Goal: Book appointment/travel/reservation

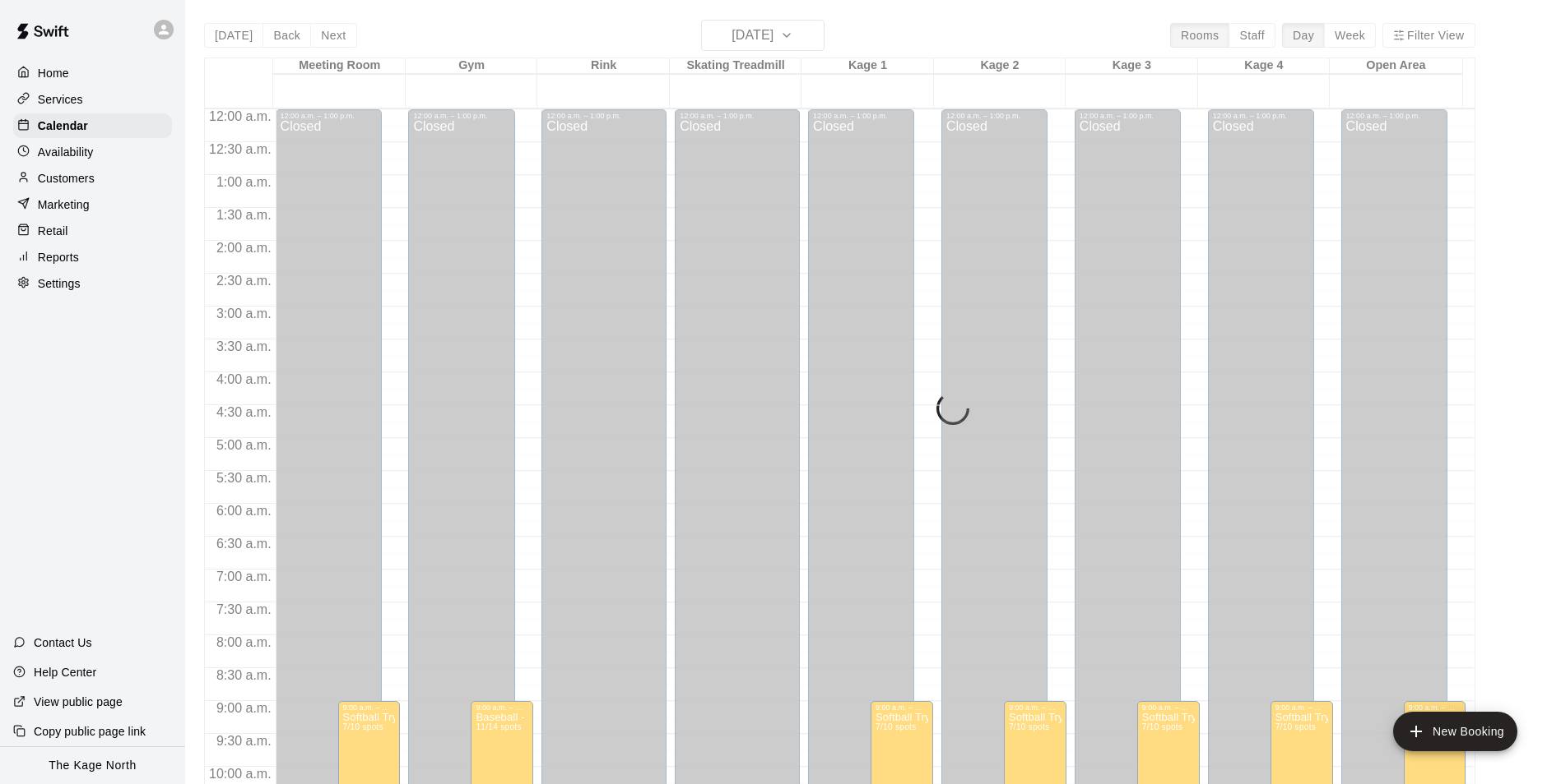
scroll to position [835, 0]
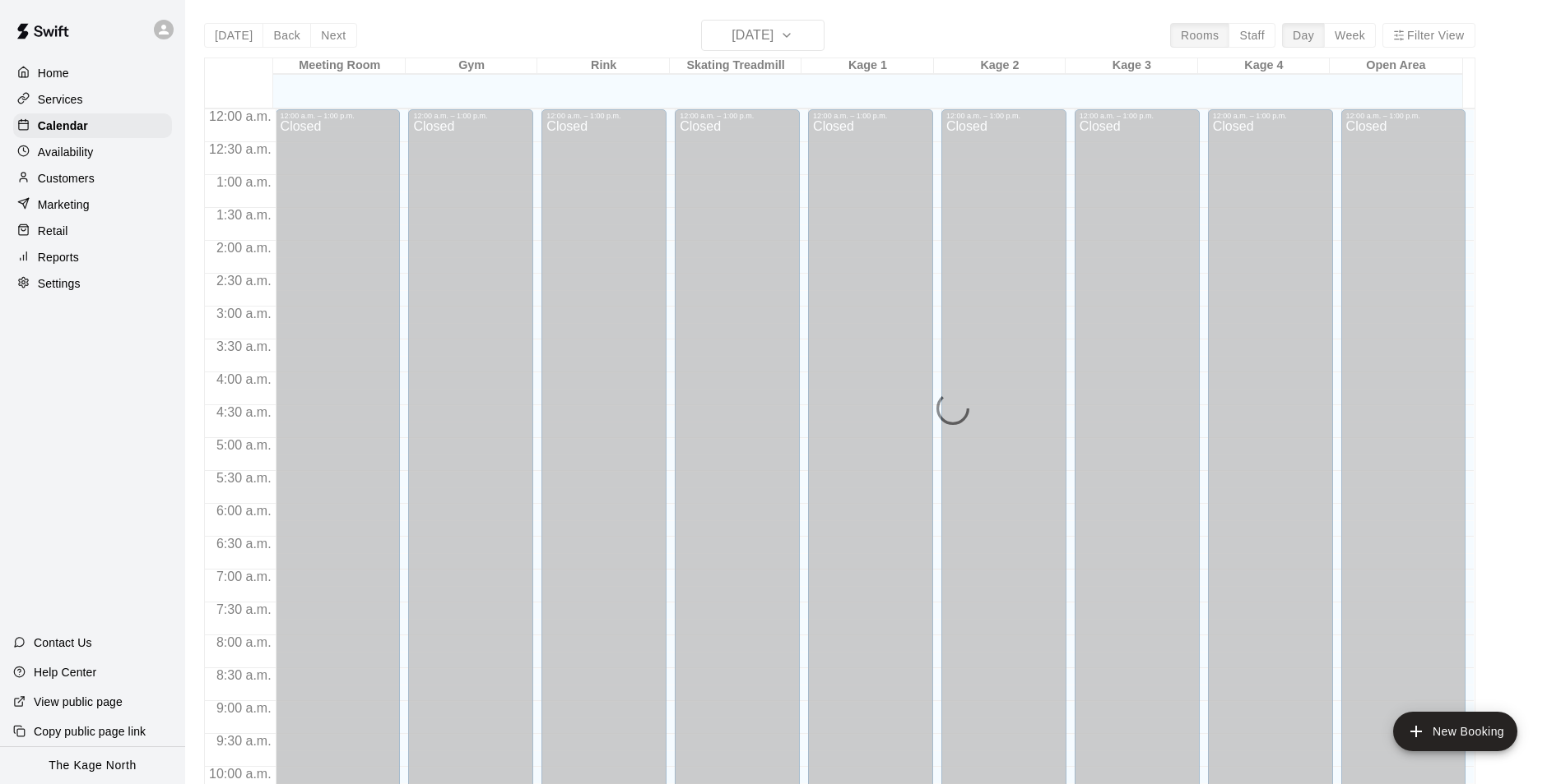
scroll to position [795, 0]
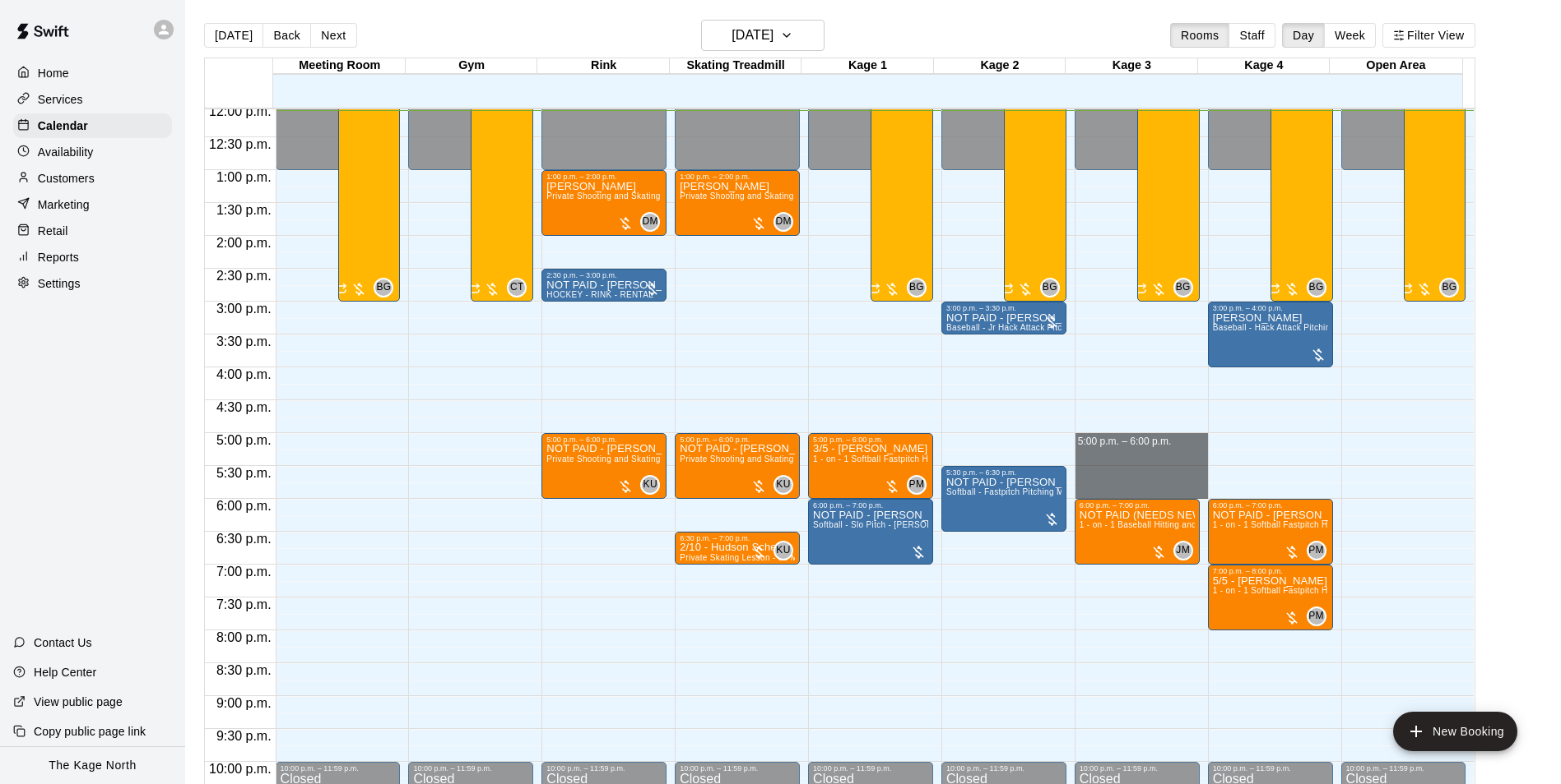
drag, startPoint x: 1143, startPoint y: 442, endPoint x: 1151, endPoint y: 488, distance: 46.7
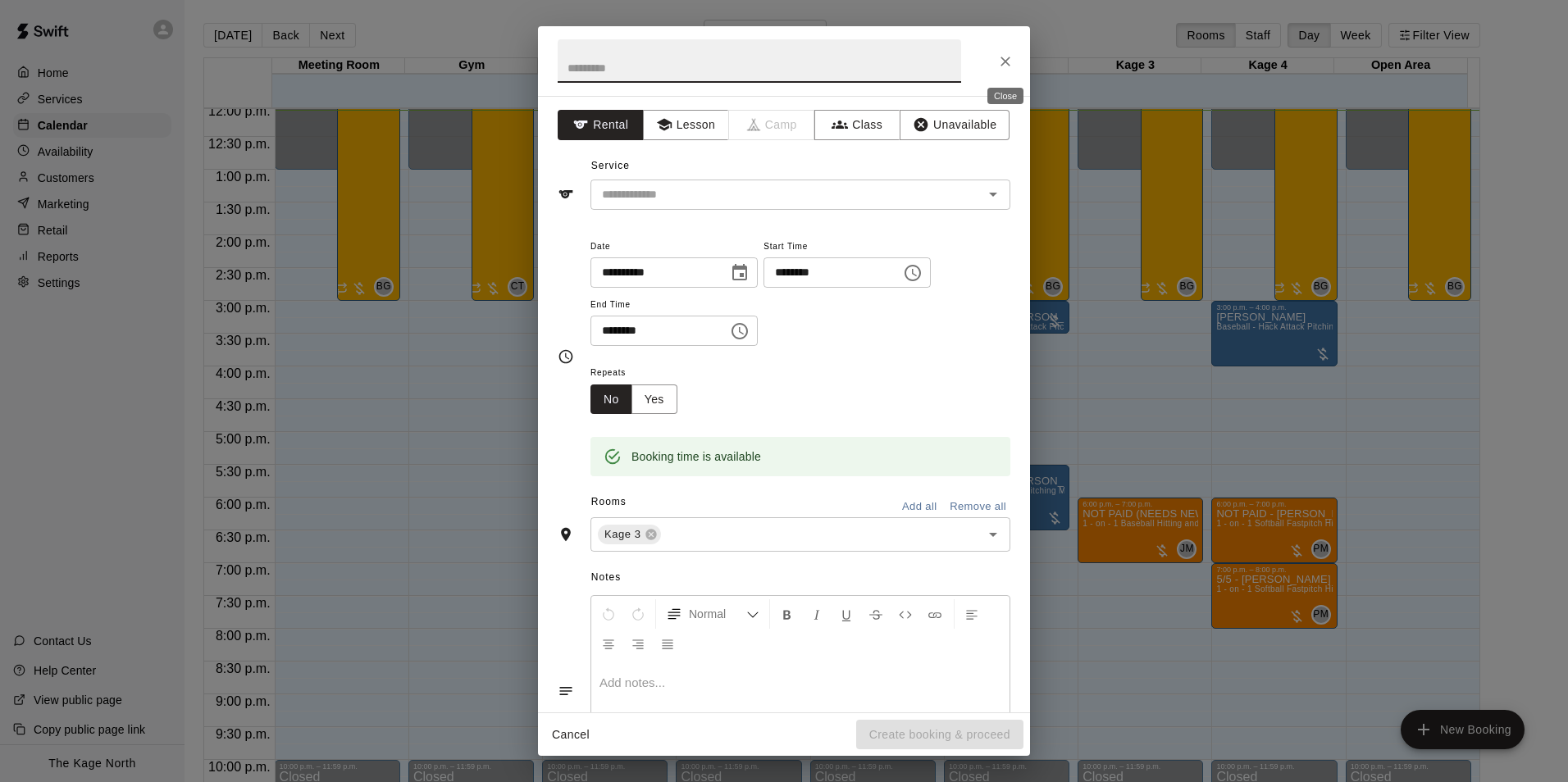
click at [1005, 57] on icon "Close" at bounding box center [1005, 61] width 16 height 16
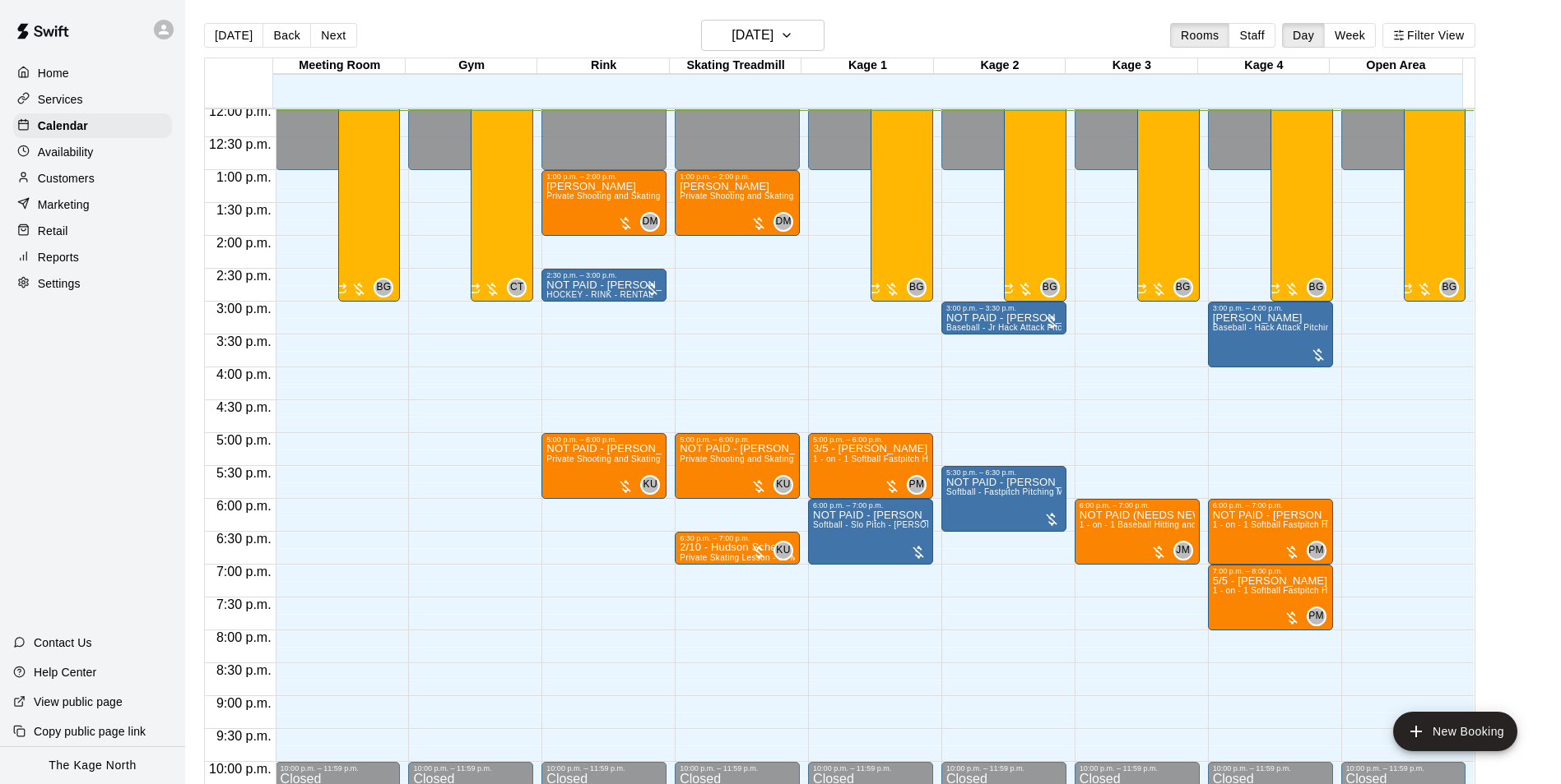
click at [301, 449] on div "12:00 a.m. – 1:00 p.m. Closed 10:00 p.m. – 11:59 p.m. Closed 9:00 a.m. – 3:00 p…" at bounding box center [337, 104] width 125 height 1579
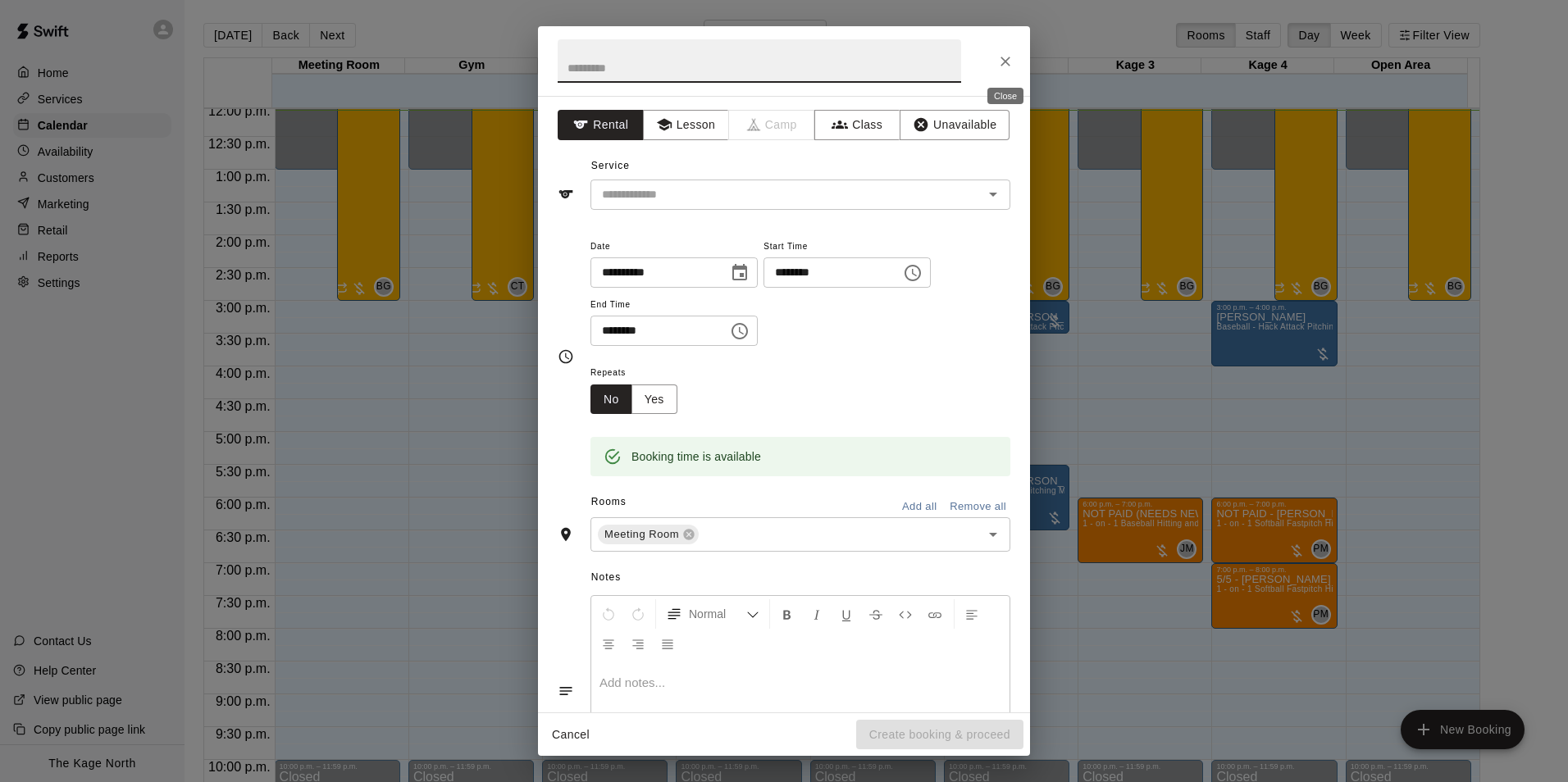
click at [1007, 64] on icon "Close" at bounding box center [1005, 61] width 16 height 16
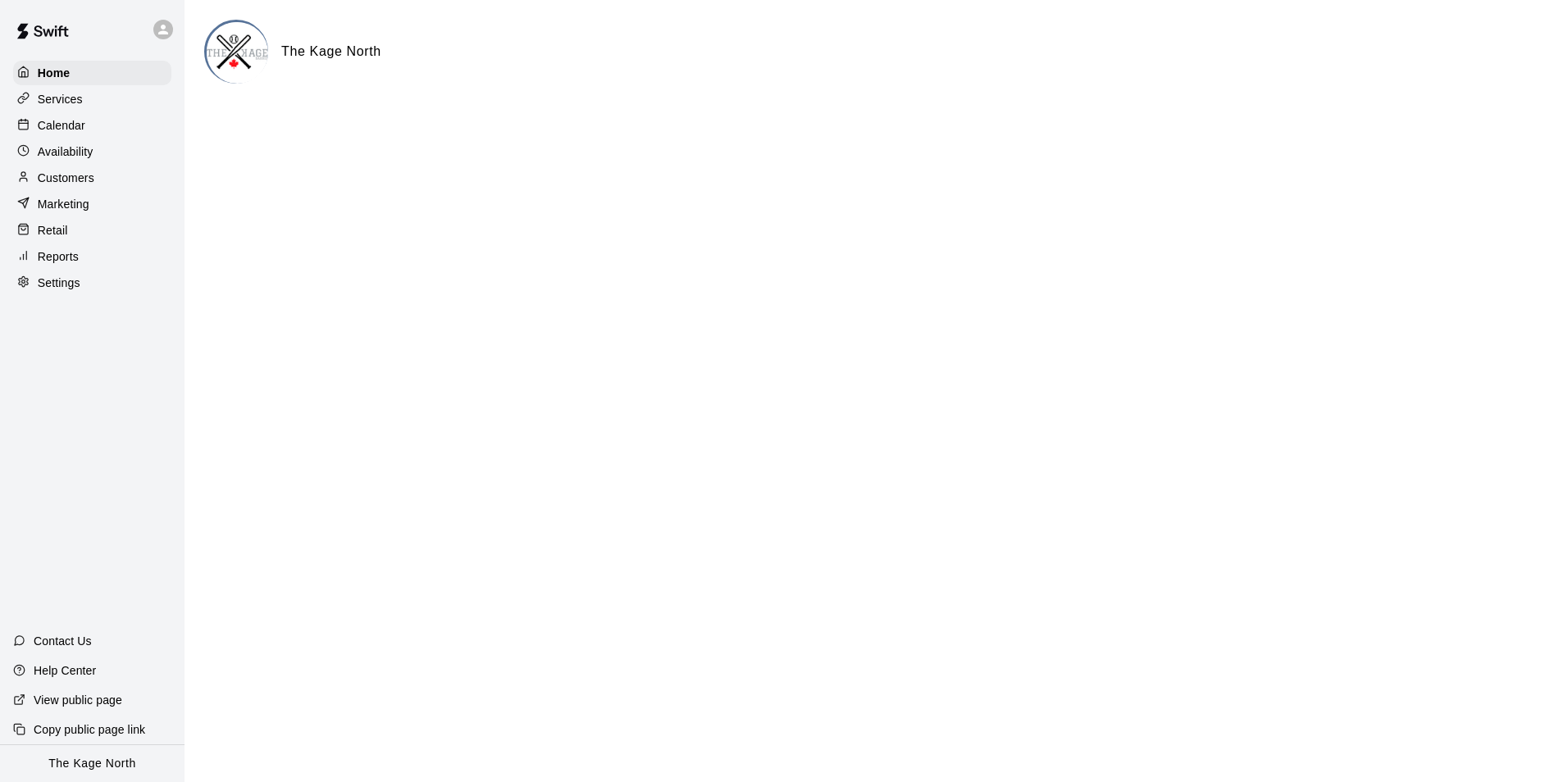
click at [67, 130] on p "Calendar" at bounding box center [61, 125] width 47 height 16
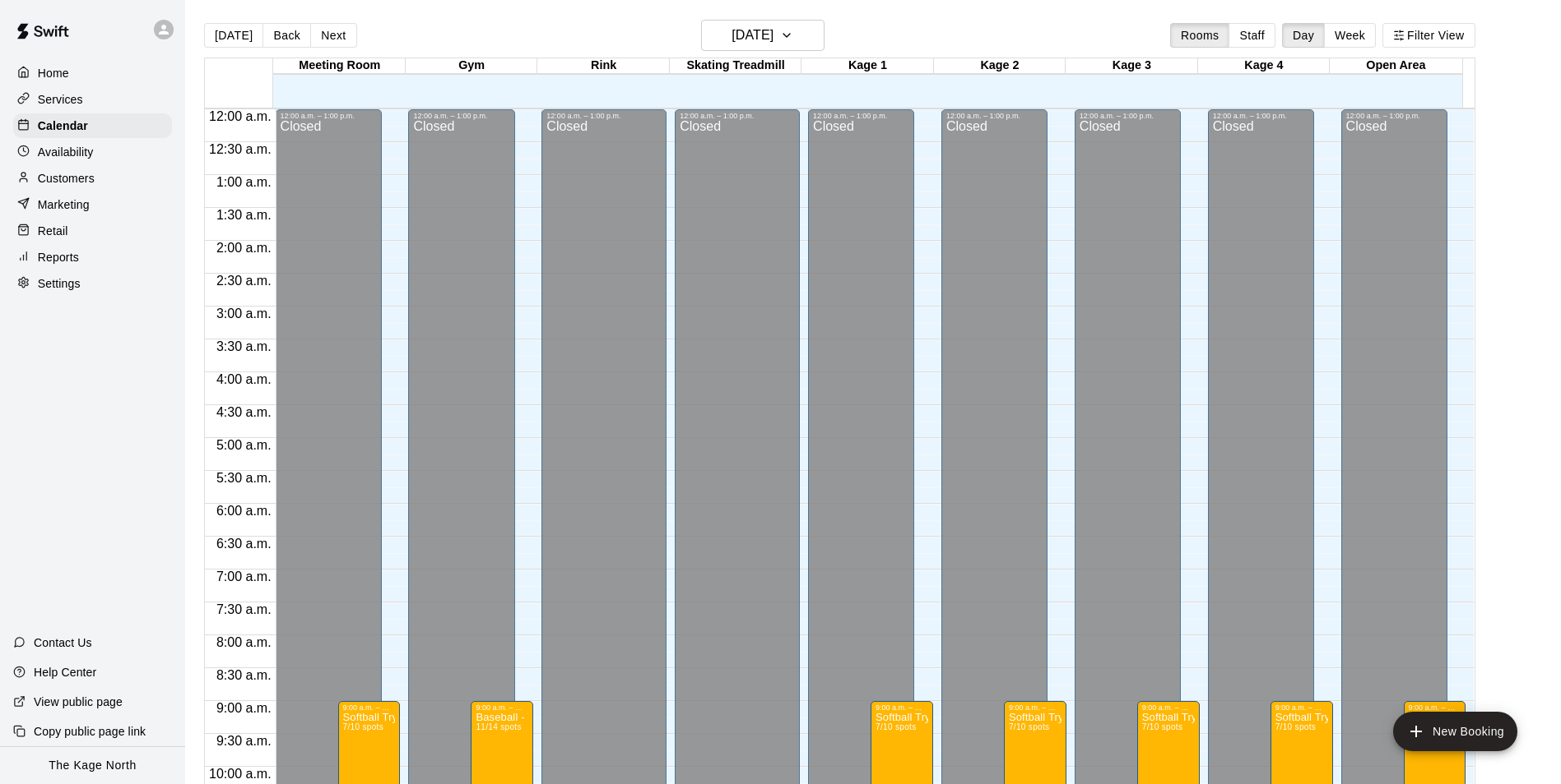
scroll to position [801, 0]
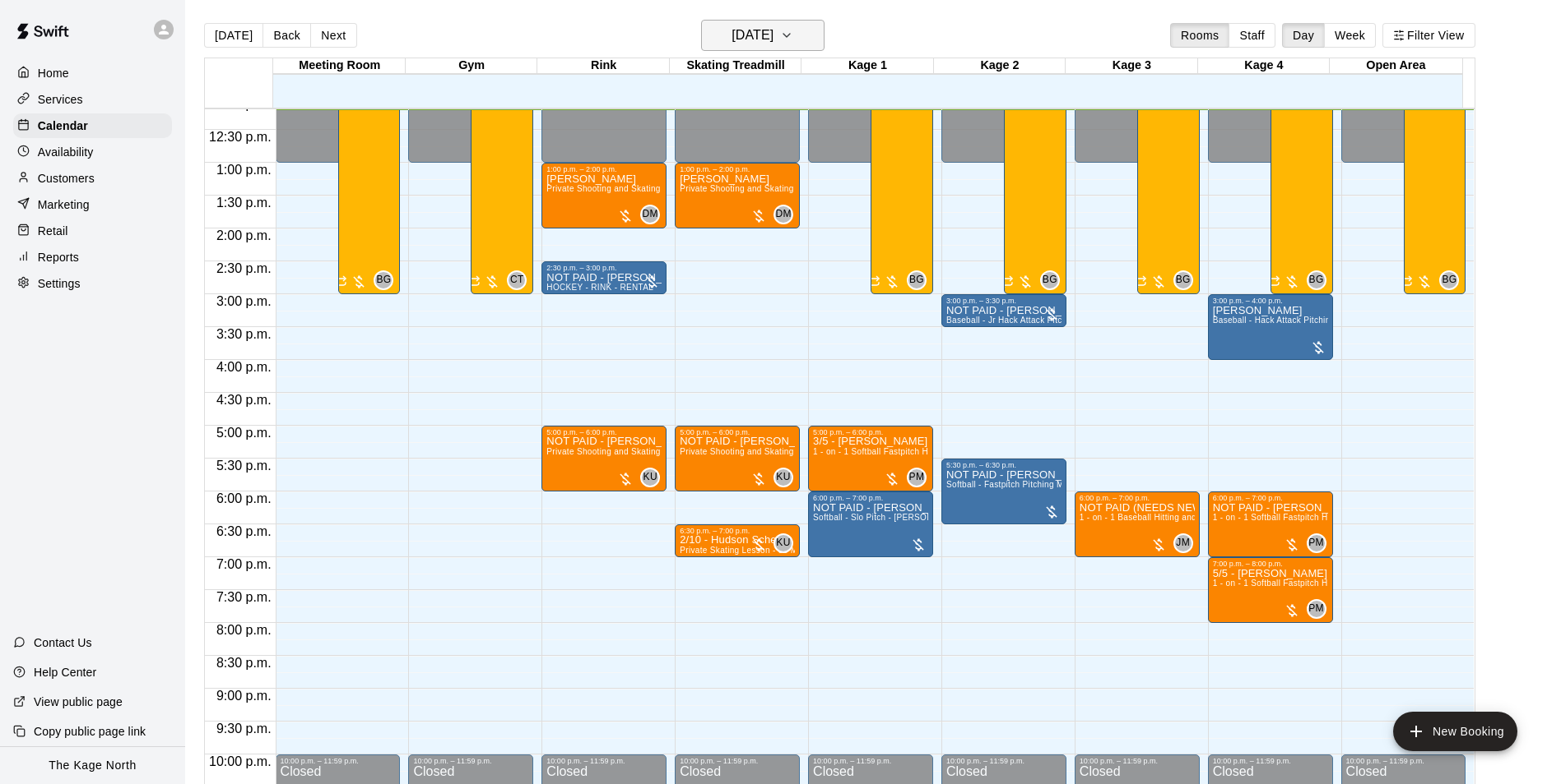
click at [807, 33] on button "[DATE]" at bounding box center [762, 35] width 123 height 31
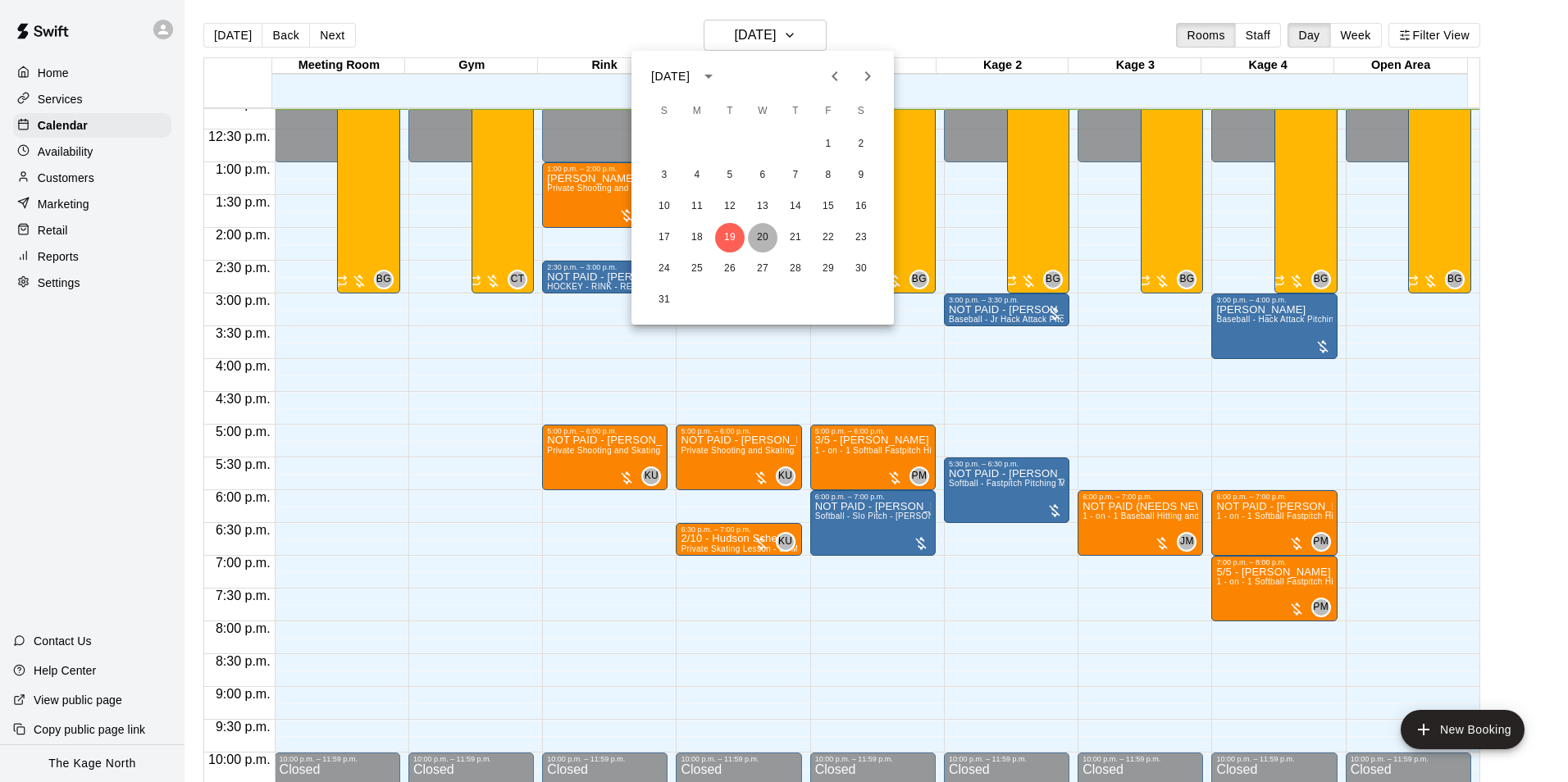
click at [762, 236] on button "20" at bounding box center [763, 238] width 30 height 30
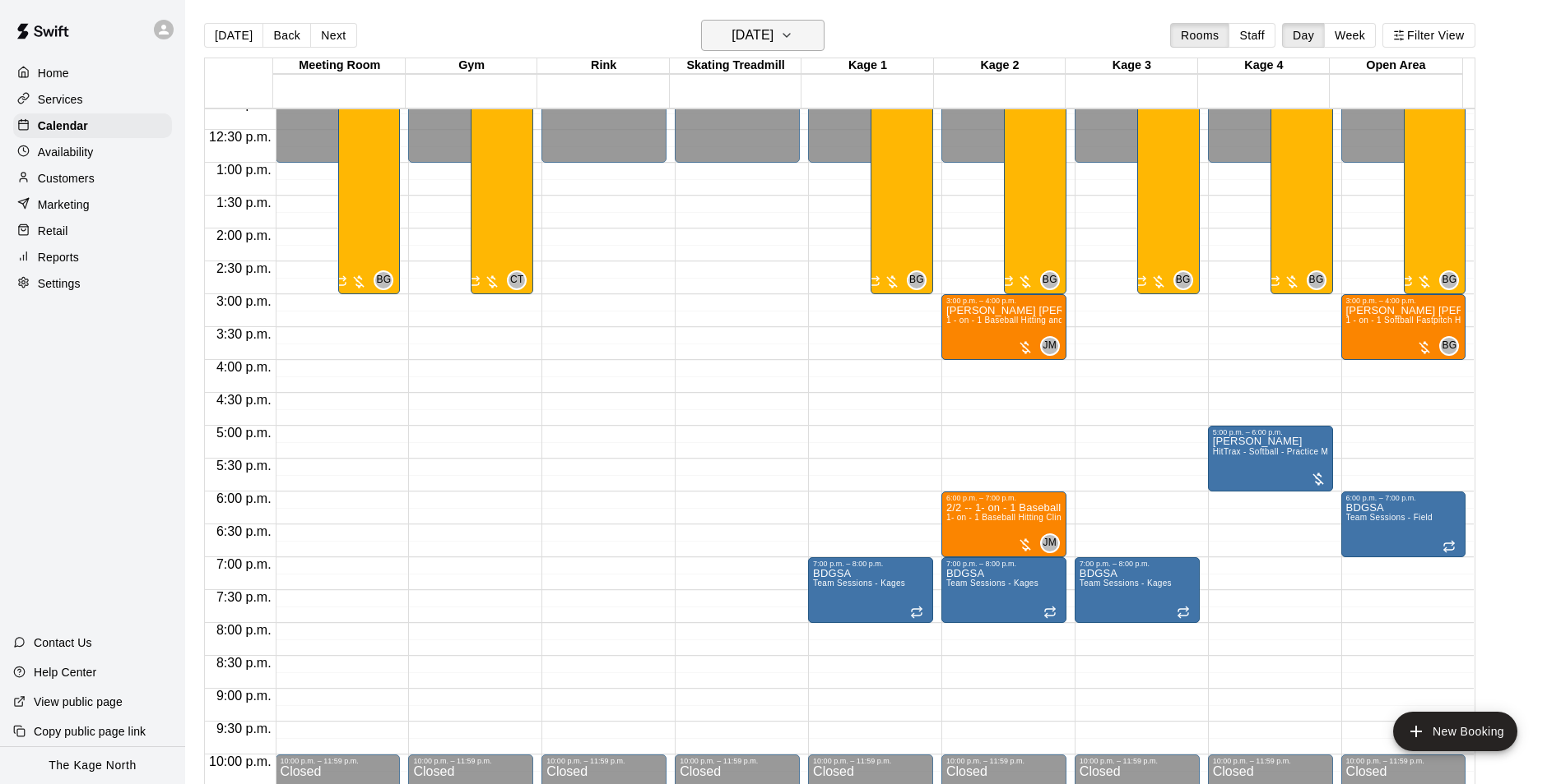
click at [793, 37] on icon "button" at bounding box center [786, 35] width 14 height 19
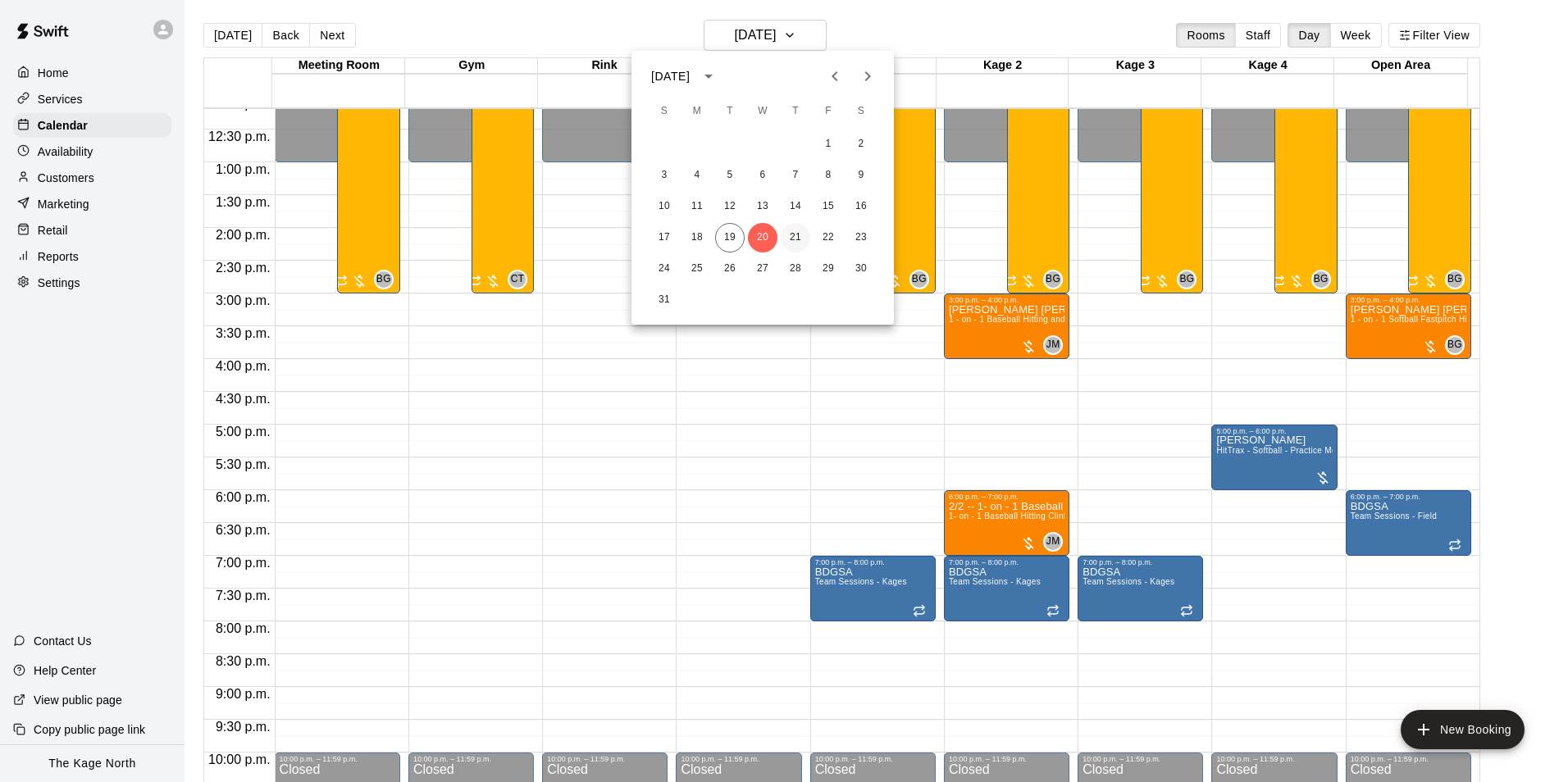
click at [797, 235] on button "21" at bounding box center [796, 238] width 30 height 30
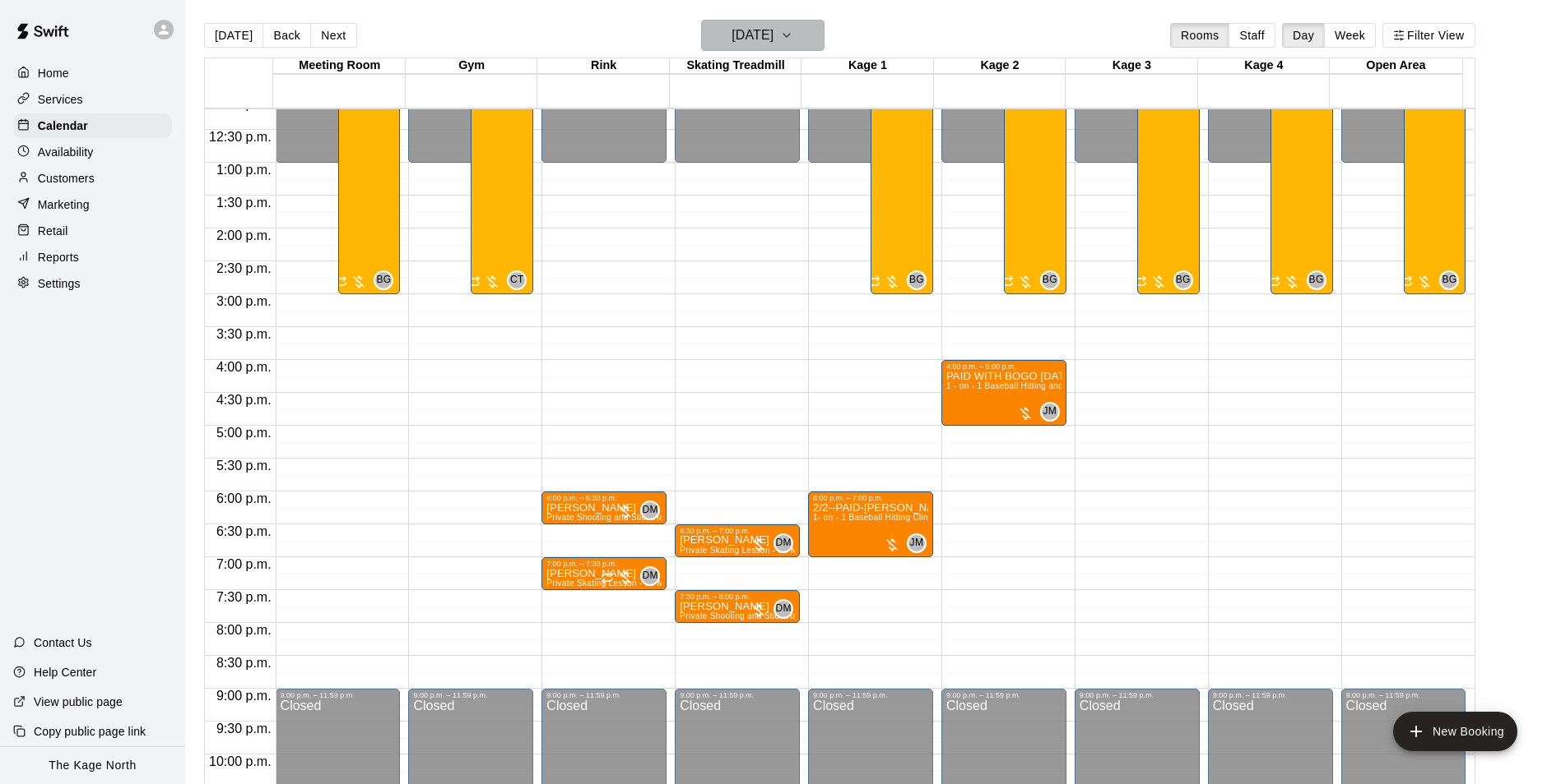
click at [774, 33] on h6 "[DATE]" at bounding box center [751, 36] width 42 height 23
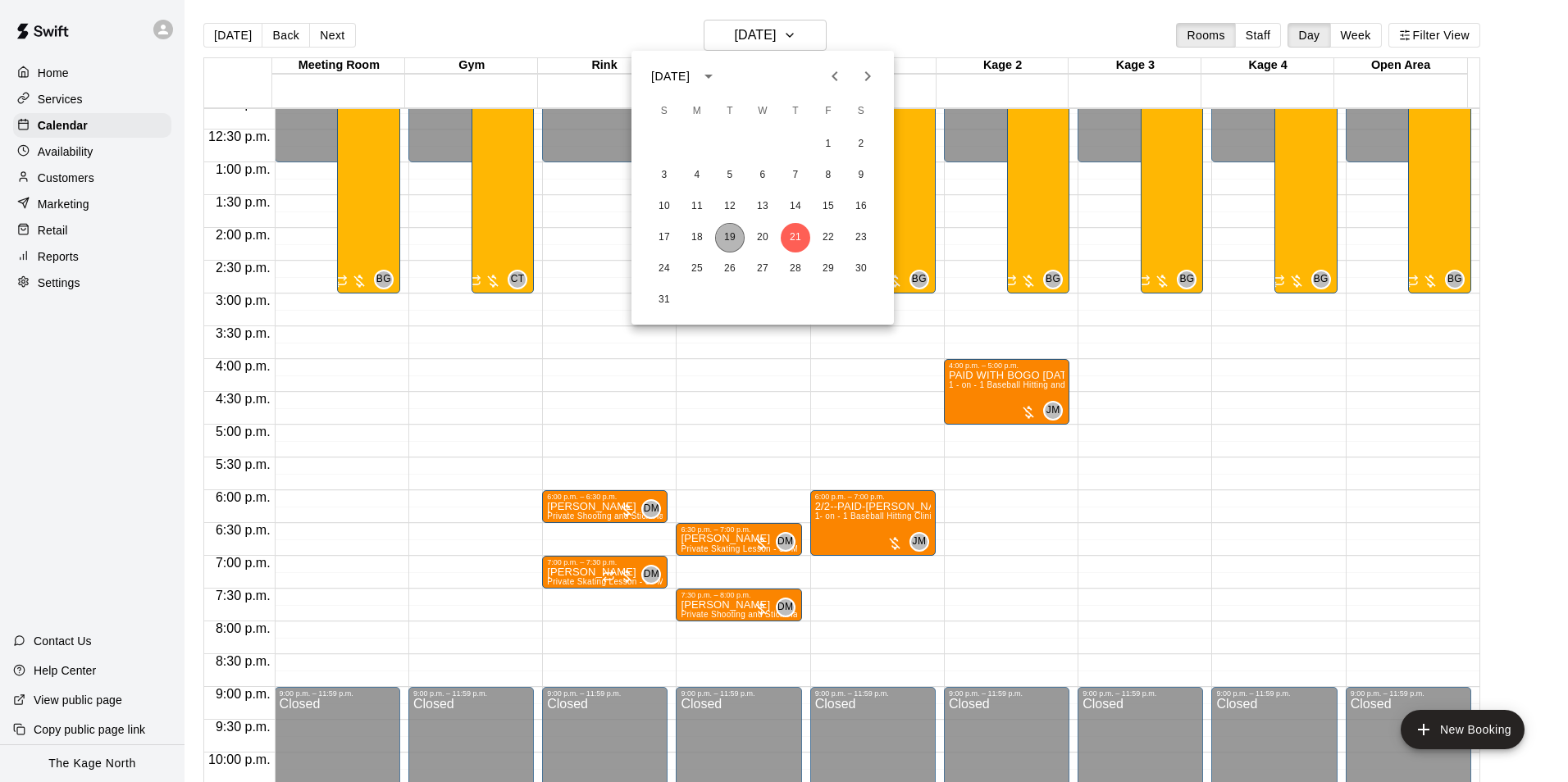
click at [723, 235] on button "19" at bounding box center [730, 238] width 30 height 30
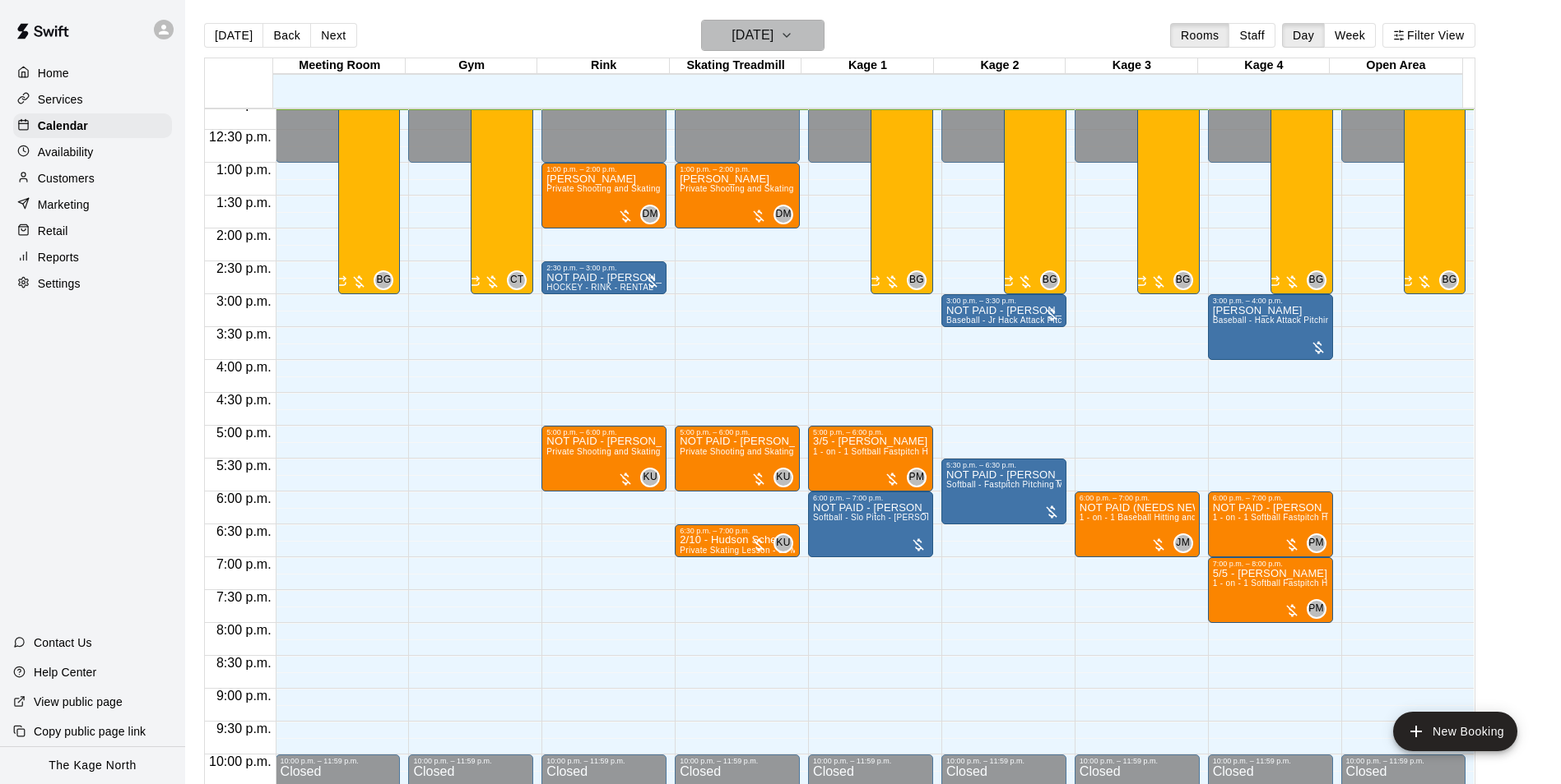
click at [774, 32] on h6 "[DATE]" at bounding box center [751, 36] width 42 height 23
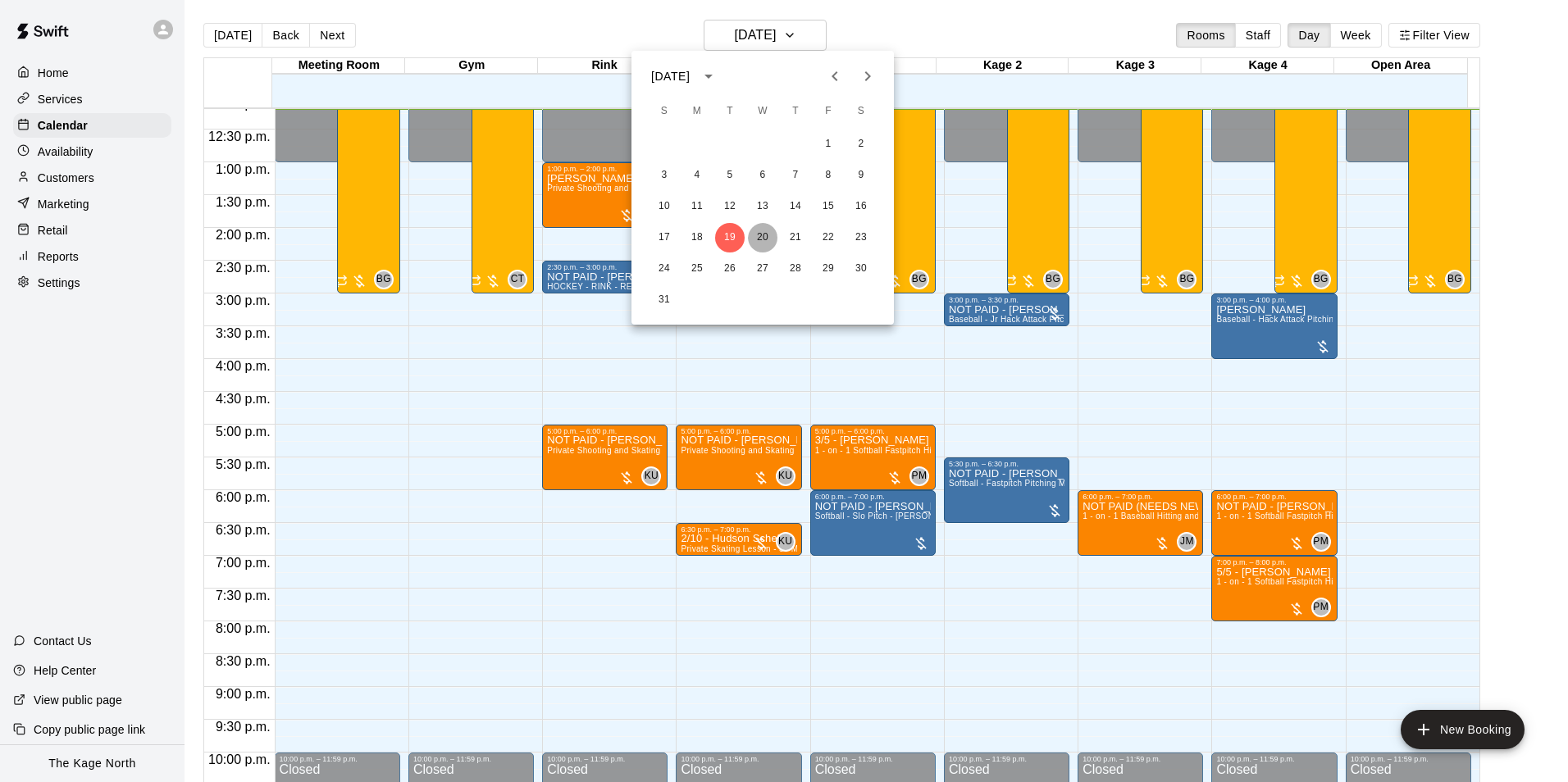
click at [764, 236] on button "20" at bounding box center [763, 238] width 30 height 30
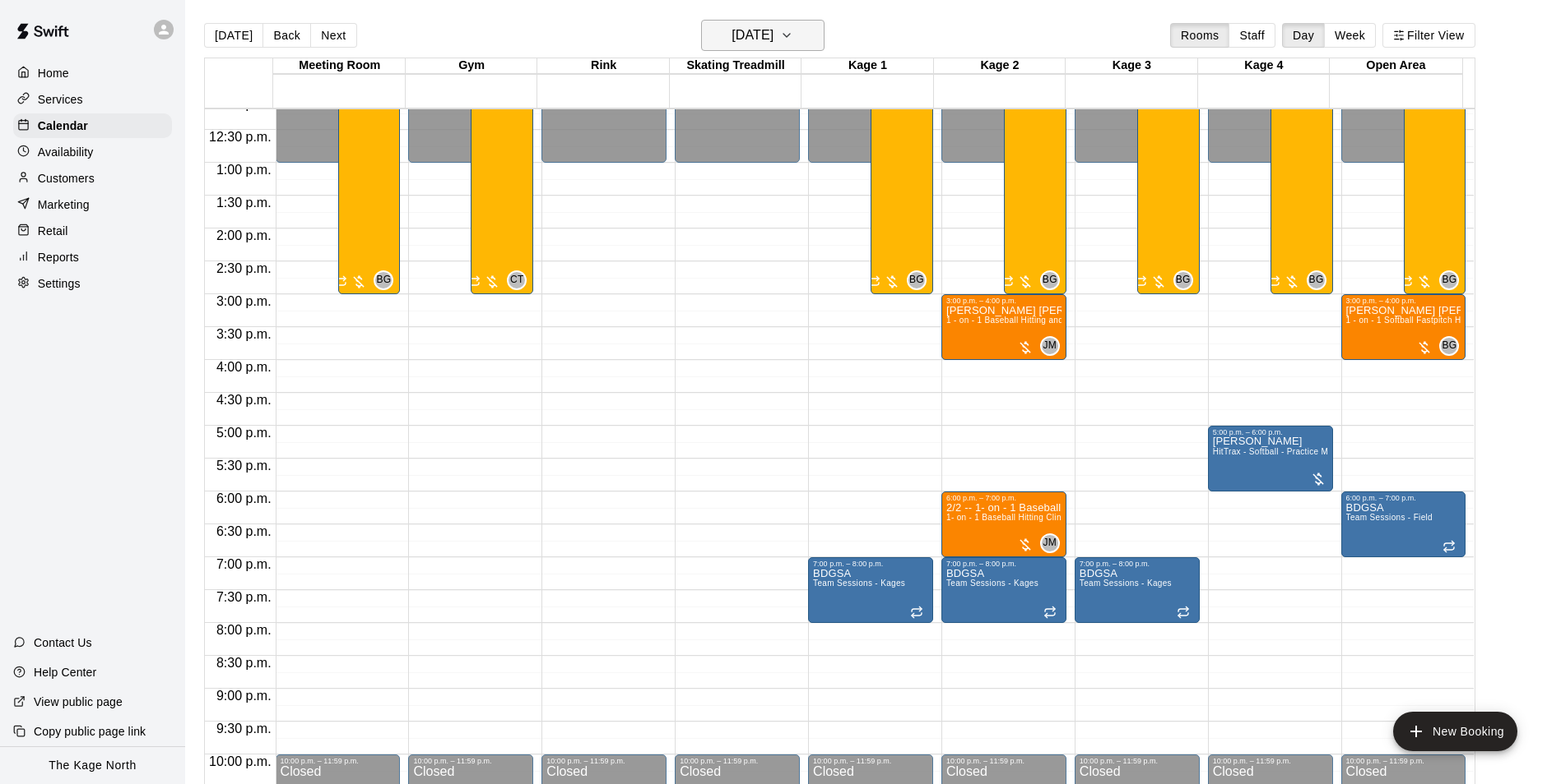
click at [774, 31] on h6 "[DATE]" at bounding box center [751, 36] width 42 height 23
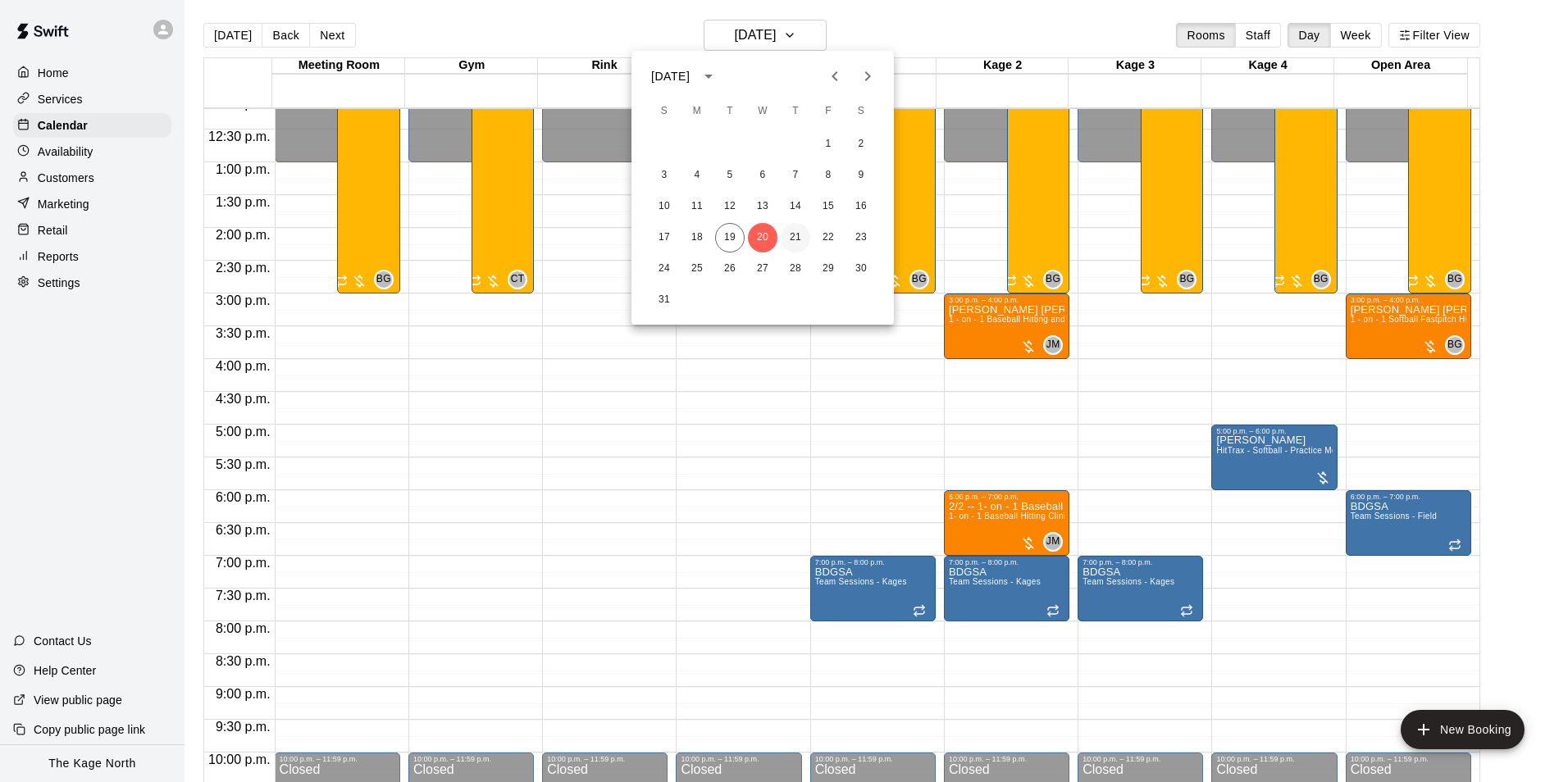
click at [799, 236] on button "21" at bounding box center [796, 238] width 30 height 30
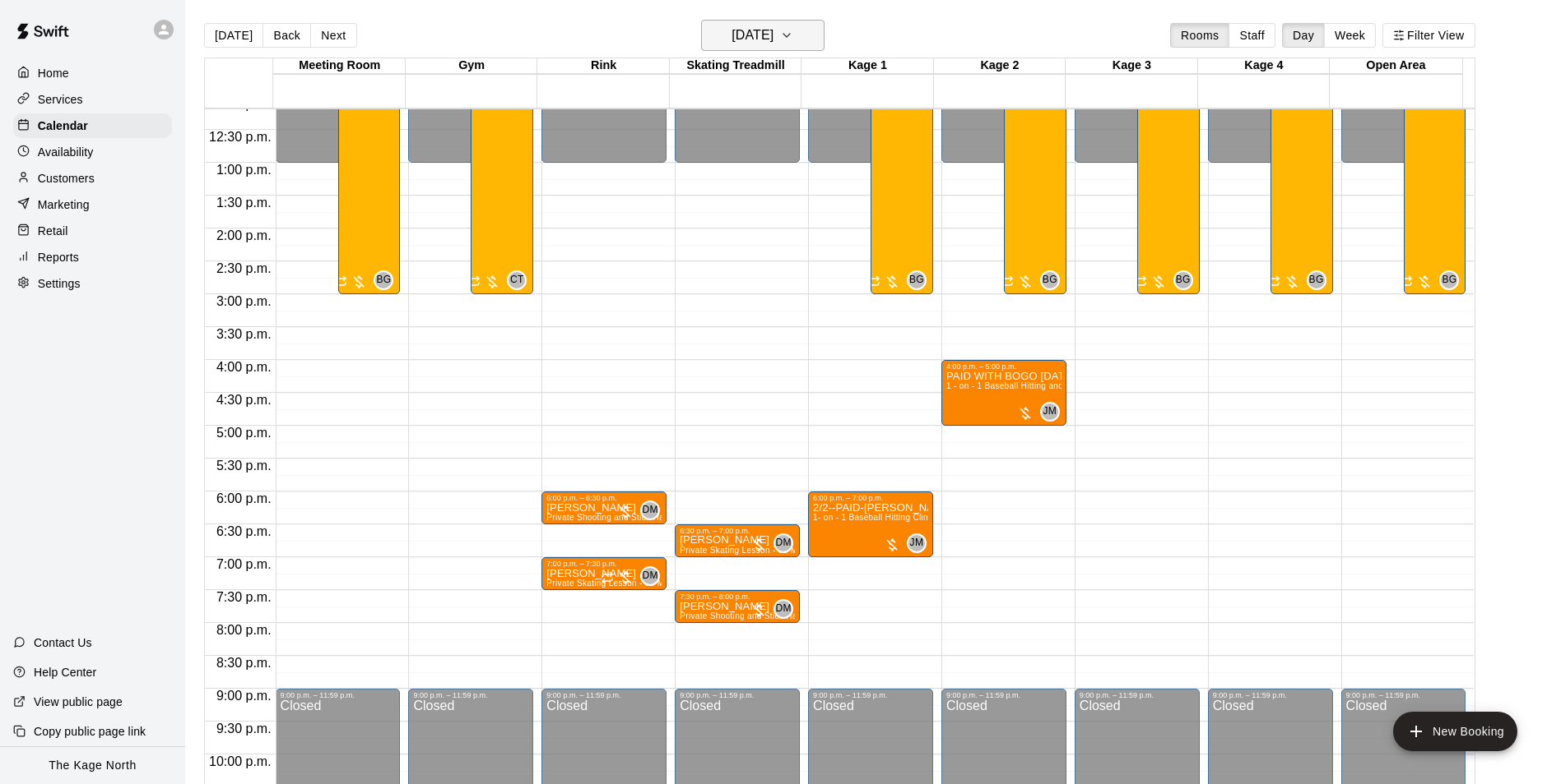
click at [774, 37] on h6 "[DATE]" at bounding box center [751, 36] width 42 height 23
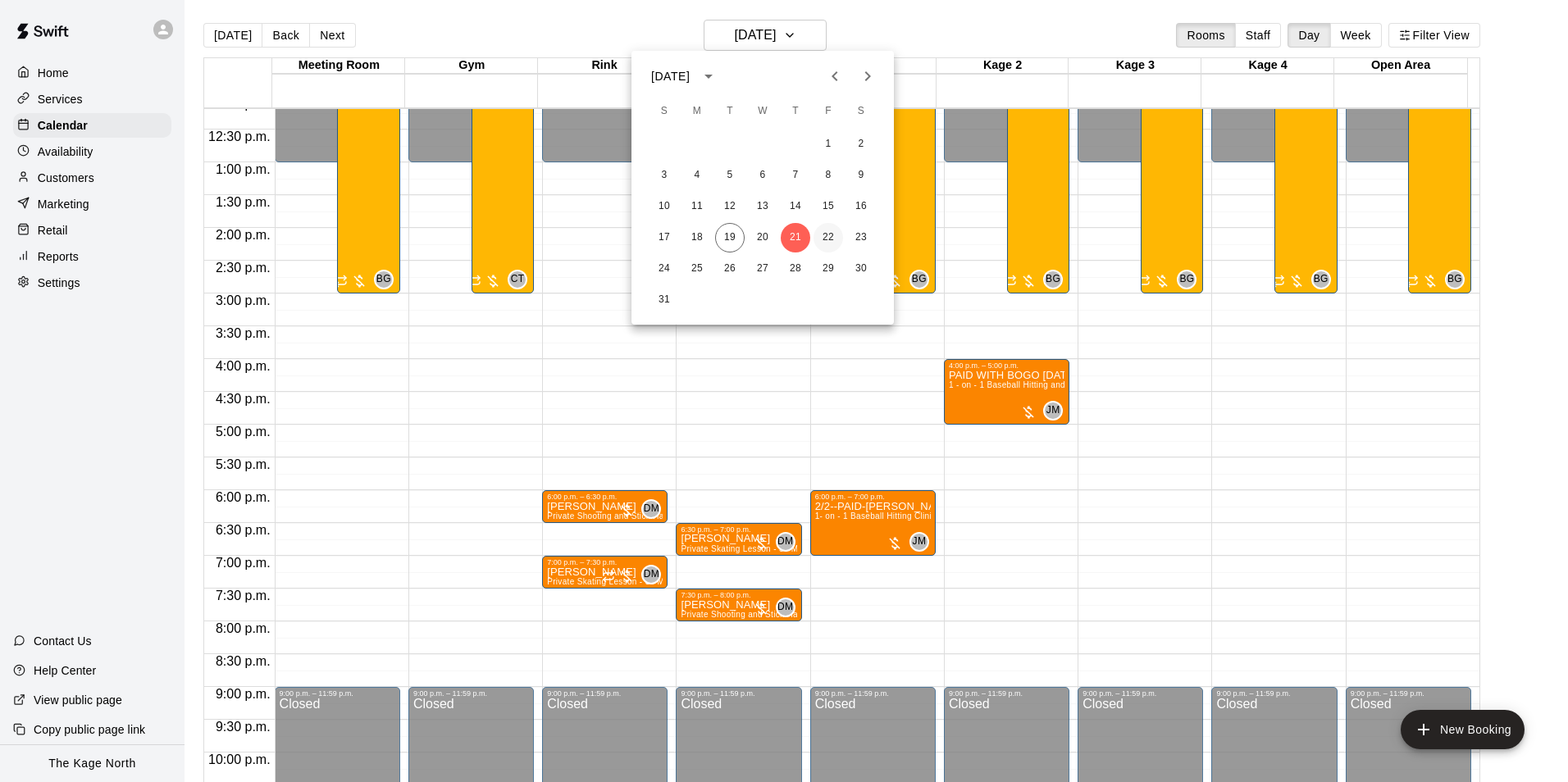
click at [829, 240] on button "22" at bounding box center [828, 238] width 30 height 30
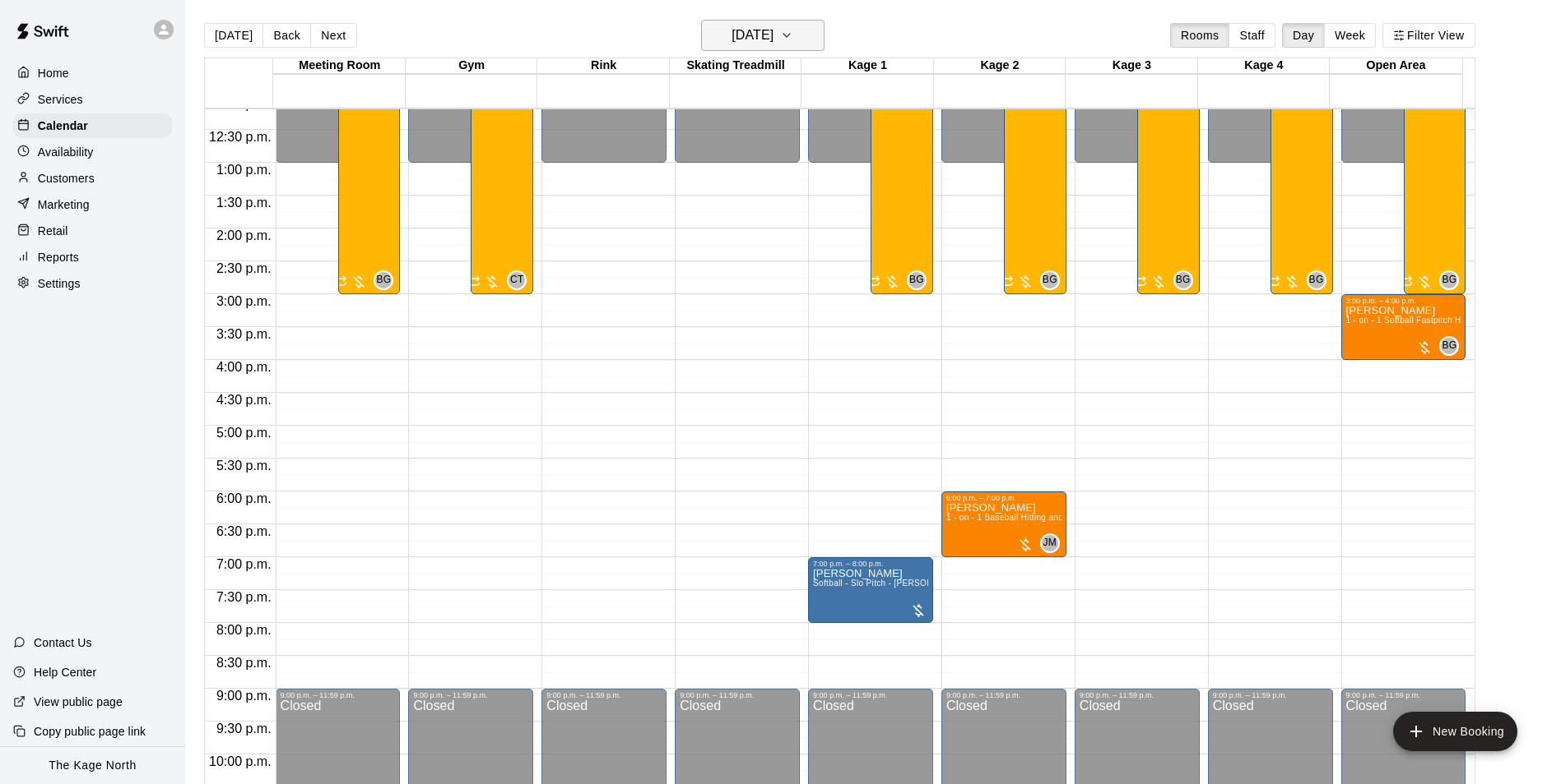
click at [774, 32] on h6 "[DATE]" at bounding box center [751, 36] width 42 height 23
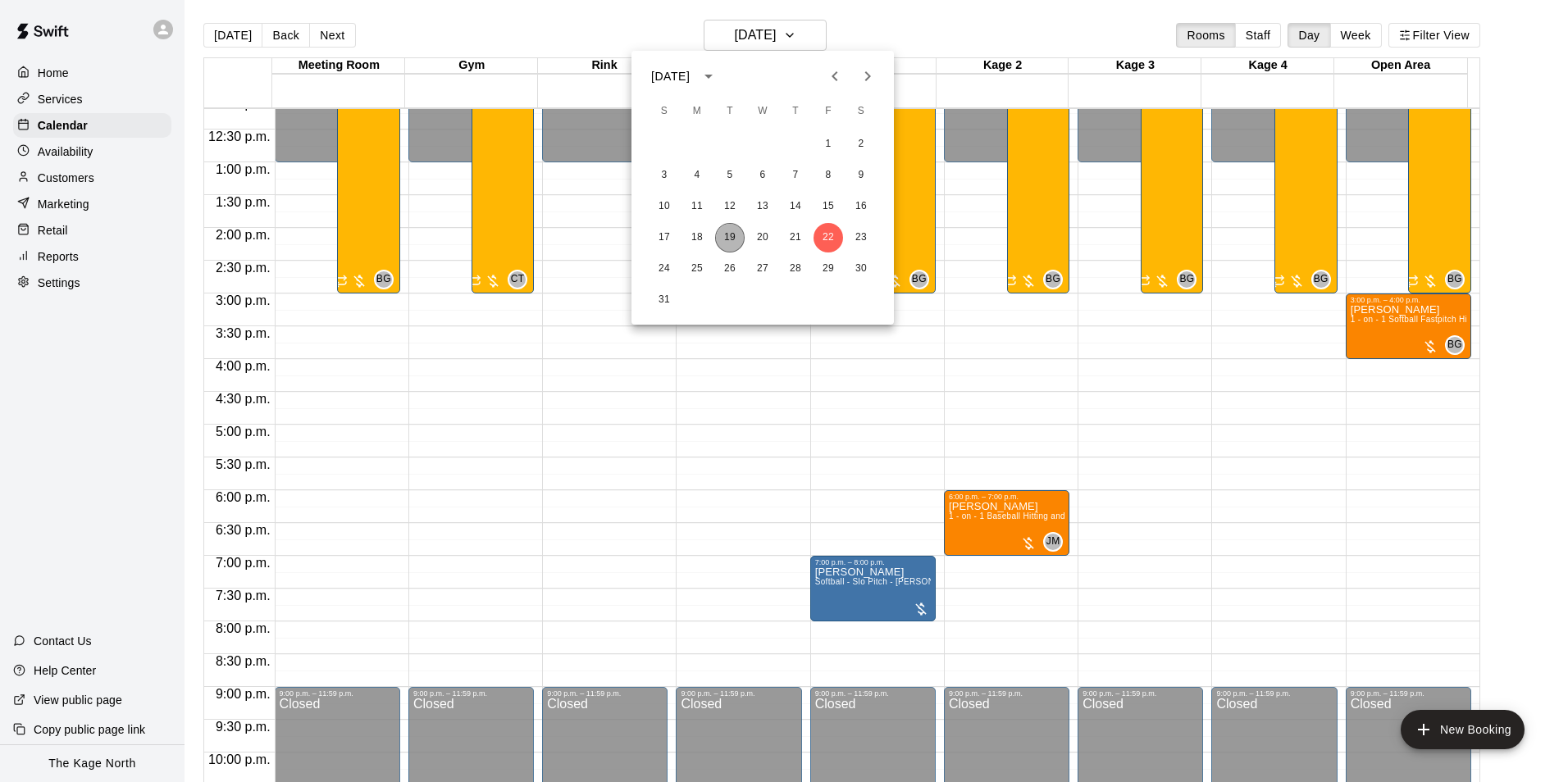
click at [735, 230] on button "19" at bounding box center [730, 238] width 30 height 30
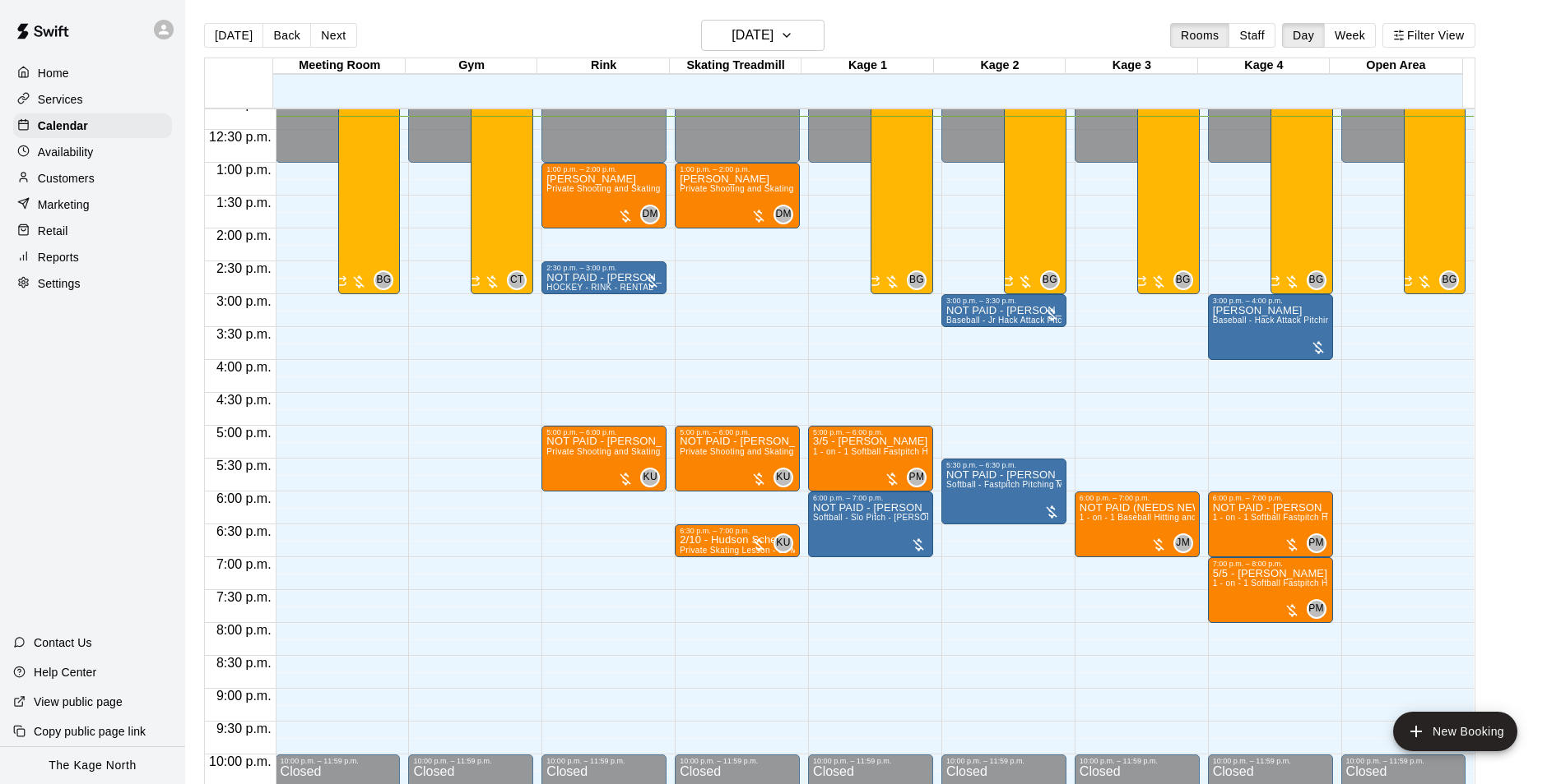
click at [68, 94] on p "Services" at bounding box center [60, 99] width 46 height 16
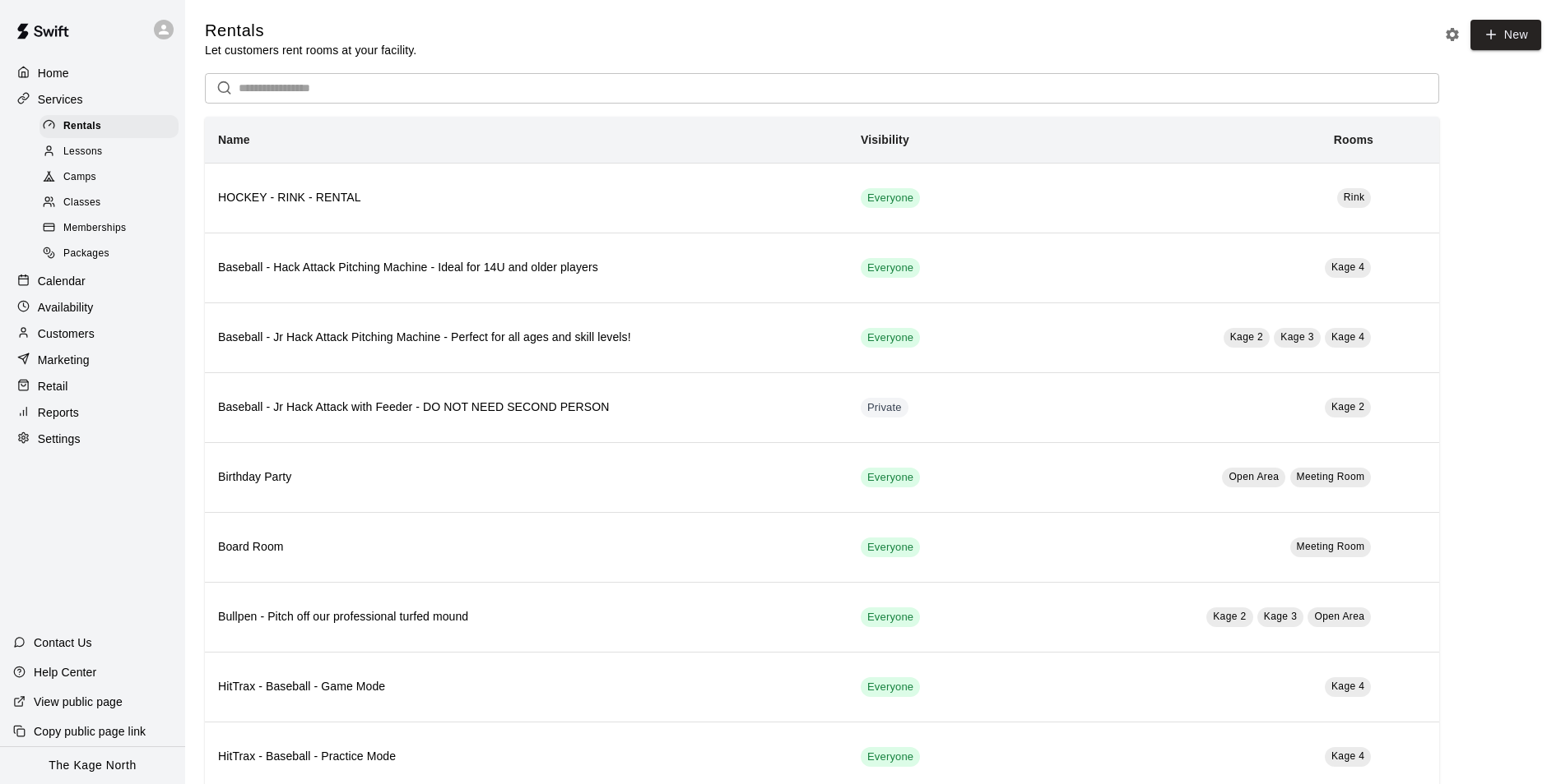
click at [54, 68] on p "Home" at bounding box center [53, 73] width 31 height 16
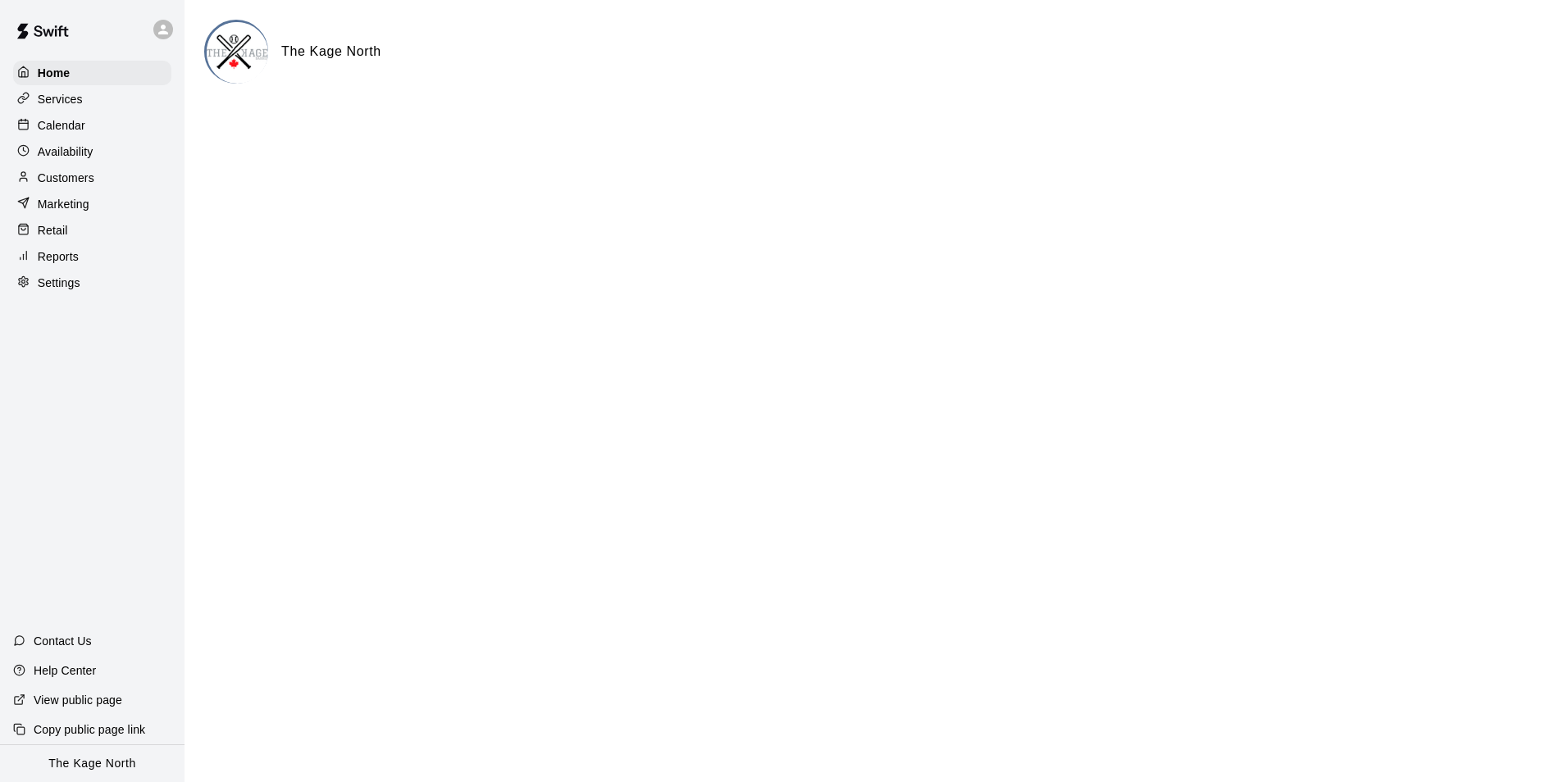
click at [57, 131] on p "Calendar" at bounding box center [61, 125] width 47 height 16
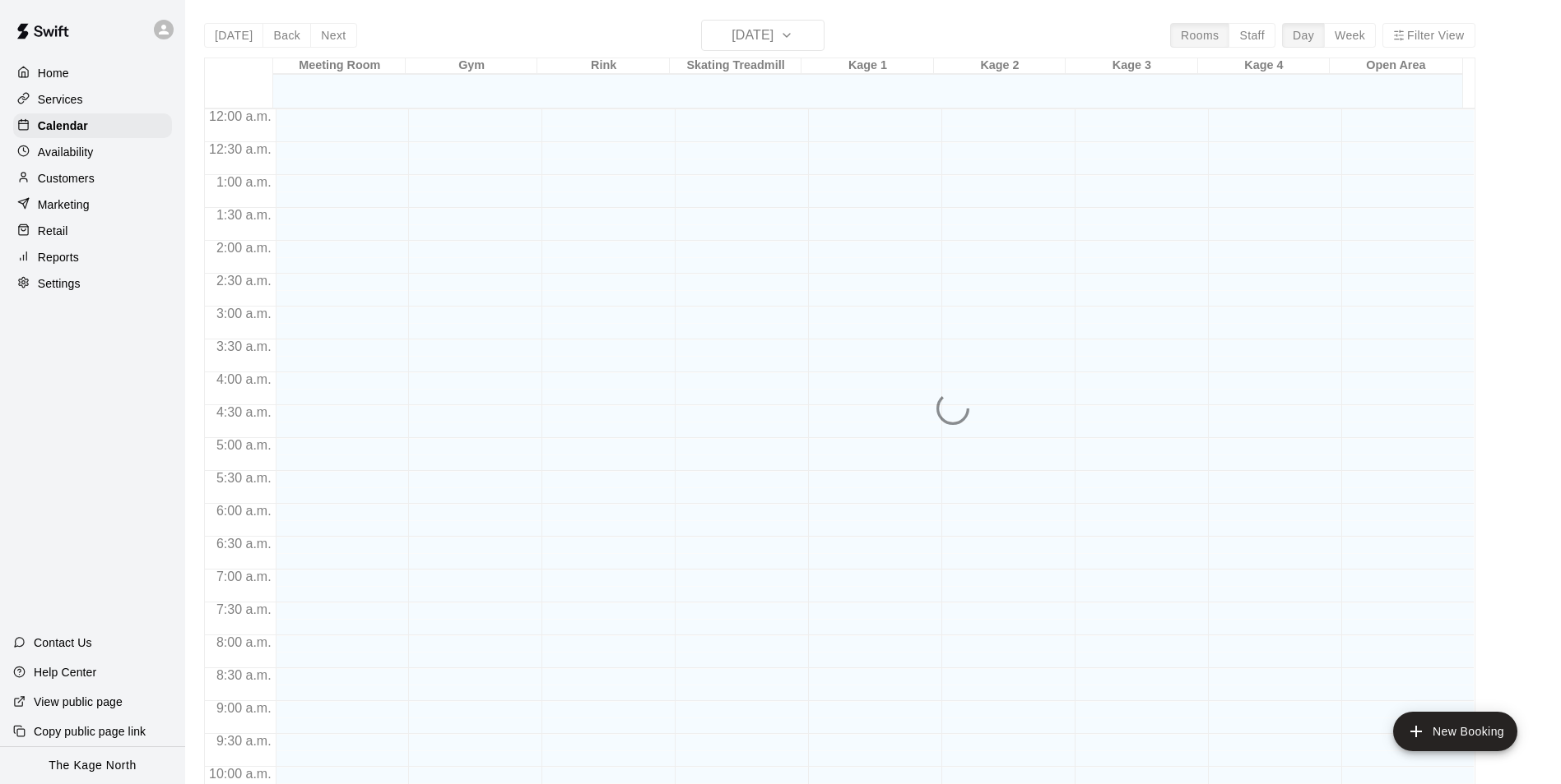
scroll to position [809, 0]
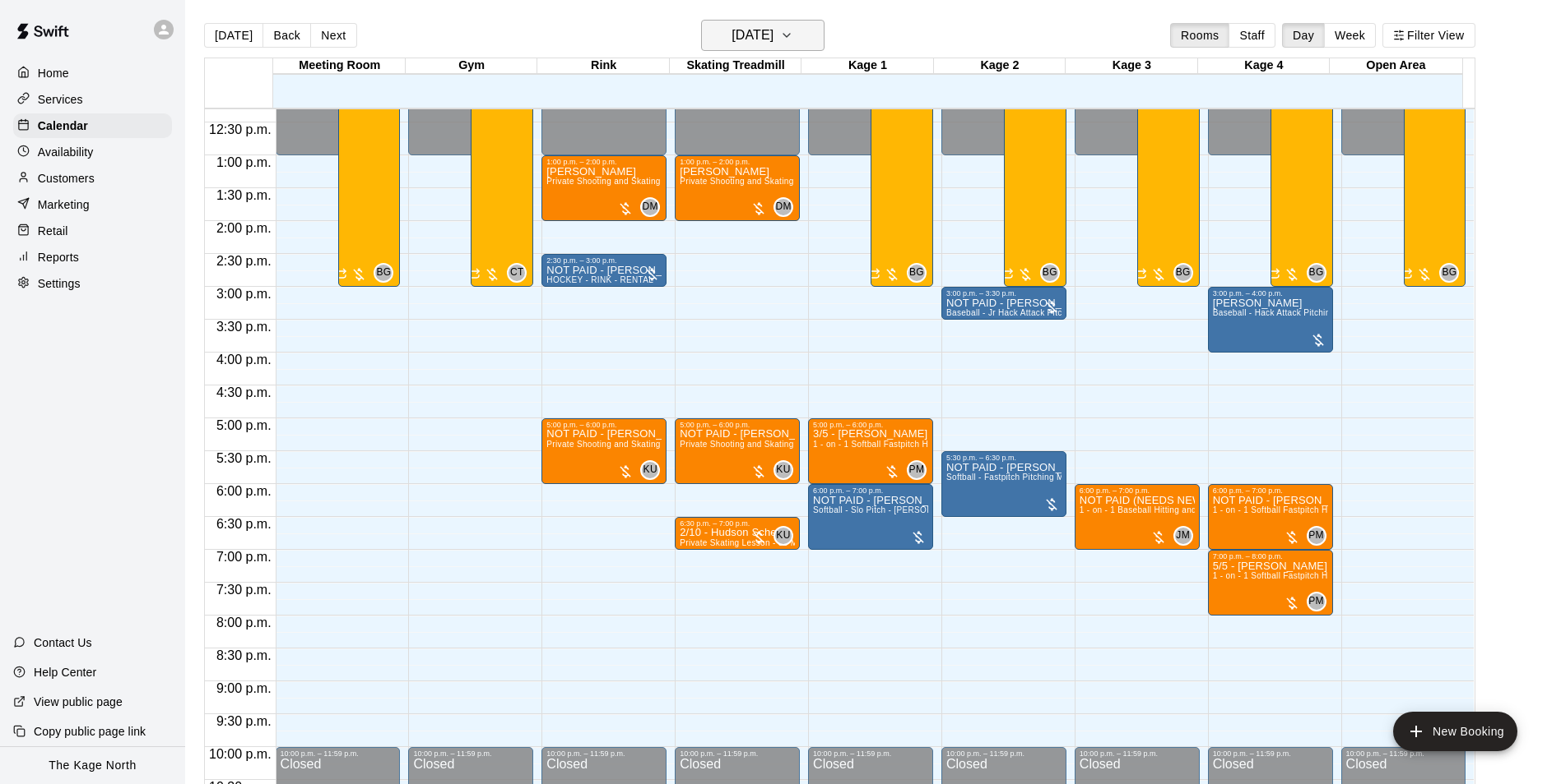
click at [774, 37] on h6 "[DATE]" at bounding box center [751, 36] width 42 height 23
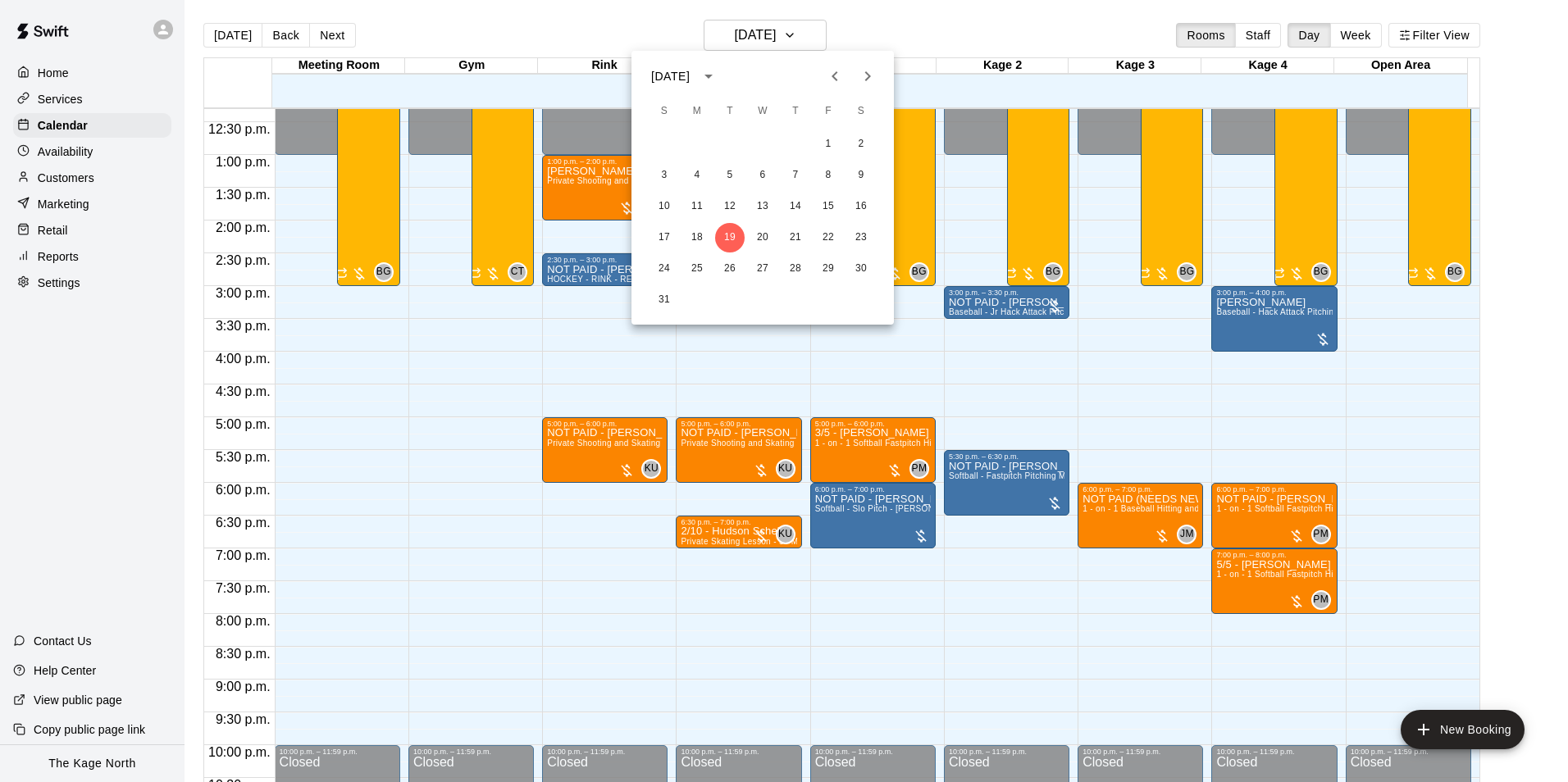
click at [876, 77] on icon "Next month" at bounding box center [868, 76] width 19 height 19
click at [699, 173] on button "8" at bounding box center [697, 175] width 30 height 30
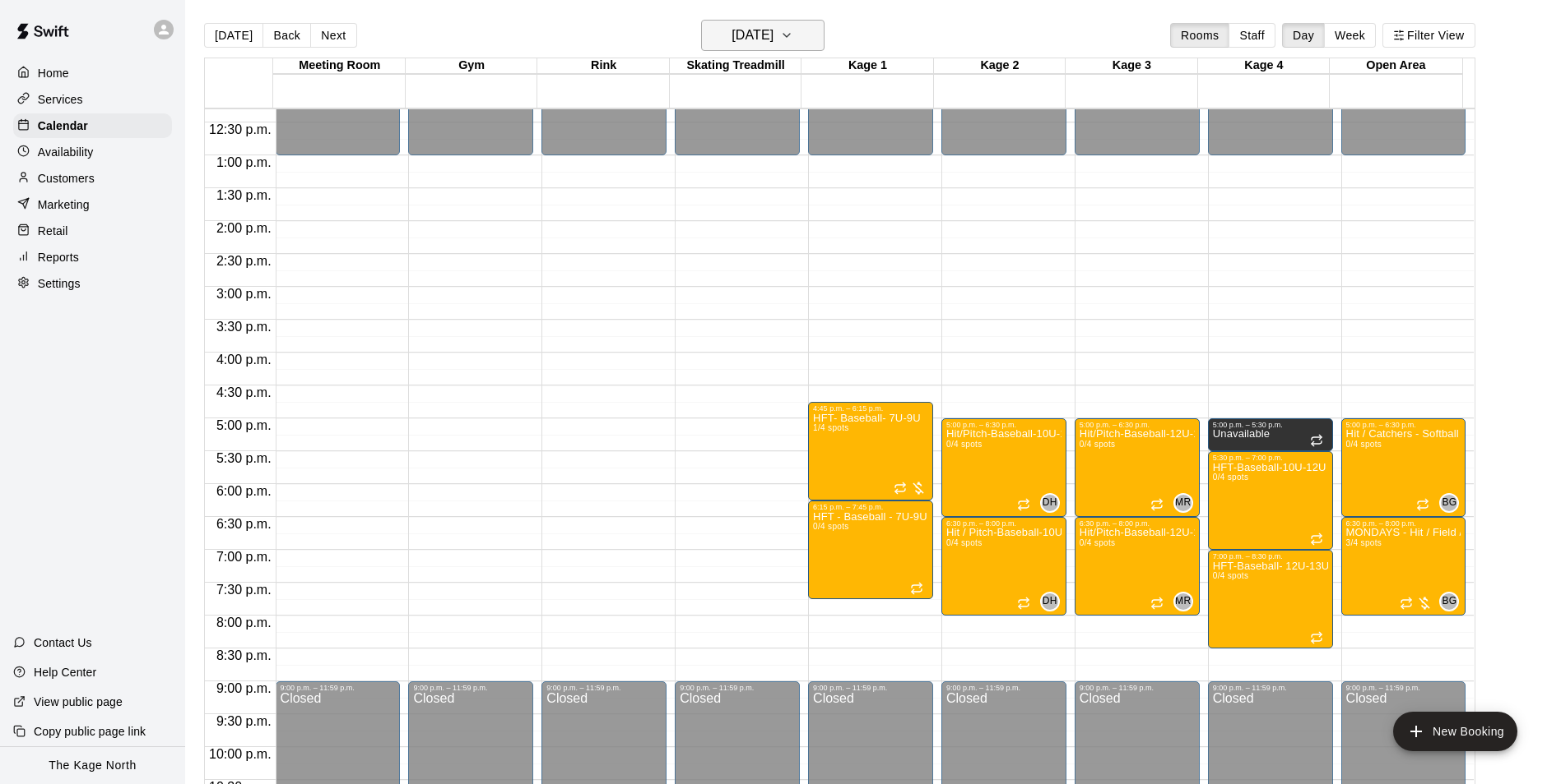
click at [774, 43] on h6 "[DATE]" at bounding box center [751, 36] width 42 height 23
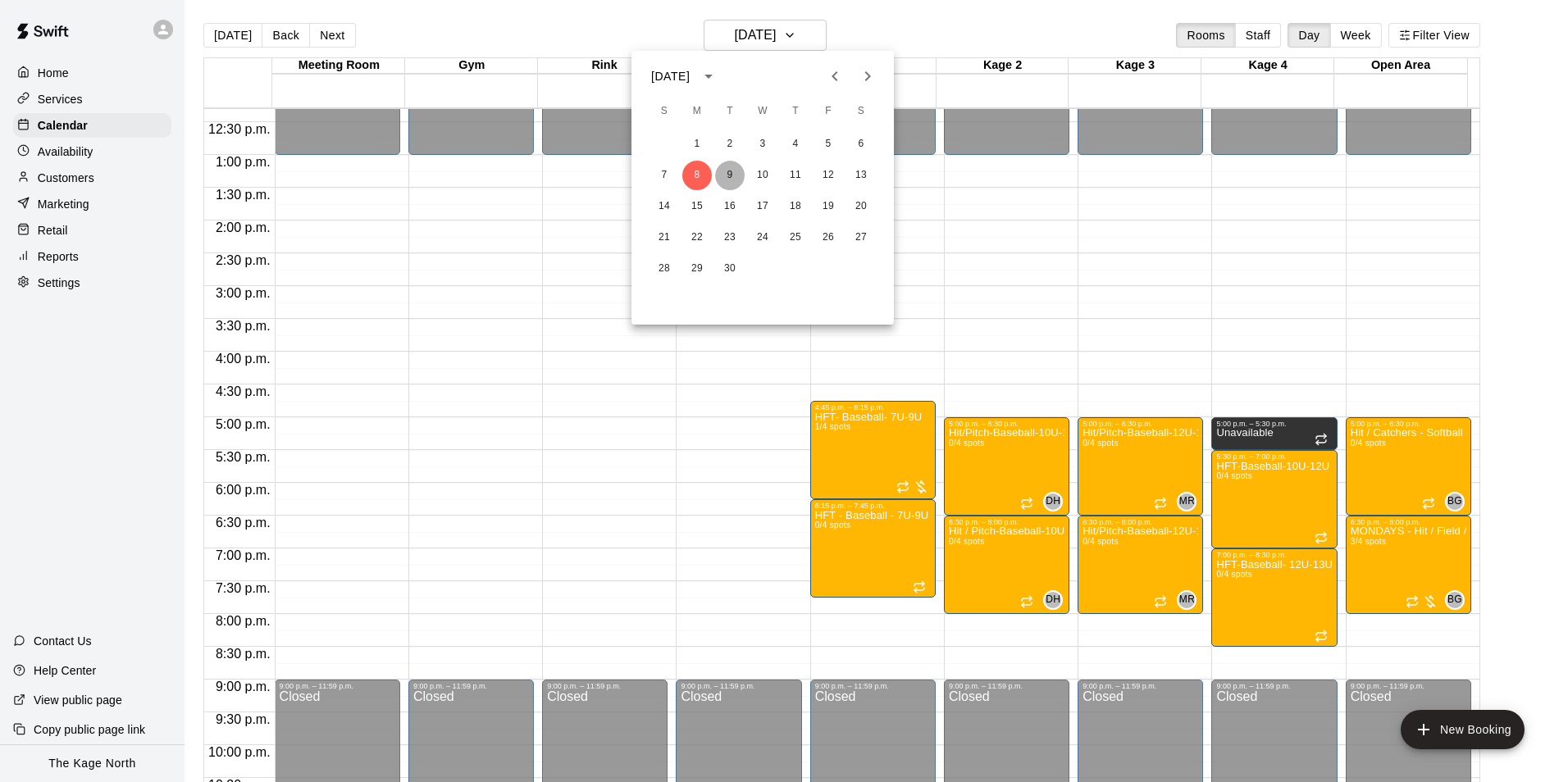
click at [734, 169] on button "9" at bounding box center [730, 175] width 30 height 30
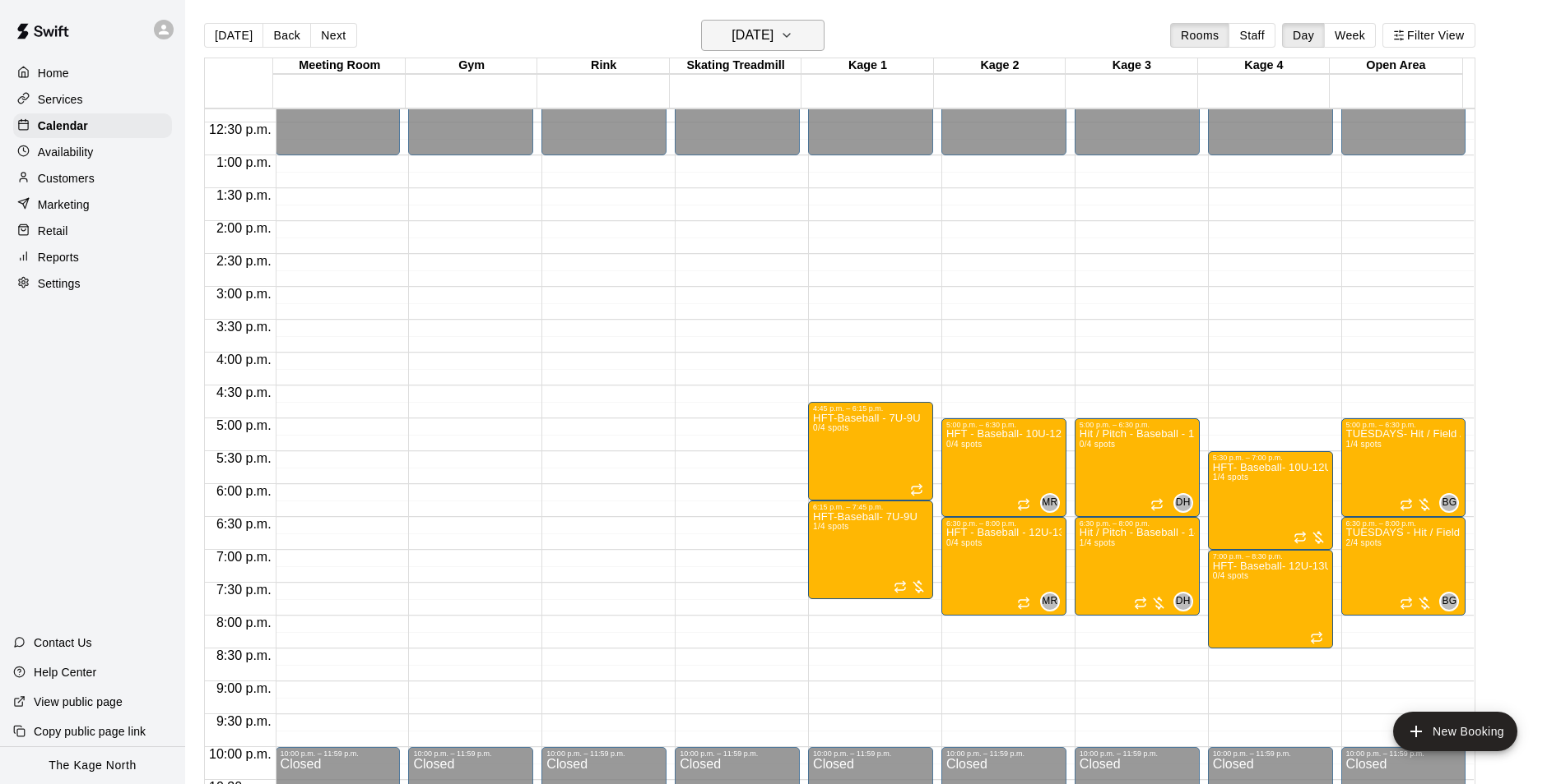
click at [774, 31] on h6 "[DATE]" at bounding box center [751, 36] width 42 height 23
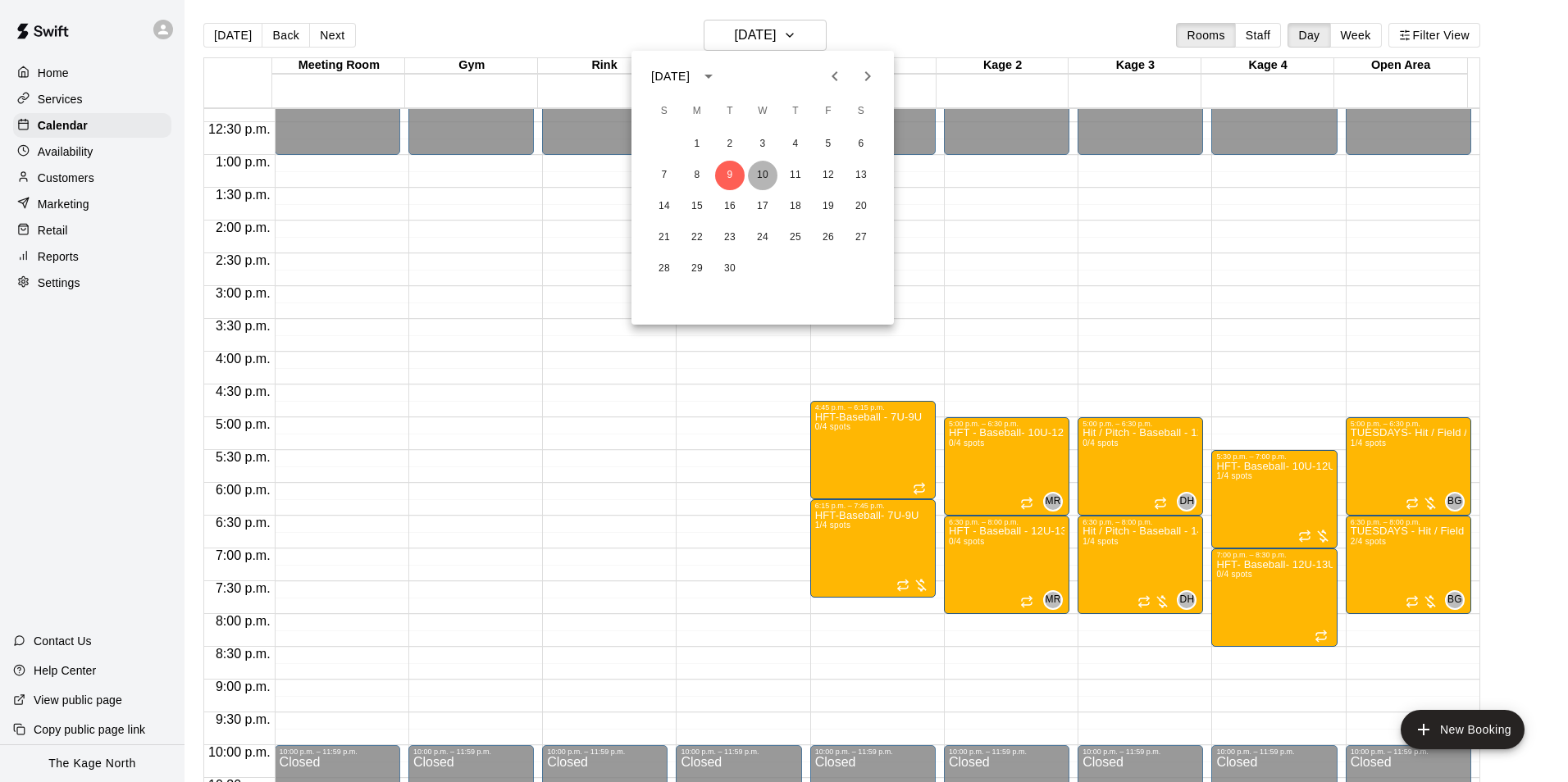
click at [762, 174] on button "10" at bounding box center [763, 175] width 30 height 30
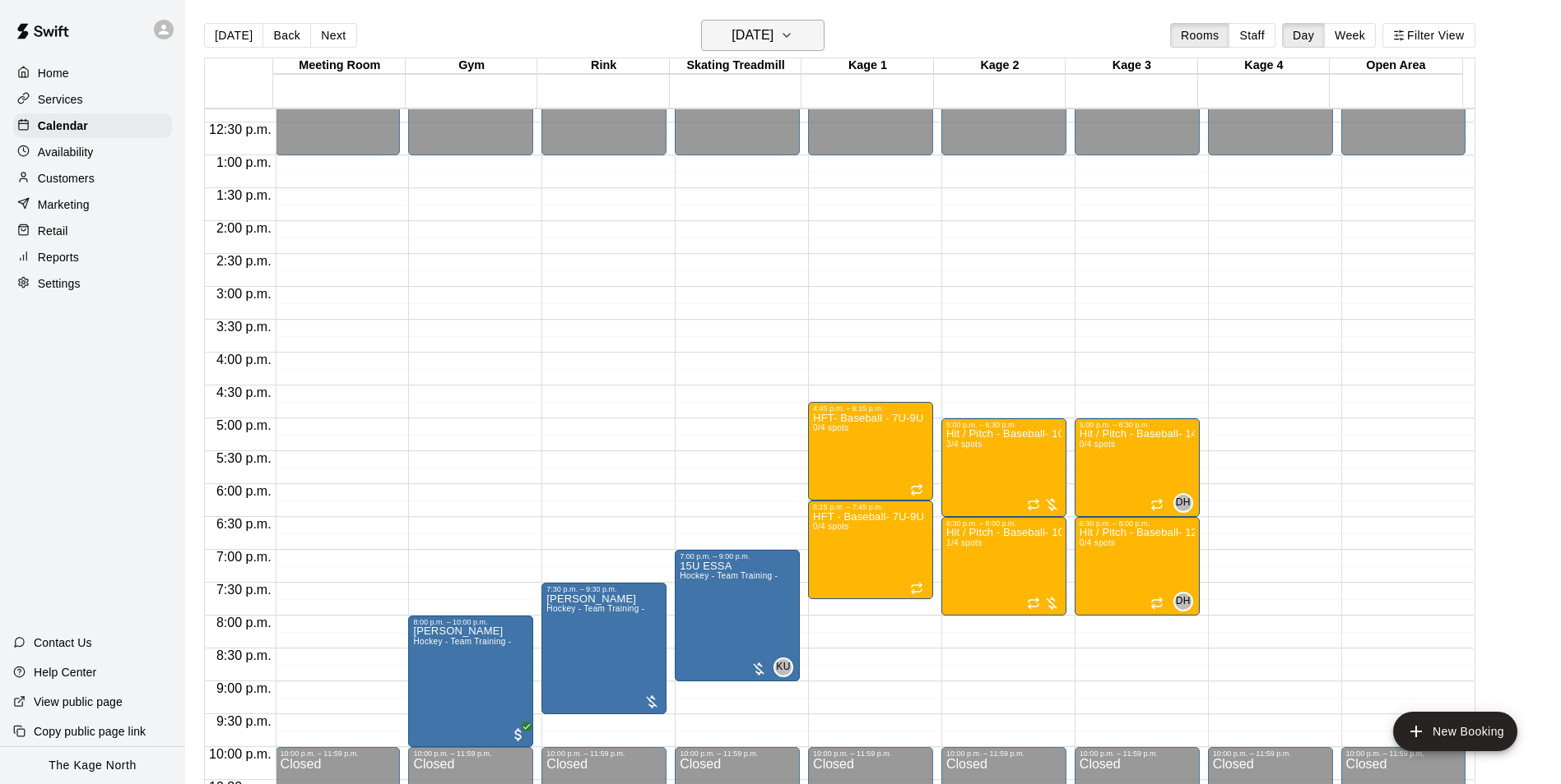
click at [774, 34] on h6 "[DATE]" at bounding box center [751, 36] width 42 height 23
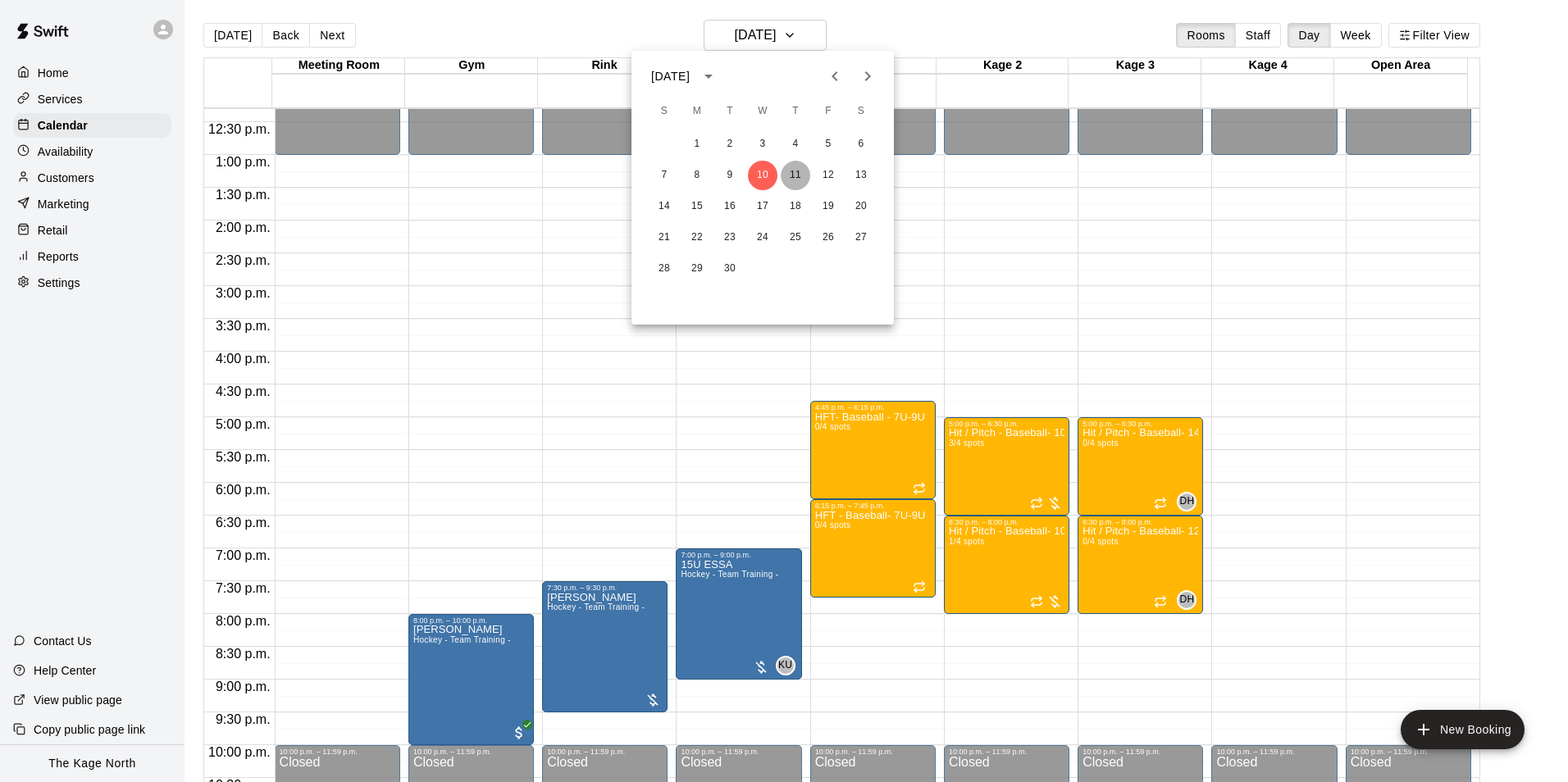
click at [790, 178] on button "11" at bounding box center [796, 175] width 30 height 30
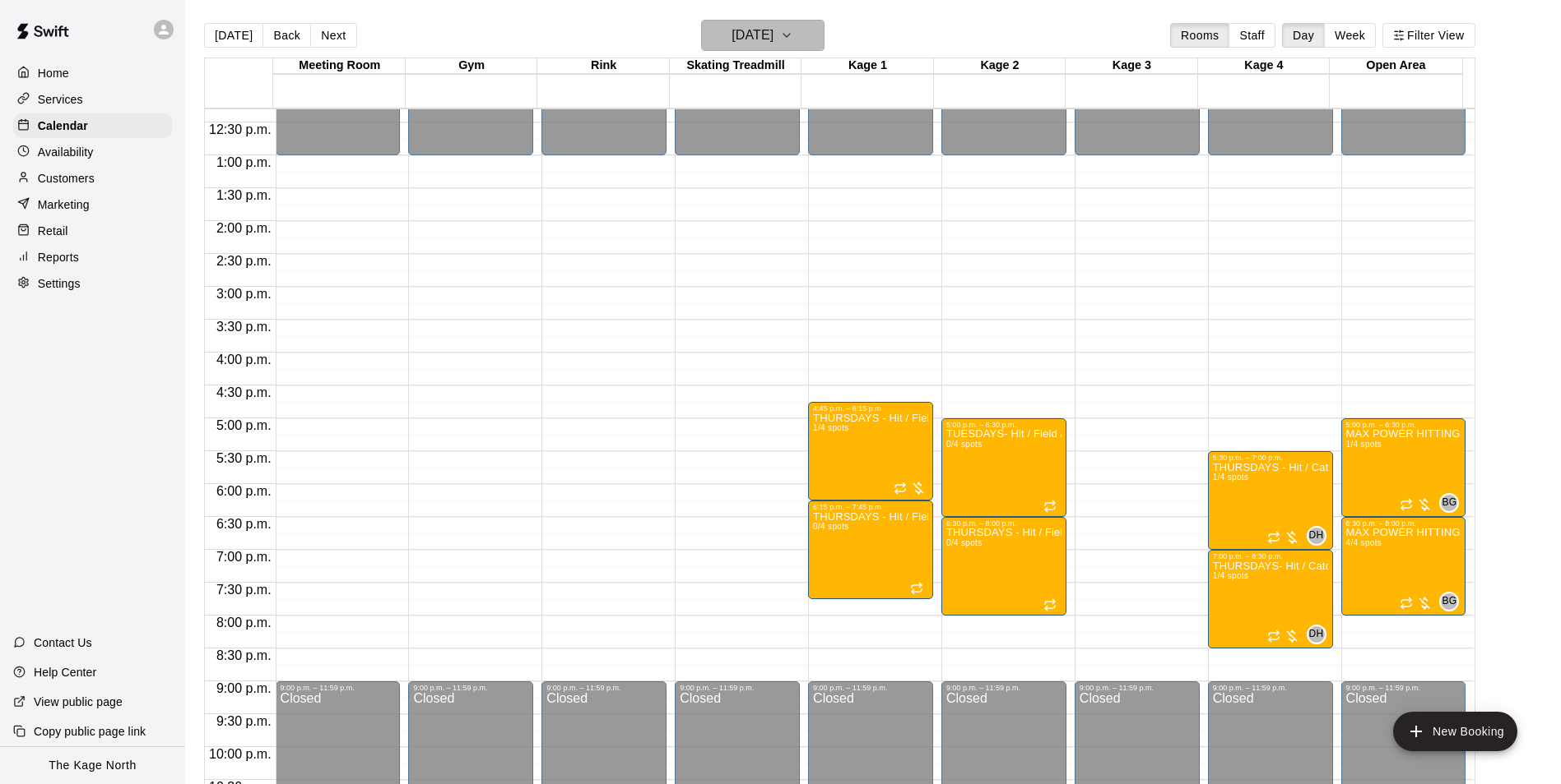
click at [774, 42] on h6 "[DATE]" at bounding box center [751, 36] width 42 height 23
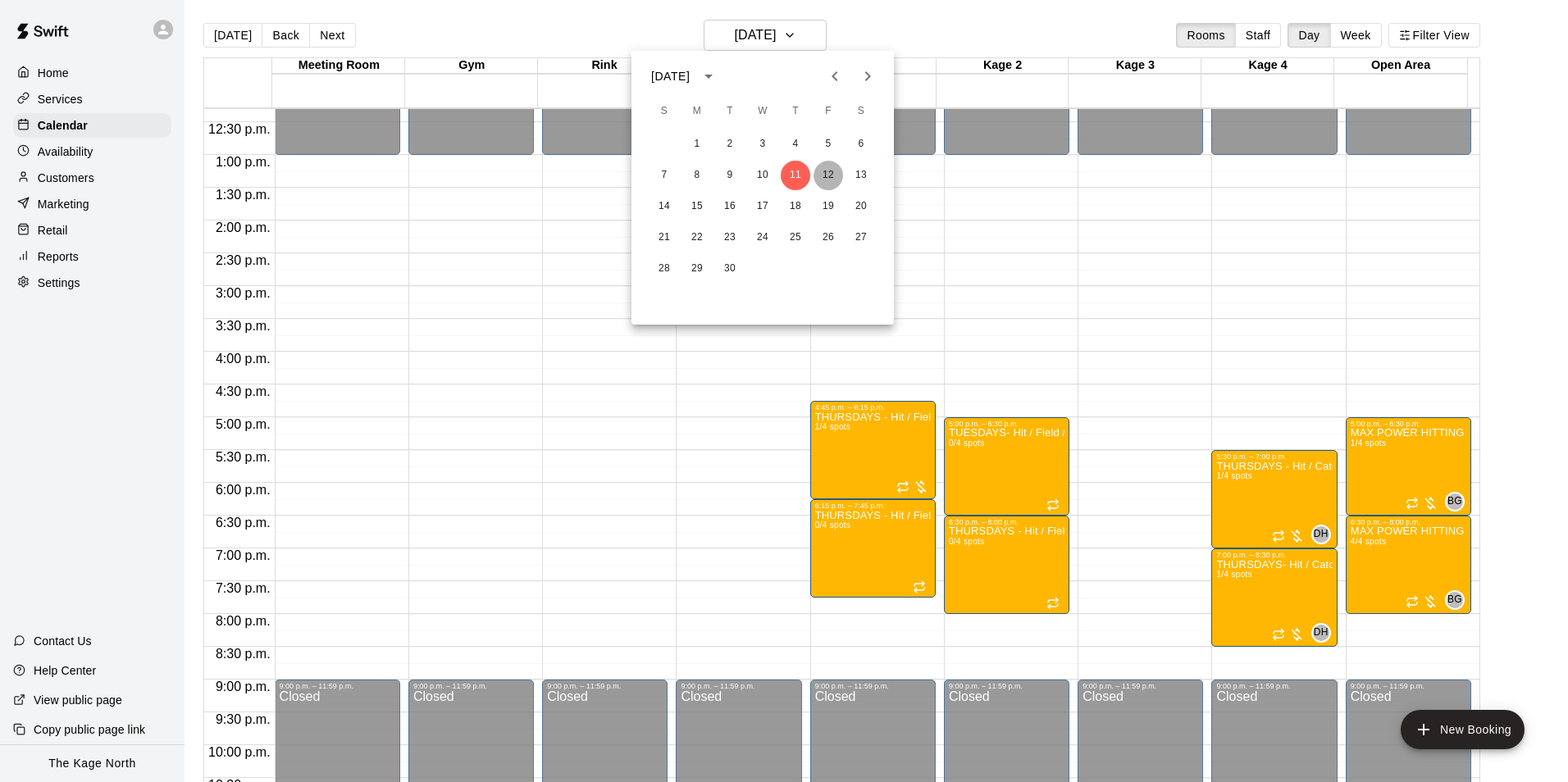
click at [828, 171] on button "12" at bounding box center [828, 175] width 30 height 30
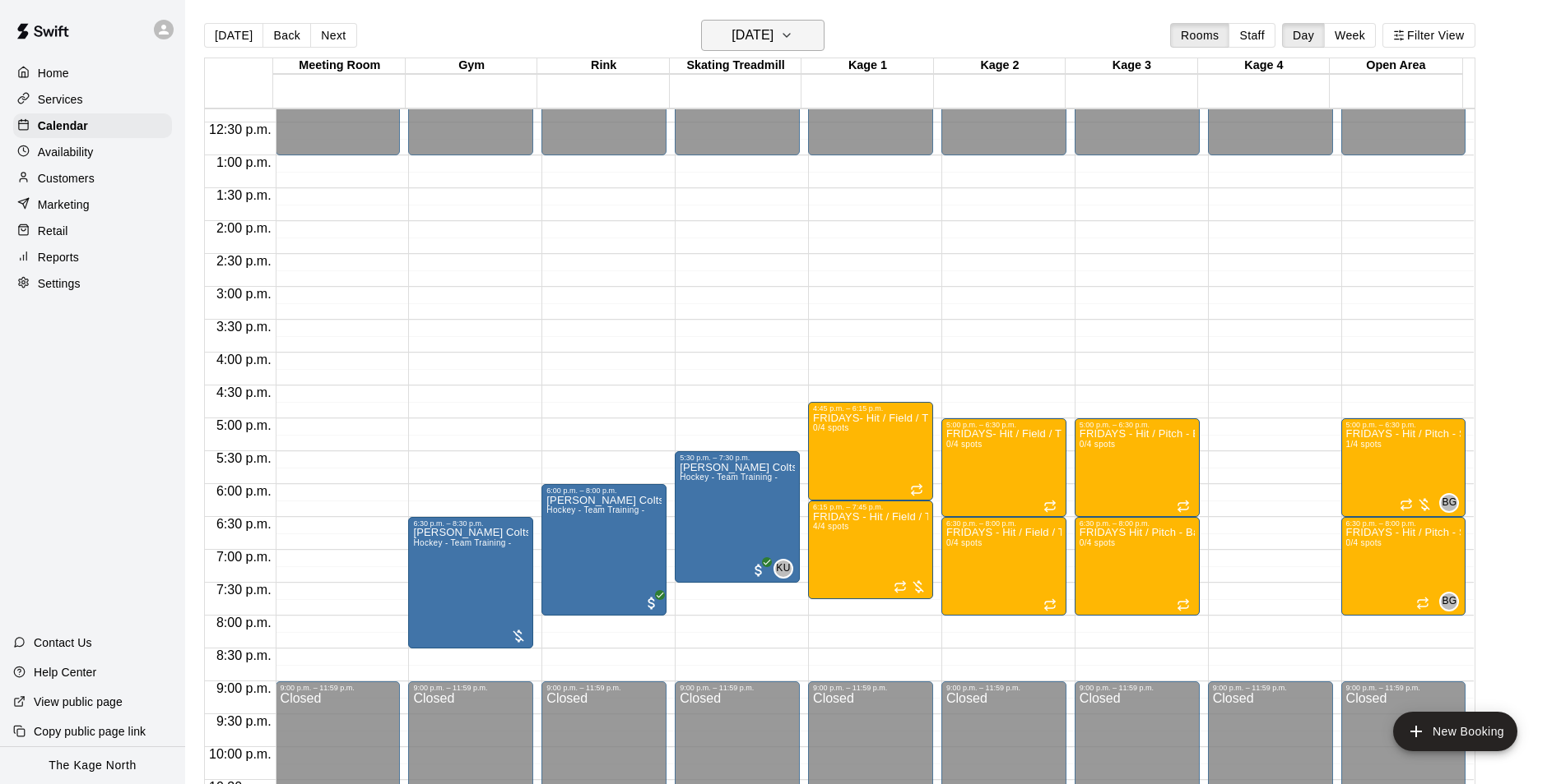
click at [774, 36] on h6 "[DATE]" at bounding box center [751, 36] width 42 height 23
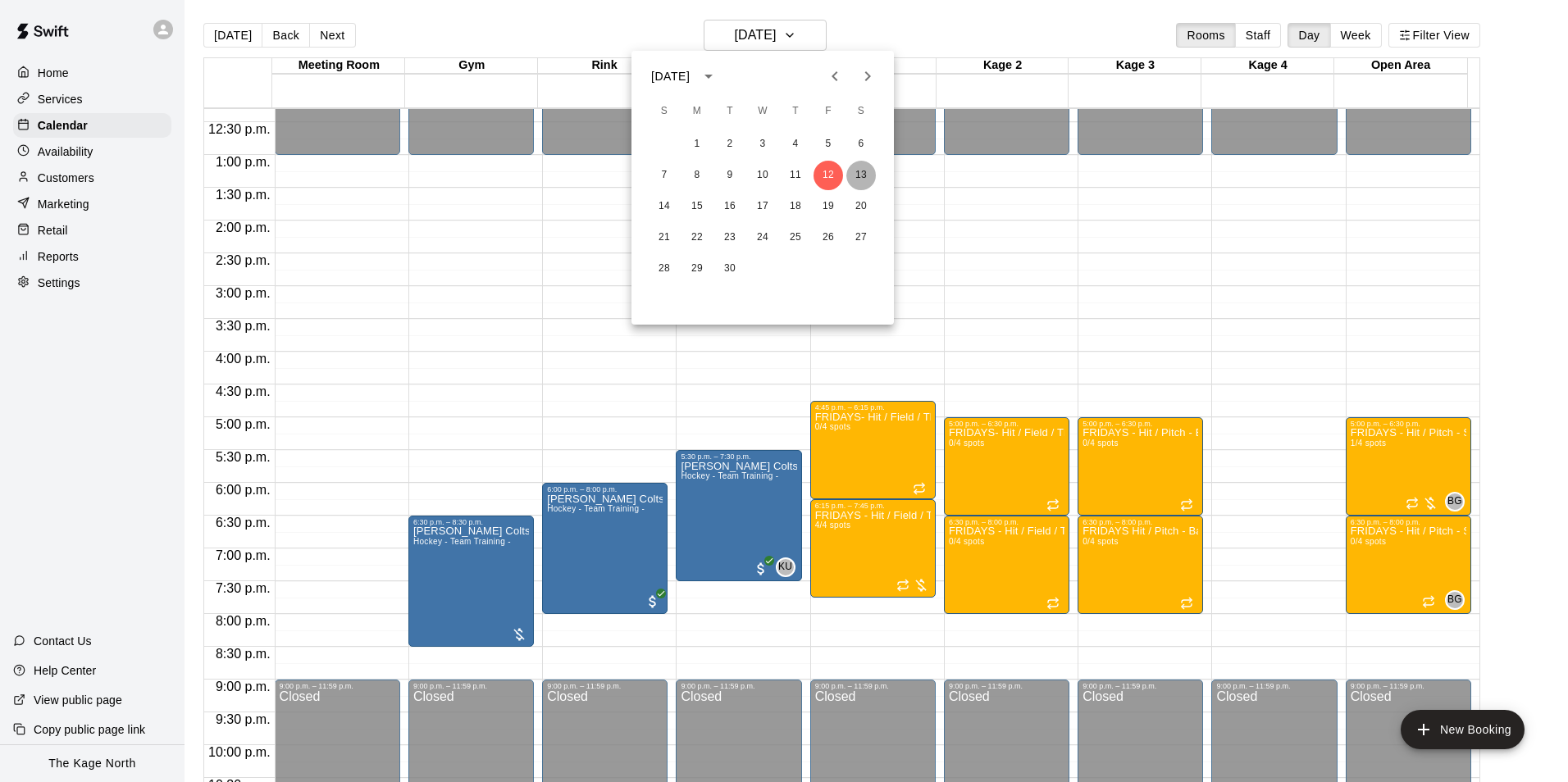
click at [859, 182] on button "13" at bounding box center [861, 175] width 30 height 30
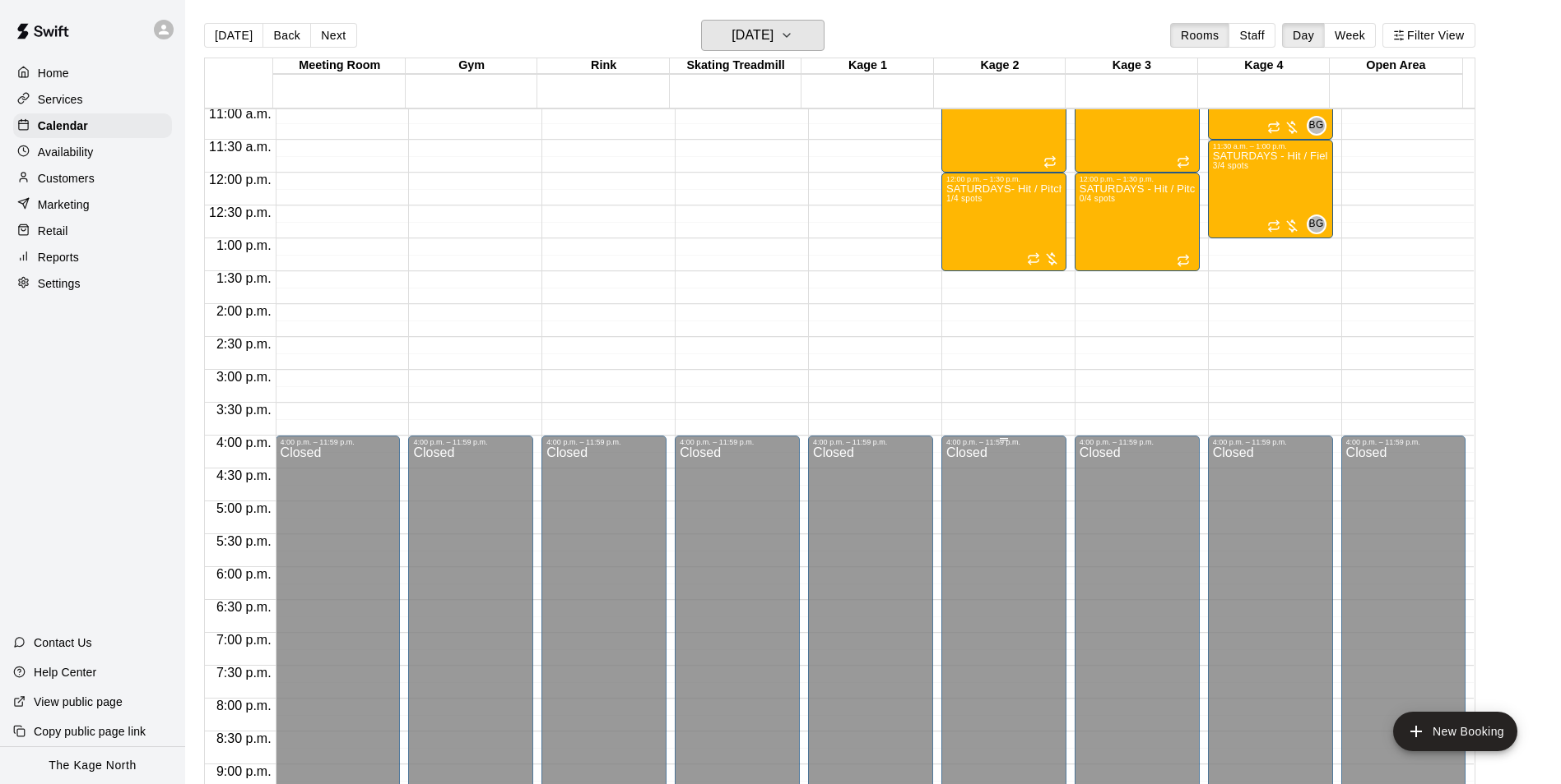
scroll to position [481, 0]
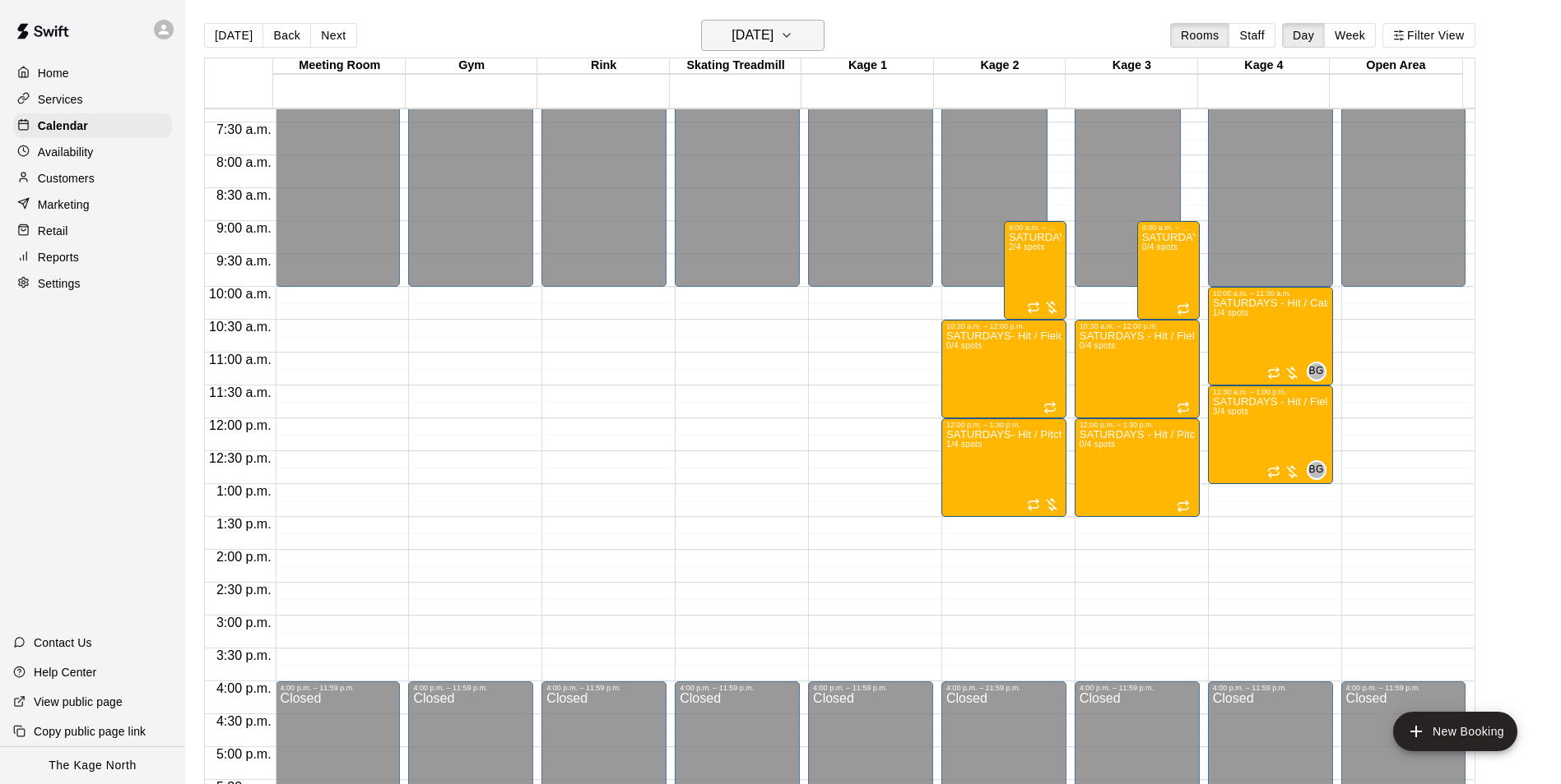
click at [774, 34] on h6 "[DATE]" at bounding box center [751, 36] width 42 height 23
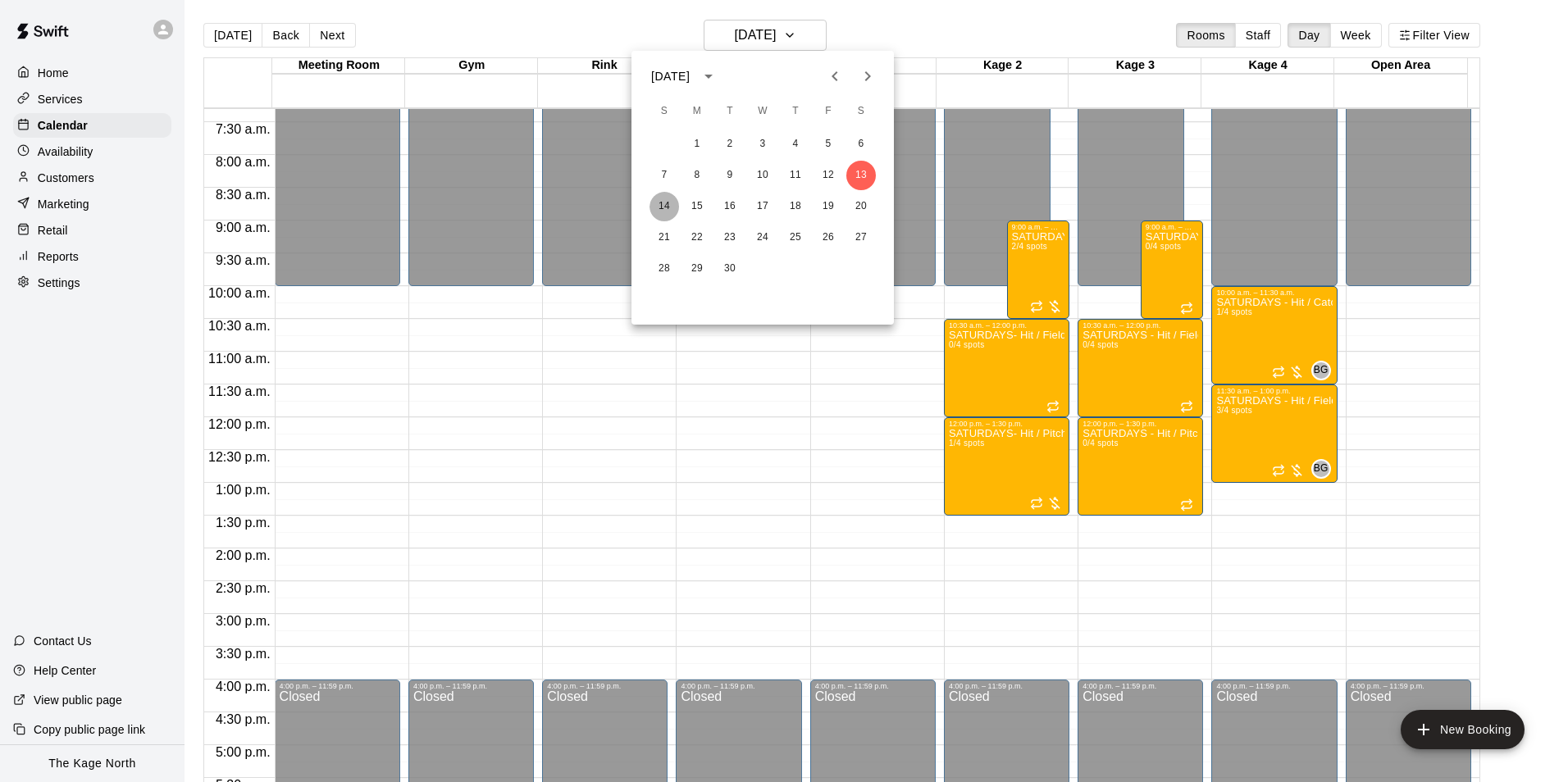
click at [663, 204] on button "14" at bounding box center [664, 207] width 30 height 30
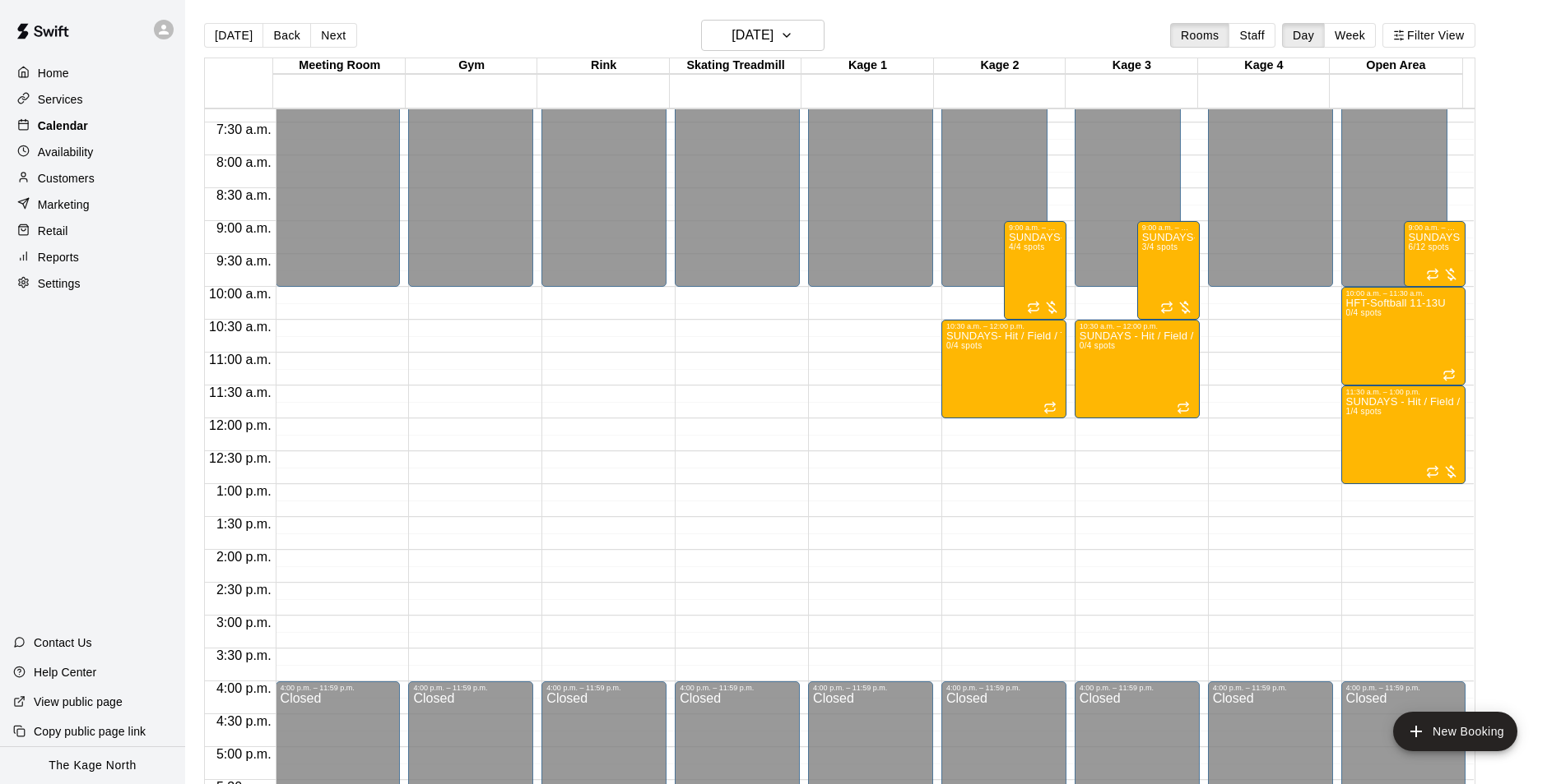
click at [66, 129] on p "Calendar" at bounding box center [63, 125] width 50 height 16
click at [66, 76] on p "Home" at bounding box center [53, 73] width 31 height 16
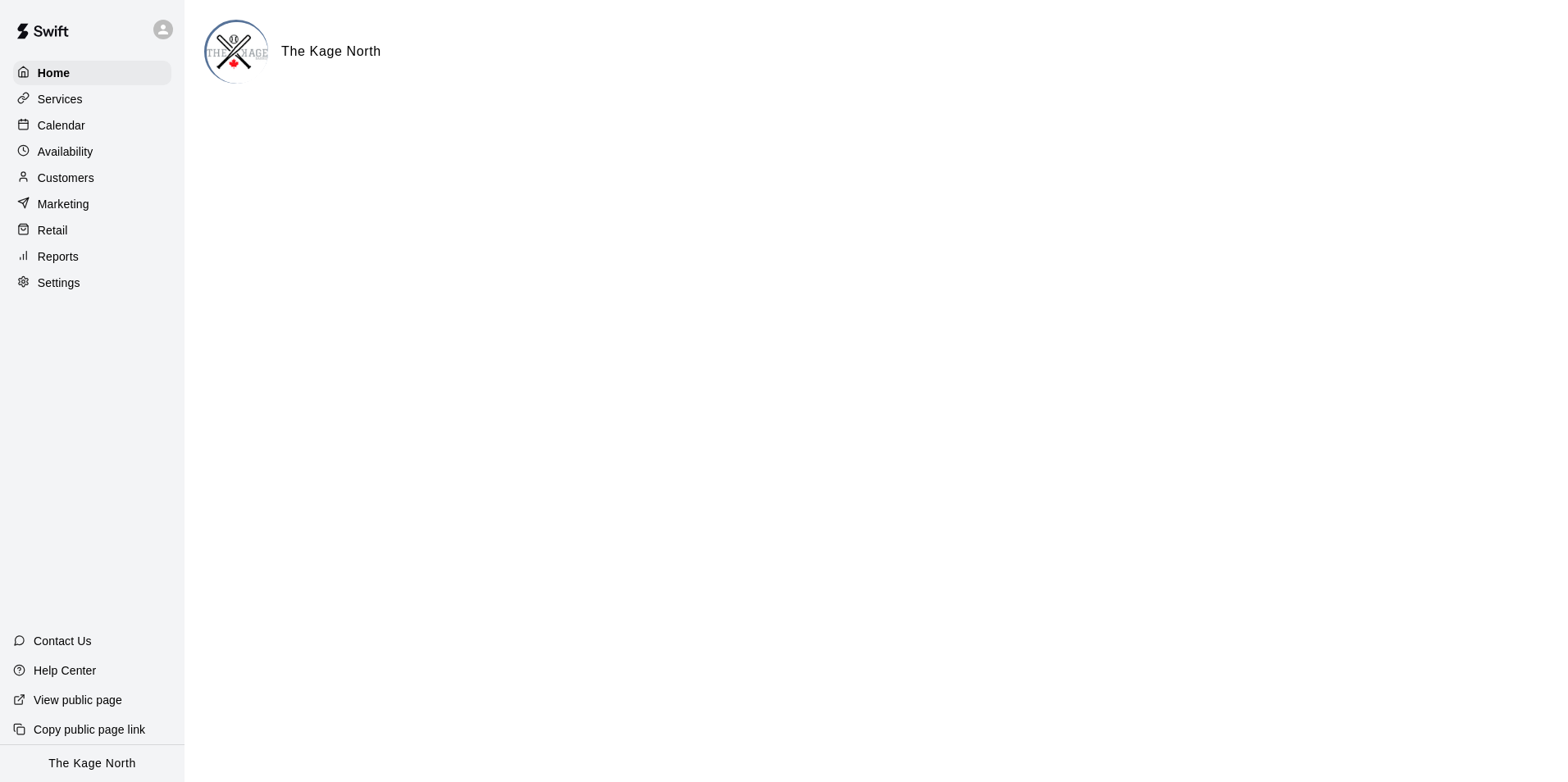
click at [62, 130] on p "Calendar" at bounding box center [61, 125] width 47 height 16
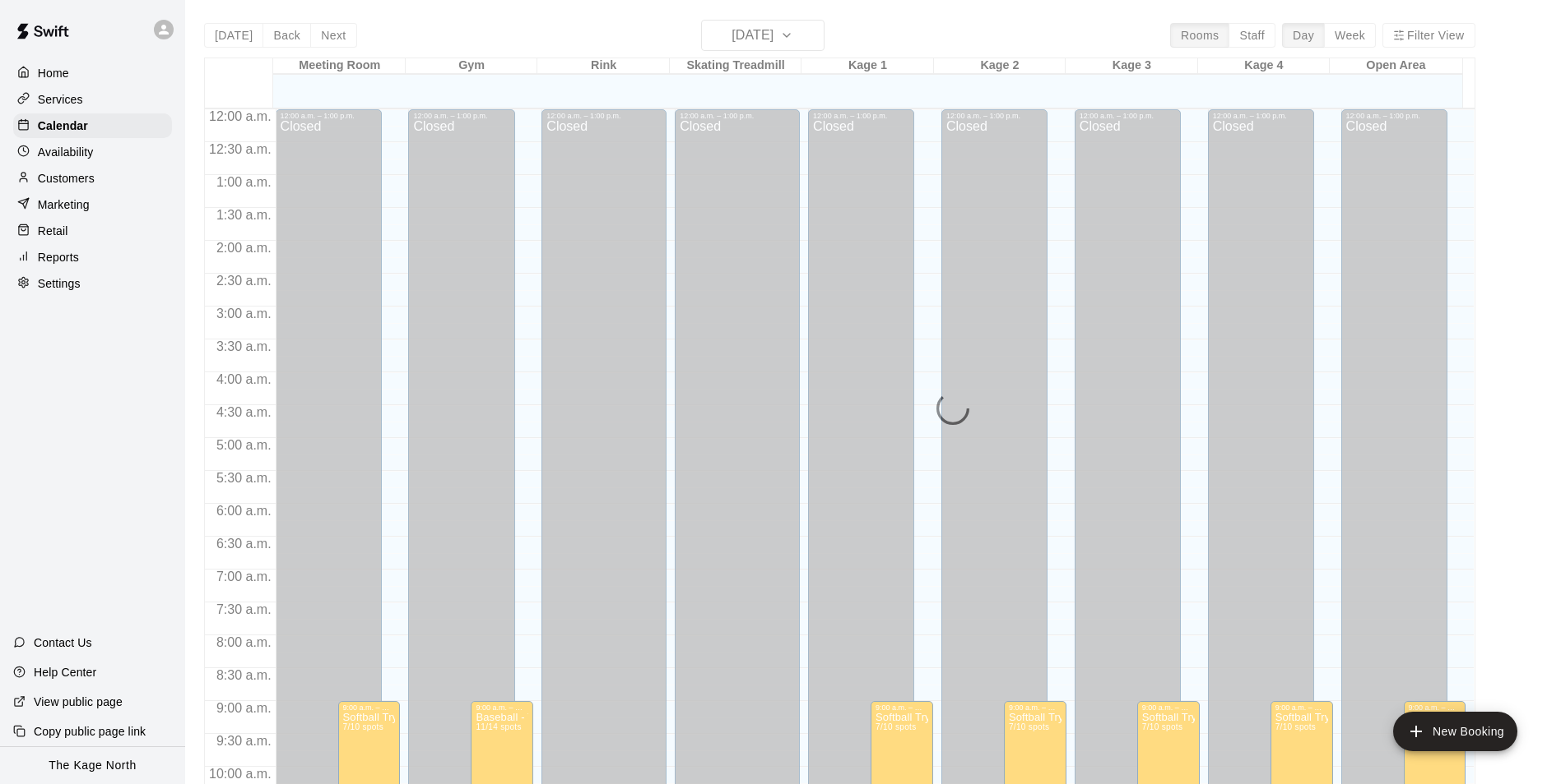
scroll to position [810, 0]
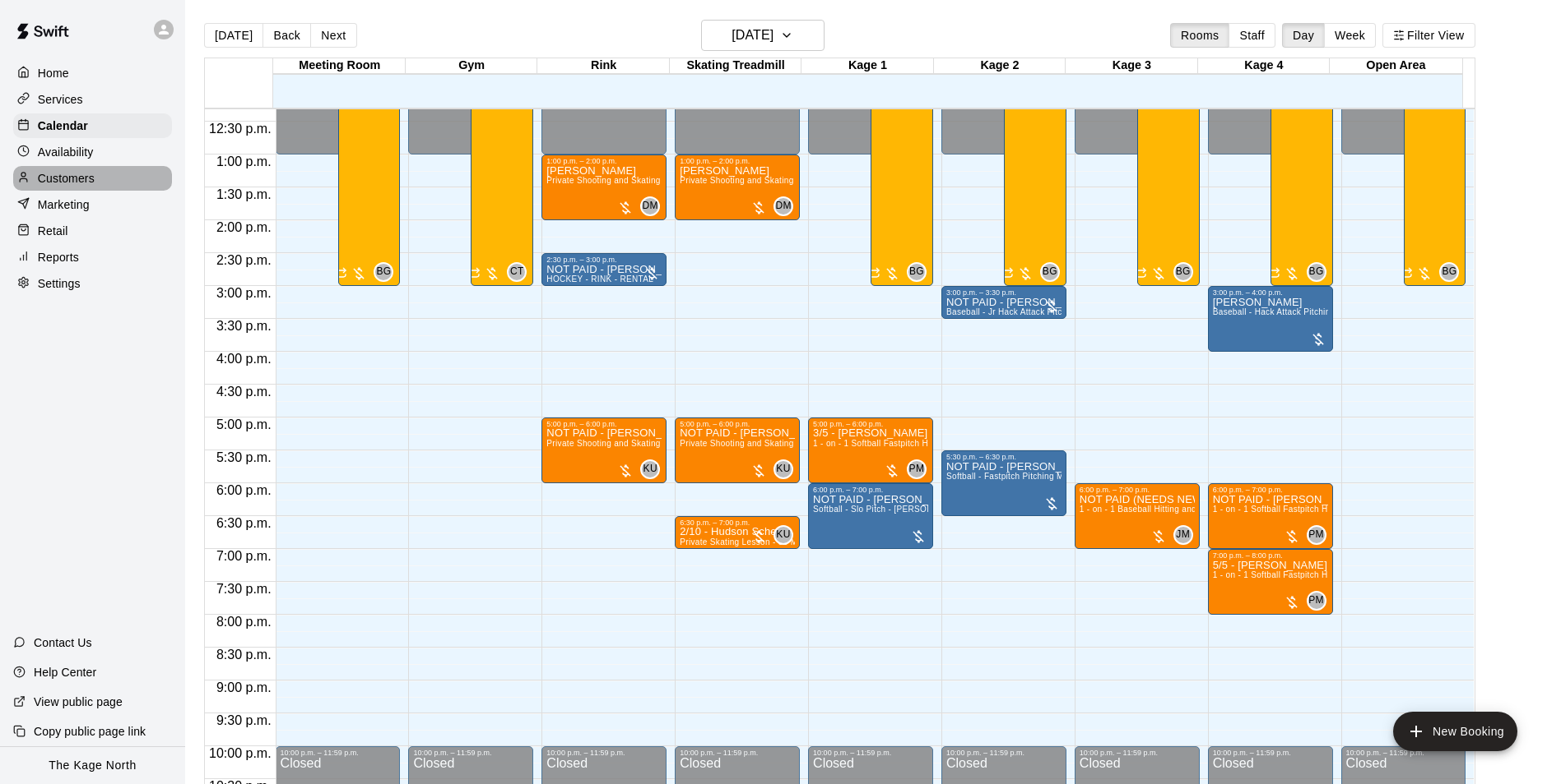
click at [74, 179] on p "Customers" at bounding box center [66, 178] width 57 height 16
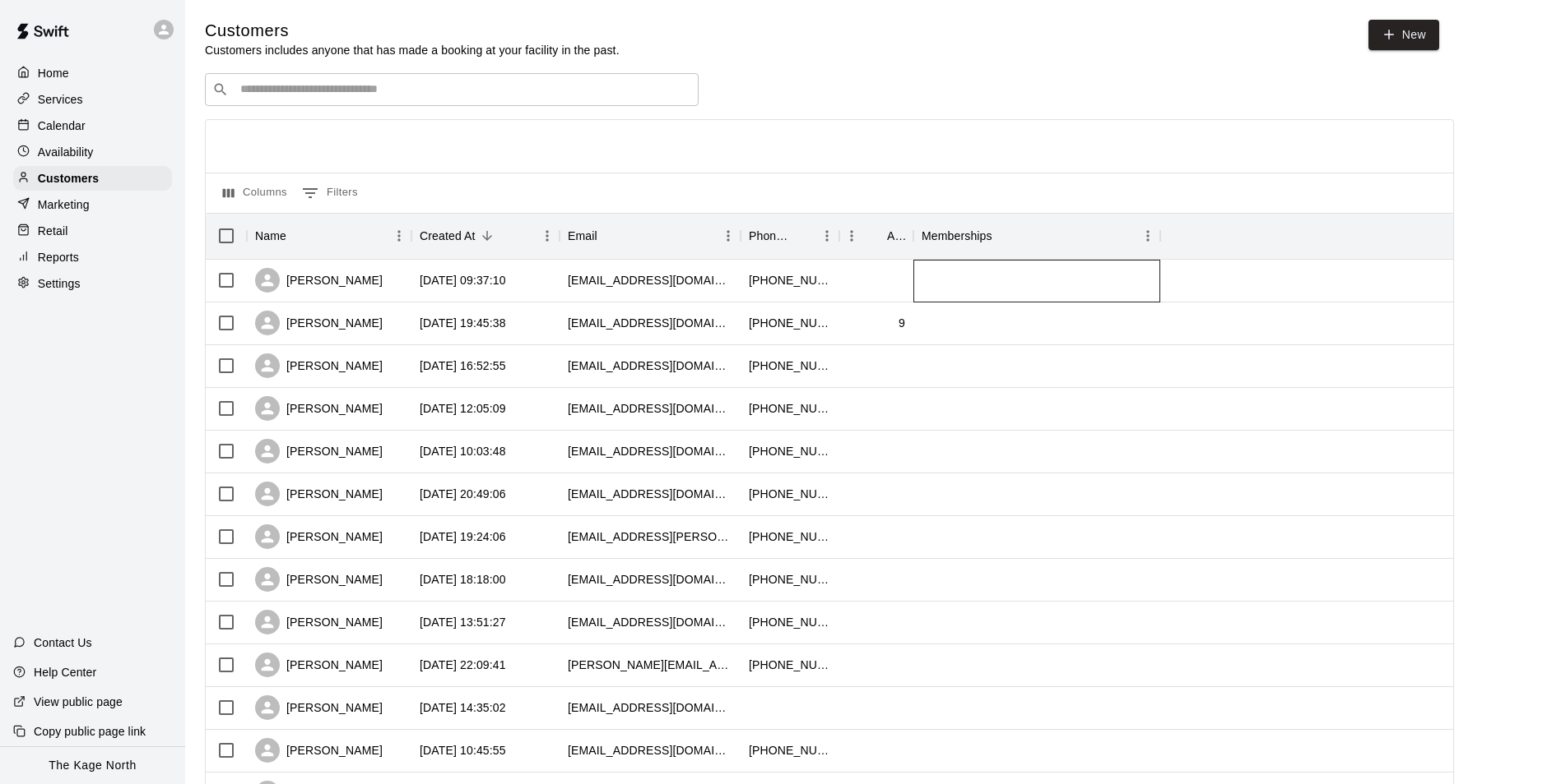
click at [993, 296] on div at bounding box center [1036, 281] width 247 height 43
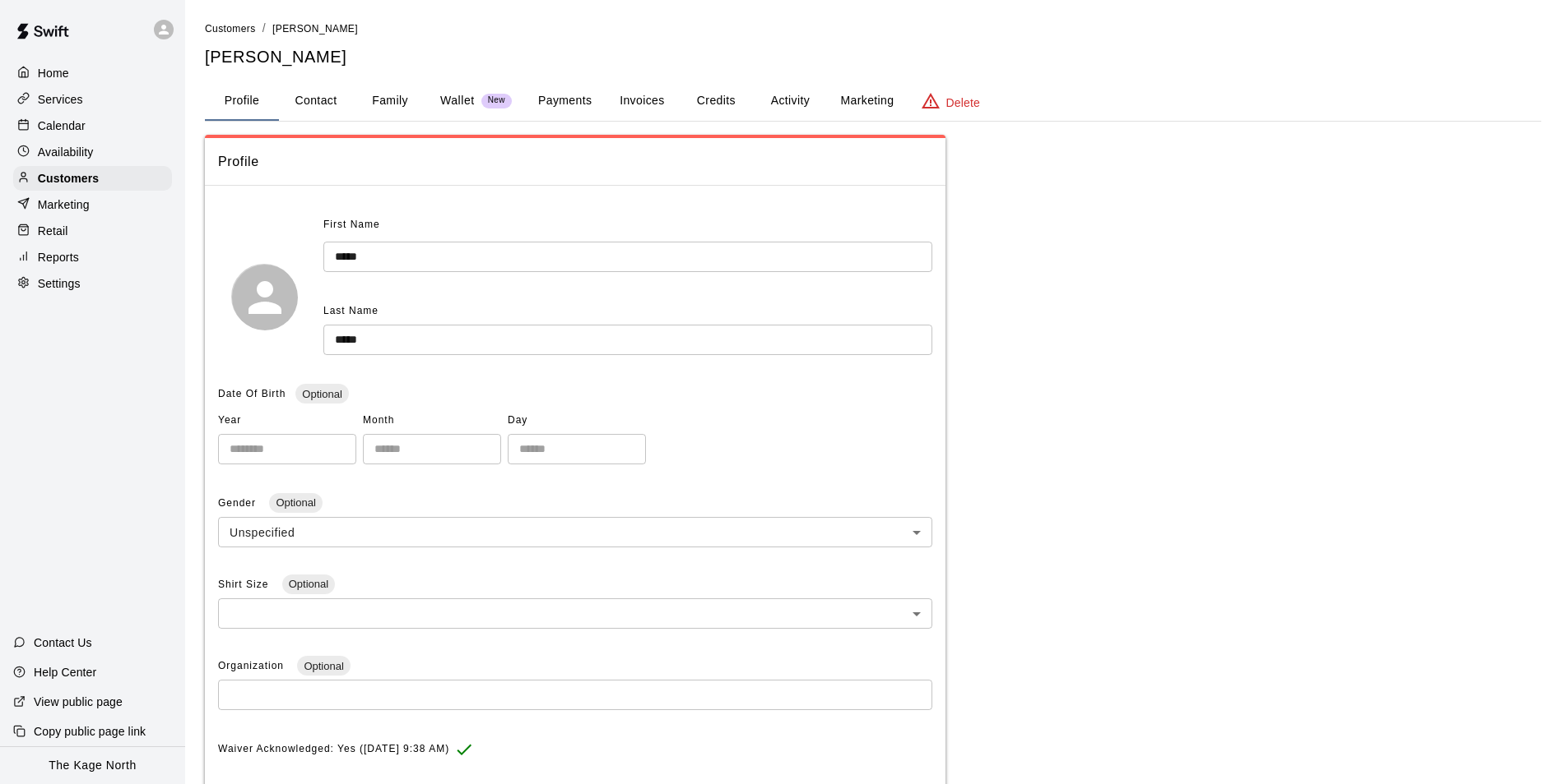
click at [797, 102] on button "Activity" at bounding box center [789, 101] width 74 height 40
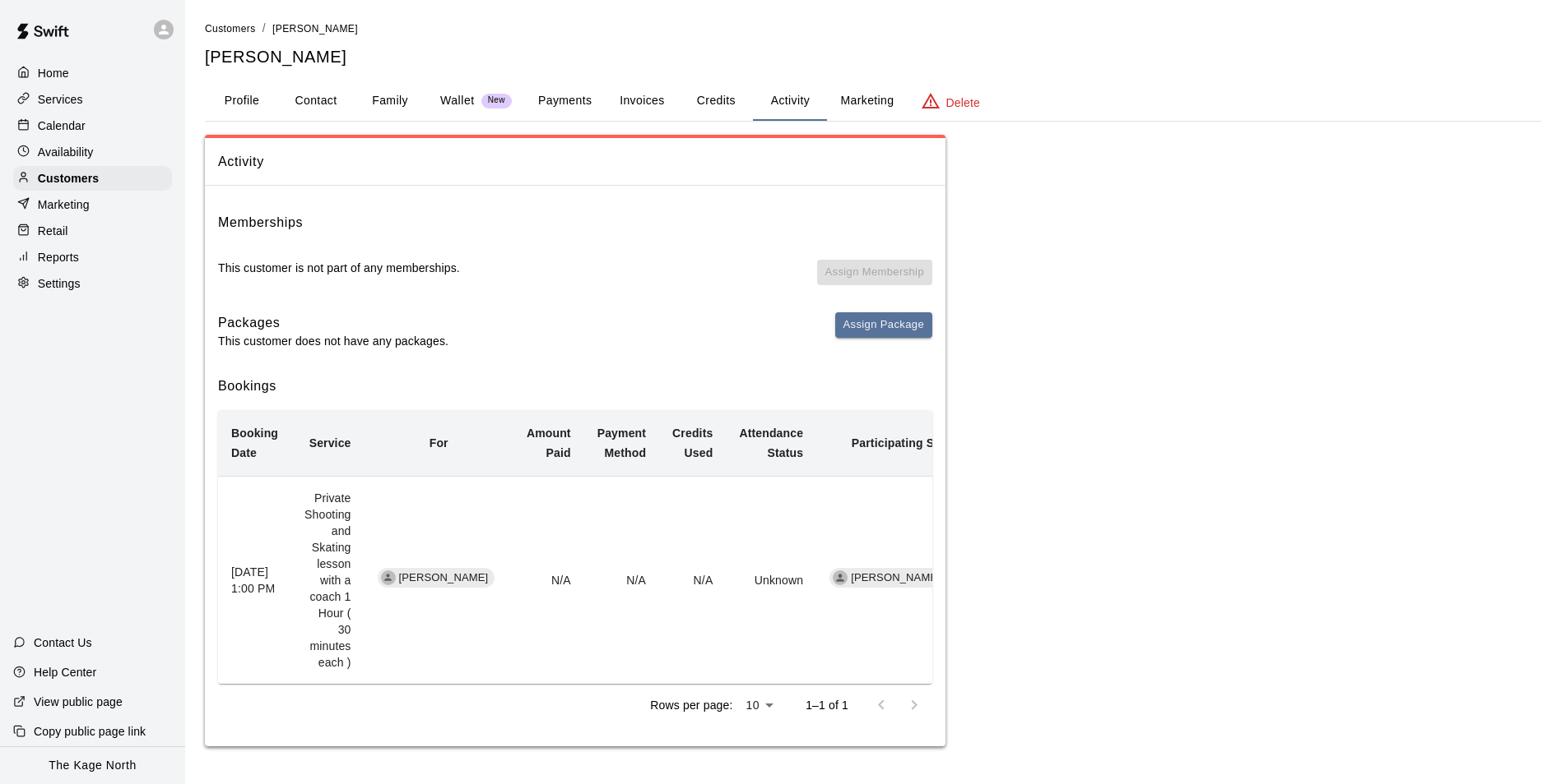
click at [395, 98] on button "Family" at bounding box center [390, 101] width 74 height 40
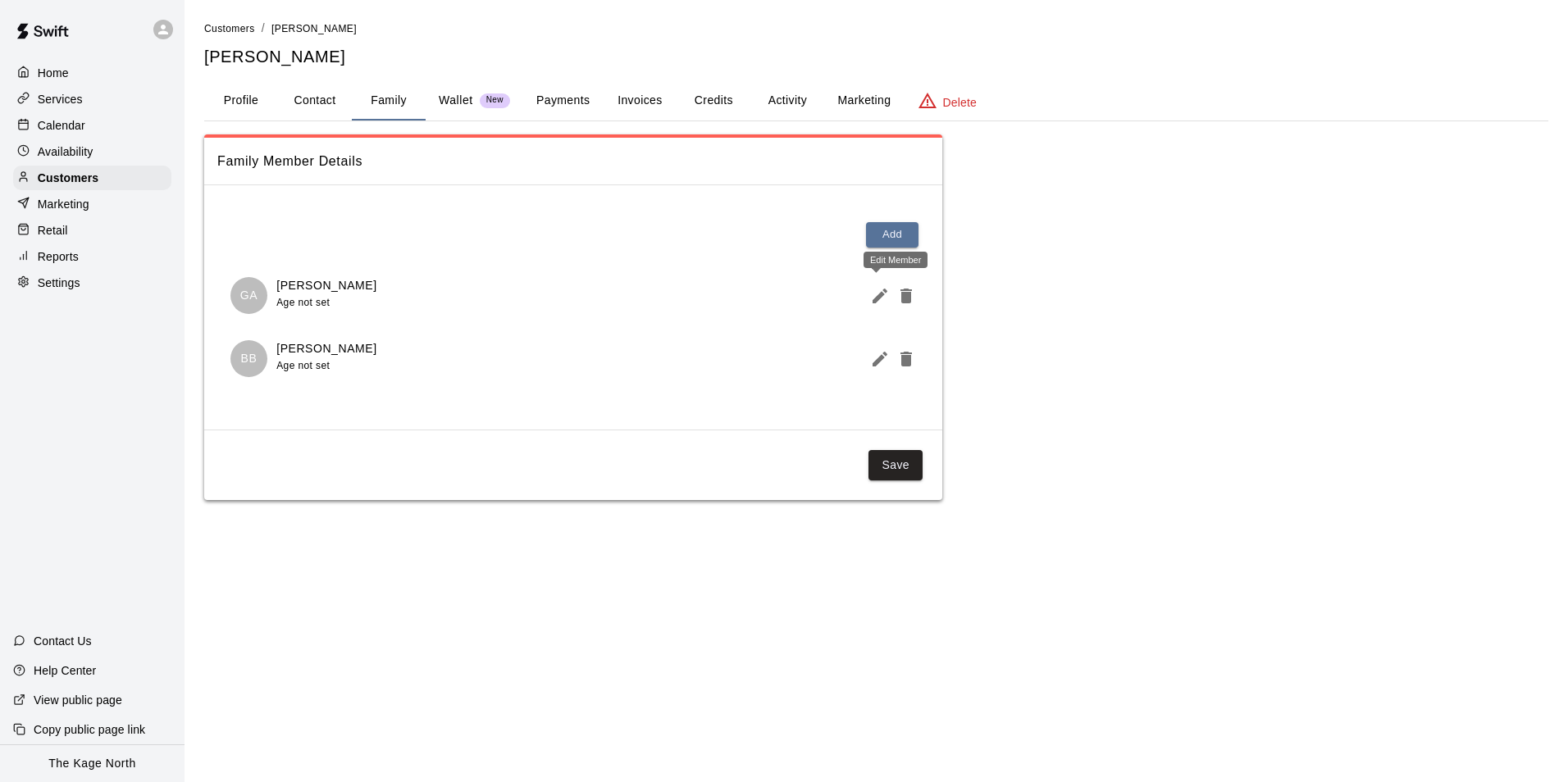
click at [875, 305] on button "Edit Member" at bounding box center [876, 296] width 26 height 33
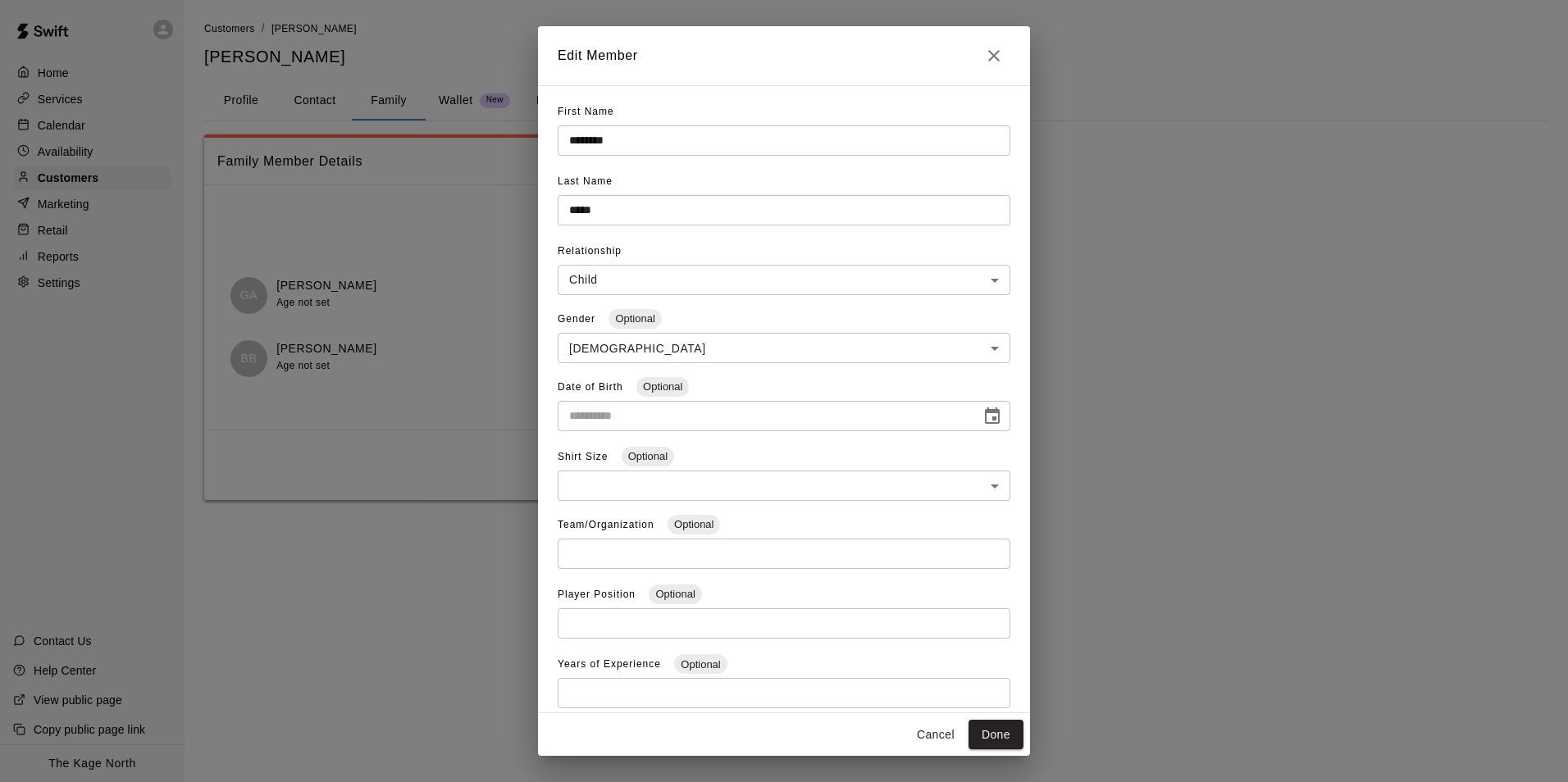
click at [994, 53] on icon "Close" at bounding box center [994, 56] width 19 height 19
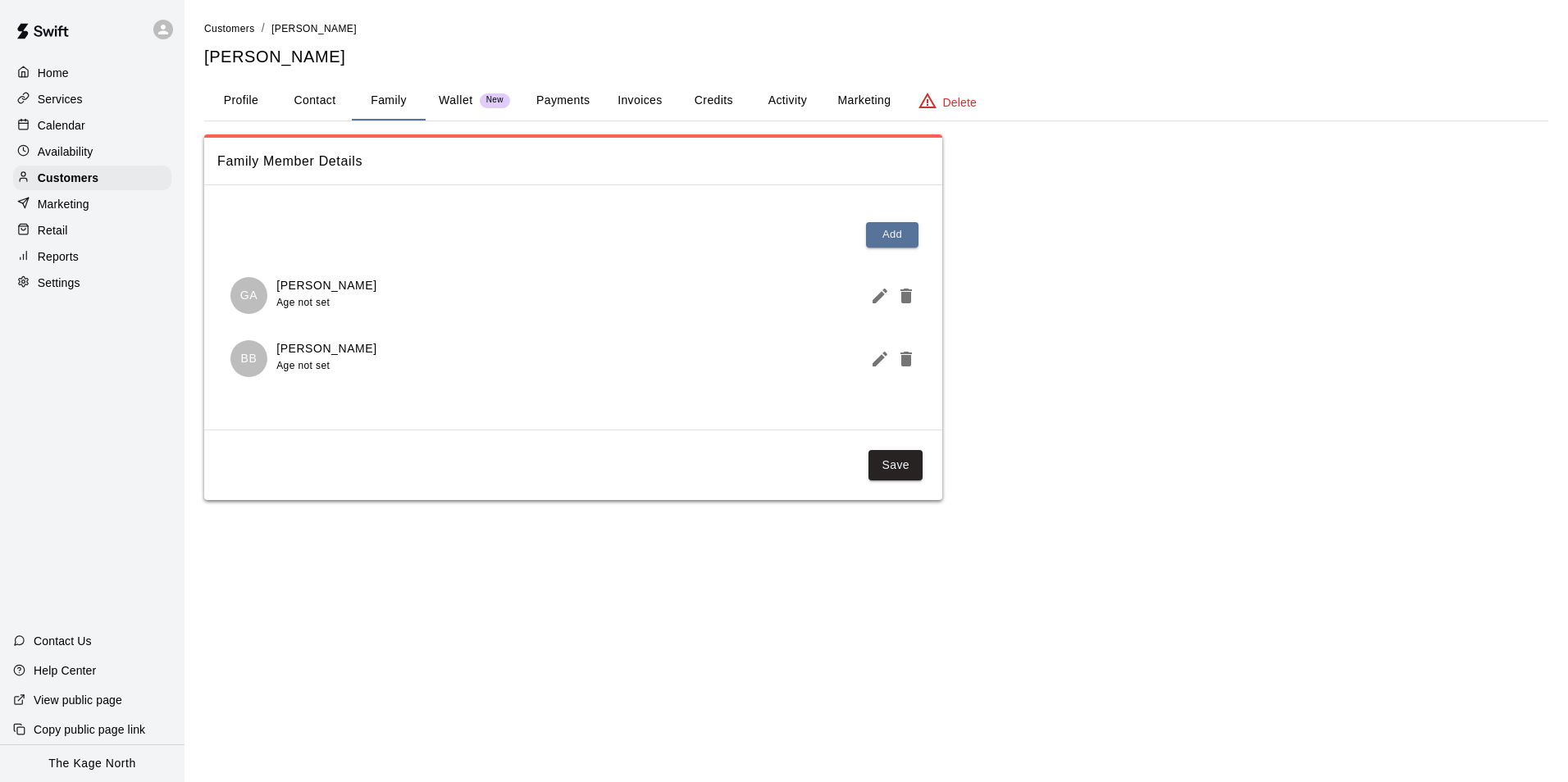
click at [75, 124] on p "Calendar" at bounding box center [61, 125] width 47 height 16
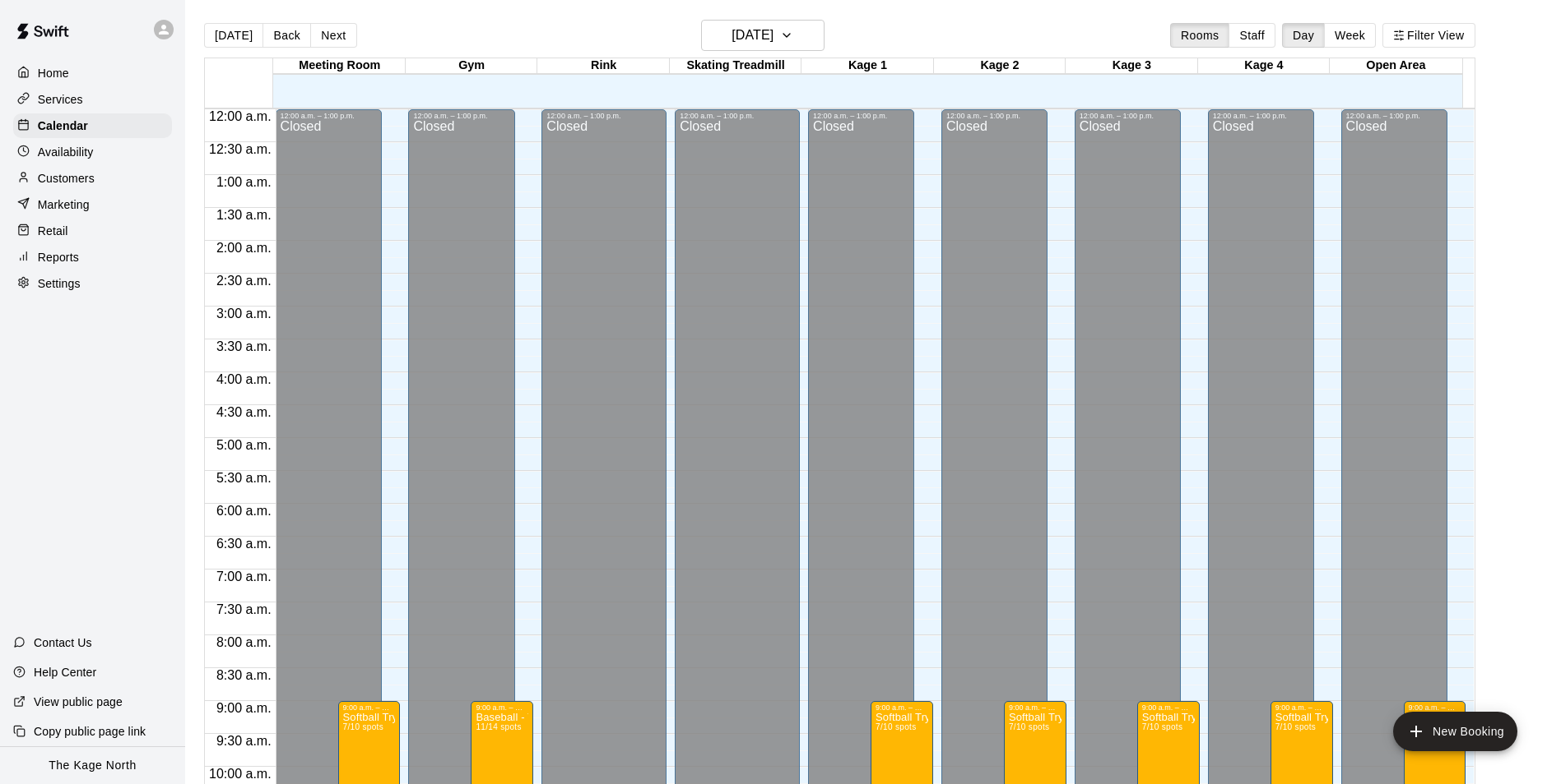
scroll to position [811, 0]
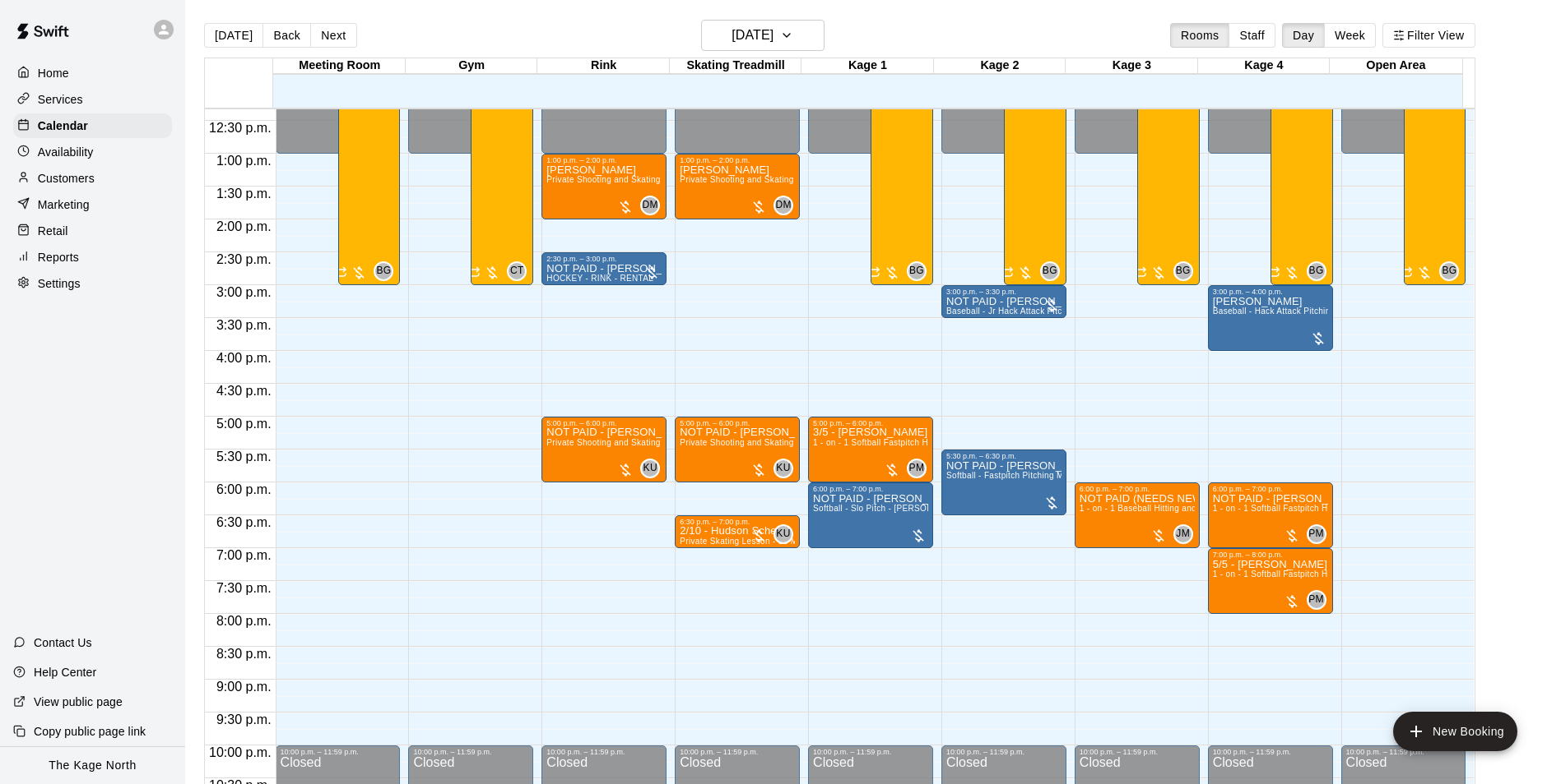
click at [163, 29] on icon at bounding box center [164, 29] width 10 height 10
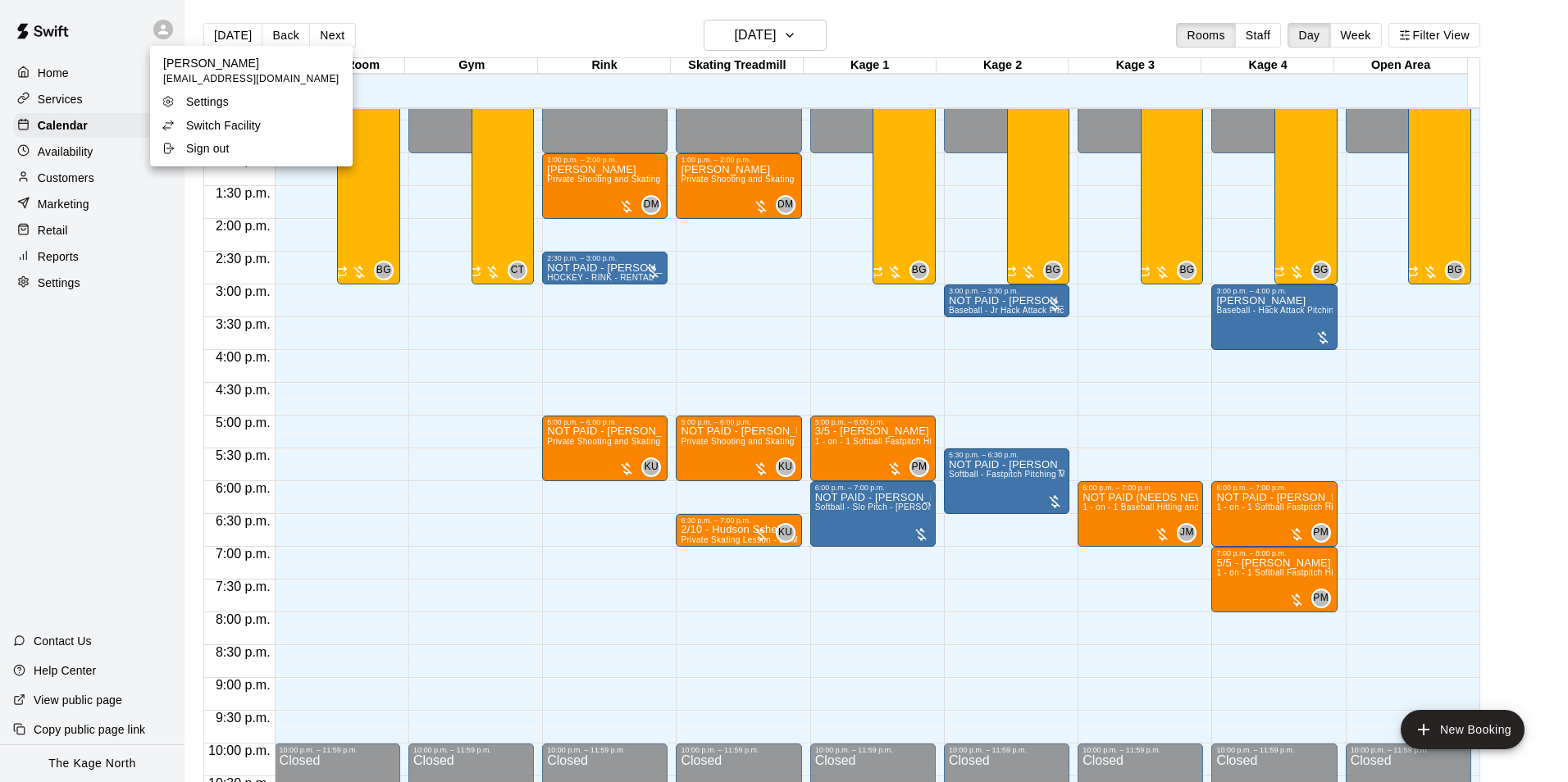
click at [241, 124] on p "Switch Facility" at bounding box center [223, 125] width 74 height 16
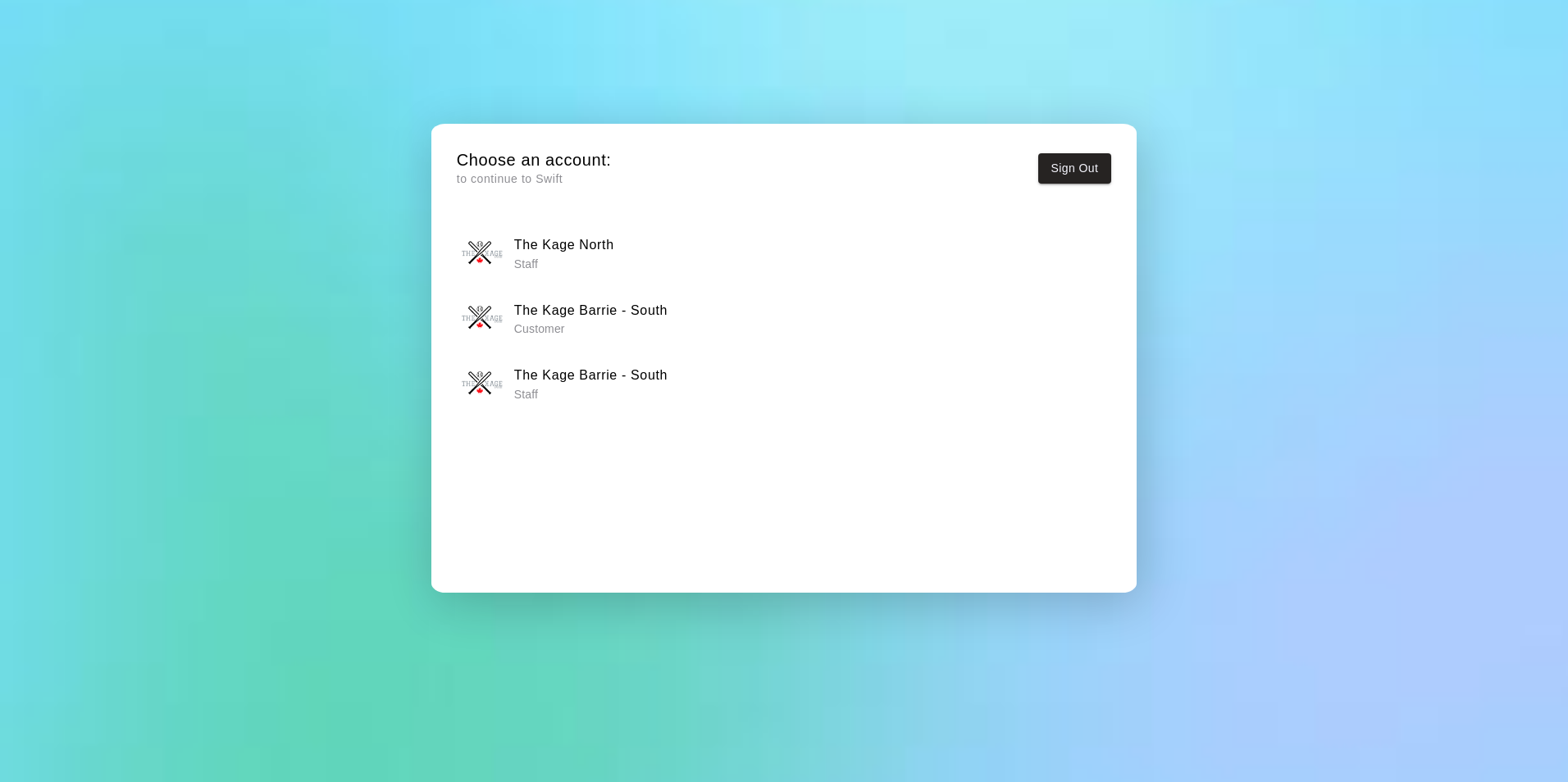
click at [626, 393] on p "Staff" at bounding box center [591, 394] width 154 height 16
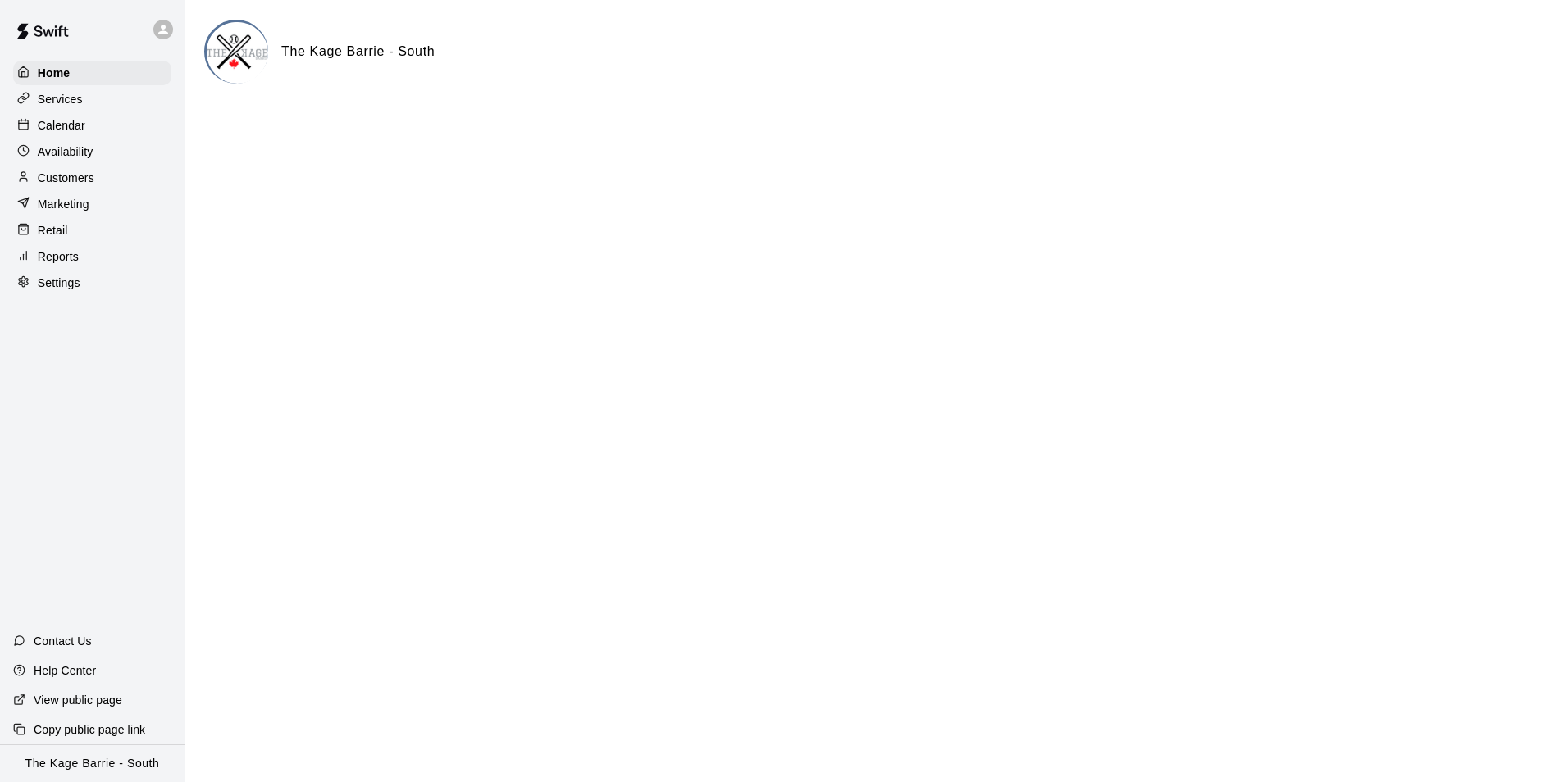
click at [72, 128] on p "Calendar" at bounding box center [61, 125] width 47 height 16
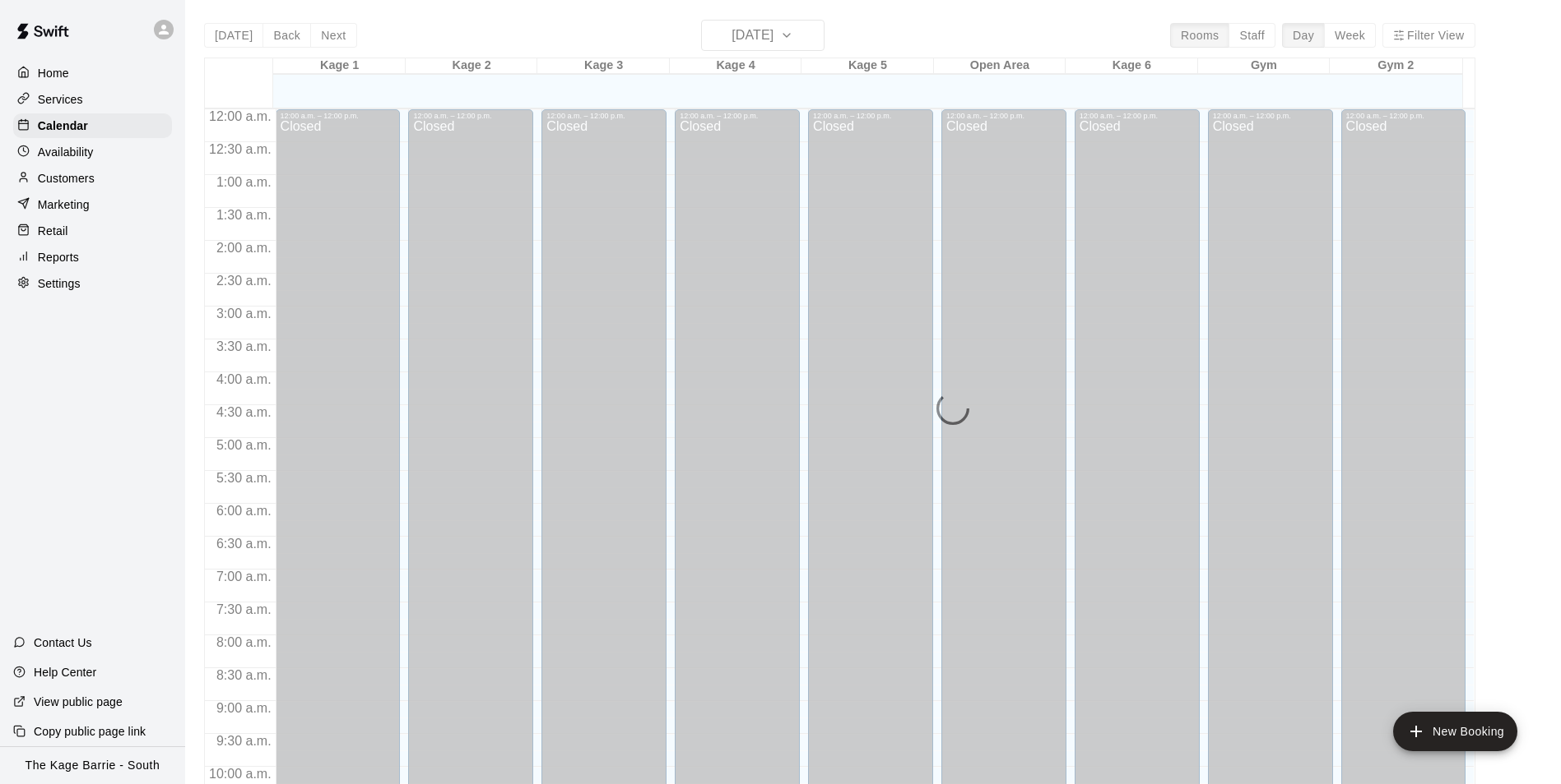
scroll to position [811, 0]
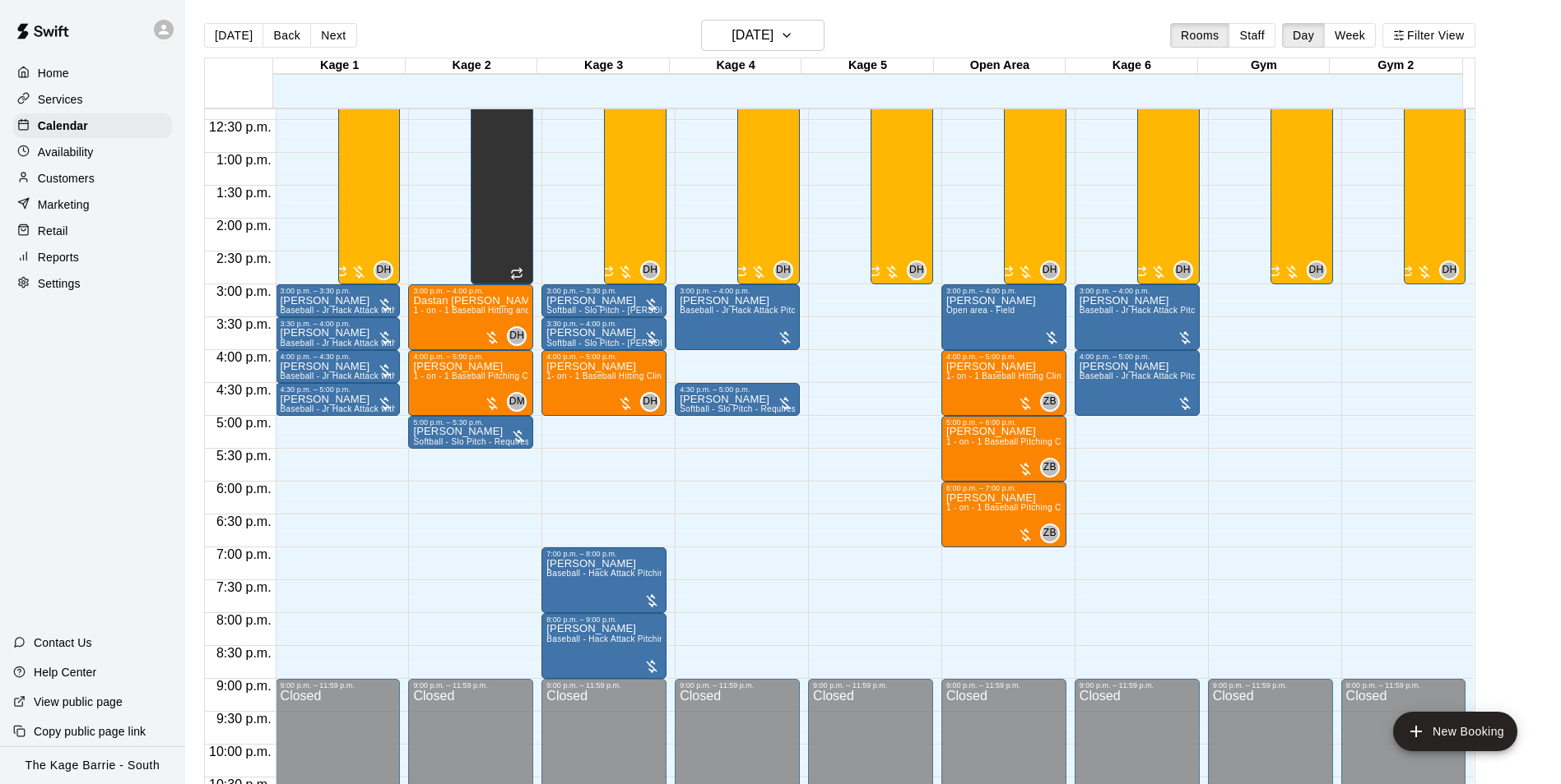
click at [64, 157] on p "Availability" at bounding box center [66, 151] width 56 height 16
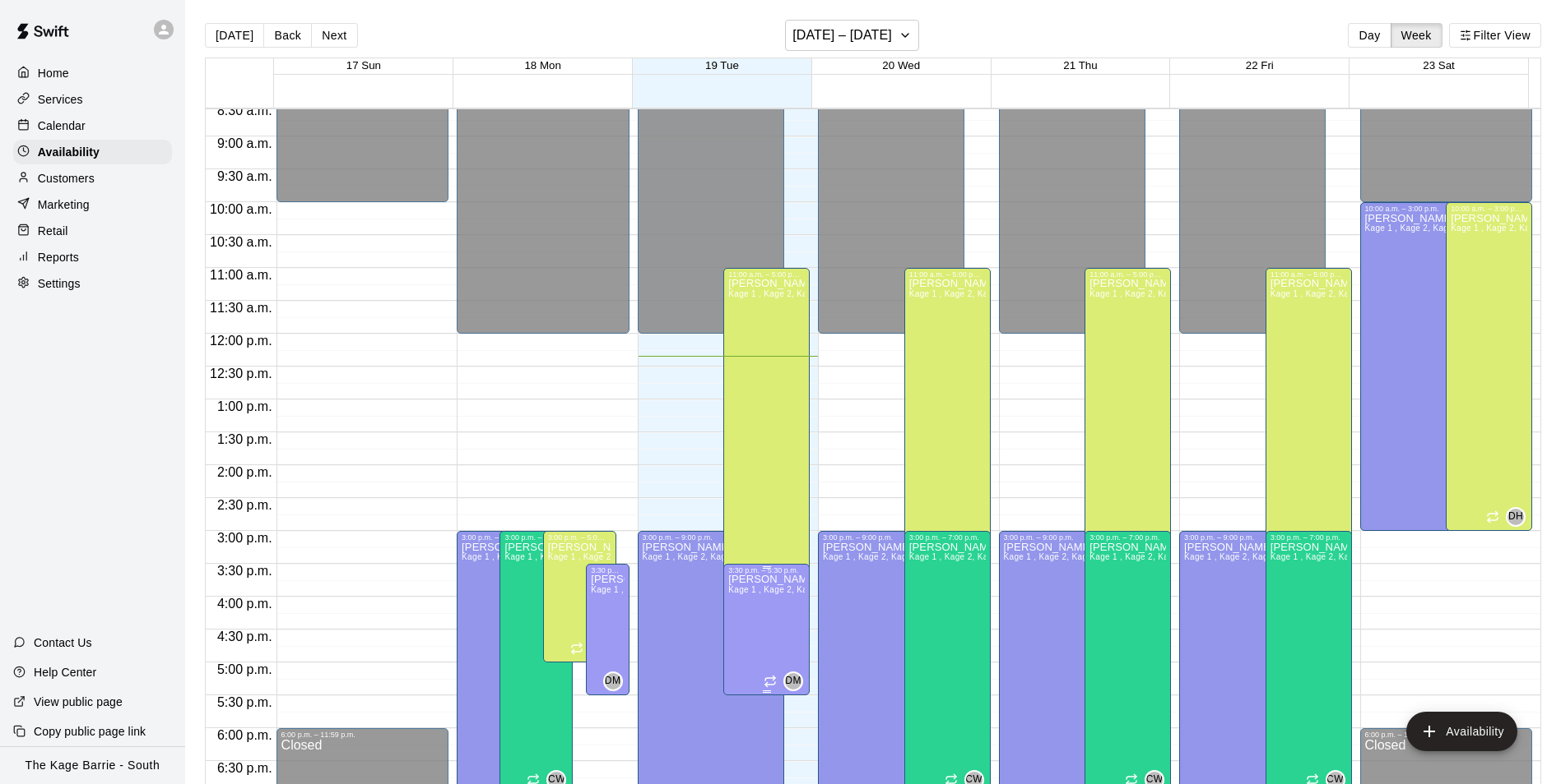
scroll to position [647, 0]
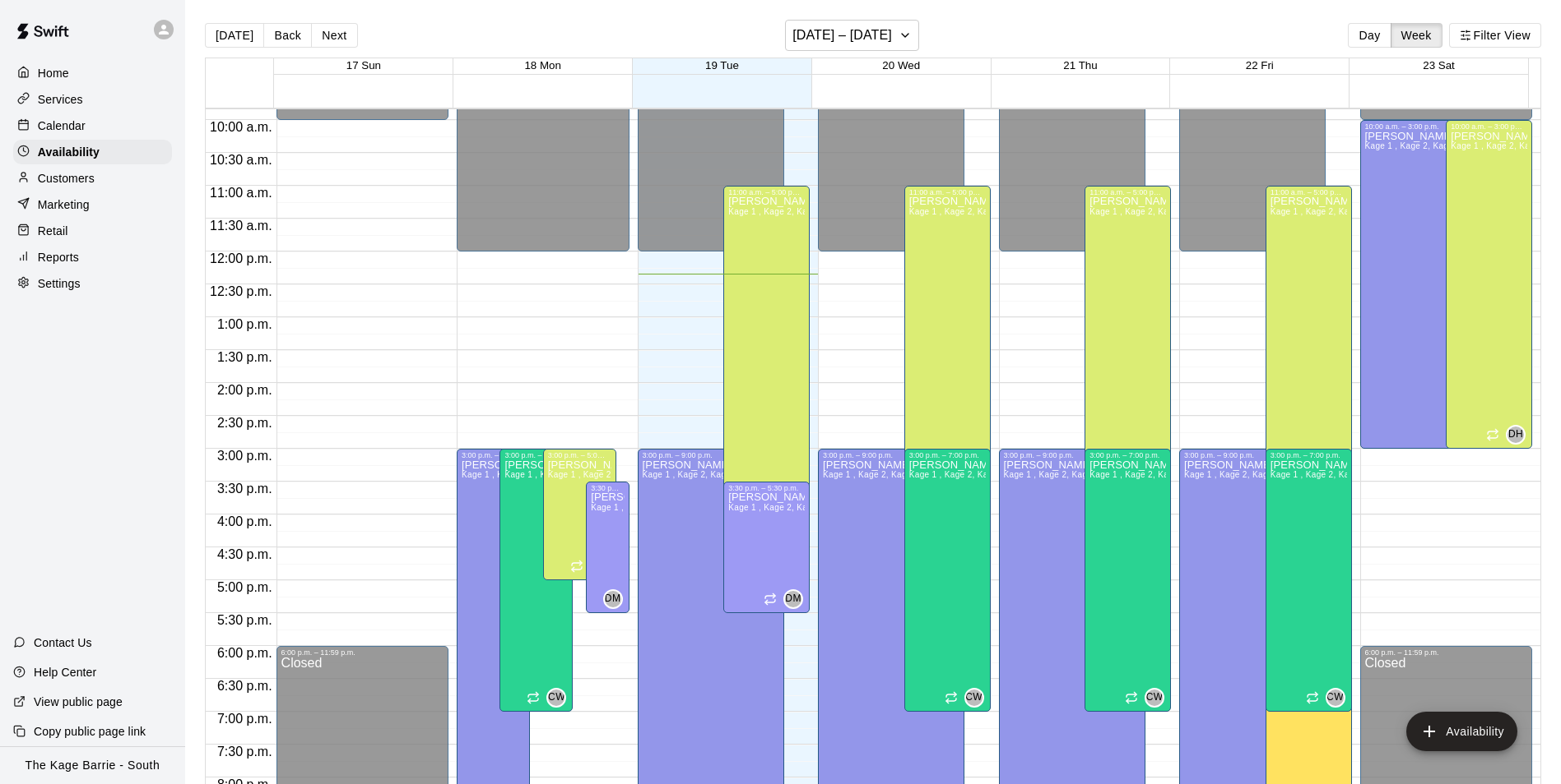
click at [57, 130] on p "Calendar" at bounding box center [61, 125] width 48 height 16
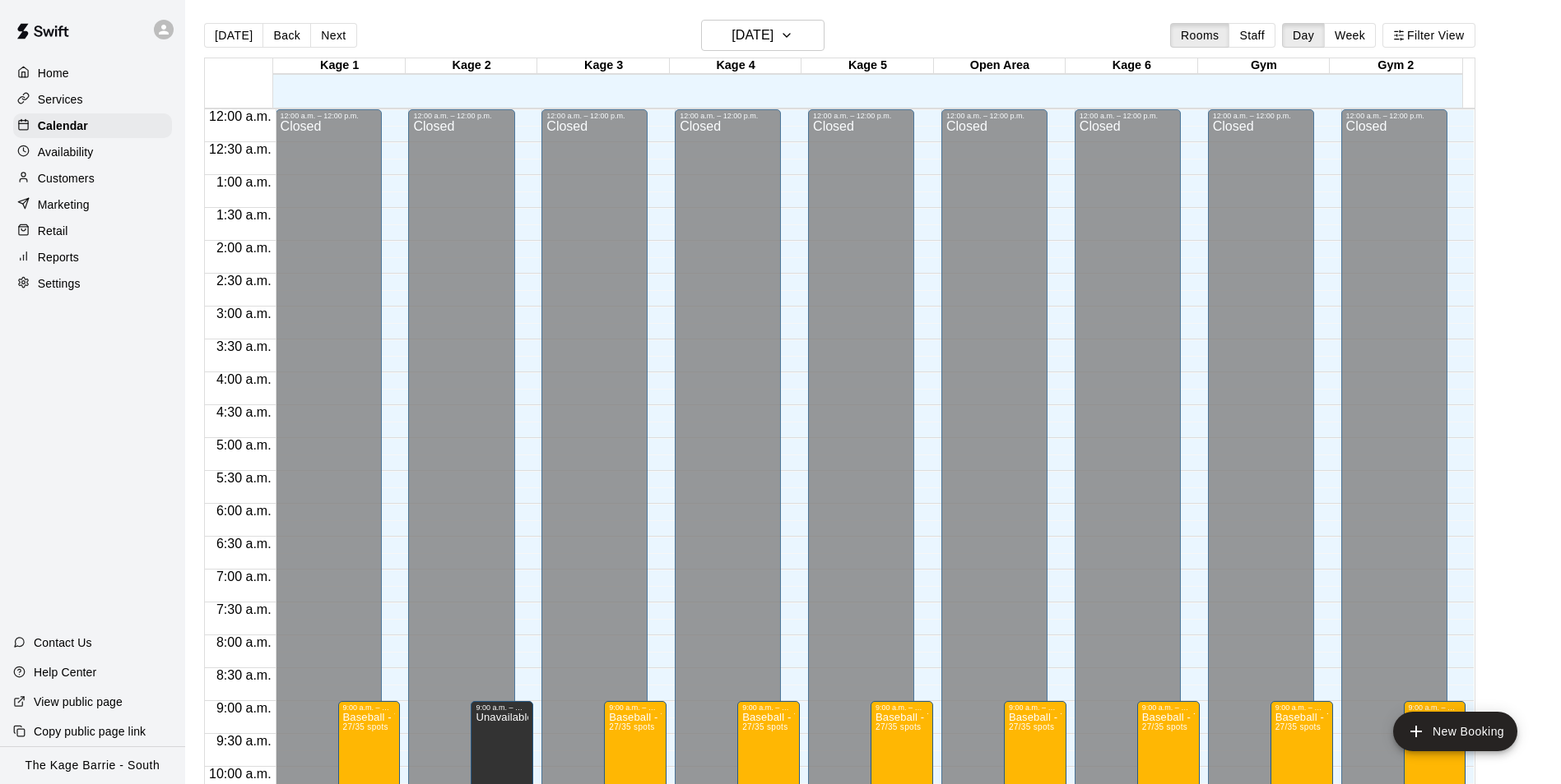
scroll to position [811, 0]
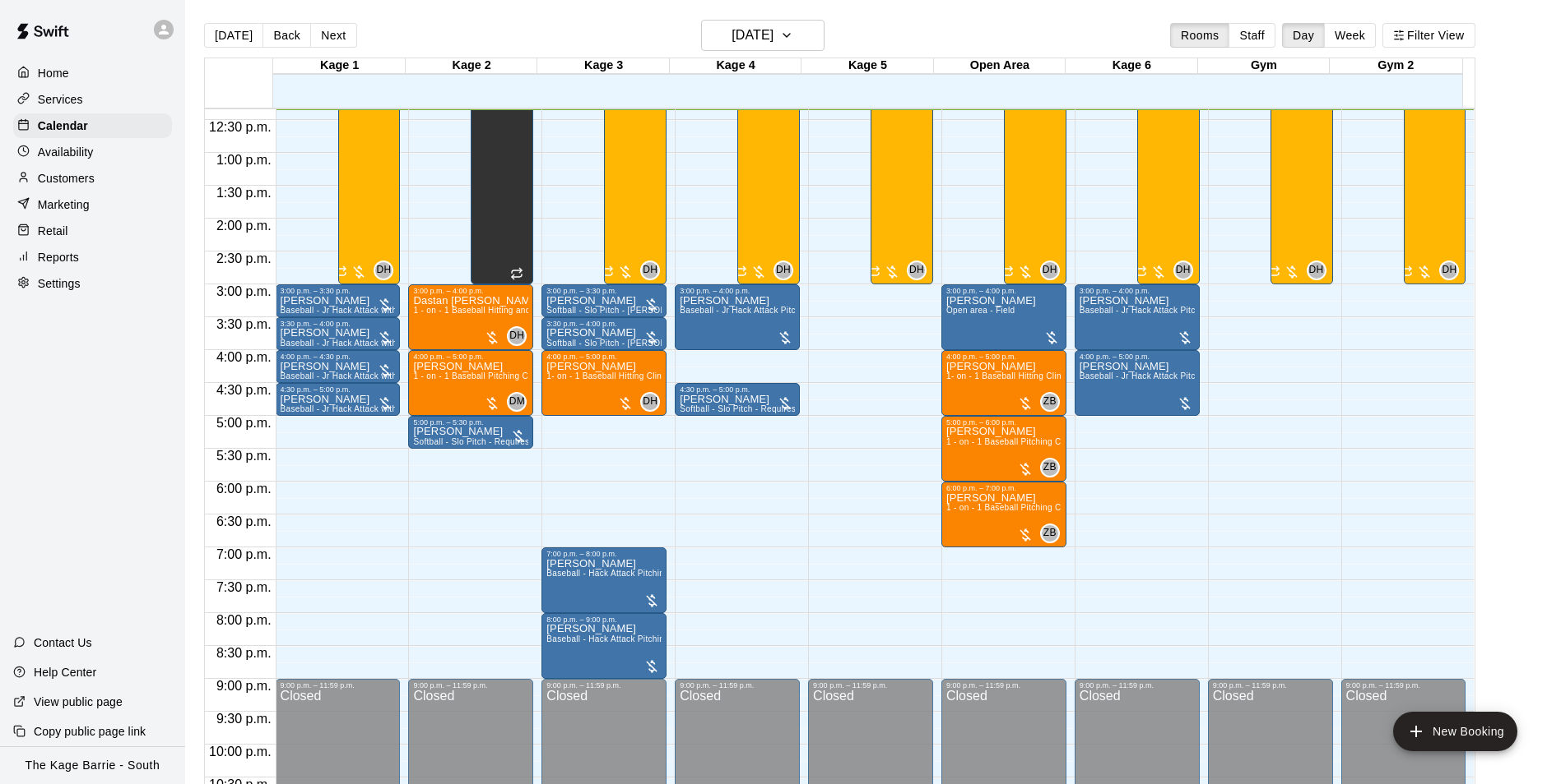
click at [53, 71] on p "Home" at bounding box center [53, 73] width 31 height 16
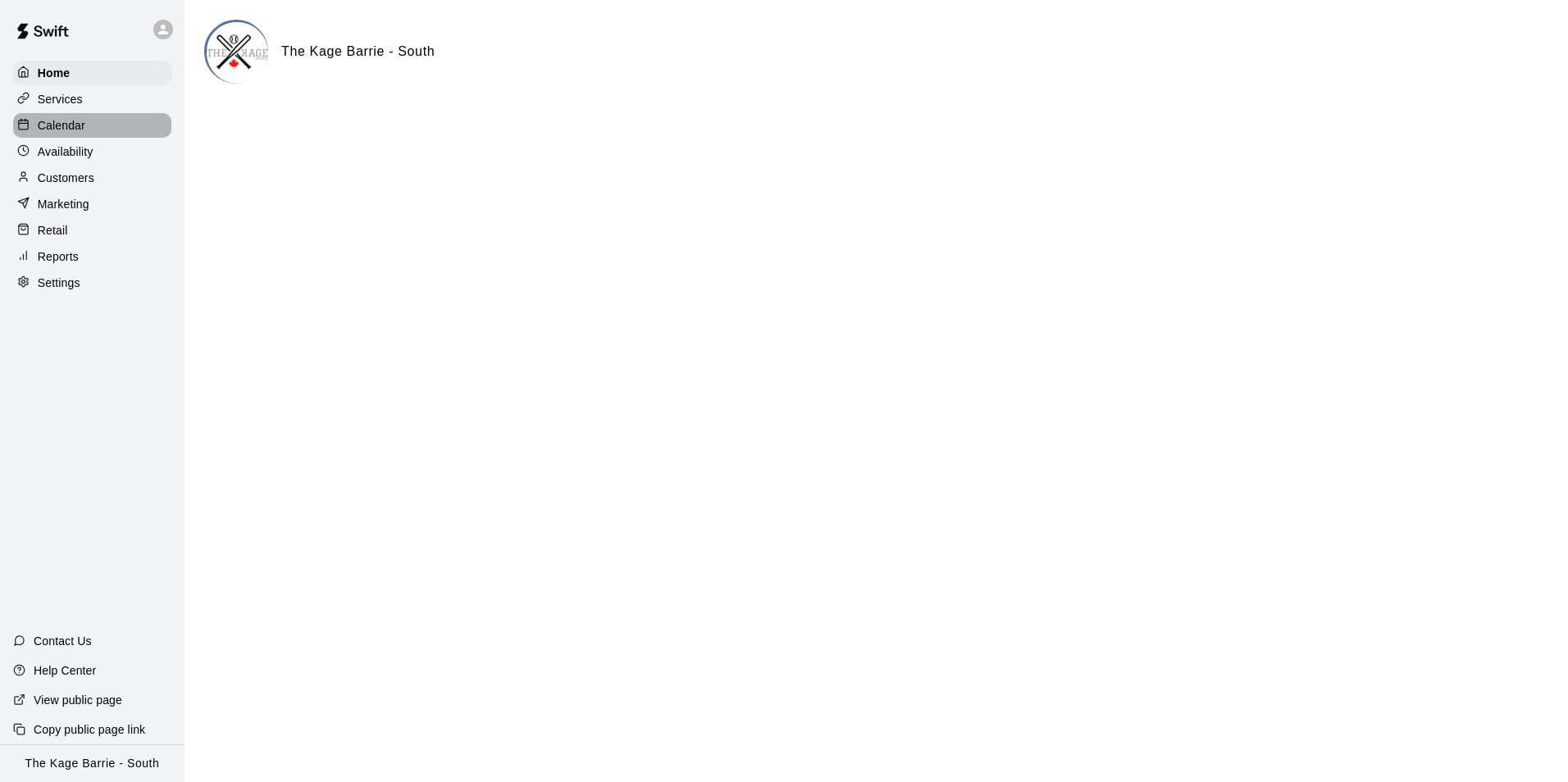
click at [65, 126] on p "Calendar" at bounding box center [61, 125] width 47 height 16
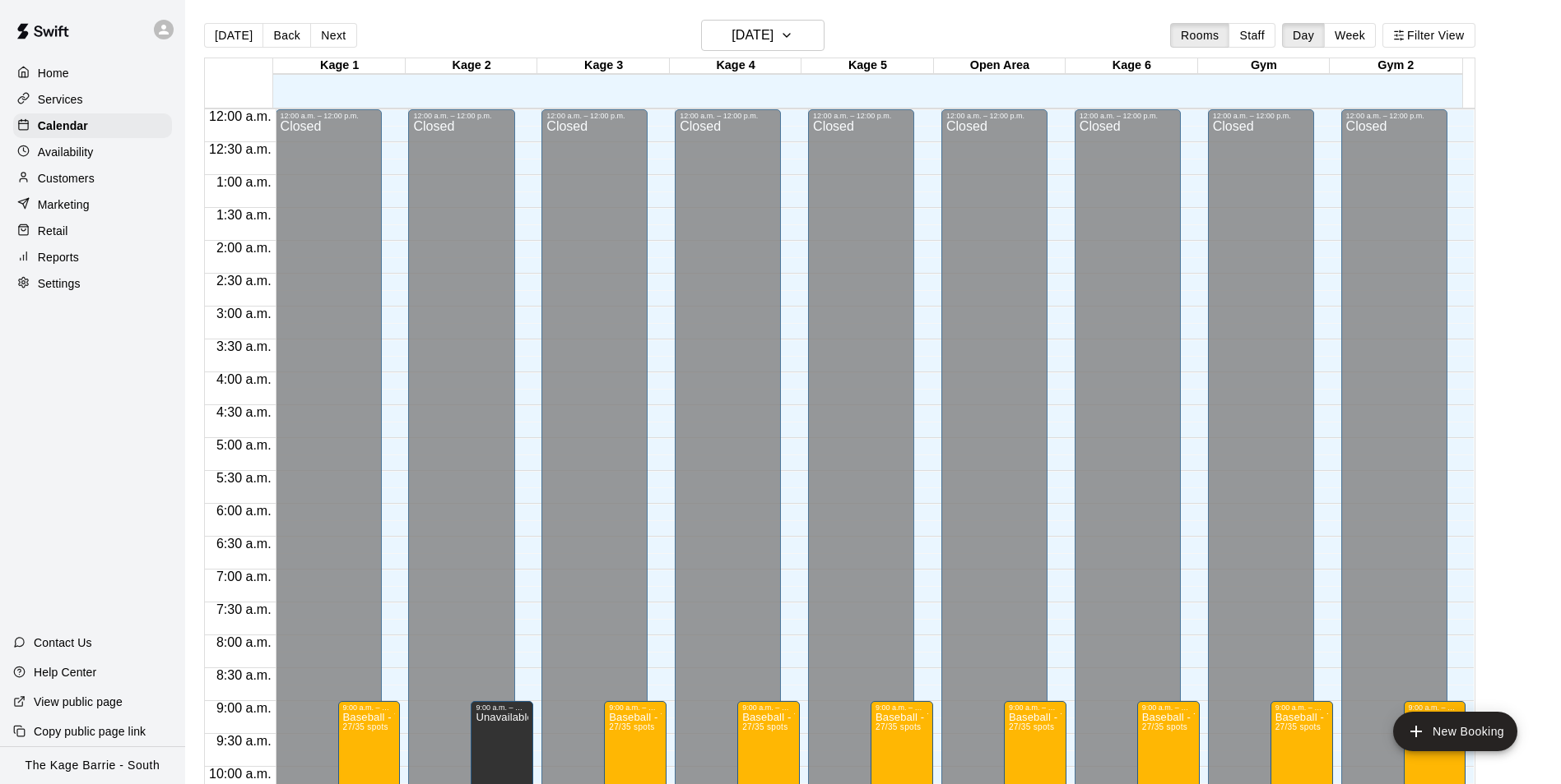
scroll to position [811, 0]
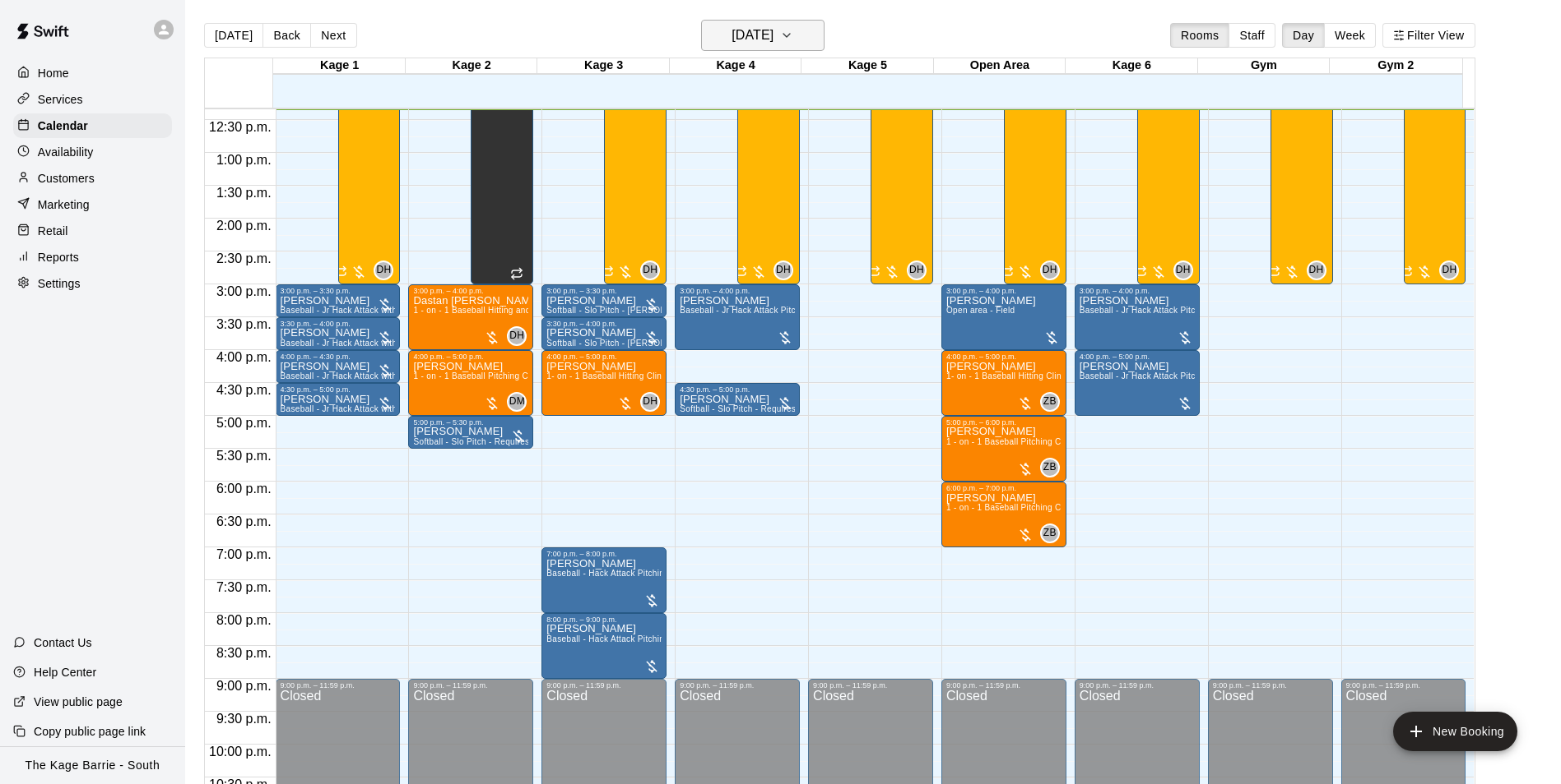
click at [774, 39] on h6 "[DATE]" at bounding box center [751, 36] width 42 height 23
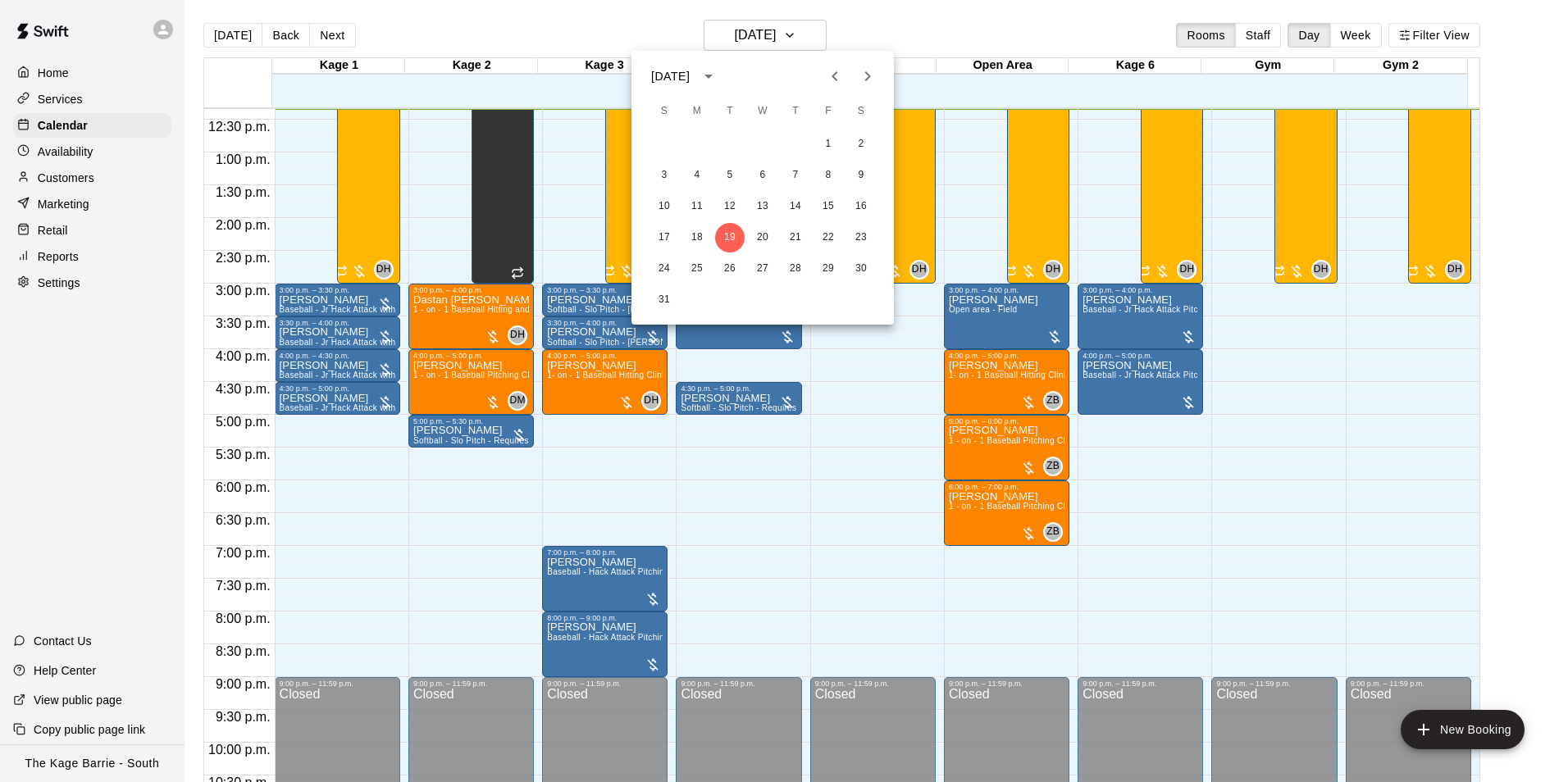
click at [595, 29] on div at bounding box center [784, 391] width 1568 height 782
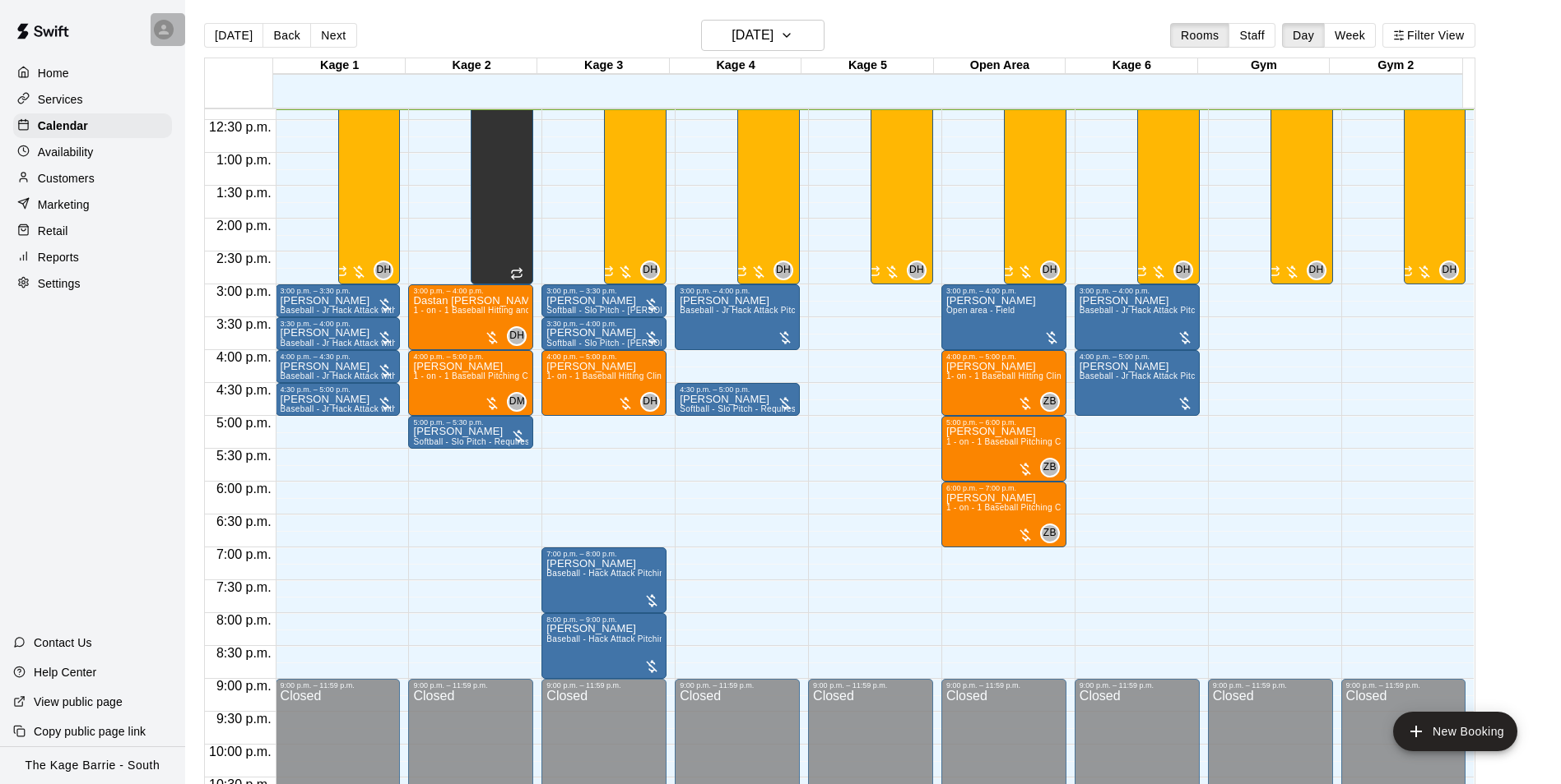
click at [167, 30] on icon at bounding box center [163, 29] width 15 height 15
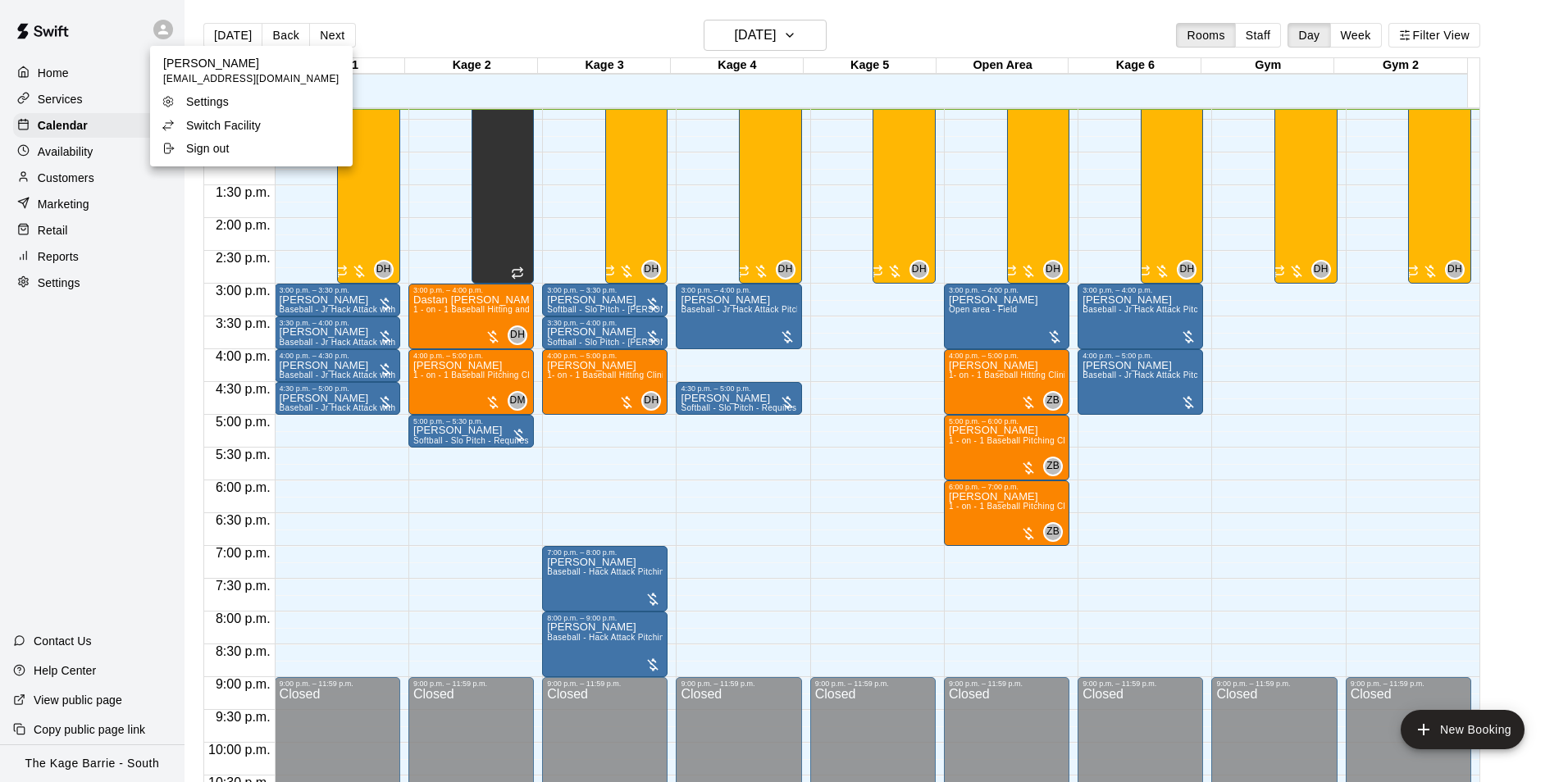
click at [516, 43] on div at bounding box center [784, 391] width 1568 height 782
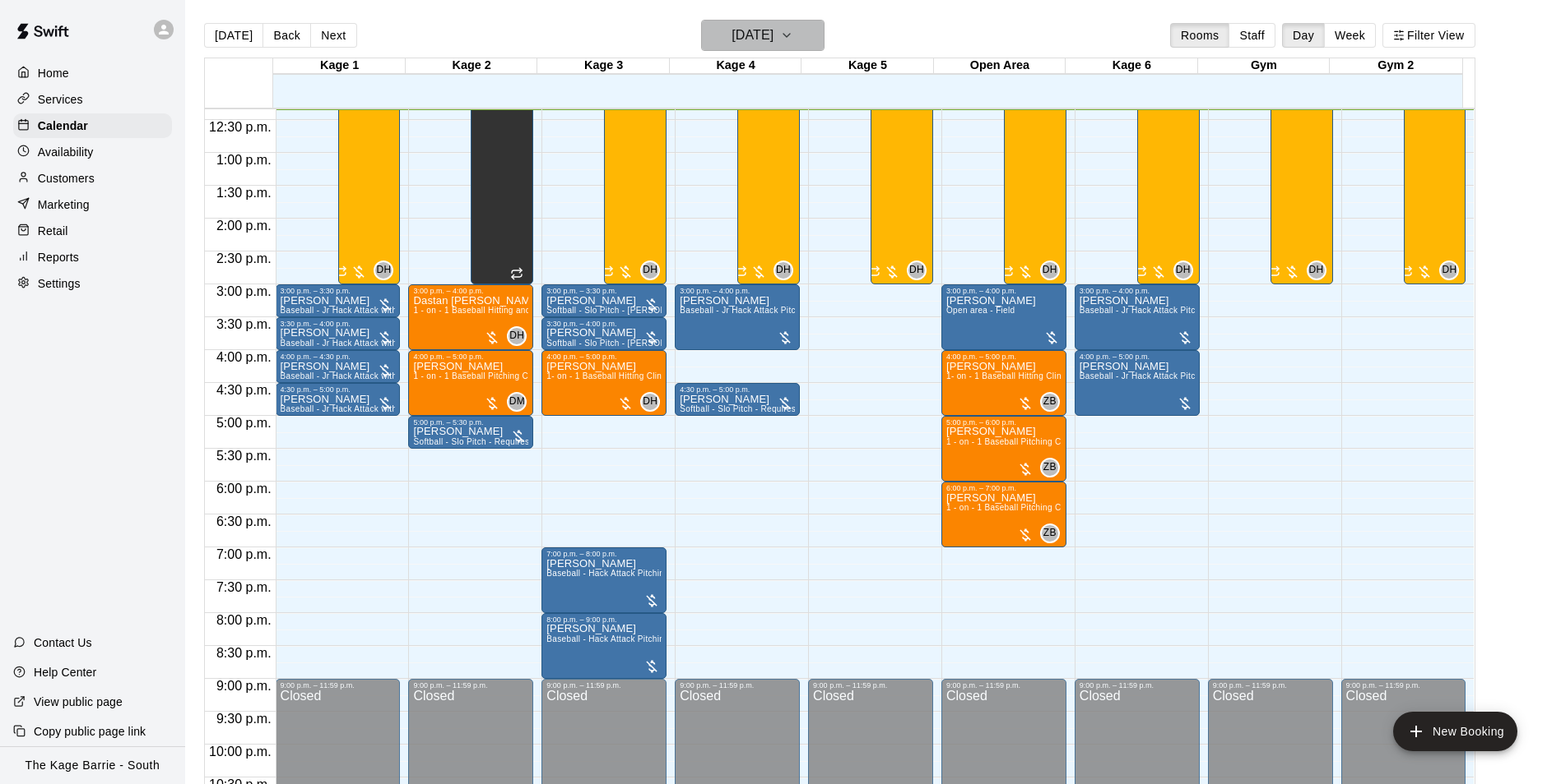
click at [774, 41] on h6 "[DATE]" at bounding box center [751, 36] width 42 height 23
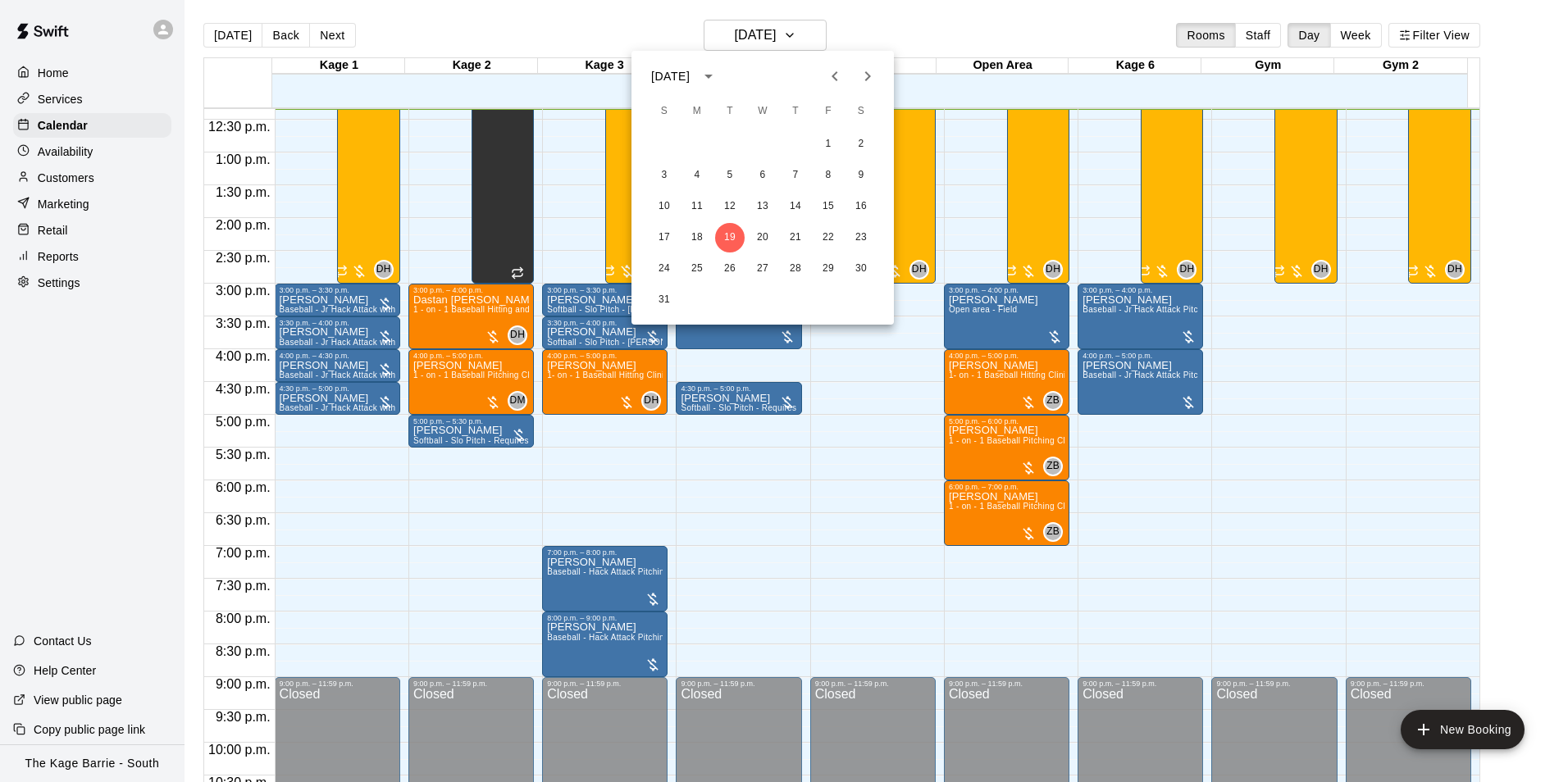
click at [894, 25] on div at bounding box center [784, 391] width 1568 height 782
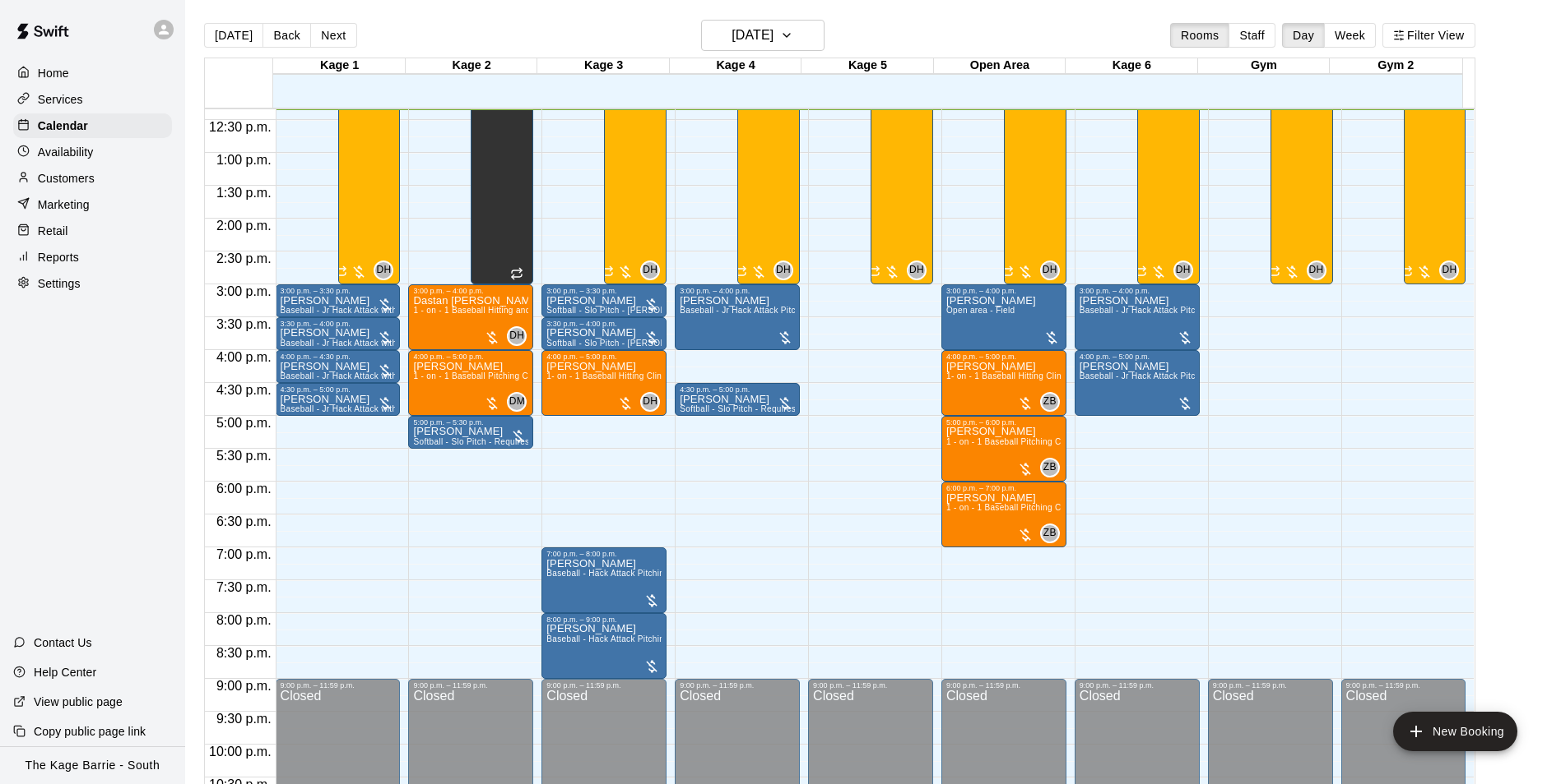
click at [79, 149] on p "Availability" at bounding box center [66, 151] width 56 height 16
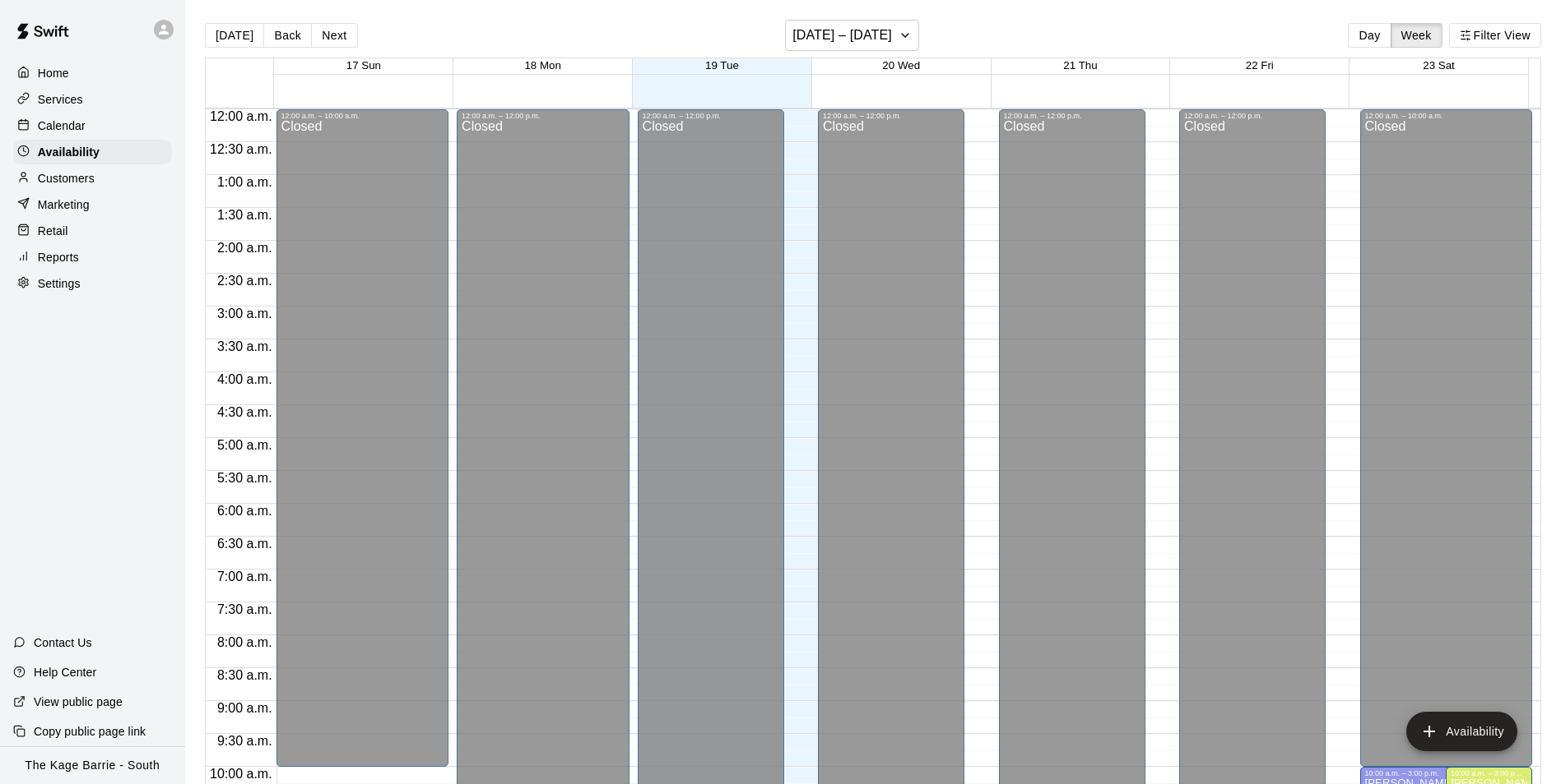
scroll to position [812, 0]
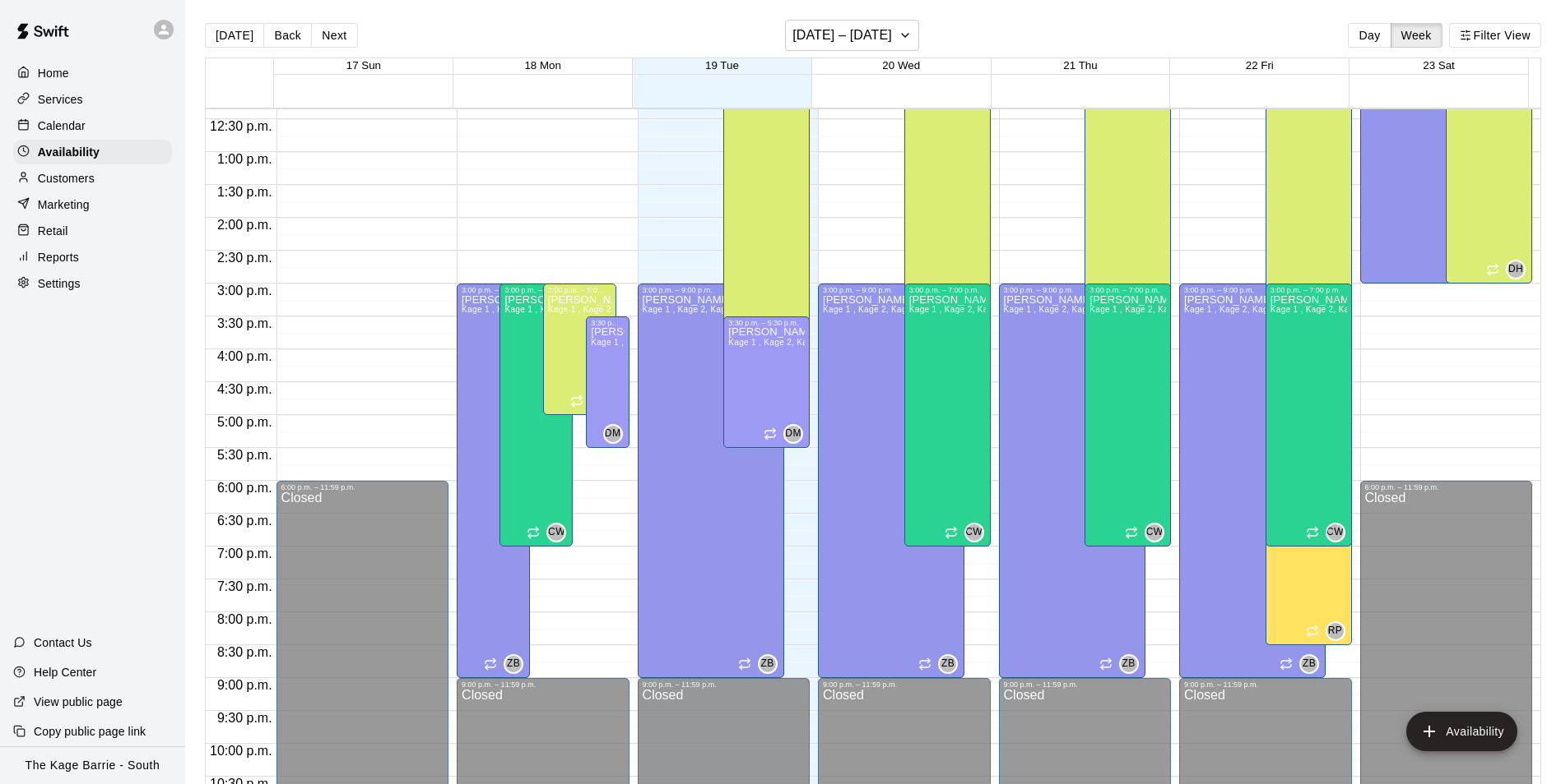
click at [57, 123] on p "Calendar" at bounding box center [61, 125] width 48 height 16
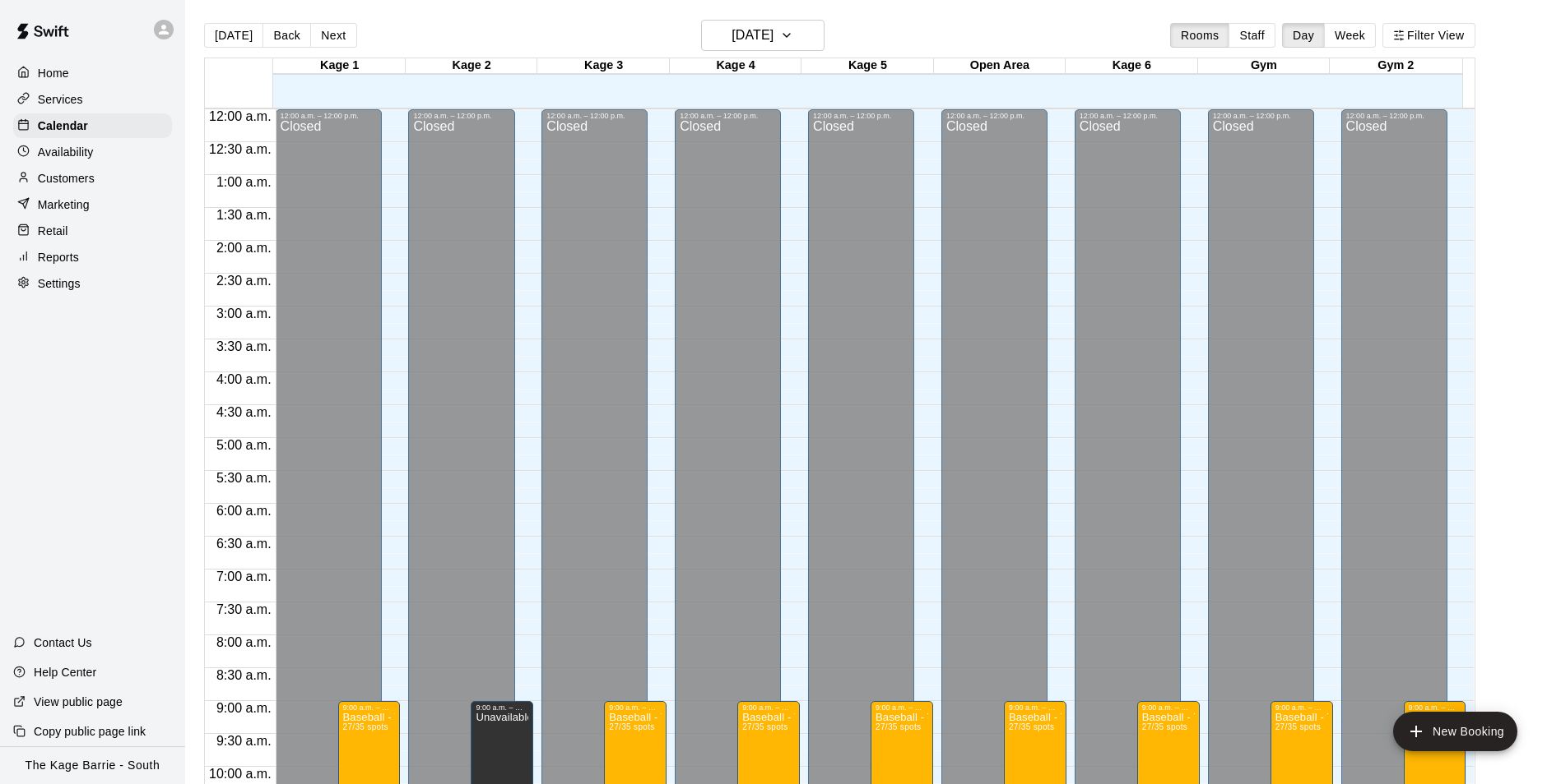
scroll to position [812, 0]
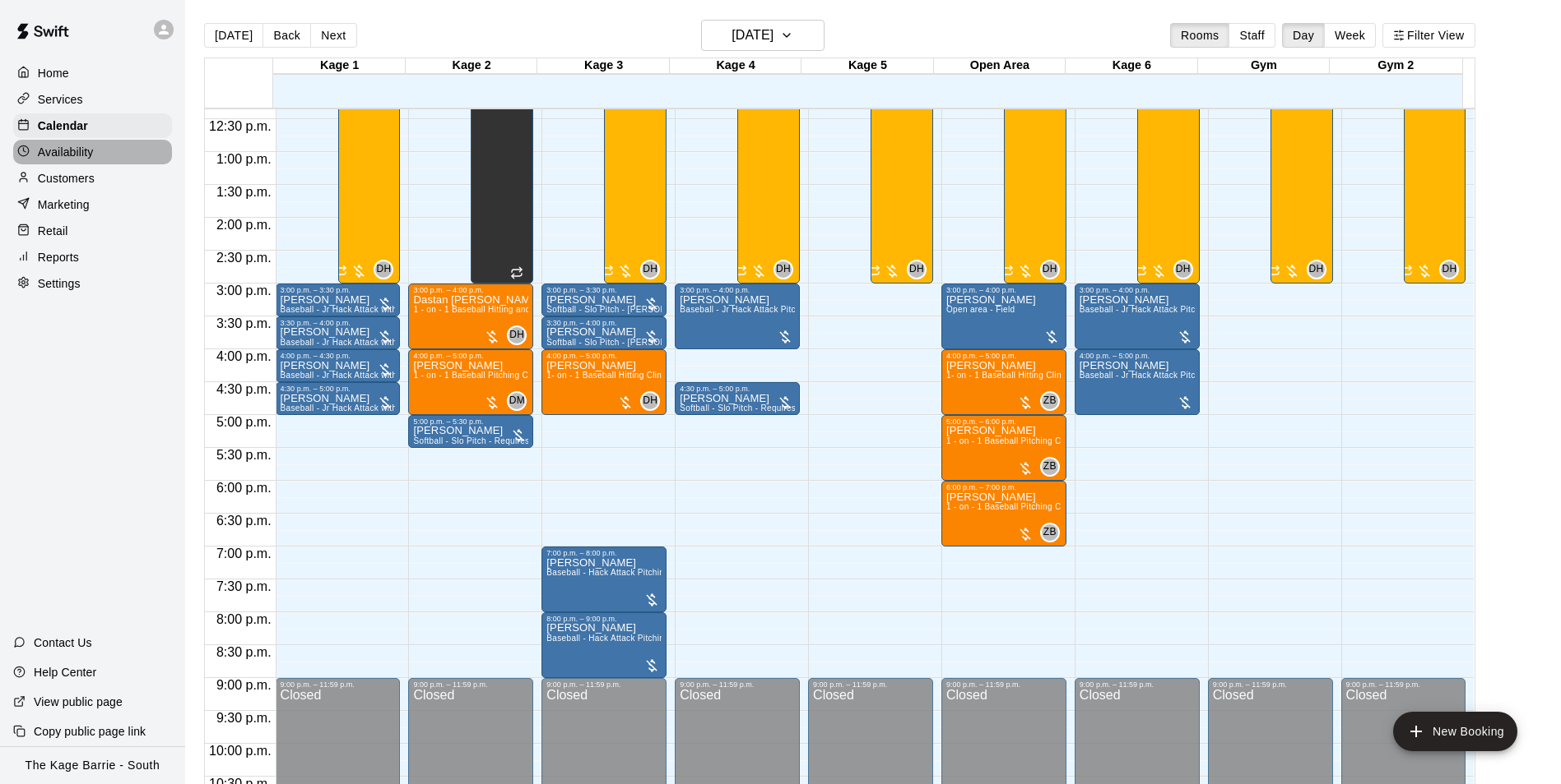
click at [73, 150] on p "Availability" at bounding box center [66, 151] width 56 height 16
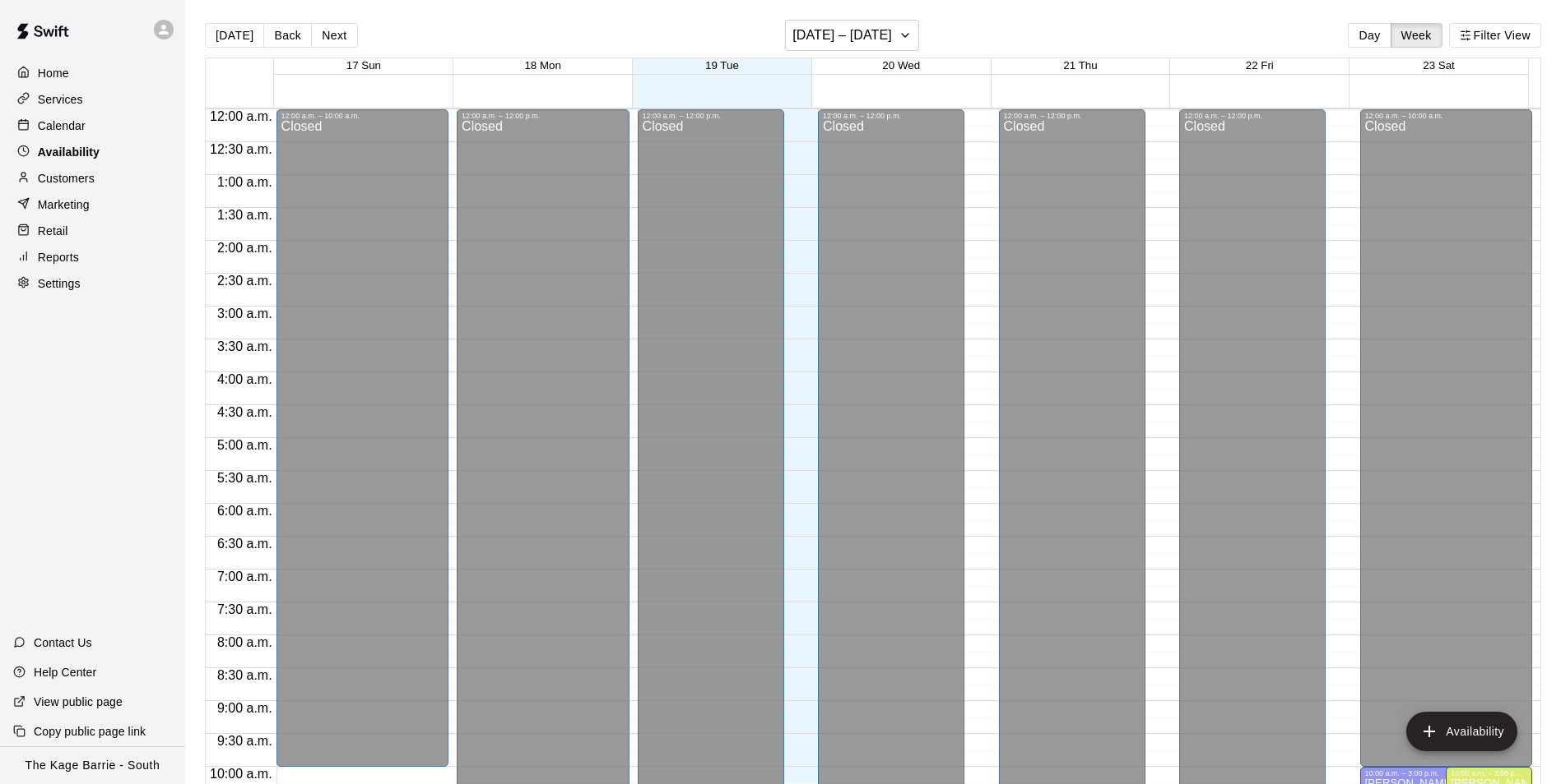
scroll to position [813, 0]
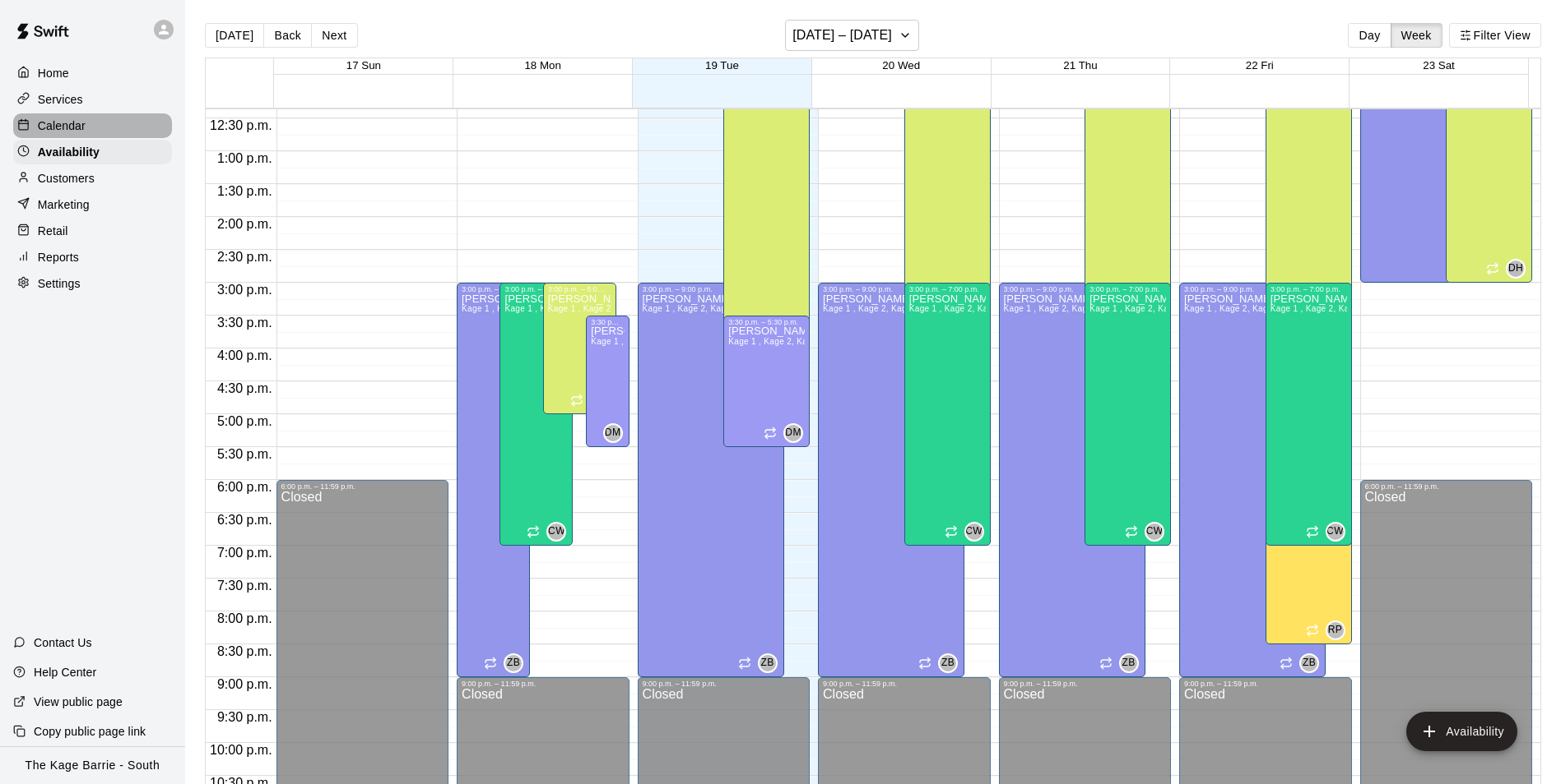
click at [52, 125] on p "Calendar" at bounding box center [61, 125] width 48 height 16
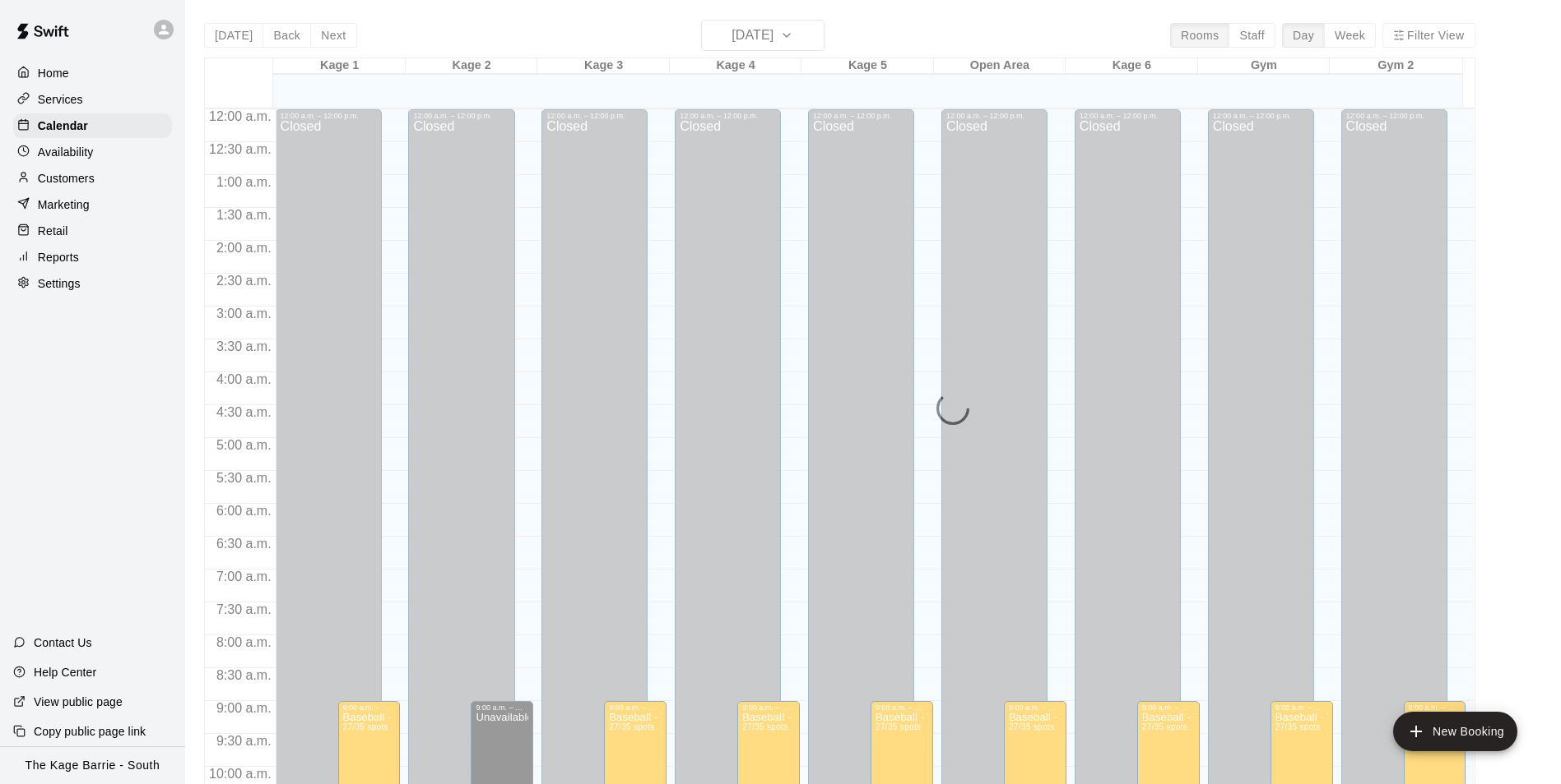
scroll to position [813, 0]
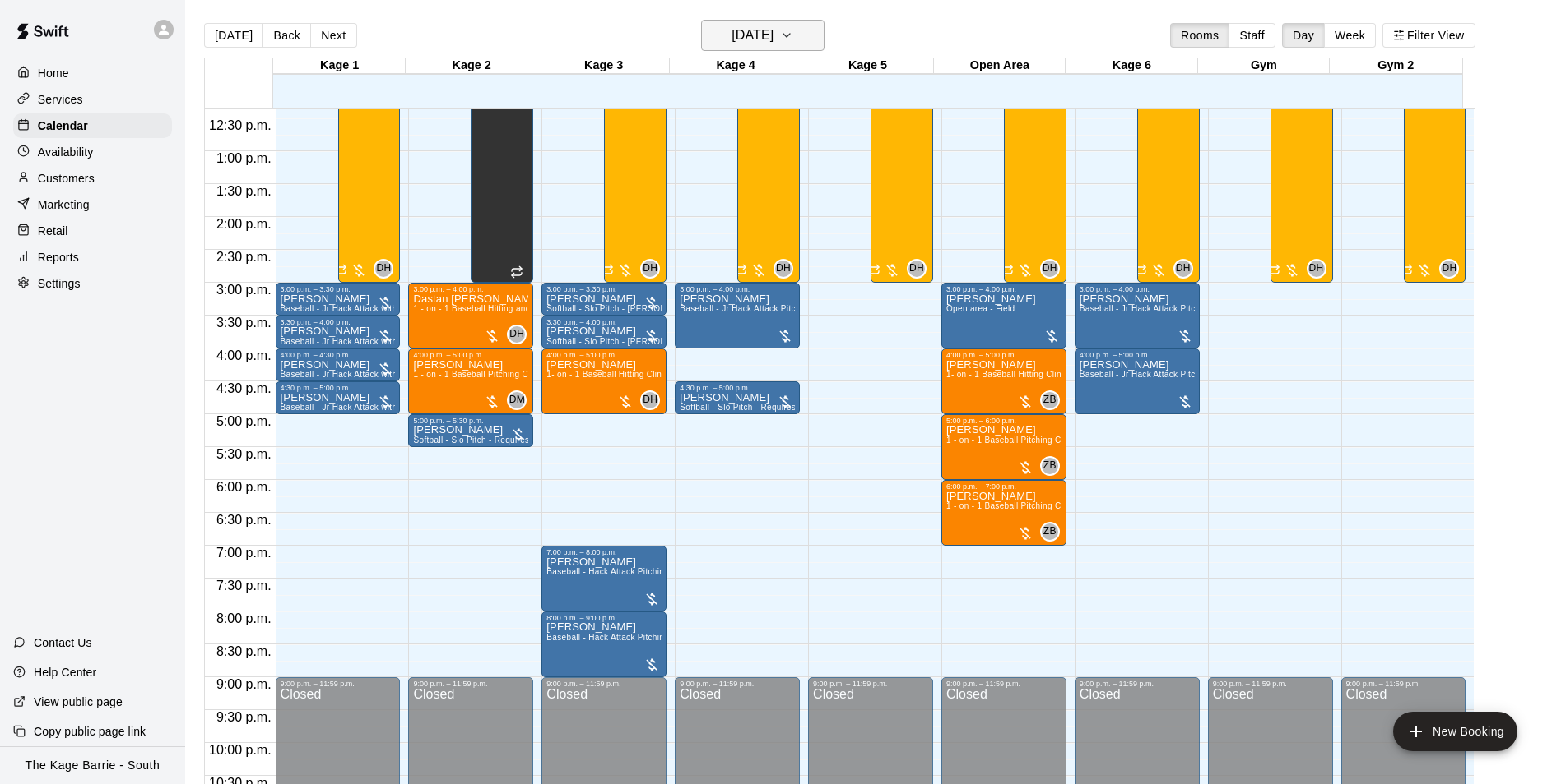
click at [774, 32] on h6 "[DATE]" at bounding box center [751, 36] width 42 height 23
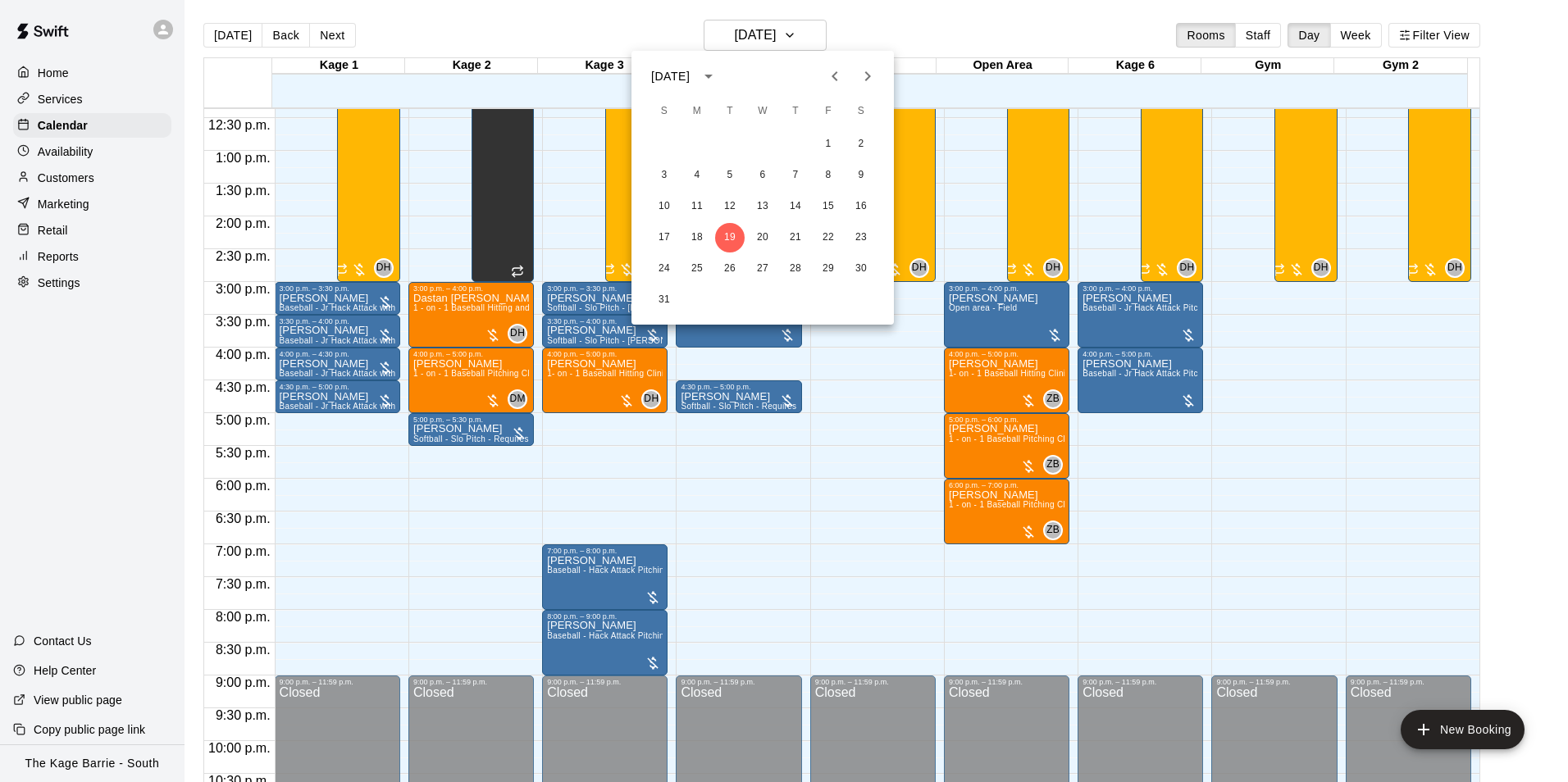
click at [612, 17] on div at bounding box center [784, 391] width 1568 height 782
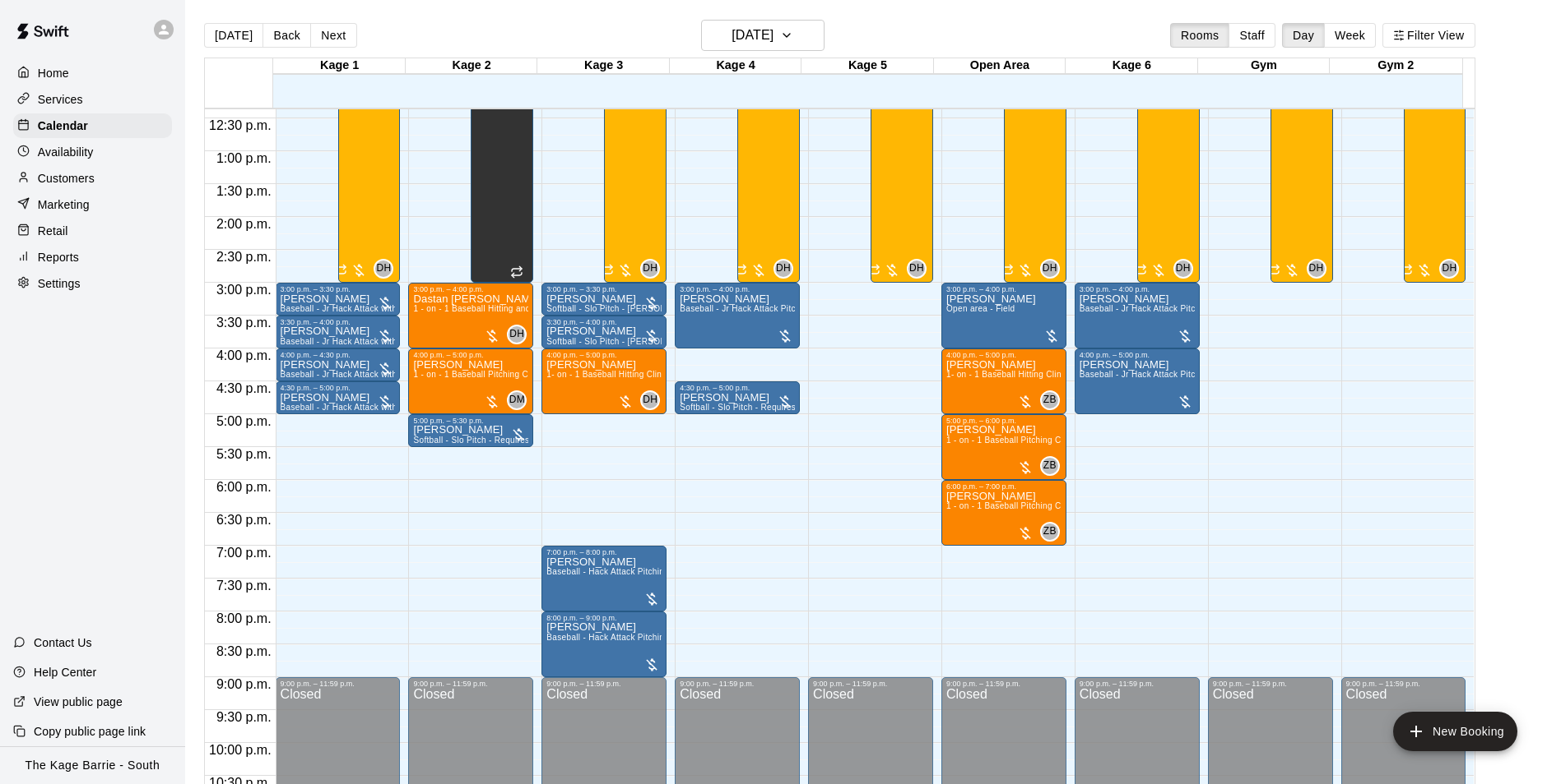
click at [170, 37] on div at bounding box center [164, 29] width 19 height 19
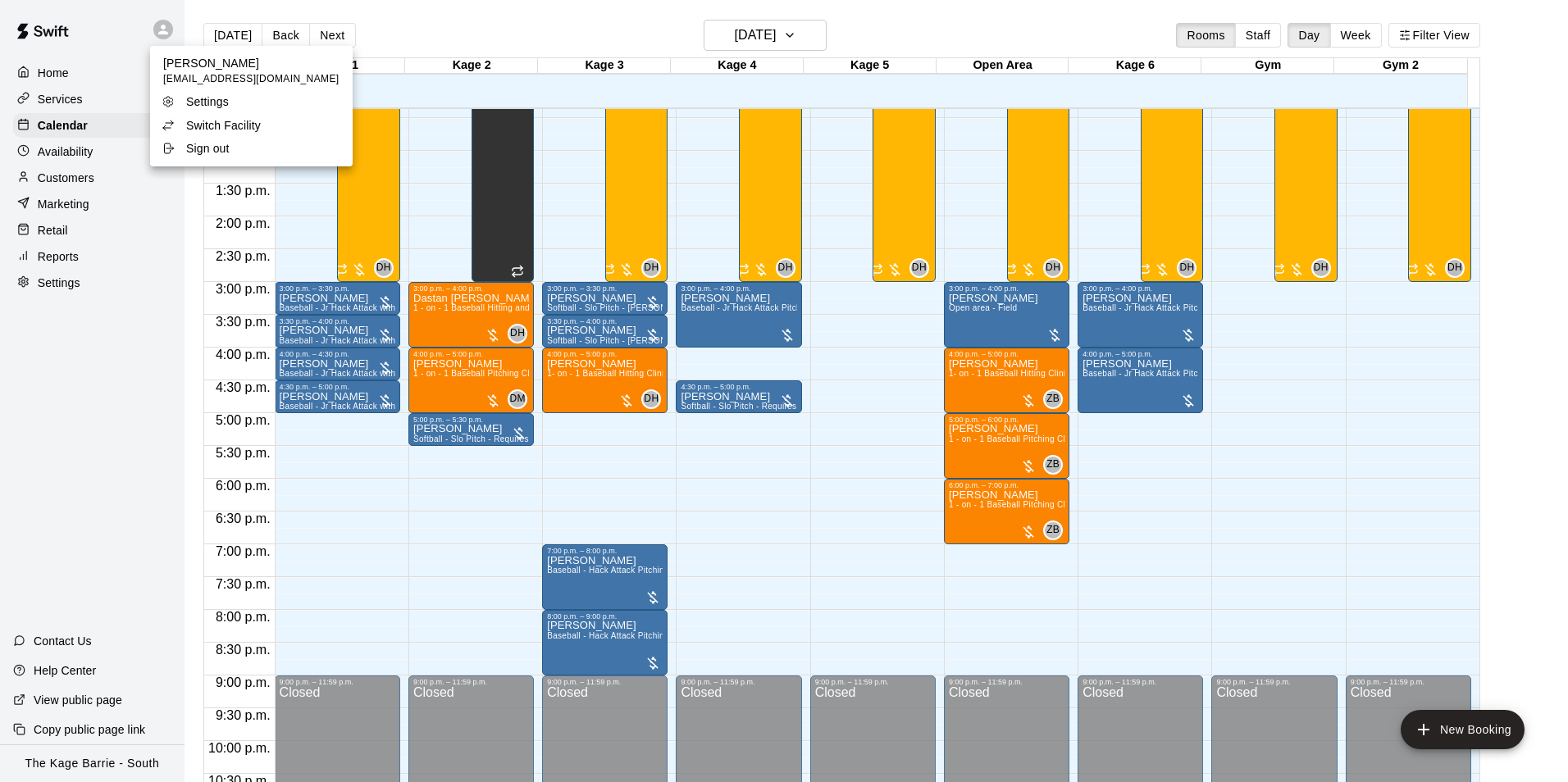
click at [257, 125] on p "Switch Facility" at bounding box center [223, 125] width 74 height 16
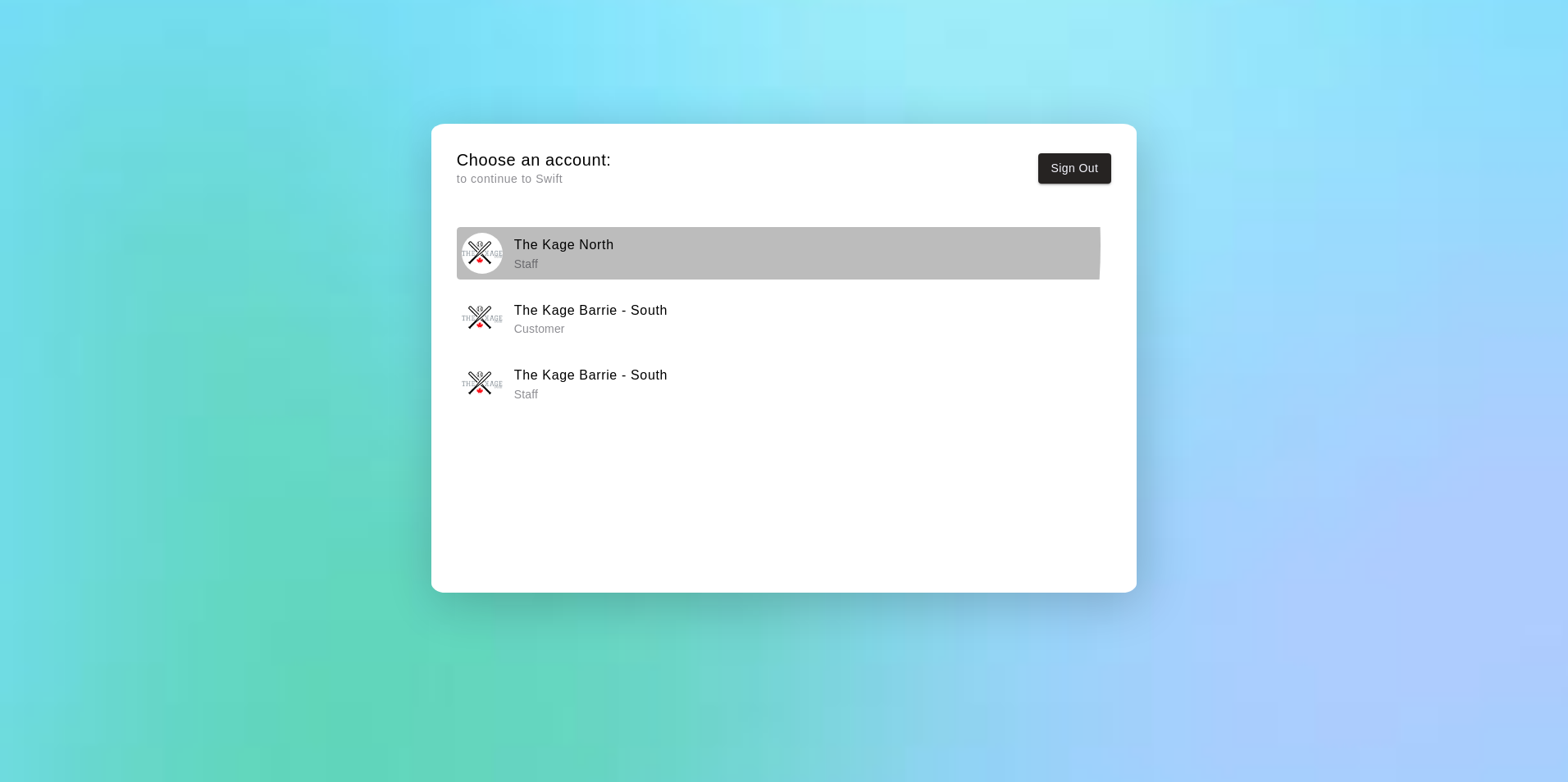
click at [579, 246] on h6 "The Kage North" at bounding box center [565, 246] width 101 height 21
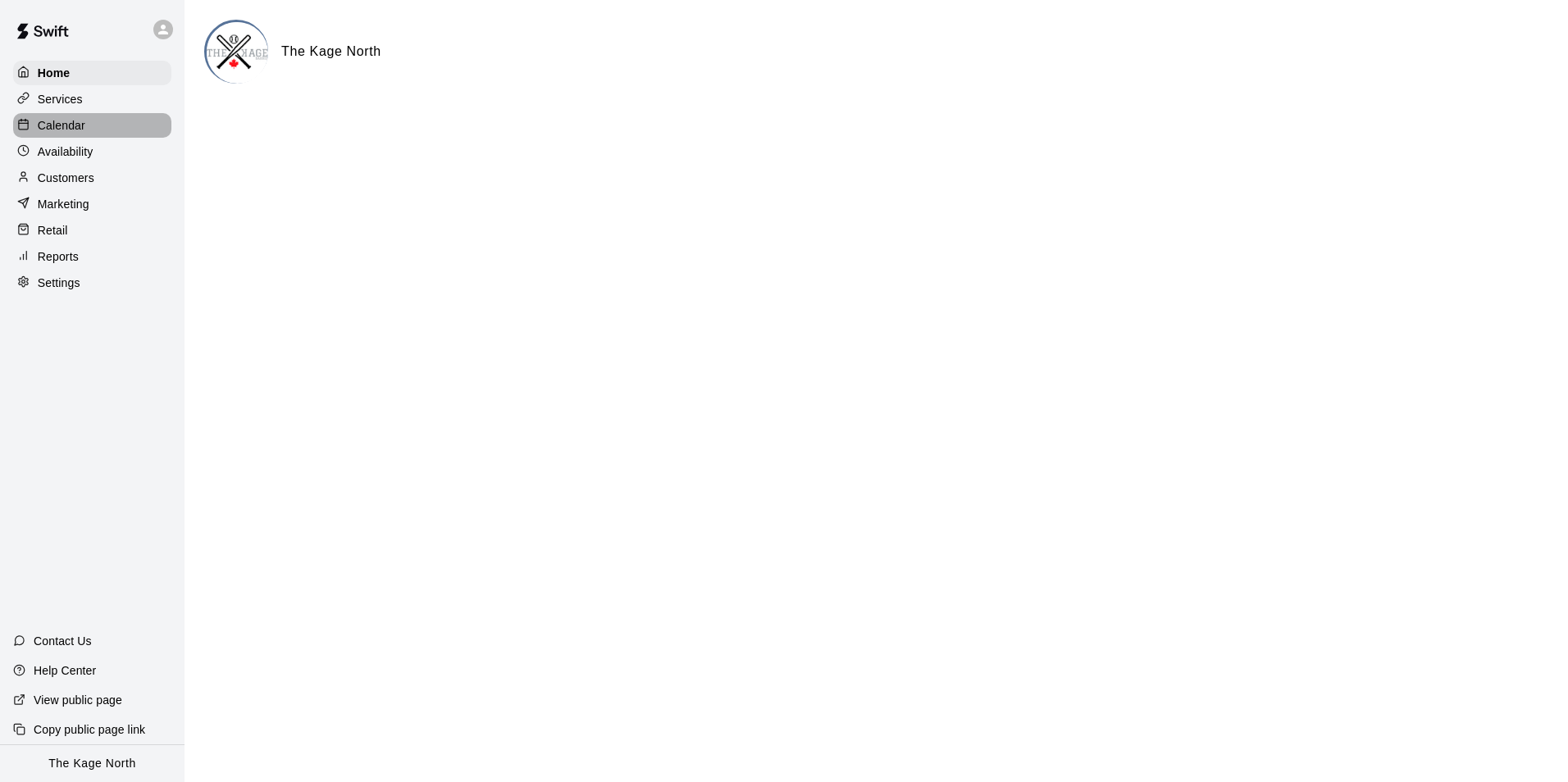
click at [73, 131] on p "Calendar" at bounding box center [61, 125] width 47 height 16
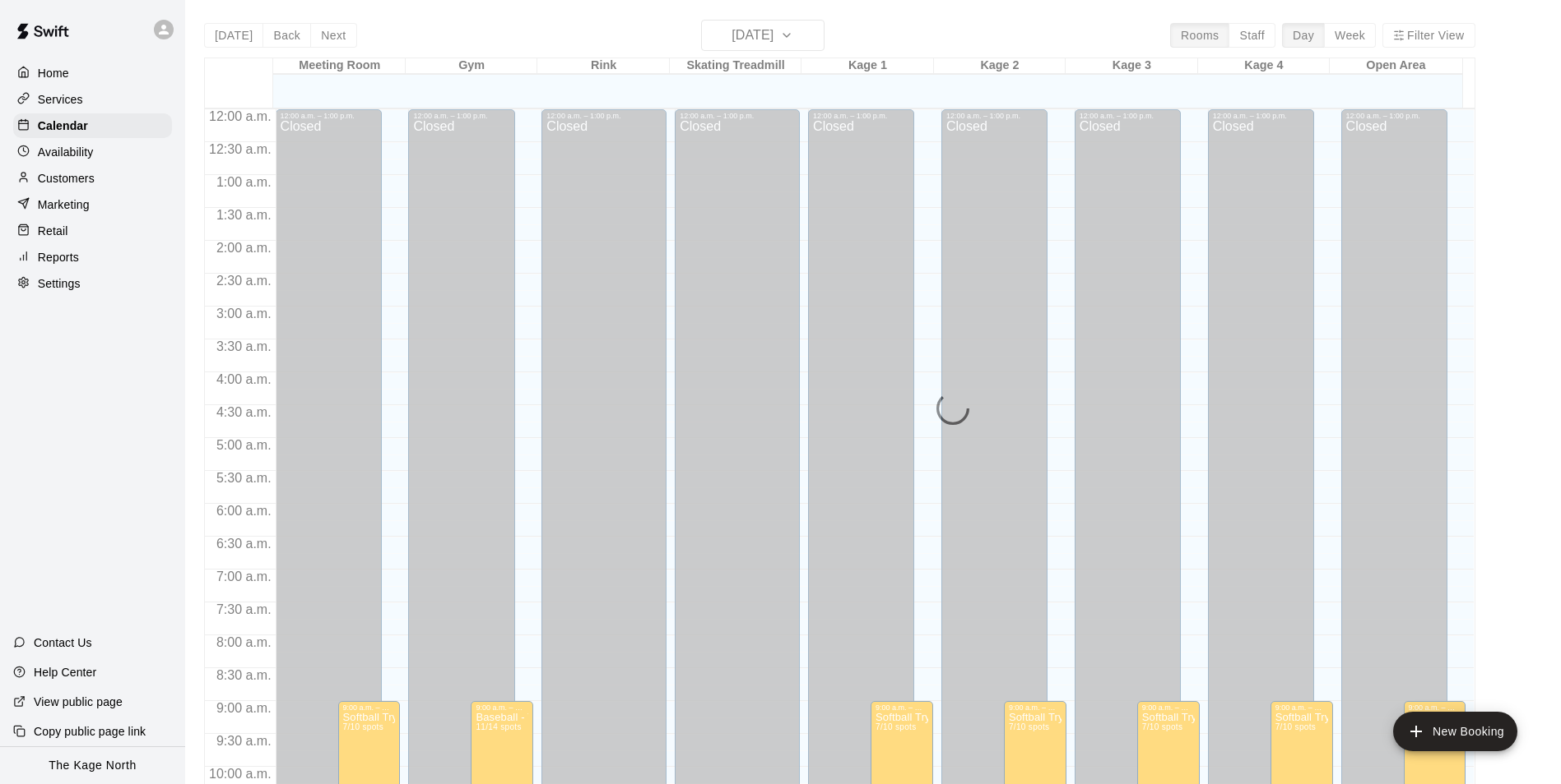
scroll to position [814, 0]
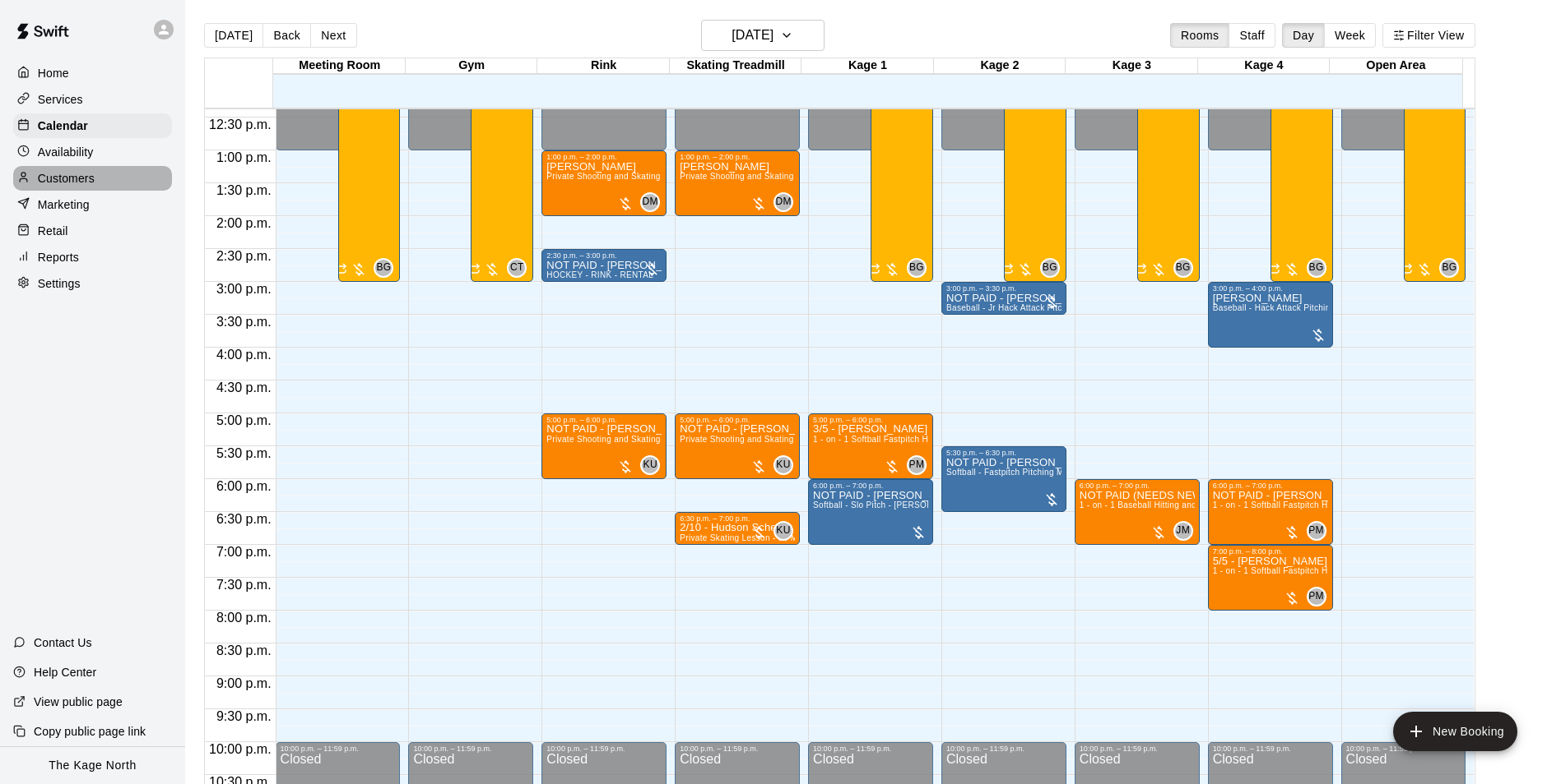
click at [75, 173] on p "Customers" at bounding box center [66, 178] width 57 height 16
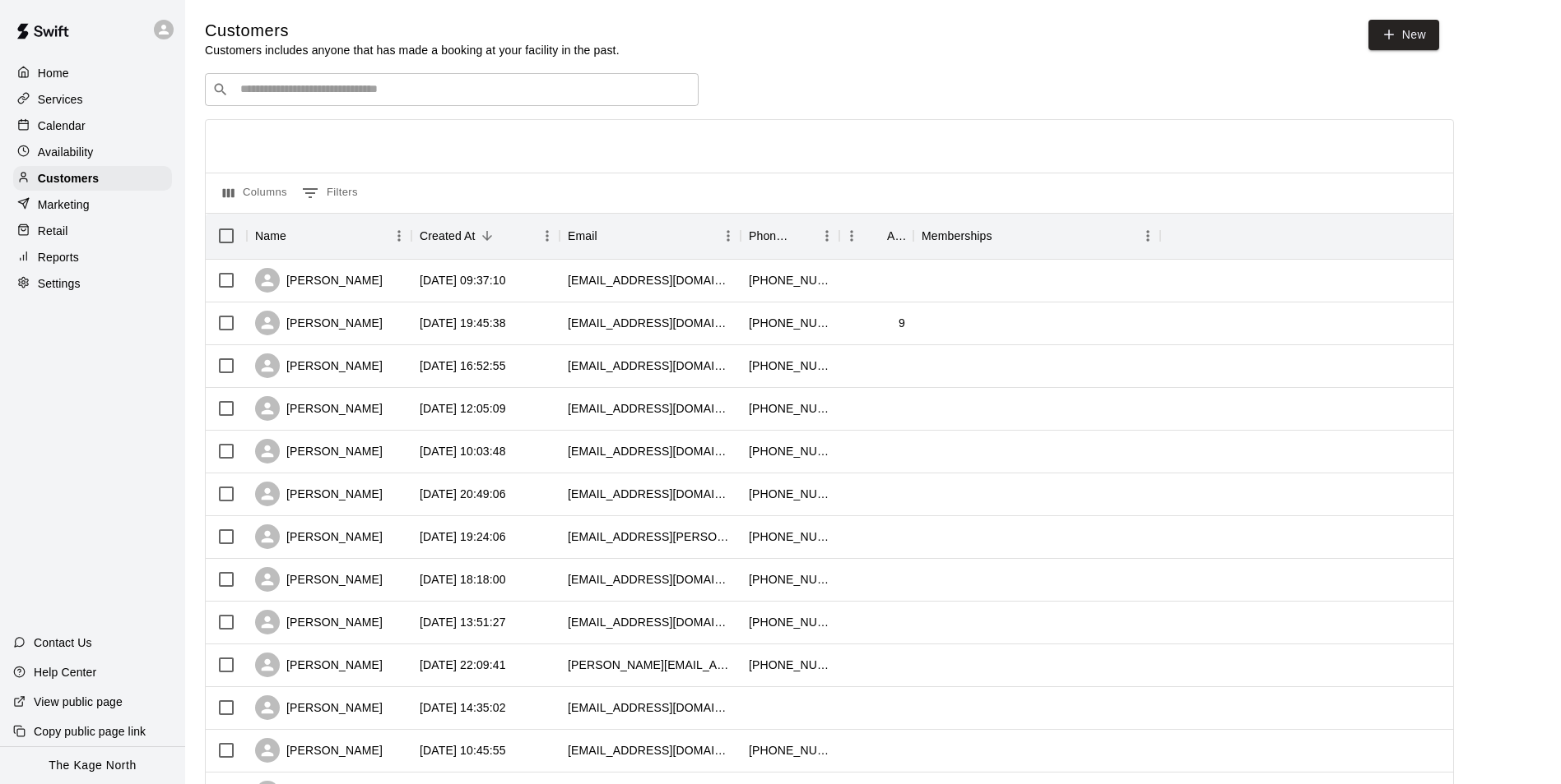
click at [74, 128] on p "Calendar" at bounding box center [61, 125] width 48 height 16
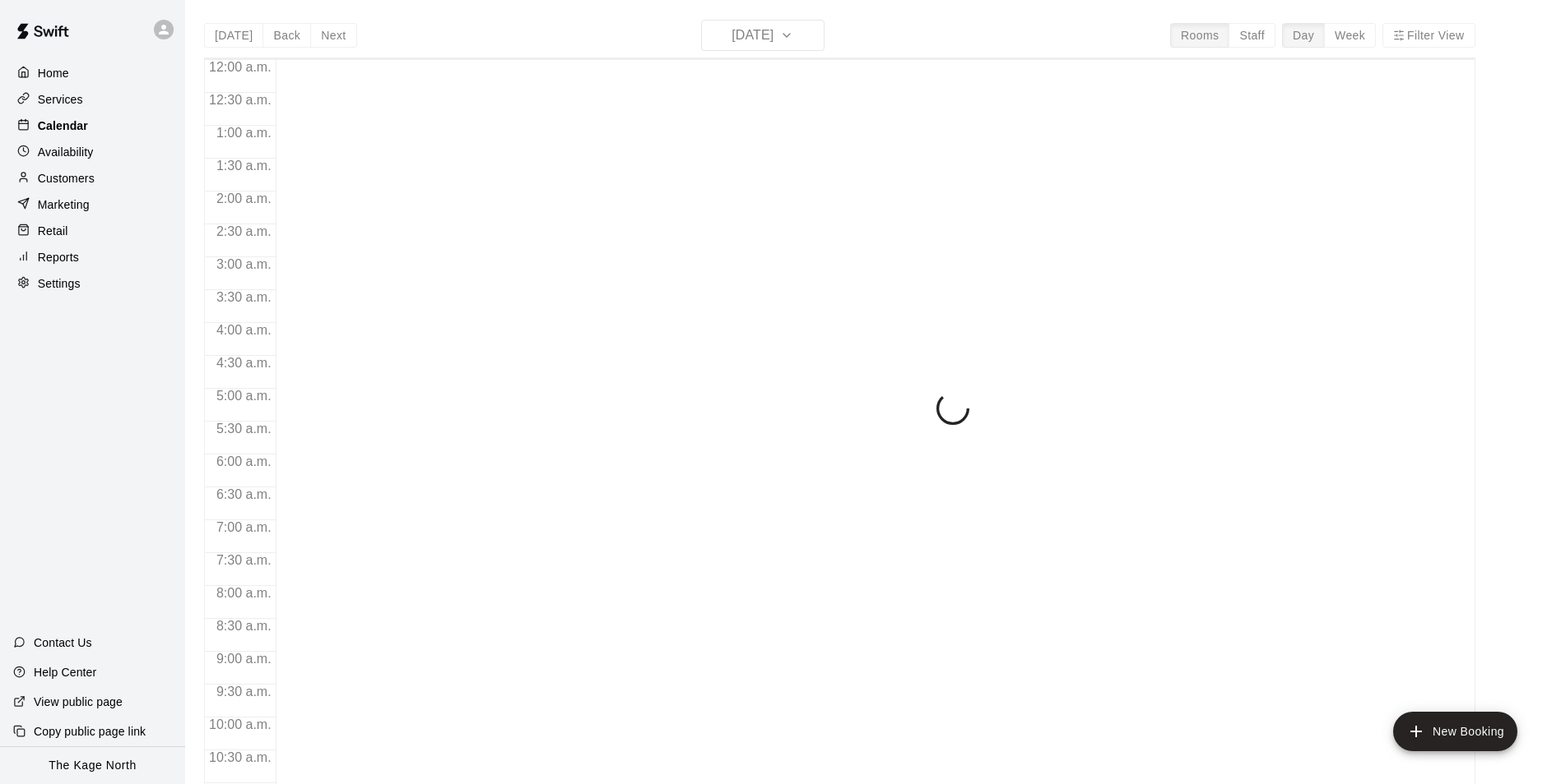
scroll to position [815, 0]
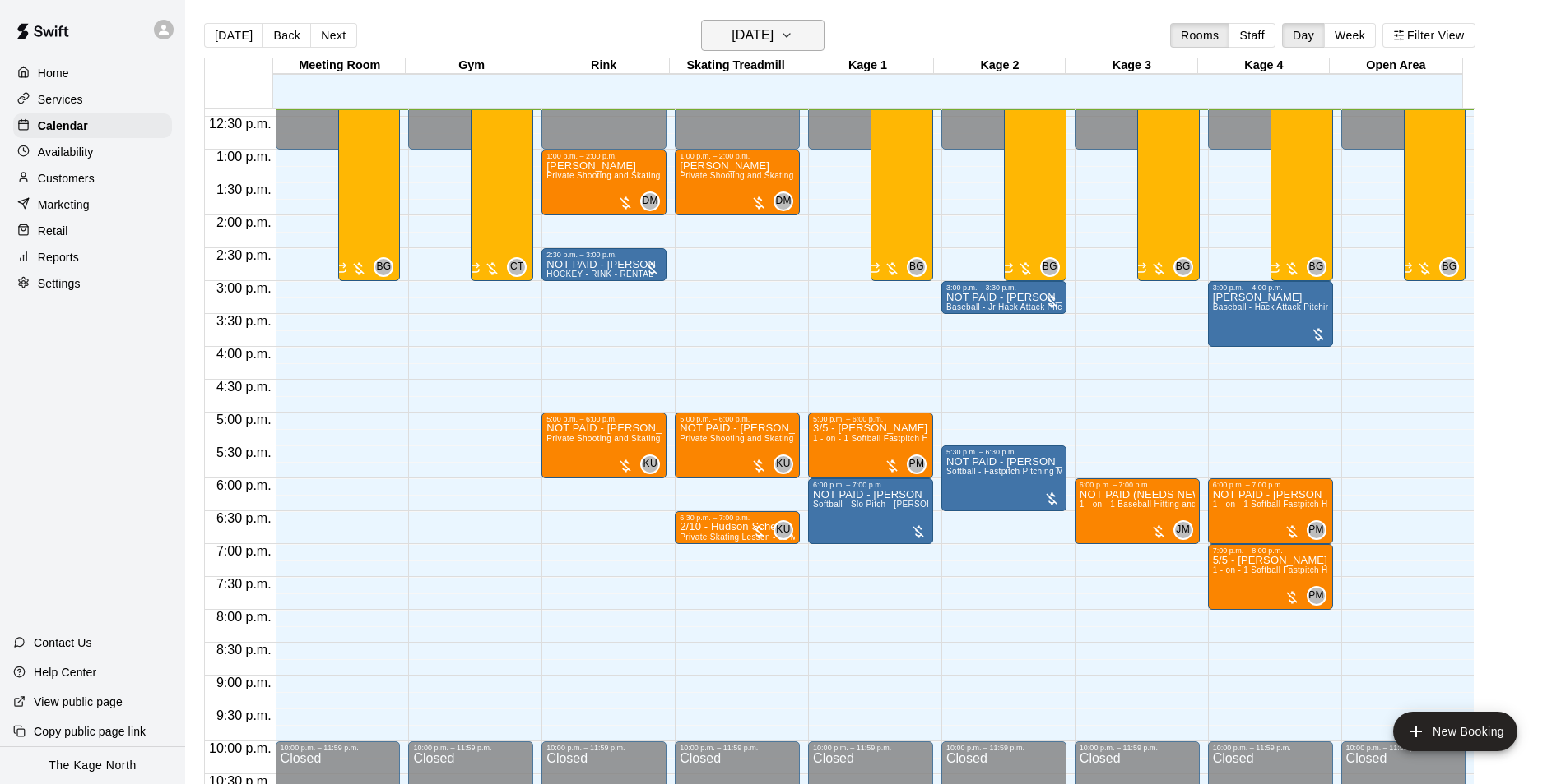
click at [774, 33] on h6 "[DATE]" at bounding box center [751, 36] width 42 height 23
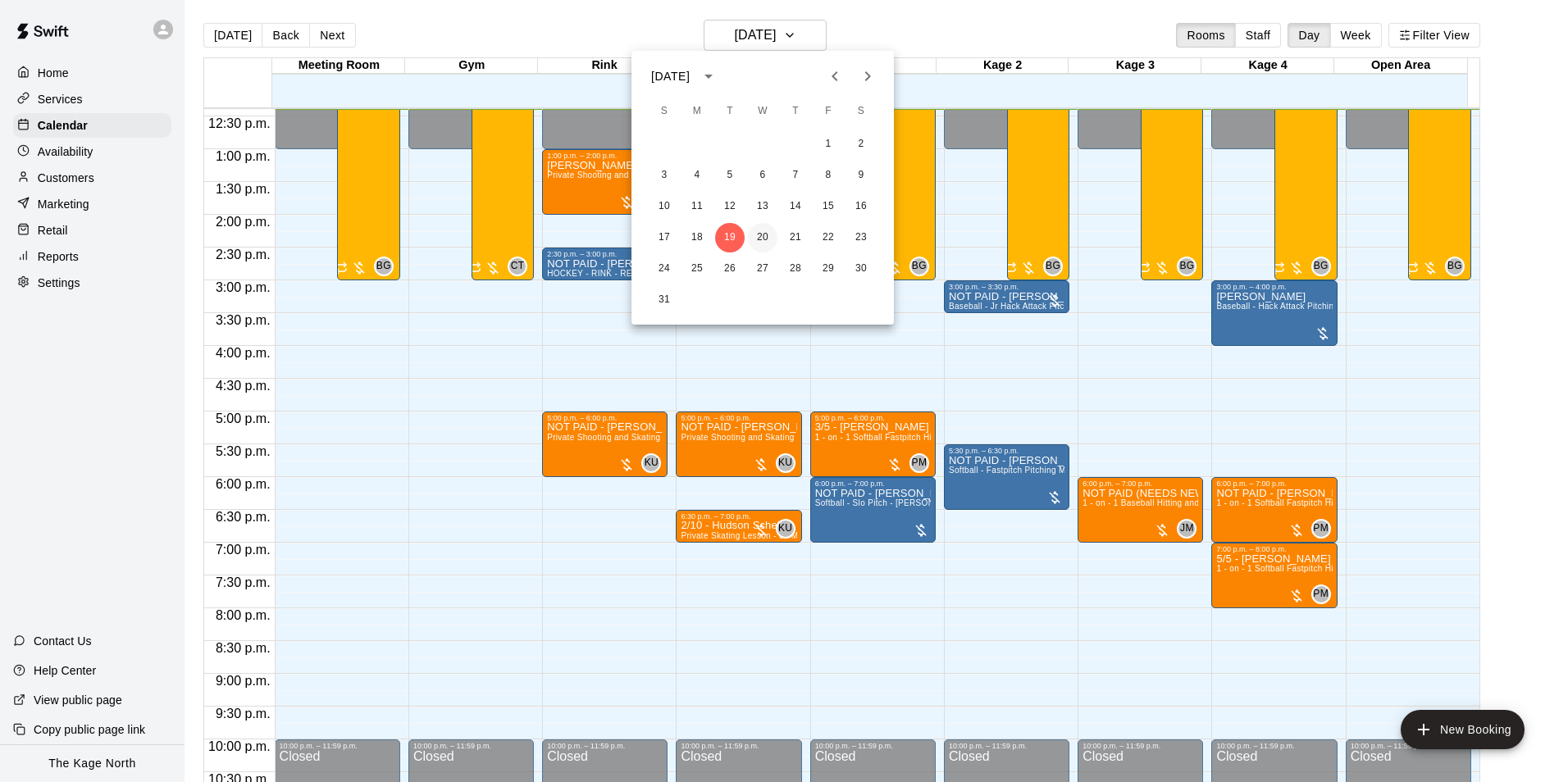
click at [761, 230] on button "20" at bounding box center [763, 238] width 30 height 30
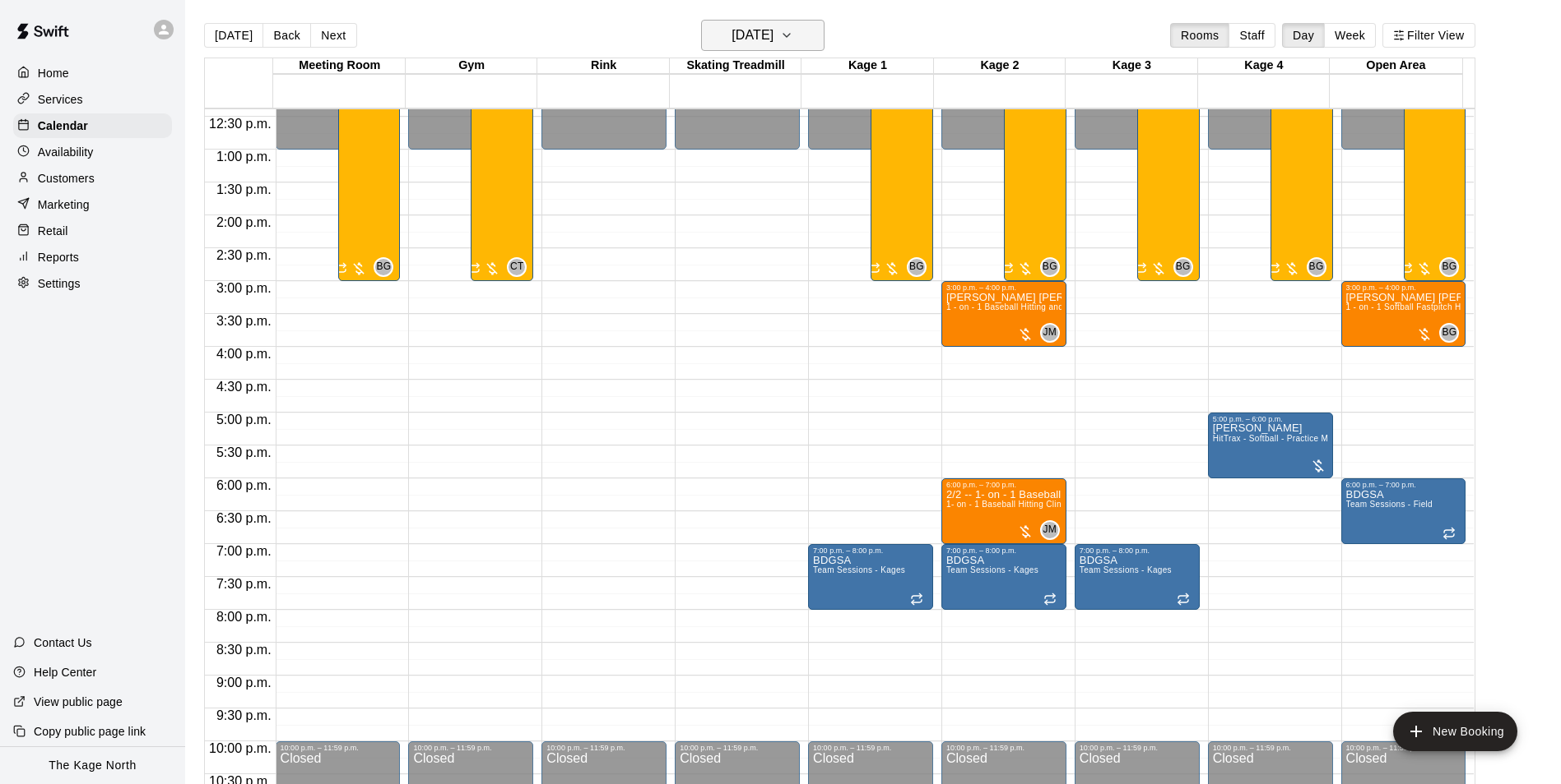
click at [774, 35] on h6 "[DATE]" at bounding box center [751, 36] width 42 height 23
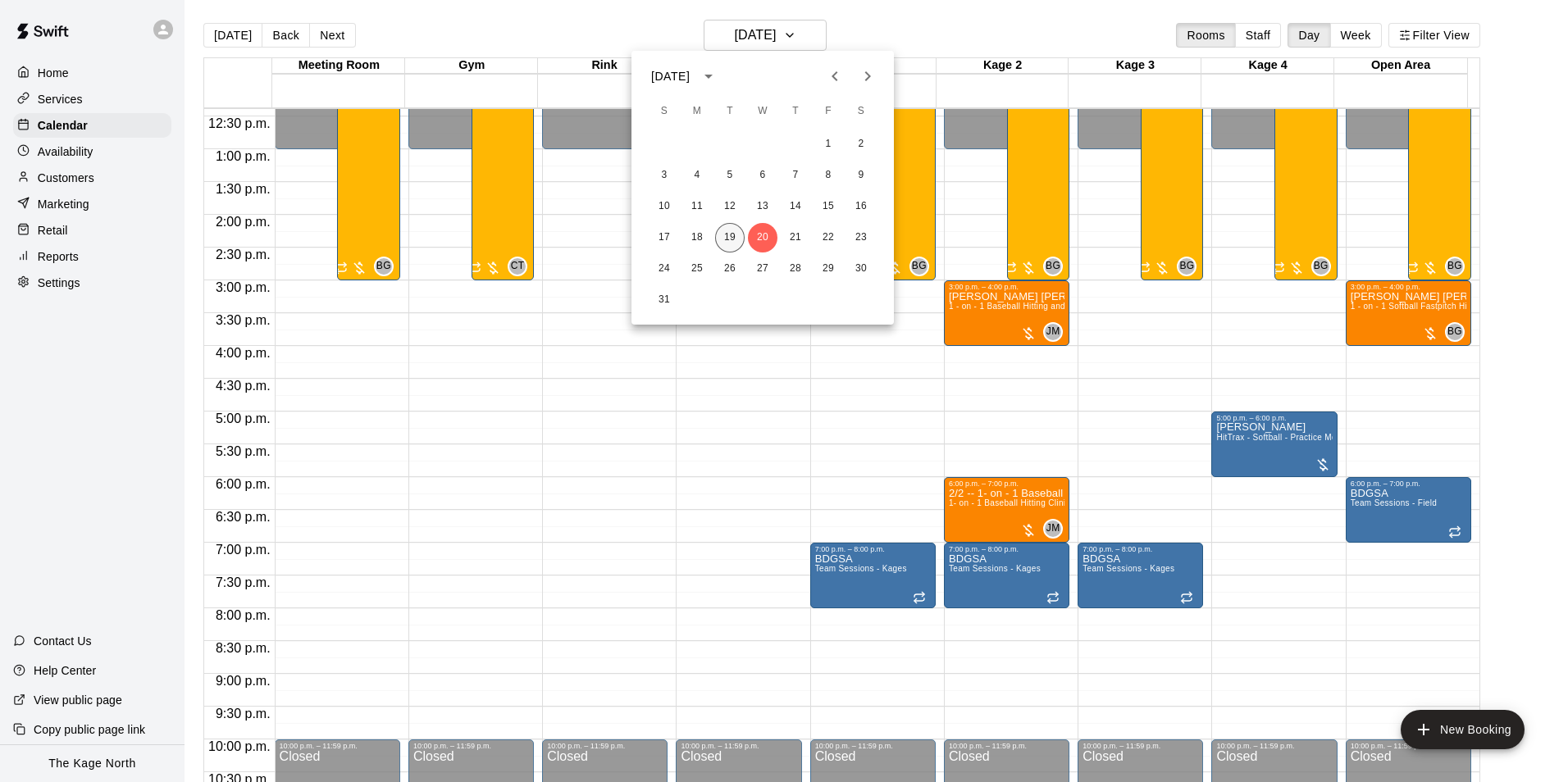
click at [728, 233] on button "19" at bounding box center [730, 238] width 30 height 30
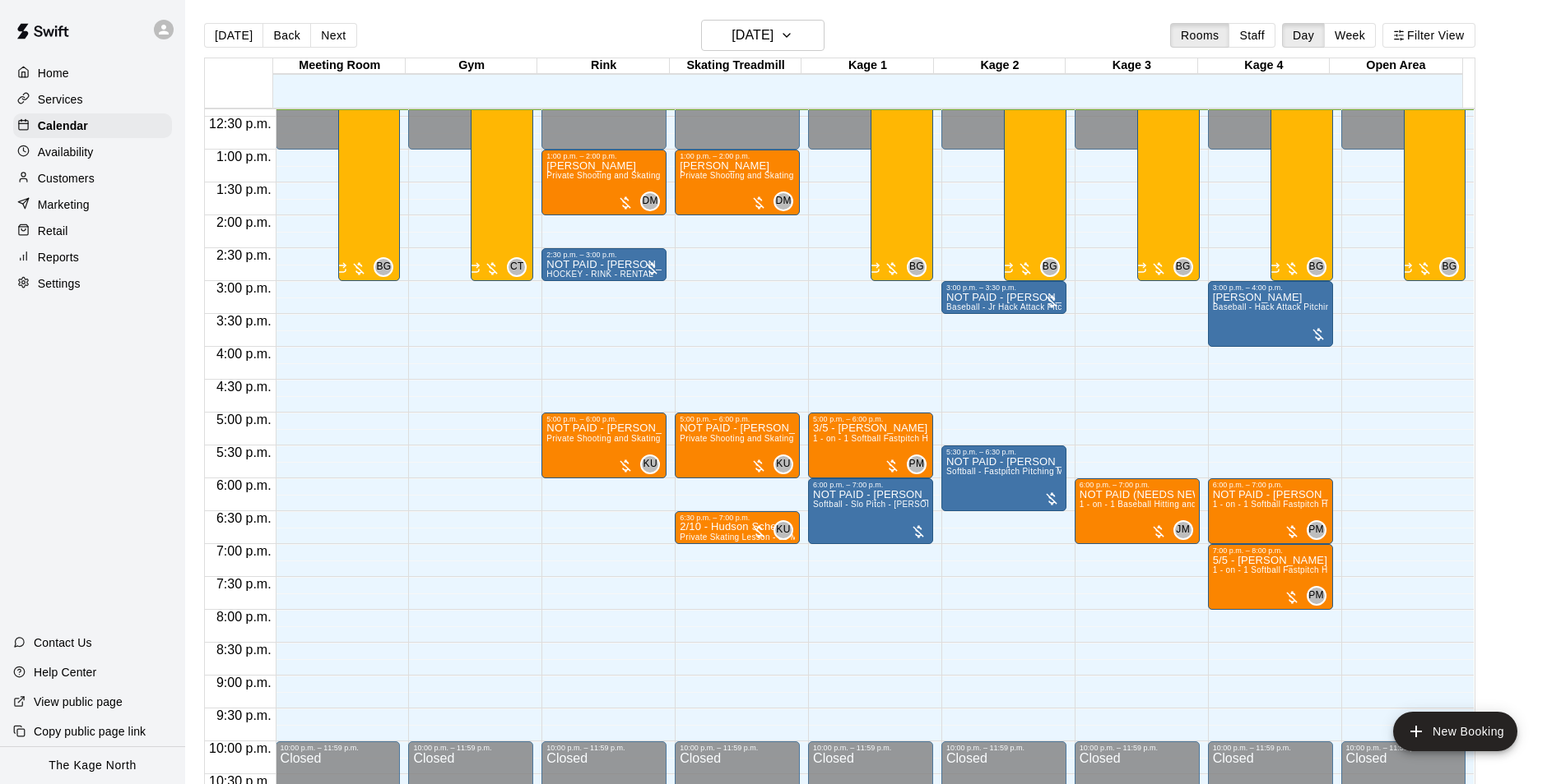
click at [76, 179] on p "Customers" at bounding box center [66, 178] width 57 height 16
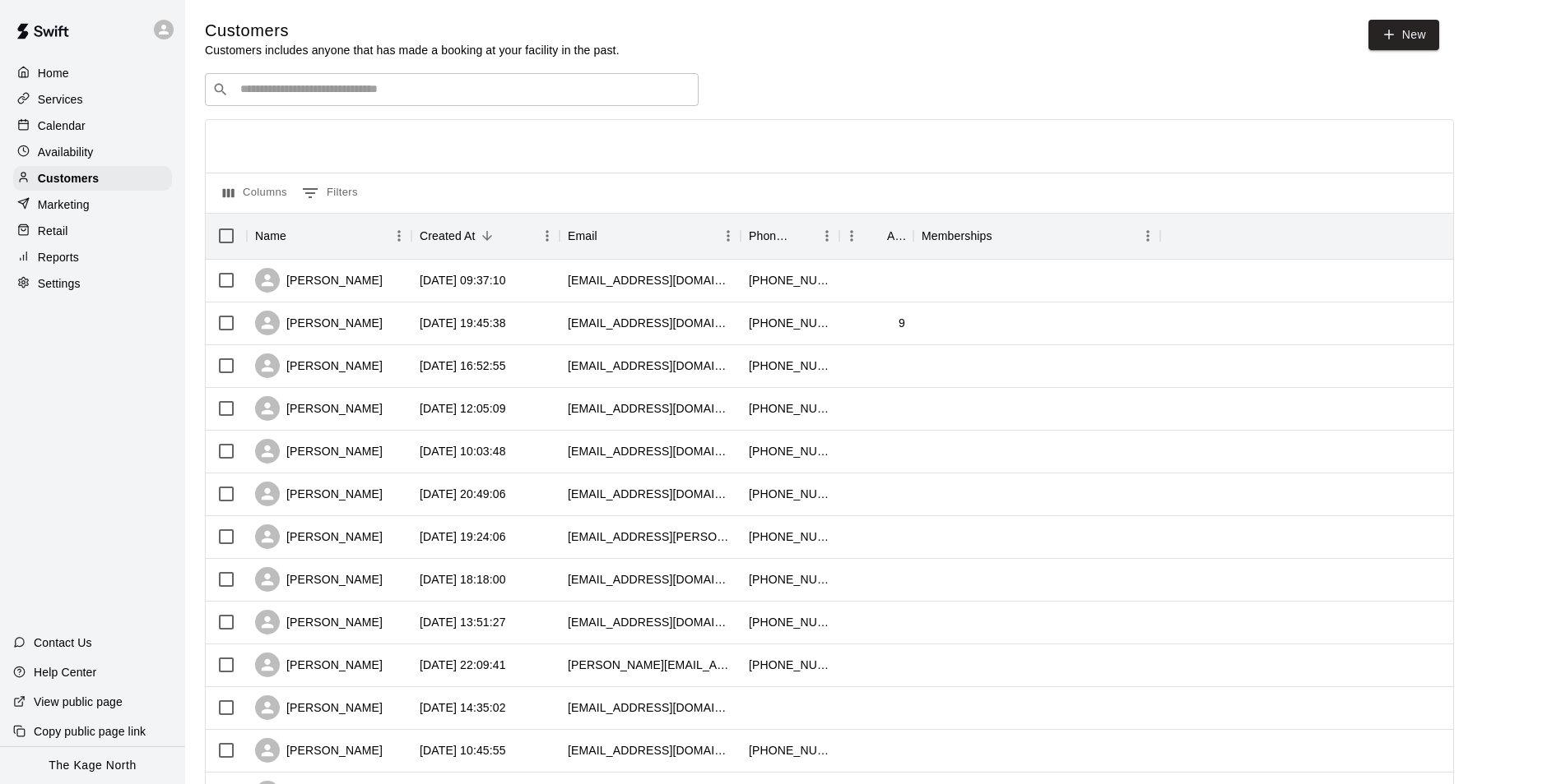
click at [68, 125] on p "Calendar" at bounding box center [61, 125] width 48 height 16
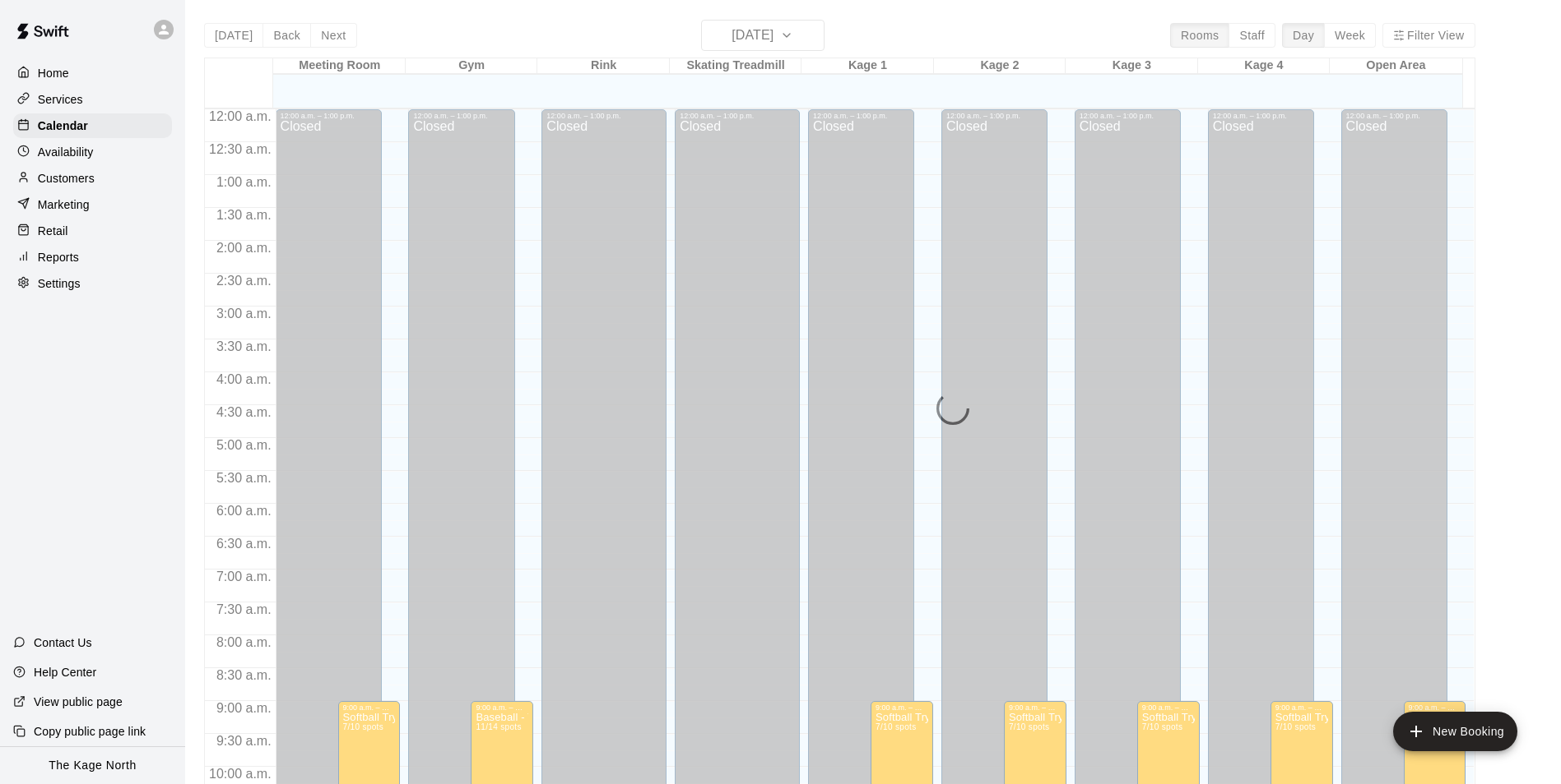
scroll to position [815, 0]
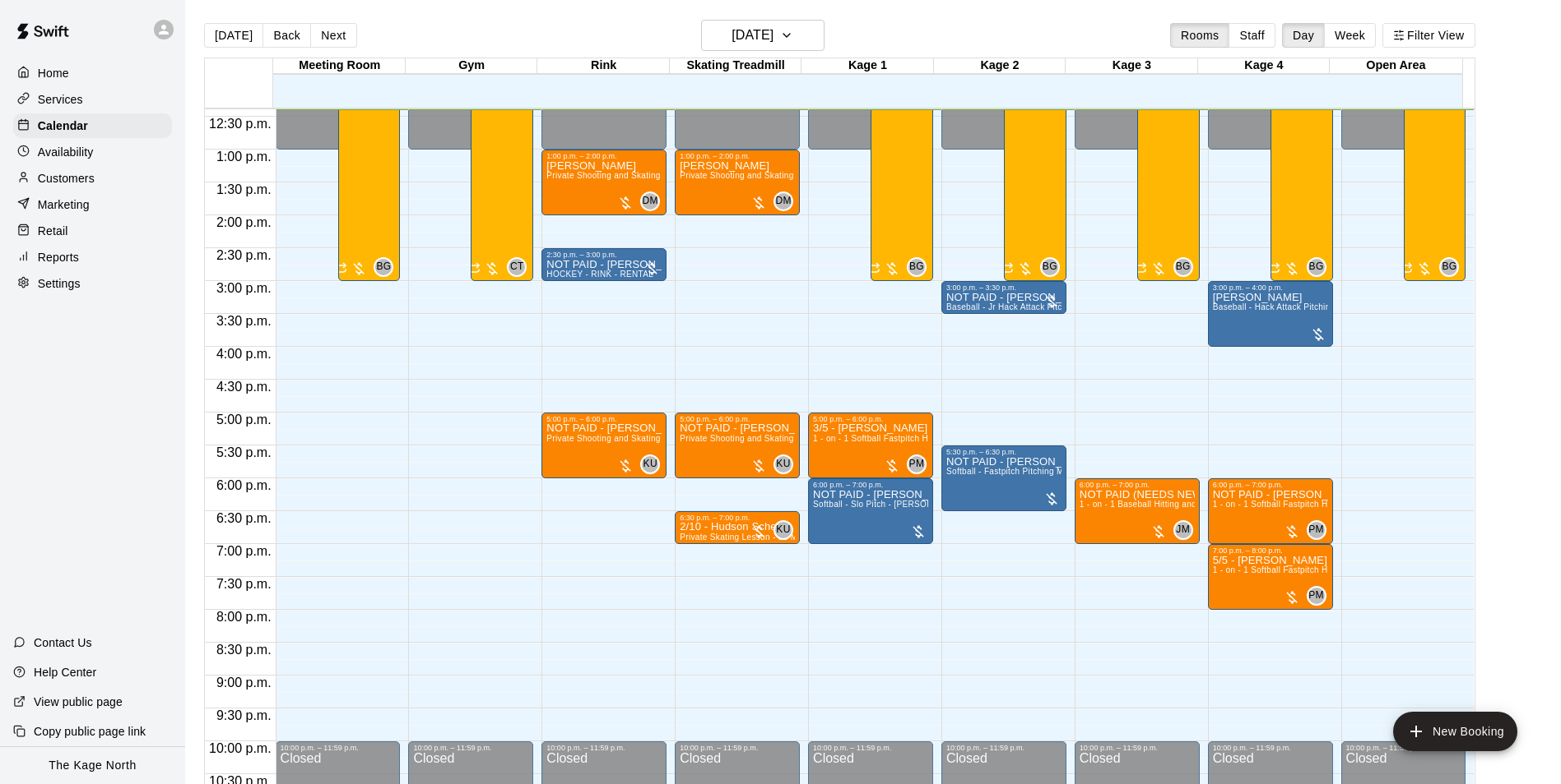
click at [472, 27] on div "[DATE] Back [DATE][DATE] Rooms Staff Day Week Filter View" at bounding box center [839, 38] width 1271 height 38
click at [806, 33] on button "[DATE]" at bounding box center [762, 35] width 123 height 31
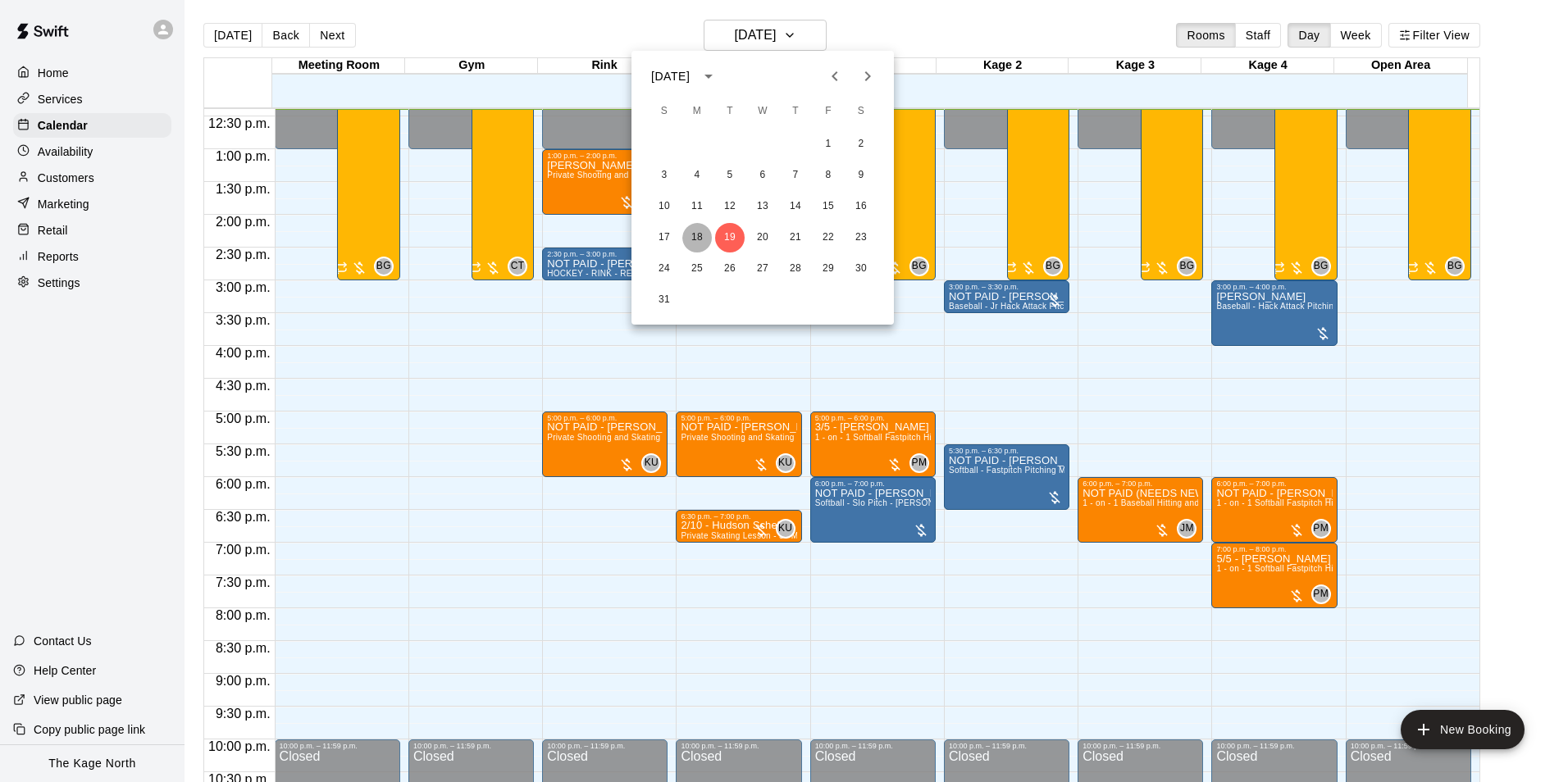
click at [701, 233] on button "18" at bounding box center [697, 238] width 30 height 30
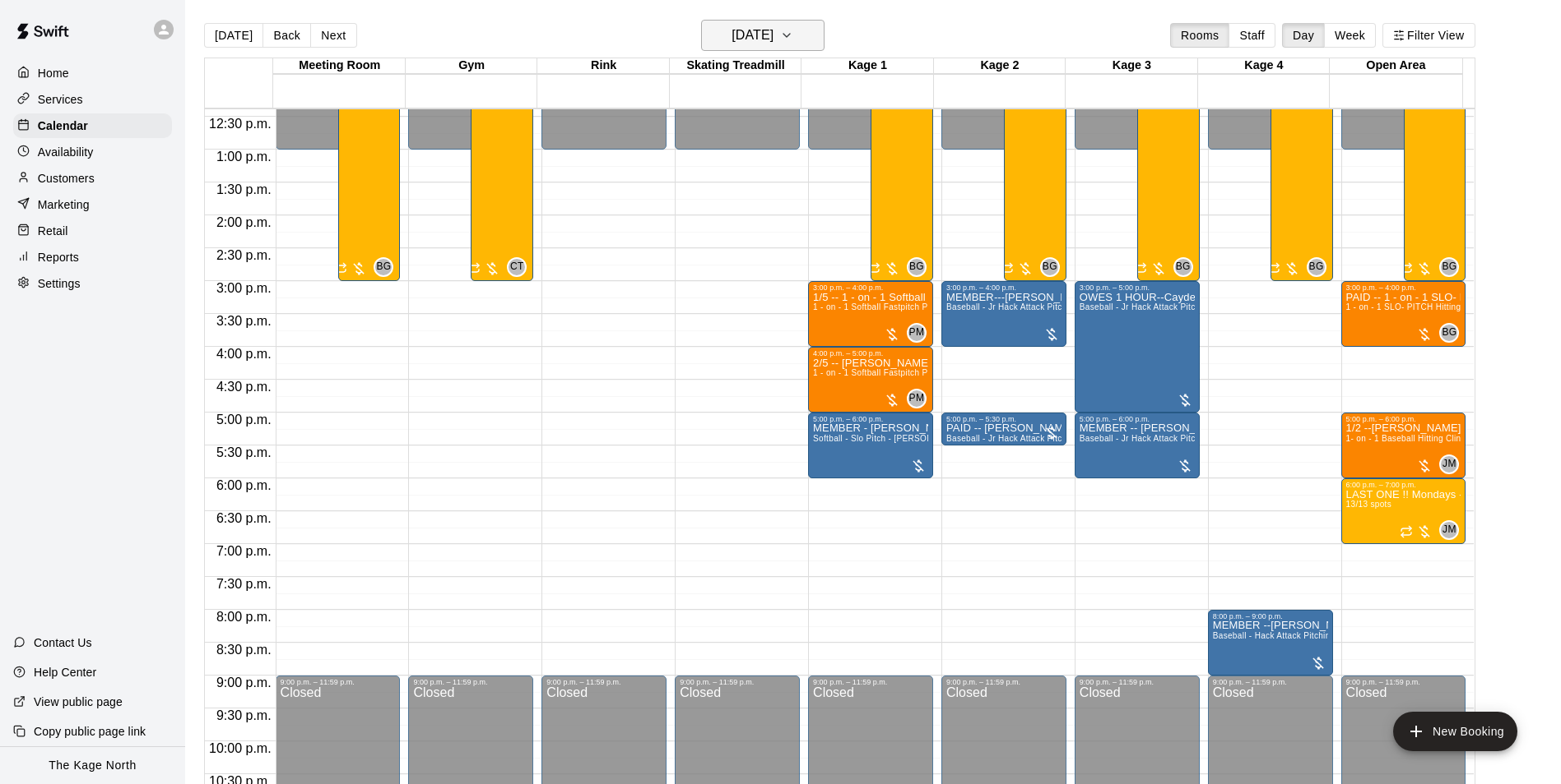
click at [774, 38] on h6 "[DATE]" at bounding box center [751, 36] width 42 height 23
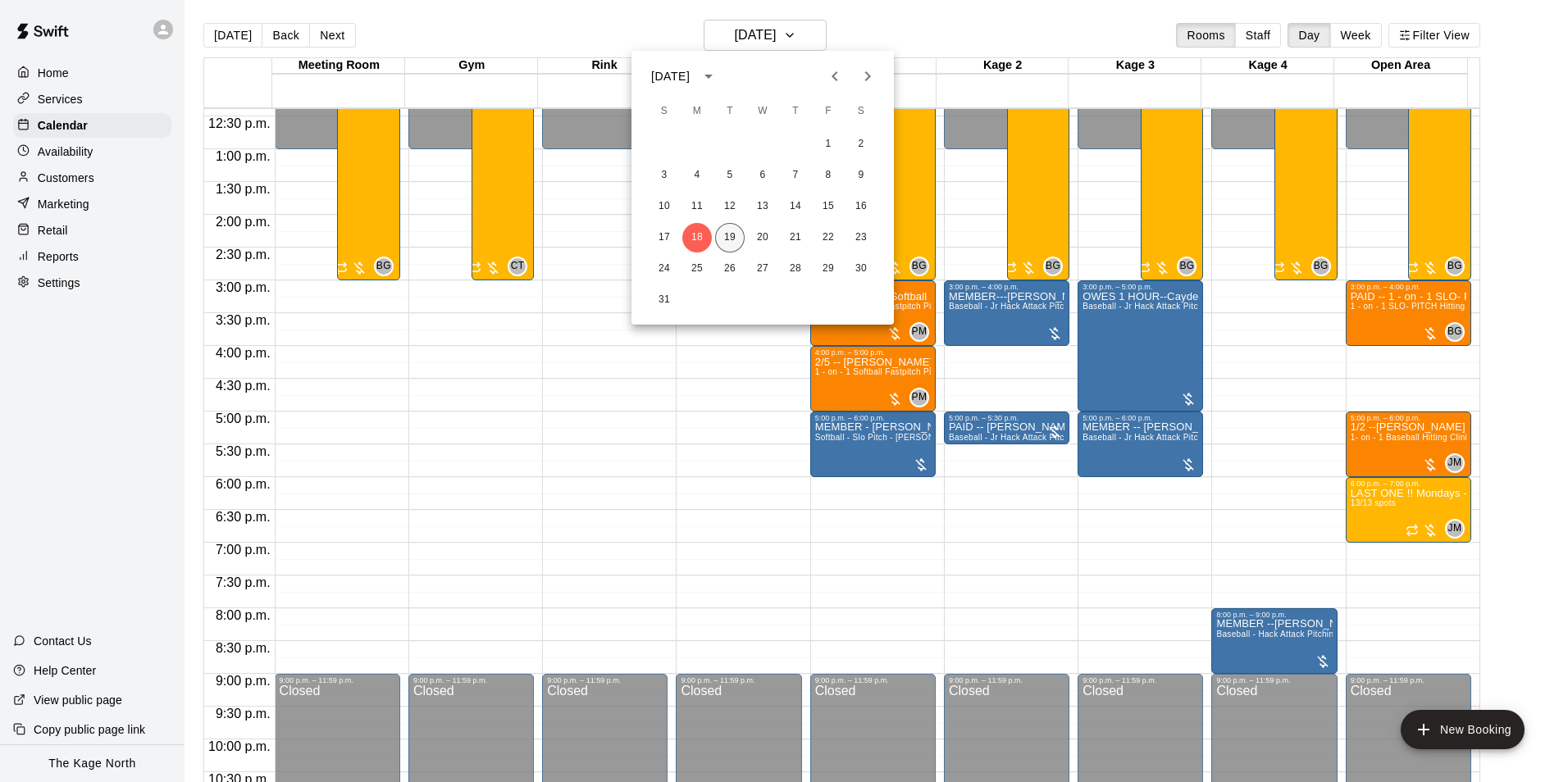
click at [731, 236] on button "19" at bounding box center [730, 238] width 30 height 30
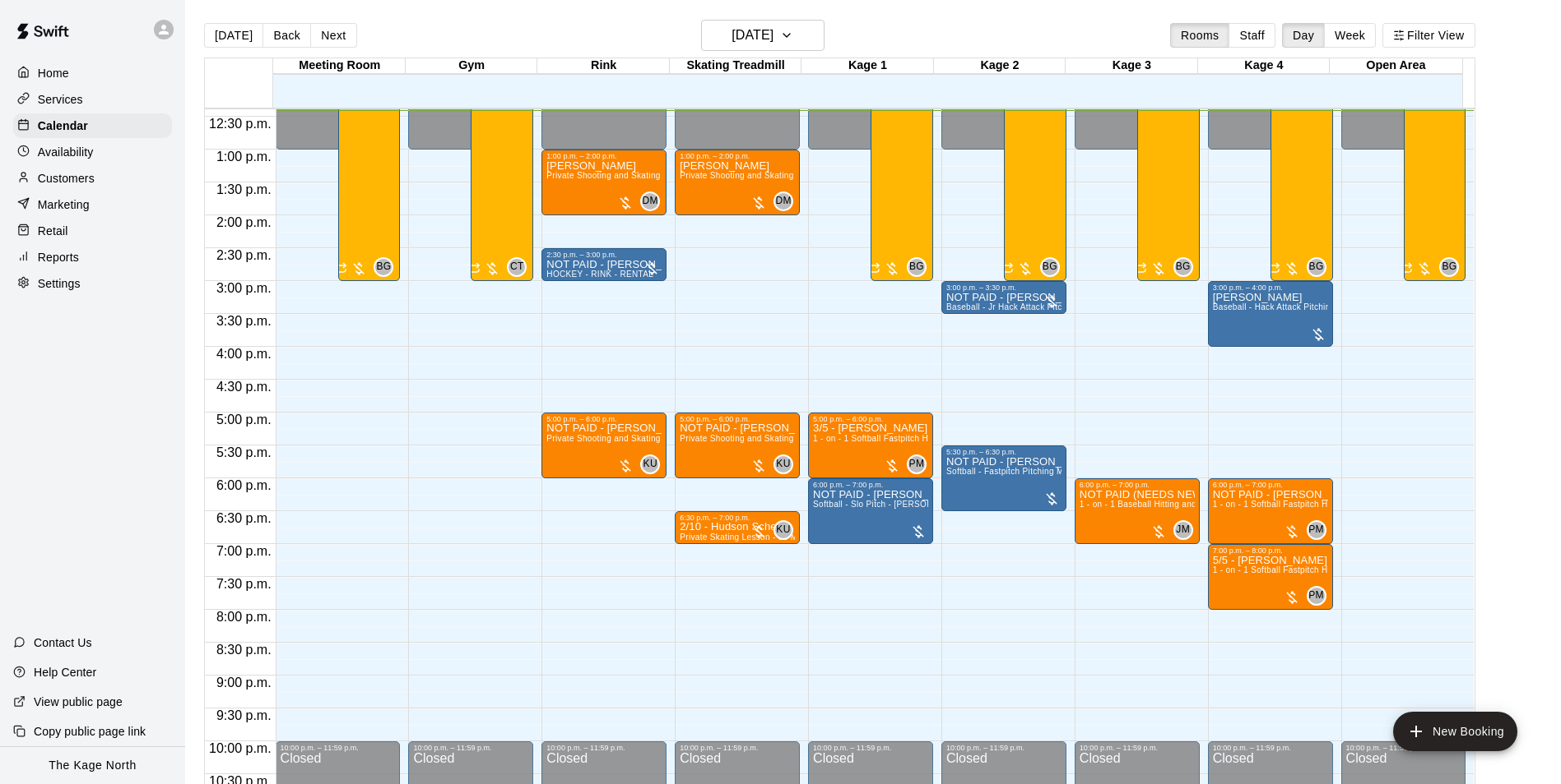
click at [90, 187] on p "Customers" at bounding box center [66, 178] width 57 height 16
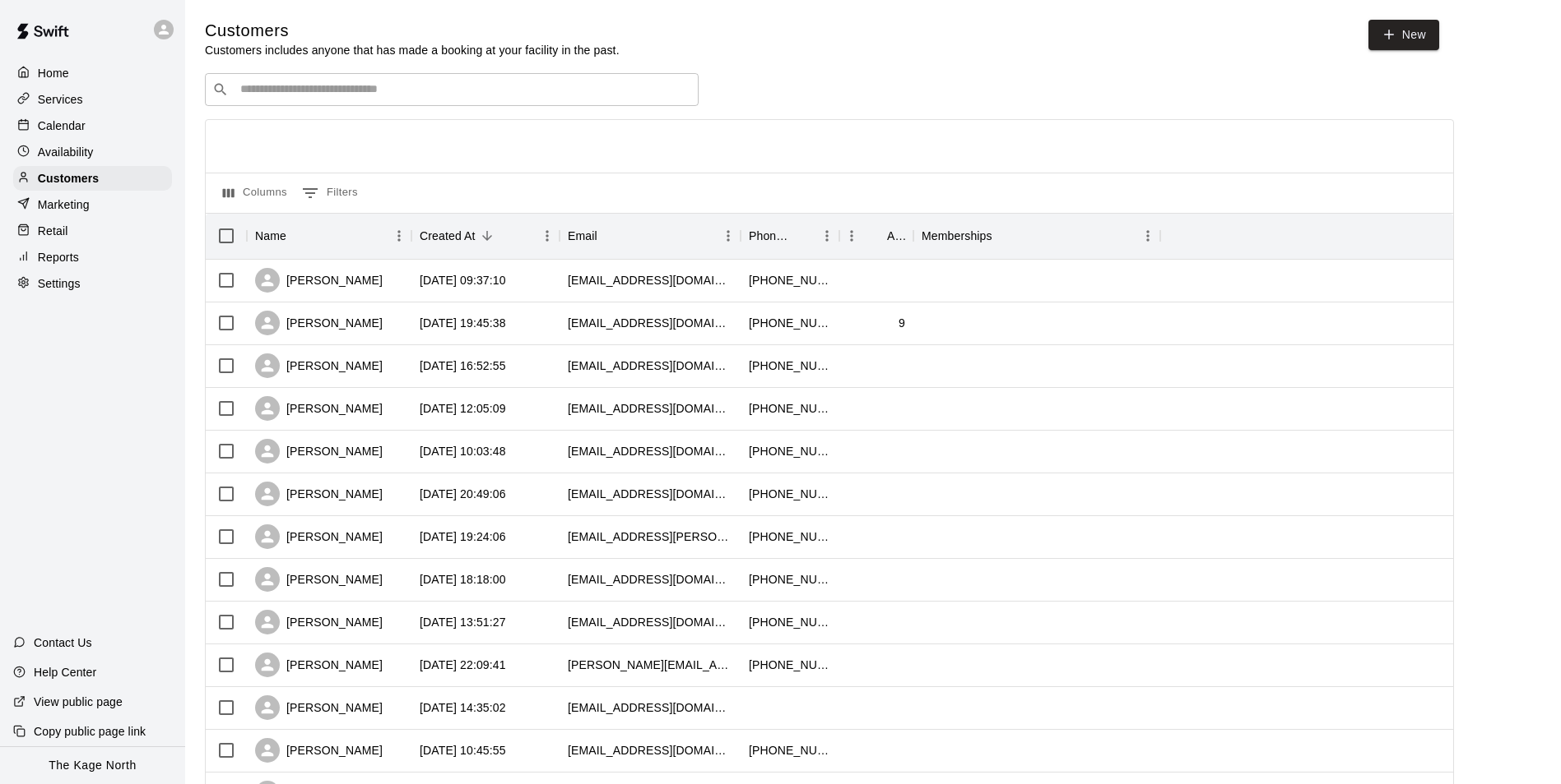
click at [80, 130] on p "Calendar" at bounding box center [61, 125] width 48 height 16
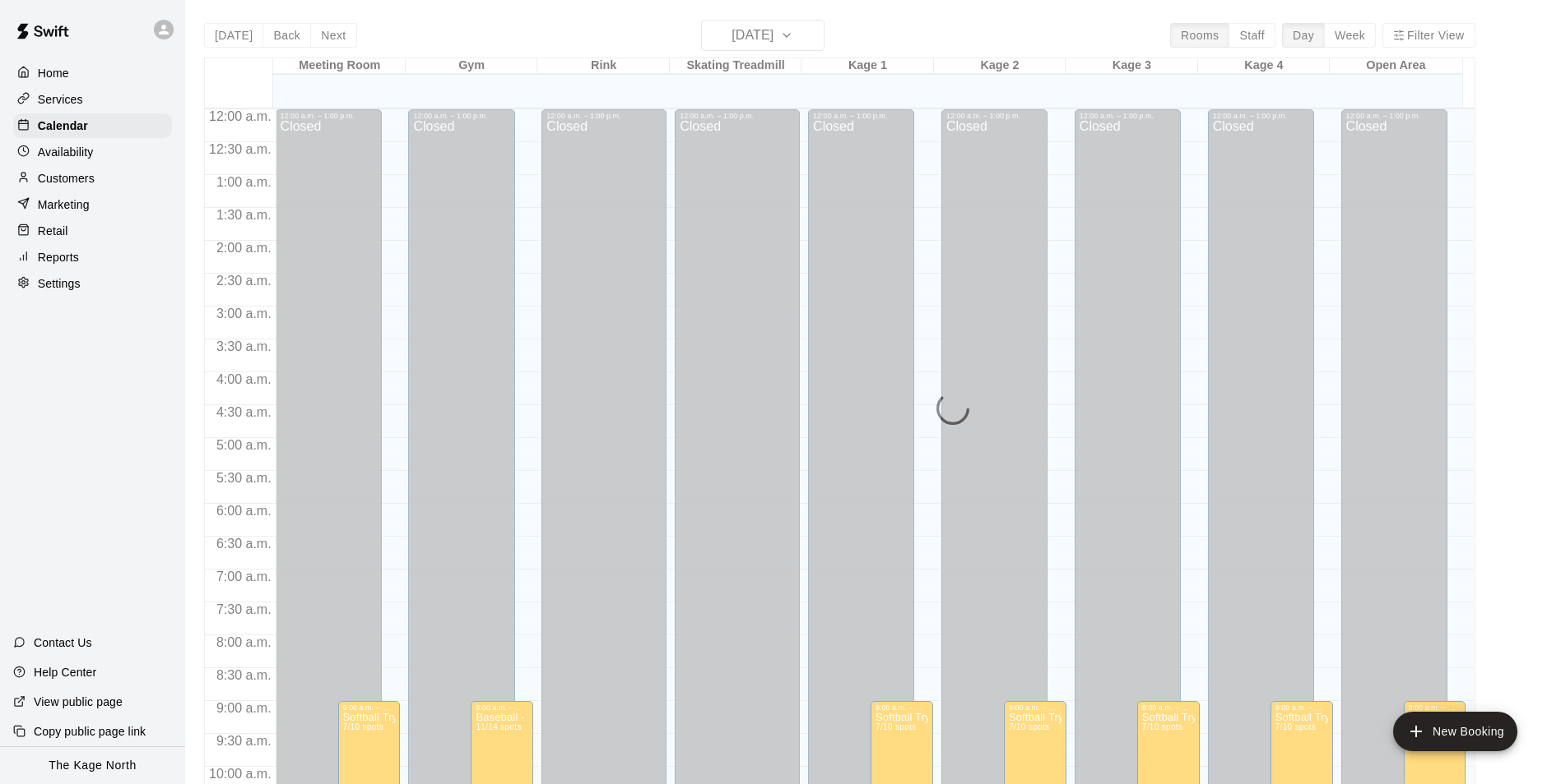
scroll to position [817, 0]
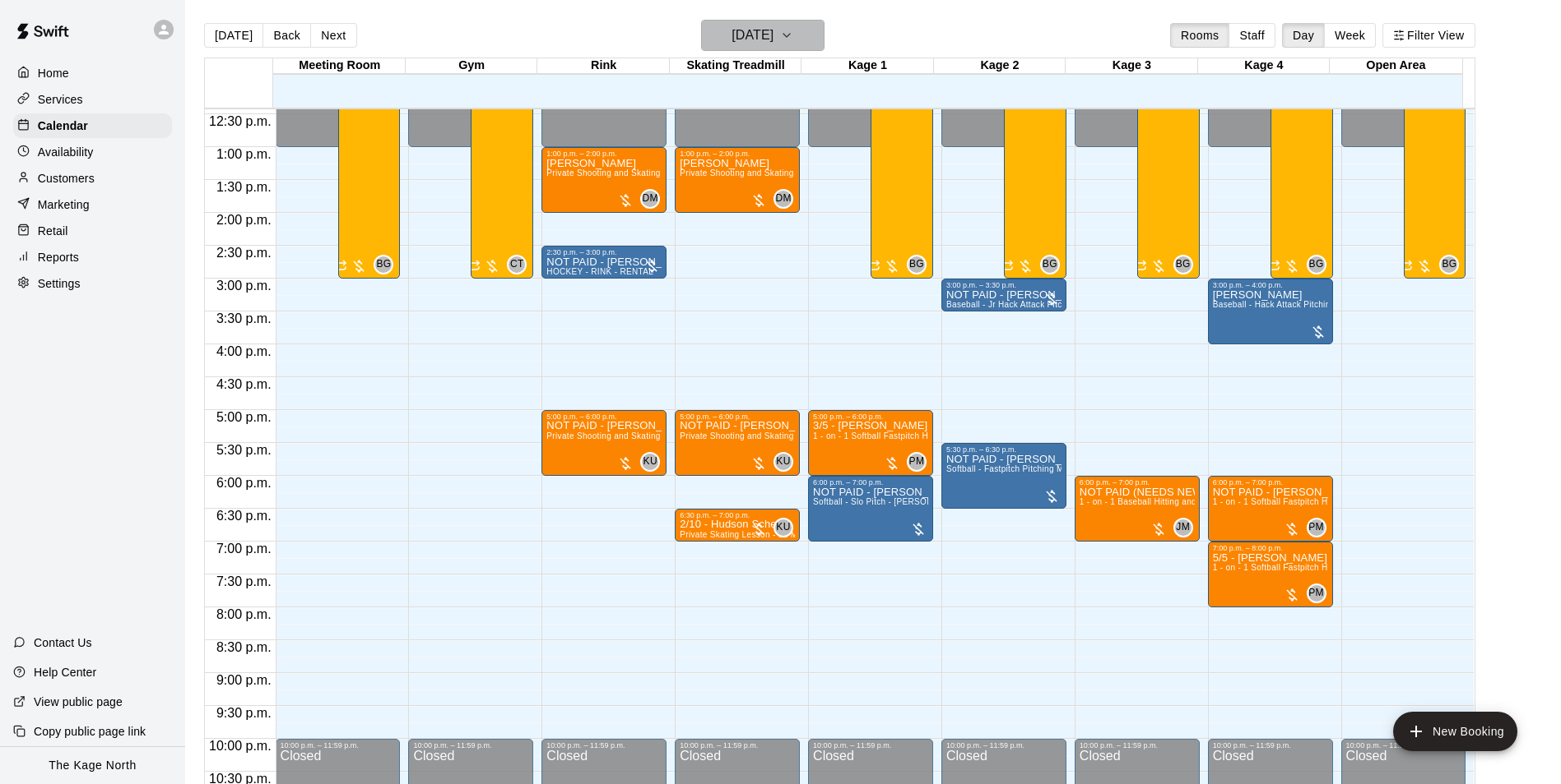
click at [774, 36] on h6 "[DATE]" at bounding box center [751, 36] width 42 height 23
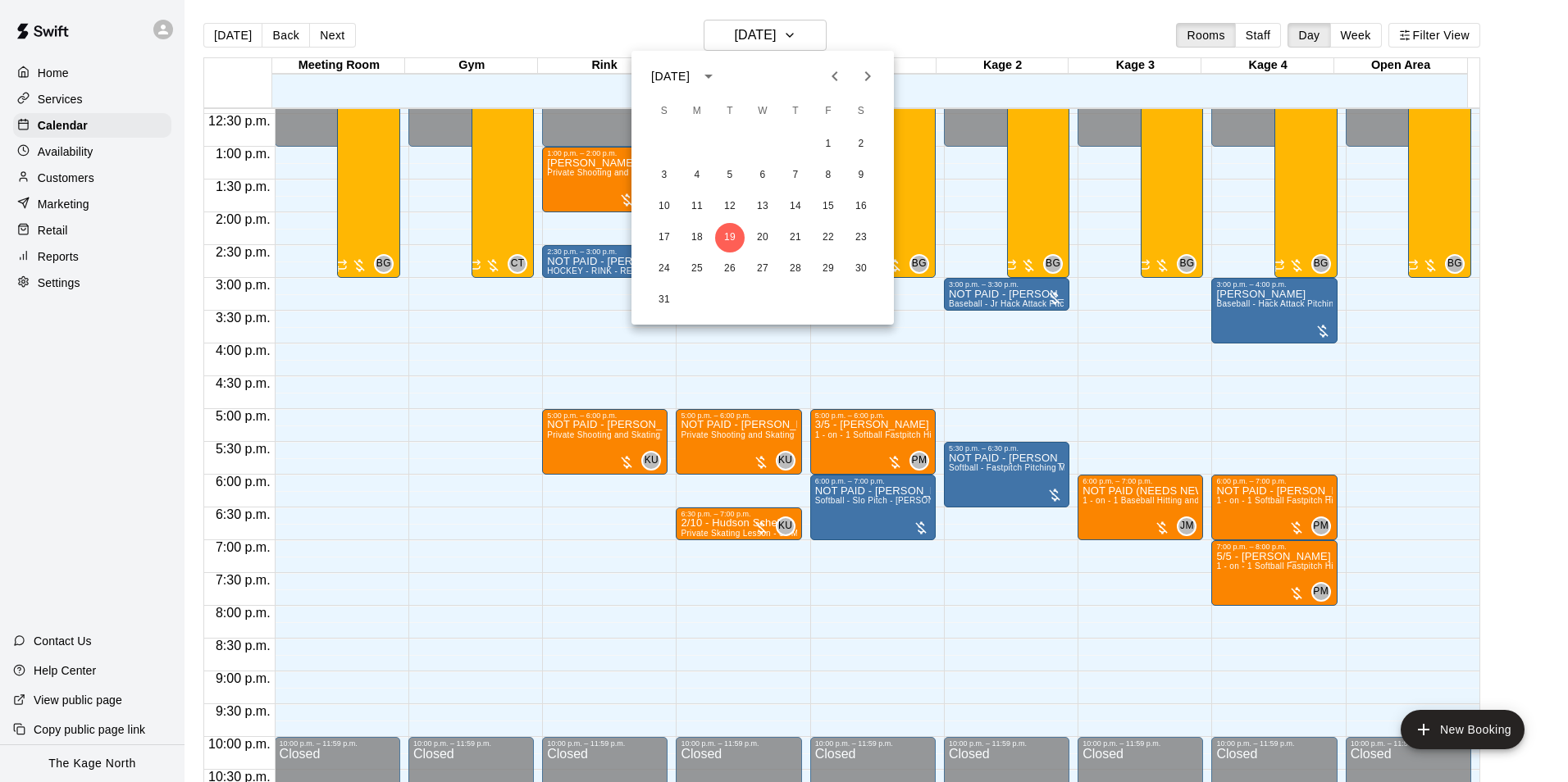
click at [862, 80] on icon "Next month" at bounding box center [868, 76] width 19 height 19
click at [698, 177] on button "8" at bounding box center [697, 175] width 30 height 30
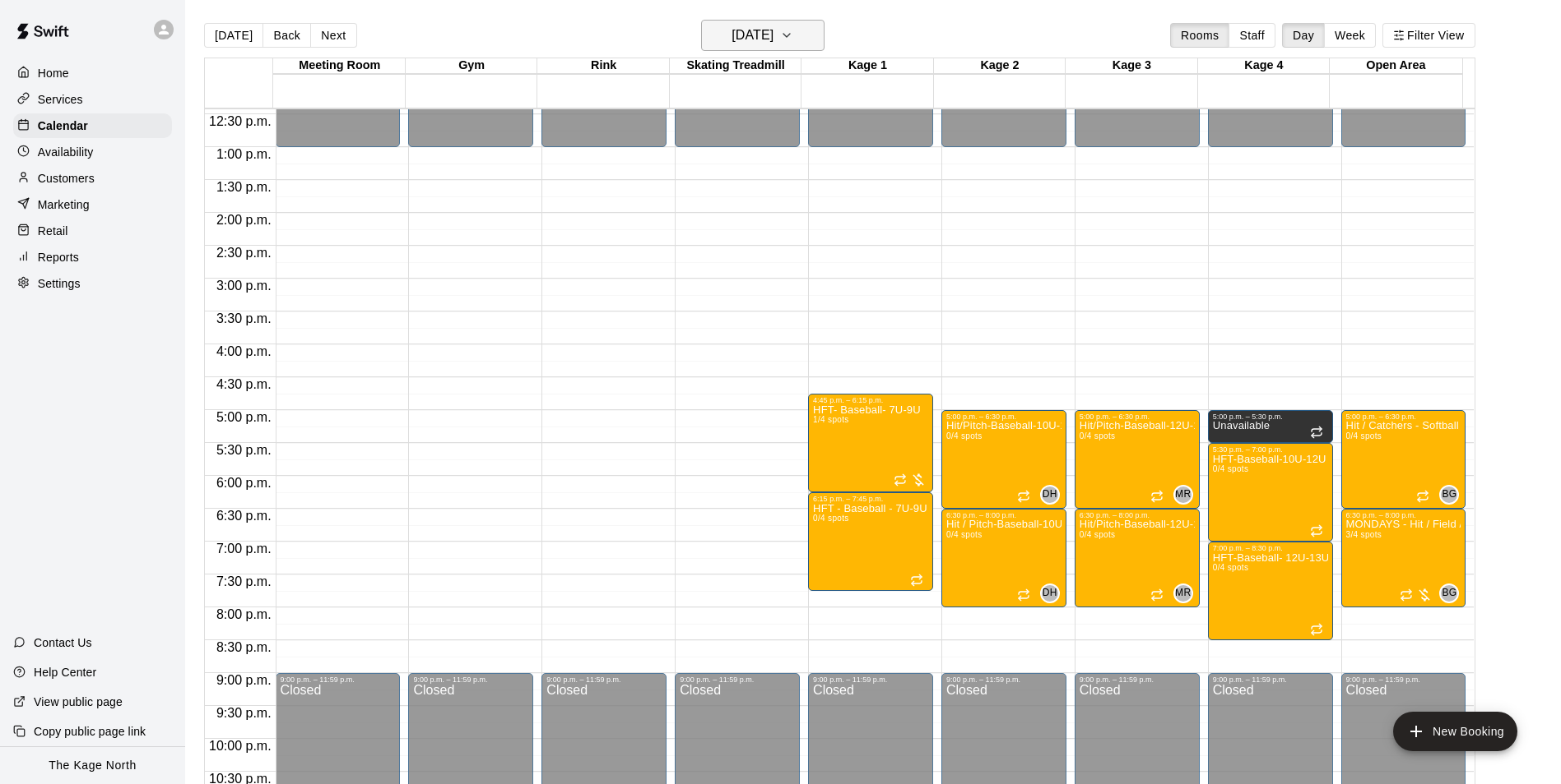
click at [774, 35] on h6 "[DATE]" at bounding box center [751, 36] width 42 height 23
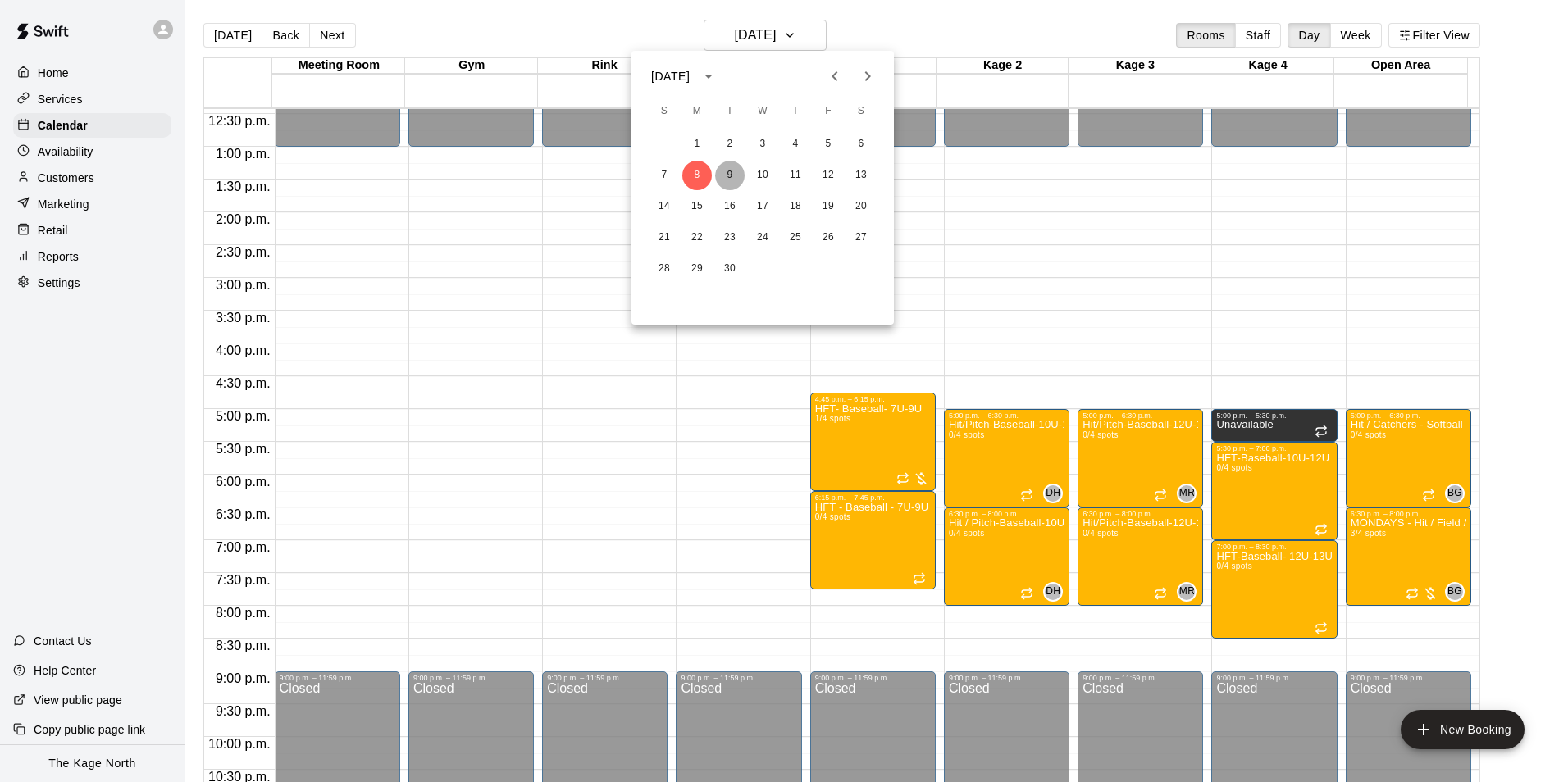
click at [734, 177] on button "9" at bounding box center [730, 175] width 30 height 30
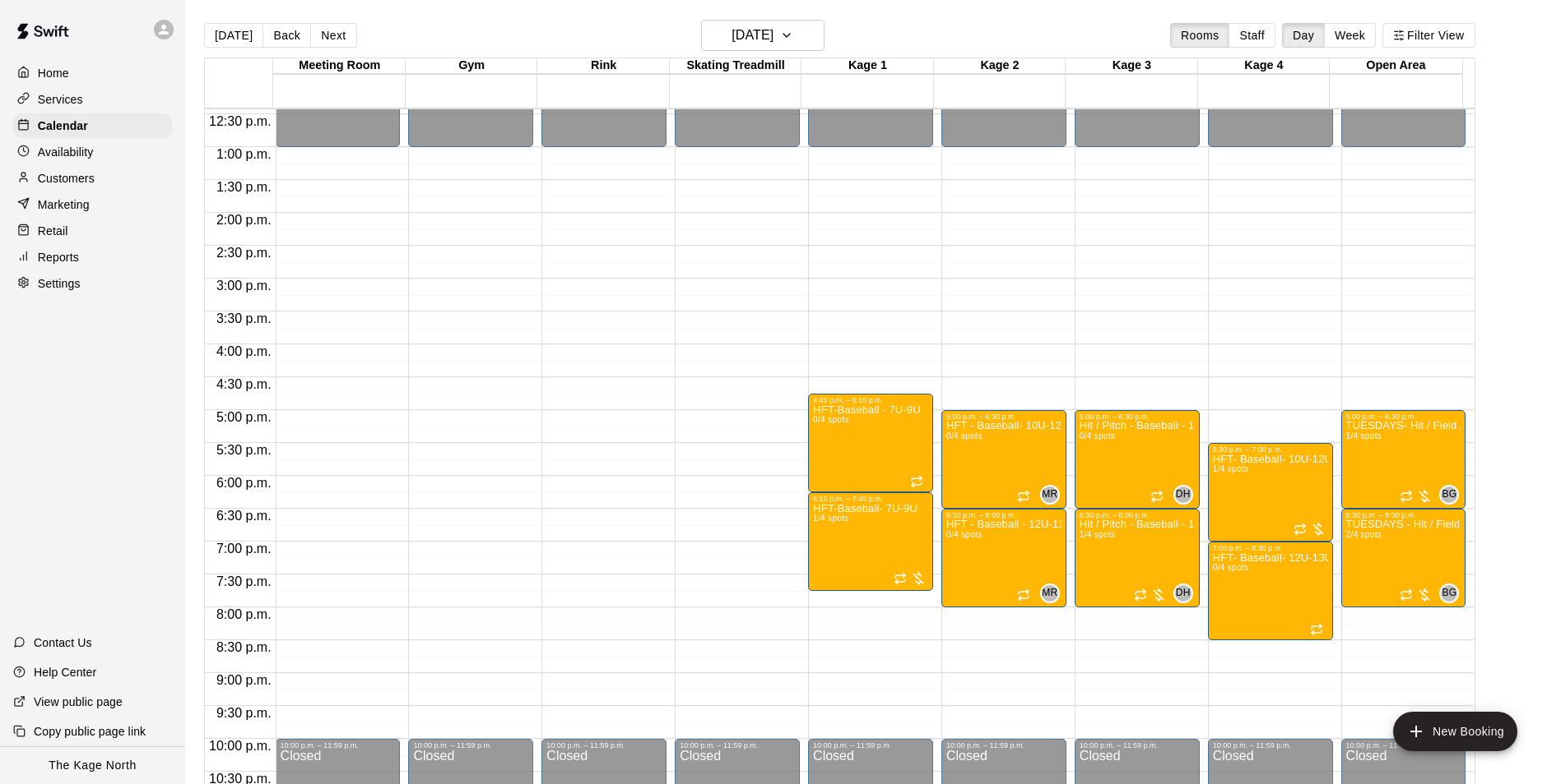
click at [92, 182] on p "Customers" at bounding box center [66, 178] width 57 height 16
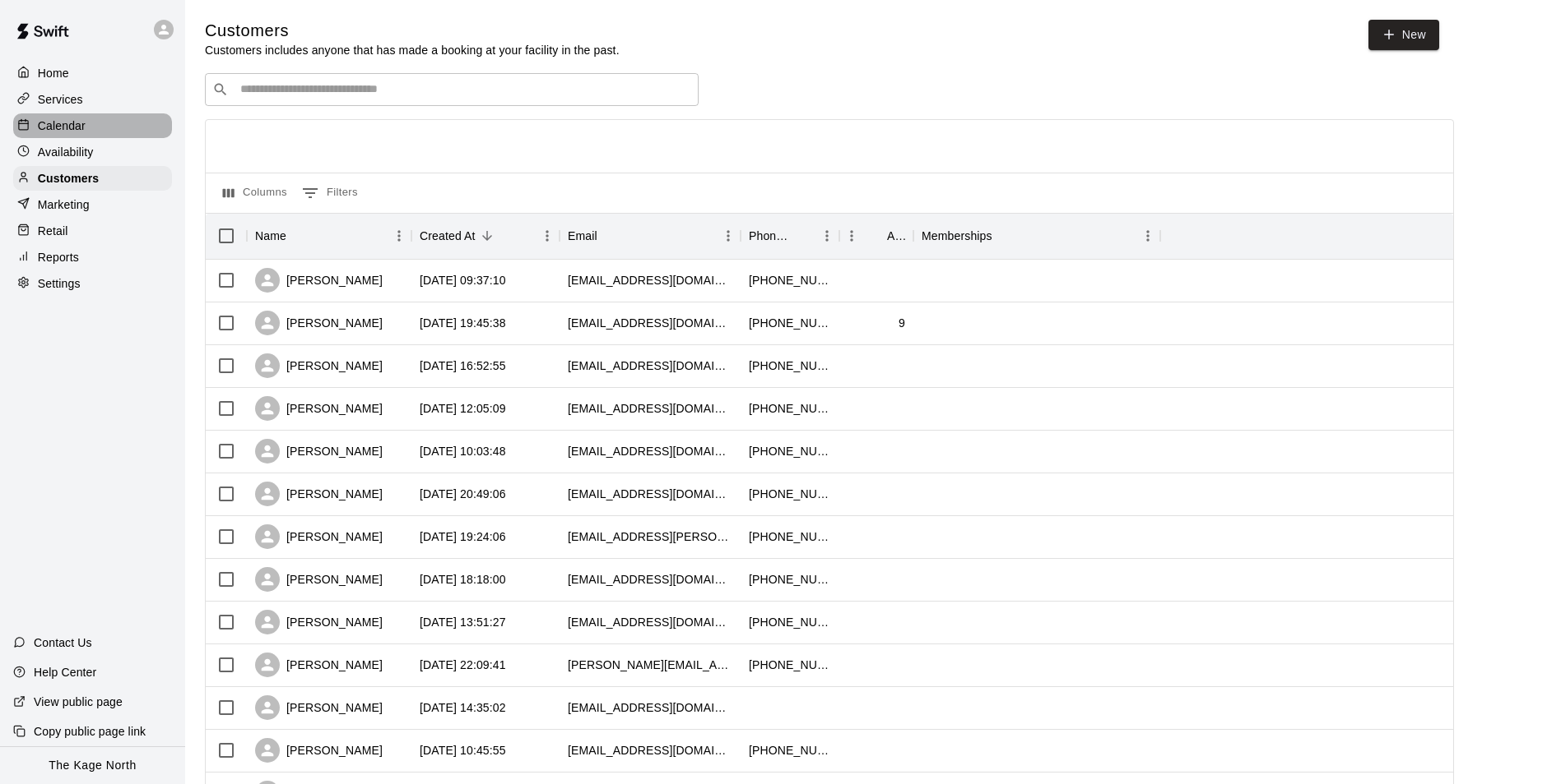
click at [84, 123] on p "Calendar" at bounding box center [61, 125] width 48 height 16
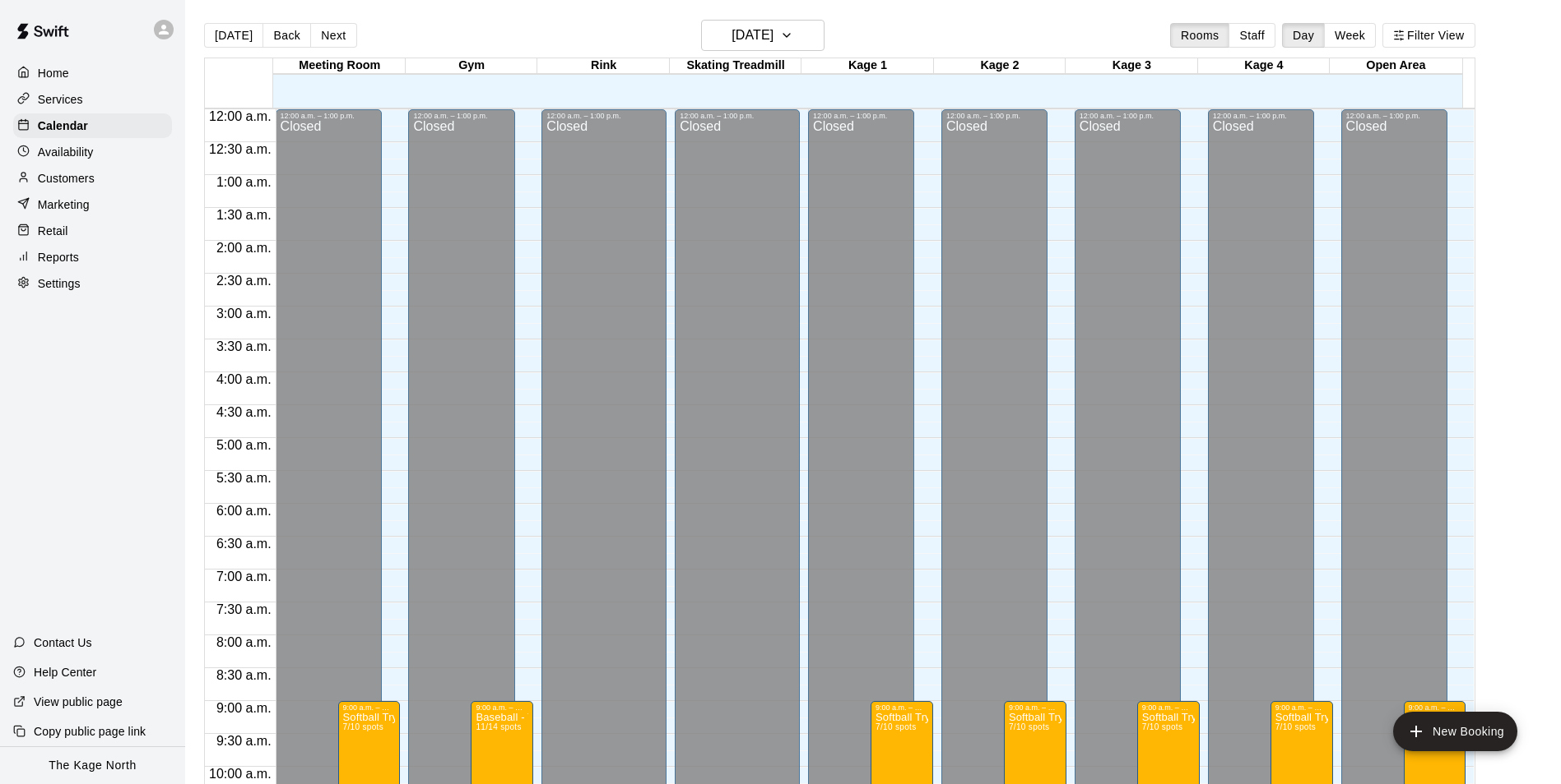
scroll to position [818, 0]
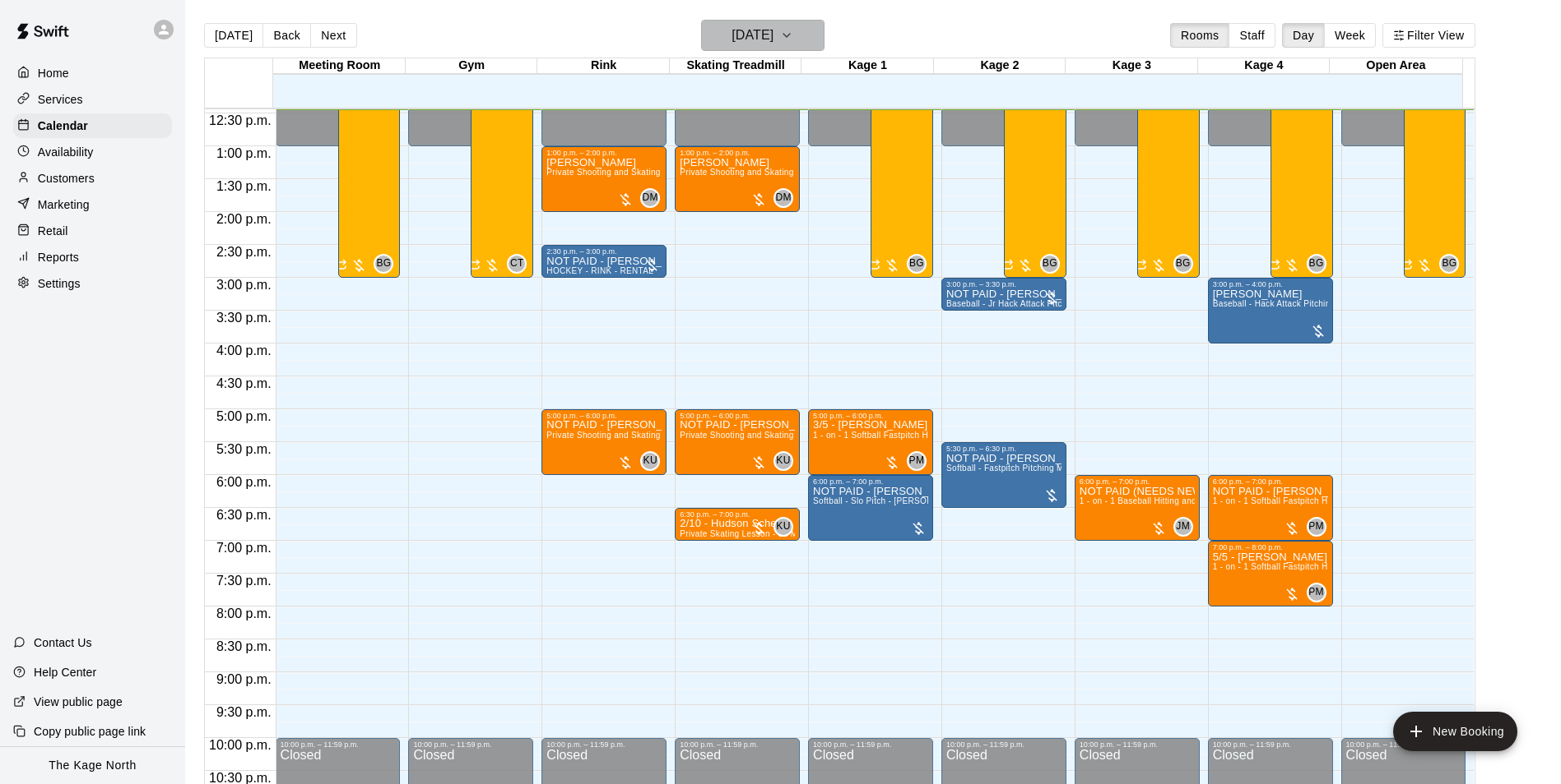
click at [774, 35] on h6 "[DATE]" at bounding box center [751, 36] width 42 height 23
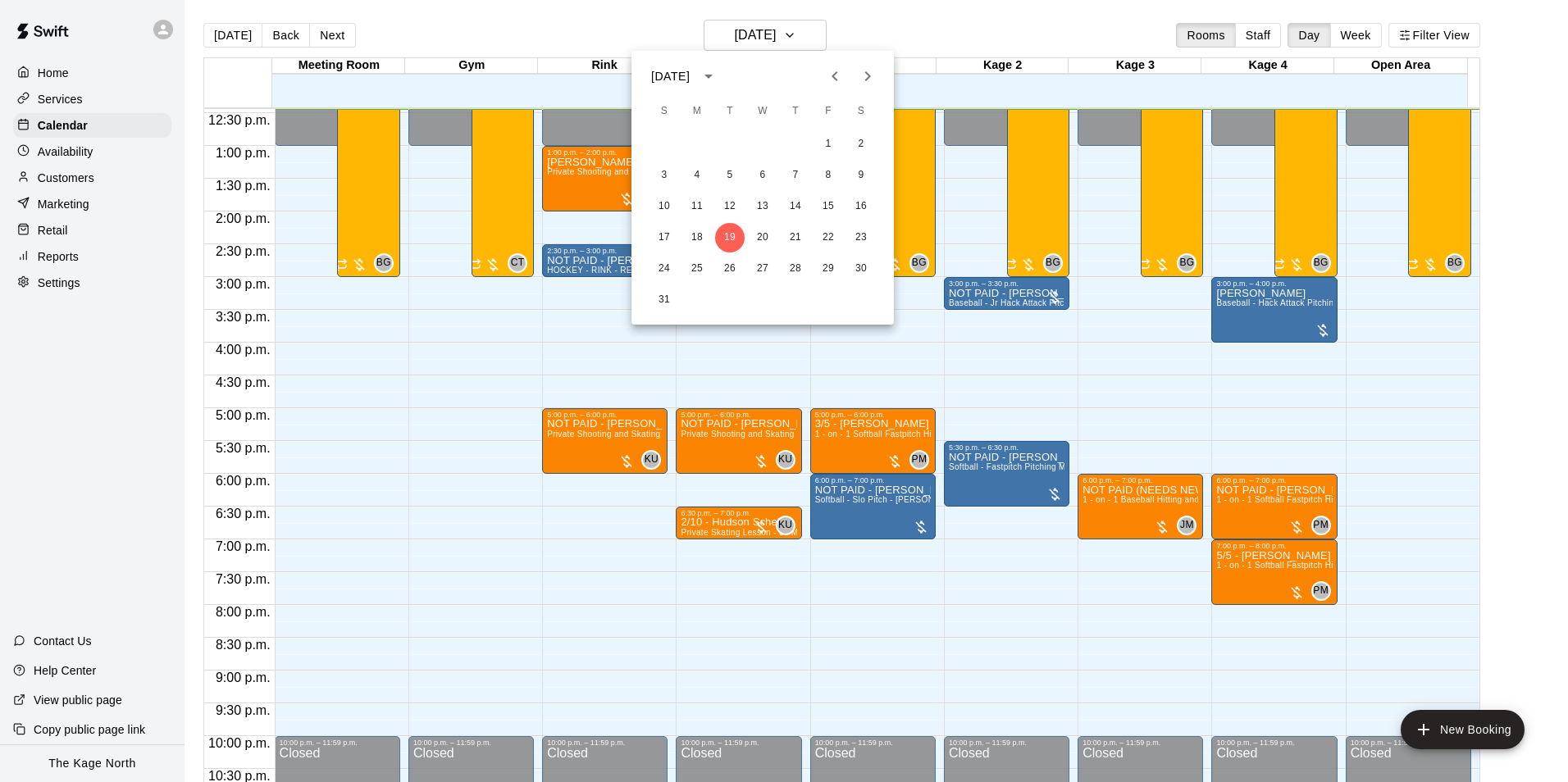
click at [73, 105] on div at bounding box center [784, 391] width 1568 height 782
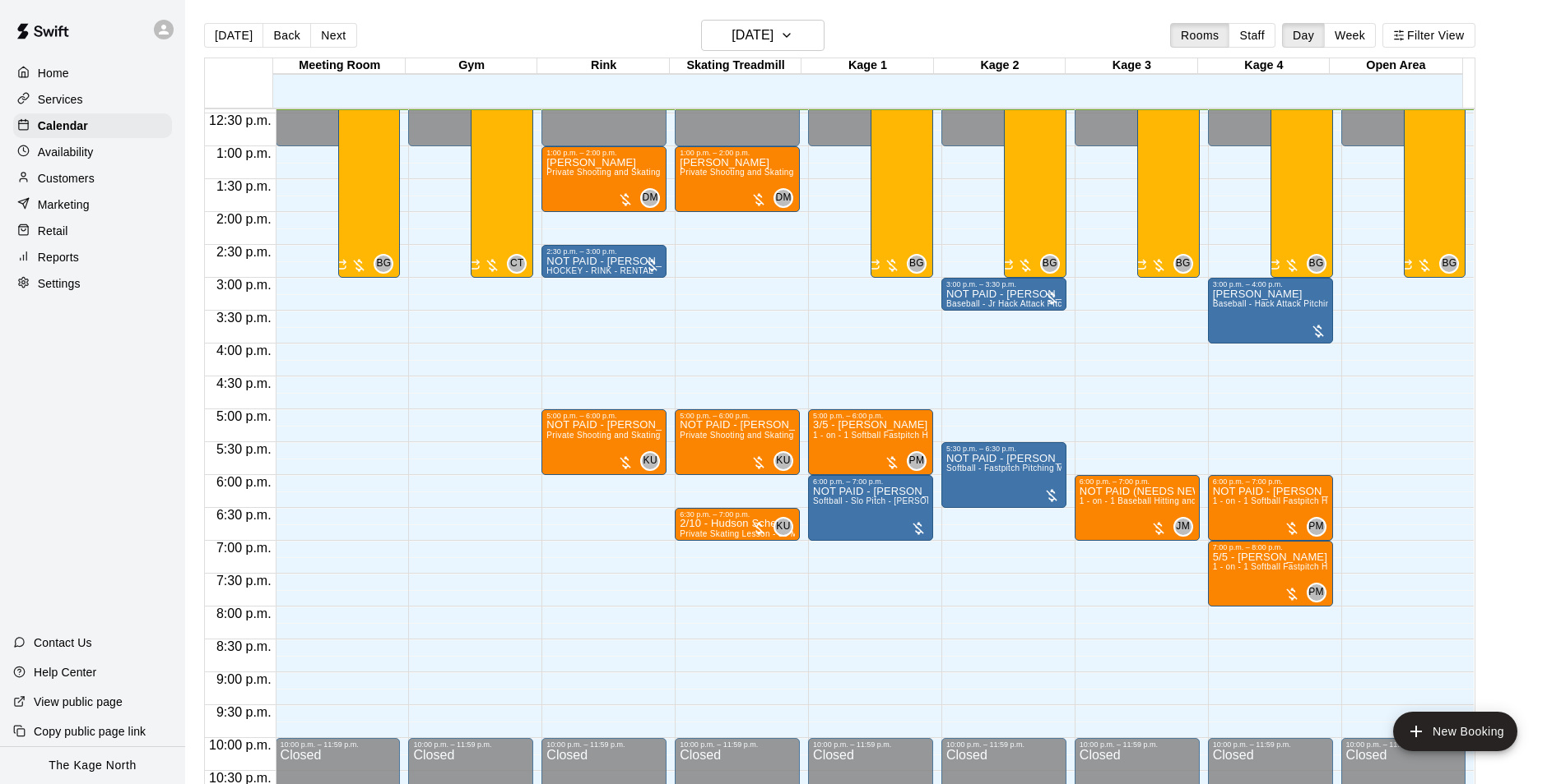
click at [73, 101] on p "Services" at bounding box center [60, 99] width 46 height 16
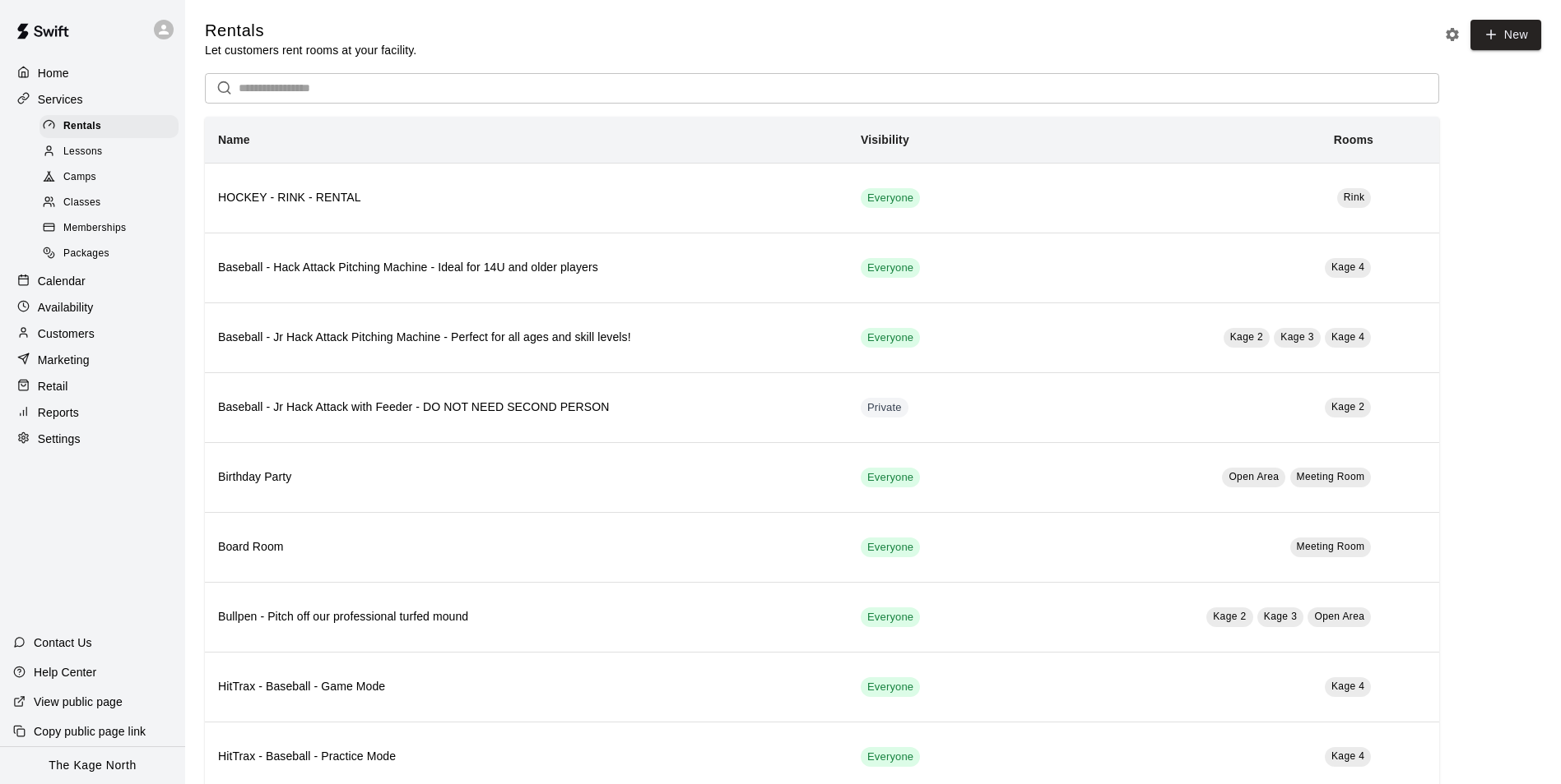
click at [92, 185] on span "Camps" at bounding box center [80, 177] width 33 height 16
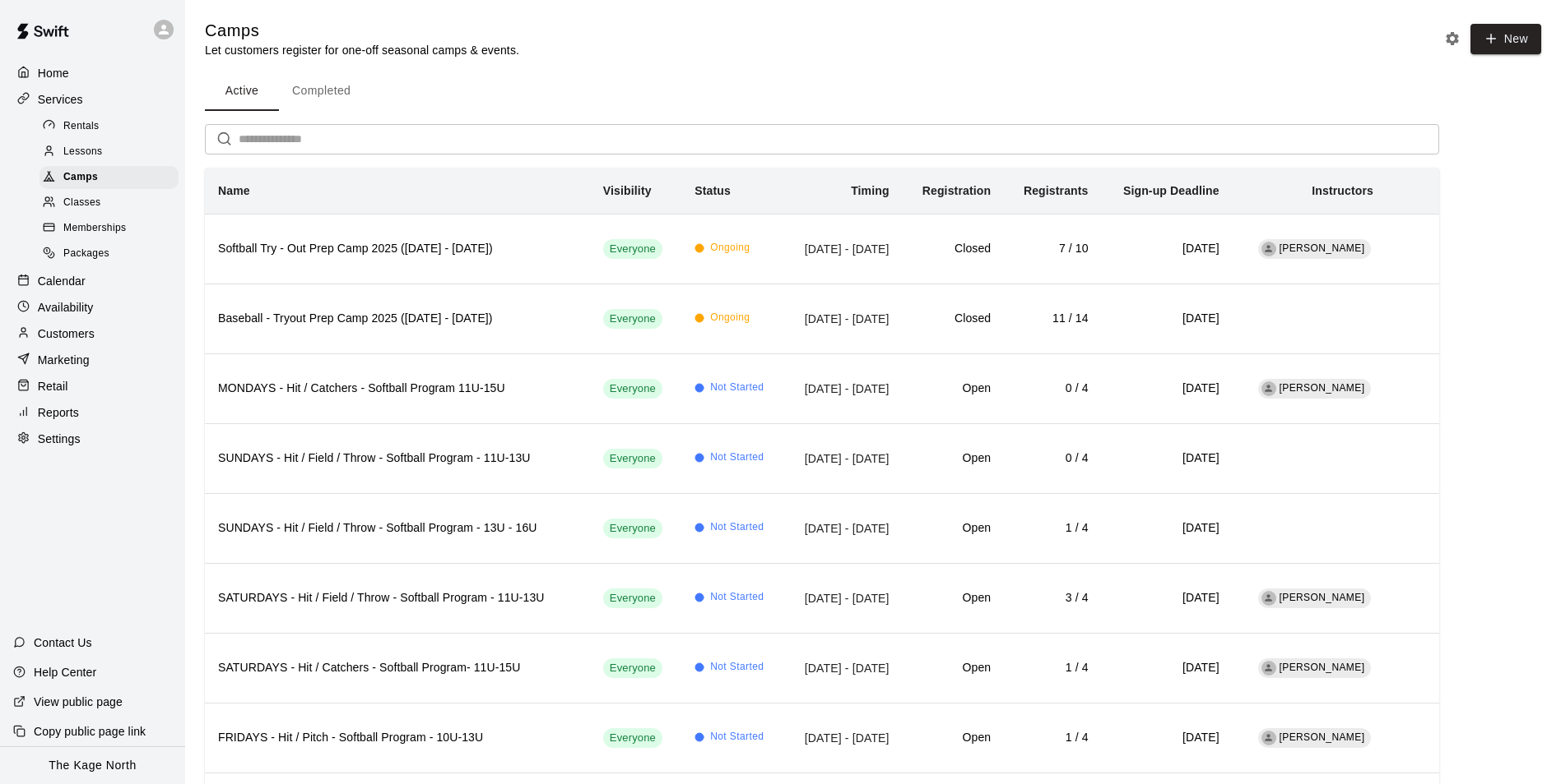
click at [73, 290] on p "Calendar" at bounding box center [61, 281] width 48 height 16
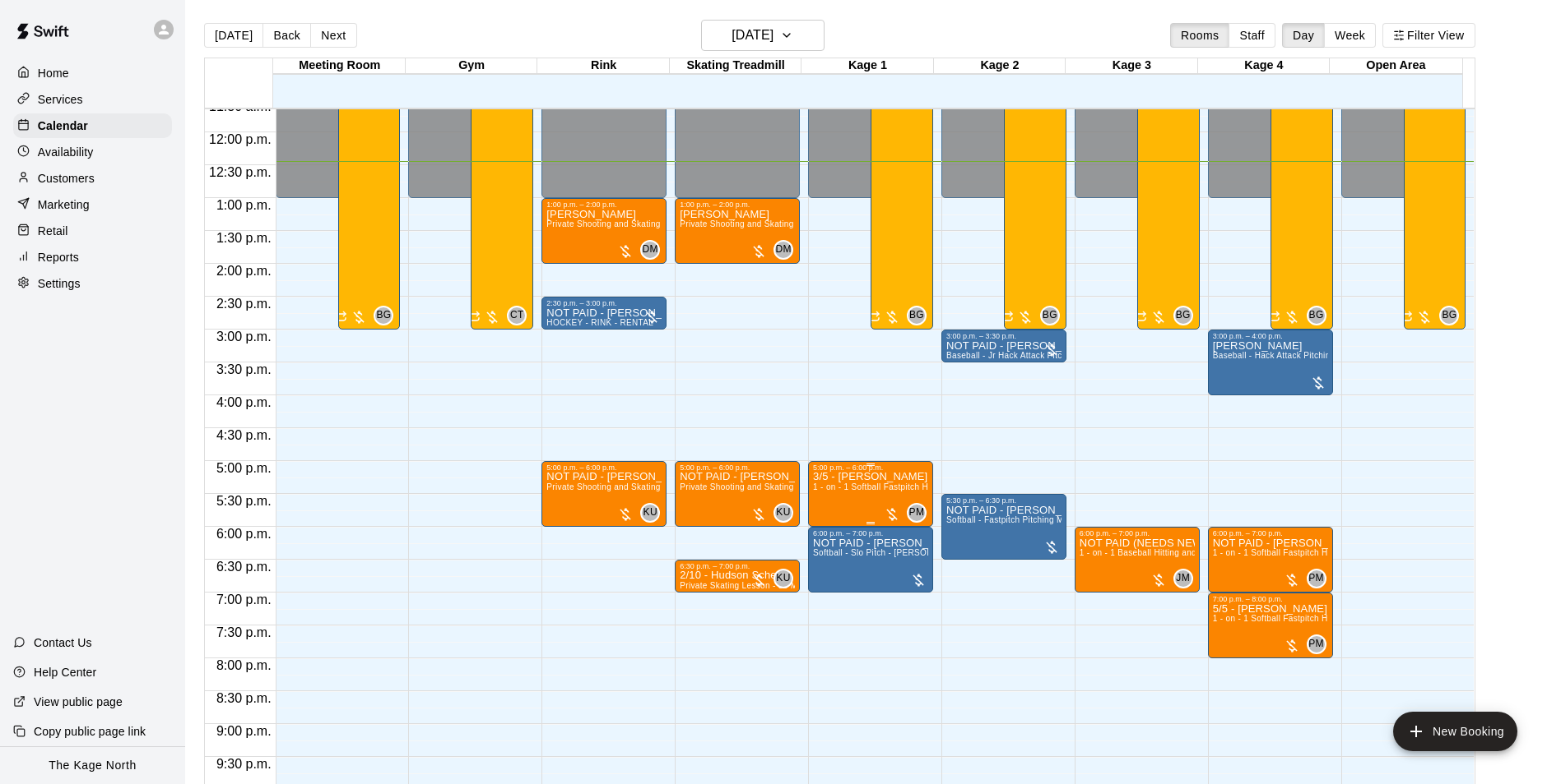
scroll to position [818, 0]
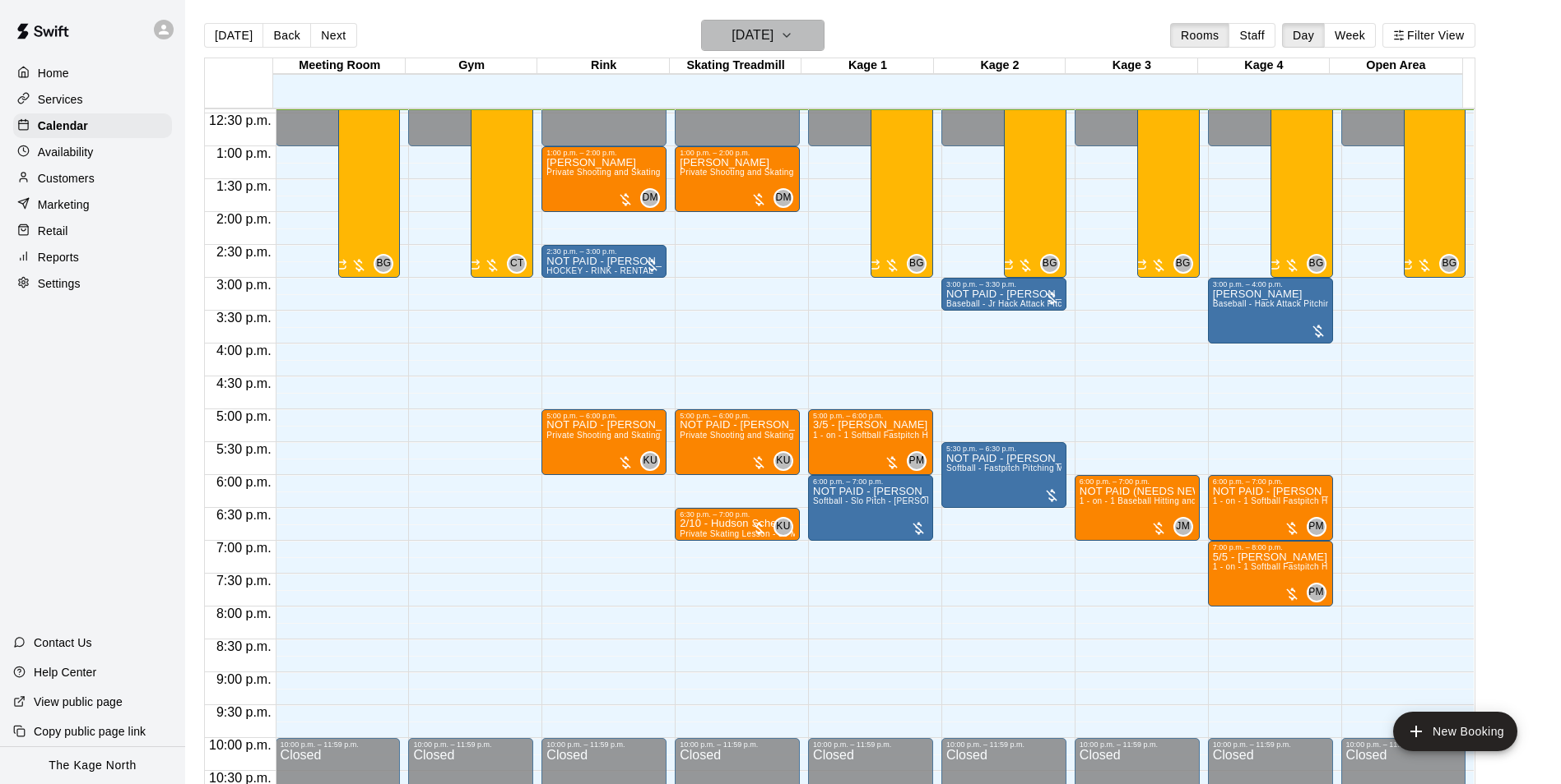
click at [774, 35] on h6 "[DATE]" at bounding box center [751, 36] width 42 height 23
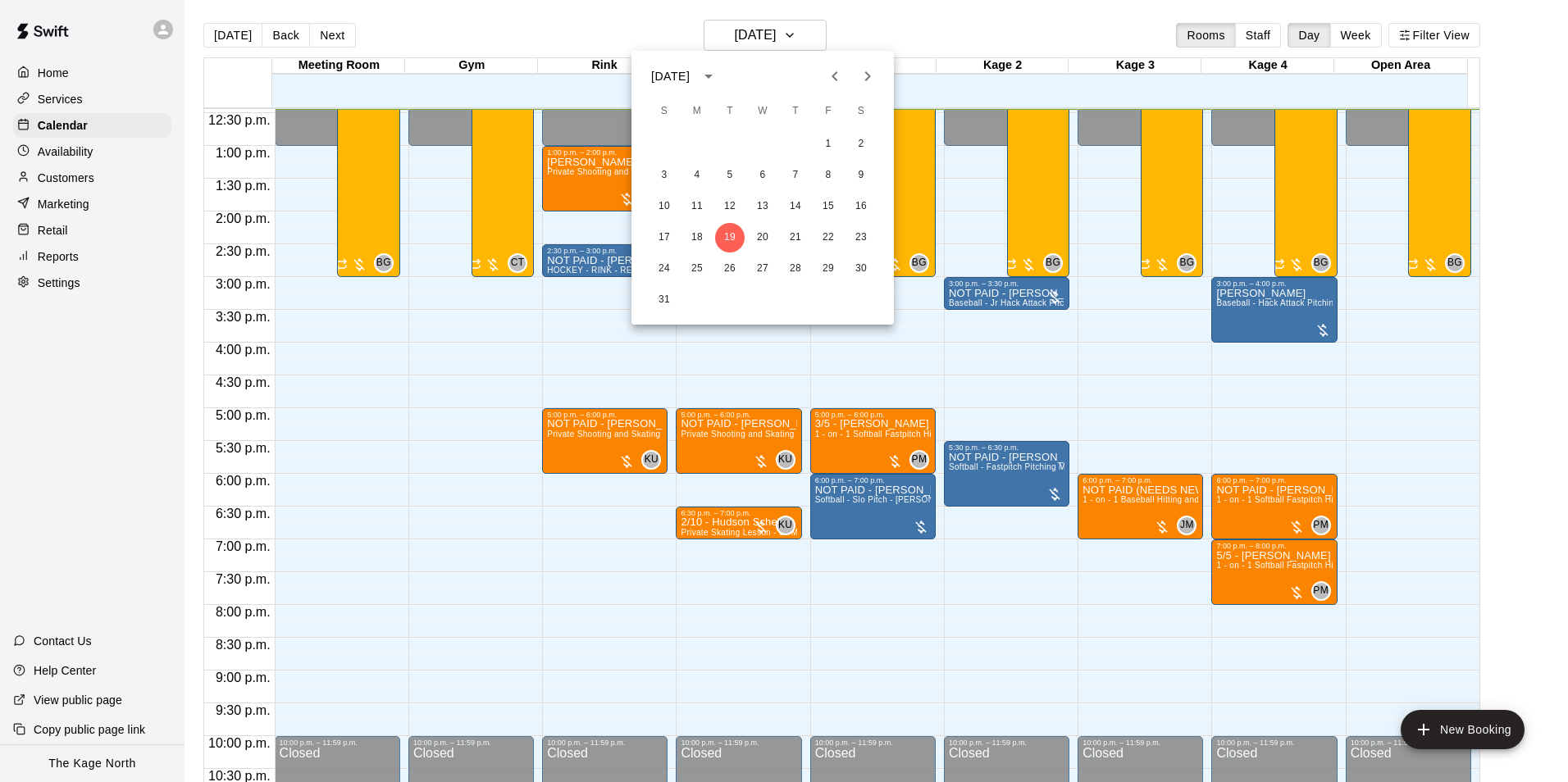
click at [886, 24] on div at bounding box center [784, 391] width 1568 height 782
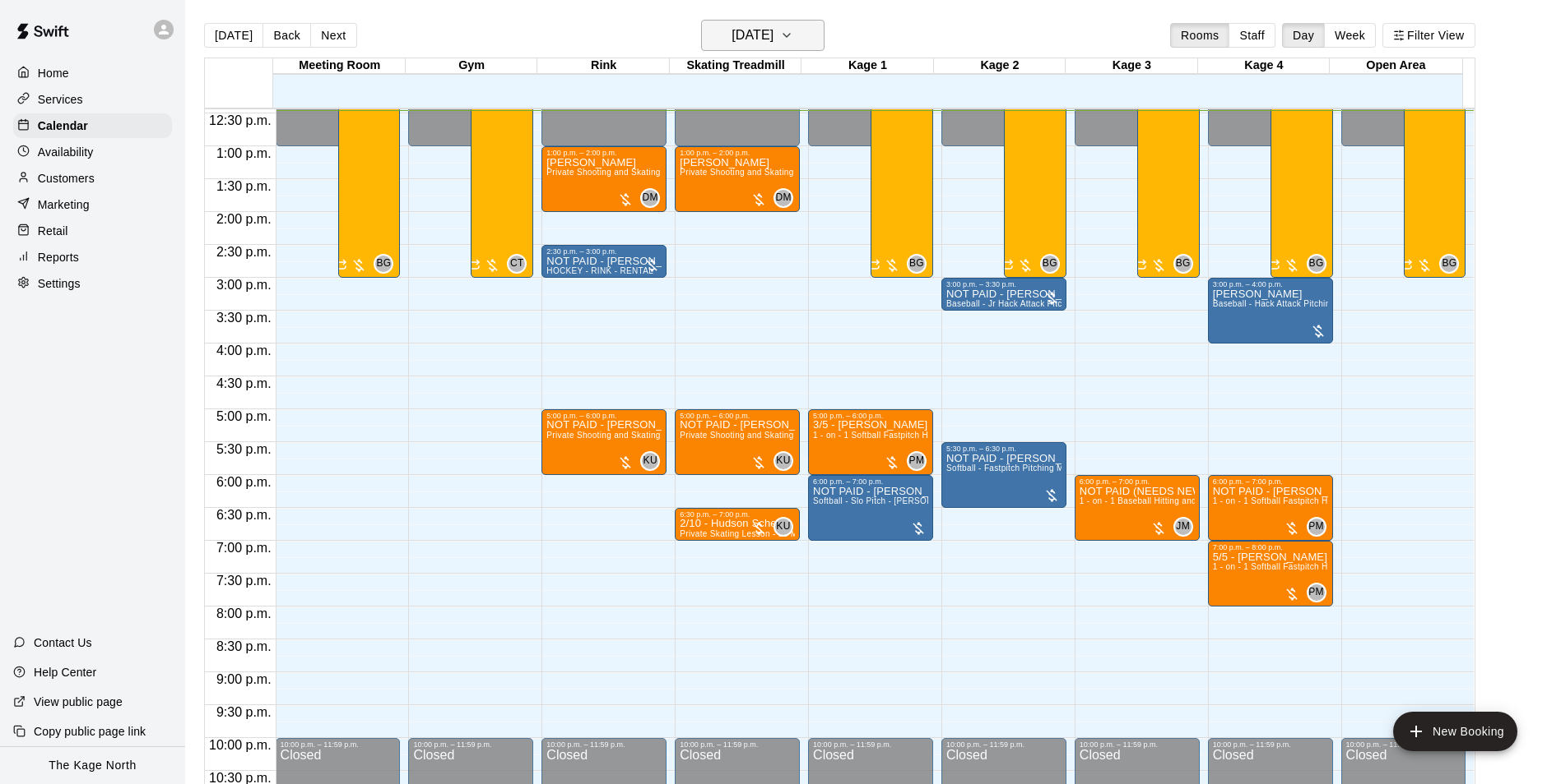
click at [774, 35] on h6 "[DATE]" at bounding box center [751, 36] width 42 height 23
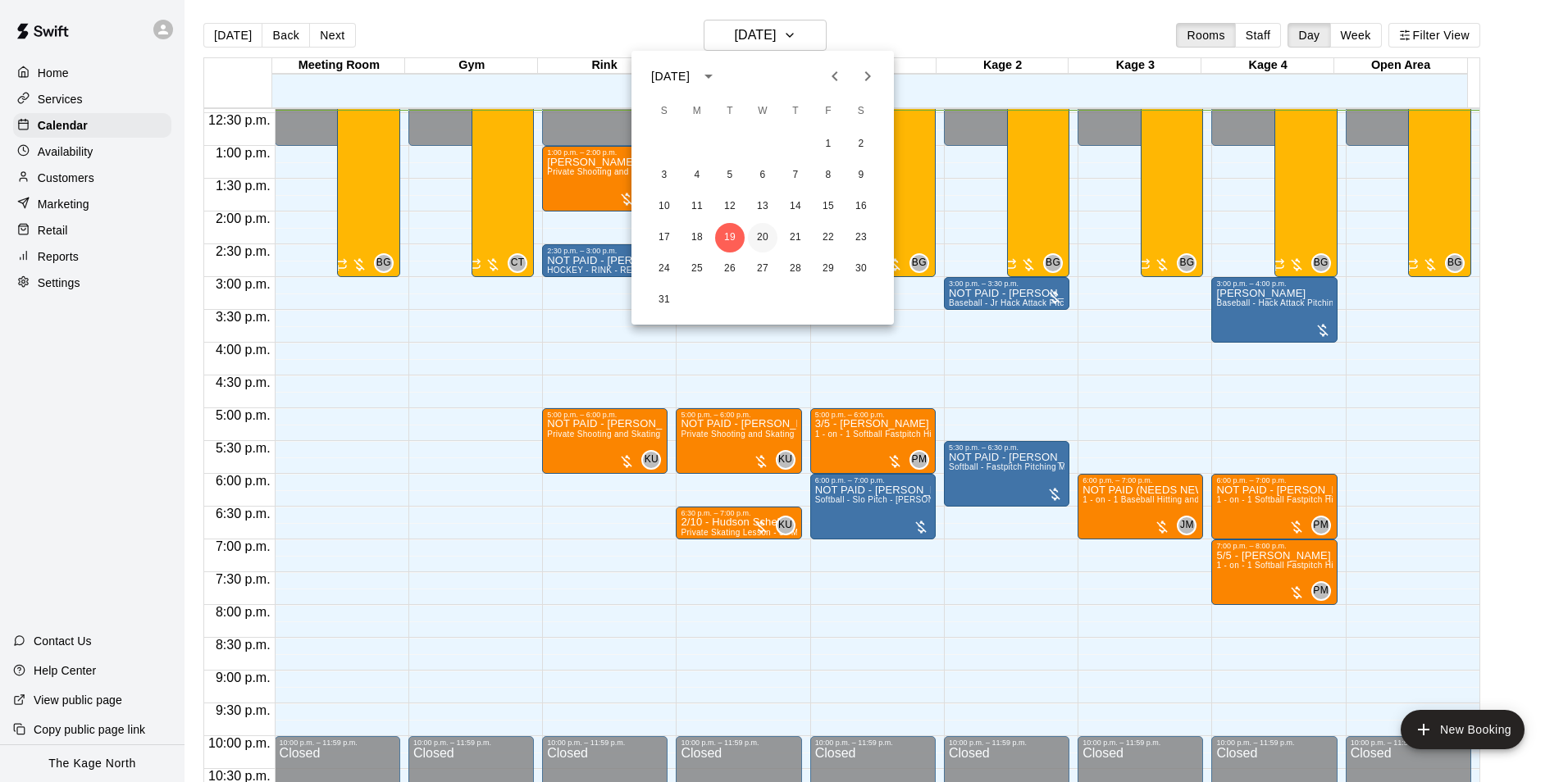
click at [761, 236] on button "20" at bounding box center [763, 238] width 30 height 30
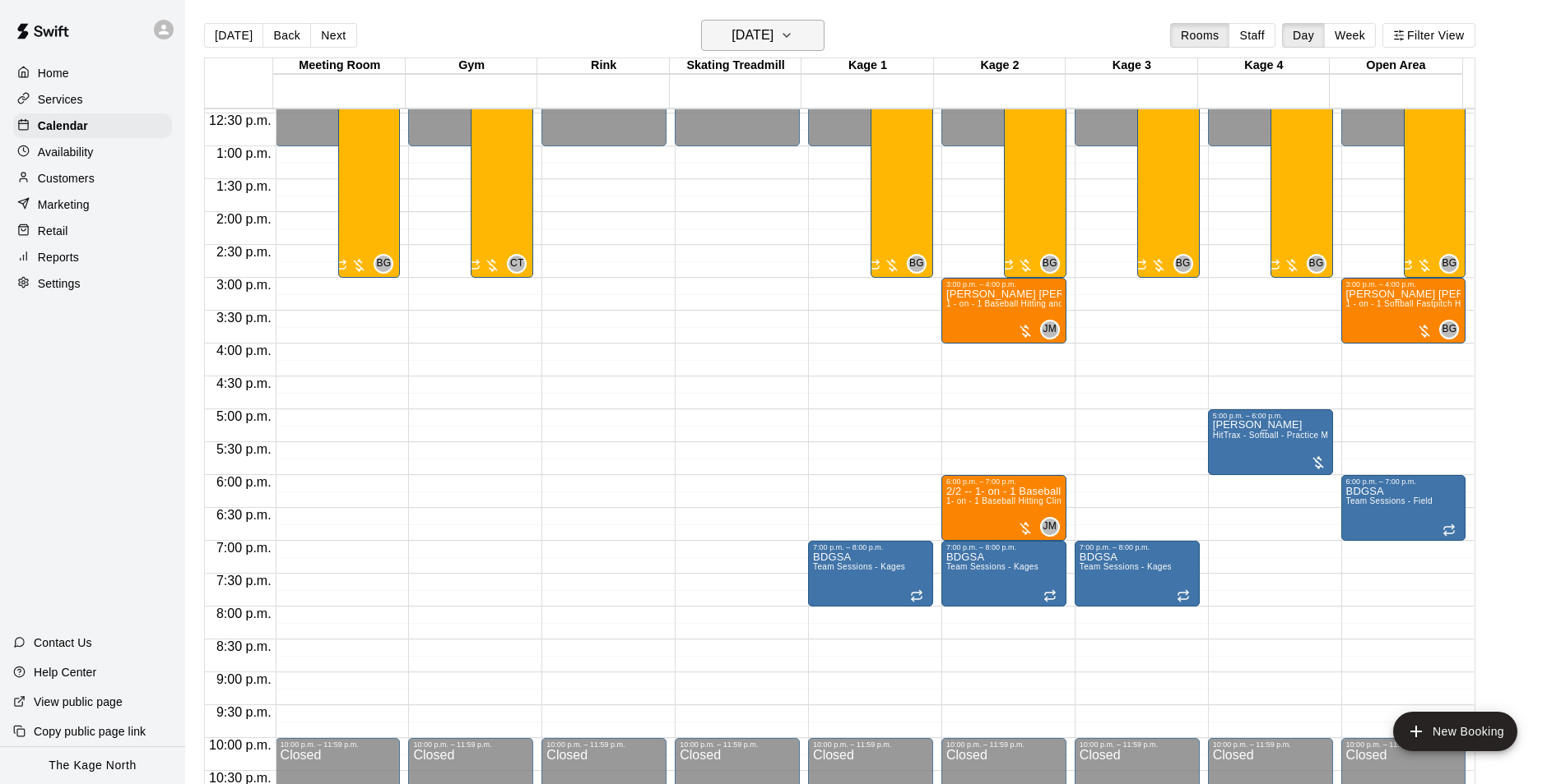
click at [774, 40] on h6 "[DATE]" at bounding box center [751, 36] width 42 height 23
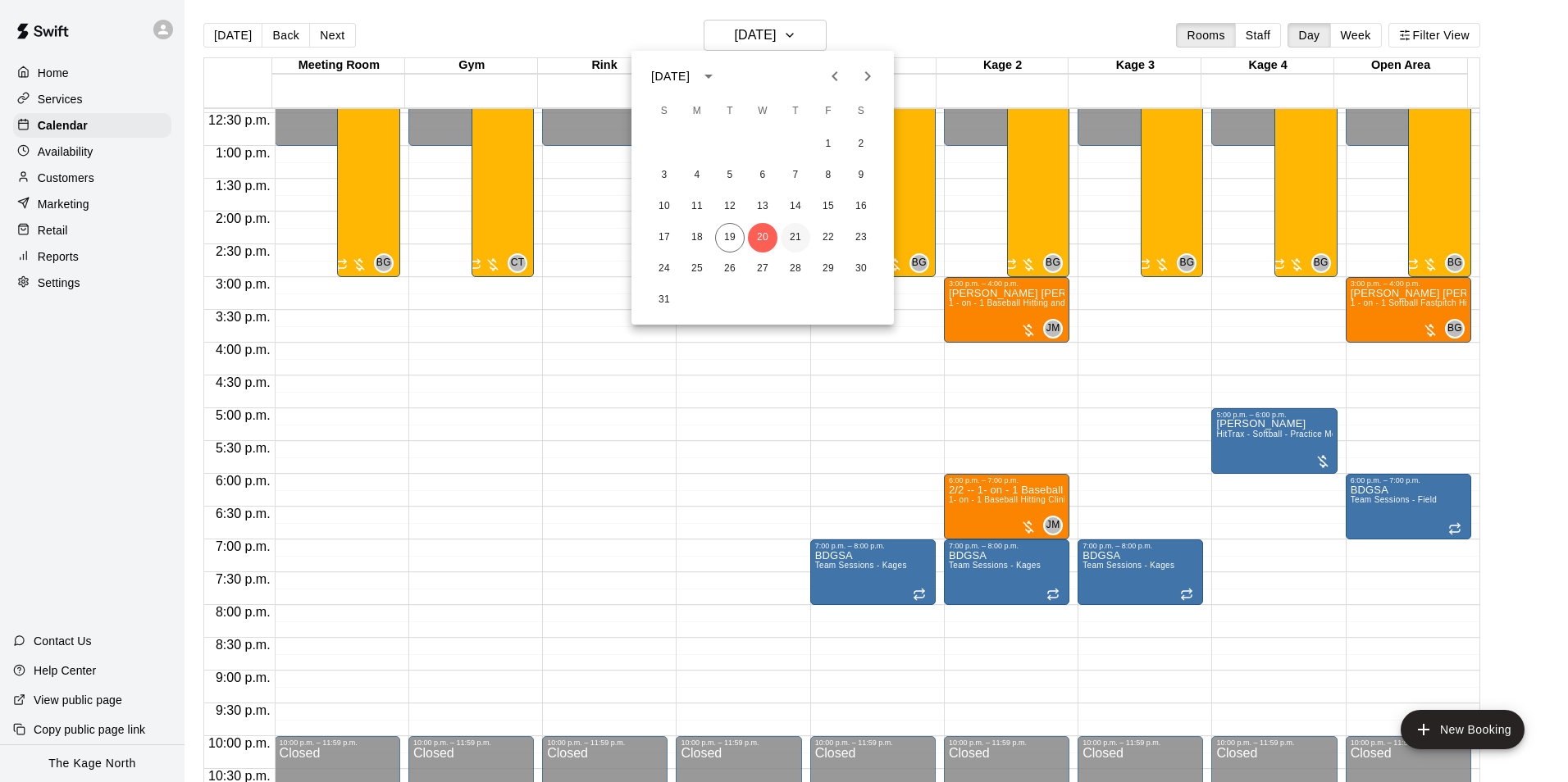
click at [799, 240] on button "21" at bounding box center [796, 238] width 30 height 30
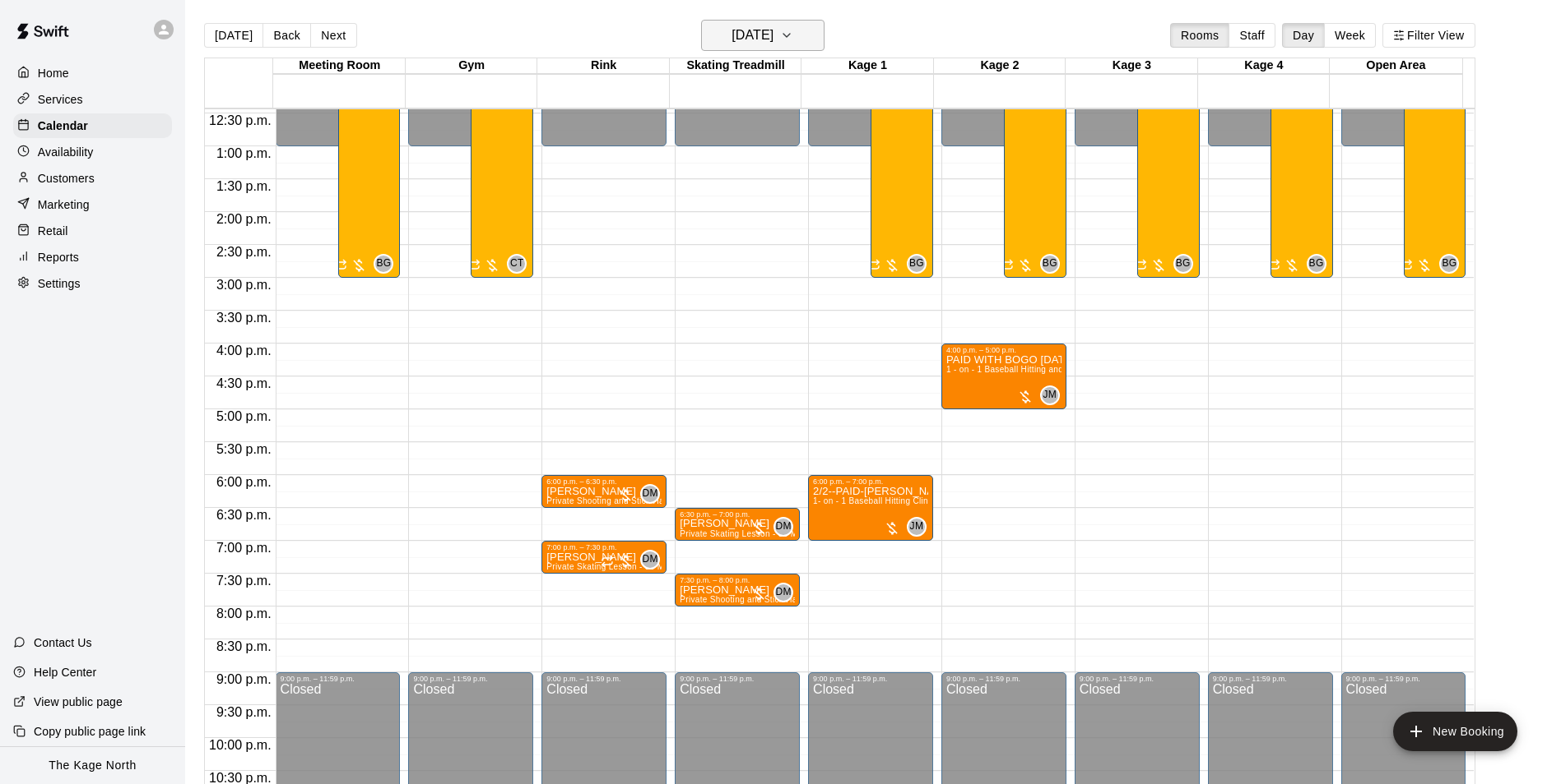
click at [764, 36] on h6 "[DATE]" at bounding box center [751, 36] width 42 height 23
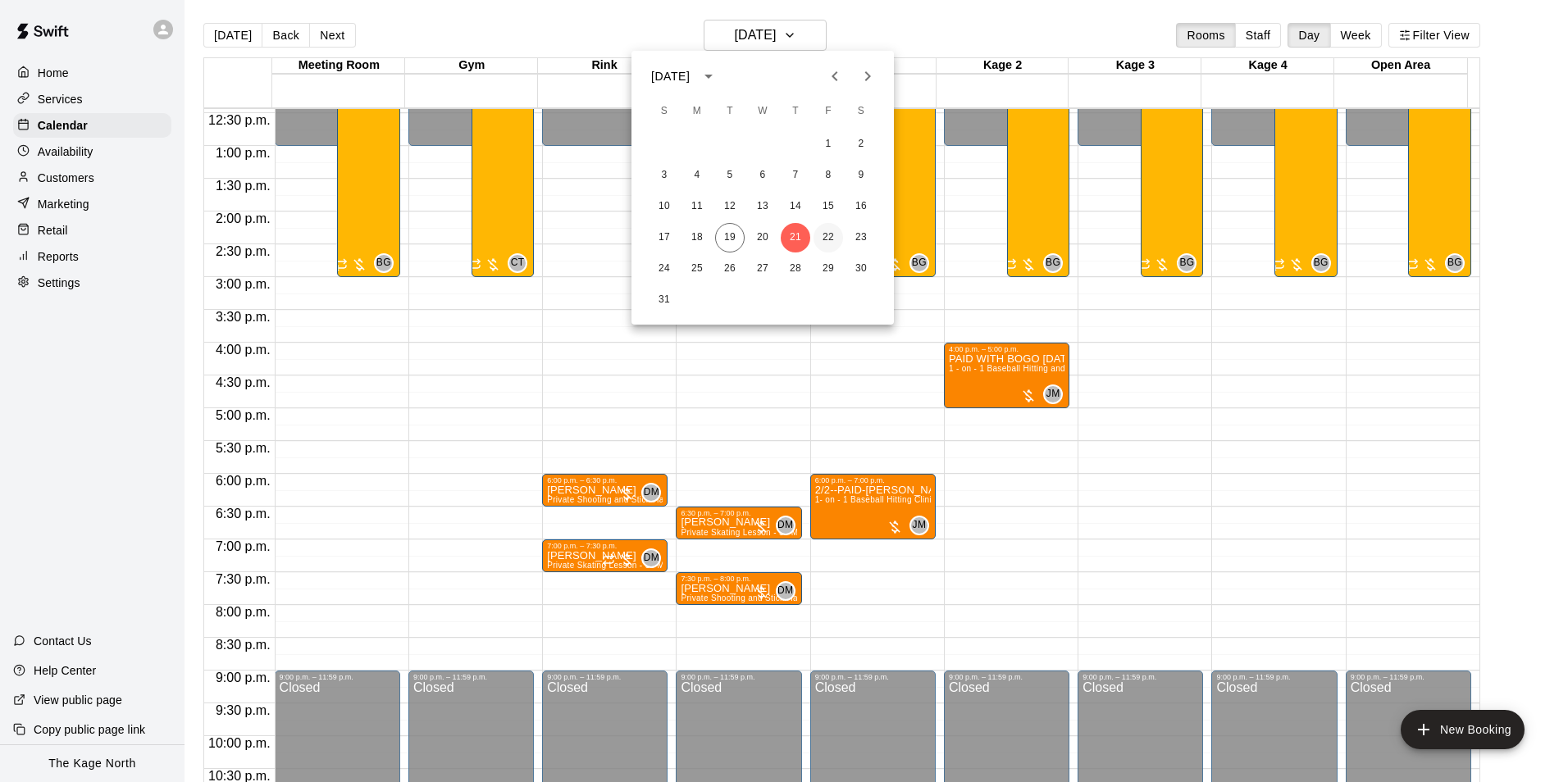
click at [831, 234] on button "22" at bounding box center [828, 238] width 30 height 30
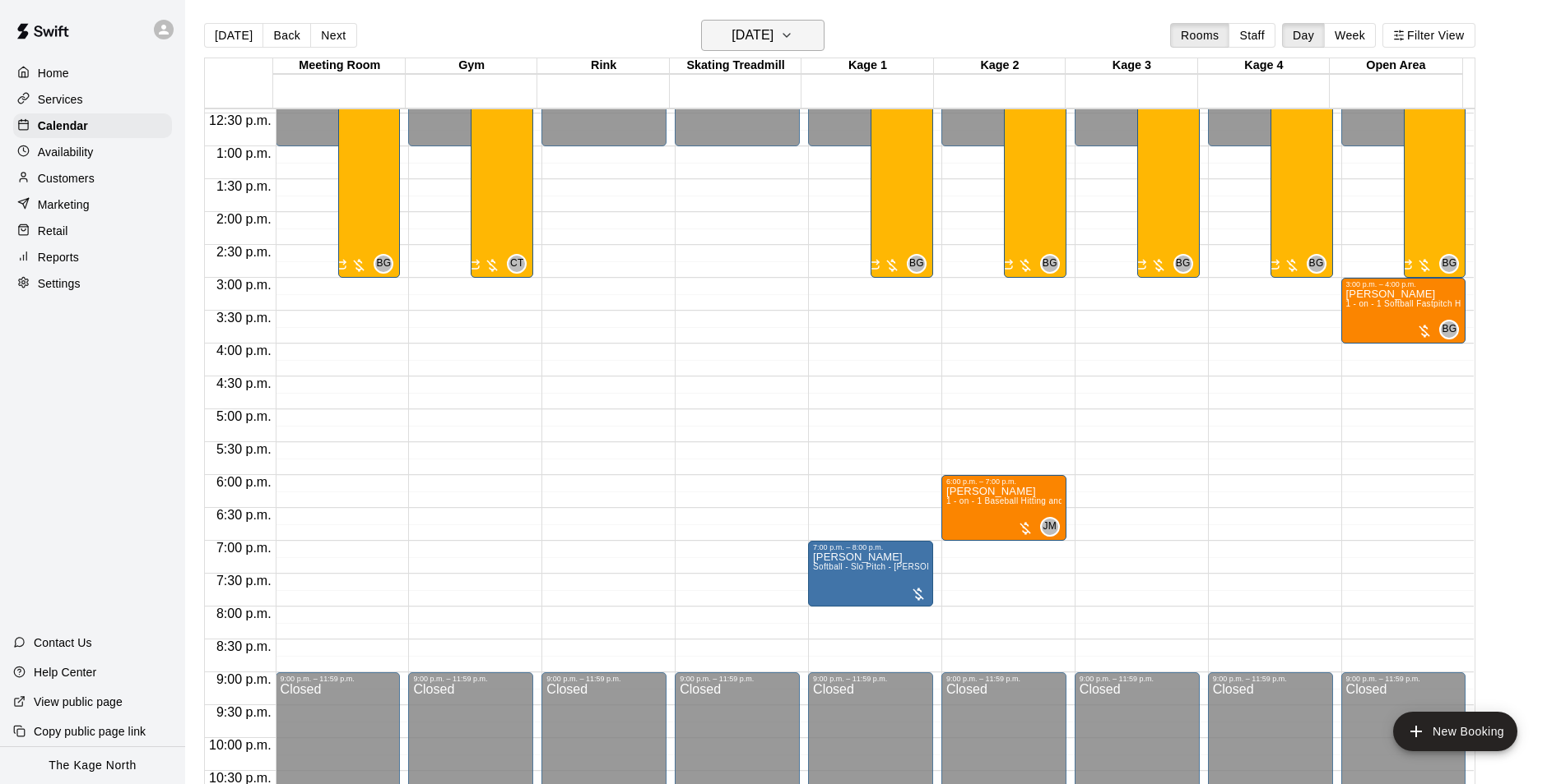
click at [796, 29] on button "[DATE]" at bounding box center [762, 35] width 123 height 31
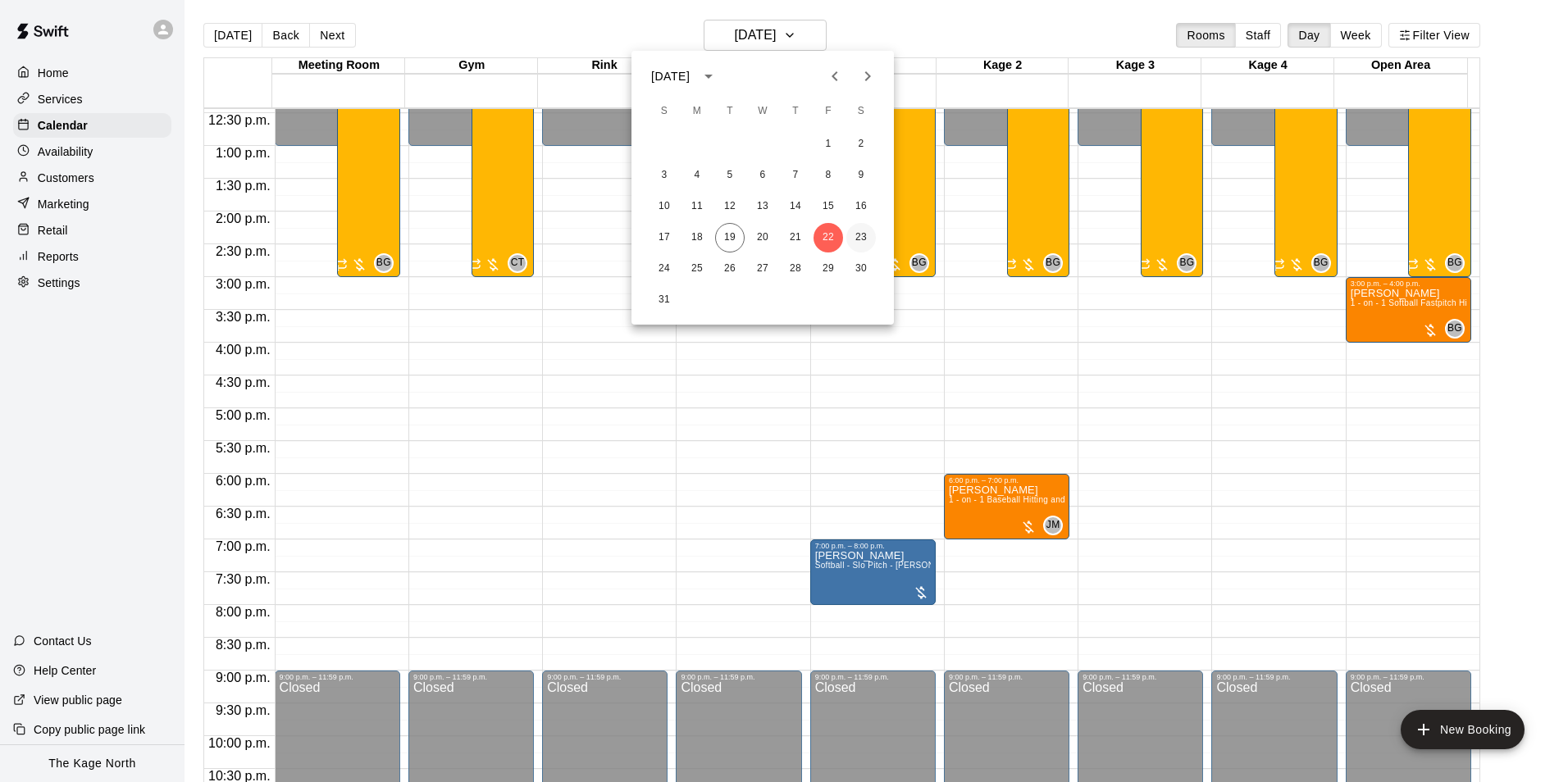
click at [859, 236] on button "23" at bounding box center [861, 238] width 30 height 30
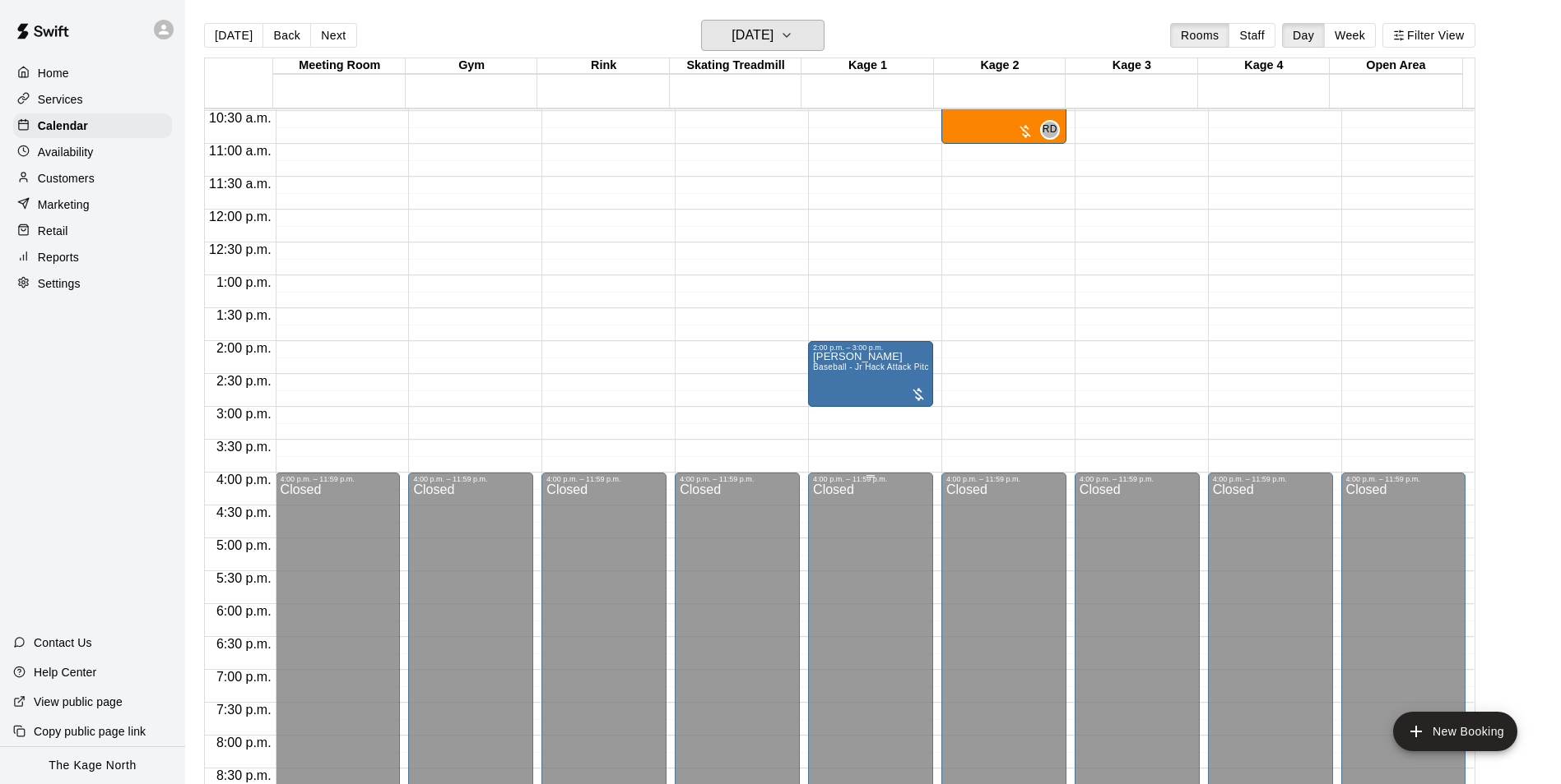
scroll to position [489, 0]
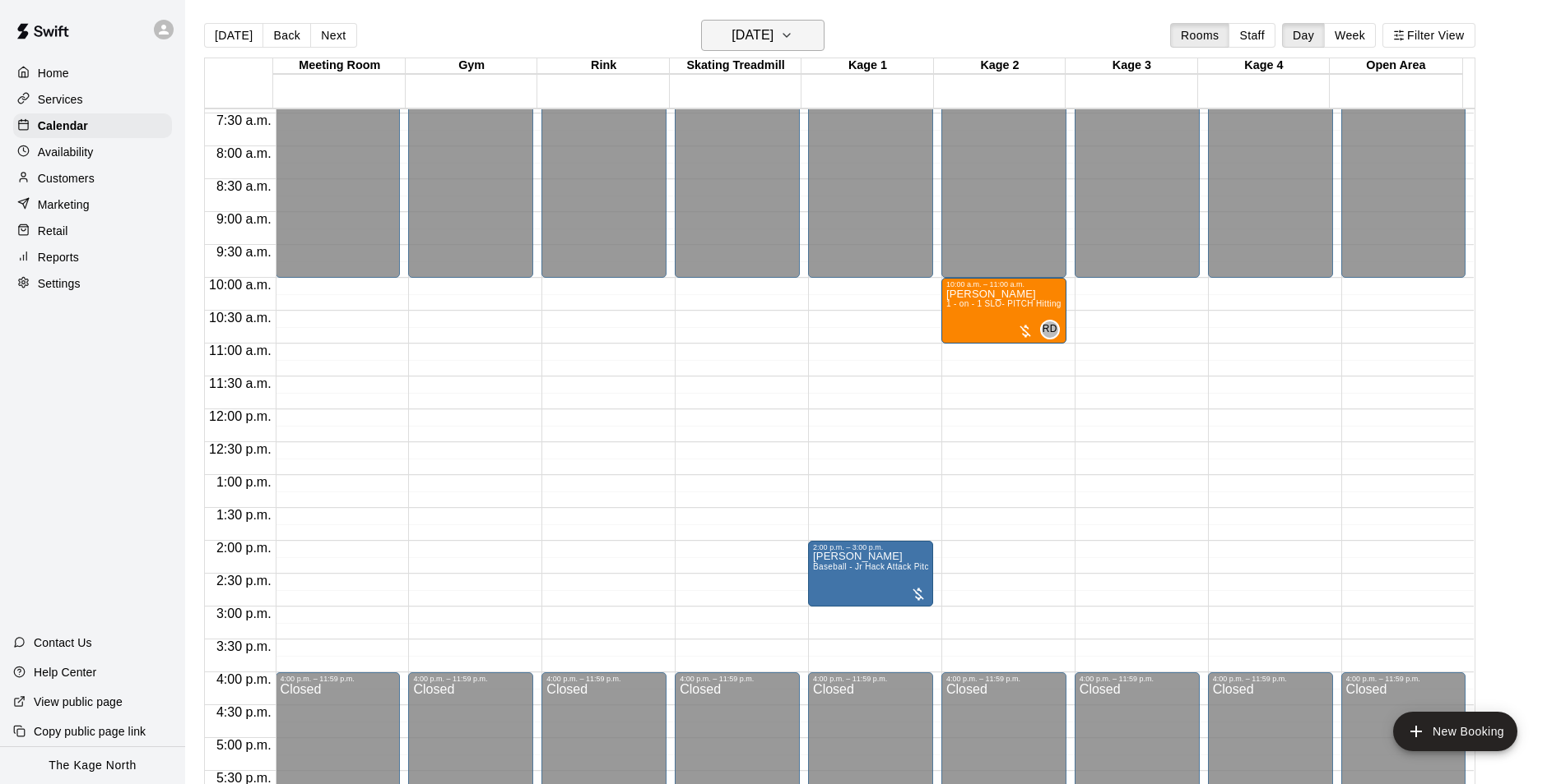
click at [774, 29] on h6 "[DATE]" at bounding box center [751, 36] width 42 height 23
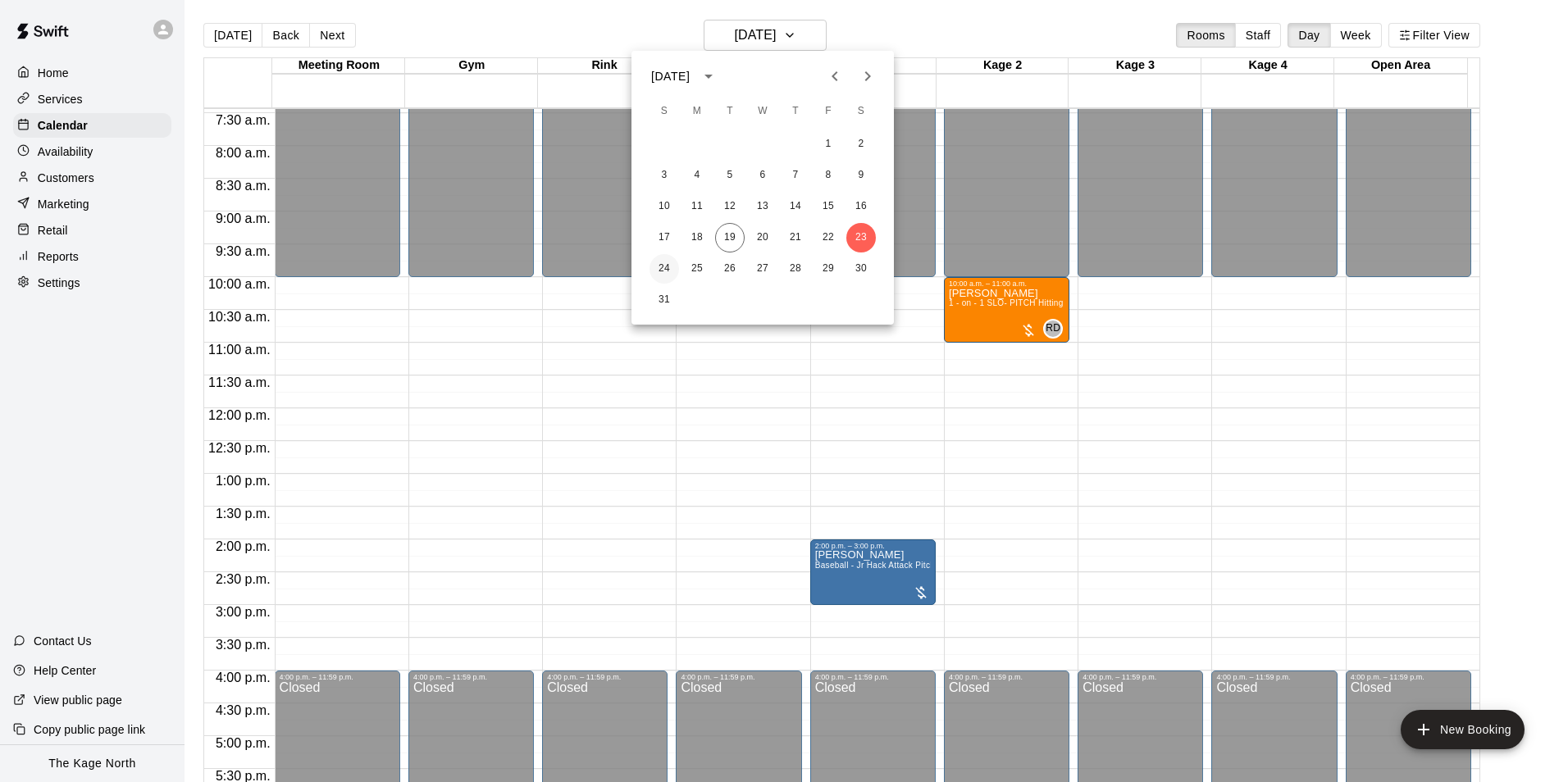
click at [667, 263] on button "24" at bounding box center [664, 269] width 30 height 30
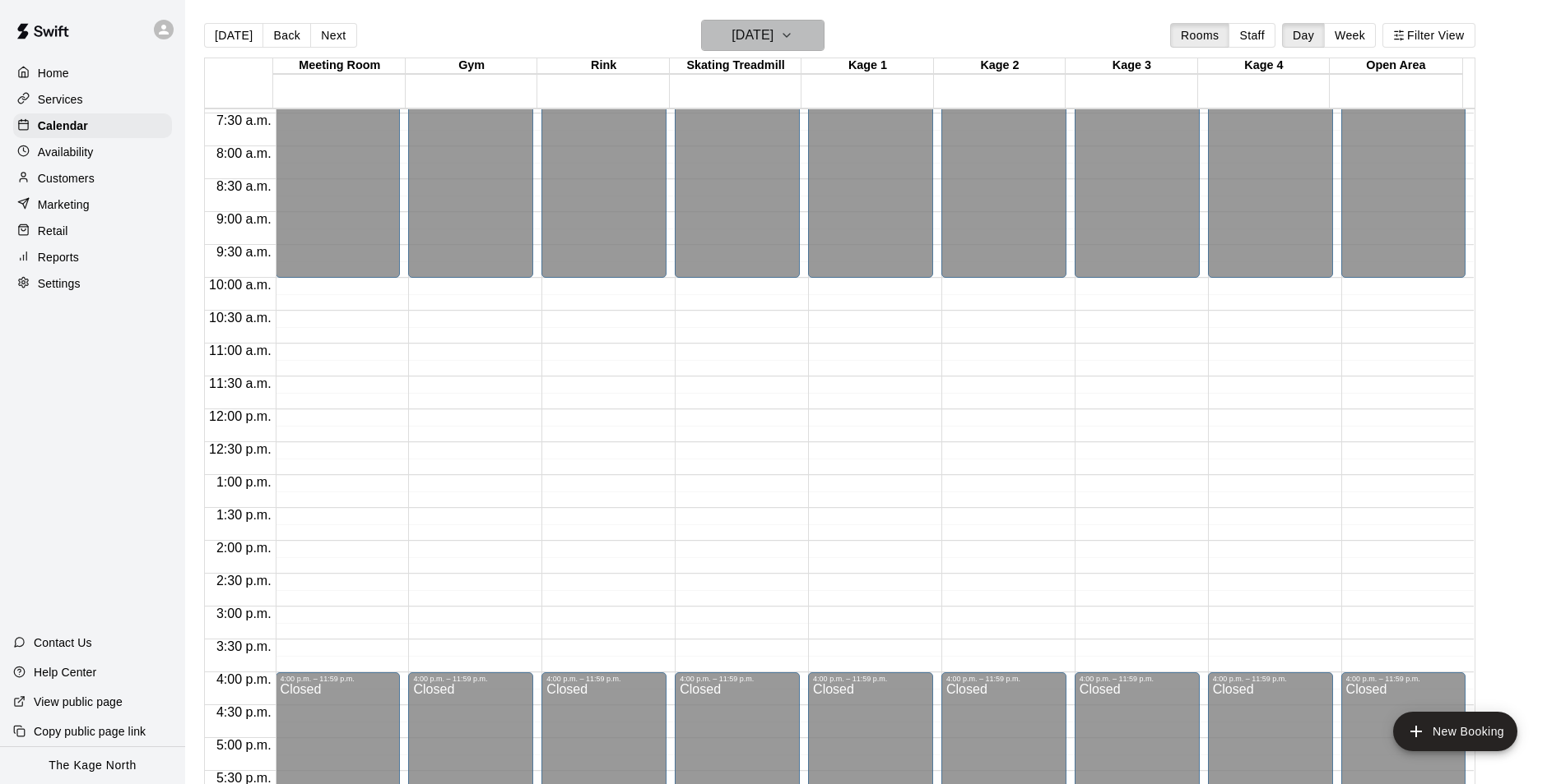
click at [772, 36] on h6 "[DATE]" at bounding box center [751, 36] width 42 height 23
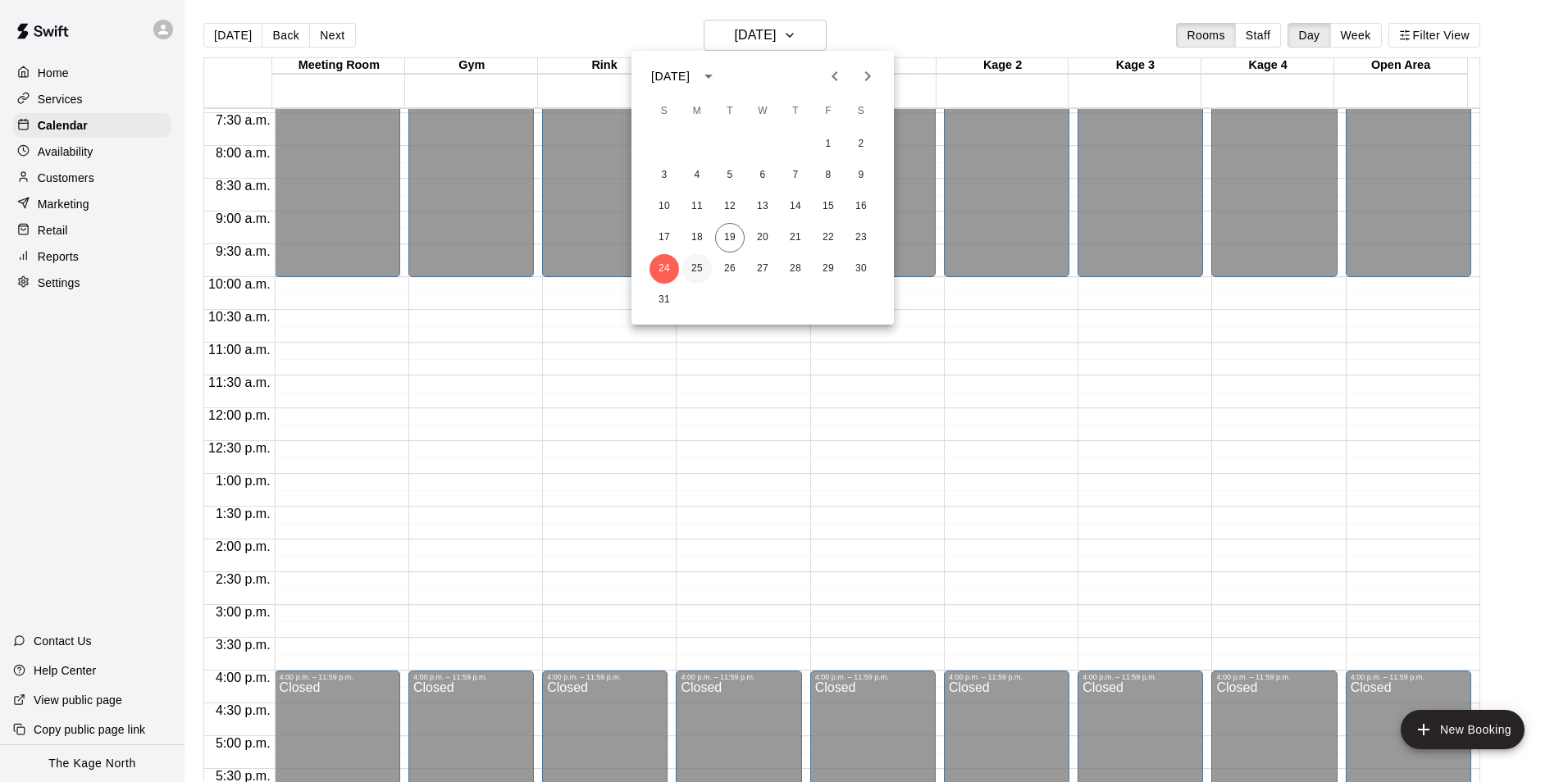
click at [691, 268] on button "25" at bounding box center [697, 269] width 30 height 30
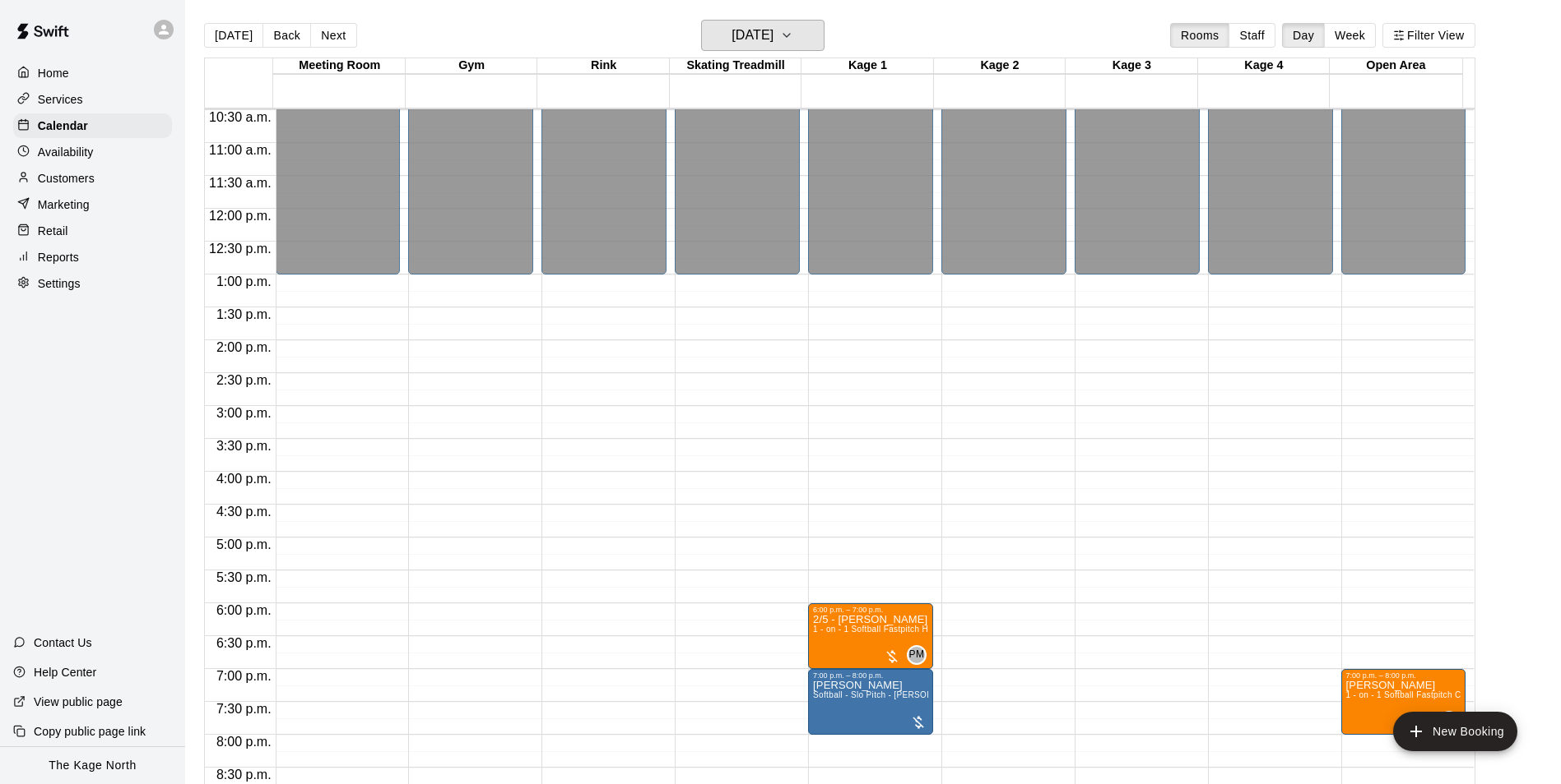
scroll to position [887, 0]
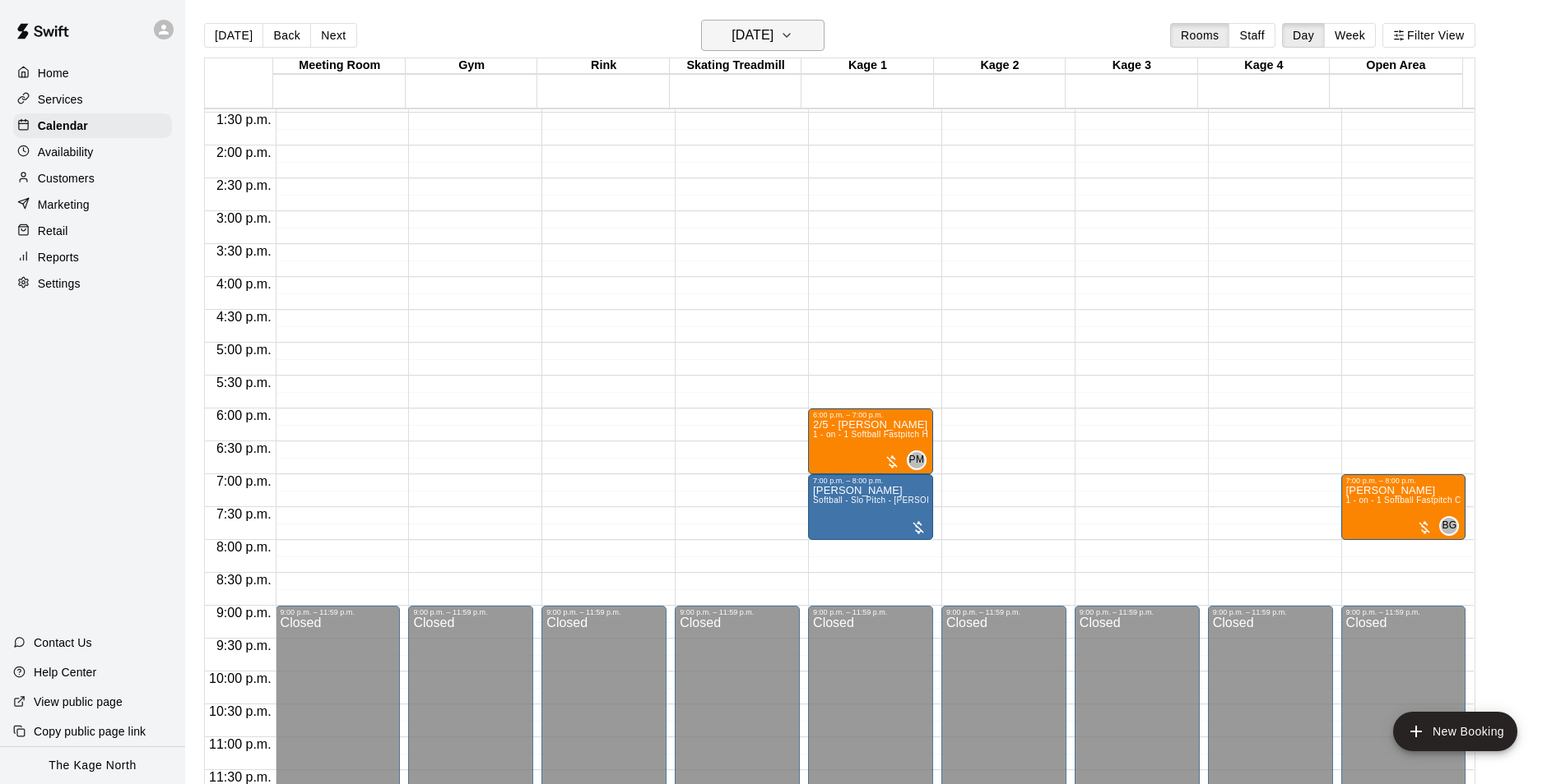
click at [774, 29] on h6 "[DATE]" at bounding box center [751, 36] width 42 height 23
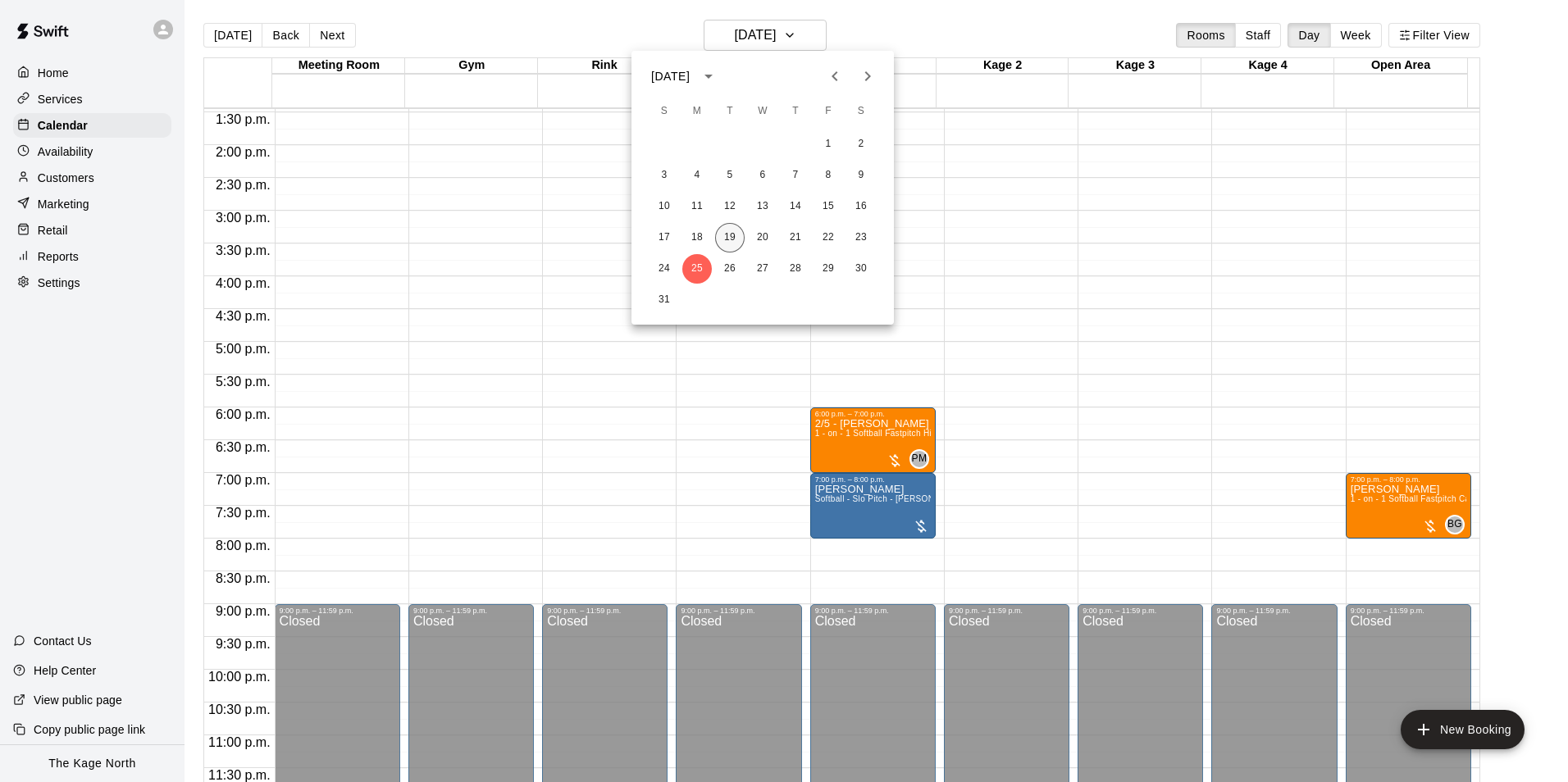
click at [730, 236] on button "19" at bounding box center [730, 238] width 30 height 30
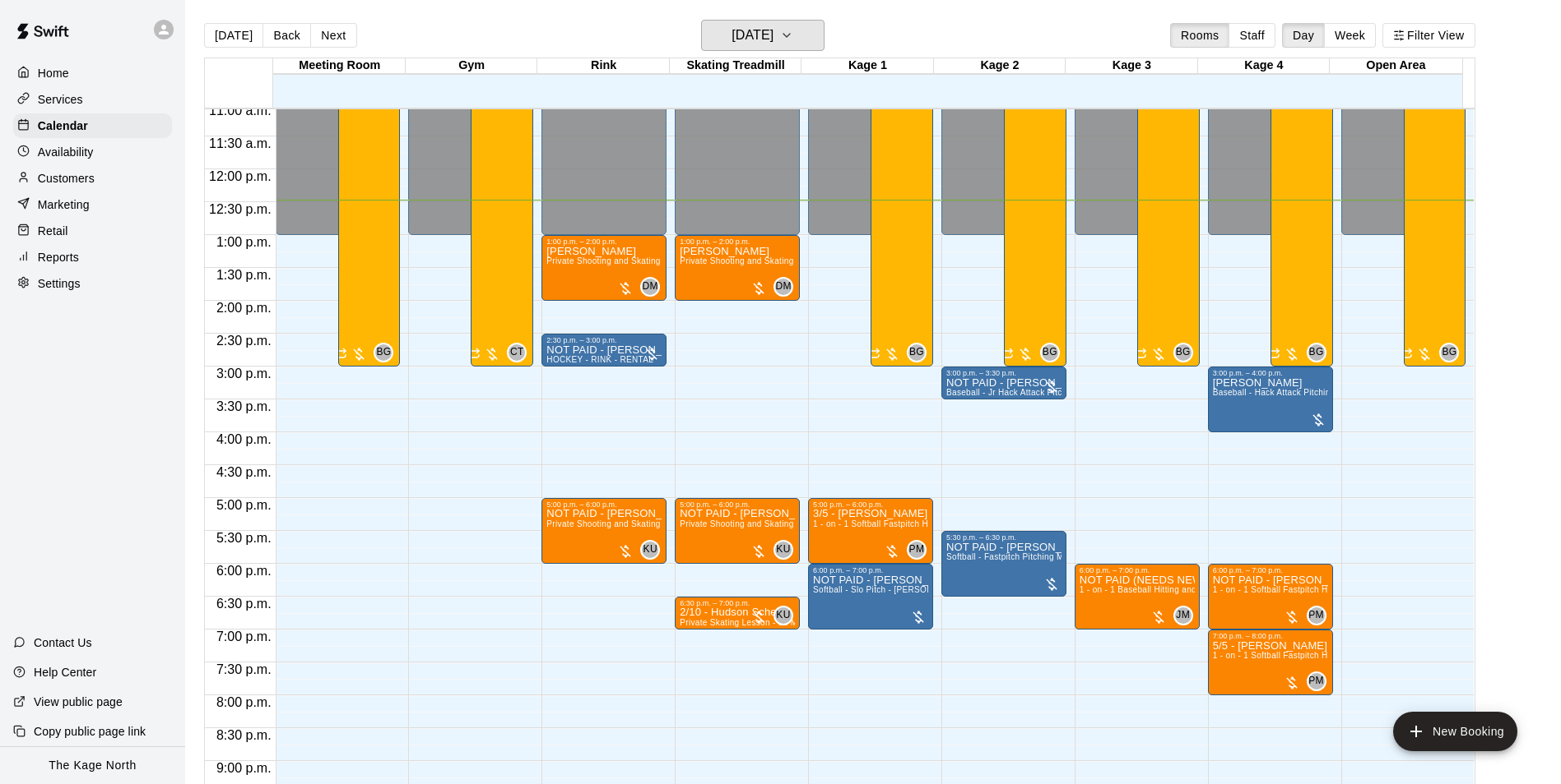
scroll to position [722, 0]
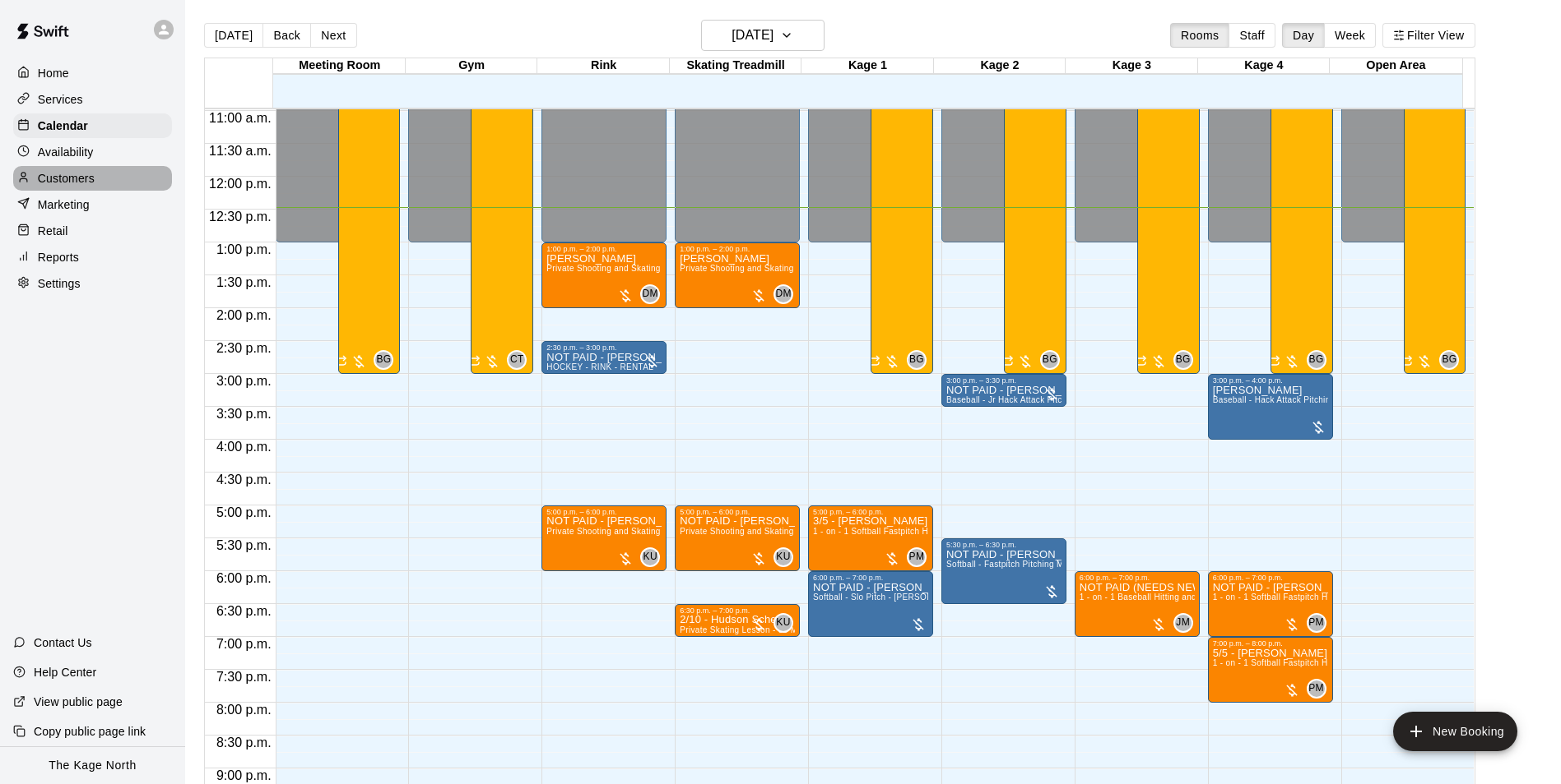
click at [88, 181] on p "Customers" at bounding box center [66, 178] width 57 height 16
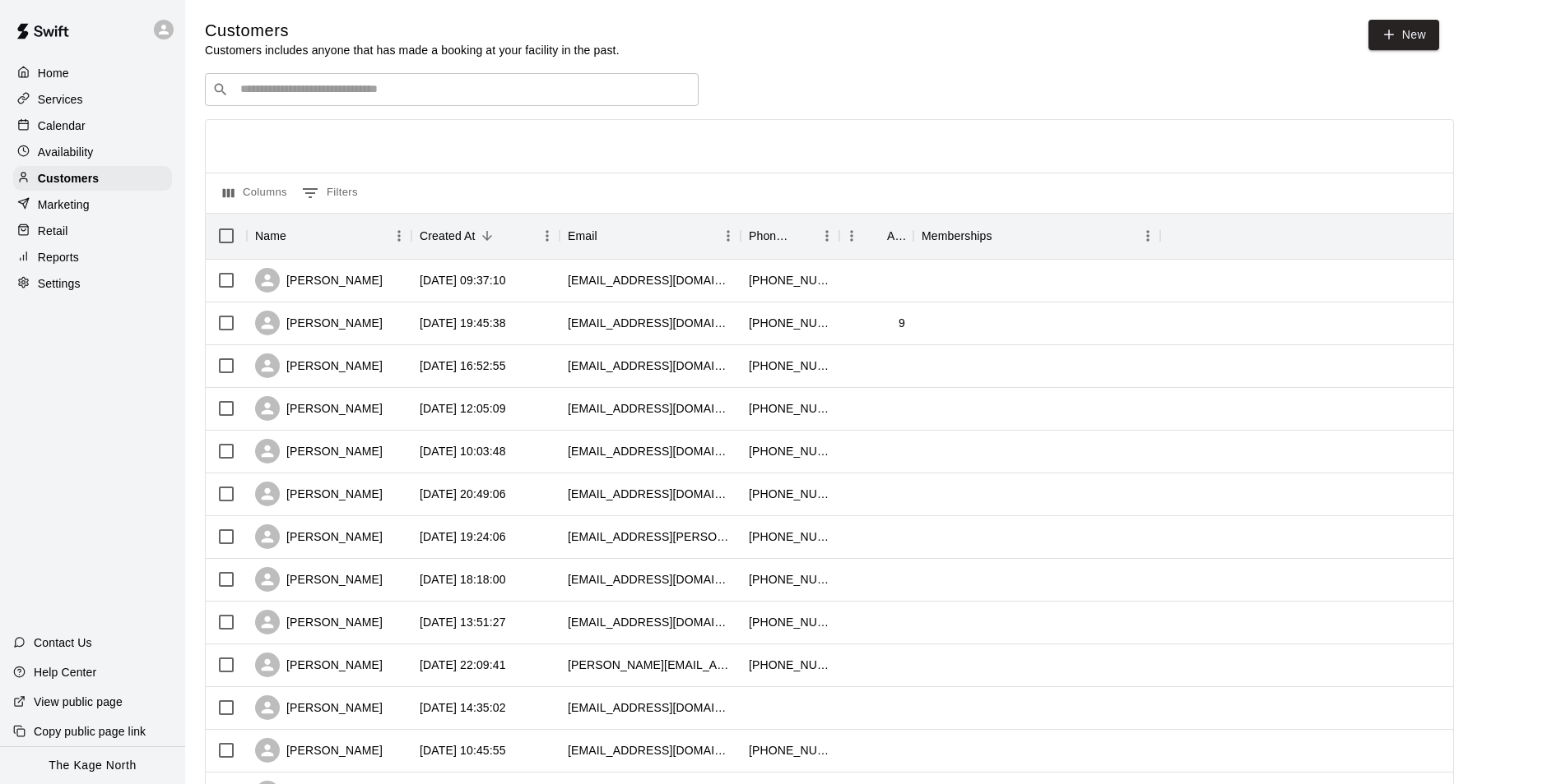
click at [68, 131] on p "Calendar" at bounding box center [61, 125] width 48 height 16
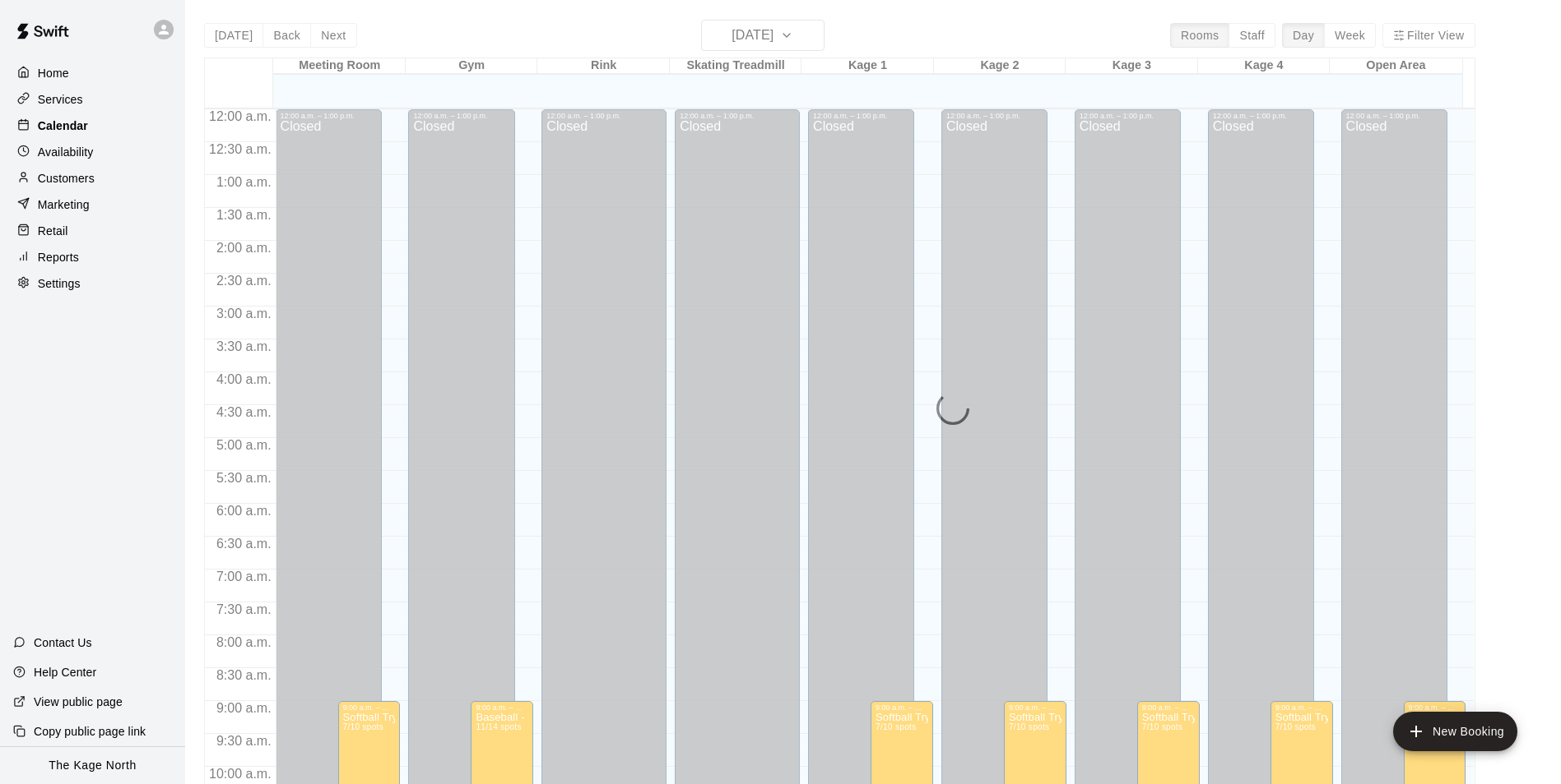
scroll to position [821, 0]
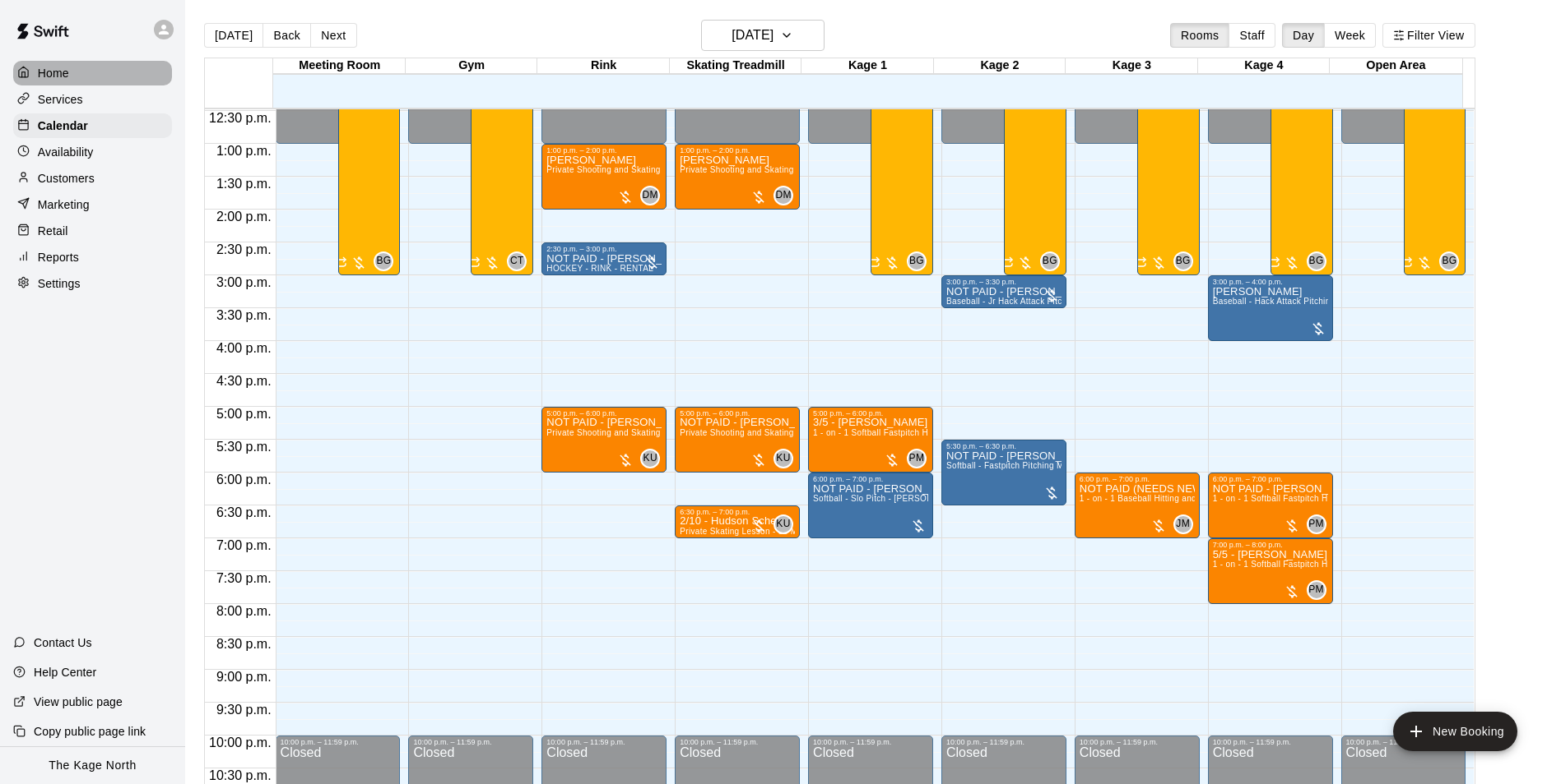
click at [60, 69] on p "Home" at bounding box center [53, 73] width 31 height 16
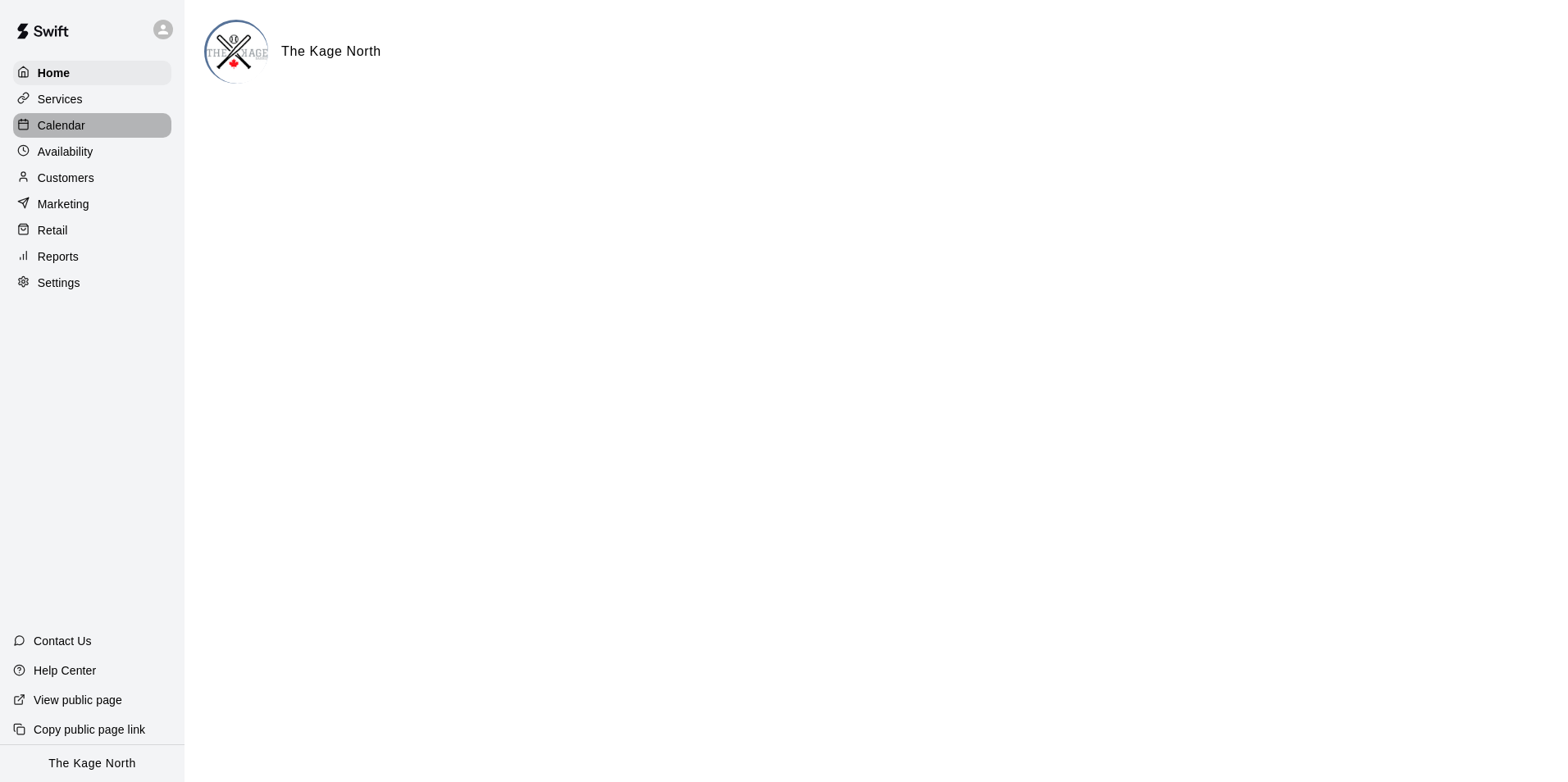
click at [72, 130] on p "Calendar" at bounding box center [61, 125] width 47 height 16
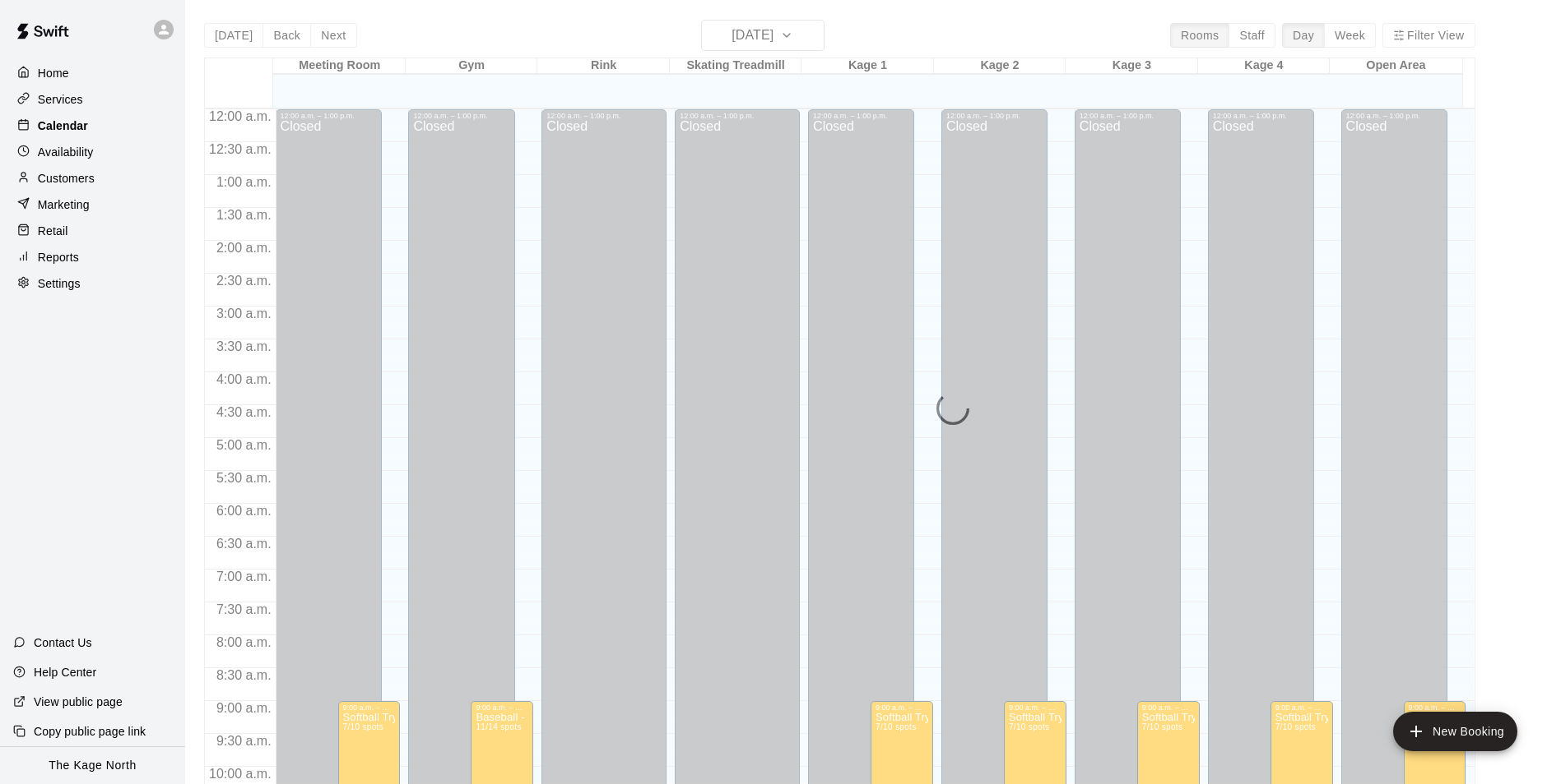
scroll to position [821, 0]
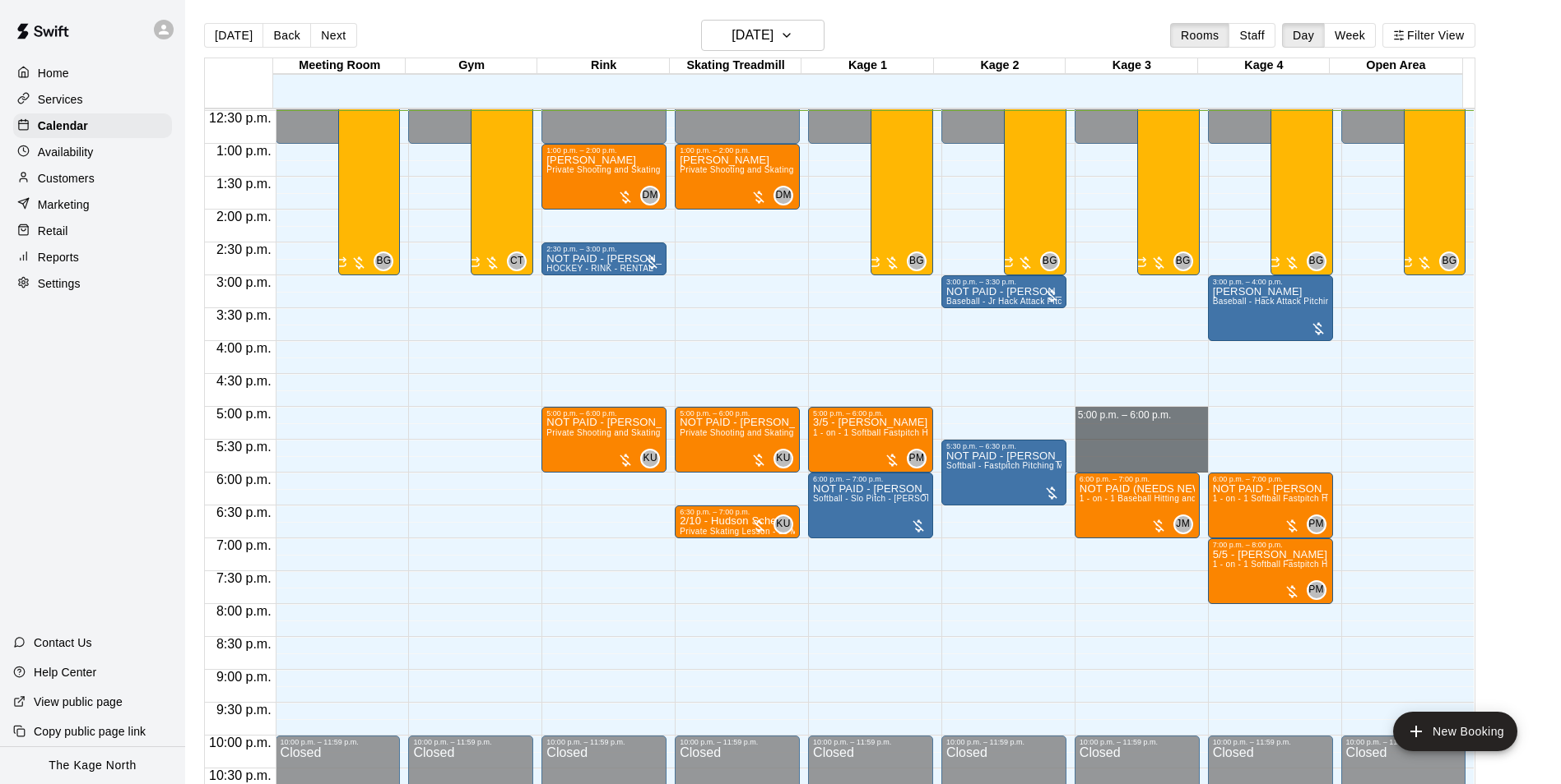
drag, startPoint x: 1141, startPoint y: 415, endPoint x: 1143, endPoint y: 464, distance: 49.0
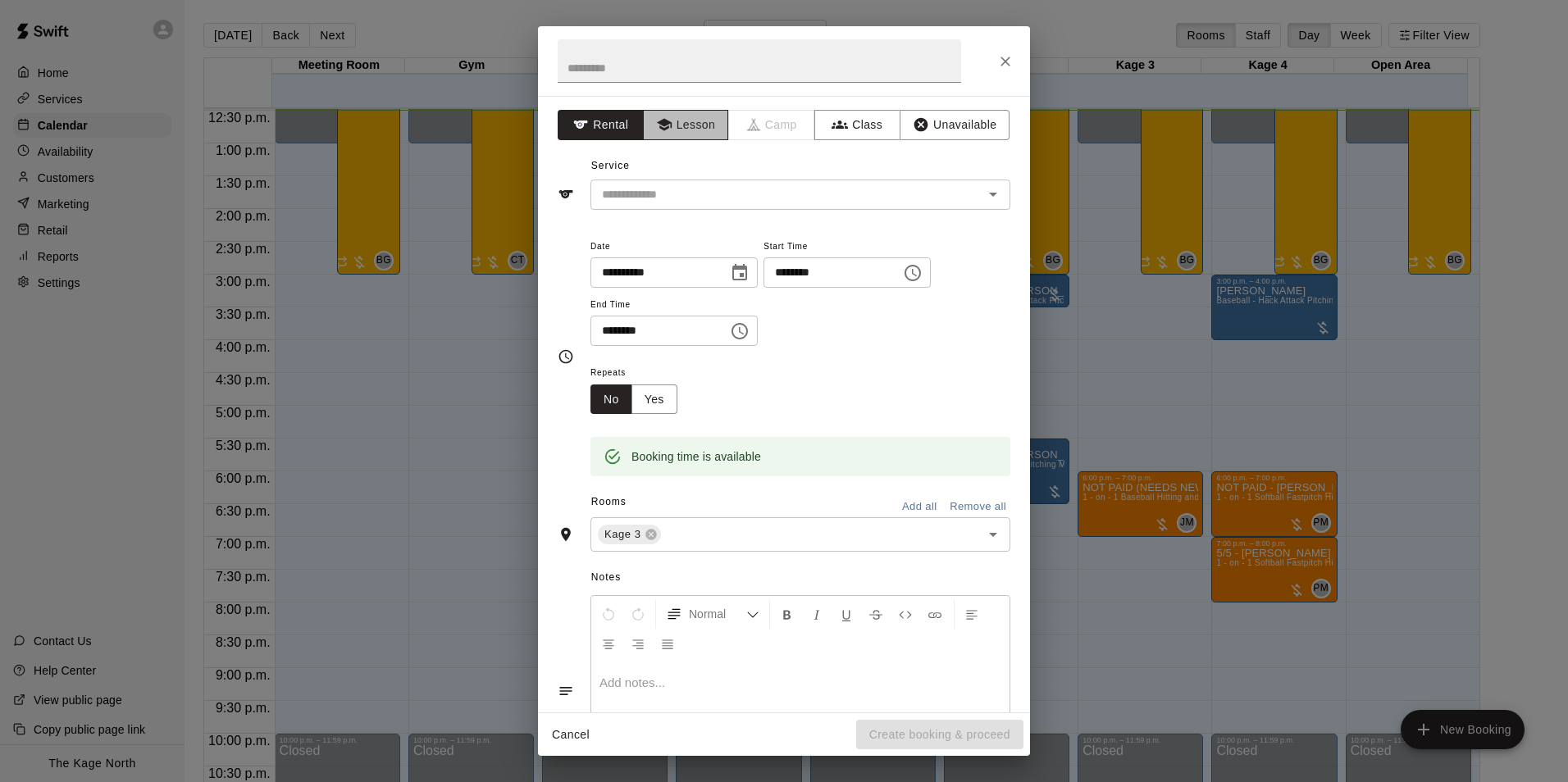
click at [684, 125] on button "Lesson" at bounding box center [685, 125] width 86 height 30
click at [983, 192] on icon "Open" at bounding box center [993, 194] width 19 height 19
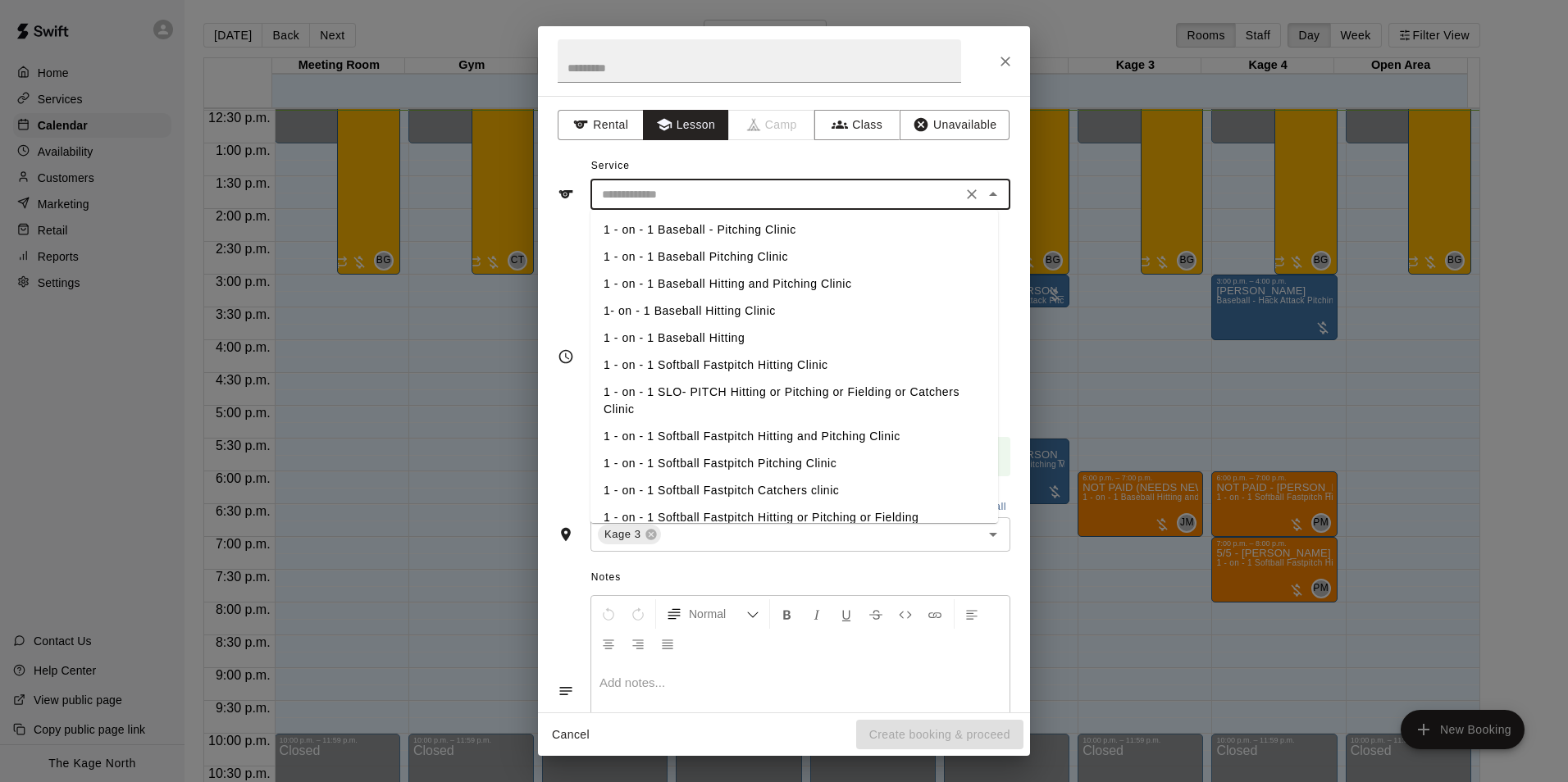
click at [771, 310] on li "1- on - 1 Baseball Hitting Clinic" at bounding box center [795, 311] width 408 height 27
type input "**********"
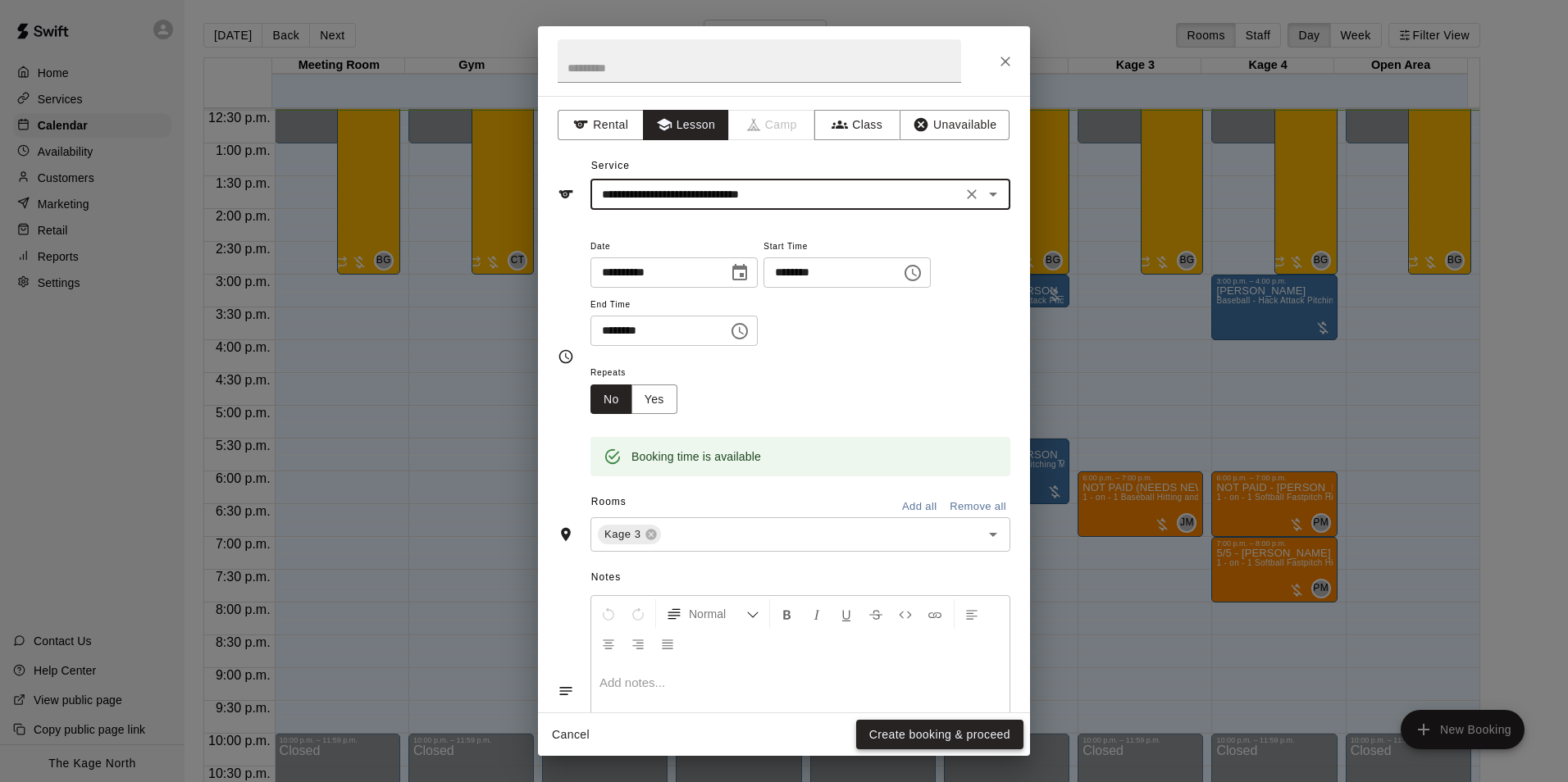
click at [950, 739] on button "Create booking & proceed" at bounding box center [940, 735] width 167 height 30
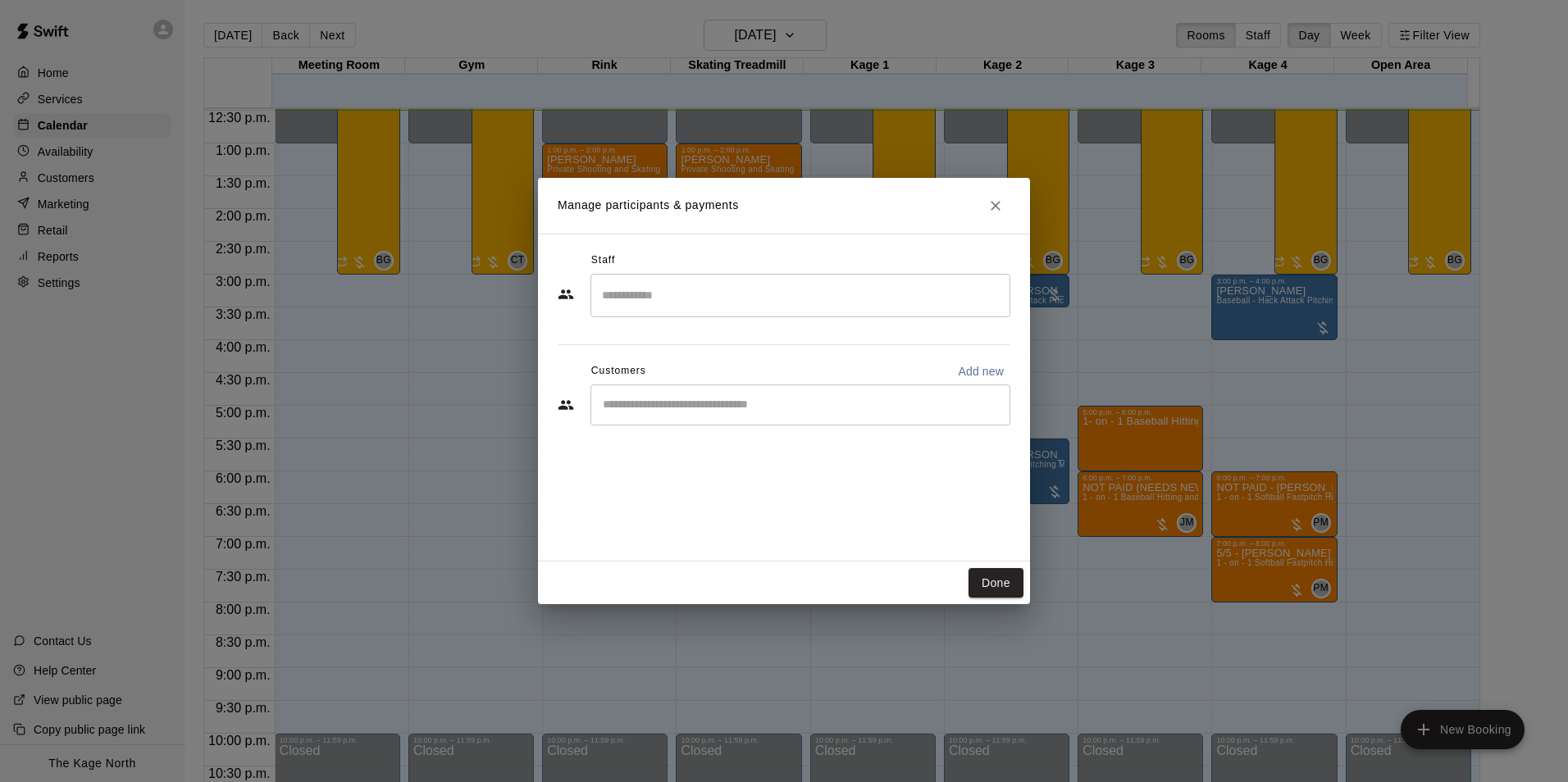
click at [974, 363] on p "Add new" at bounding box center [981, 371] width 46 height 16
select select "**"
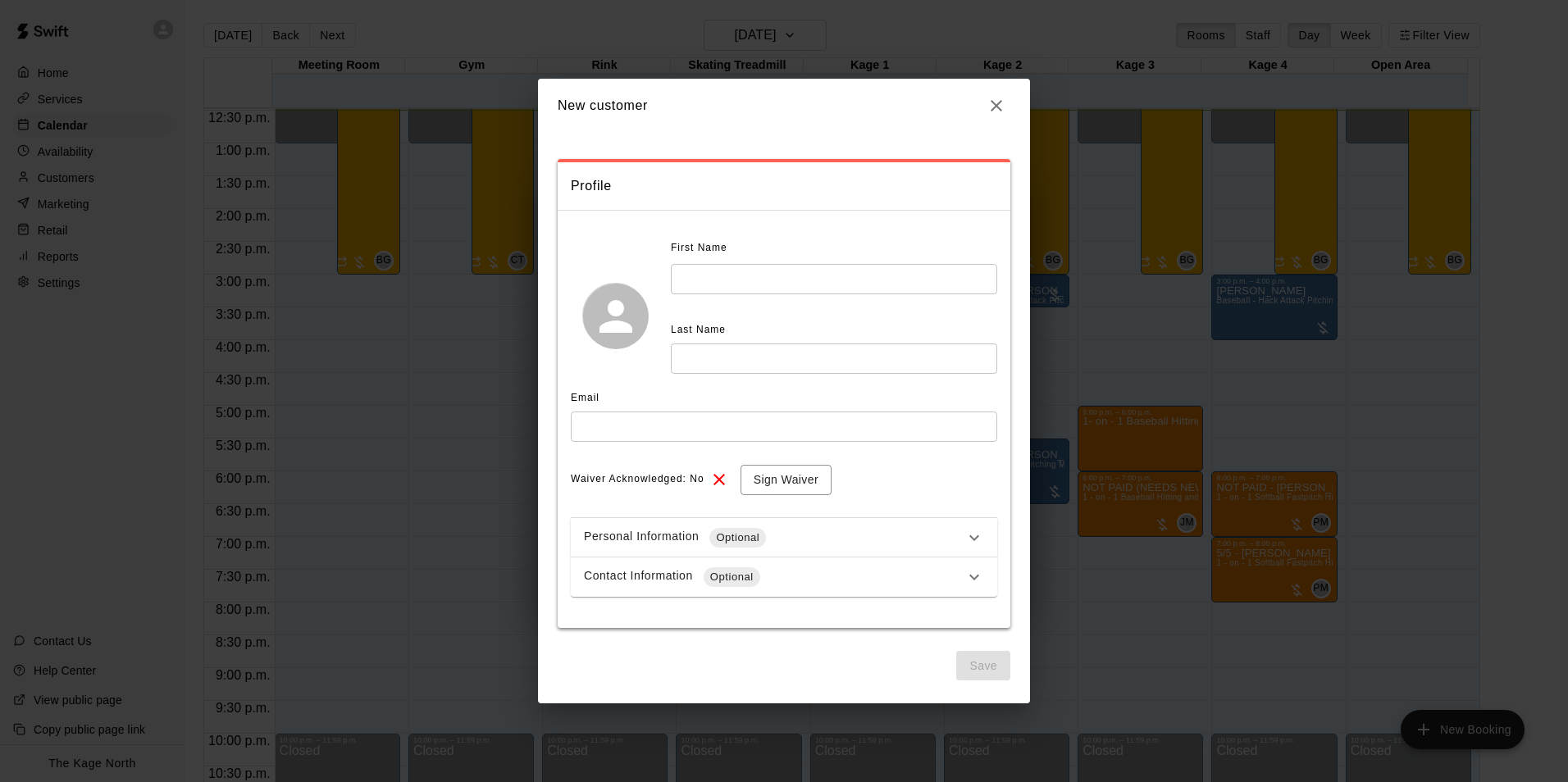
click at [726, 265] on input "text" at bounding box center [834, 278] width 327 height 30
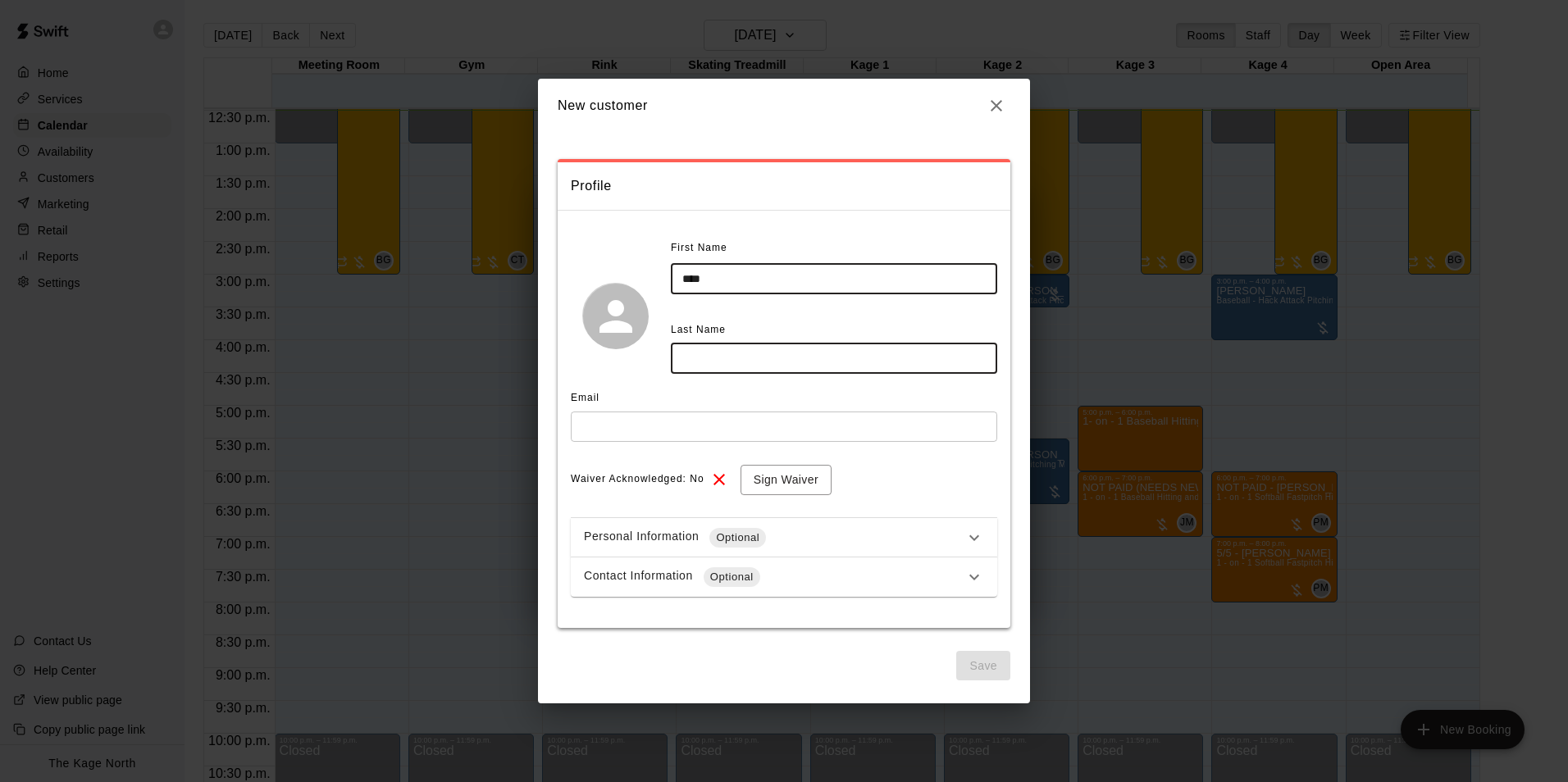
type input "****"
click at [720, 356] on input "text" at bounding box center [834, 359] width 327 height 30
type input "*"
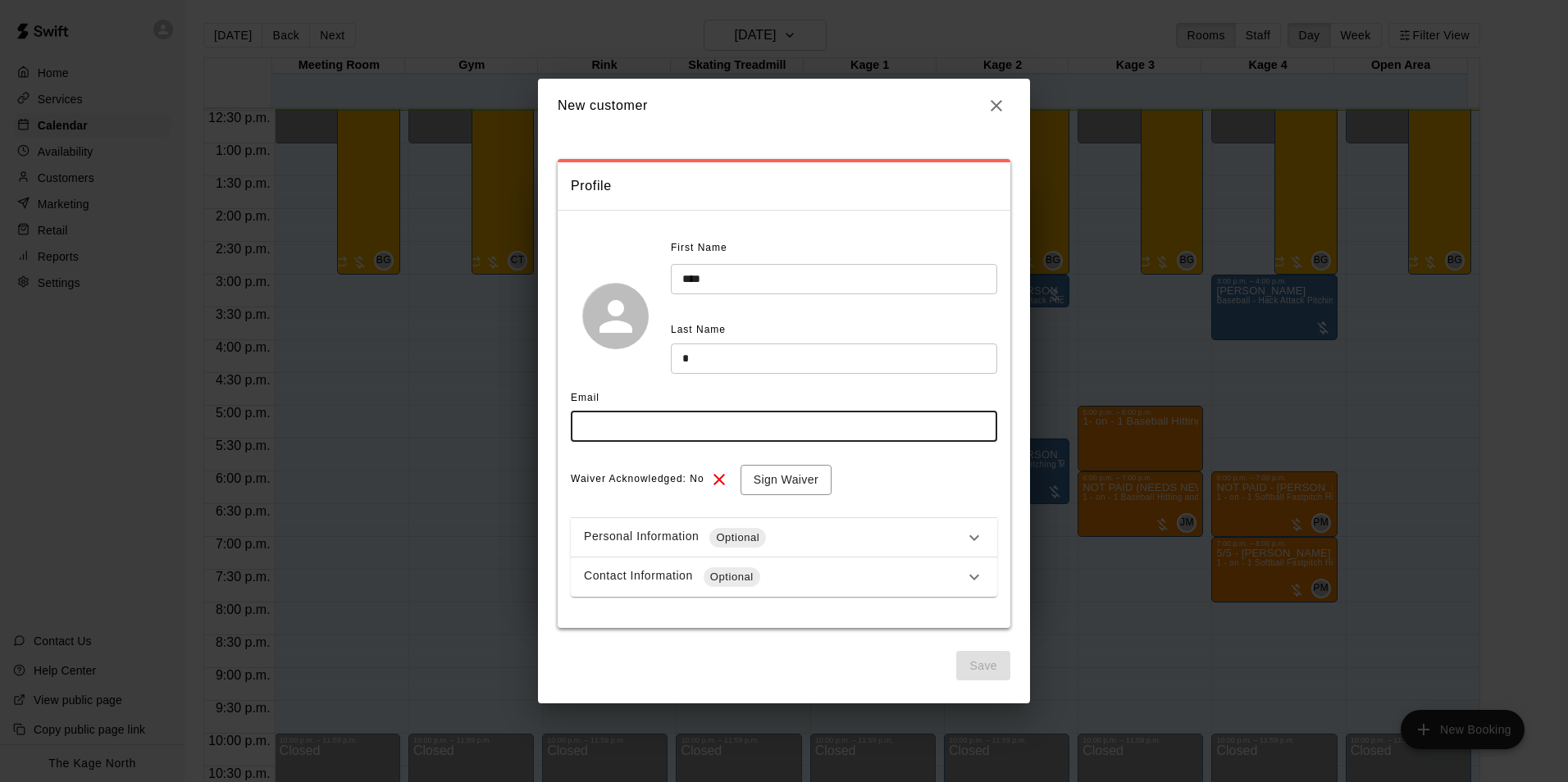
click at [644, 429] on input "text" at bounding box center [784, 426] width 426 height 30
paste input "**********"
type input "**********"
click at [913, 490] on div "Waiver Acknowledged: No Sign Waiver" at bounding box center [784, 479] width 426 height 30
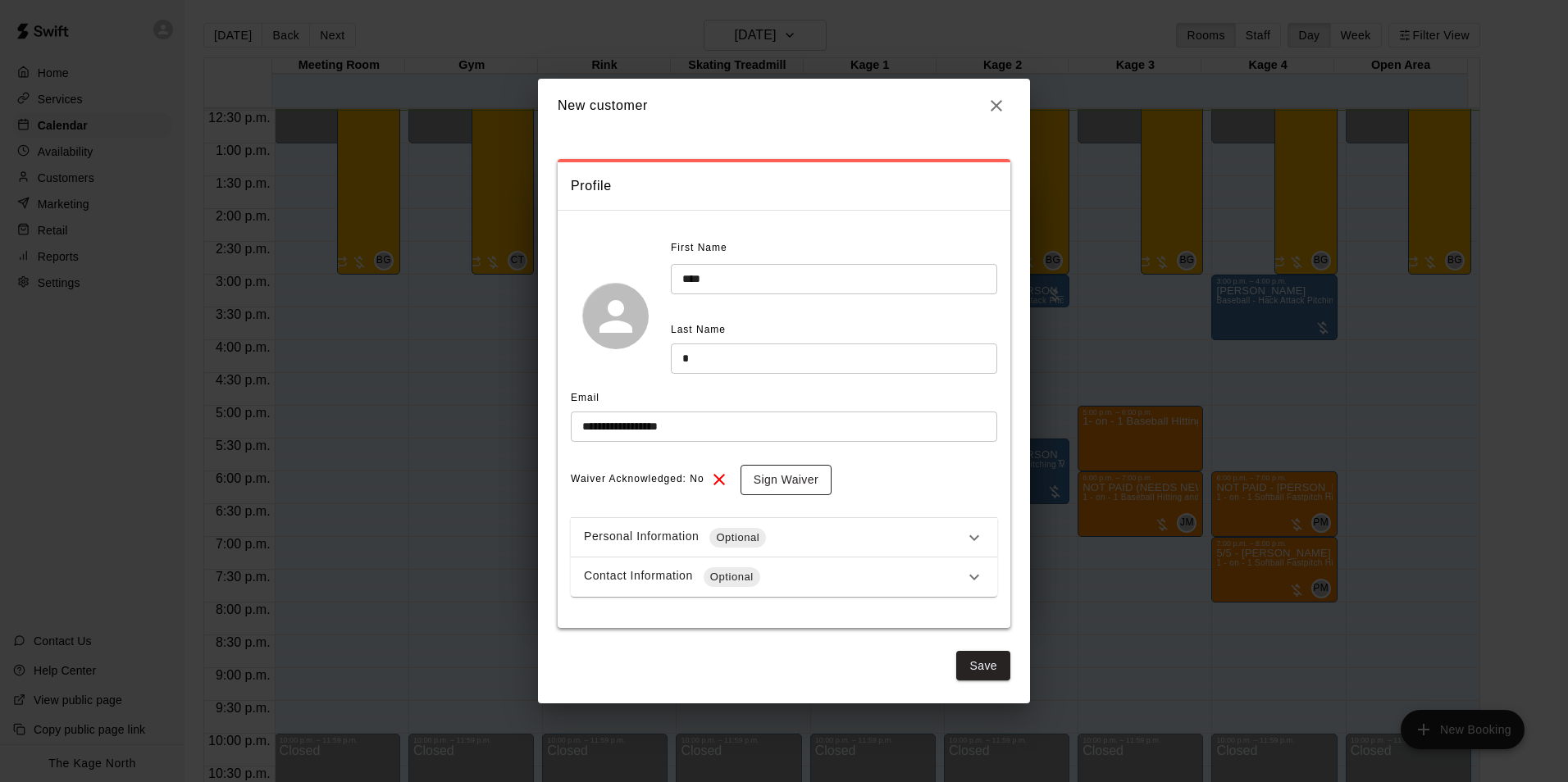
click at [787, 487] on button "Sign Waiver" at bounding box center [786, 479] width 91 height 30
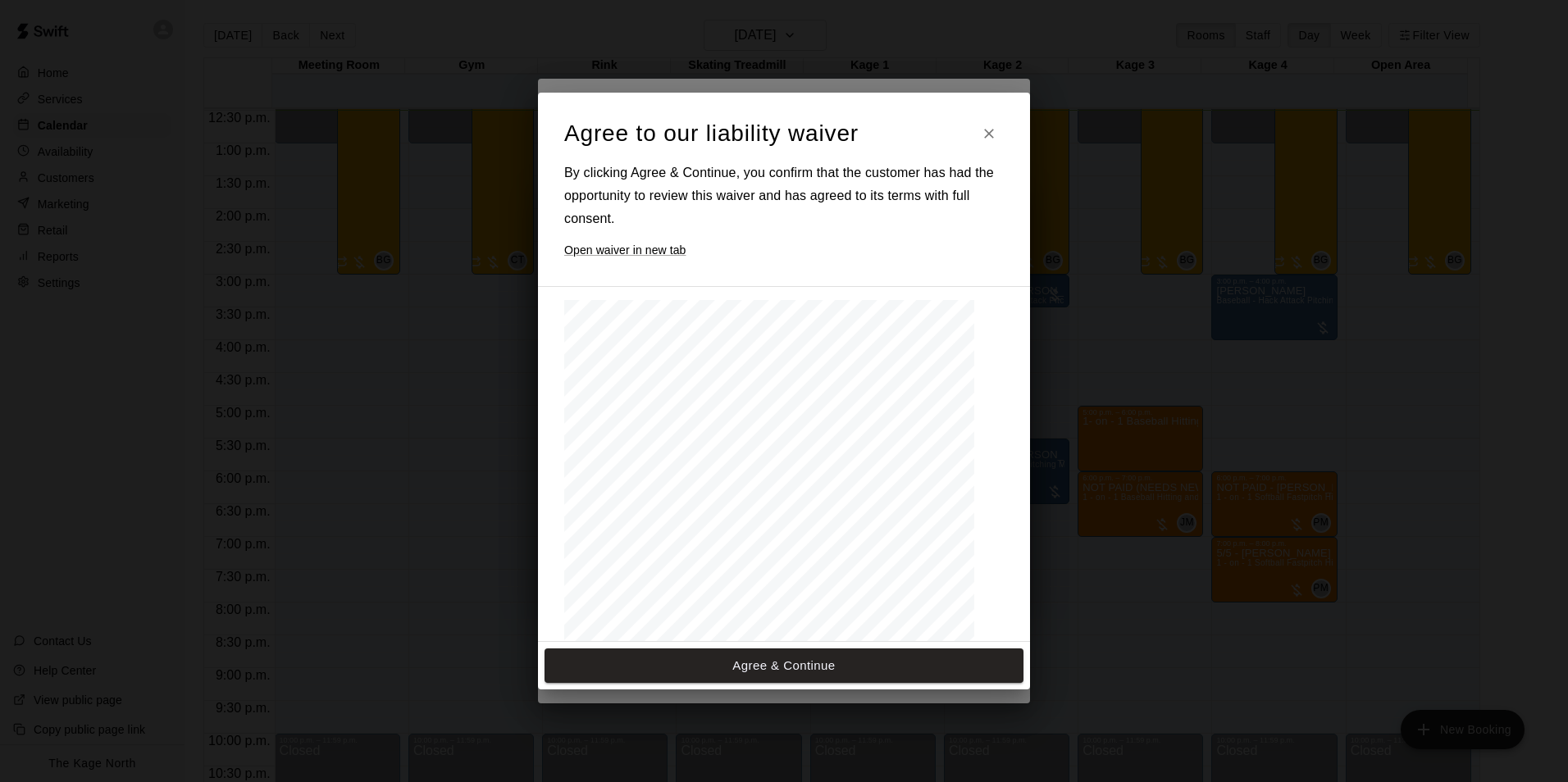
click at [927, 517] on div at bounding box center [769, 565] width 410 height 531
click at [862, 668] on button "Agree & Continue" at bounding box center [784, 666] width 479 height 35
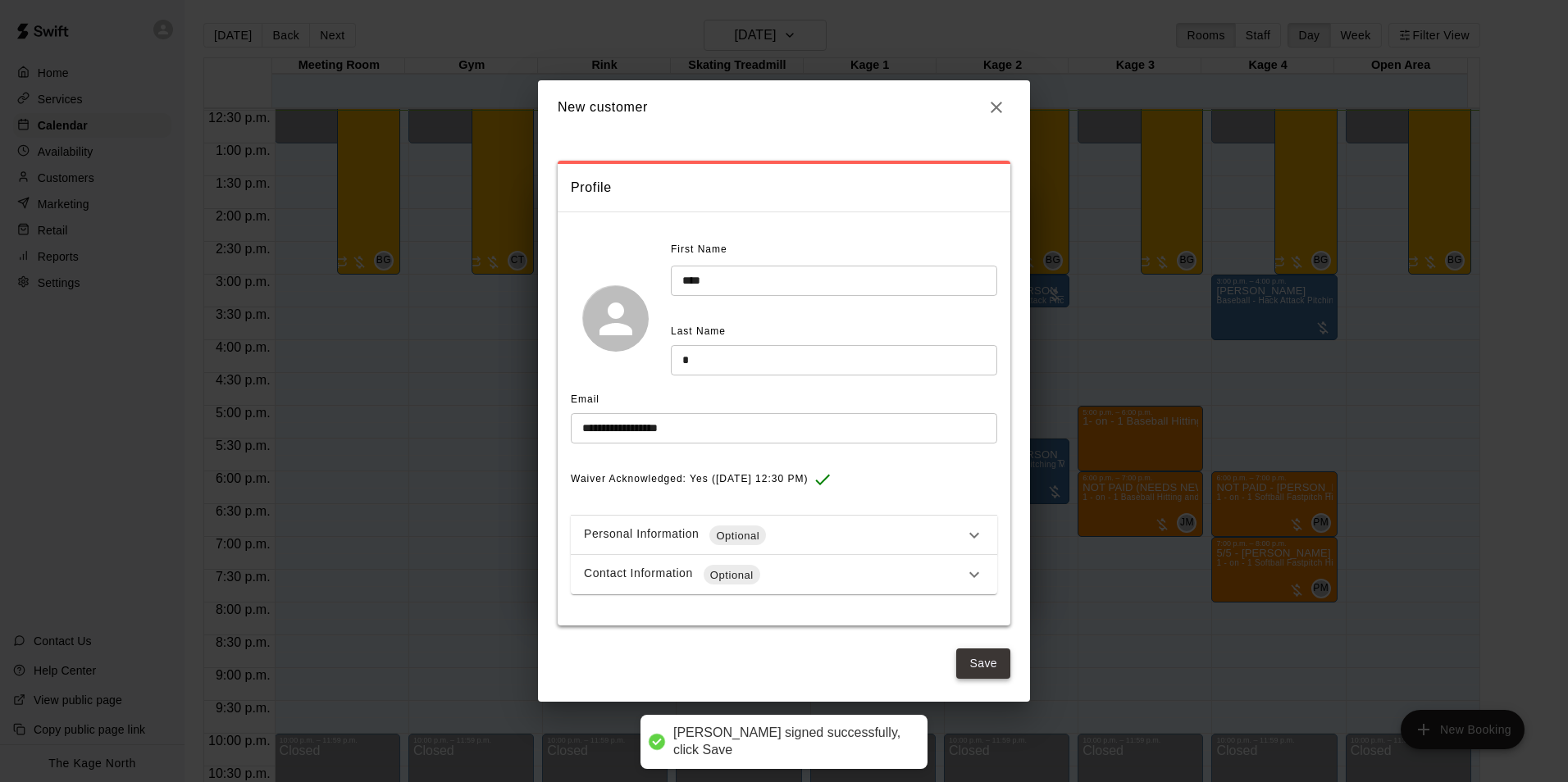
click at [999, 663] on button "Save" at bounding box center [983, 663] width 54 height 30
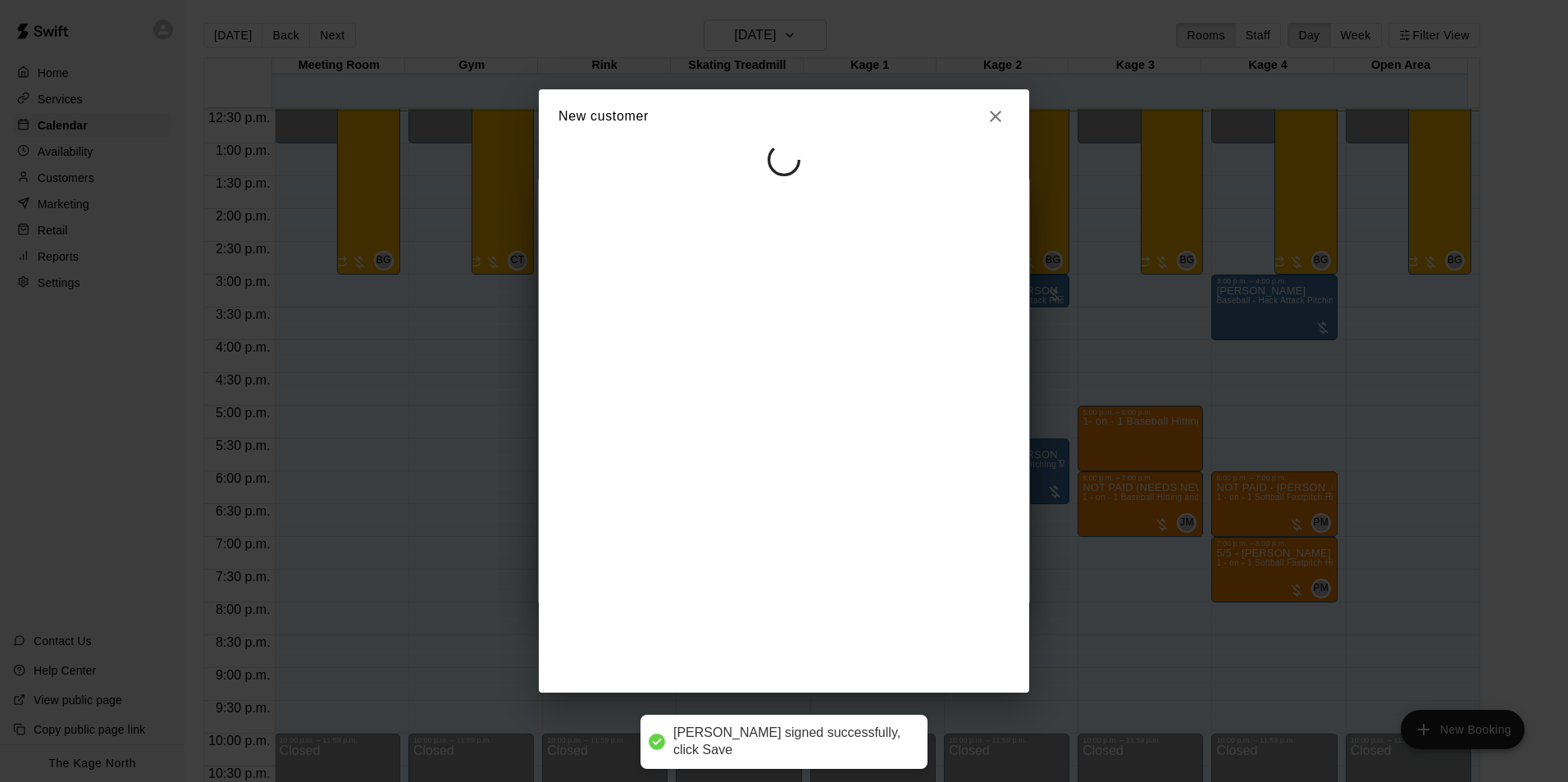
select select "**"
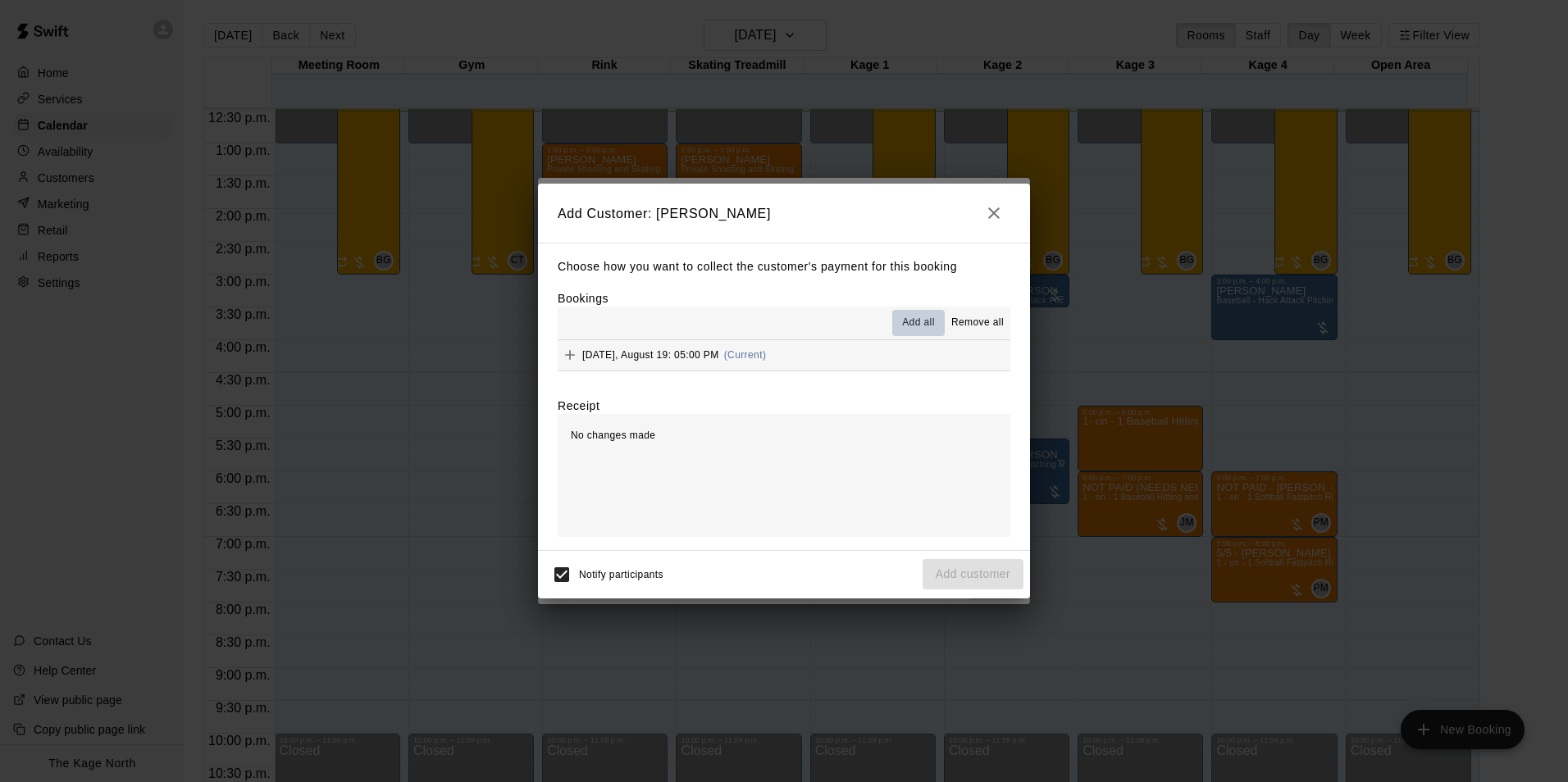
click at [923, 315] on button "Add all" at bounding box center [918, 323] width 52 height 26
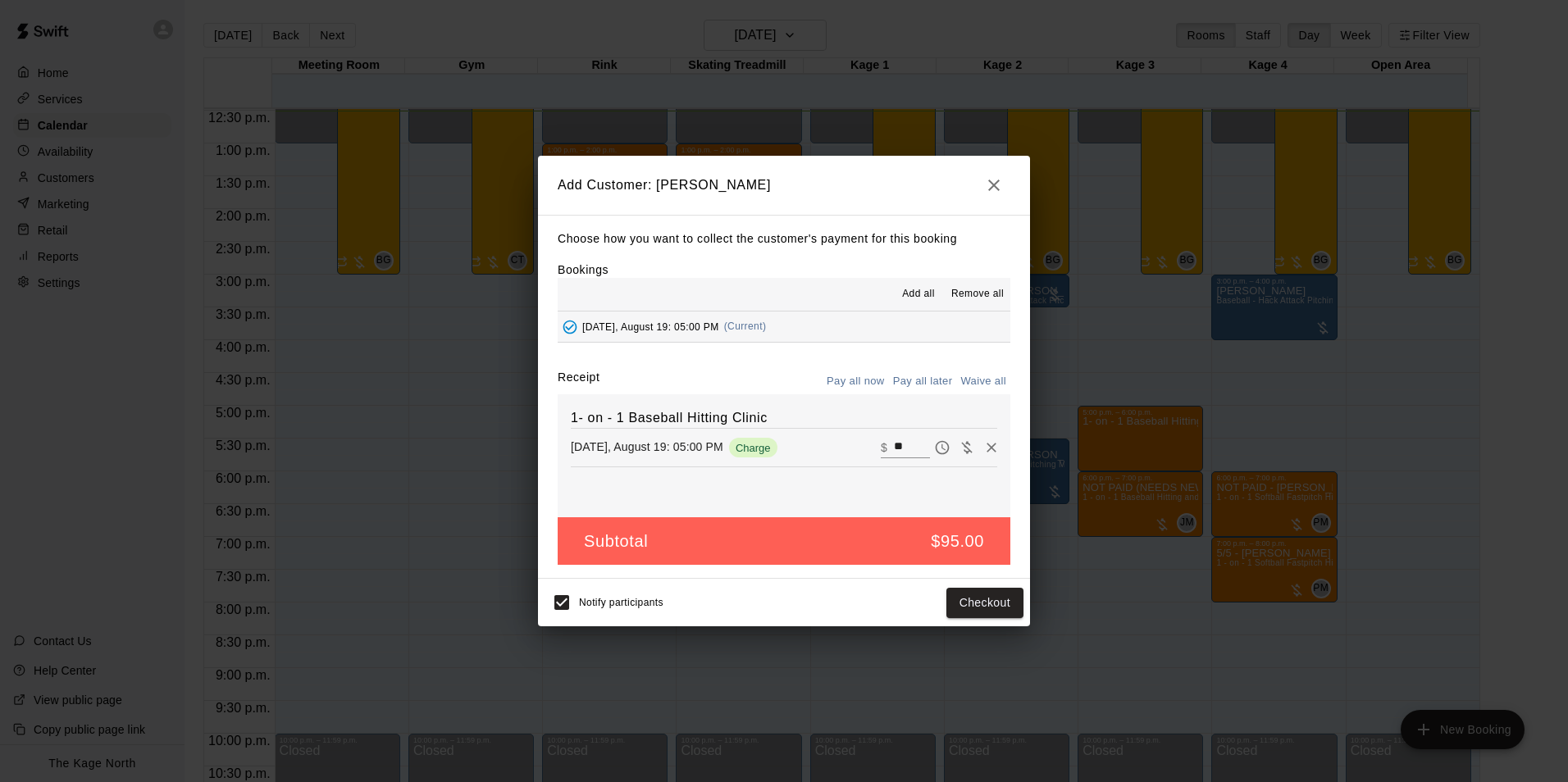
click at [925, 378] on button "Pay all later" at bounding box center [923, 382] width 68 height 25
click at [967, 604] on button "Add customer" at bounding box center [973, 602] width 101 height 30
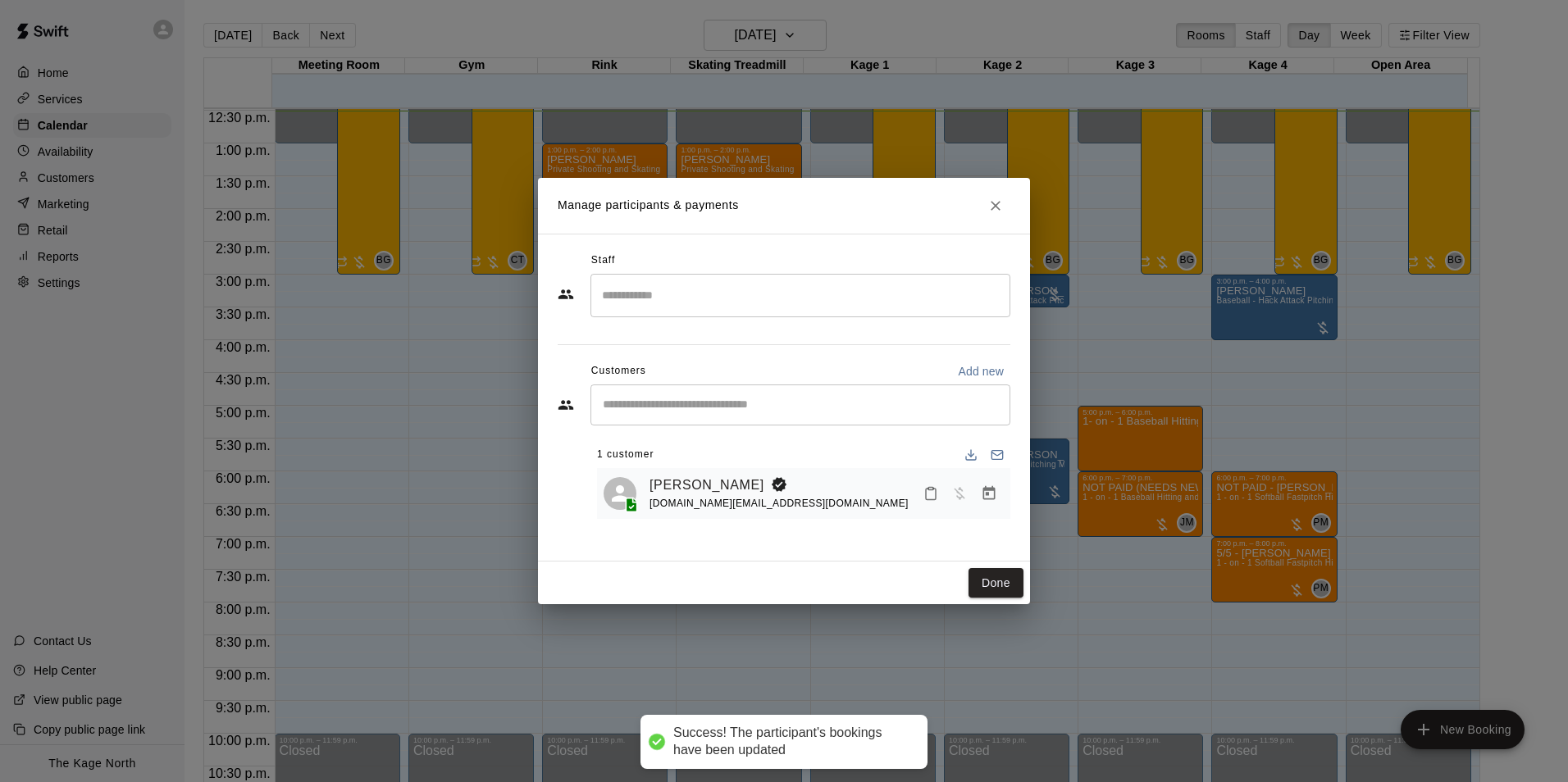
click at [687, 295] on input "Search staff" at bounding box center [800, 296] width 405 height 29
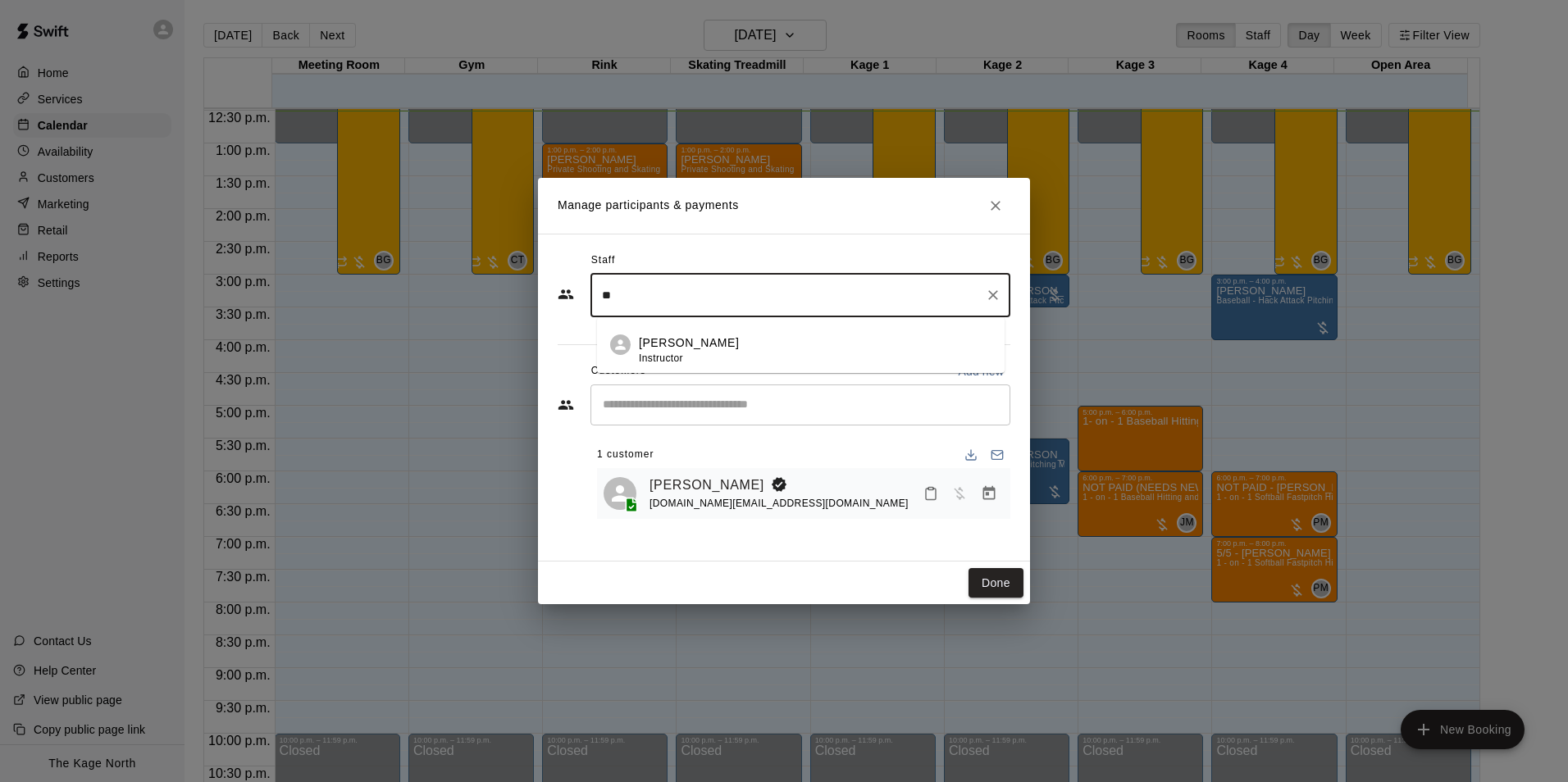
click at [707, 344] on p "[PERSON_NAME]" at bounding box center [689, 343] width 101 height 17
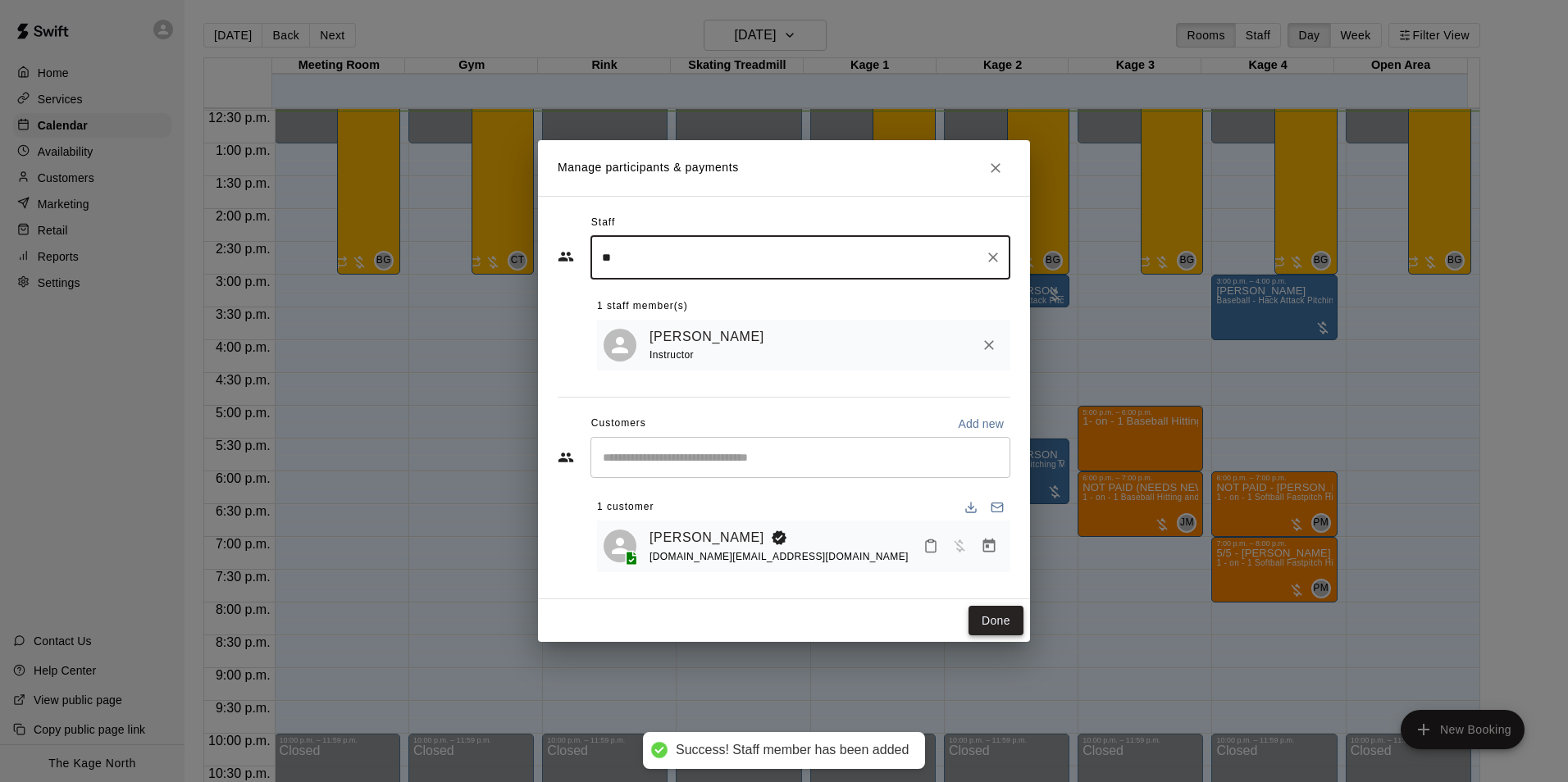
type input "**"
click at [994, 625] on button "Done" at bounding box center [996, 621] width 55 height 30
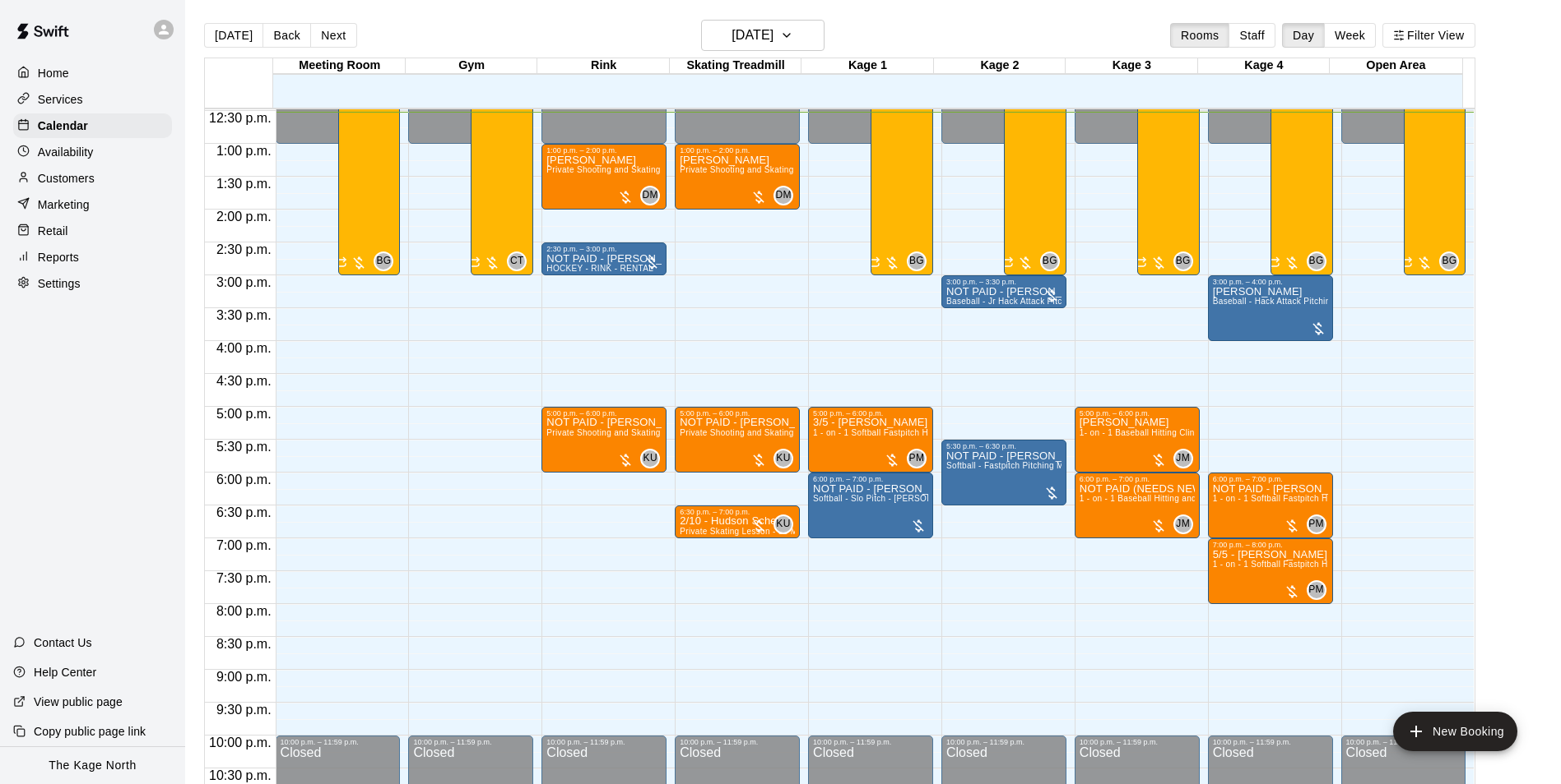
click at [96, 189] on div "Customers" at bounding box center [93, 177] width 159 height 24
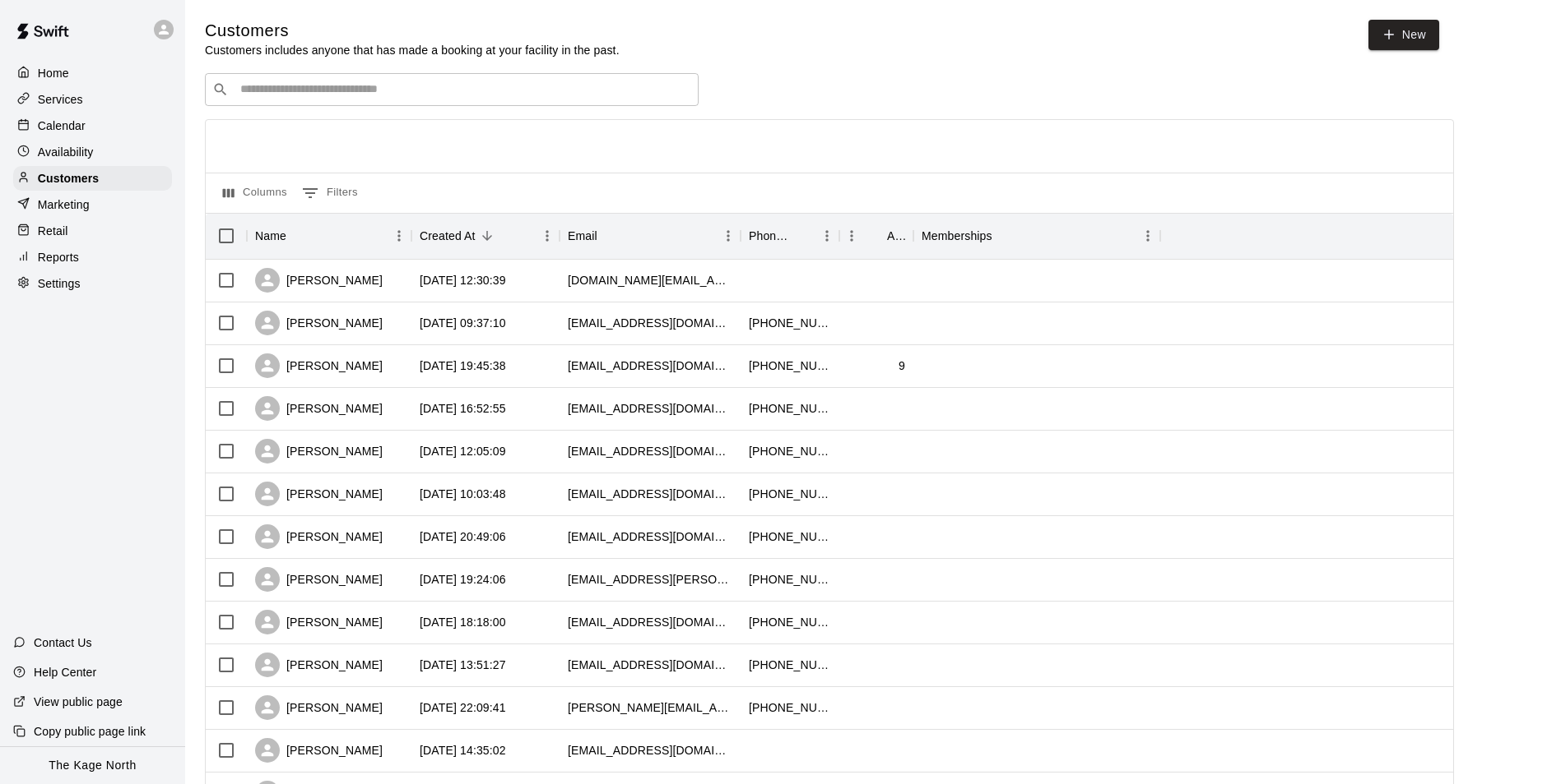
click at [70, 127] on p "Calendar" at bounding box center [61, 125] width 48 height 16
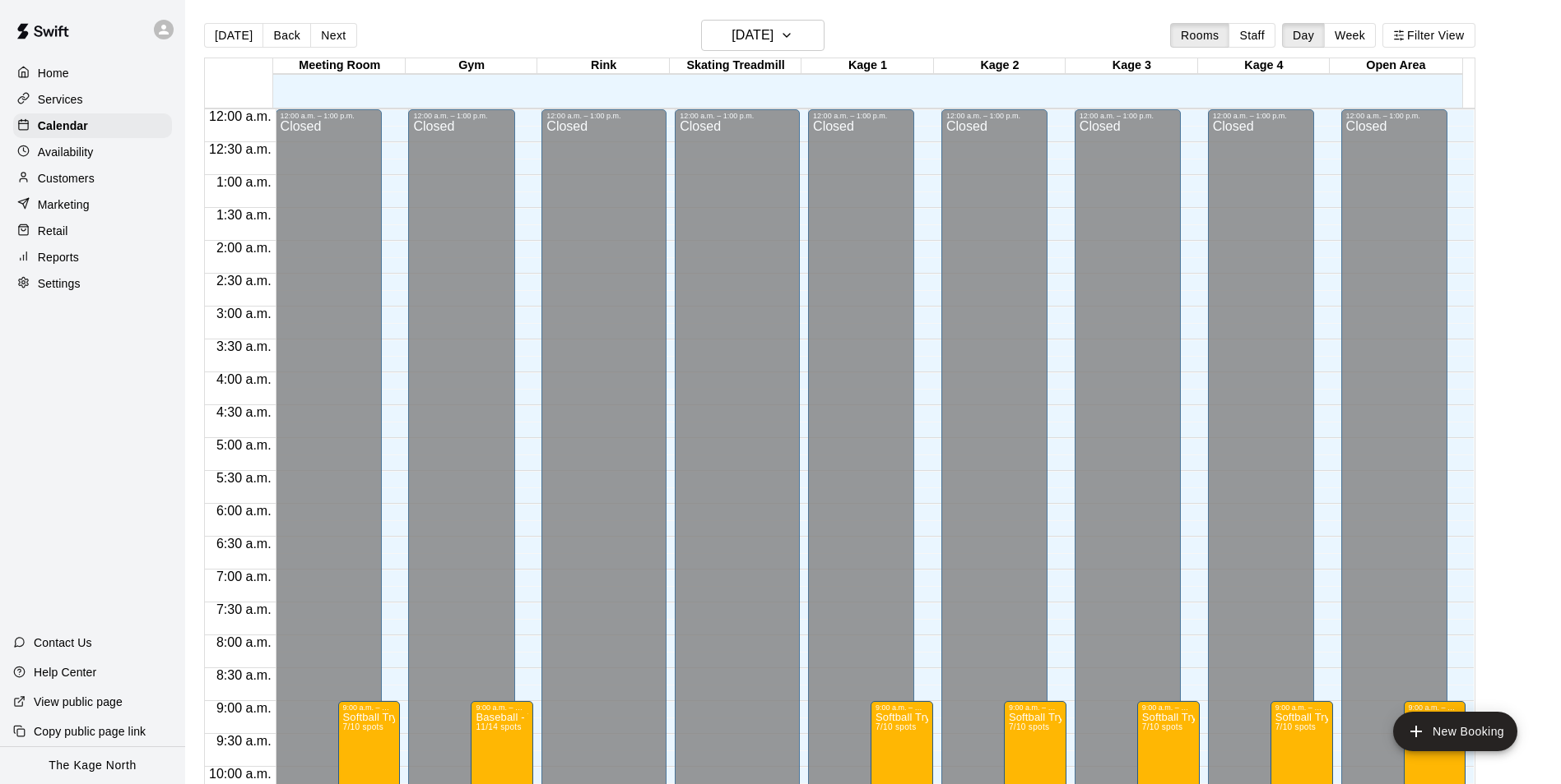
scroll to position [825, 0]
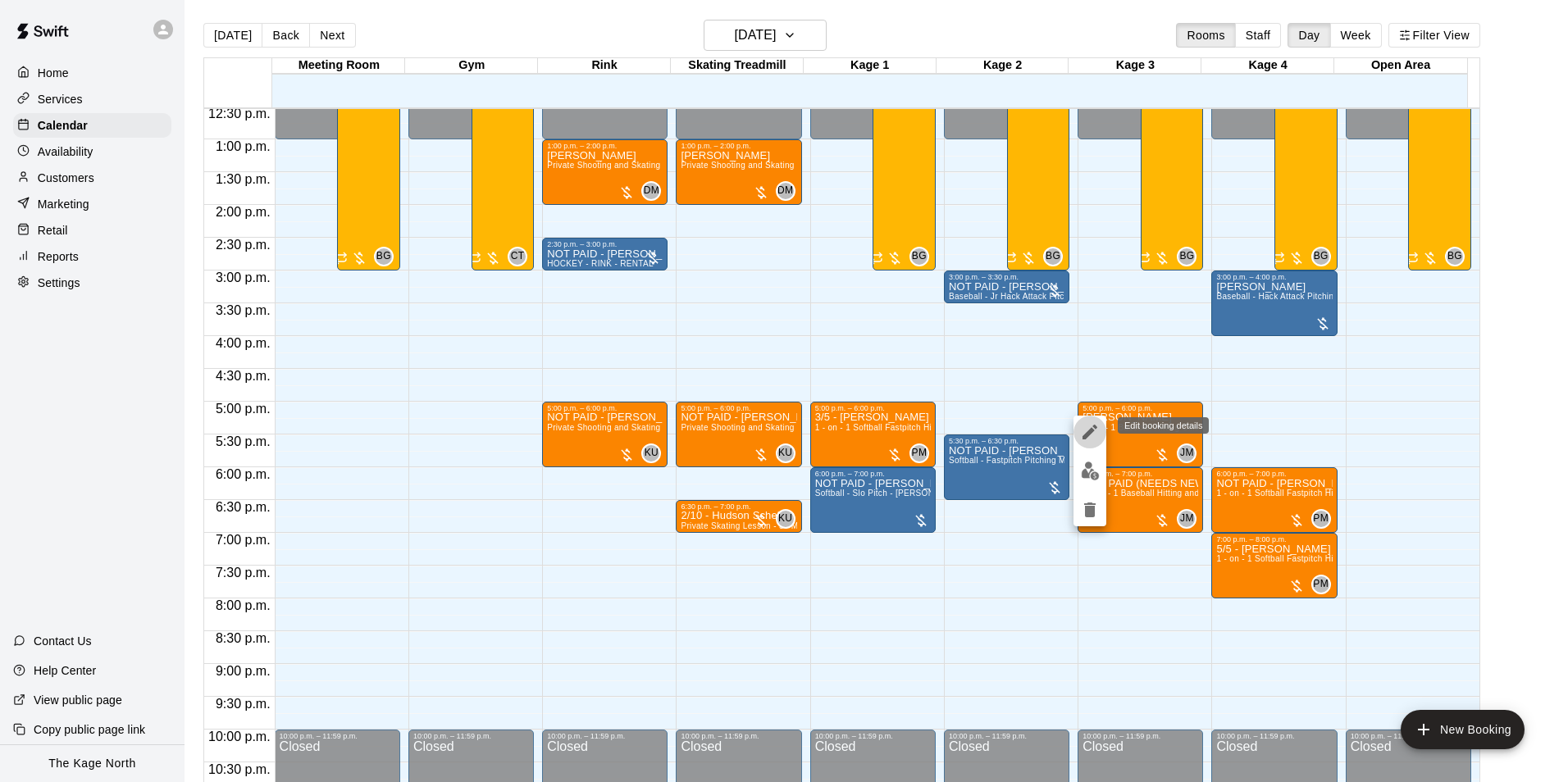
click at [1086, 426] on icon "edit" at bounding box center [1089, 432] width 19 height 19
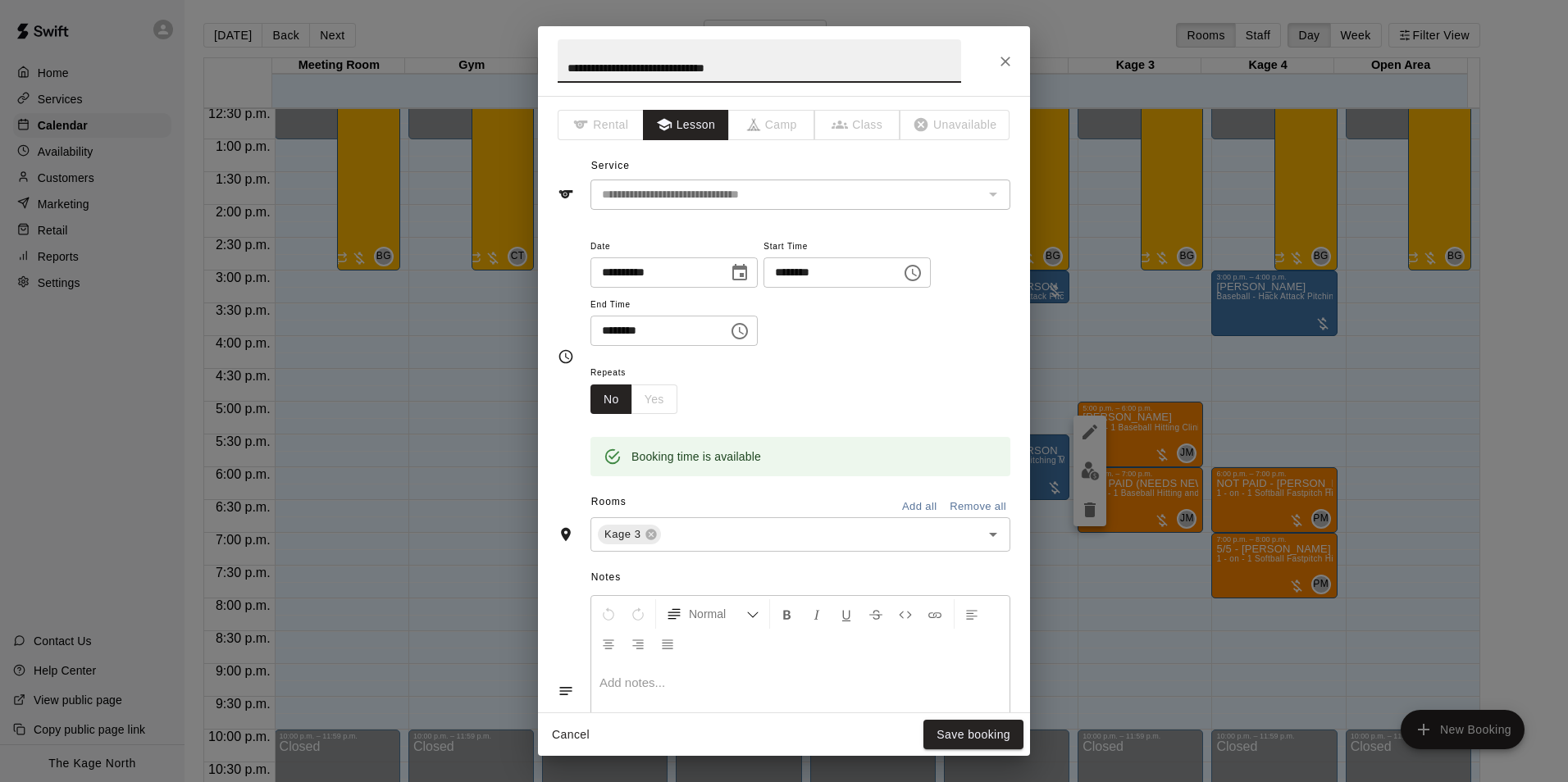
click at [567, 66] on input "**********" at bounding box center [759, 61] width 403 height 43
type input "**********"
click at [972, 739] on button "Save booking" at bounding box center [973, 735] width 101 height 30
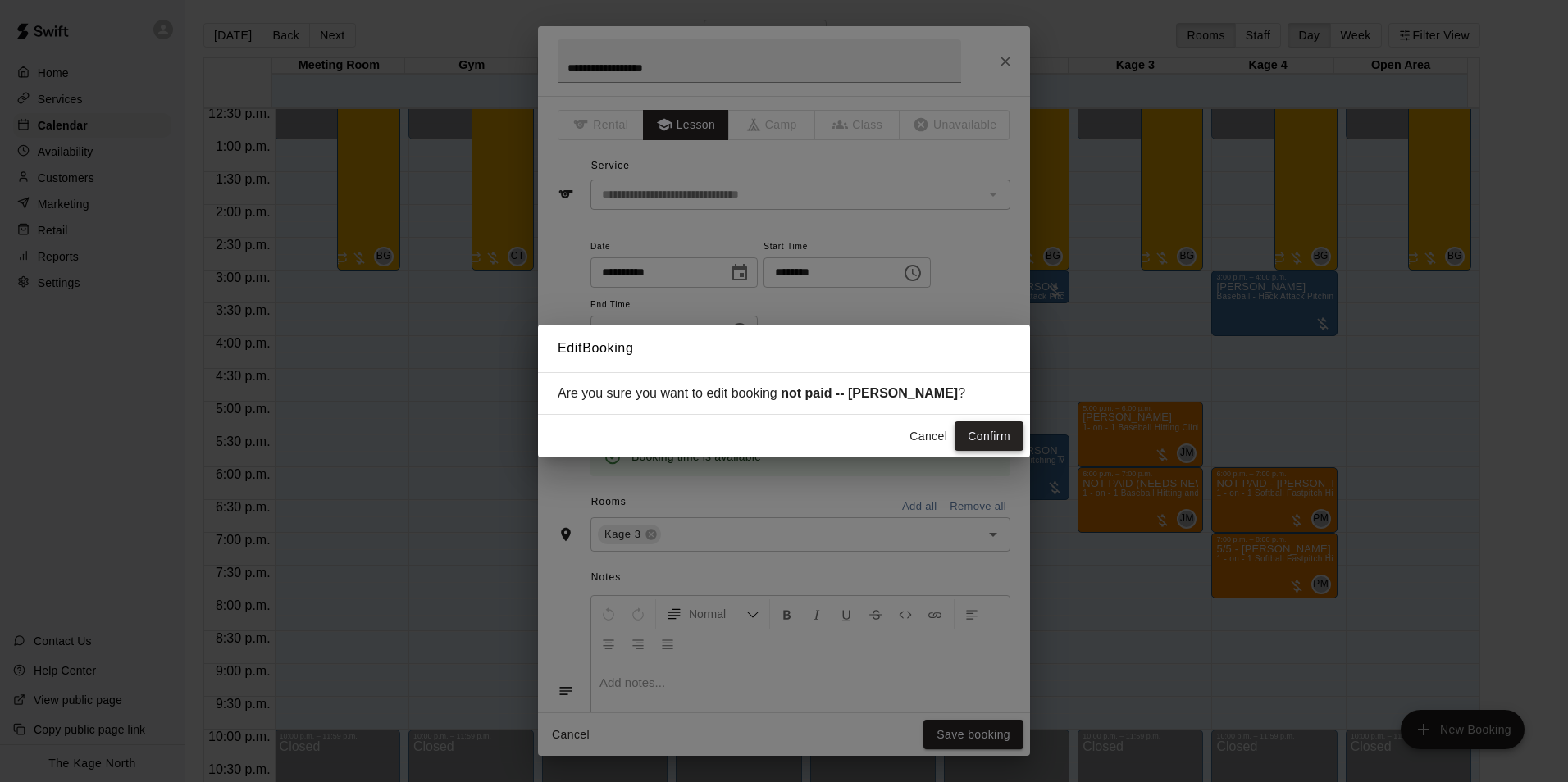
click at [976, 439] on button "Confirm" at bounding box center [989, 436] width 69 height 30
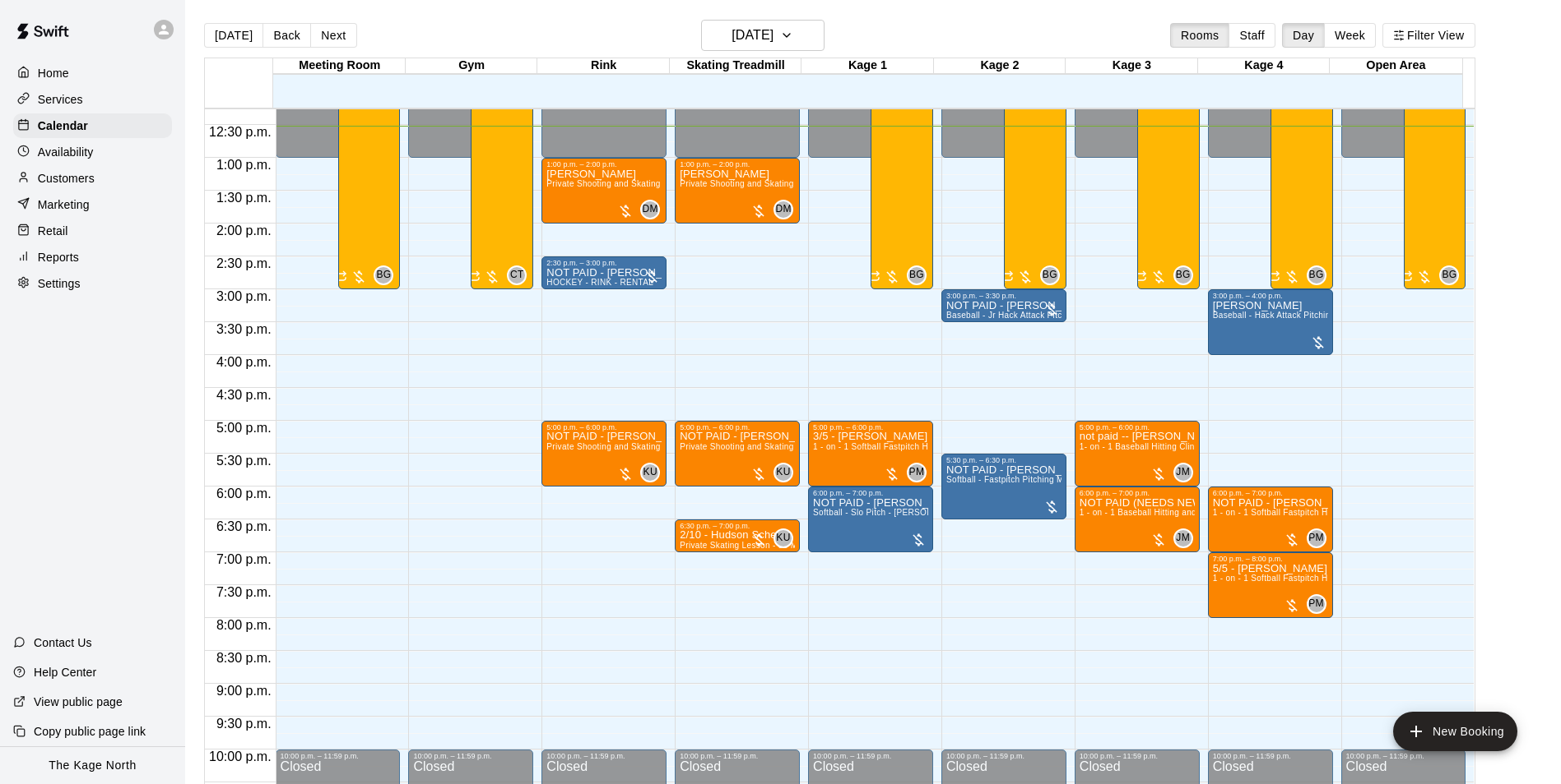
scroll to position [887, 0]
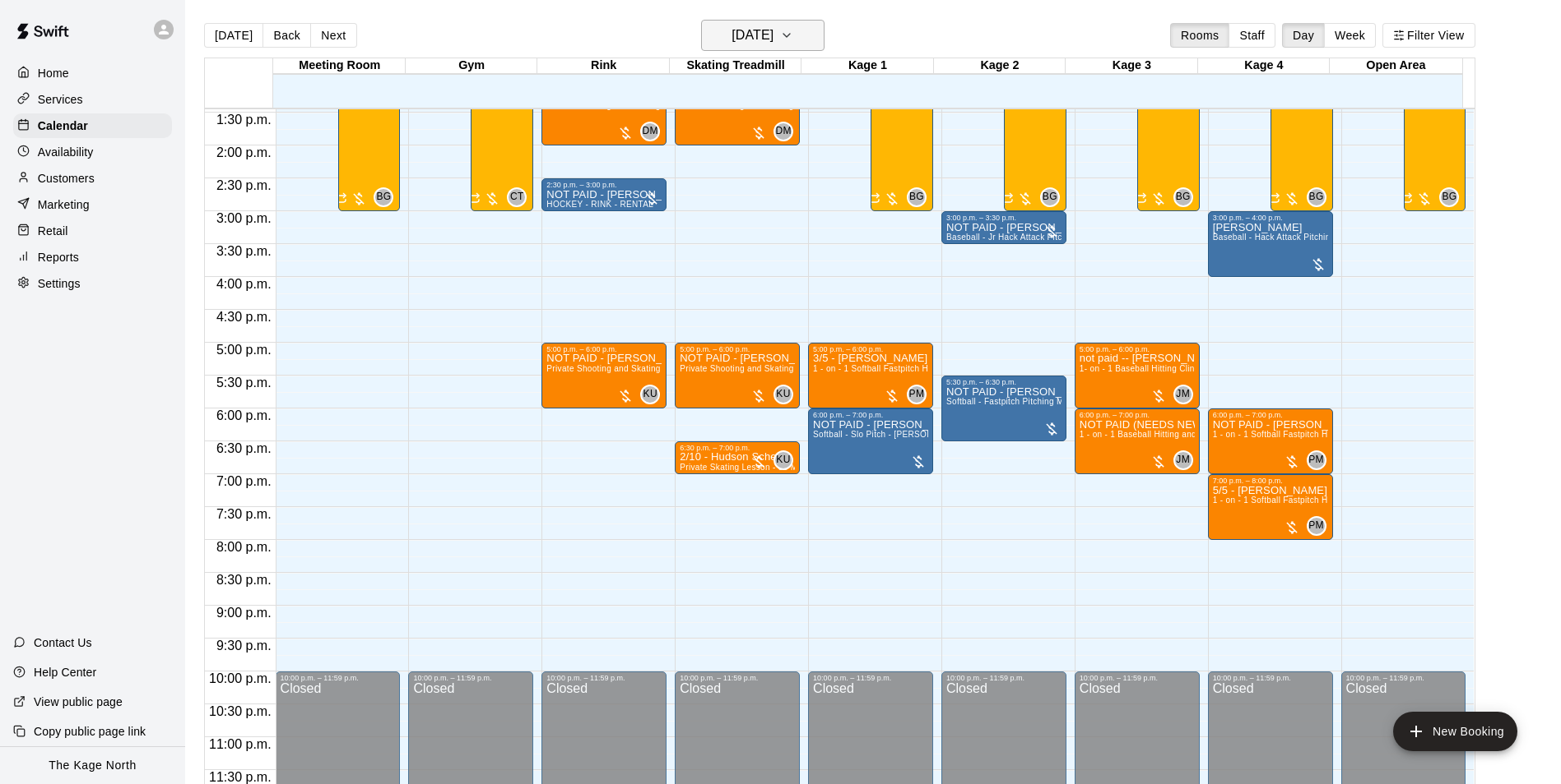
click at [774, 35] on h6 "[DATE]" at bounding box center [751, 36] width 42 height 23
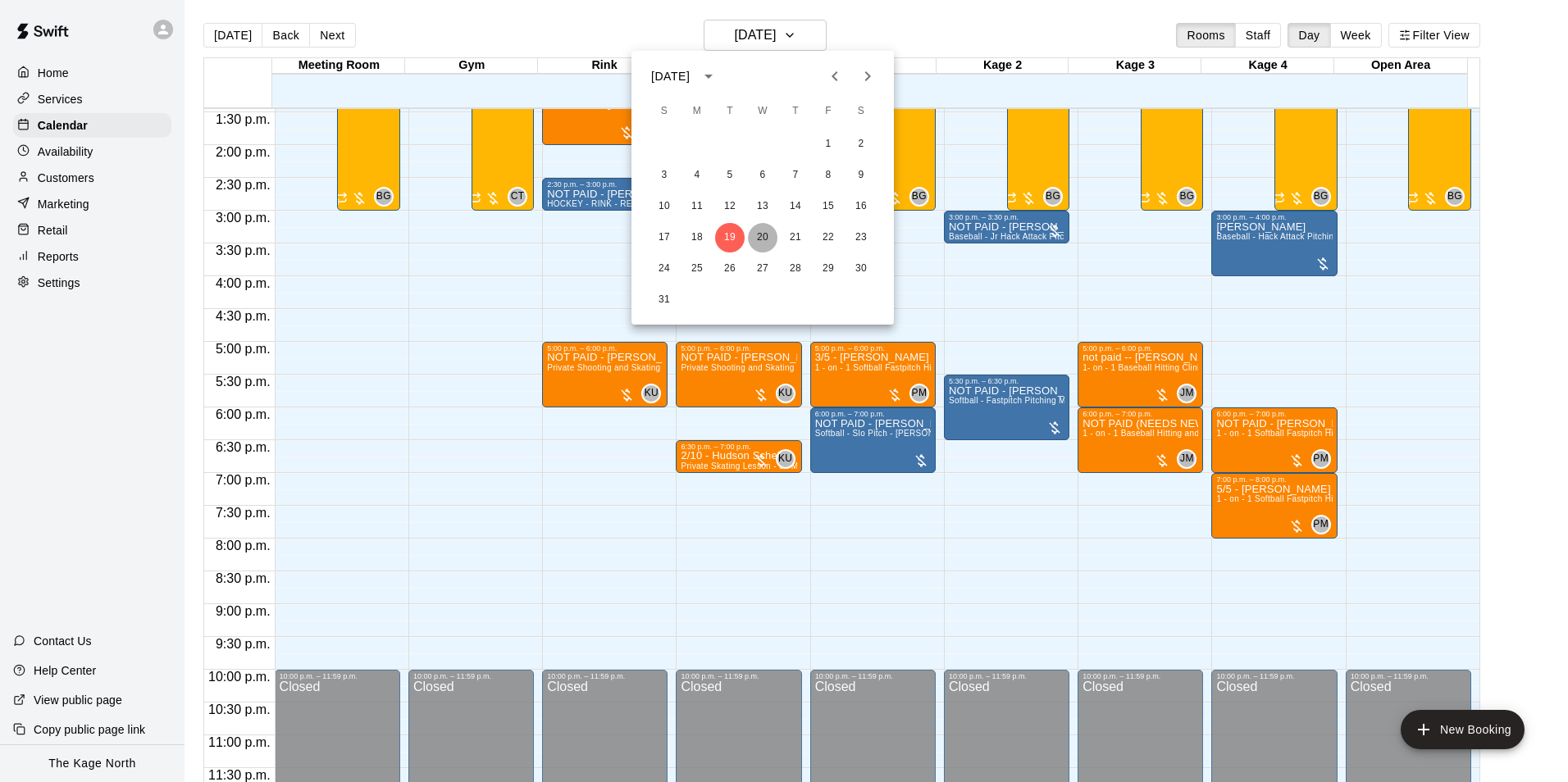
click at [756, 241] on button "20" at bounding box center [763, 238] width 30 height 30
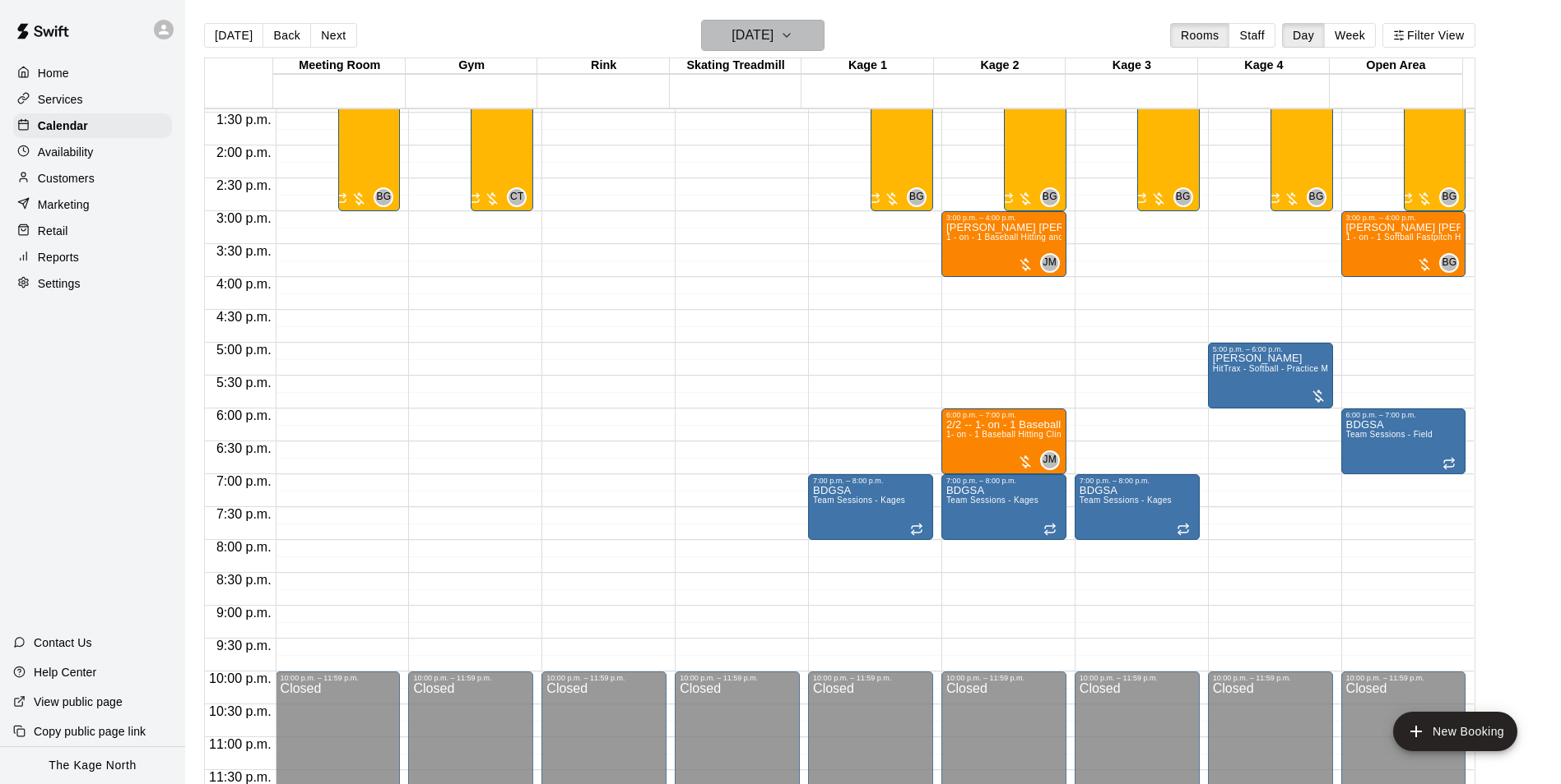
click at [774, 29] on h6 "[DATE]" at bounding box center [751, 36] width 42 height 23
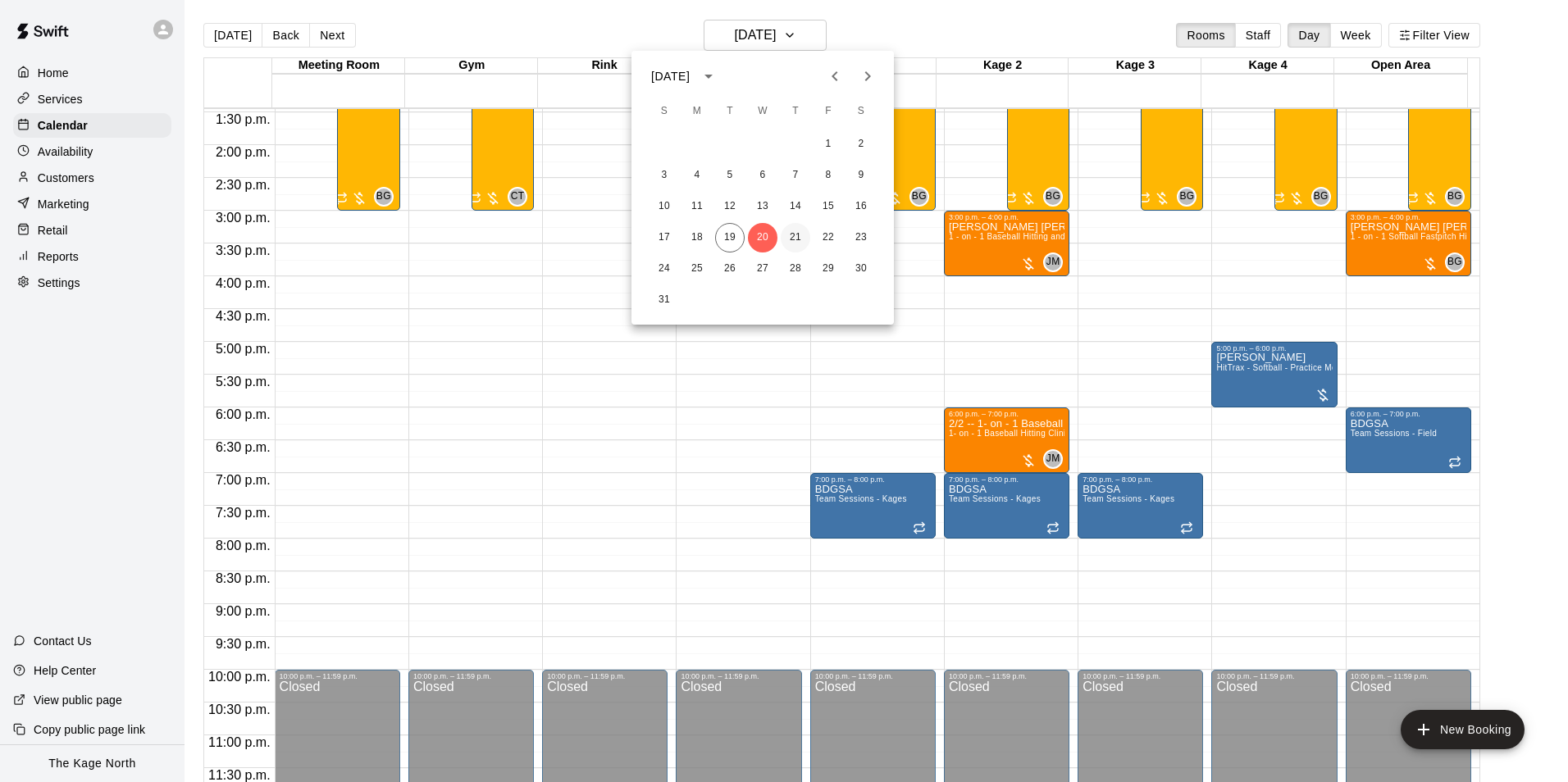
click at [797, 241] on button "21" at bounding box center [796, 238] width 30 height 30
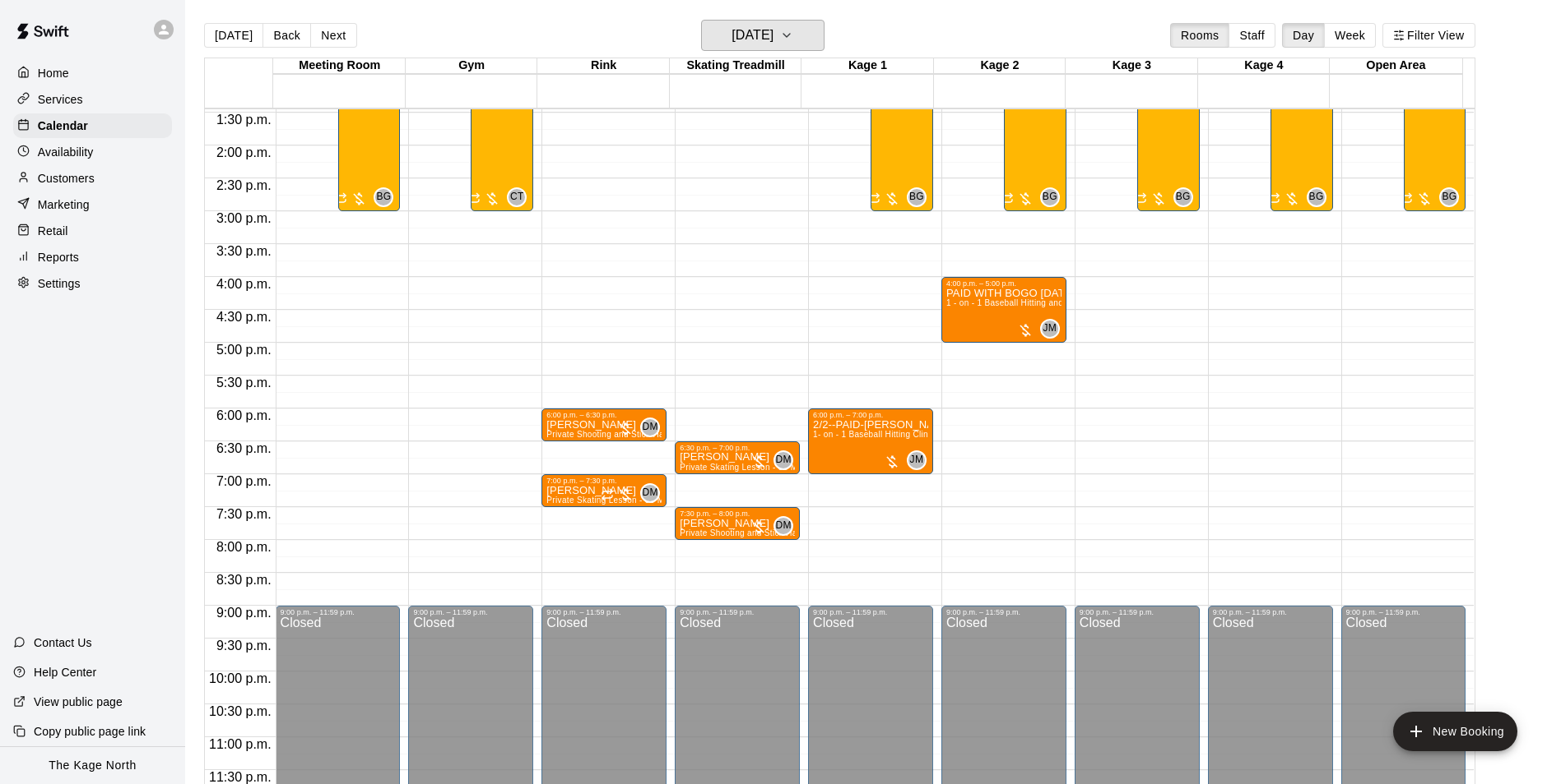
scroll to position [640, 0]
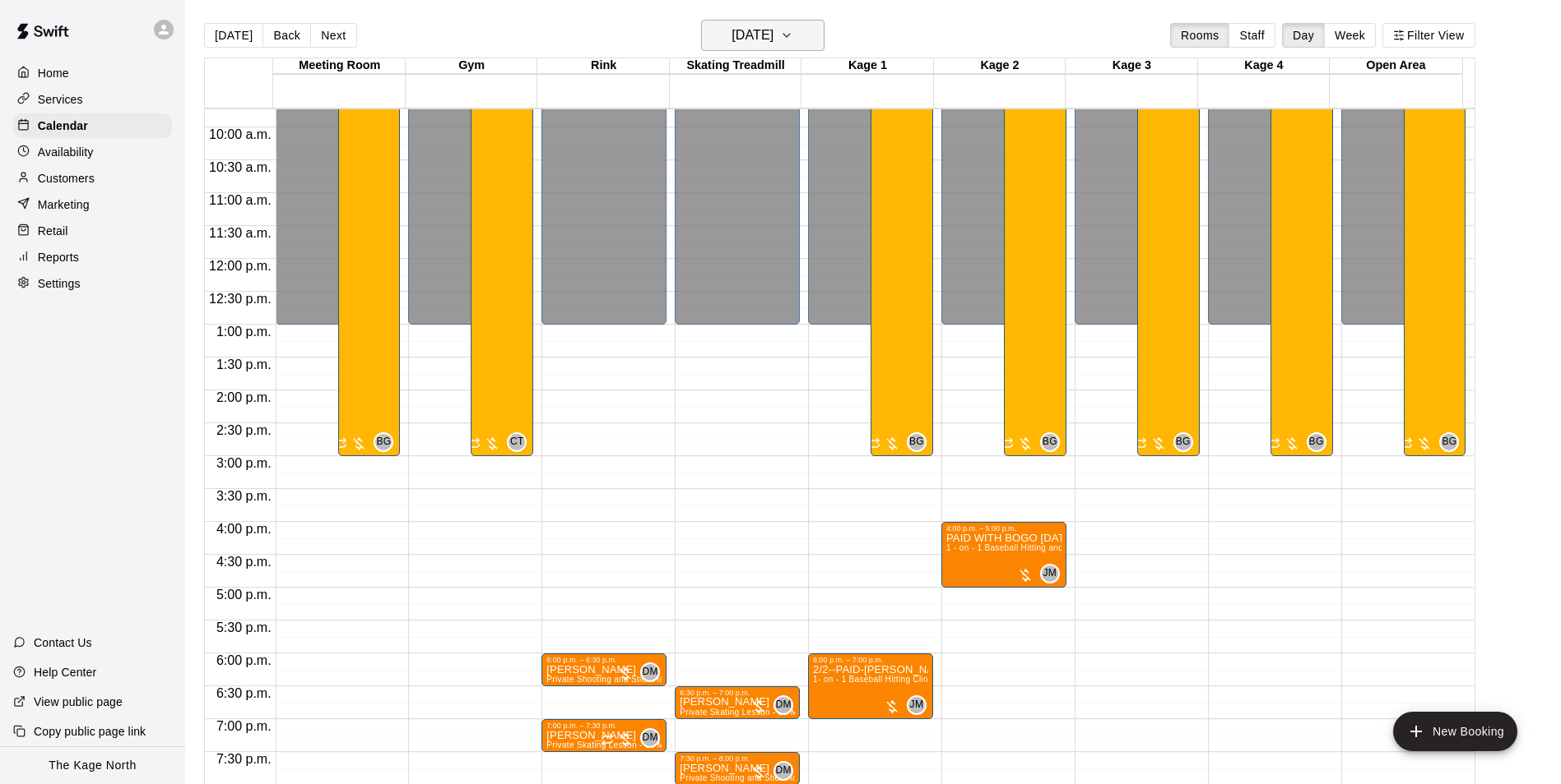
click at [774, 47] on h6 "[DATE]" at bounding box center [751, 36] width 42 height 23
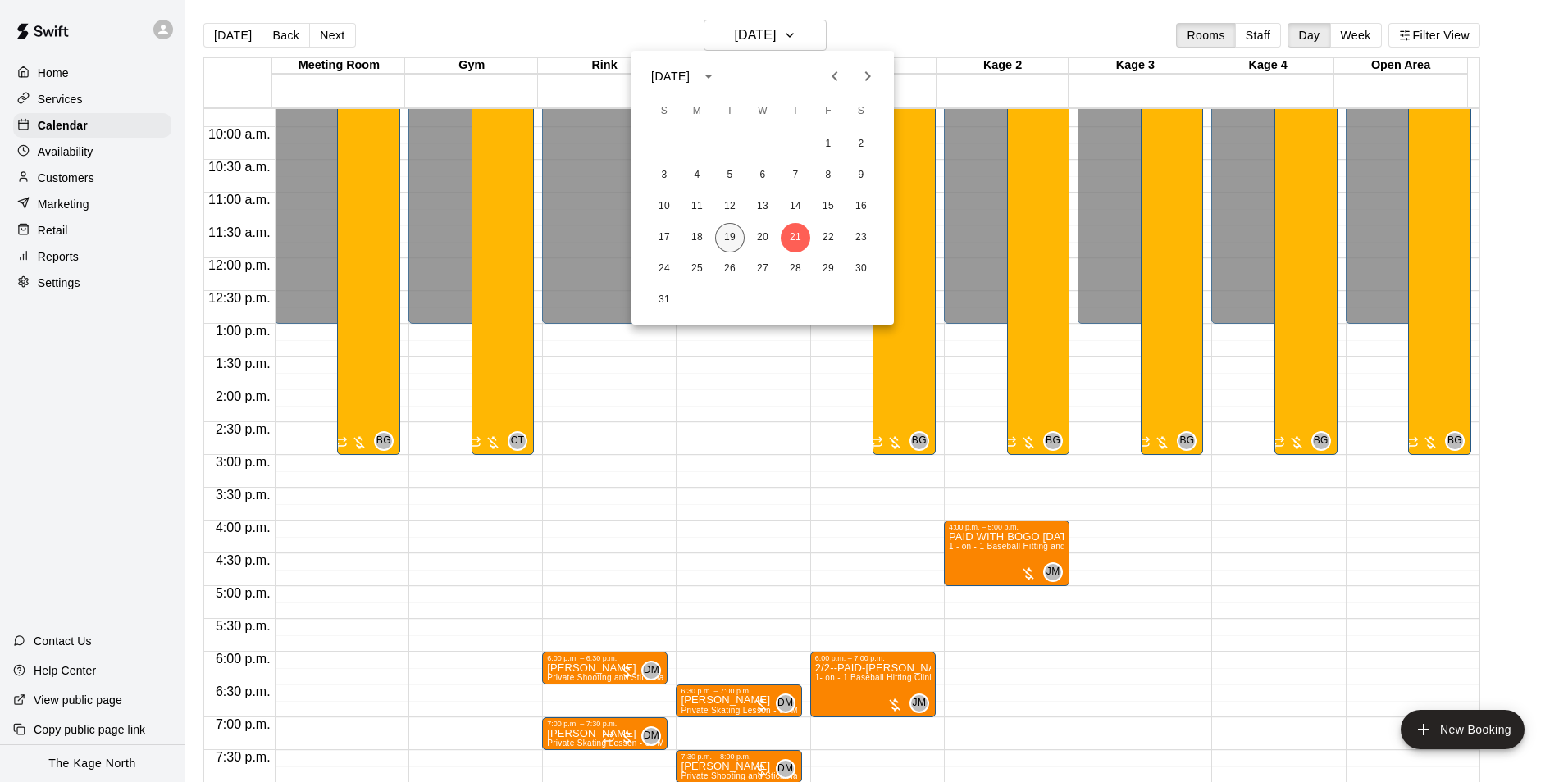
click at [728, 238] on button "19" at bounding box center [730, 238] width 30 height 30
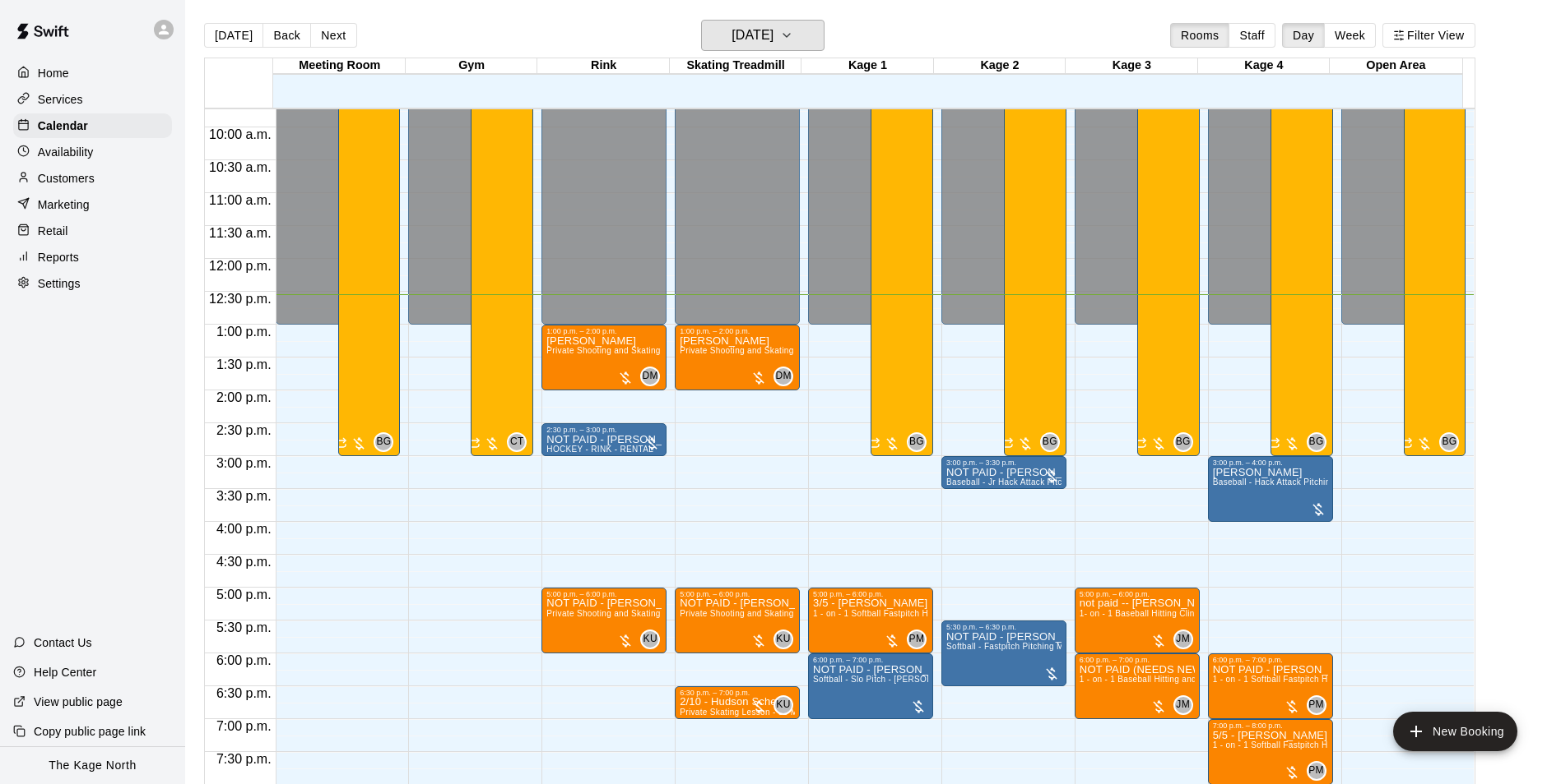
scroll to position [804, 0]
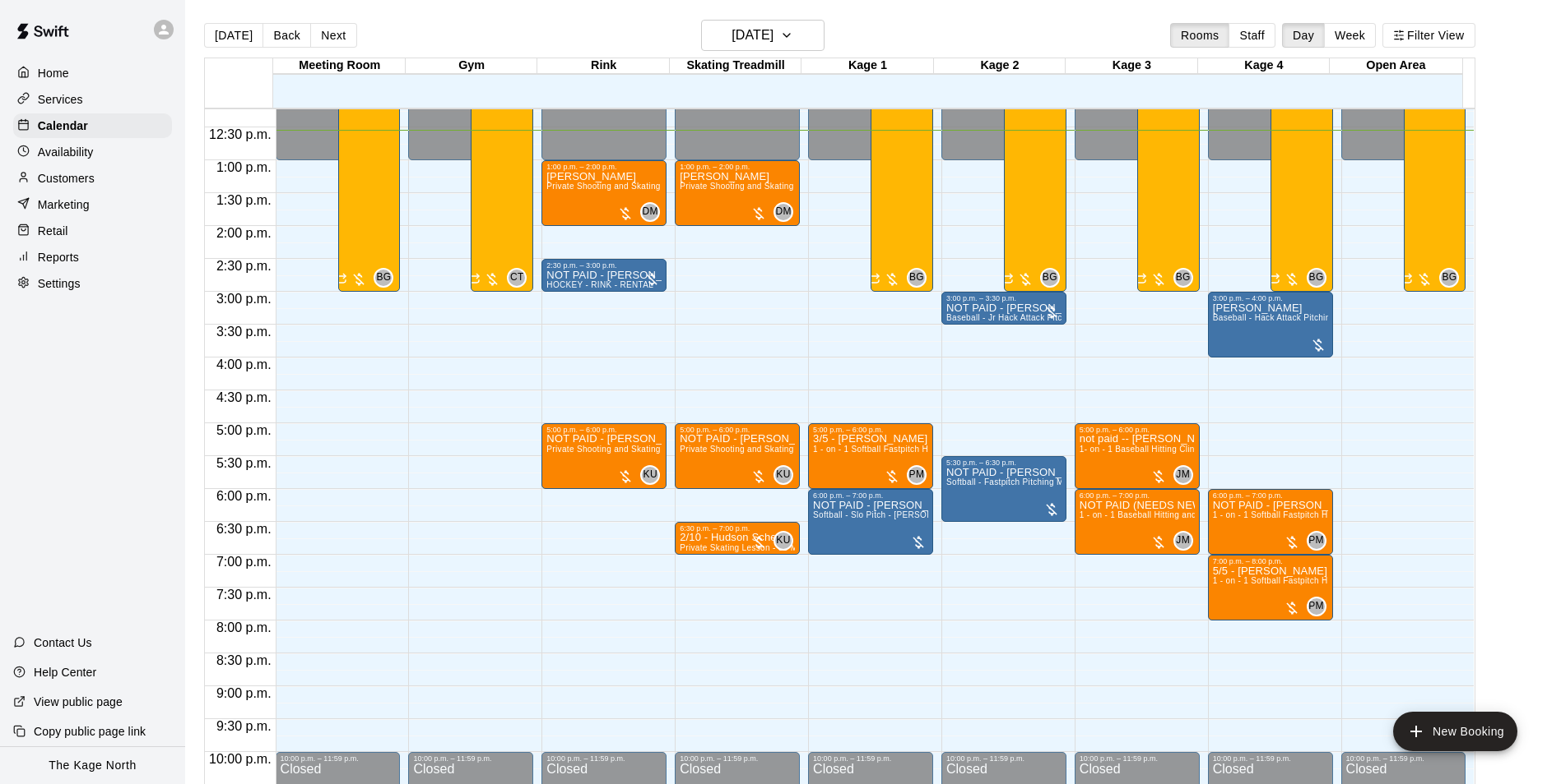
click at [80, 176] on p "Customers" at bounding box center [66, 178] width 57 height 16
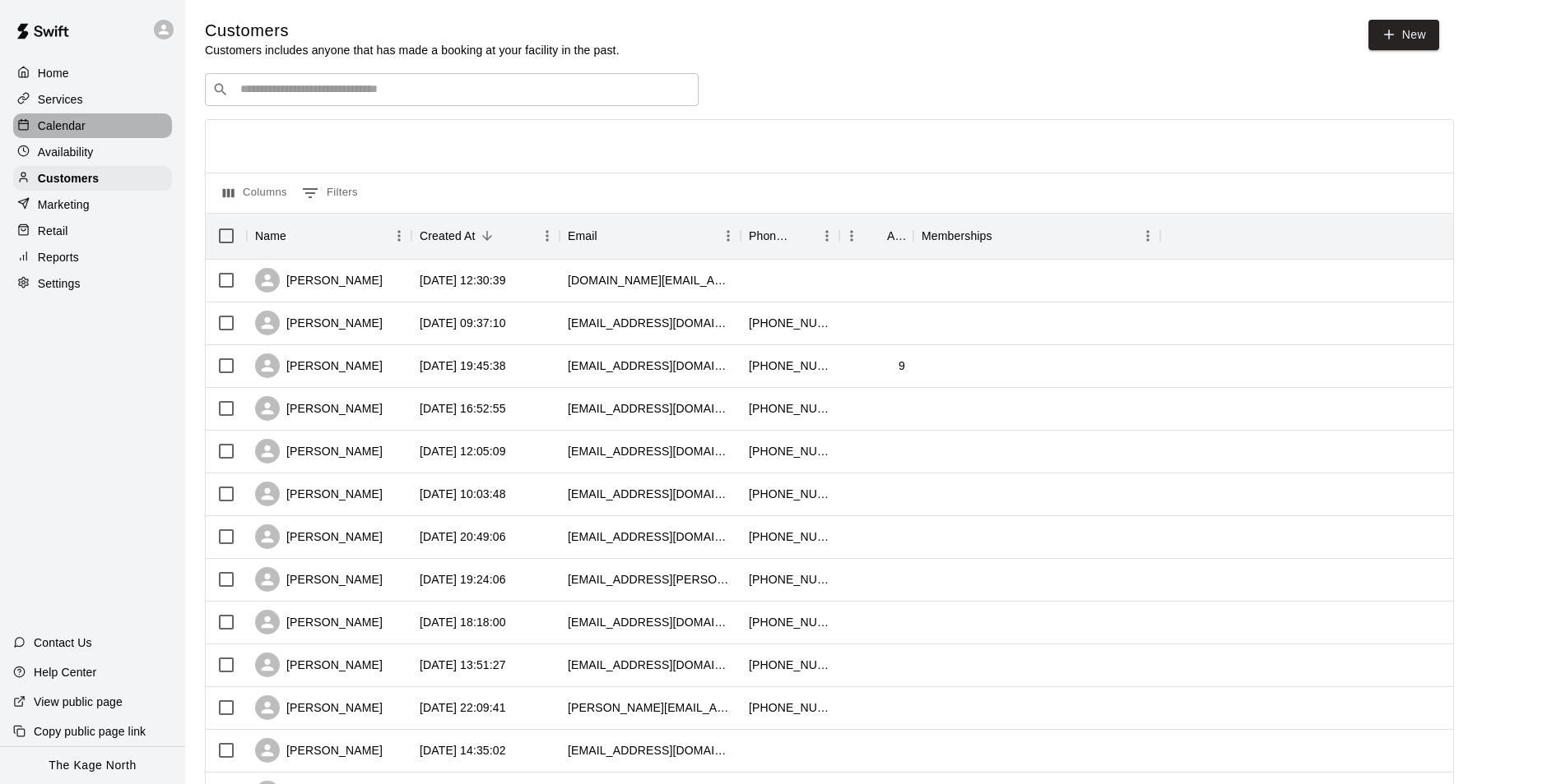
click at [66, 123] on p "Calendar" at bounding box center [61, 125] width 48 height 16
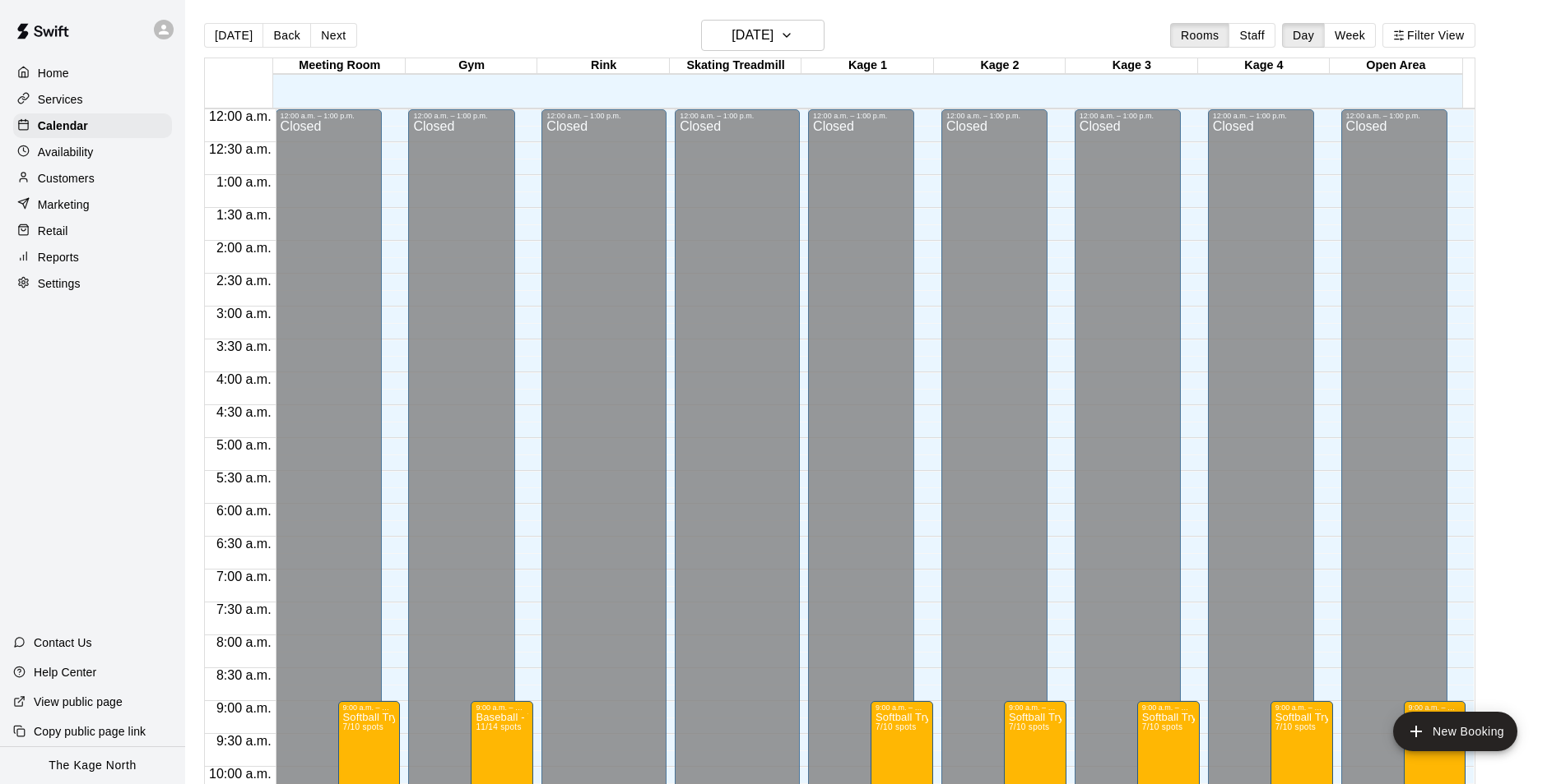
scroll to position [825, 0]
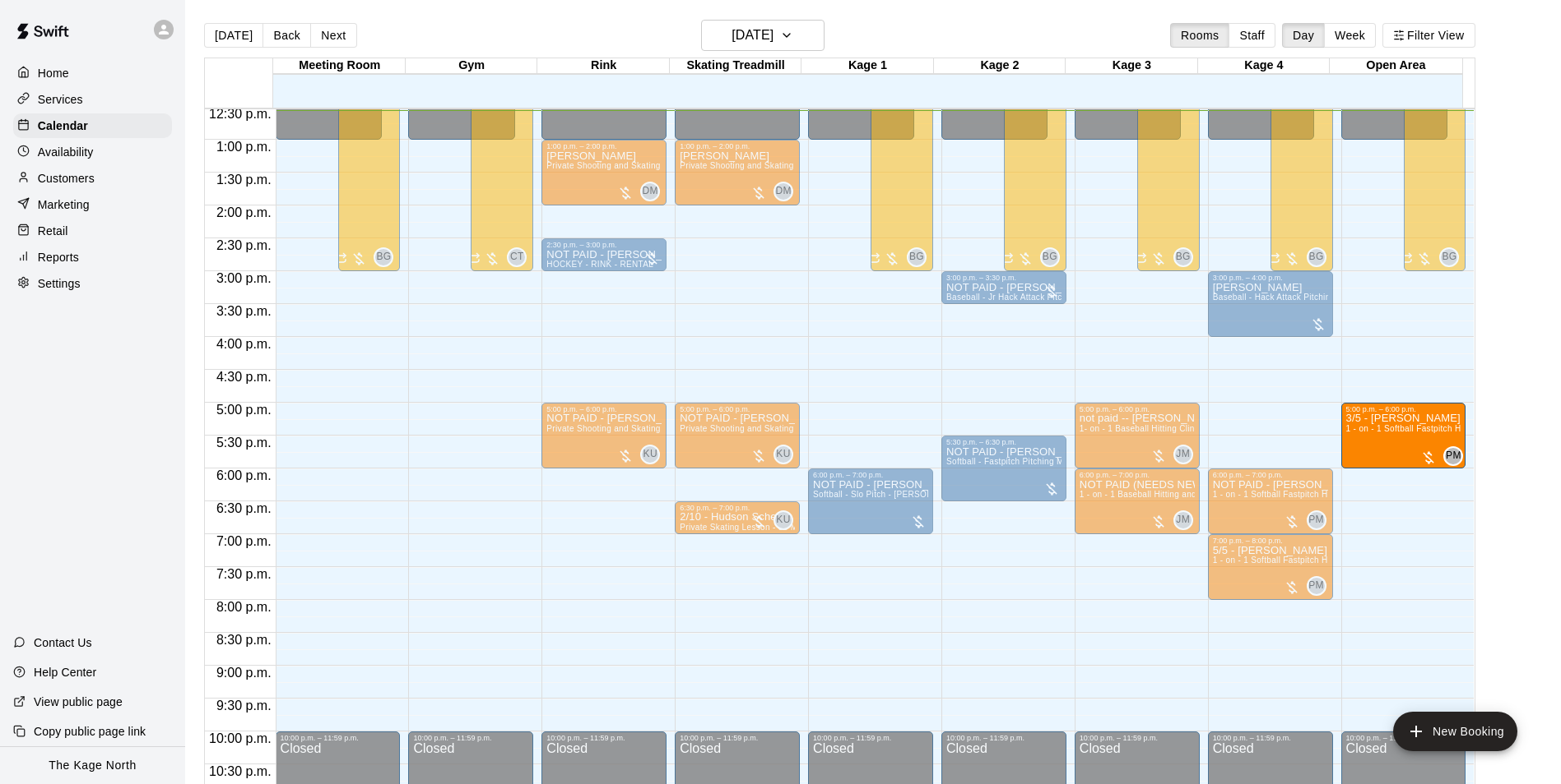
drag, startPoint x: 850, startPoint y: 429, endPoint x: 1363, endPoint y: 436, distance: 513.0
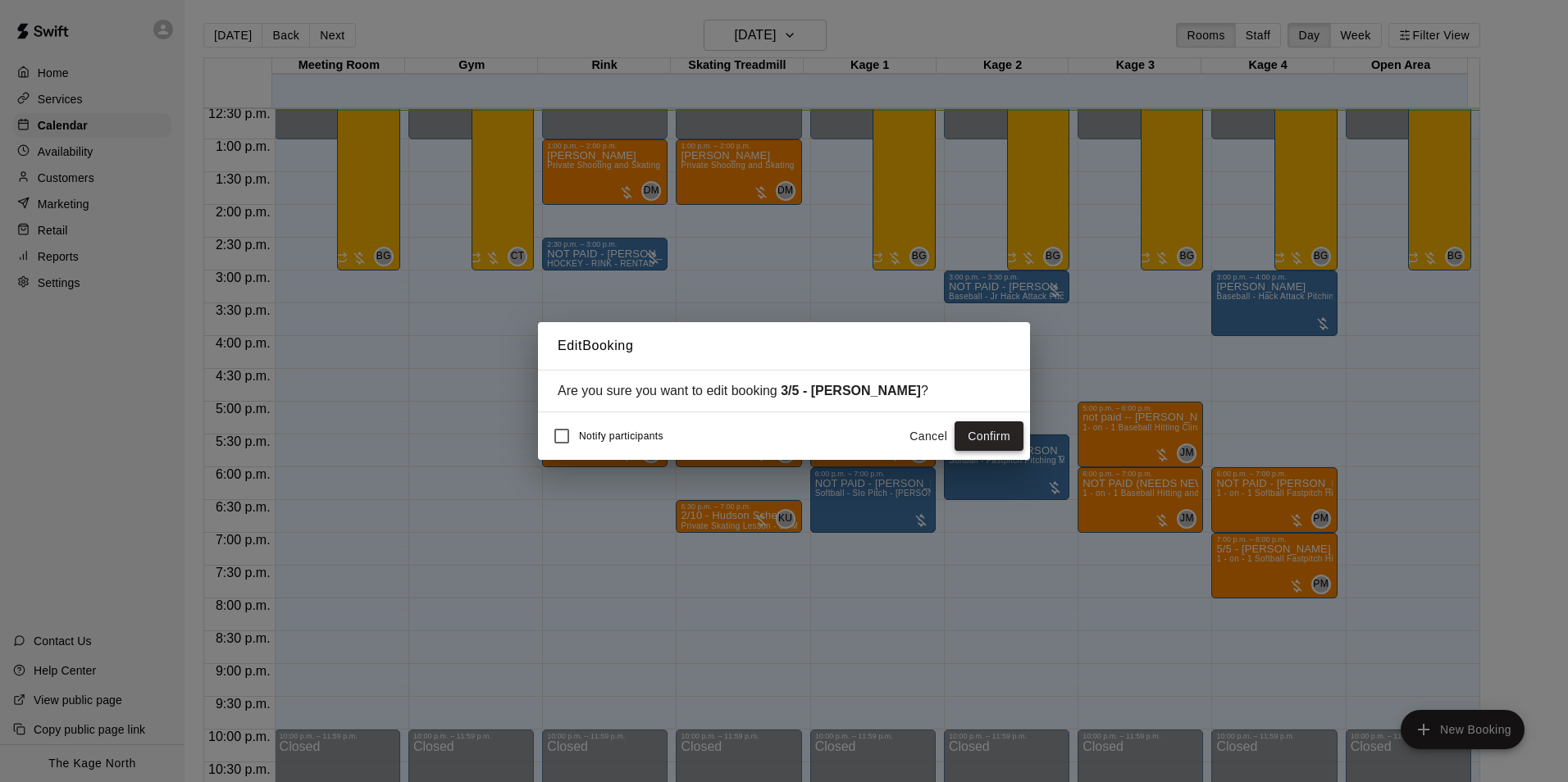
click at [983, 439] on button "Confirm" at bounding box center [989, 436] width 69 height 30
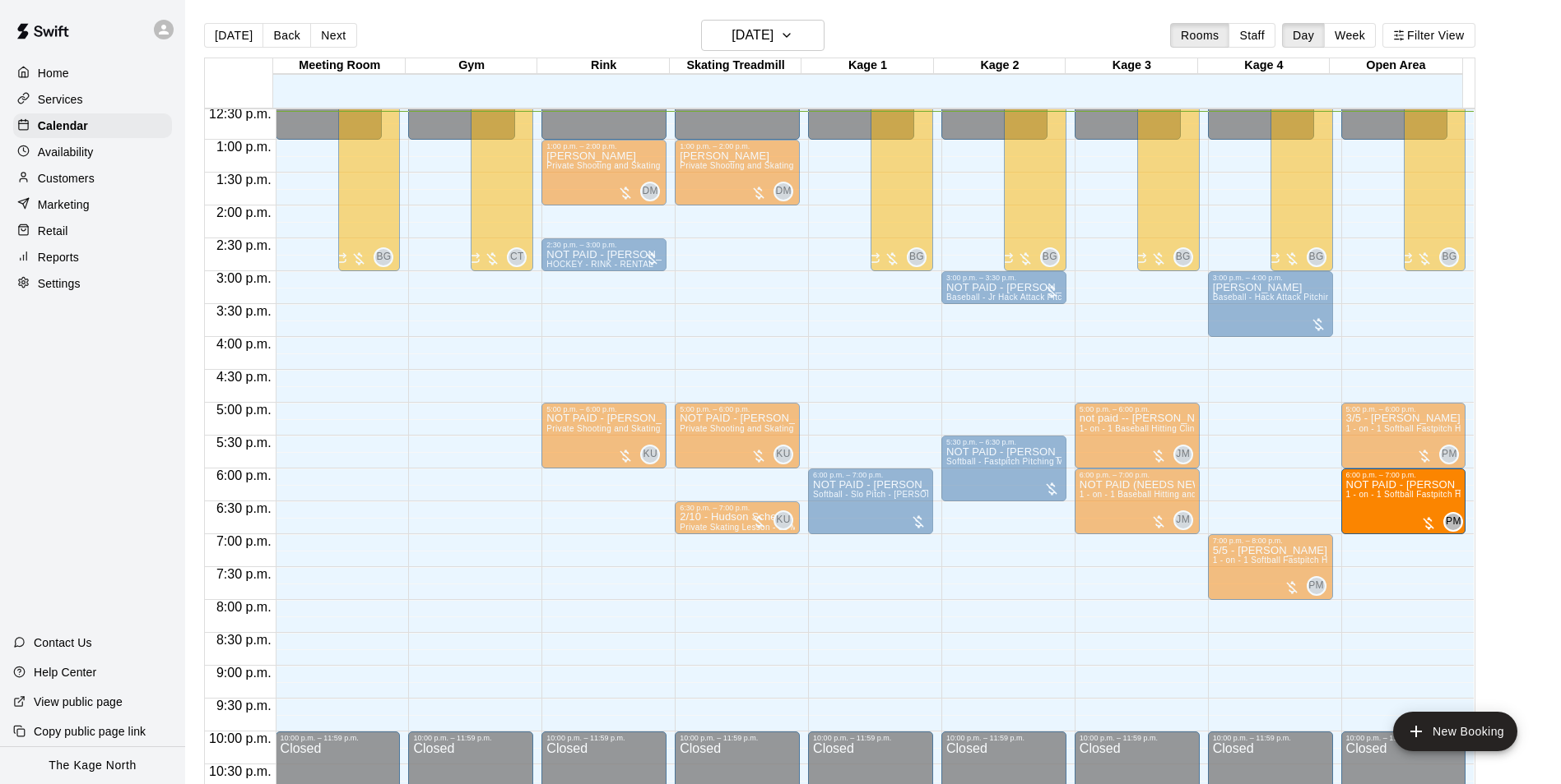
drag, startPoint x: 1278, startPoint y: 510, endPoint x: 1399, endPoint y: 512, distance: 121.0
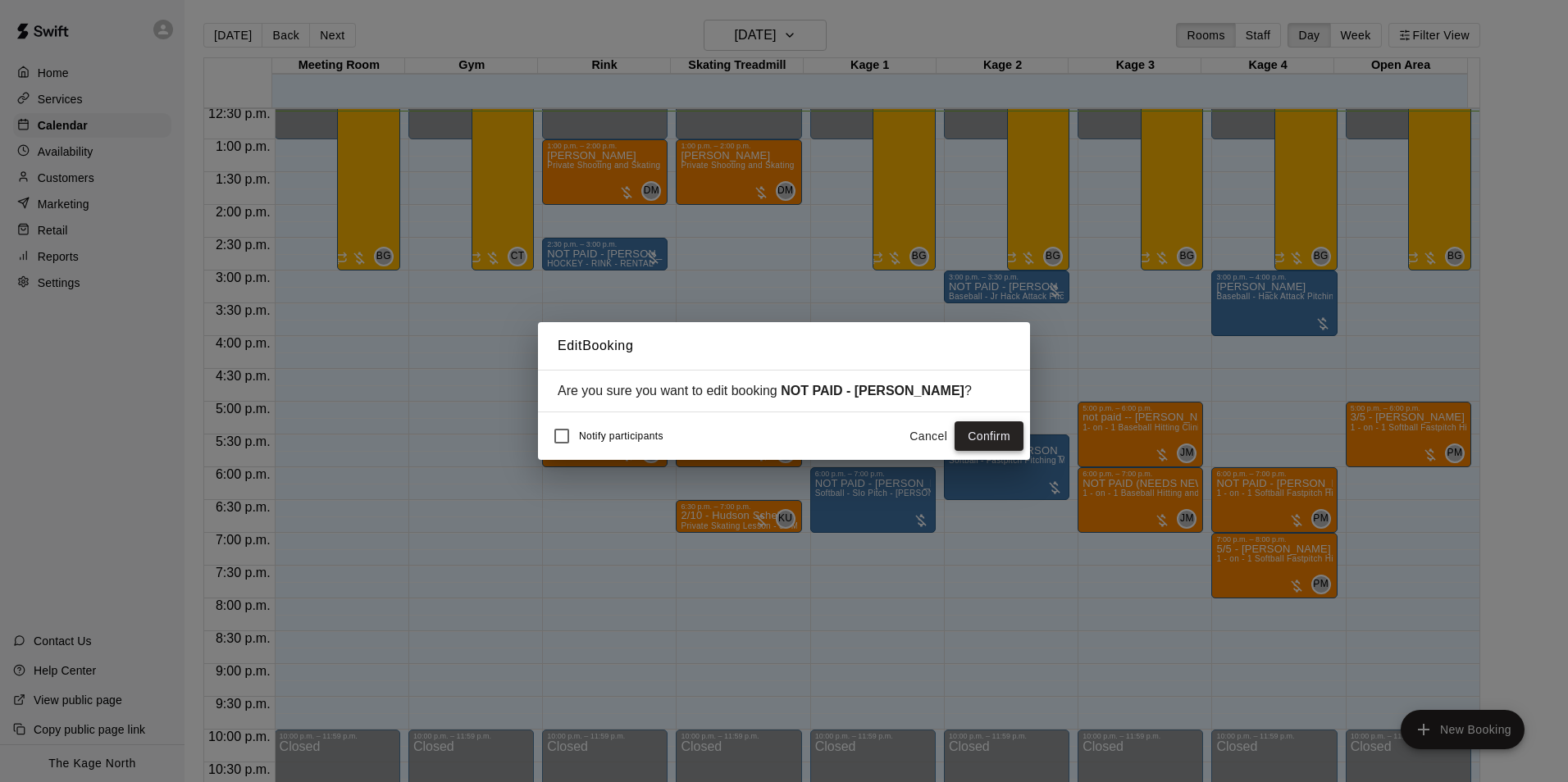
click at [994, 442] on button "Confirm" at bounding box center [989, 436] width 69 height 30
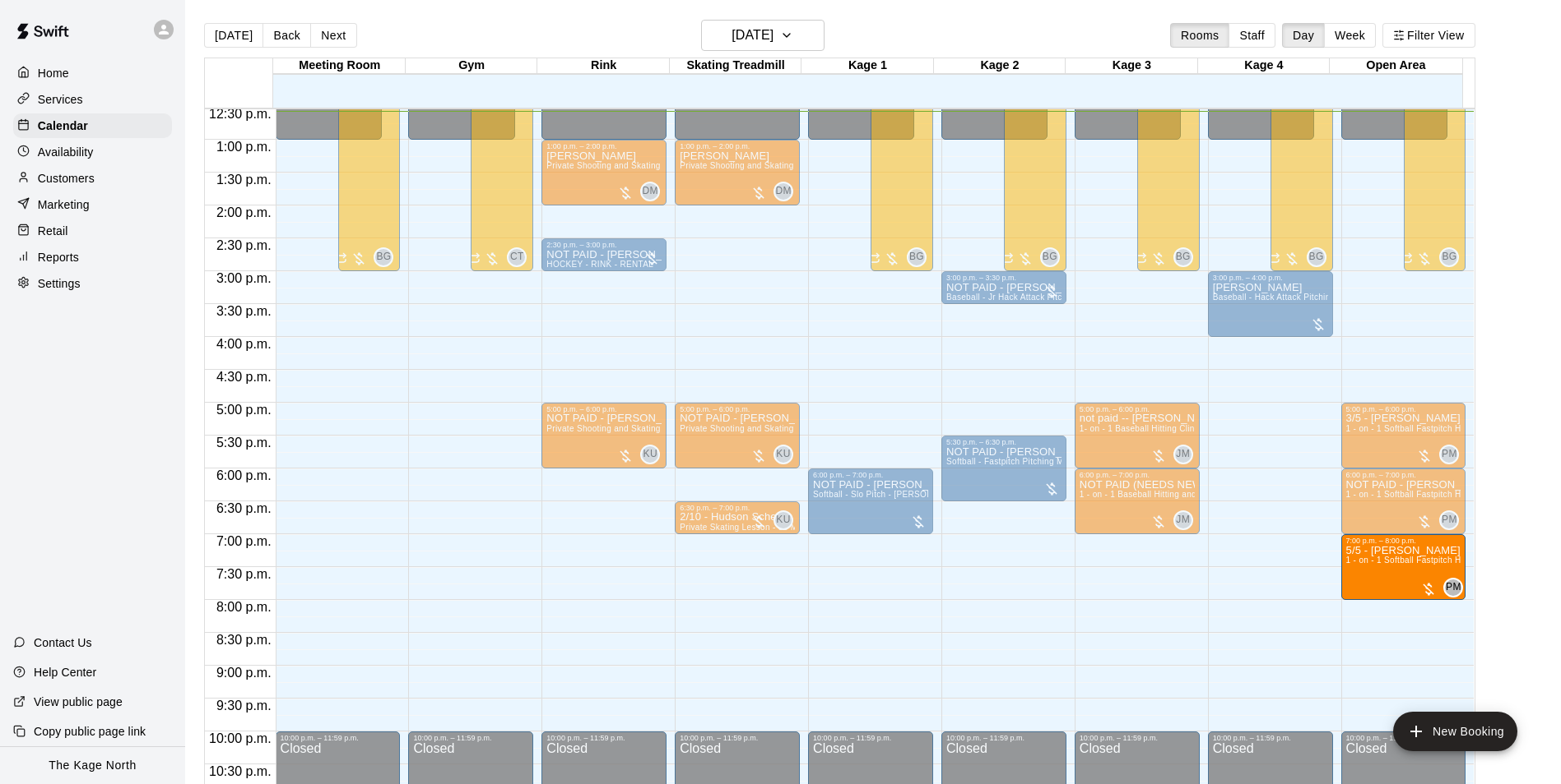
drag, startPoint x: 1275, startPoint y: 575, endPoint x: 1389, endPoint y: 583, distance: 114.3
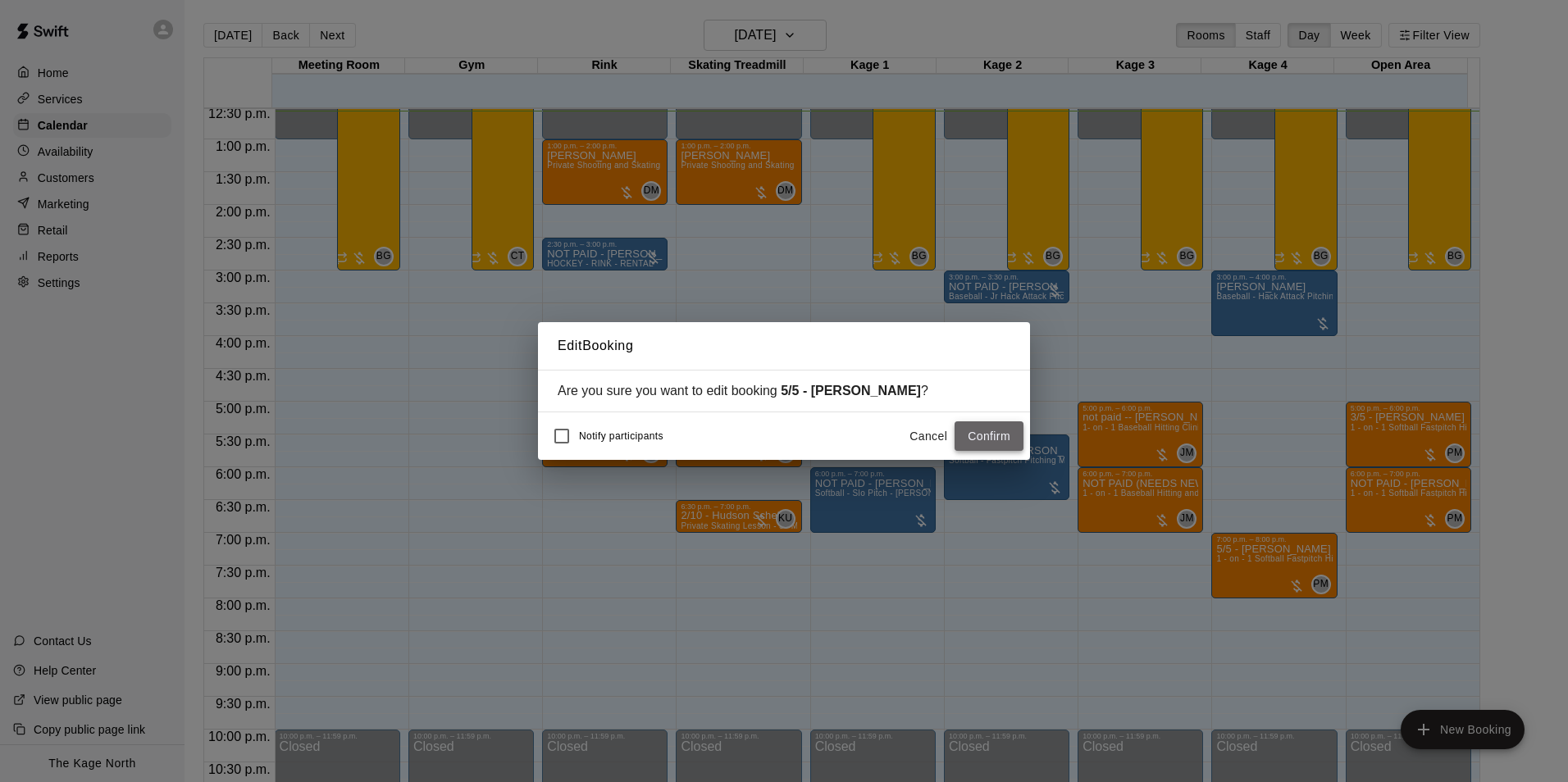
click at [970, 439] on button "Confirm" at bounding box center [989, 436] width 69 height 30
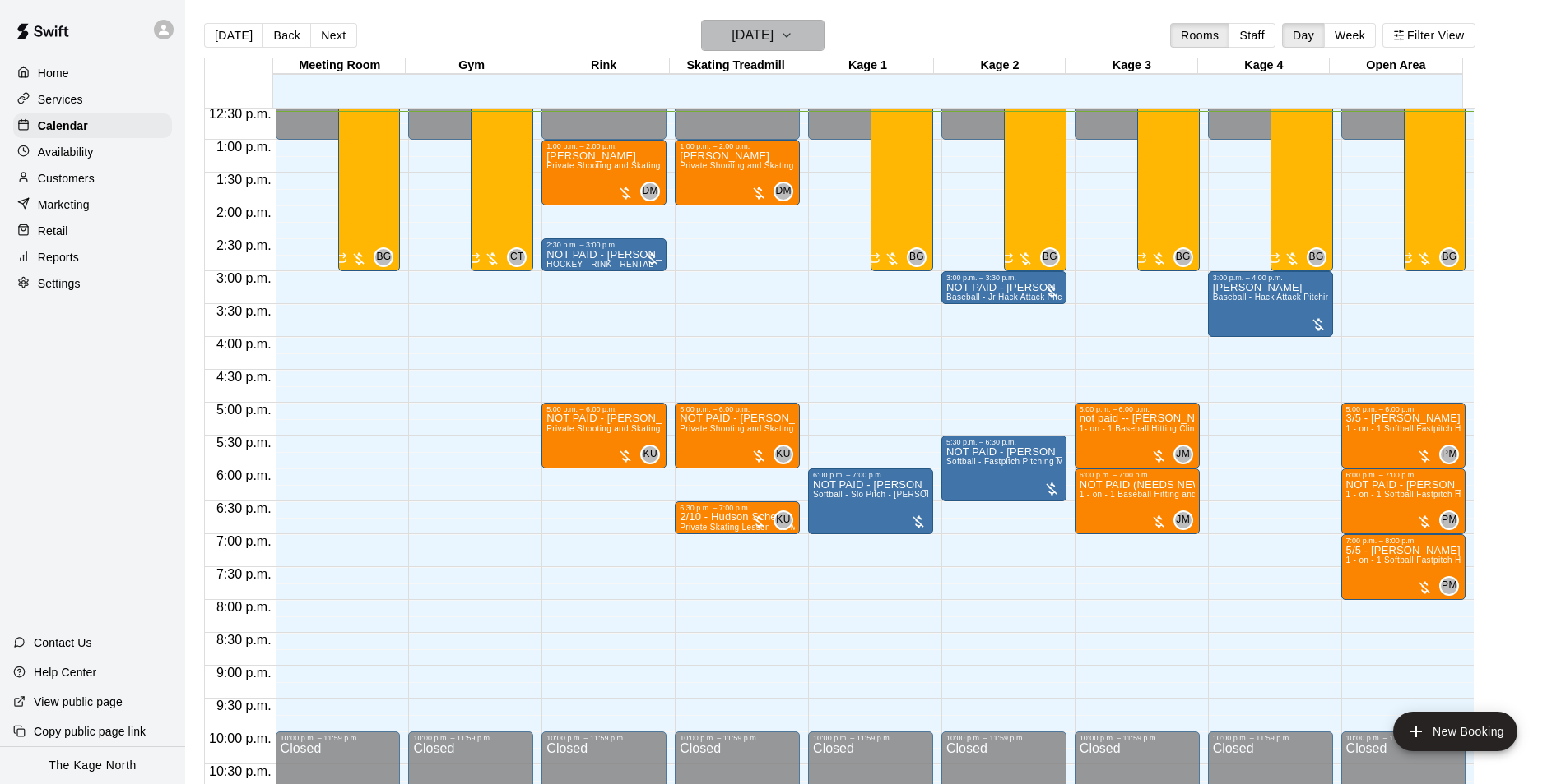
click at [774, 41] on h6 "[DATE]" at bounding box center [751, 36] width 42 height 23
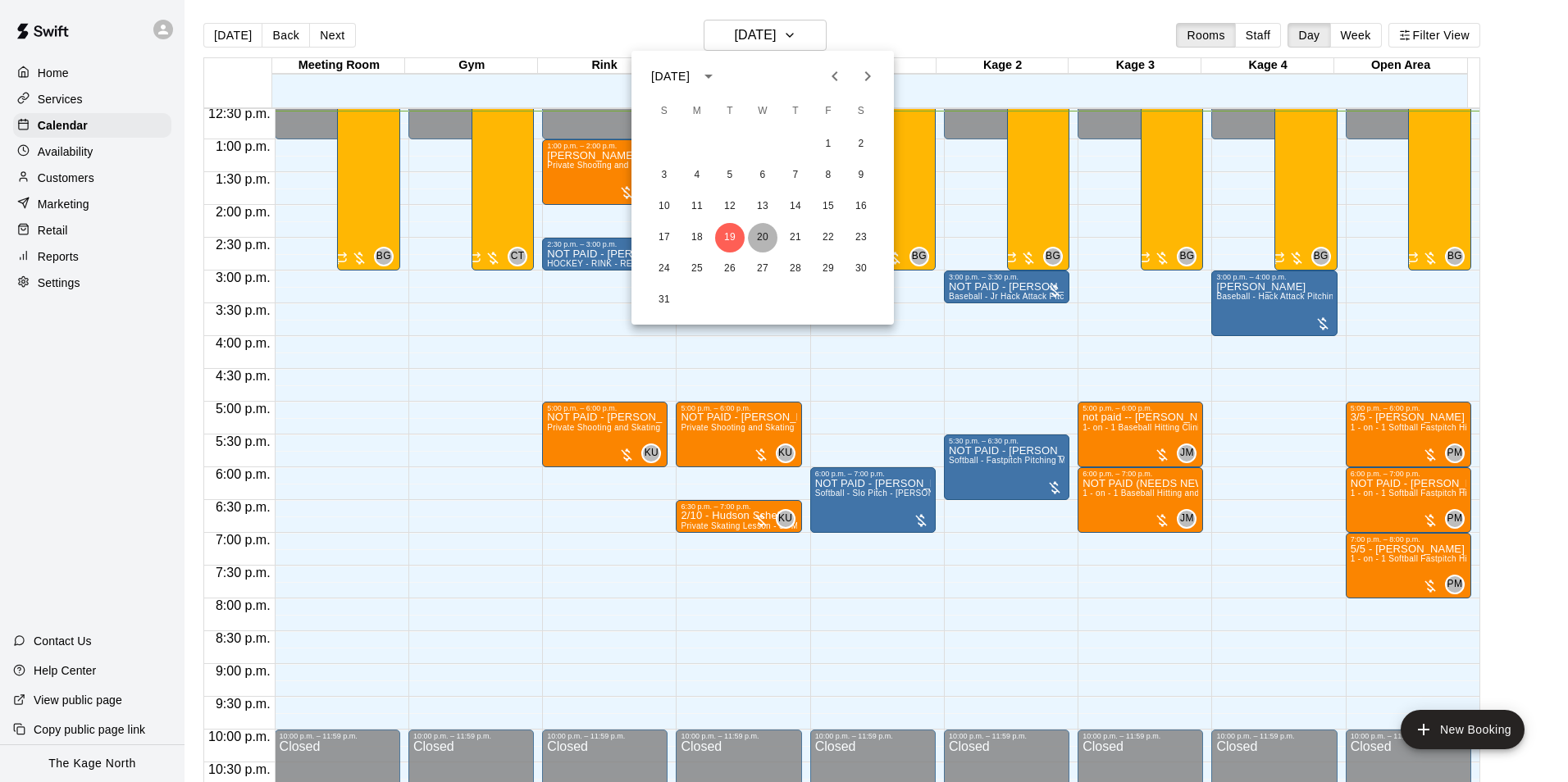
click at [767, 237] on button "20" at bounding box center [763, 238] width 30 height 30
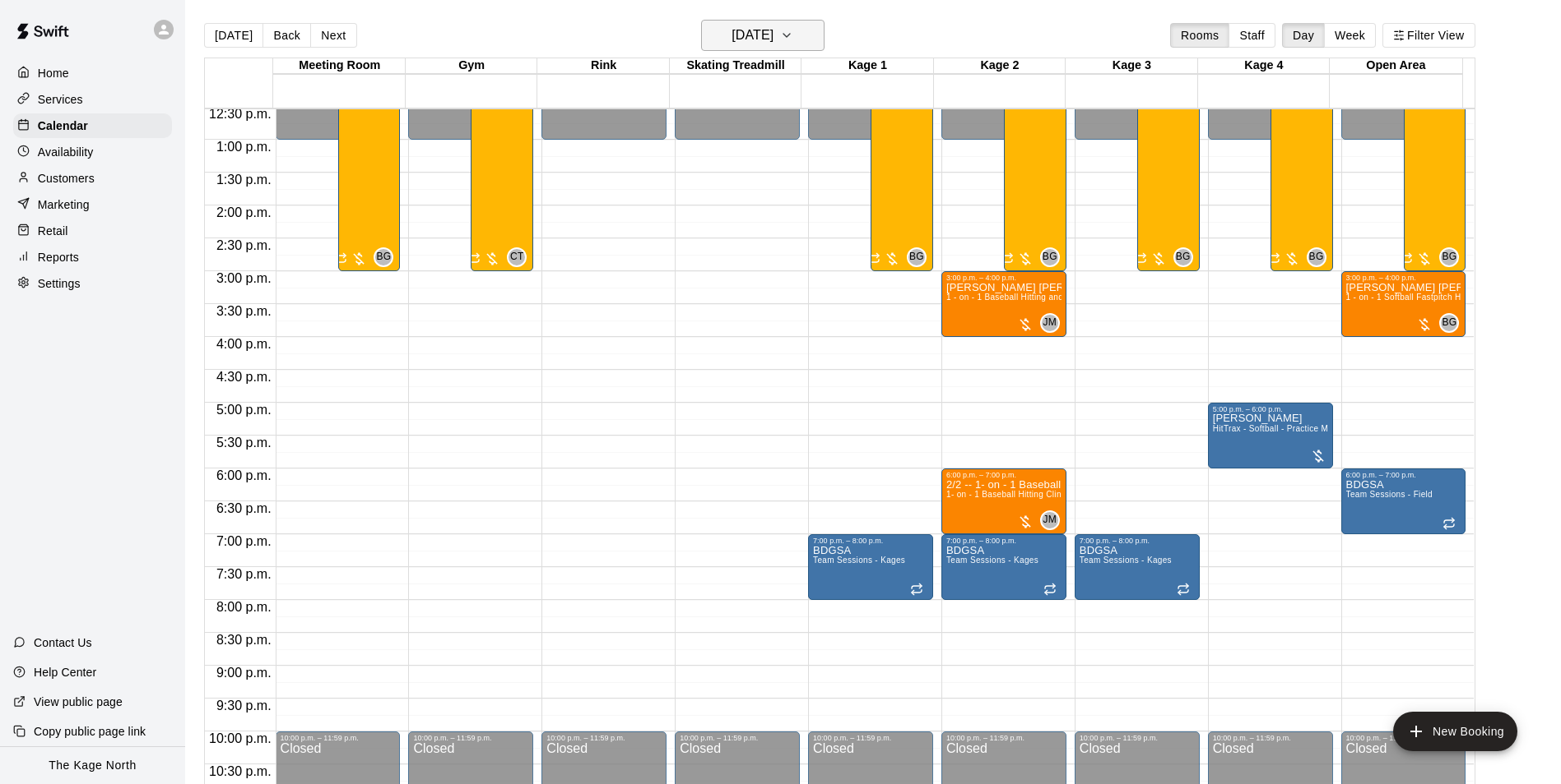
click at [774, 40] on h6 "[DATE]" at bounding box center [751, 36] width 42 height 23
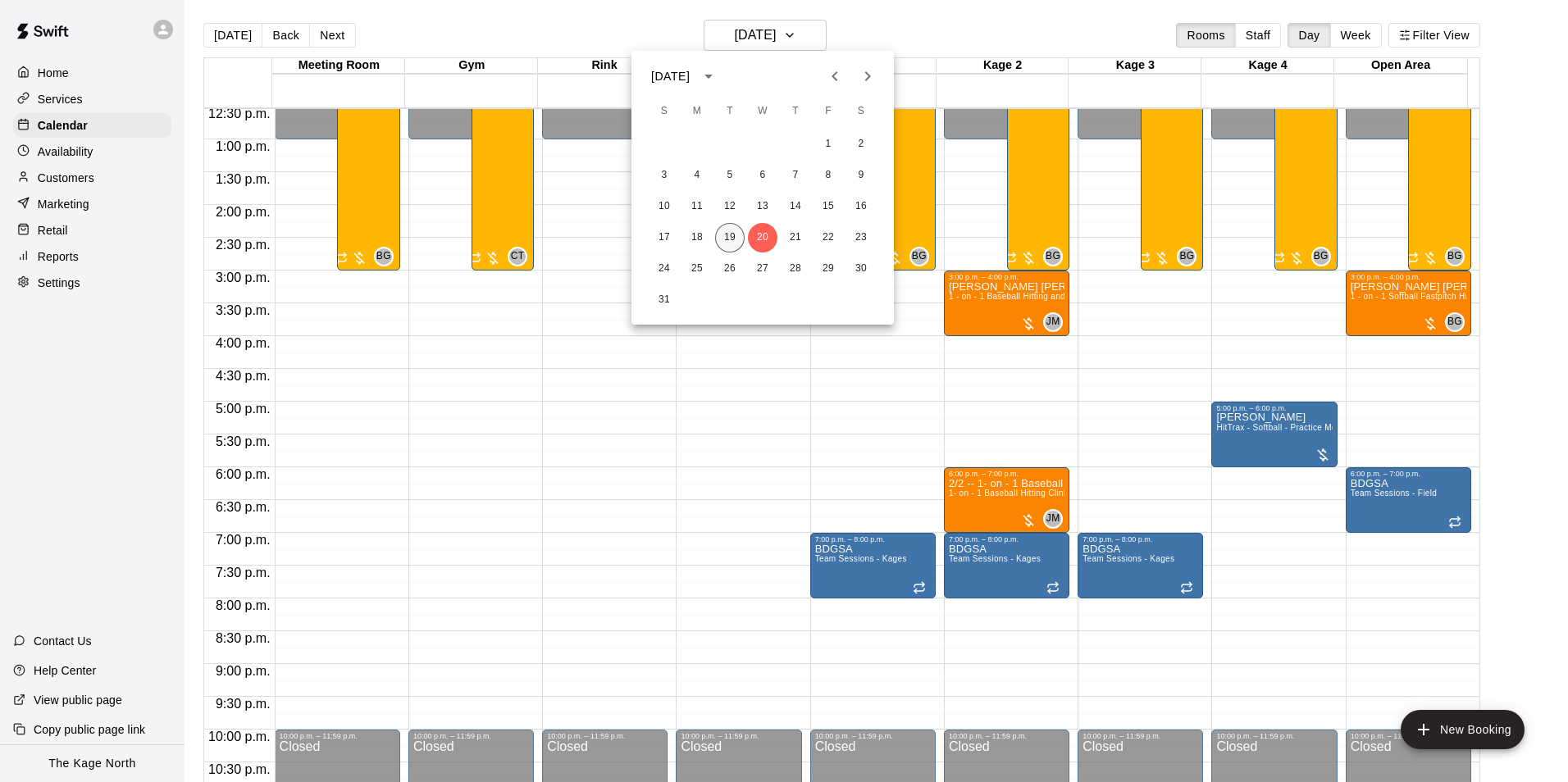
click at [725, 232] on button "19" at bounding box center [730, 238] width 30 height 30
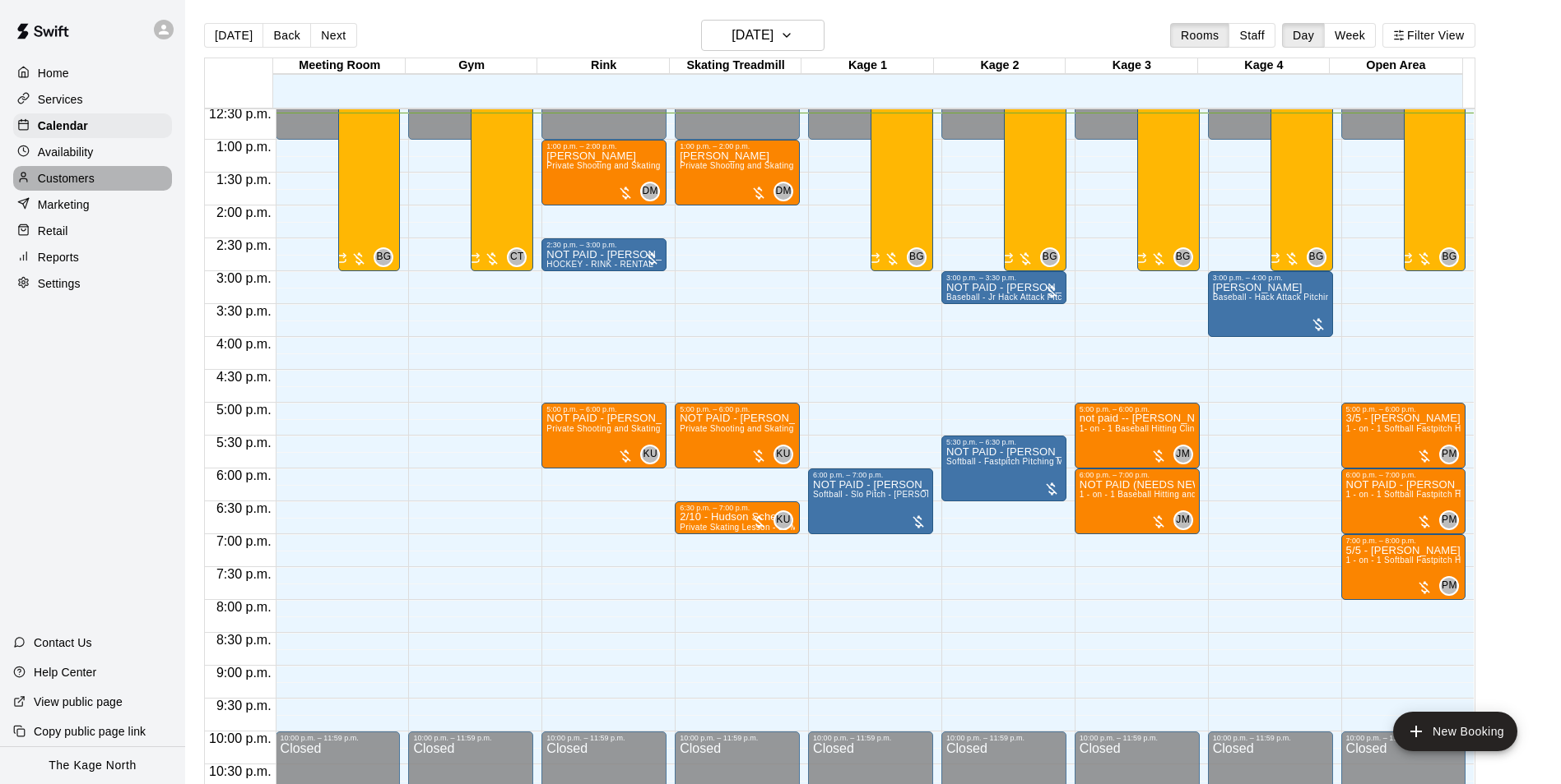
click at [79, 185] on p "Customers" at bounding box center [66, 178] width 57 height 16
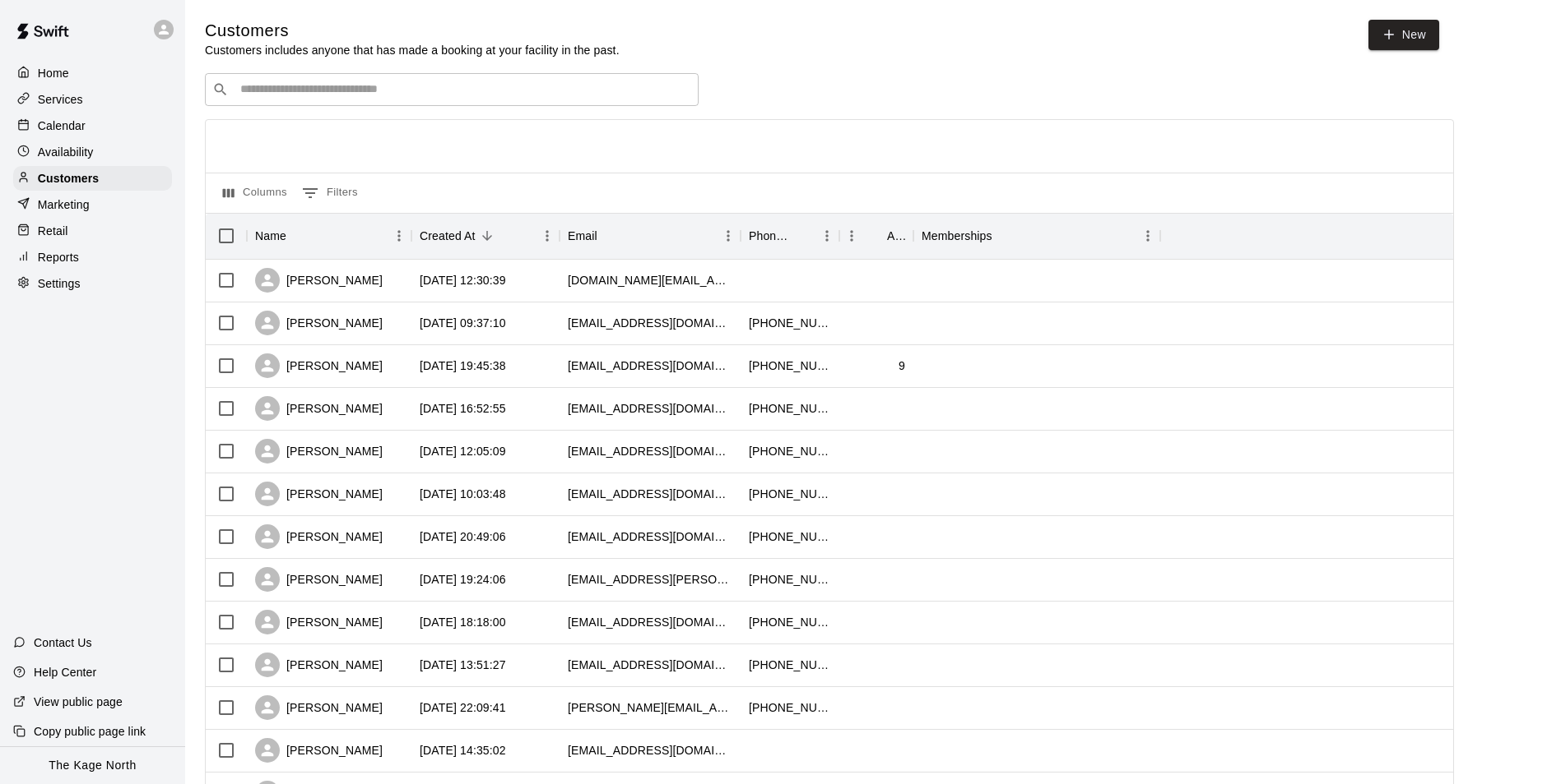
drag, startPoint x: 51, startPoint y: 127, endPoint x: 107, endPoint y: 137, distance: 56.9
click at [51, 127] on p "Calendar" at bounding box center [61, 125] width 48 height 16
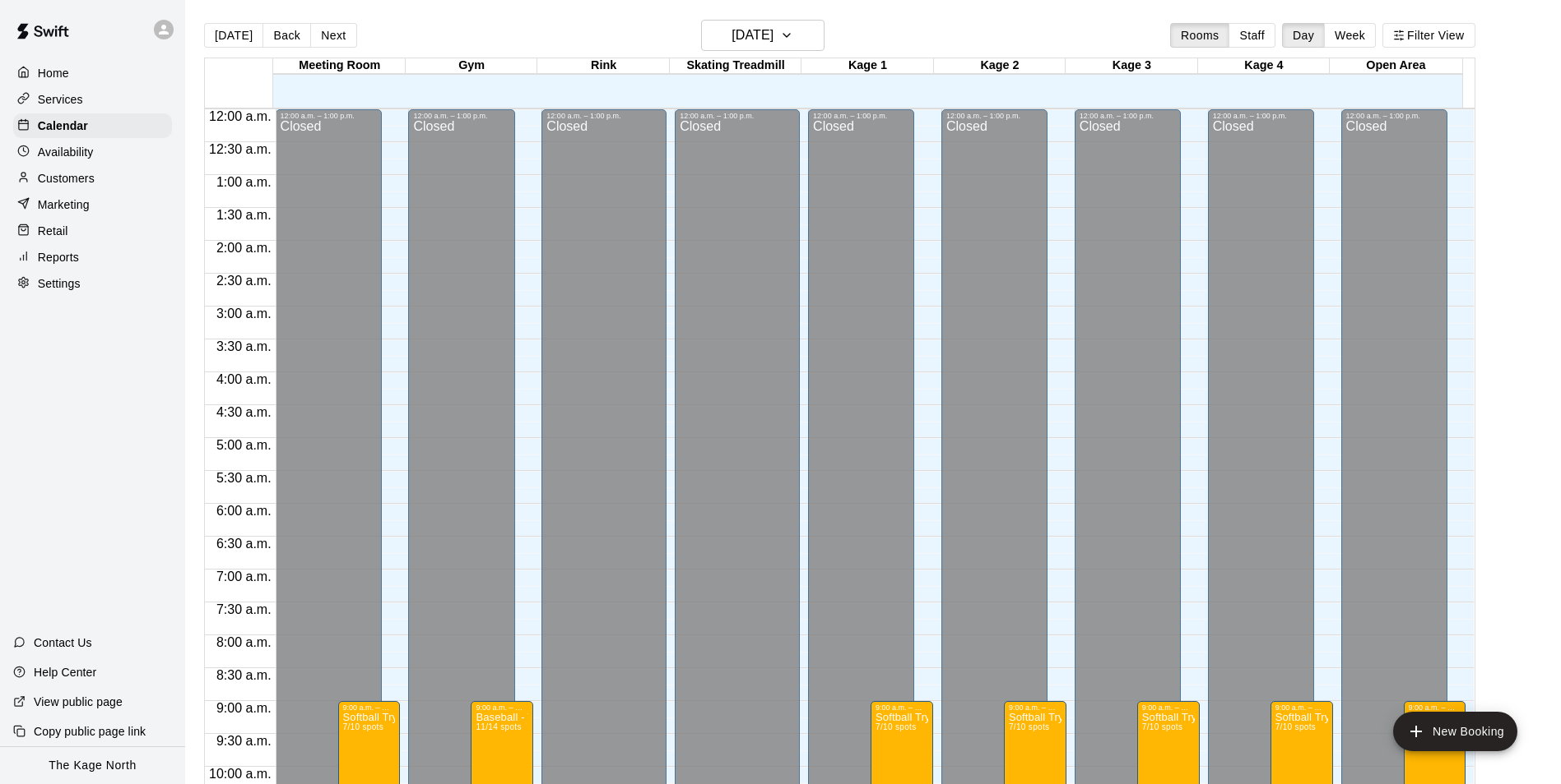
scroll to position [829, 0]
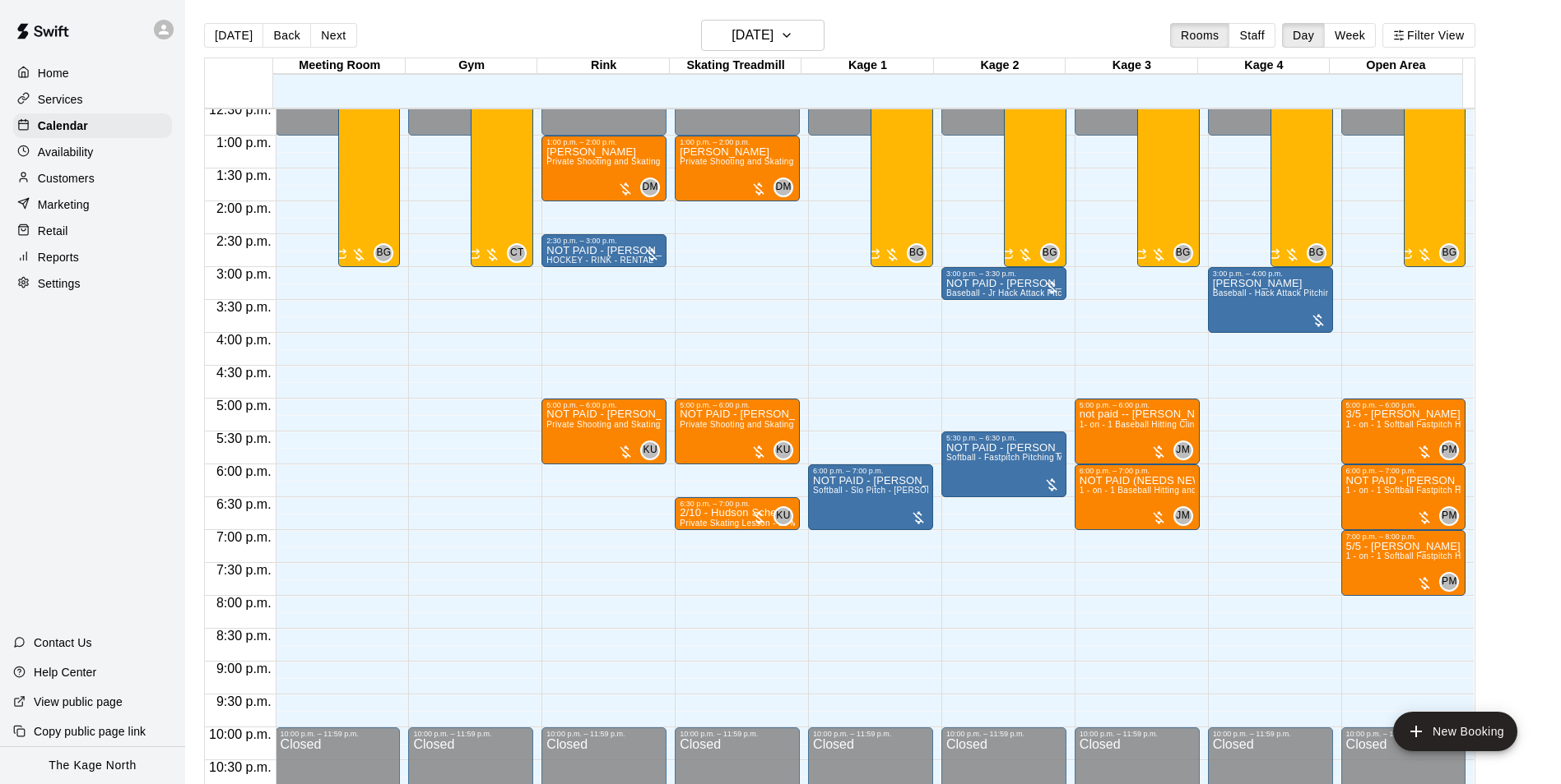
click at [68, 180] on p "Customers" at bounding box center [66, 178] width 57 height 16
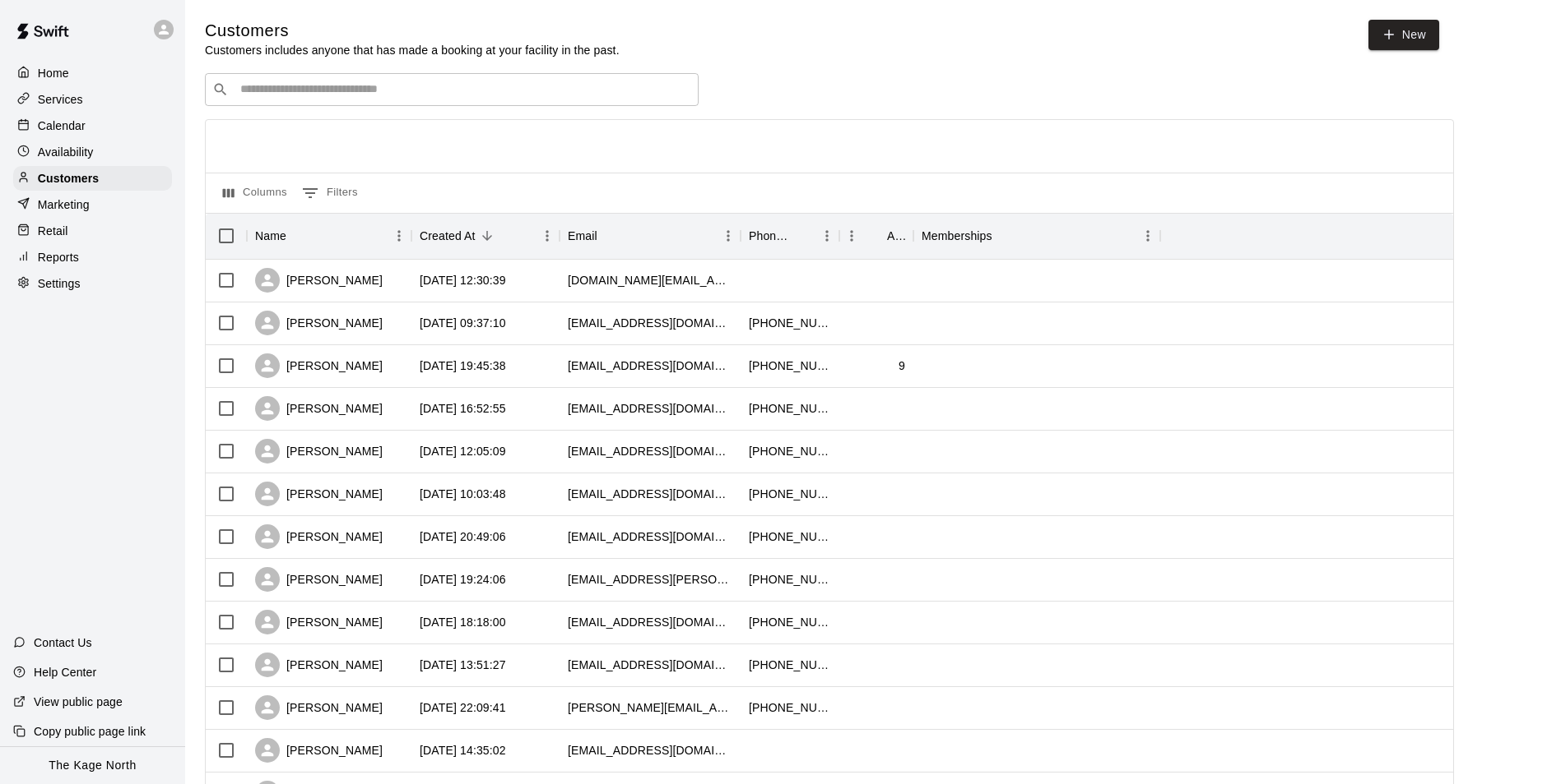
click at [82, 131] on p "Calendar" at bounding box center [61, 125] width 48 height 16
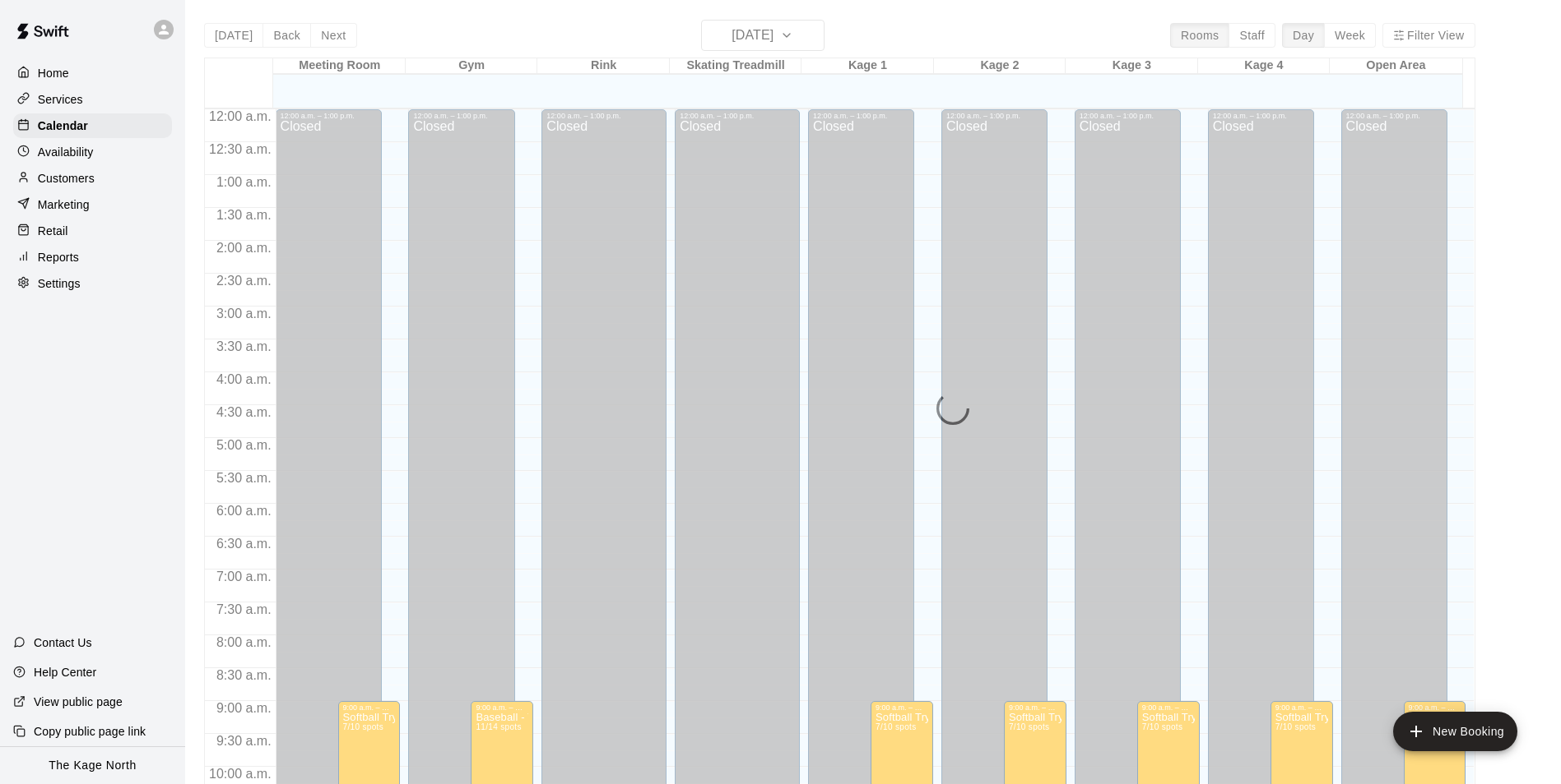
scroll to position [829, 0]
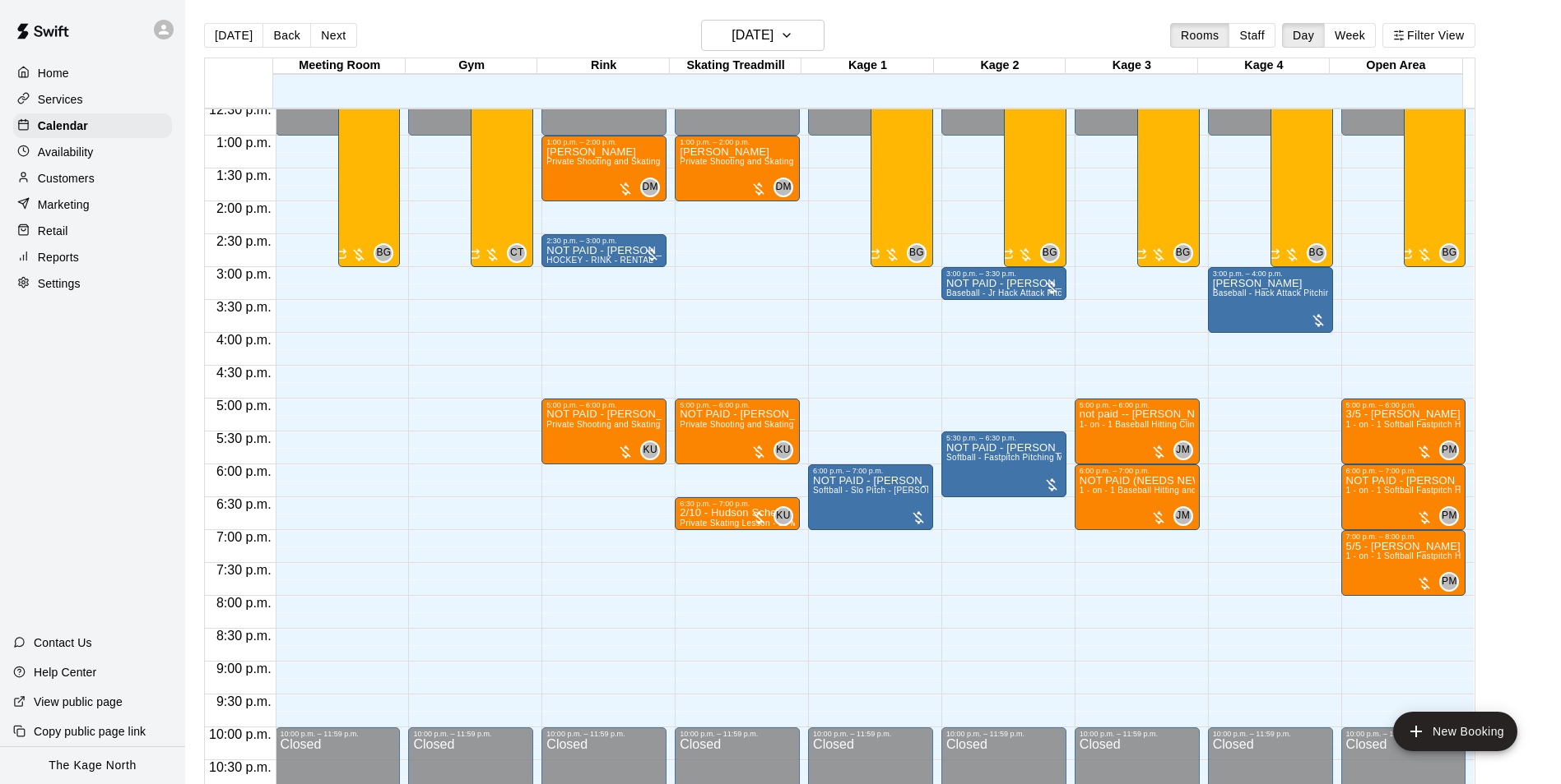
click at [550, 23] on div "[DATE] Back [DATE][DATE] Rooms Staff Day Week Filter View" at bounding box center [839, 38] width 1271 height 38
click at [772, 31] on h6 "[DATE]" at bounding box center [751, 36] width 42 height 23
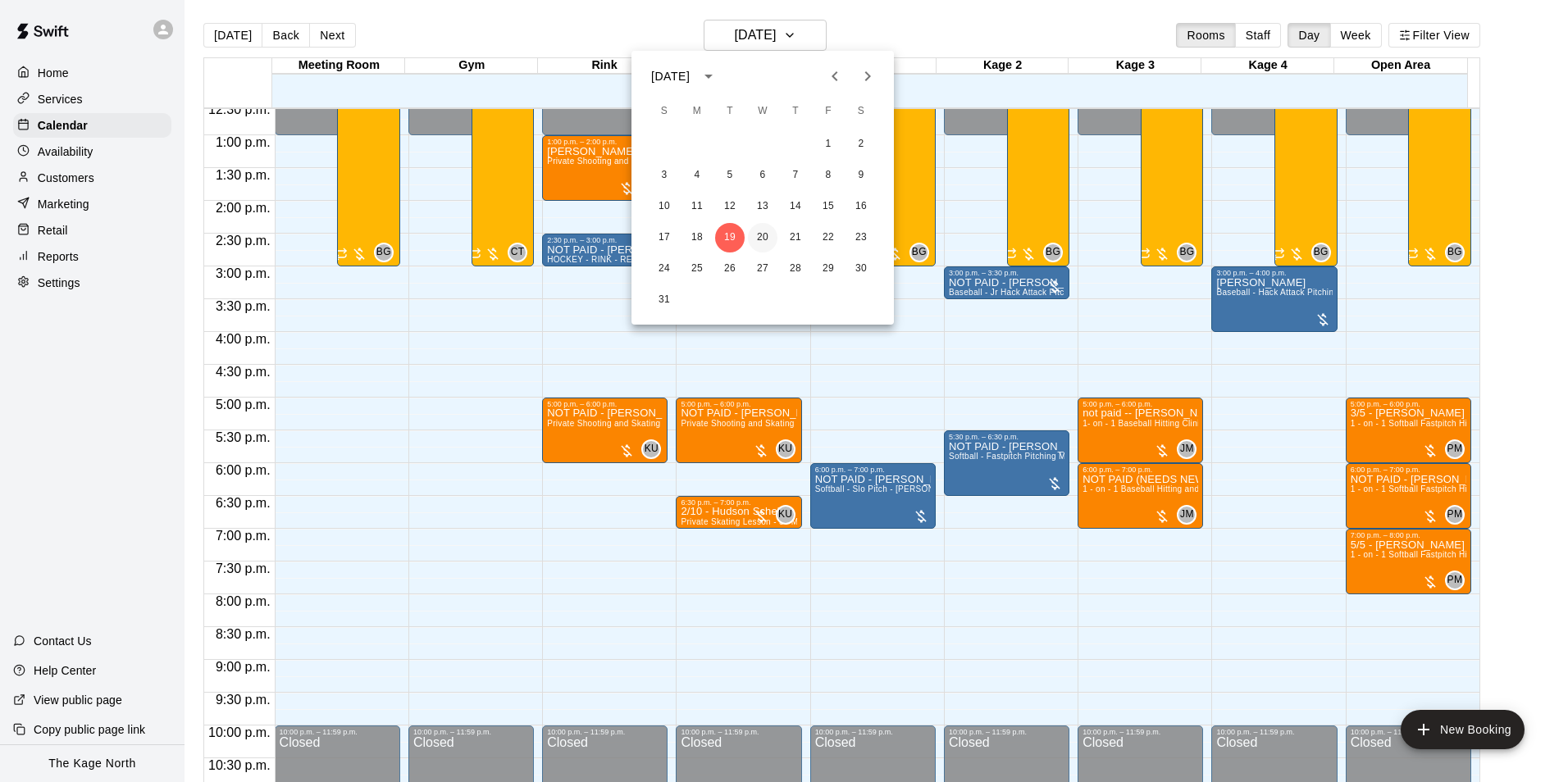
click at [766, 234] on button "20" at bounding box center [763, 238] width 30 height 30
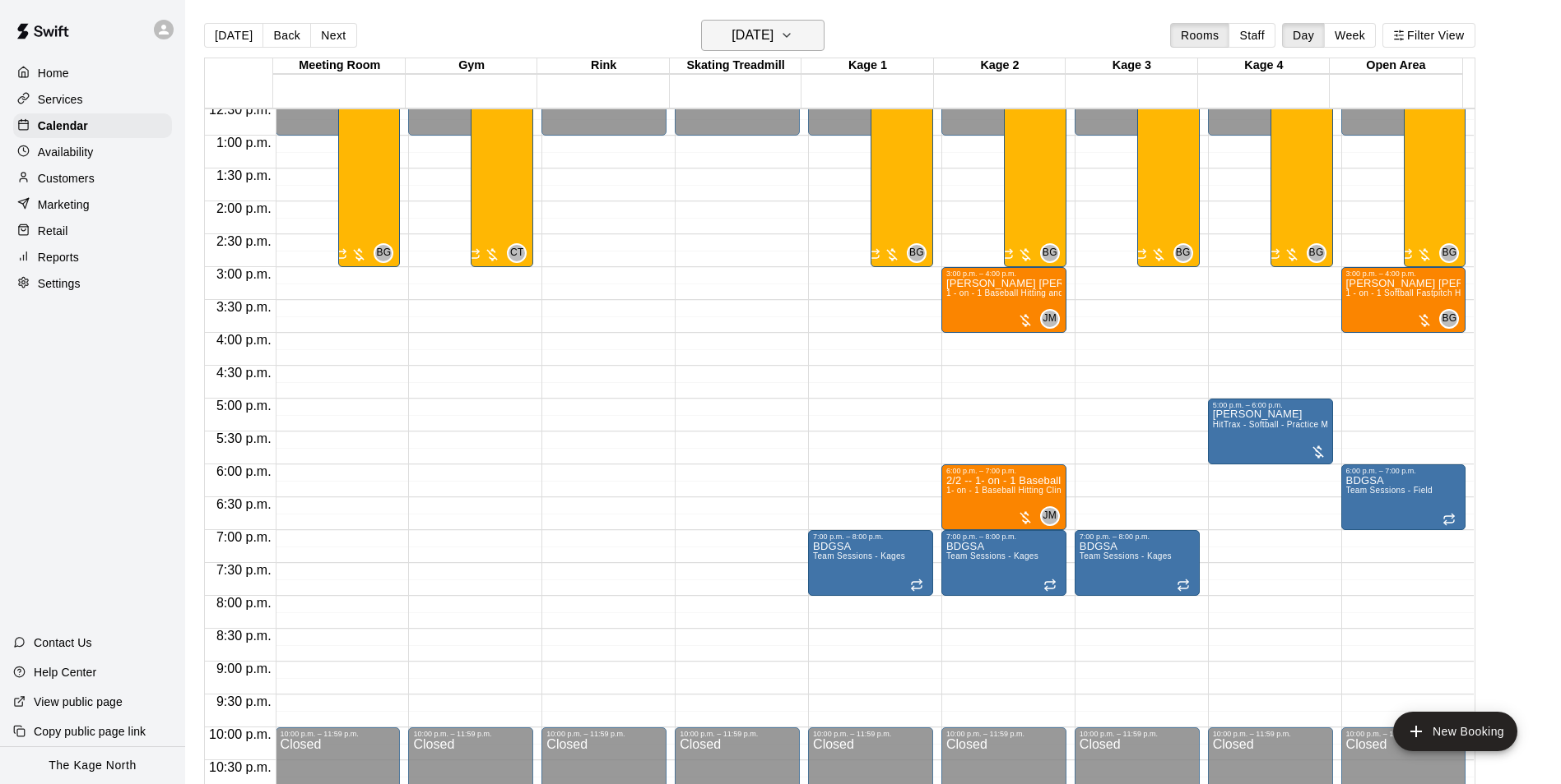
click at [813, 36] on button "[DATE]" at bounding box center [762, 35] width 123 height 31
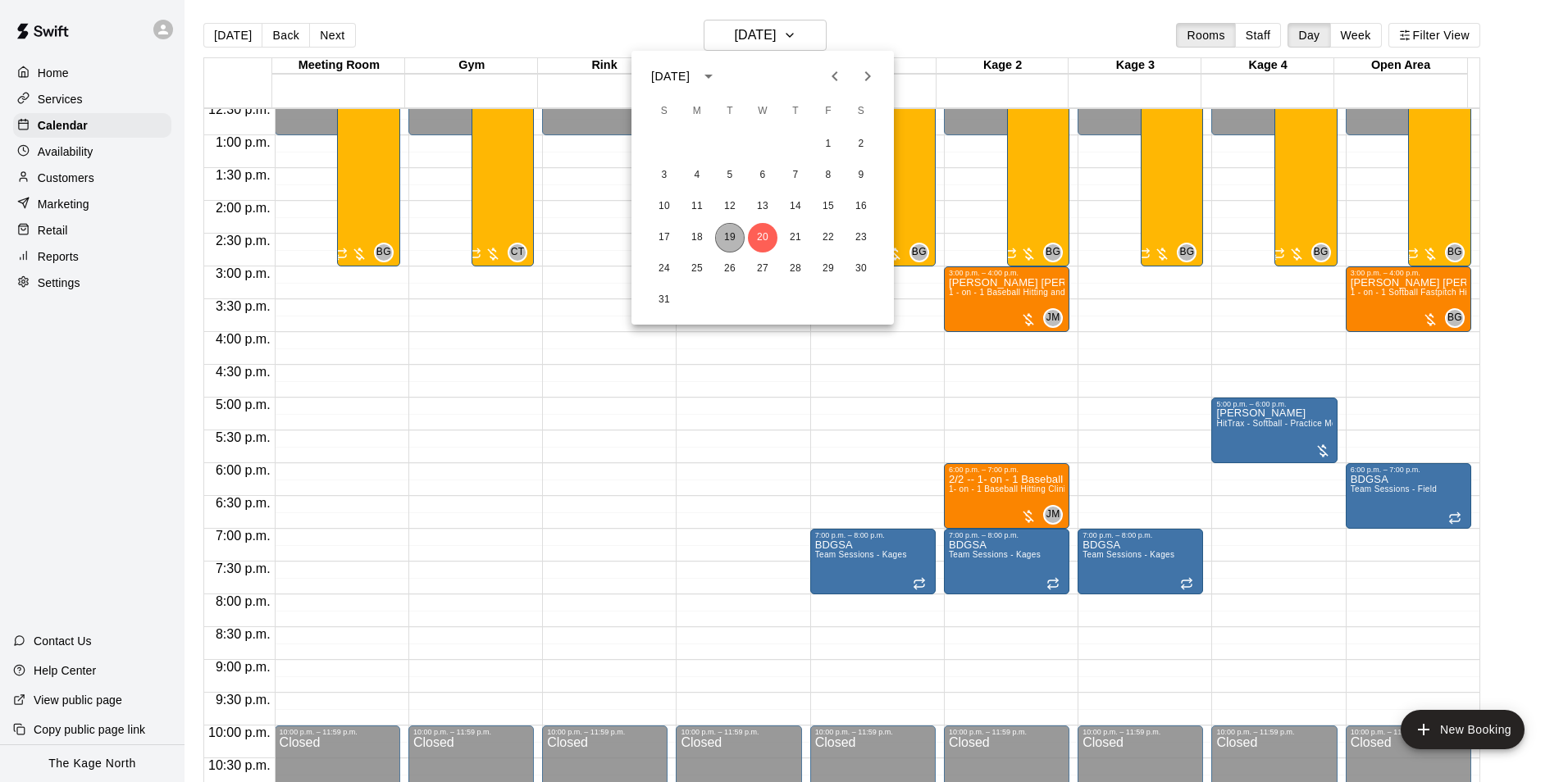
click at [726, 241] on button "19" at bounding box center [730, 238] width 30 height 30
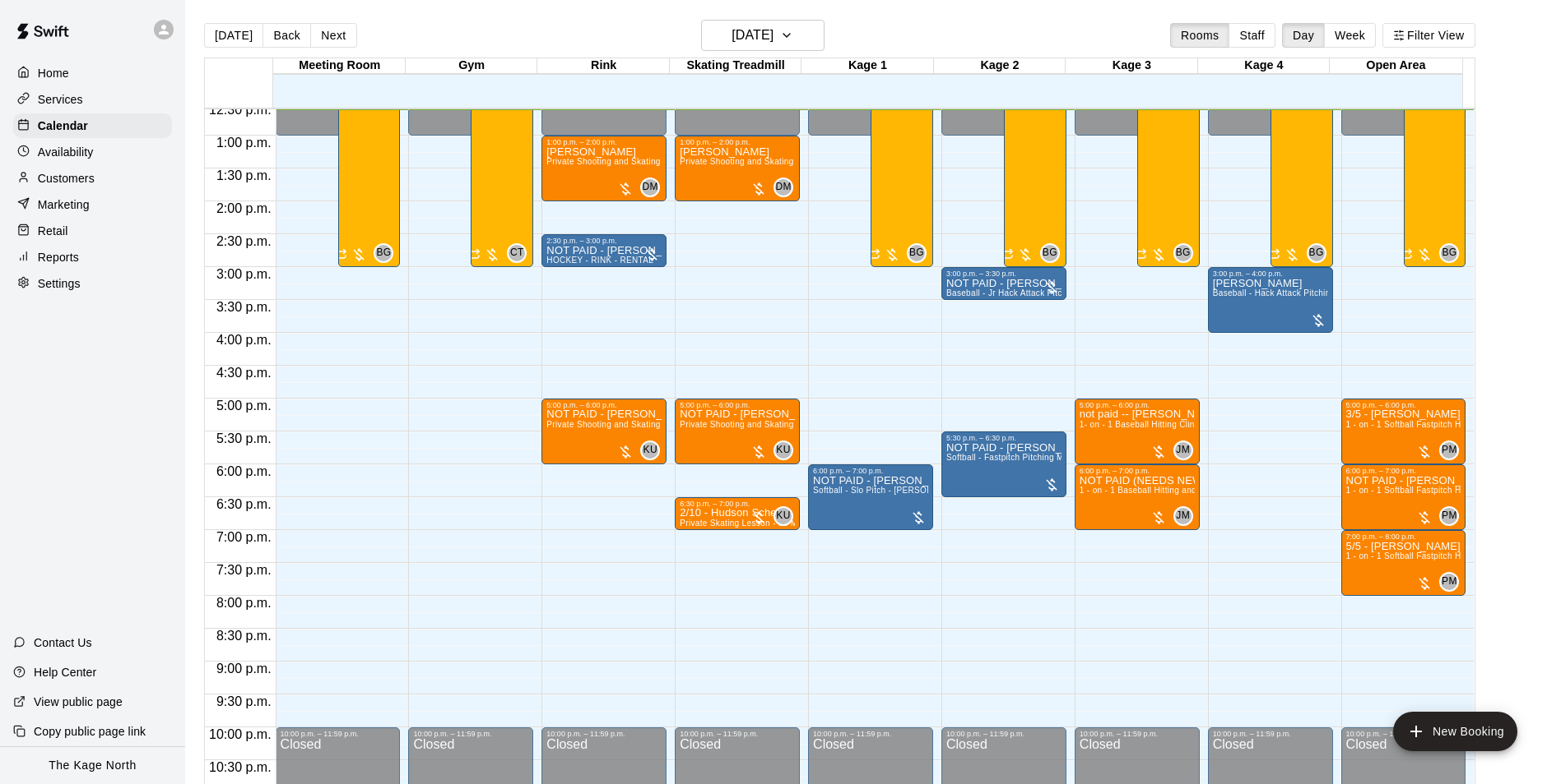
click at [62, 183] on p "Customers" at bounding box center [66, 178] width 57 height 16
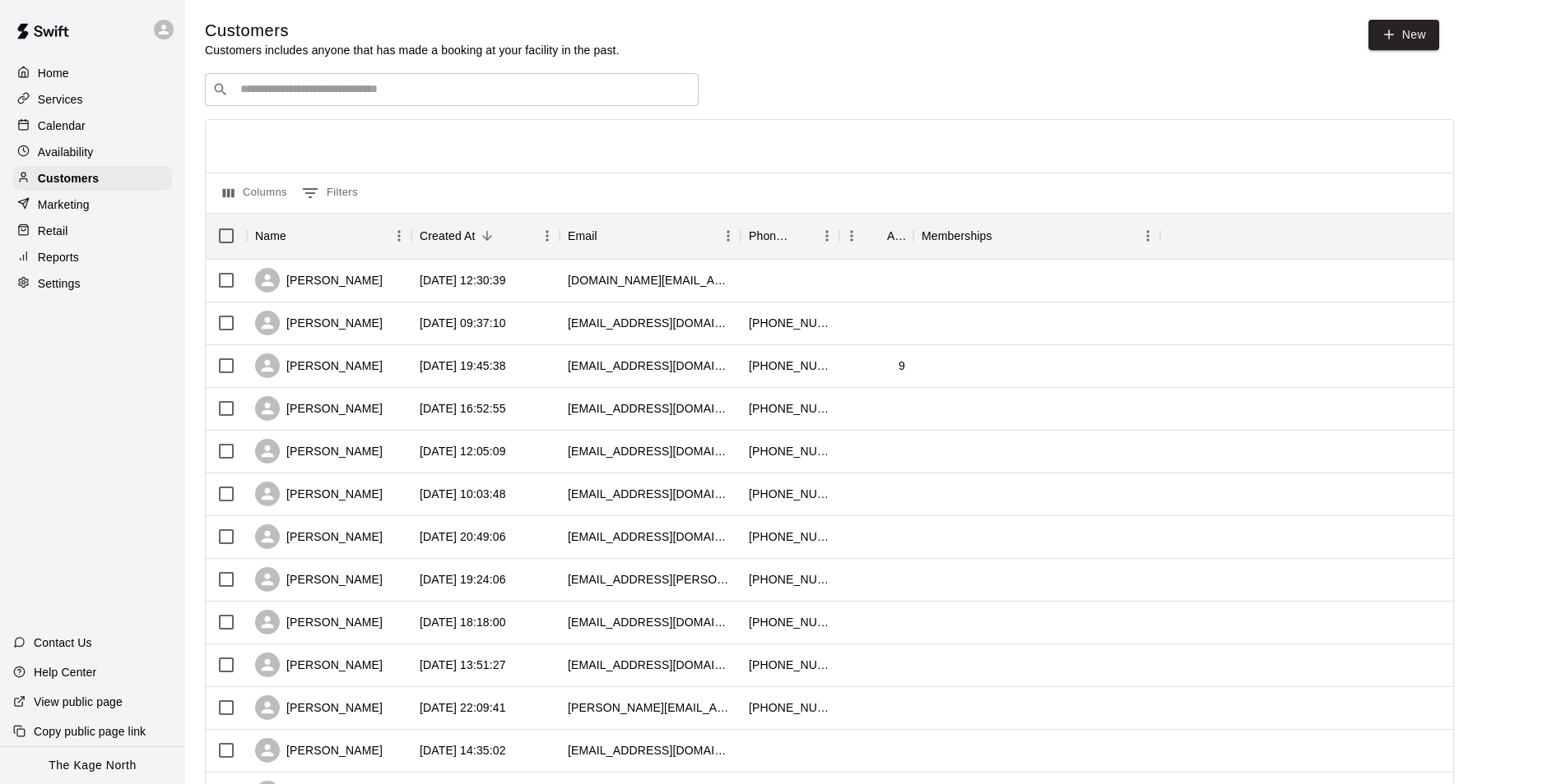
click at [80, 123] on p "Calendar" at bounding box center [61, 125] width 48 height 16
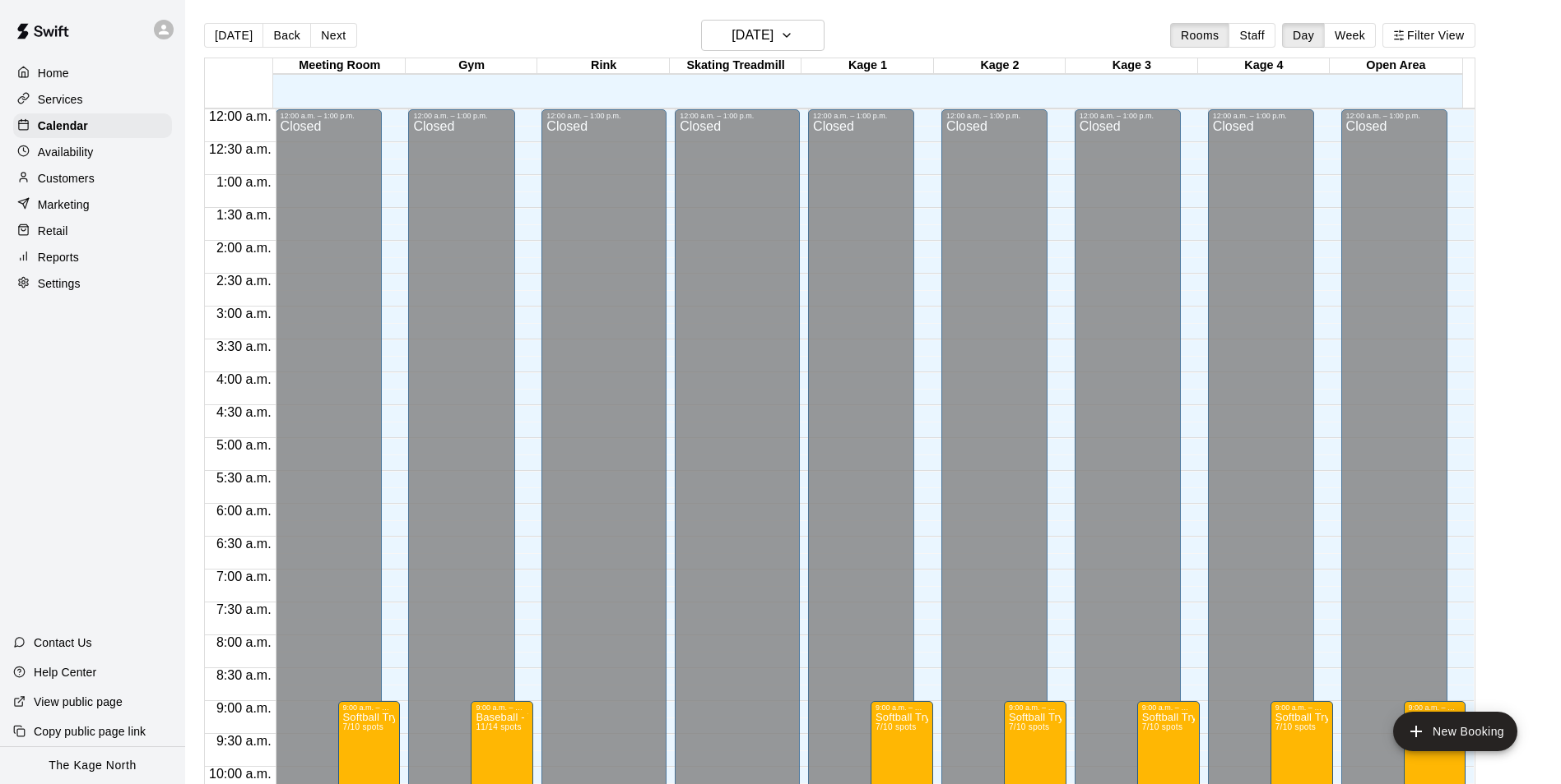
scroll to position [830, 0]
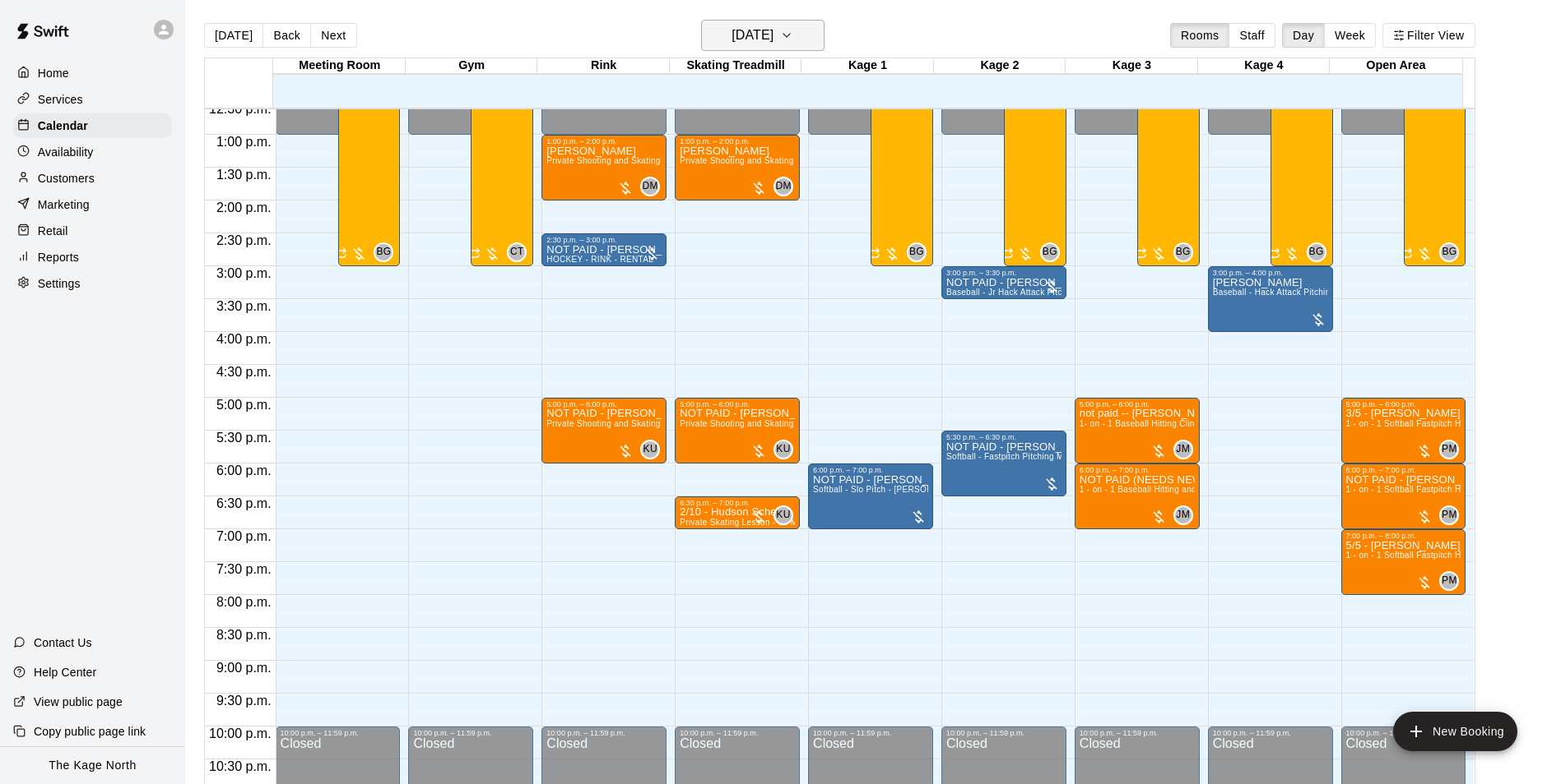
click at [806, 33] on button "[DATE]" at bounding box center [762, 35] width 123 height 31
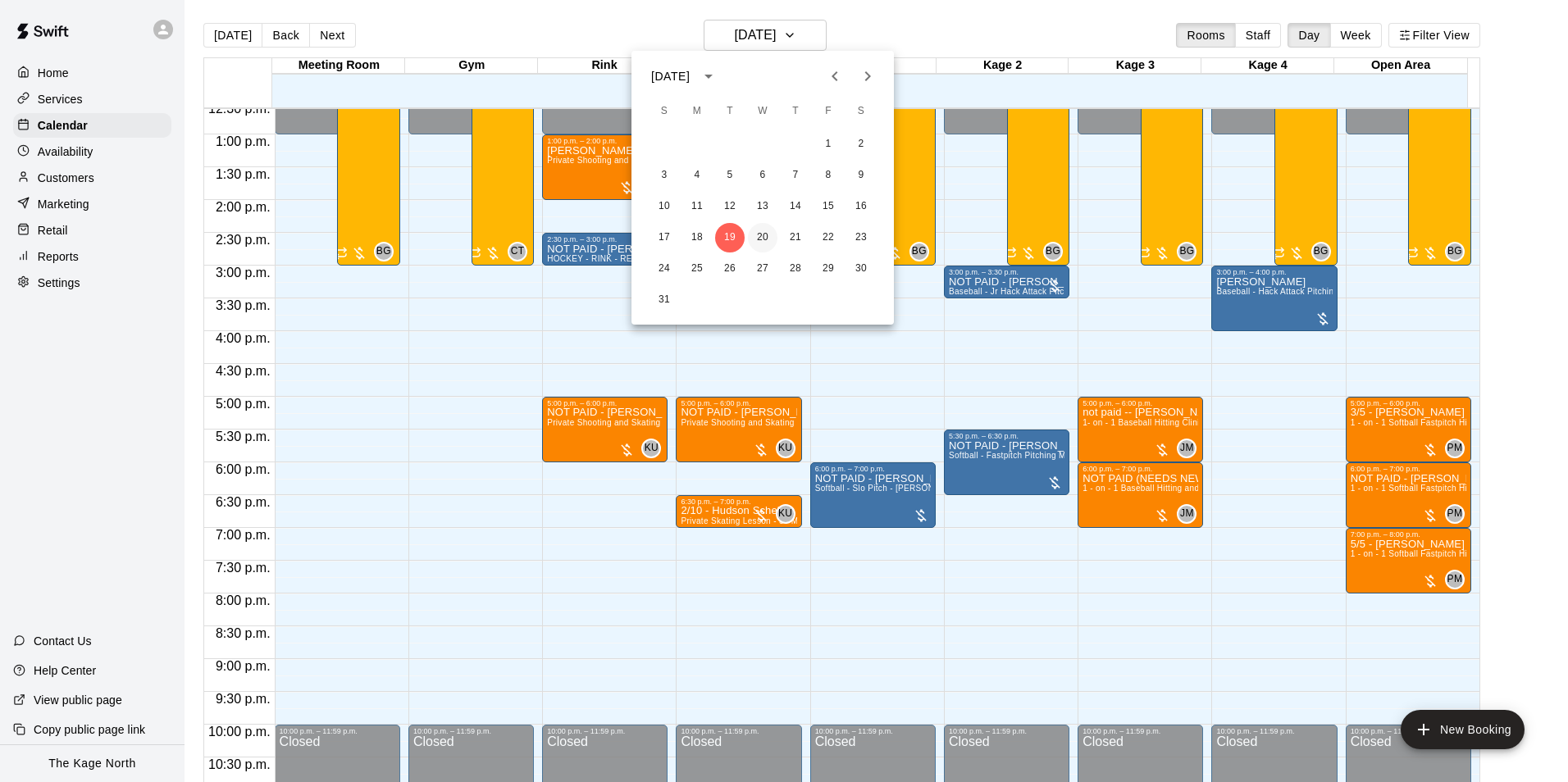
click at [757, 238] on button "20" at bounding box center [763, 238] width 30 height 30
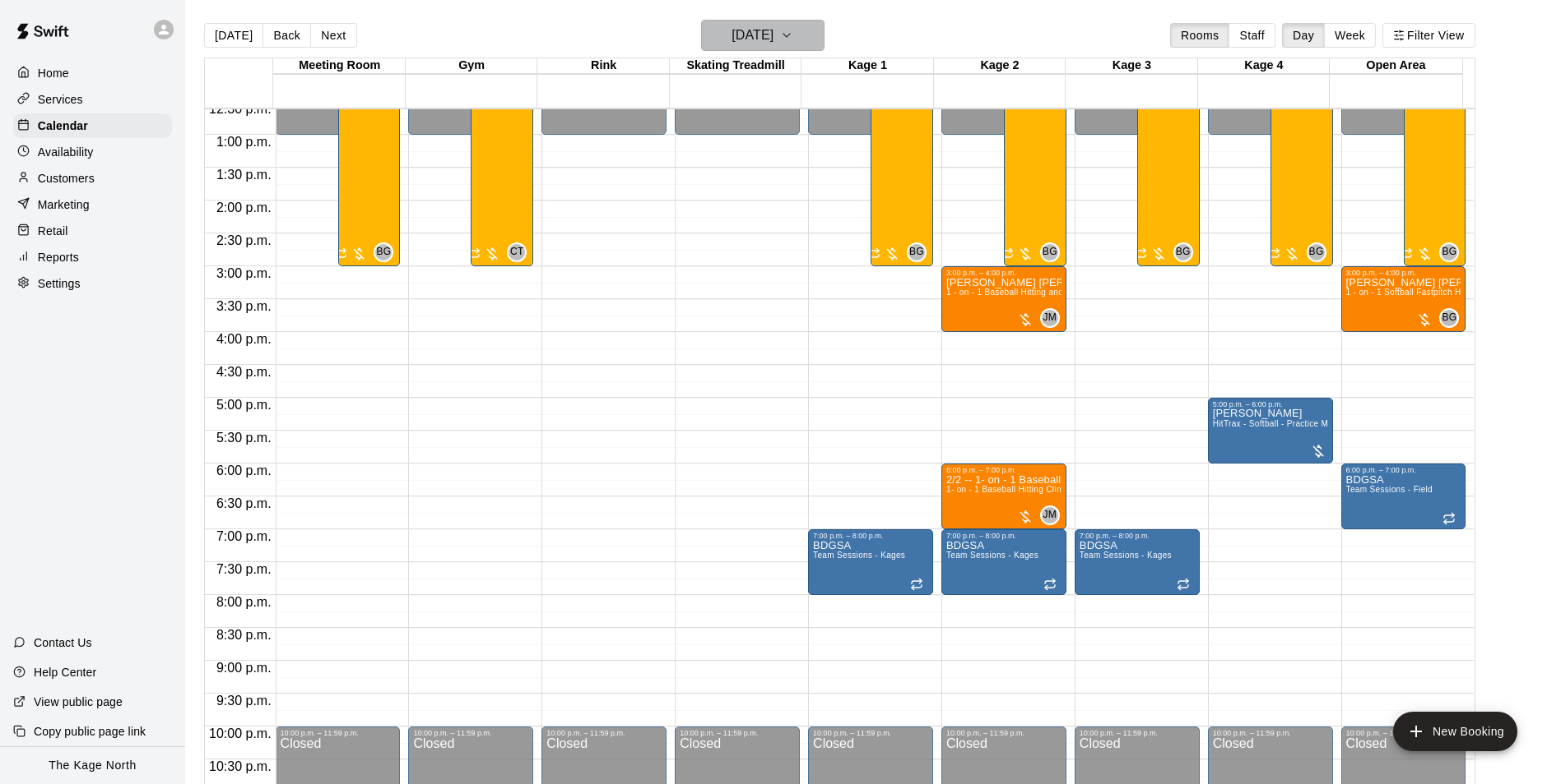
click at [774, 29] on h6 "[DATE]" at bounding box center [751, 36] width 42 height 23
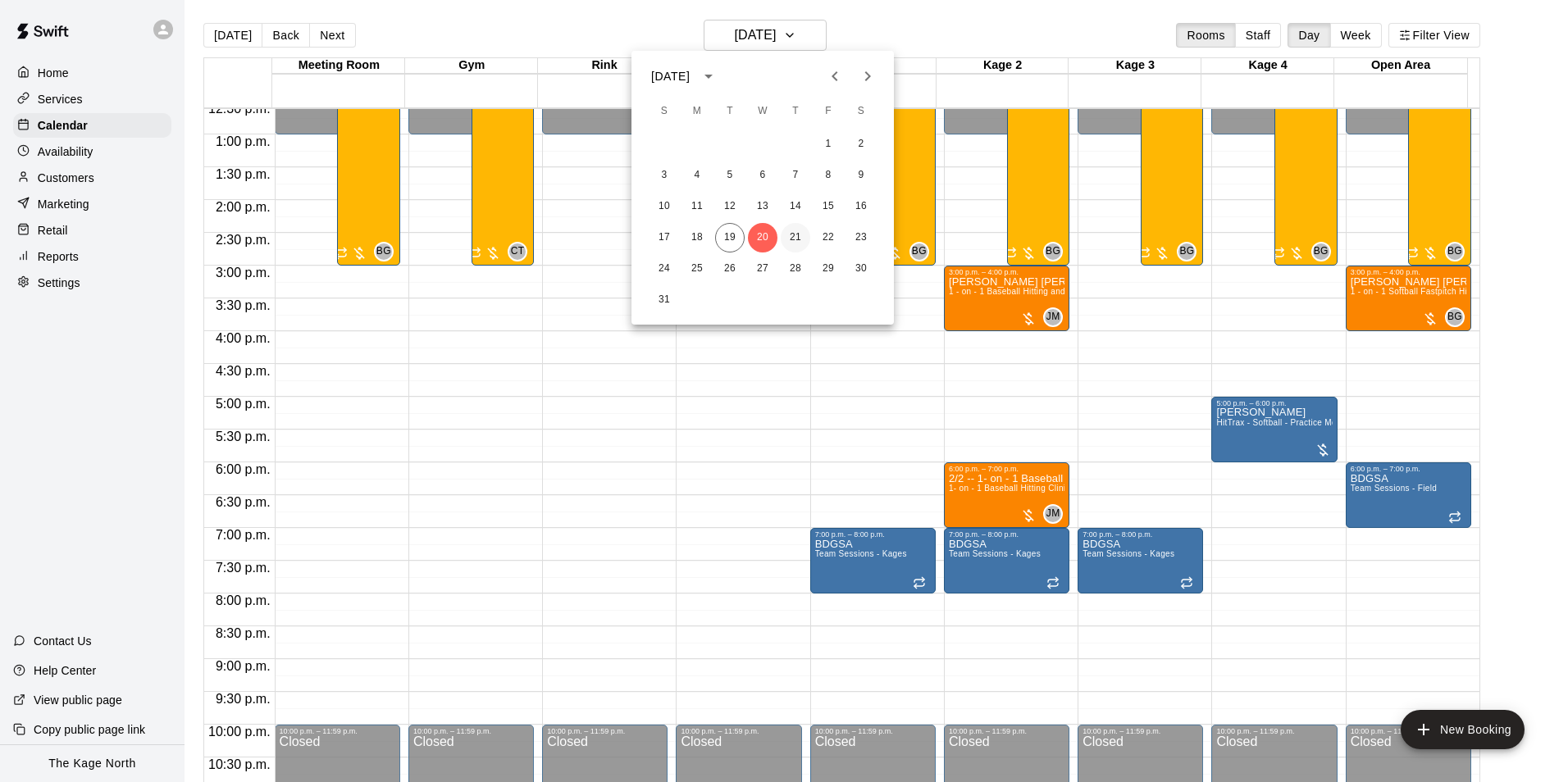
click at [794, 233] on button "21" at bounding box center [796, 238] width 30 height 30
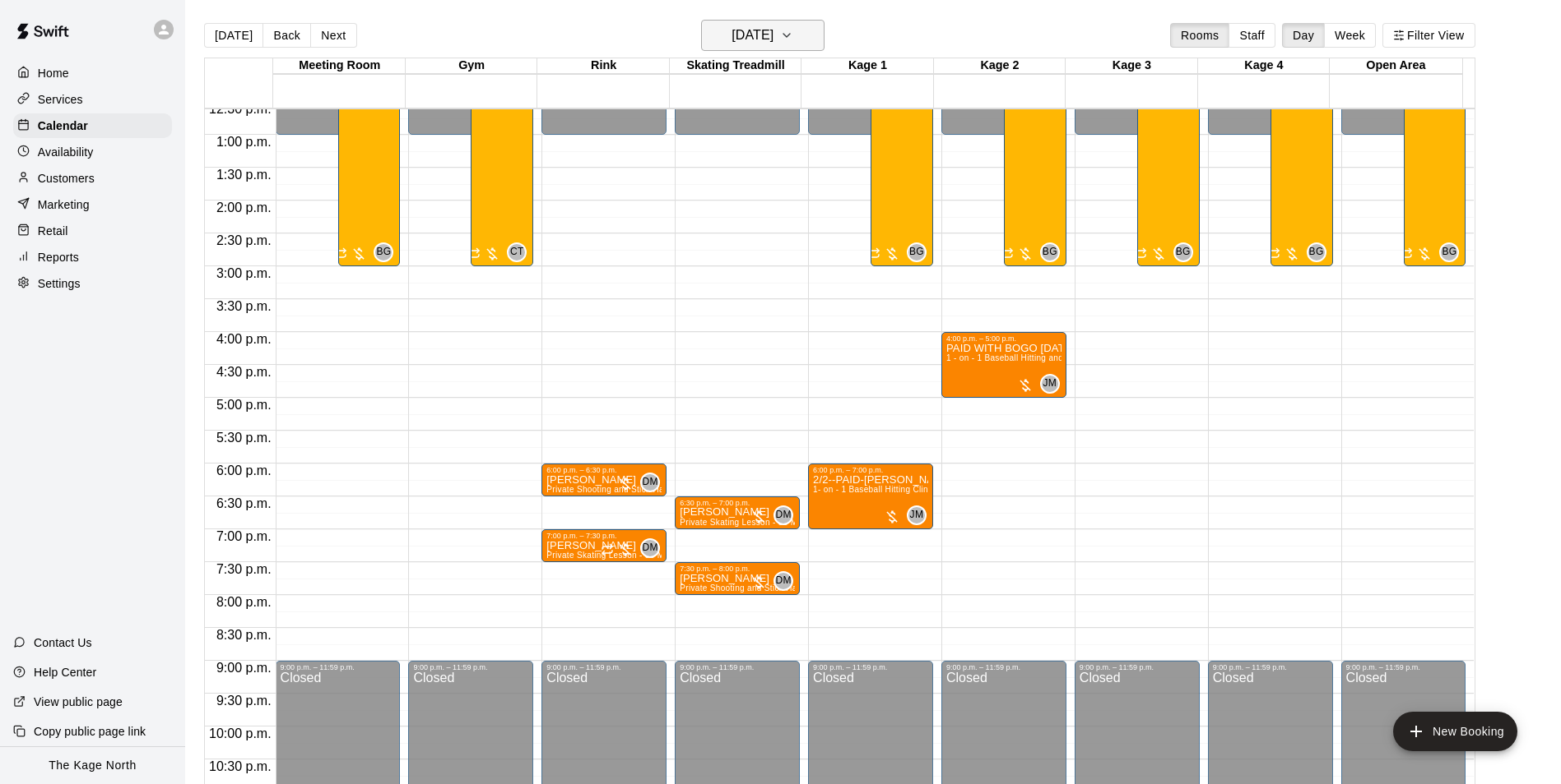
click at [774, 35] on h6 "[DATE]" at bounding box center [751, 36] width 42 height 23
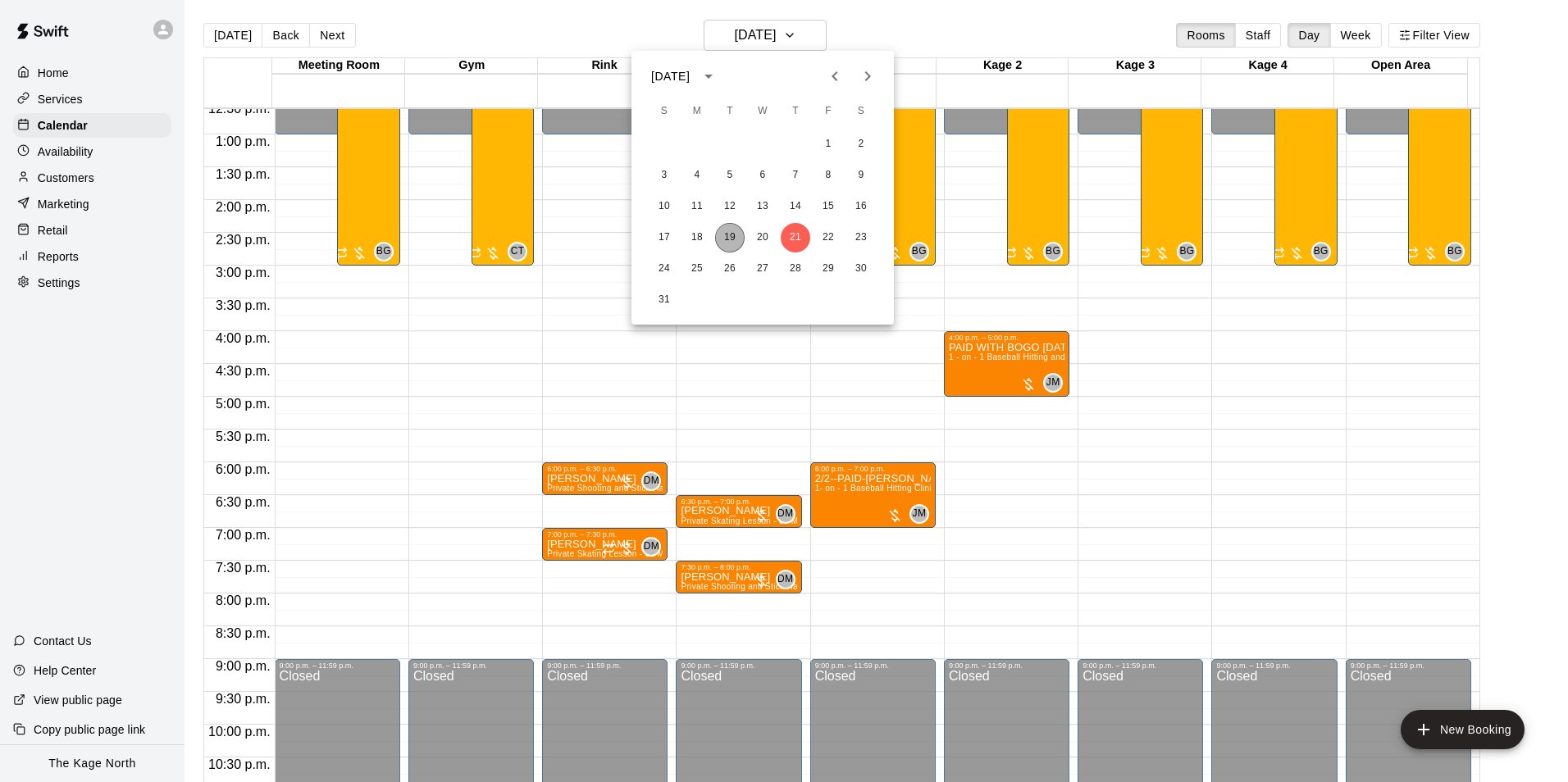
click at [723, 234] on button "19" at bounding box center [730, 238] width 30 height 30
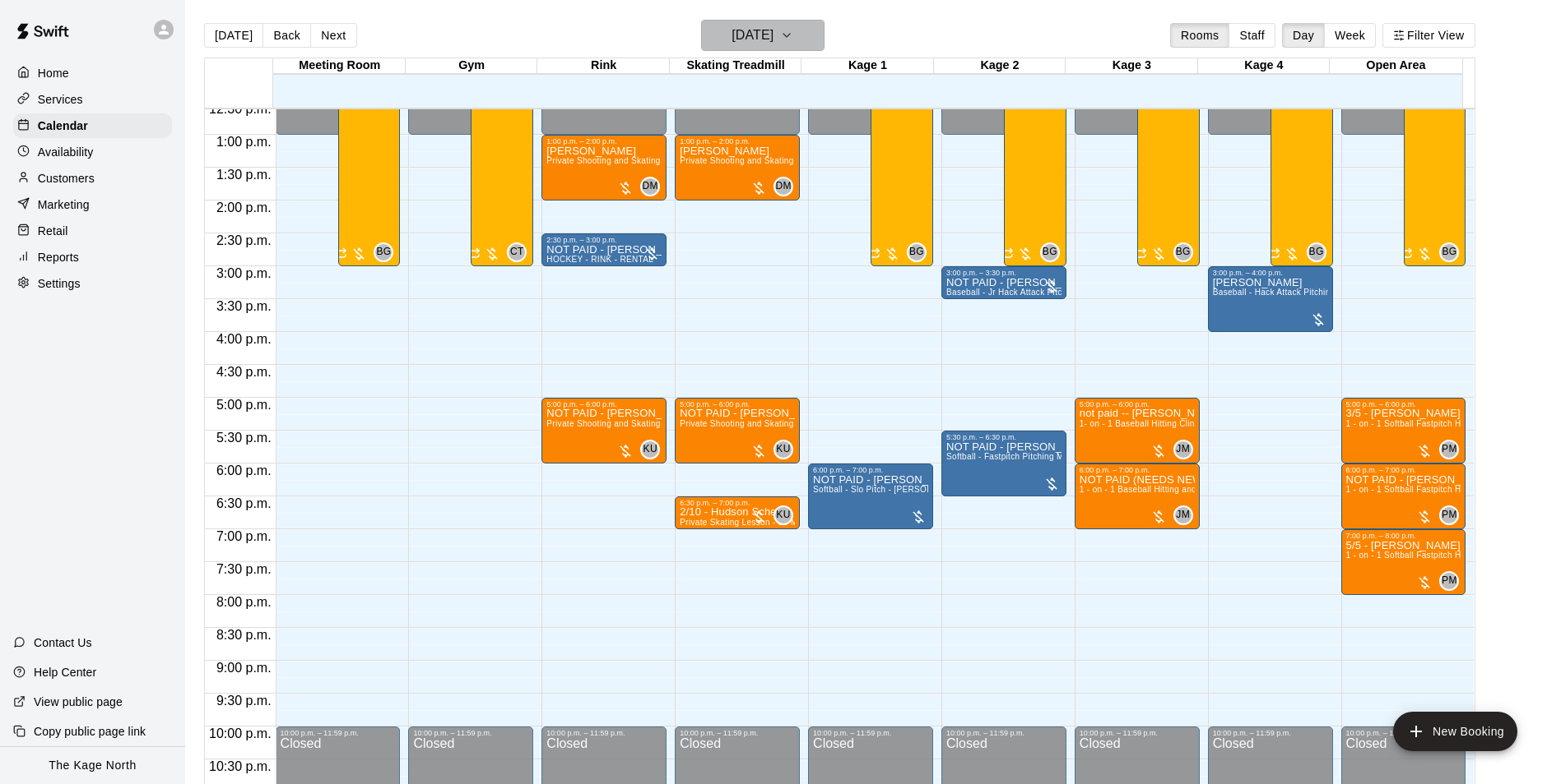
click at [809, 44] on button "[DATE]" at bounding box center [762, 35] width 123 height 31
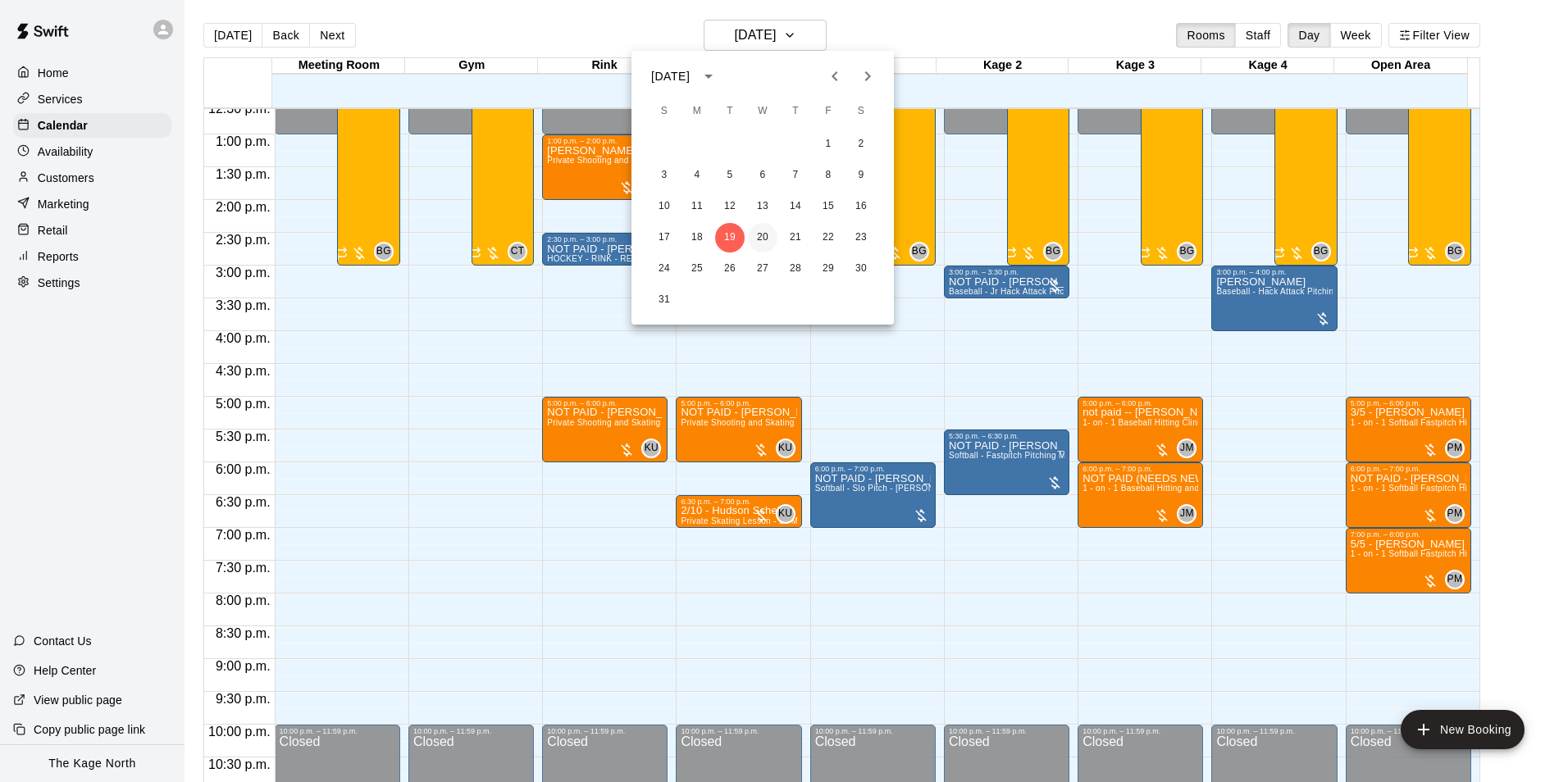
click at [766, 241] on button "20" at bounding box center [763, 238] width 30 height 30
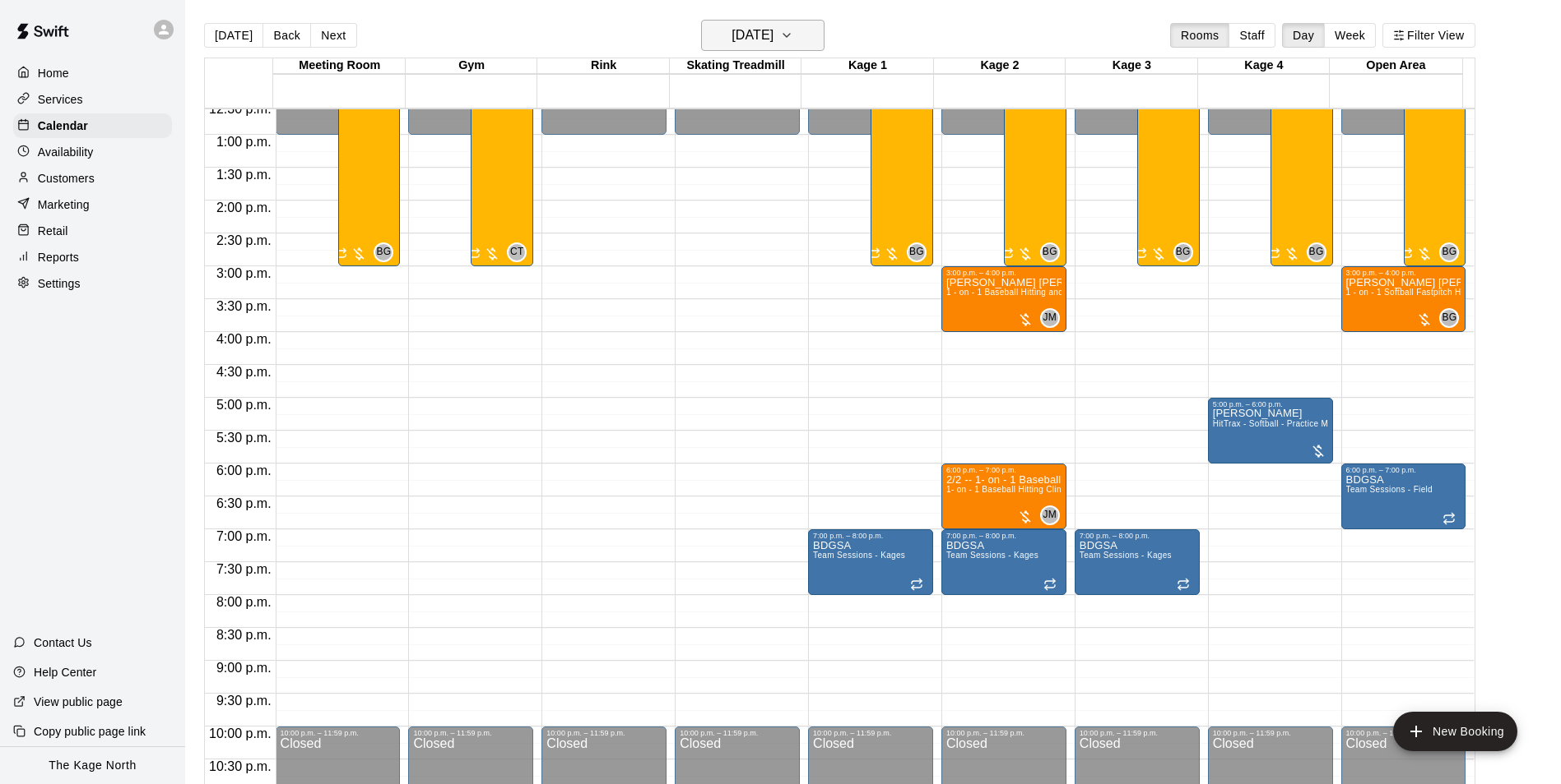
click at [774, 34] on h6 "[DATE]" at bounding box center [751, 36] width 42 height 23
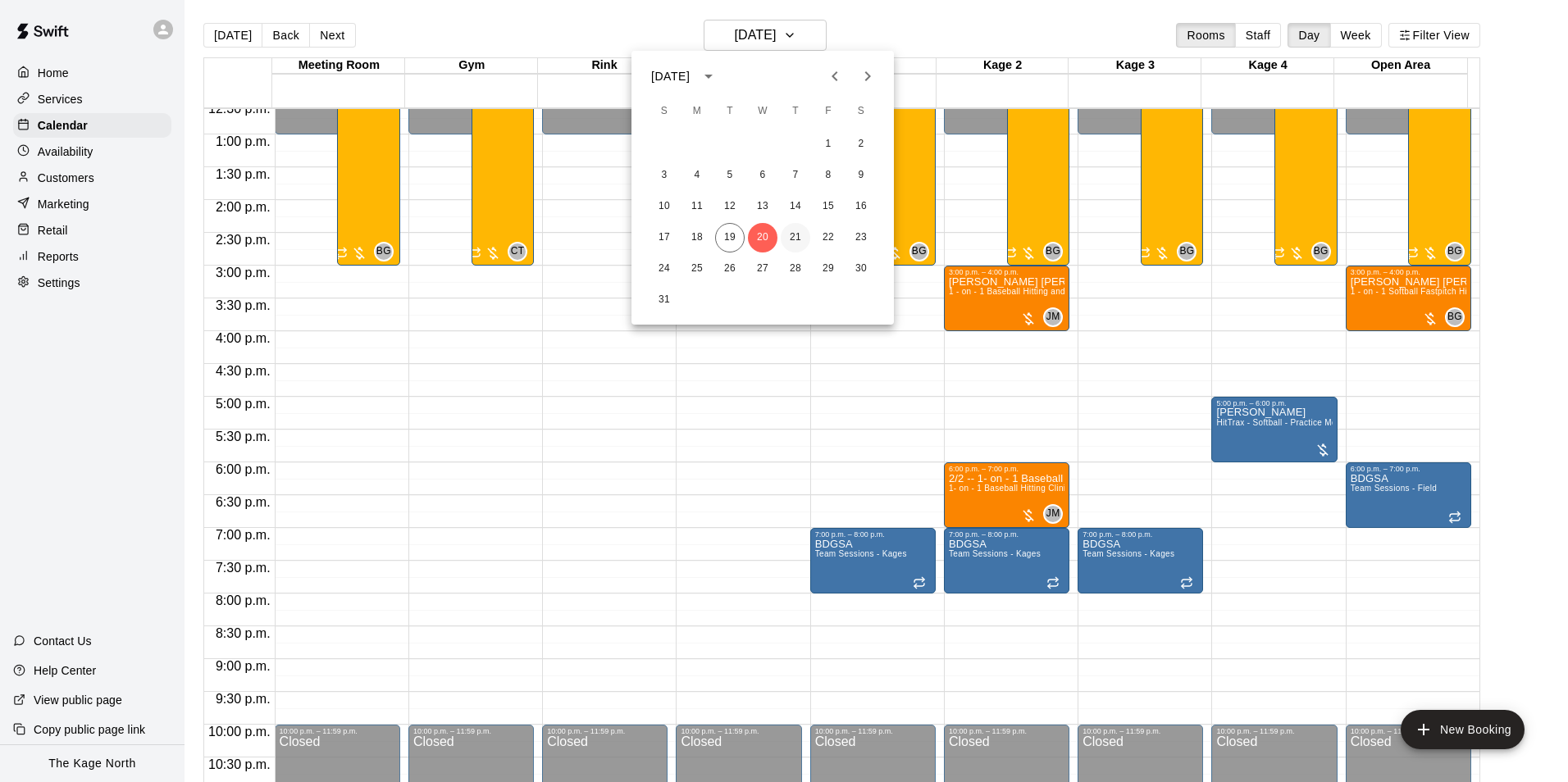
click at [799, 239] on button "21" at bounding box center [796, 238] width 30 height 30
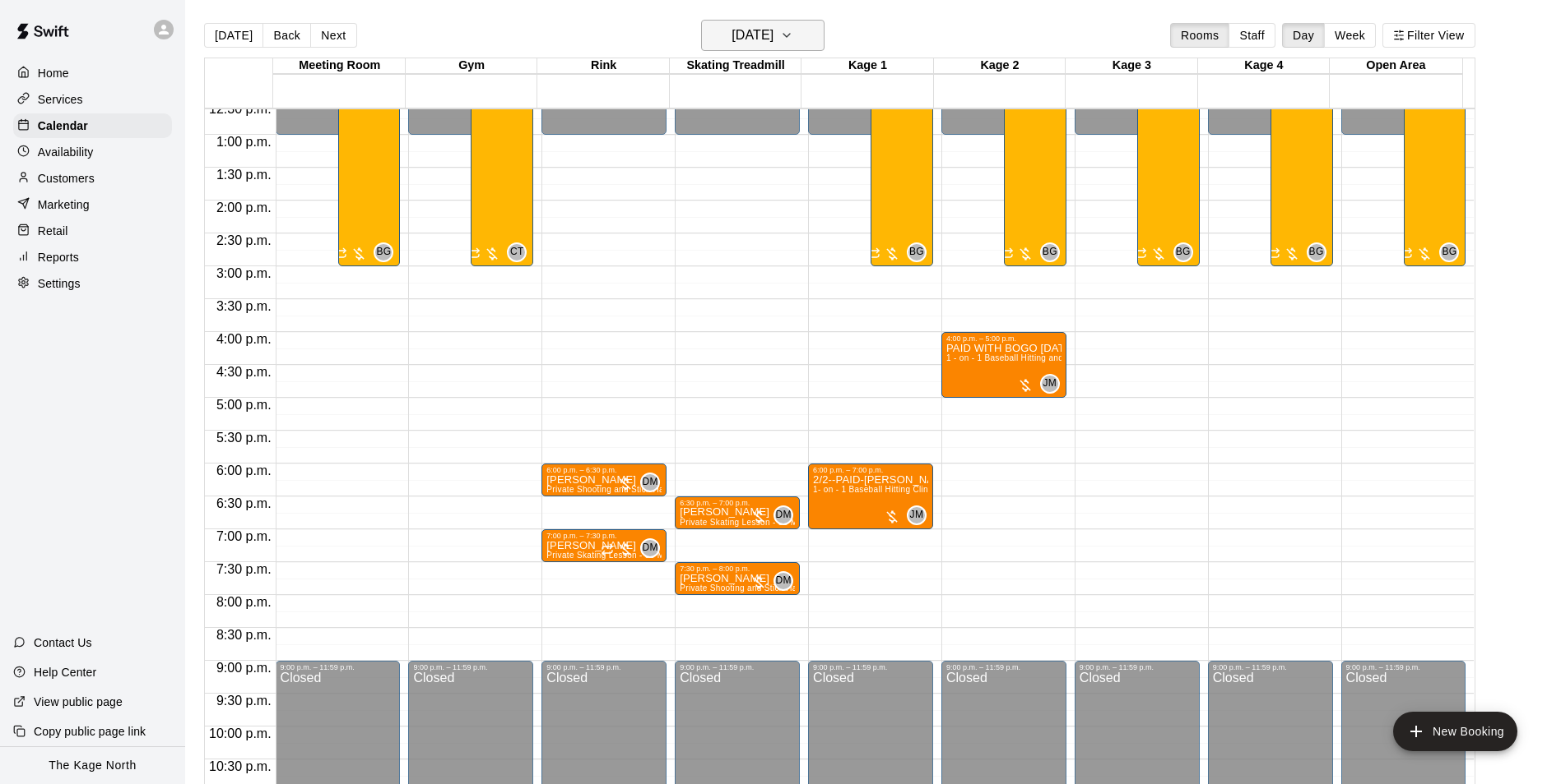
click at [774, 31] on h6 "[DATE]" at bounding box center [751, 36] width 42 height 23
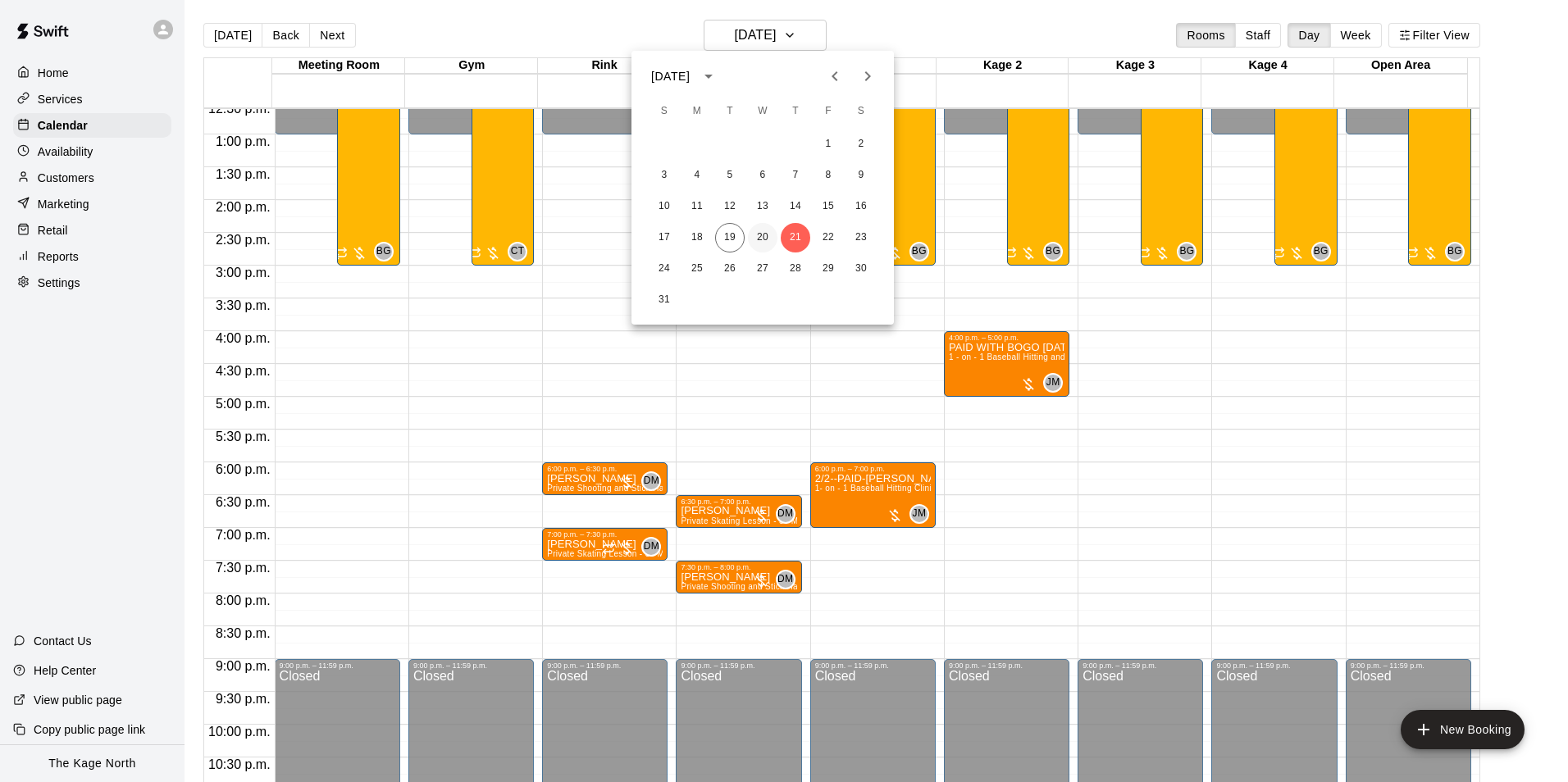
click at [763, 238] on button "20" at bounding box center [763, 238] width 30 height 30
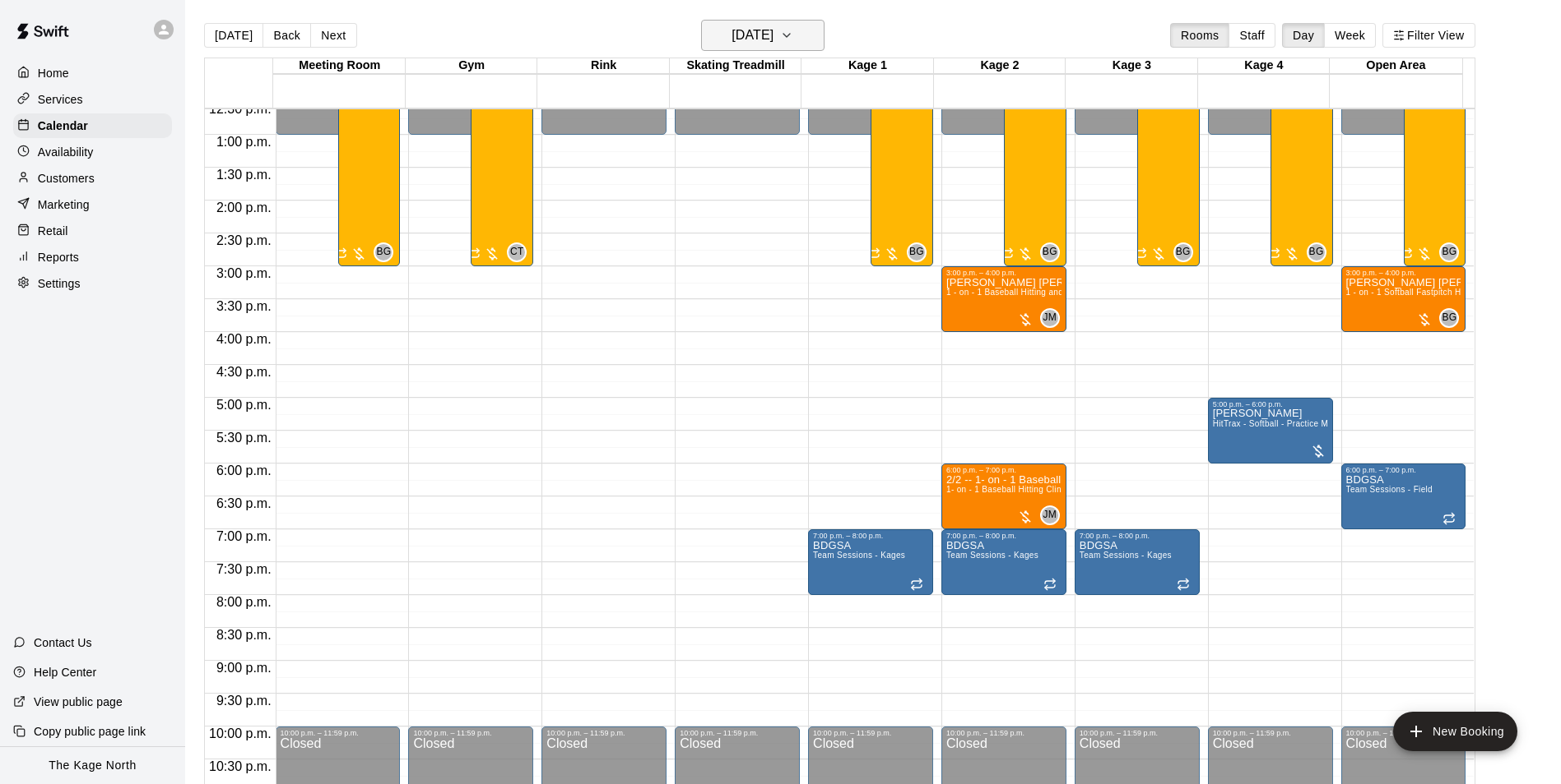
click at [774, 36] on h6 "[DATE]" at bounding box center [751, 36] width 42 height 23
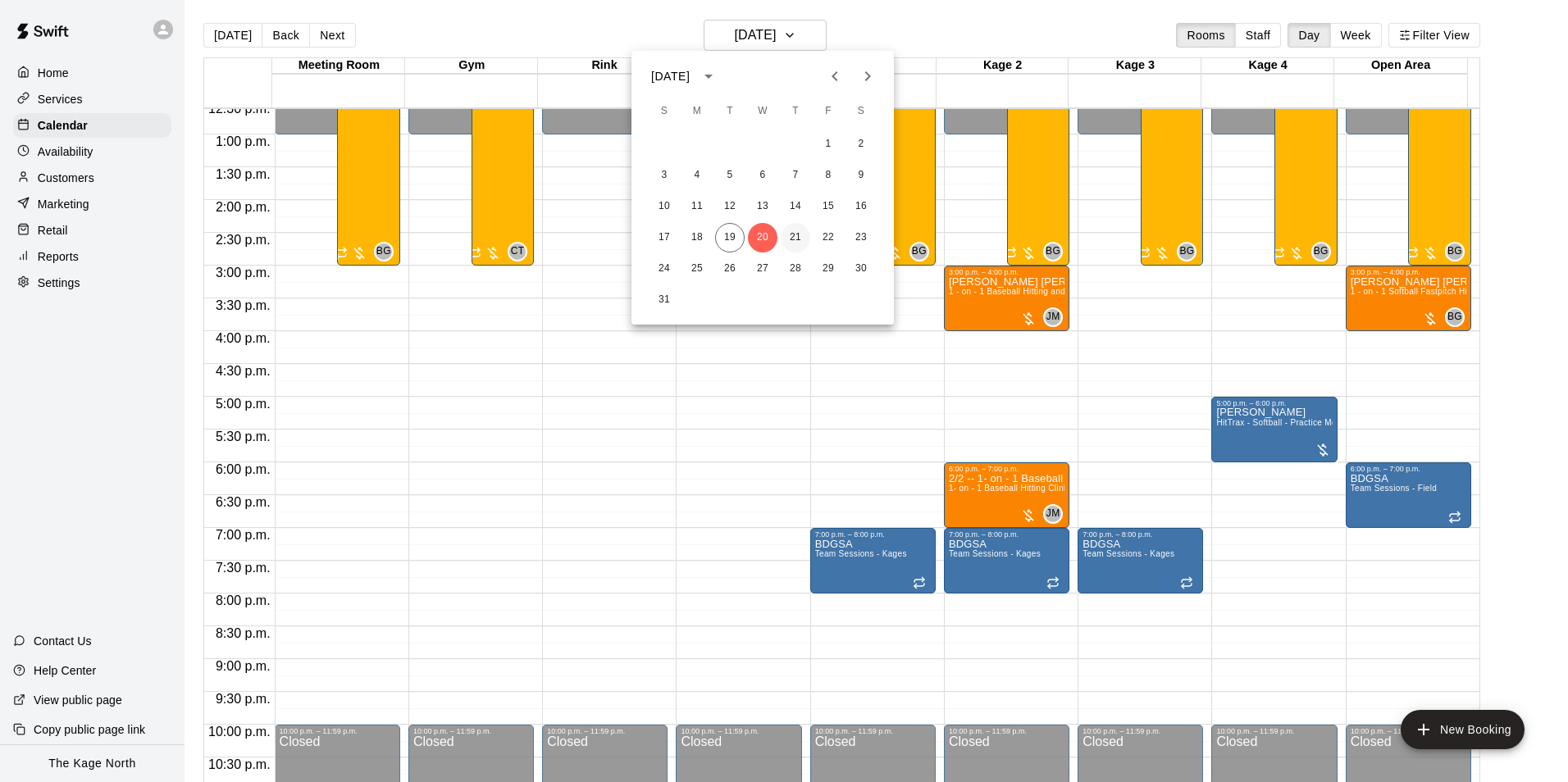
click at [794, 235] on button "21" at bounding box center [796, 238] width 30 height 30
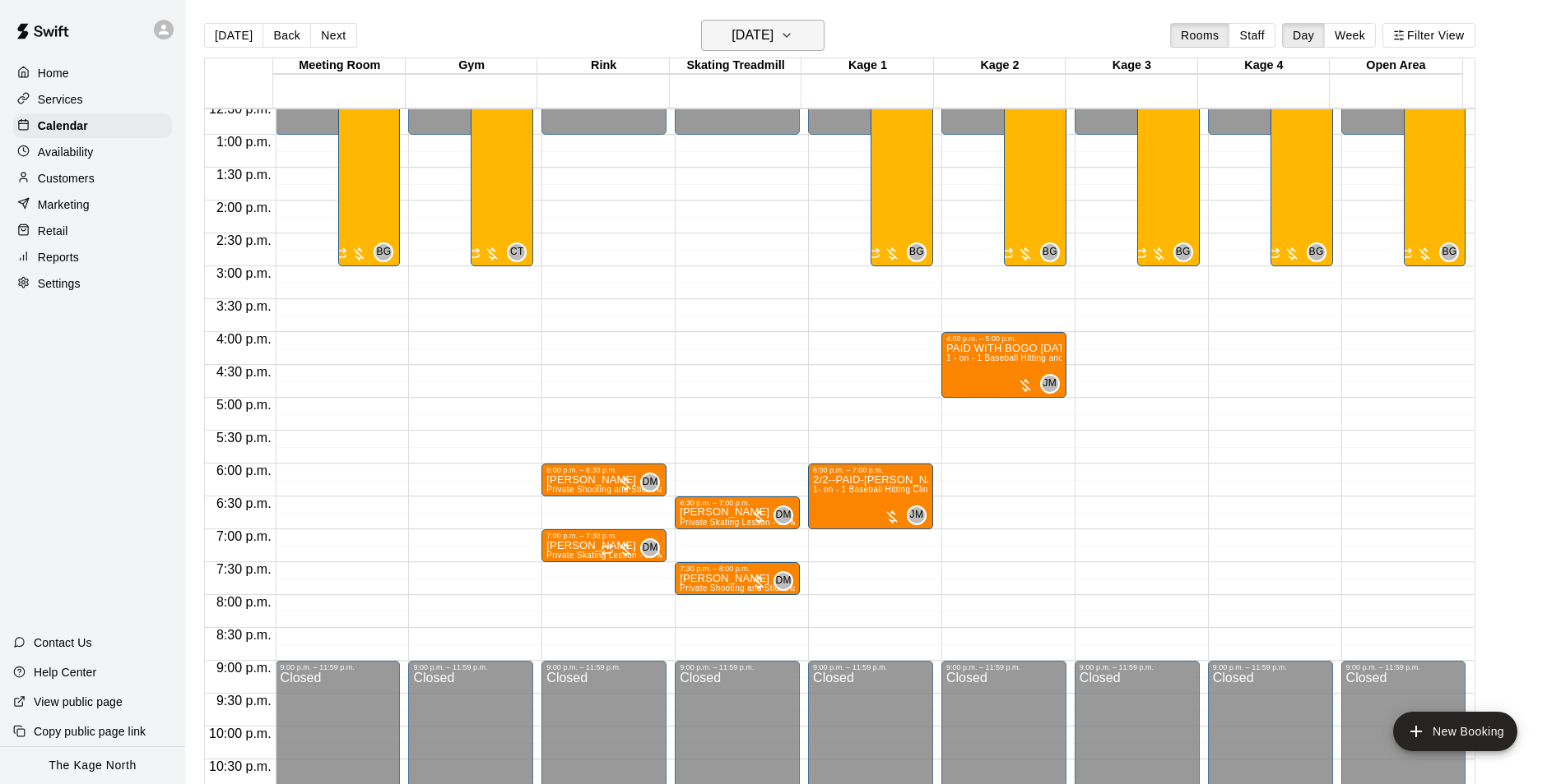
click at [774, 31] on h6 "[DATE]" at bounding box center [751, 36] width 42 height 23
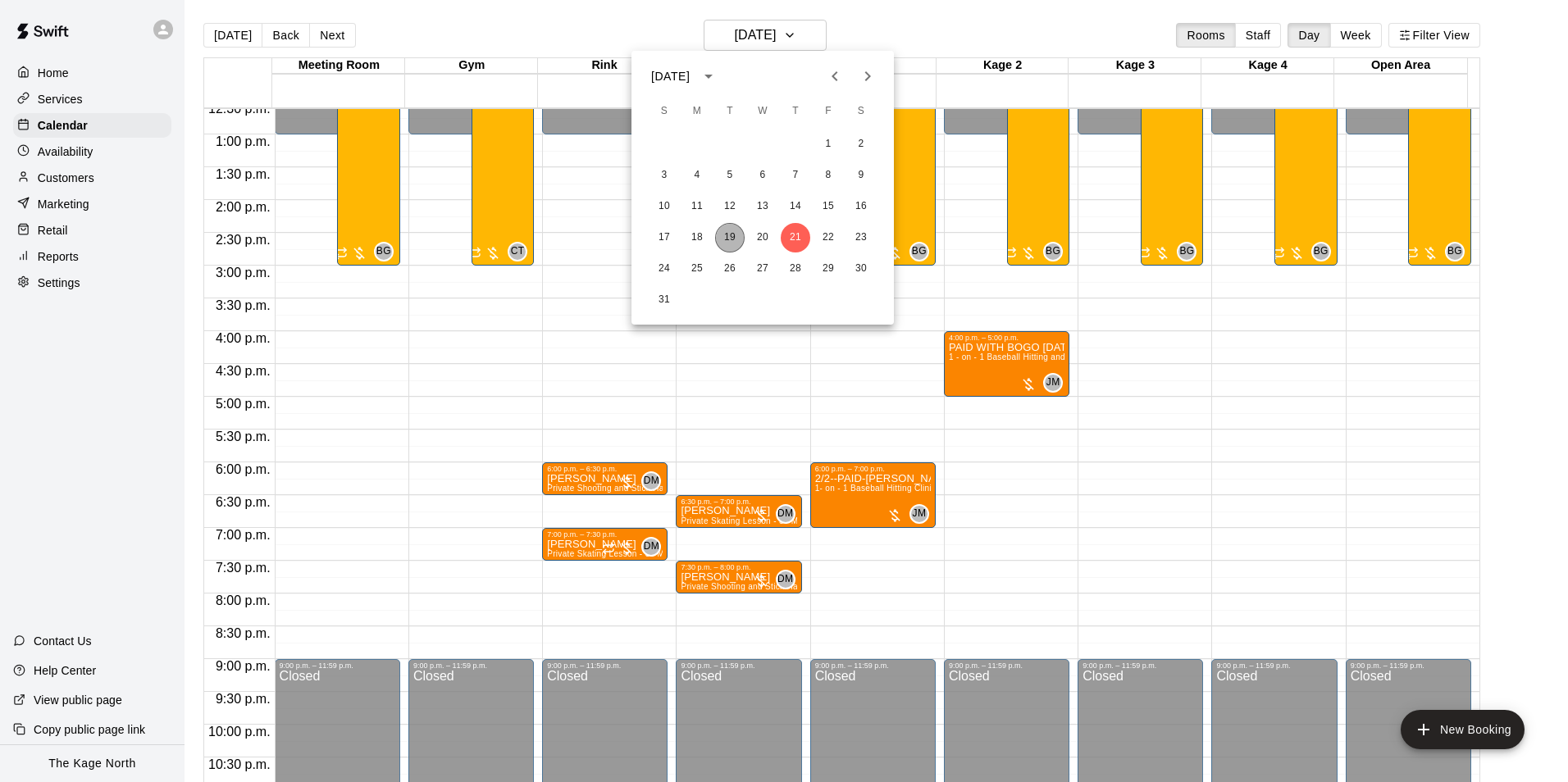
click at [727, 236] on button "19" at bounding box center [730, 238] width 30 height 30
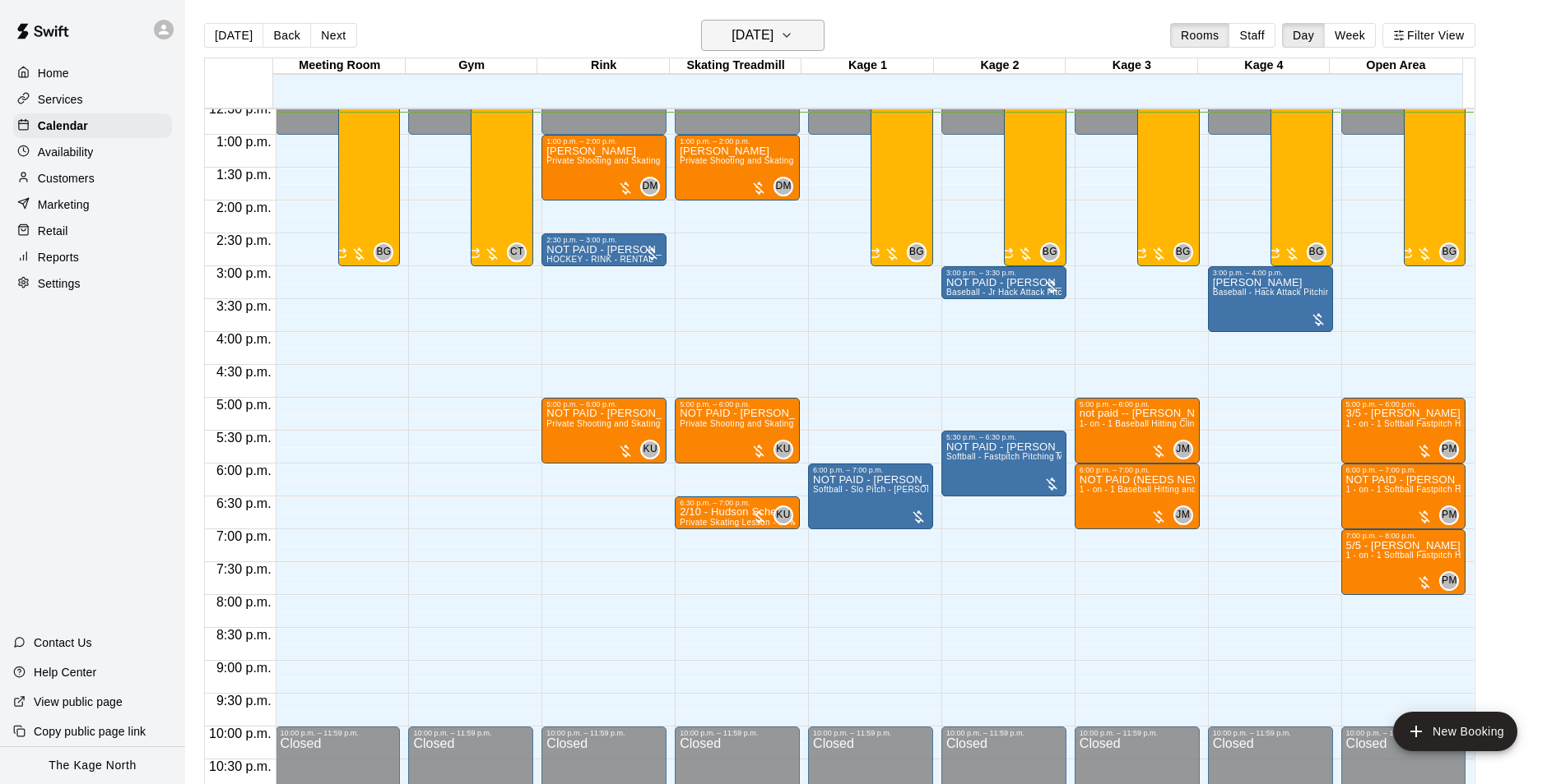
click at [774, 31] on h6 "[DATE]" at bounding box center [751, 36] width 42 height 23
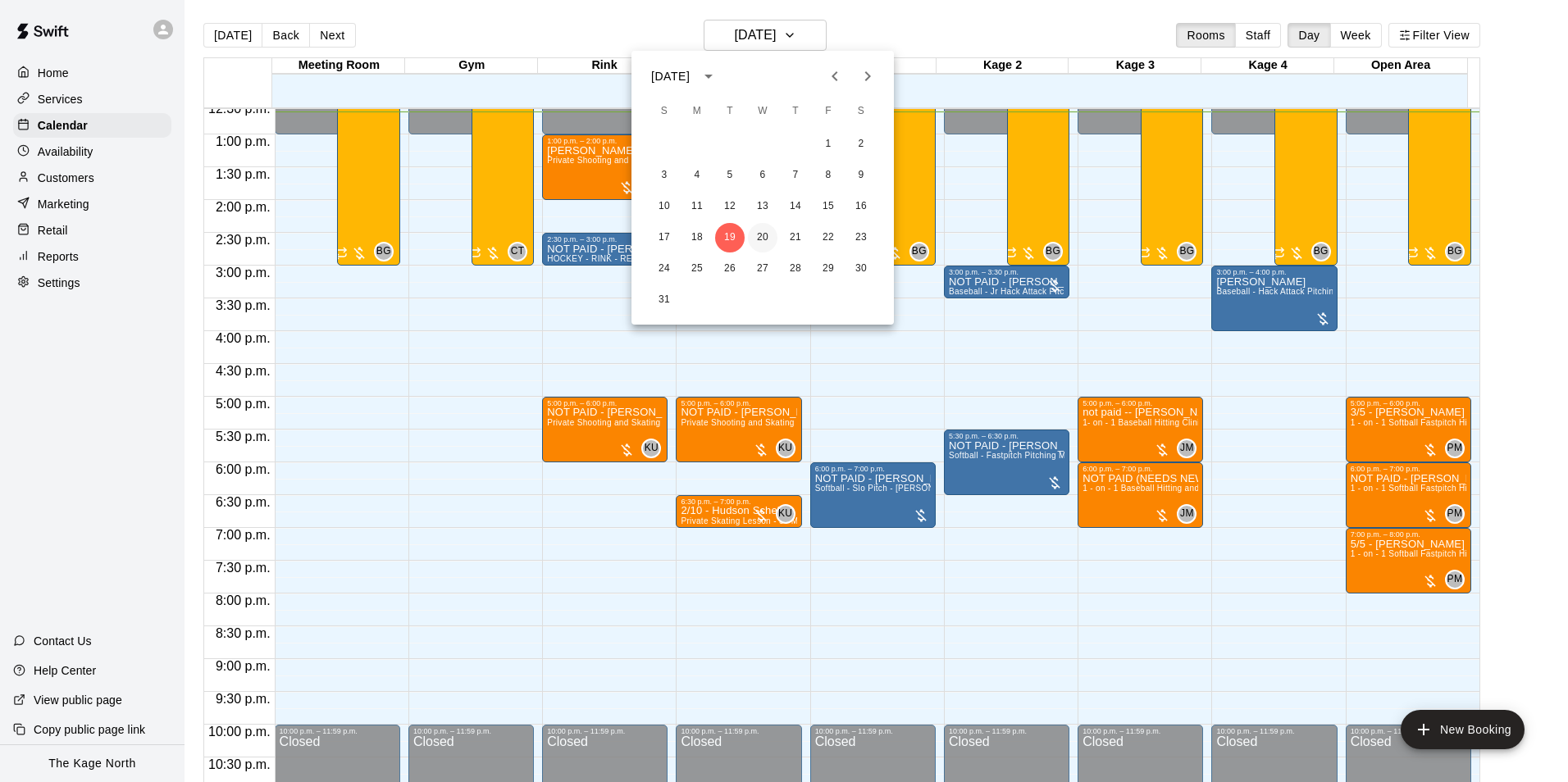
click at [763, 237] on button "20" at bounding box center [763, 238] width 30 height 30
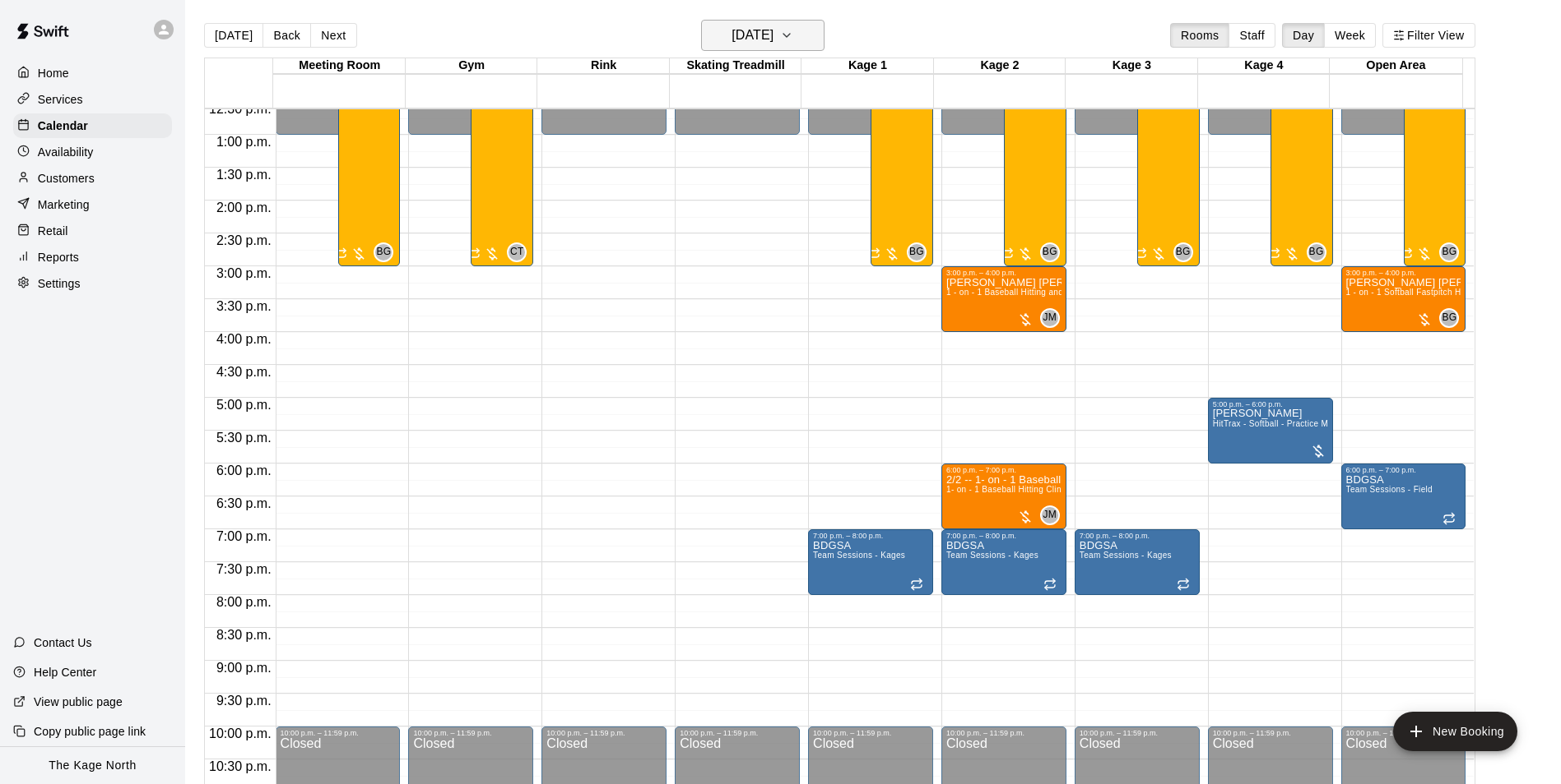
click at [774, 37] on h6 "[DATE]" at bounding box center [751, 36] width 42 height 23
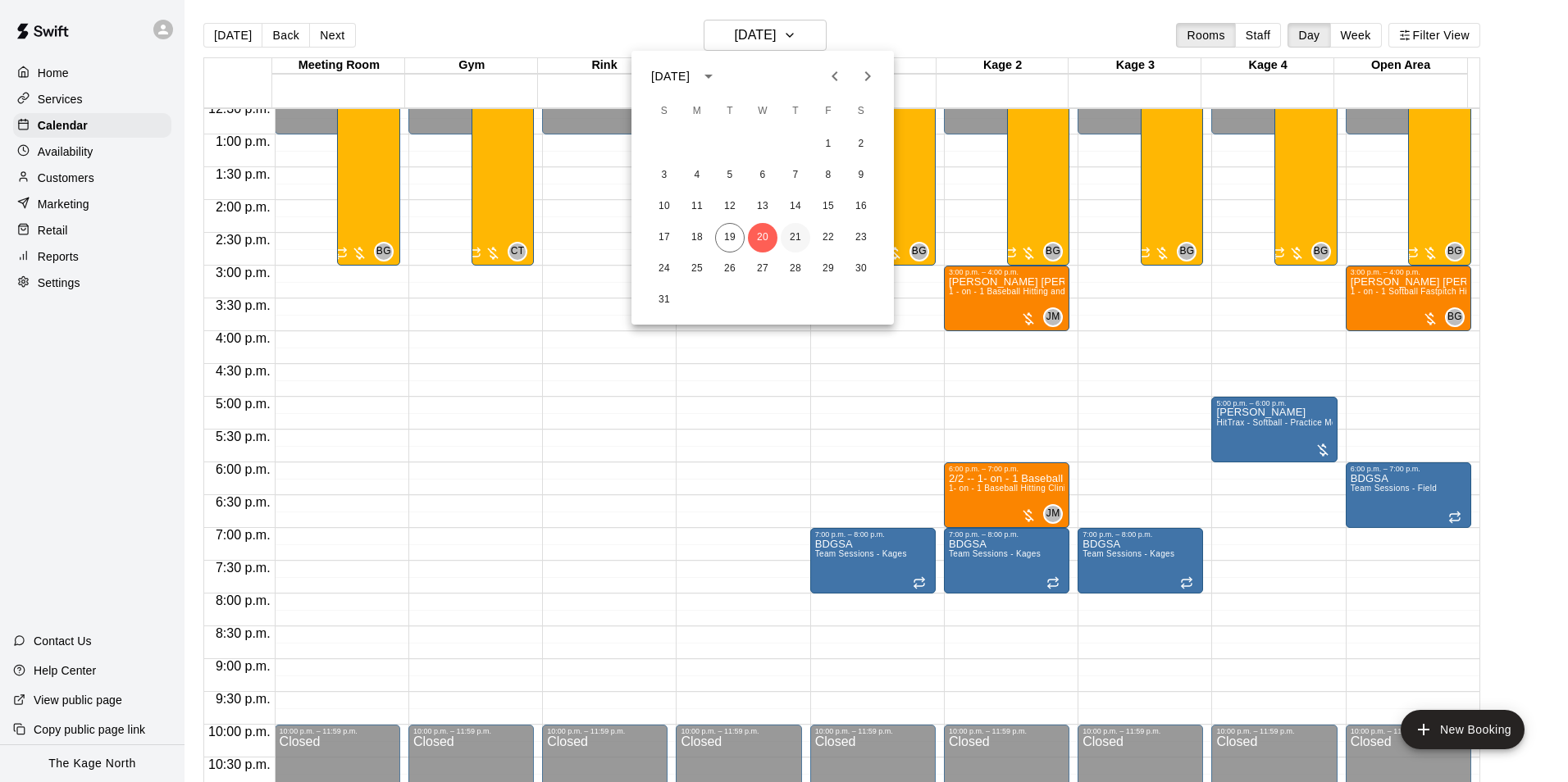
click at [803, 241] on button "21" at bounding box center [796, 238] width 30 height 30
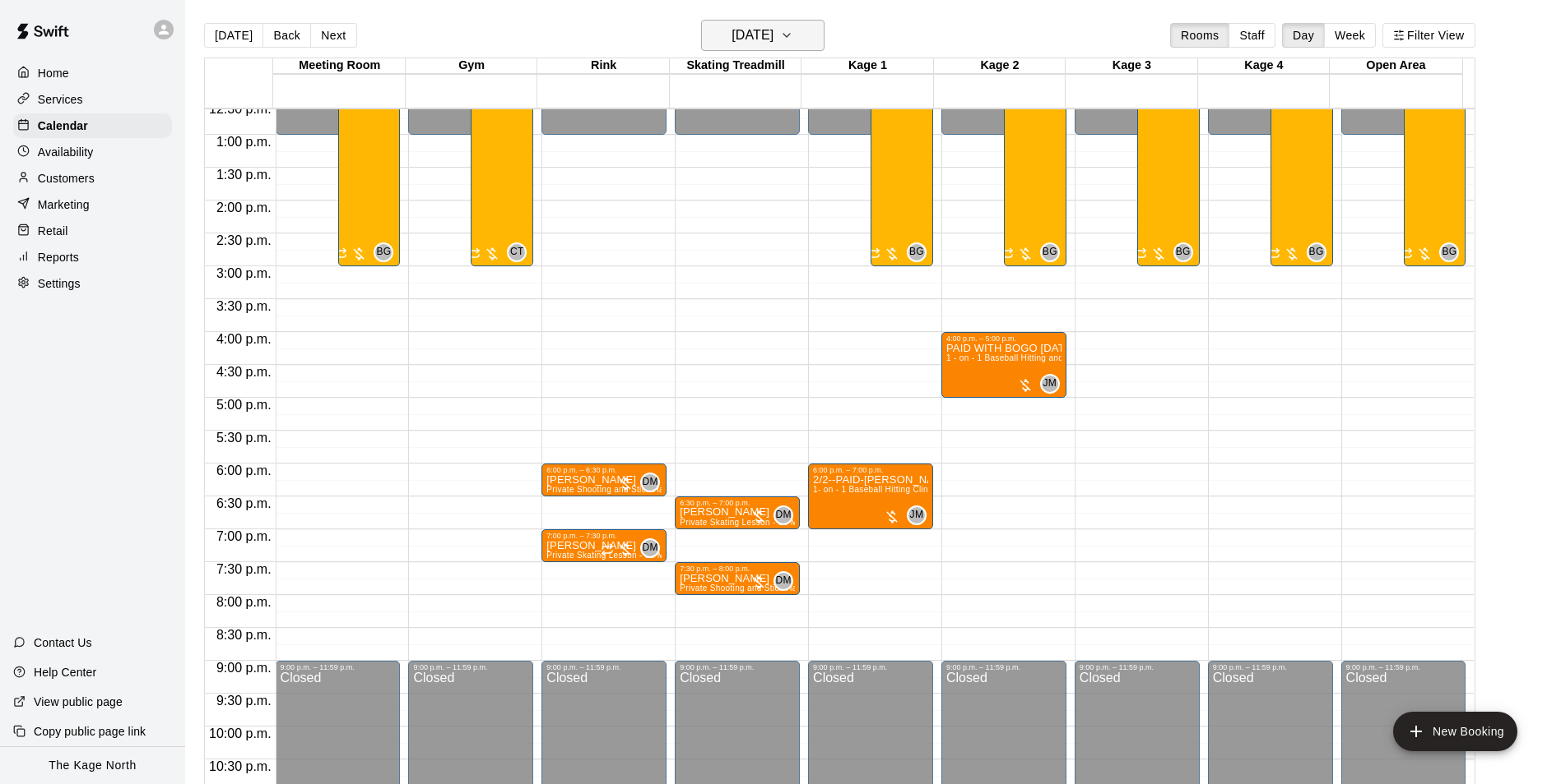
click at [774, 36] on h6 "[DATE]" at bounding box center [751, 36] width 42 height 23
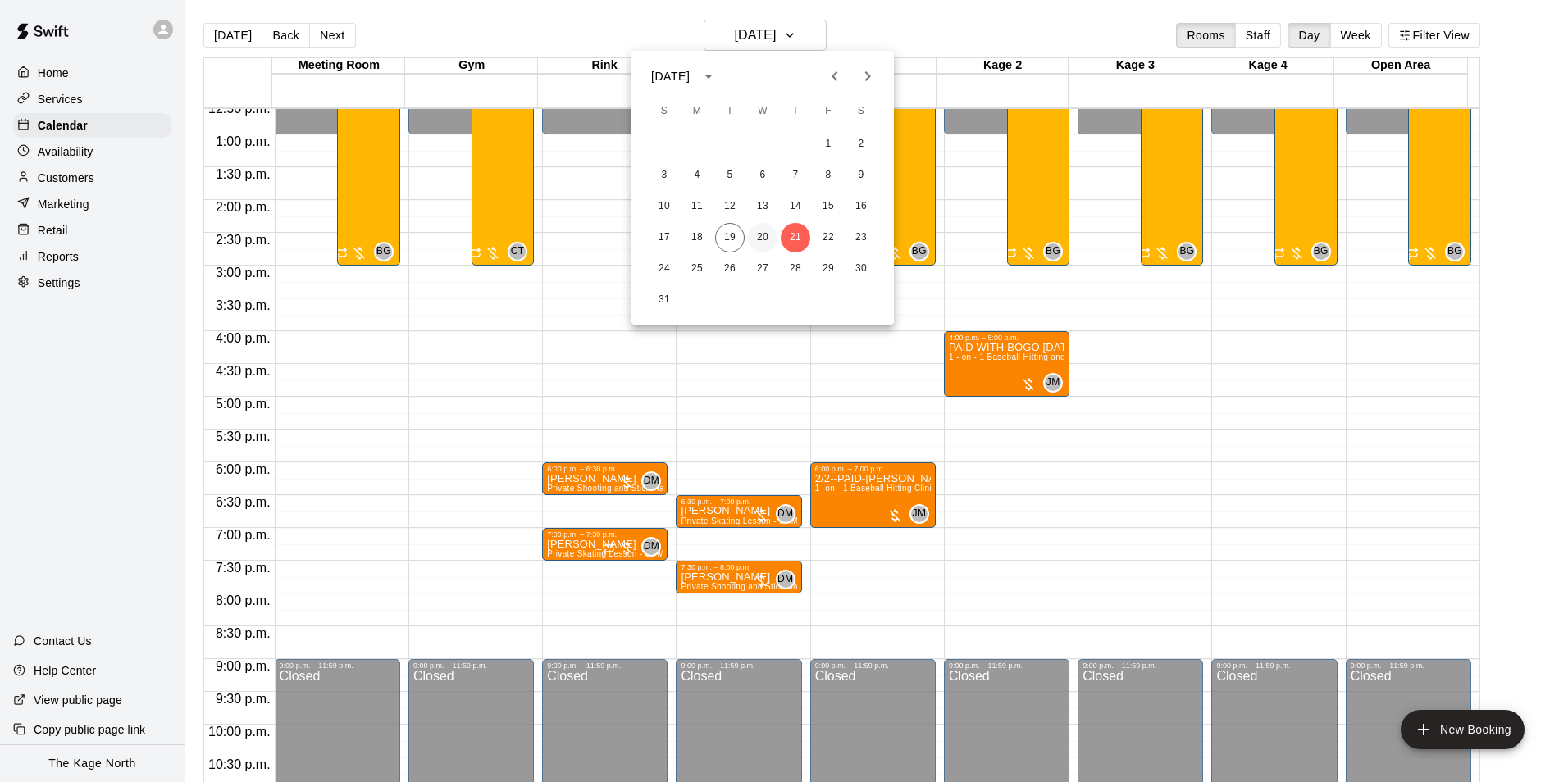
click at [761, 238] on button "20" at bounding box center [763, 238] width 30 height 30
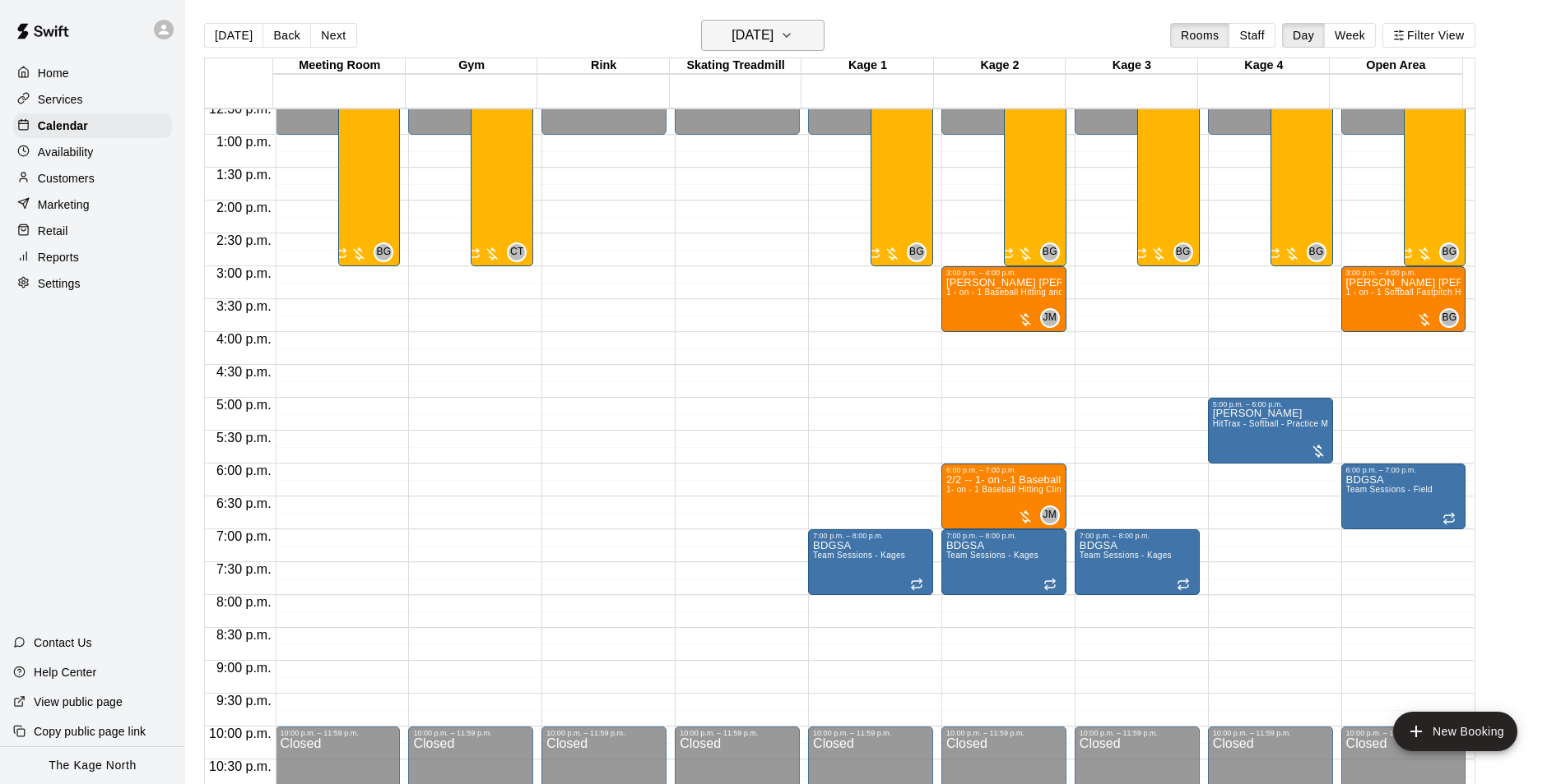
click at [774, 34] on h6 "[DATE]" at bounding box center [751, 36] width 42 height 23
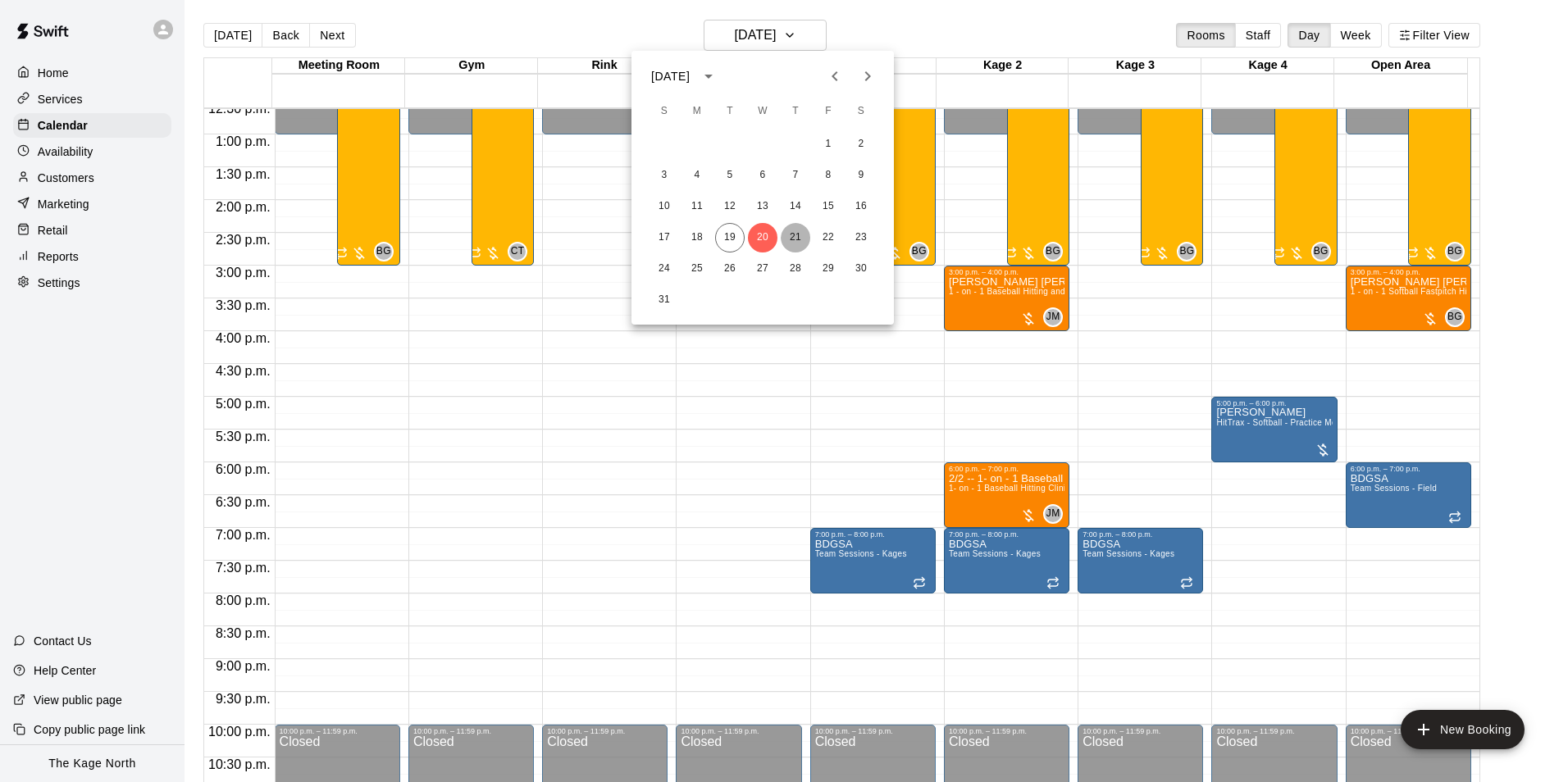
click at [797, 240] on button "21" at bounding box center [796, 238] width 30 height 30
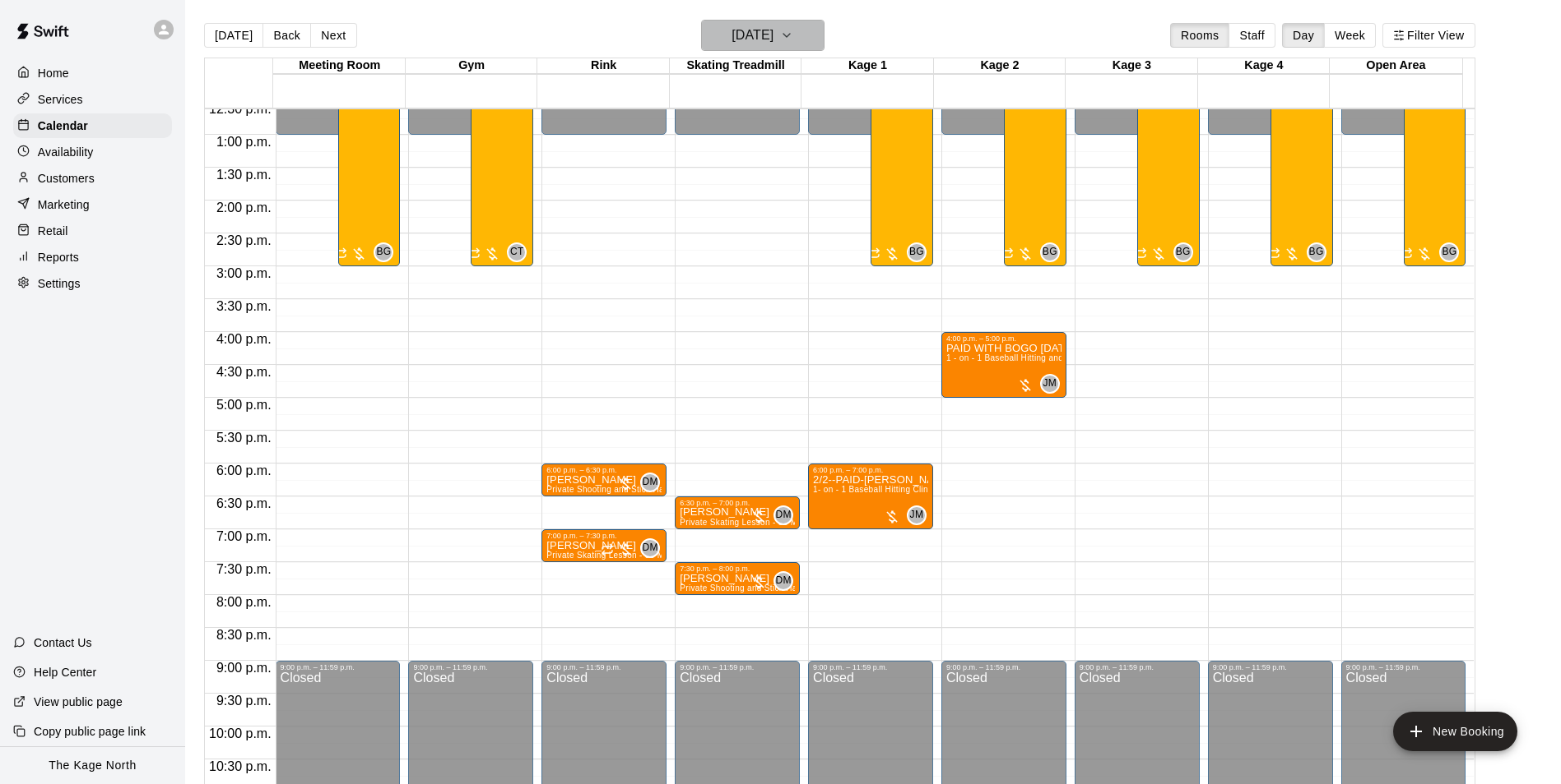
click at [774, 41] on h6 "[DATE]" at bounding box center [751, 36] width 42 height 23
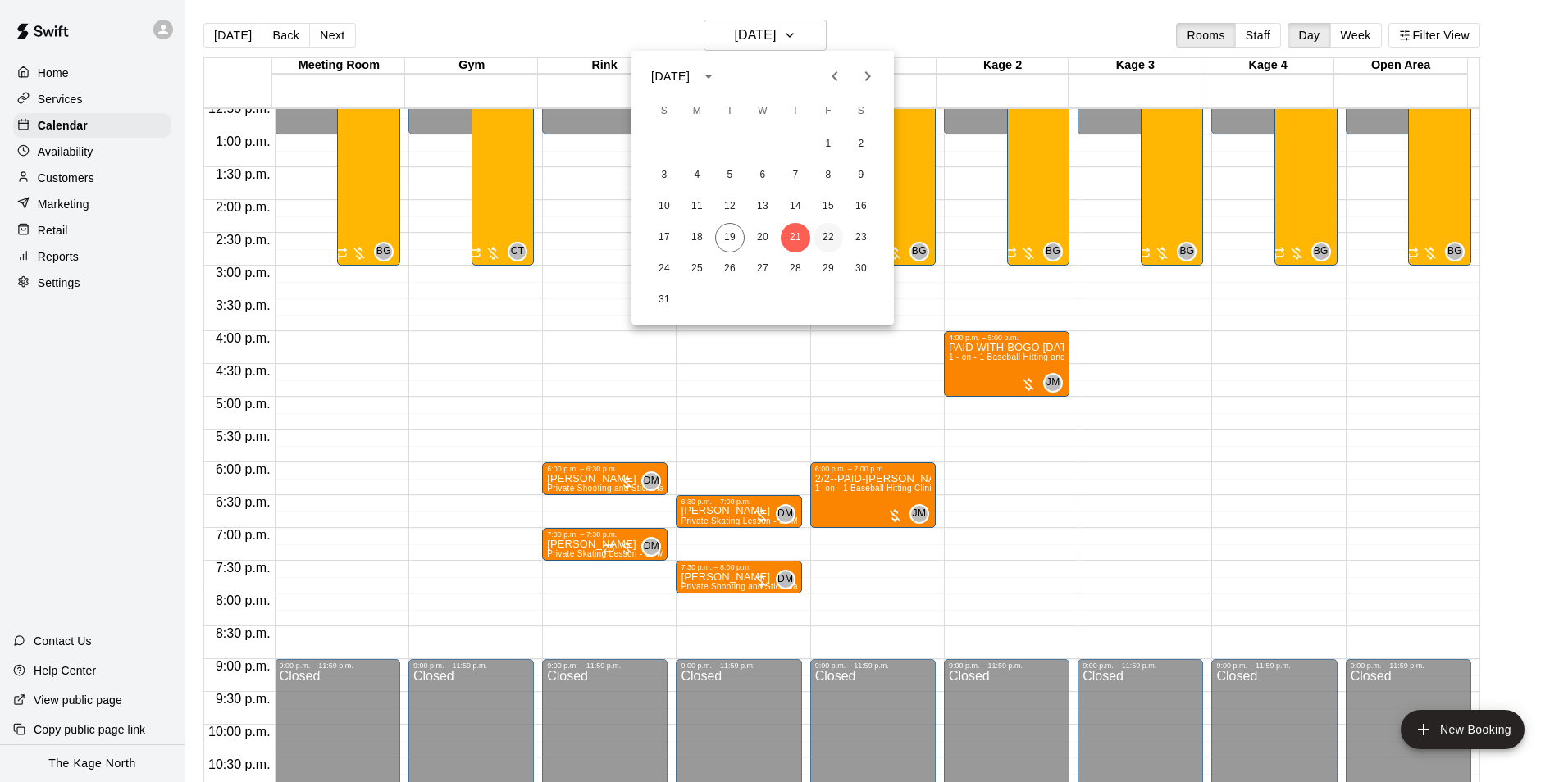
click at [831, 231] on button "22" at bounding box center [828, 238] width 30 height 30
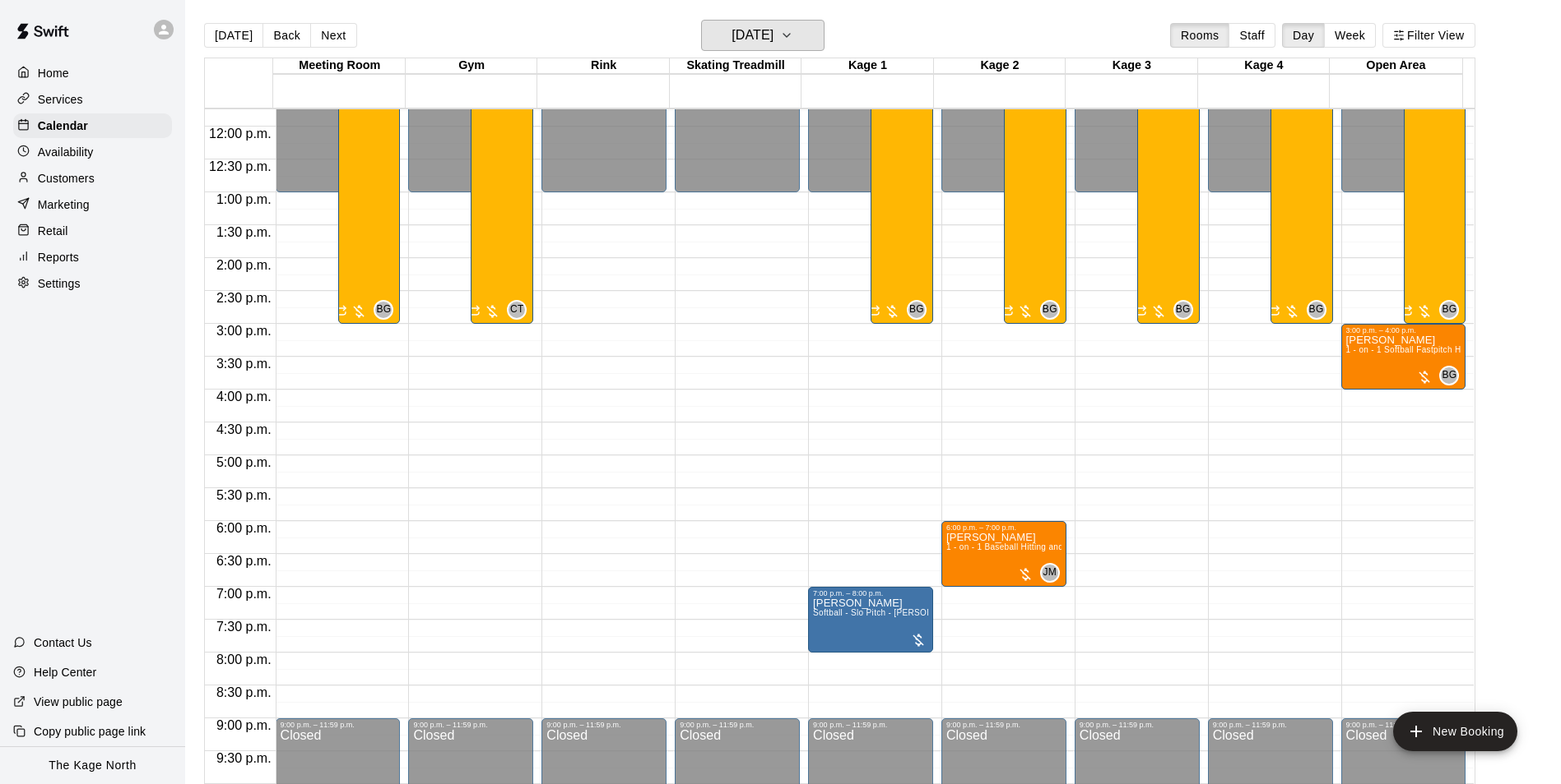
scroll to position [747, 0]
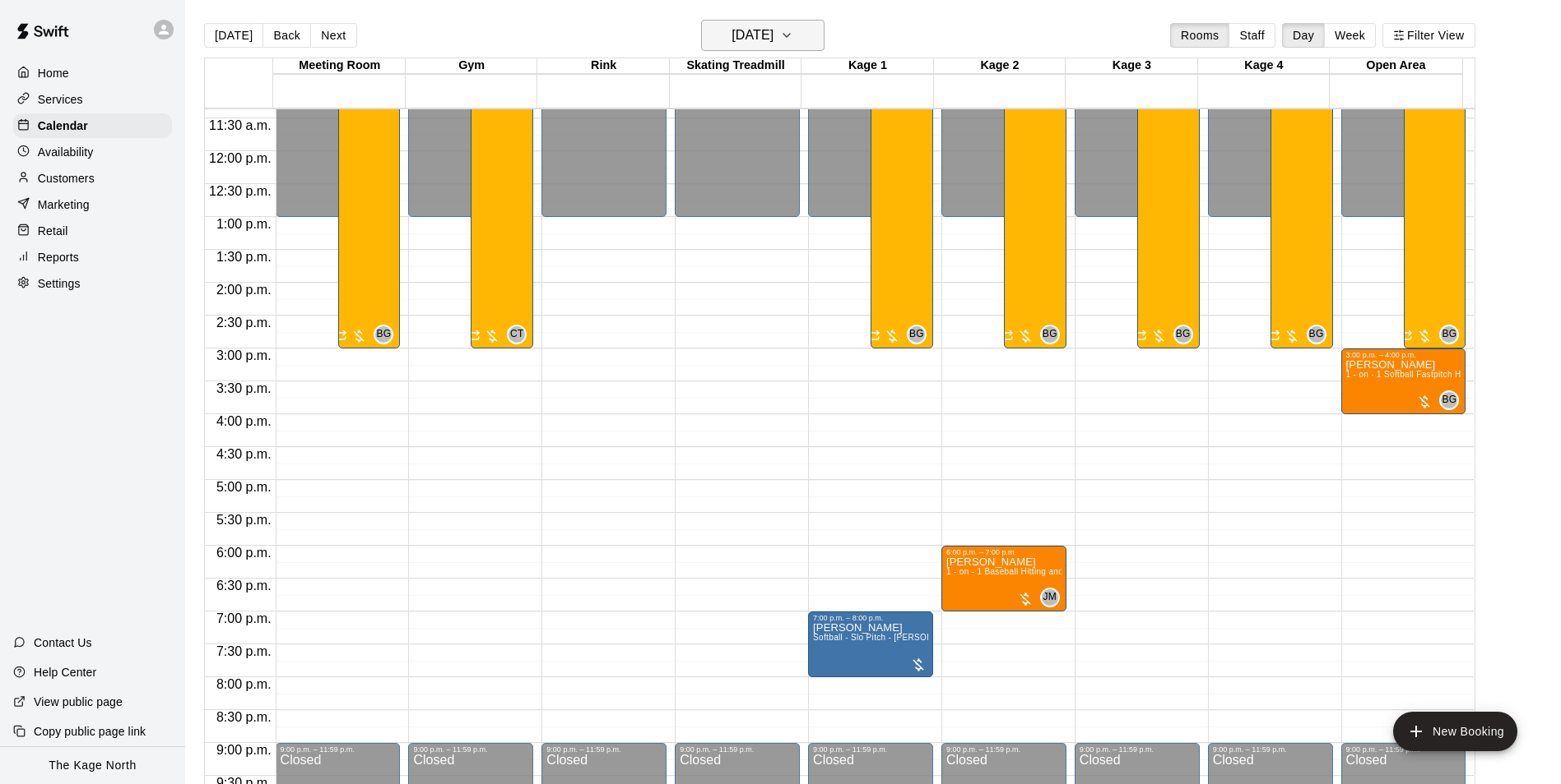
click at [774, 33] on h6 "[DATE]" at bounding box center [751, 36] width 42 height 23
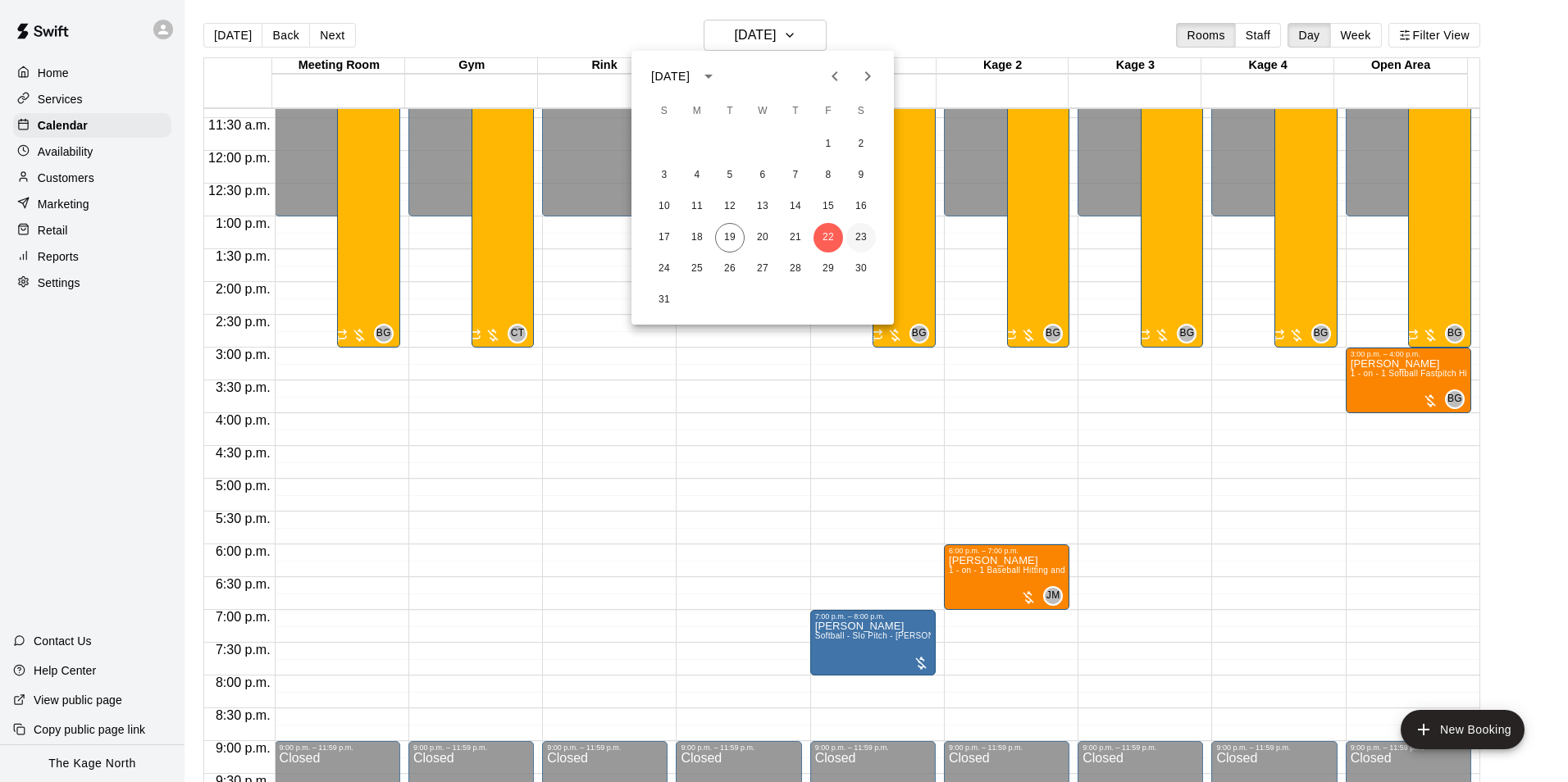
click at [861, 240] on button "23" at bounding box center [861, 238] width 30 height 30
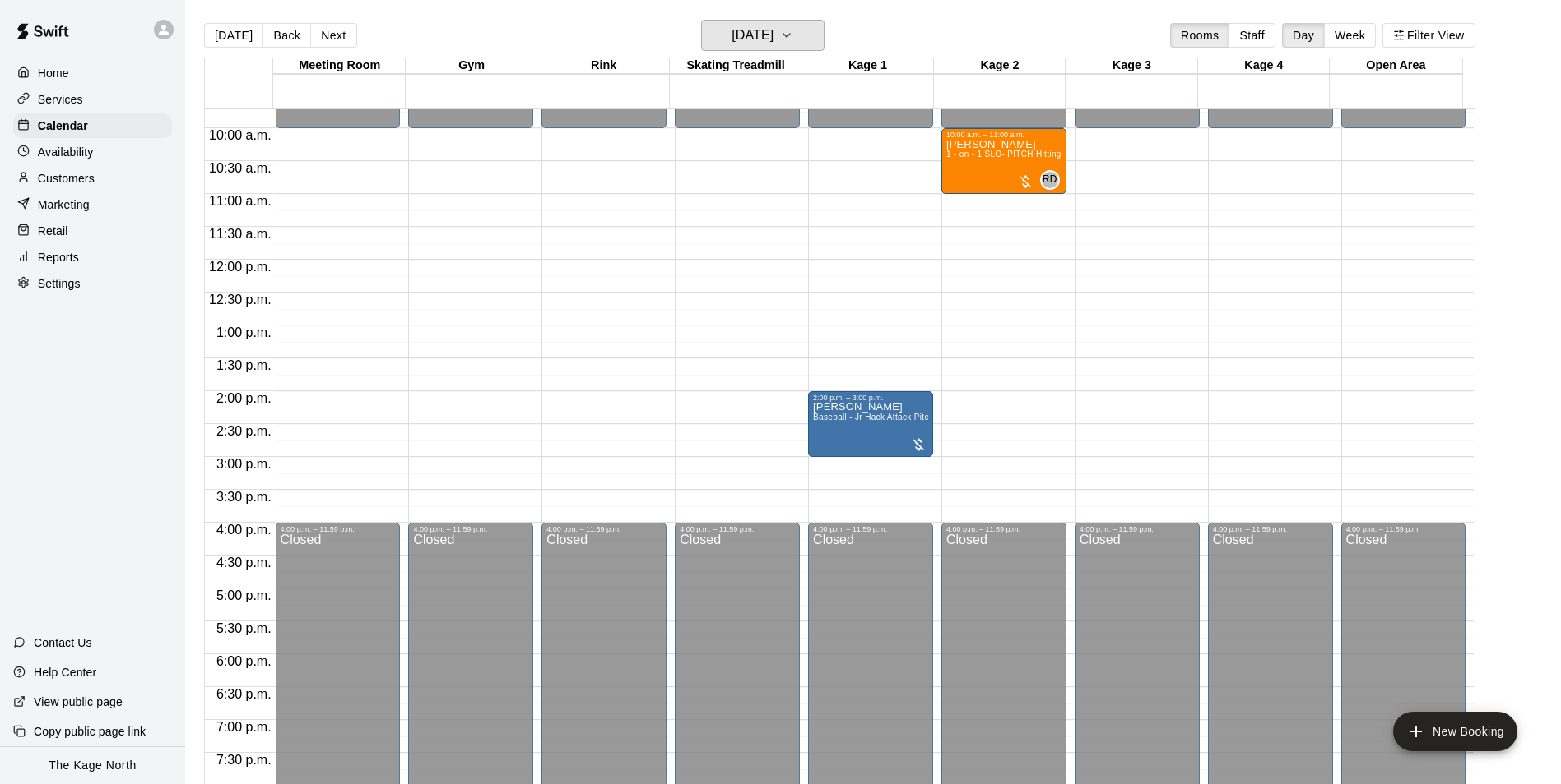
scroll to position [501, 0]
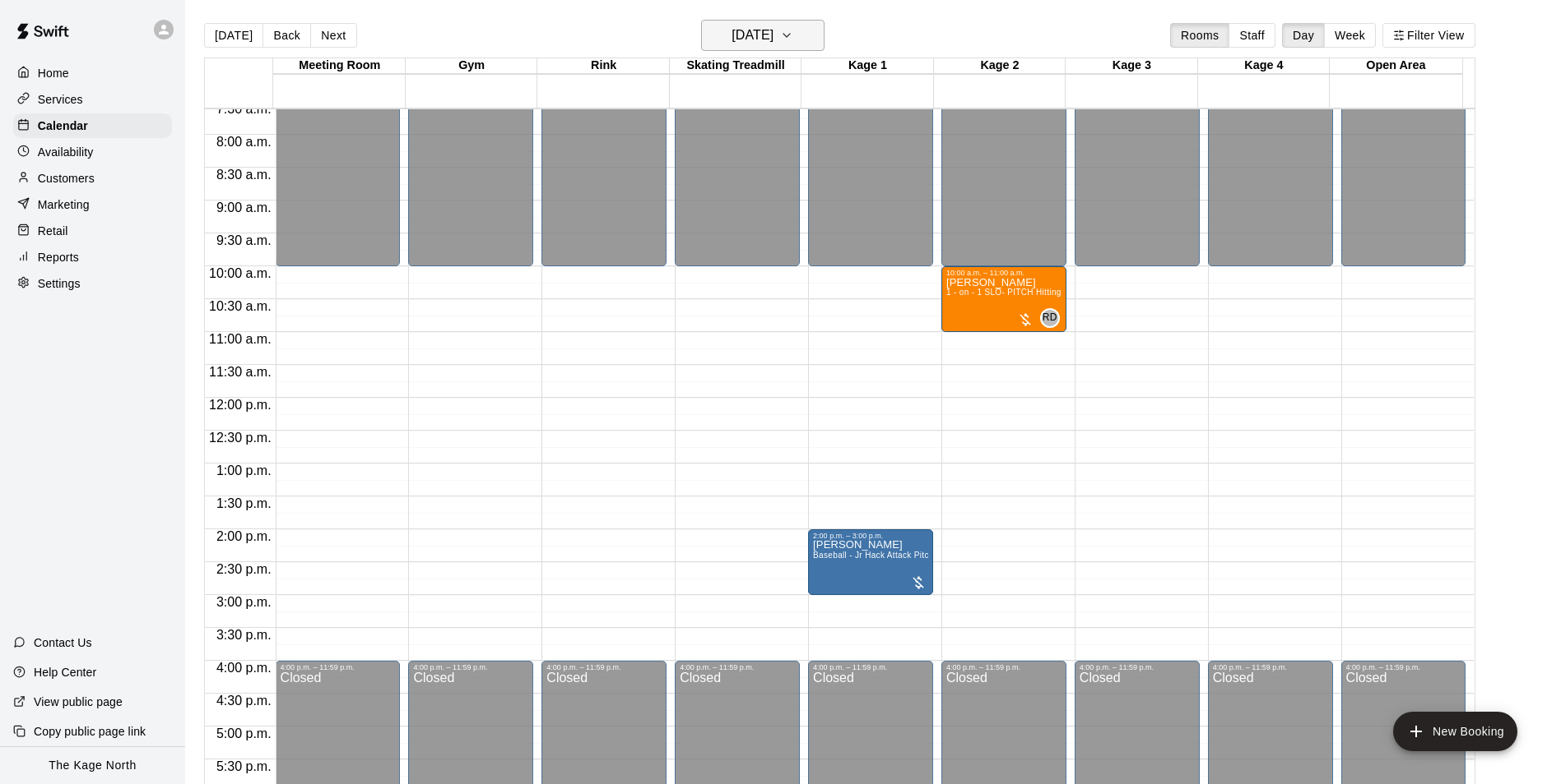
click at [774, 36] on h6 "[DATE]" at bounding box center [751, 36] width 42 height 23
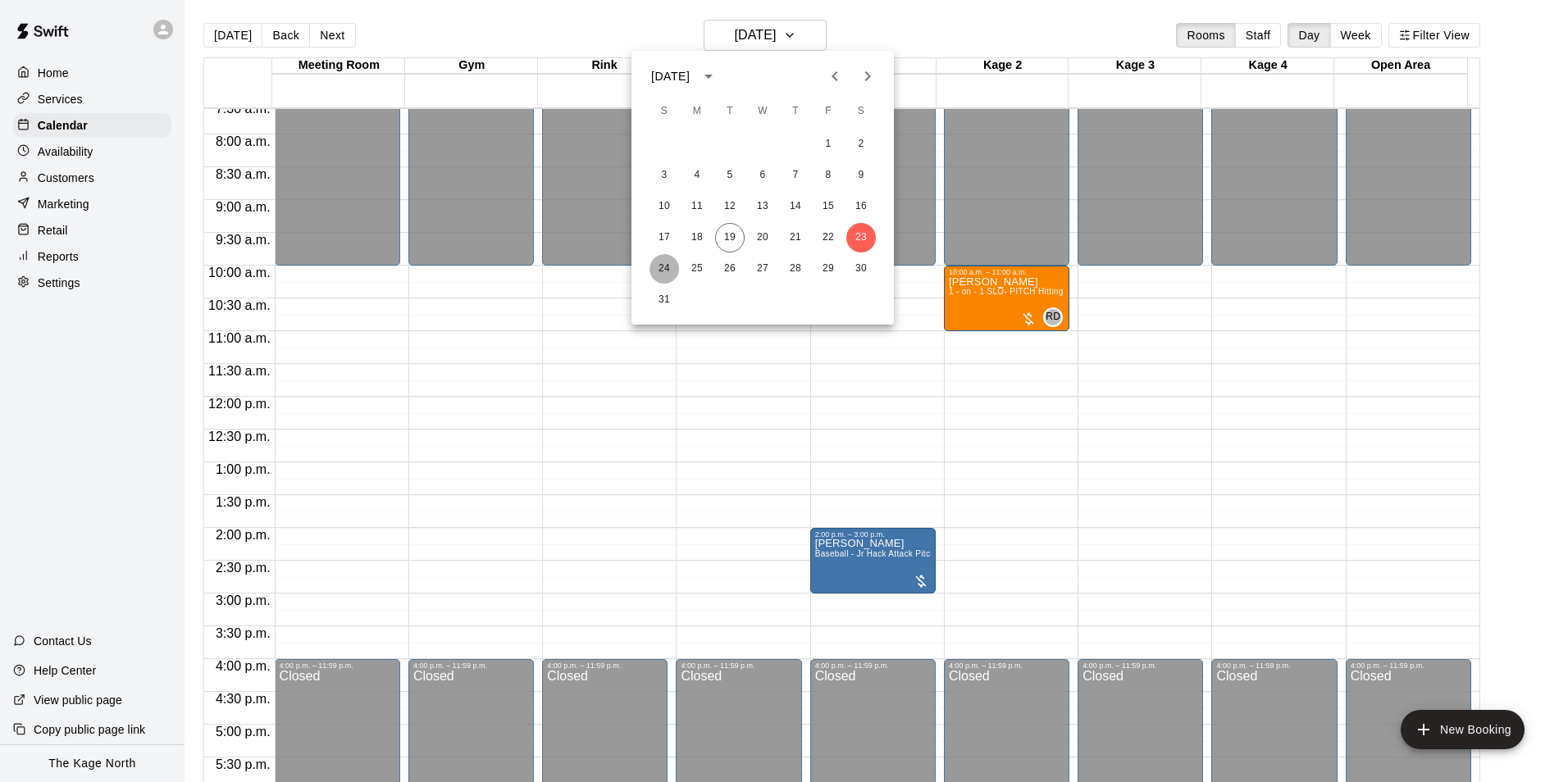
click at [659, 271] on button "24" at bounding box center [664, 269] width 30 height 30
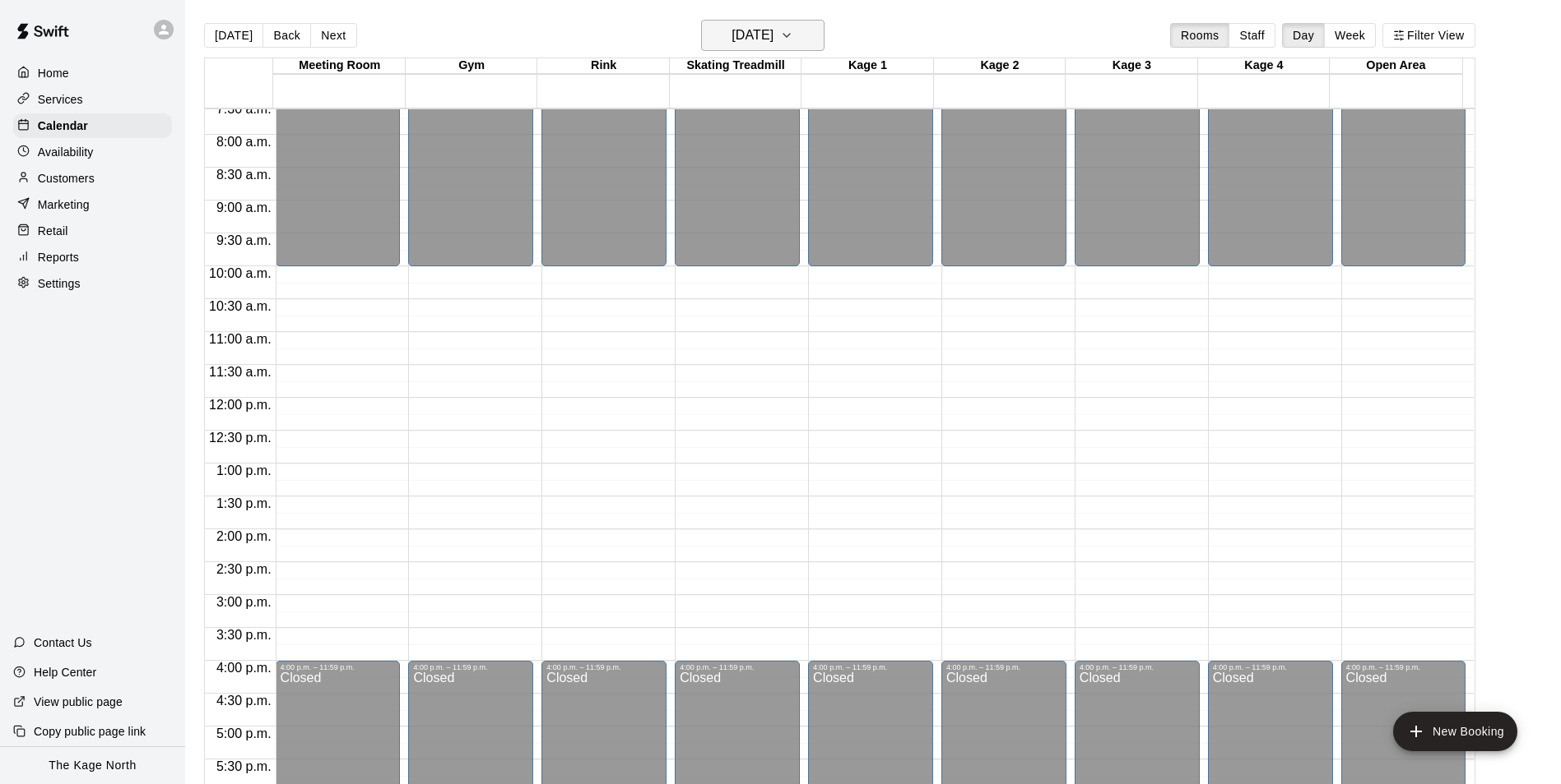
click at [774, 30] on h6 "[DATE]" at bounding box center [751, 36] width 42 height 23
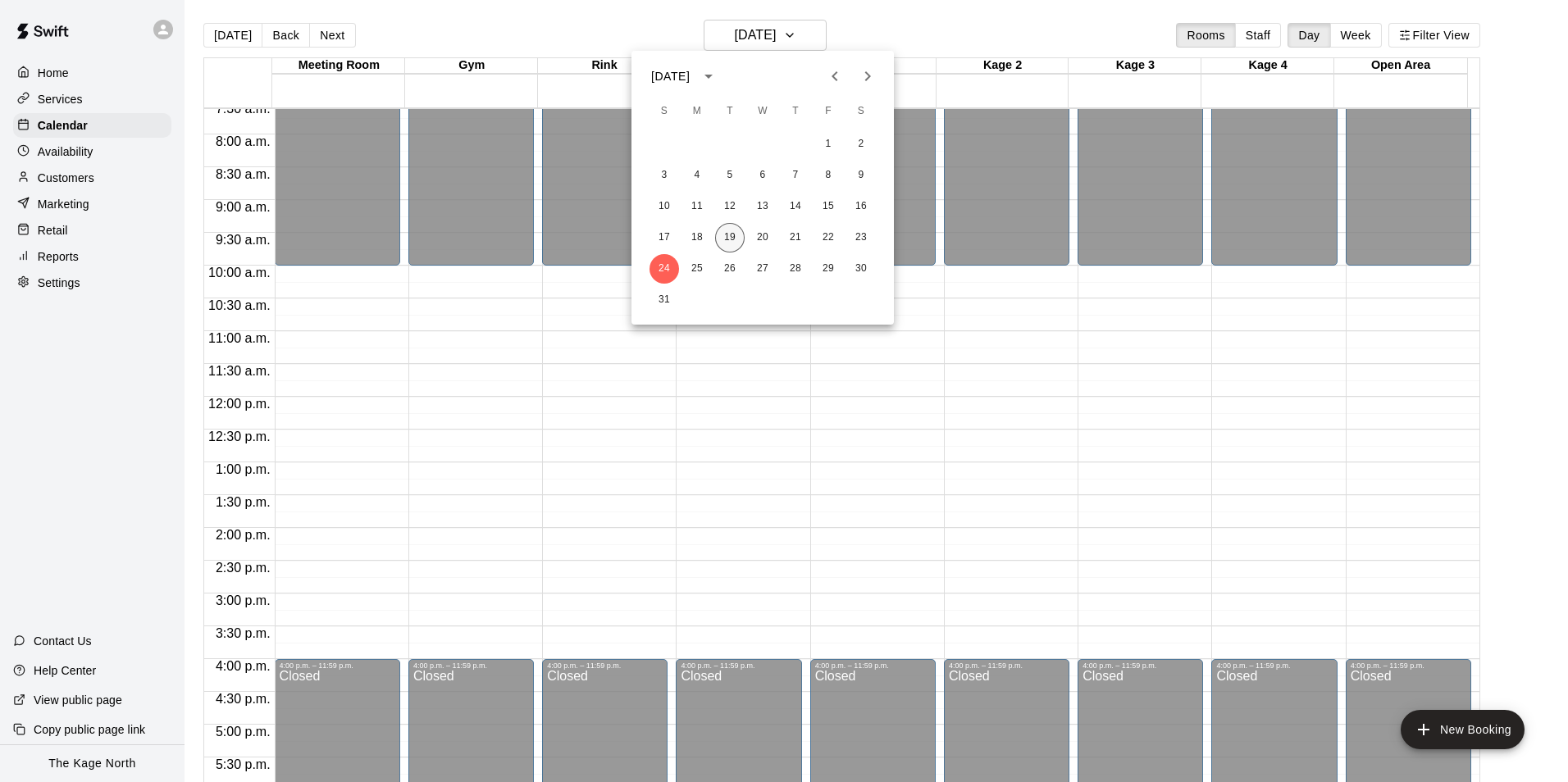
click at [734, 241] on button "19" at bounding box center [730, 238] width 30 height 30
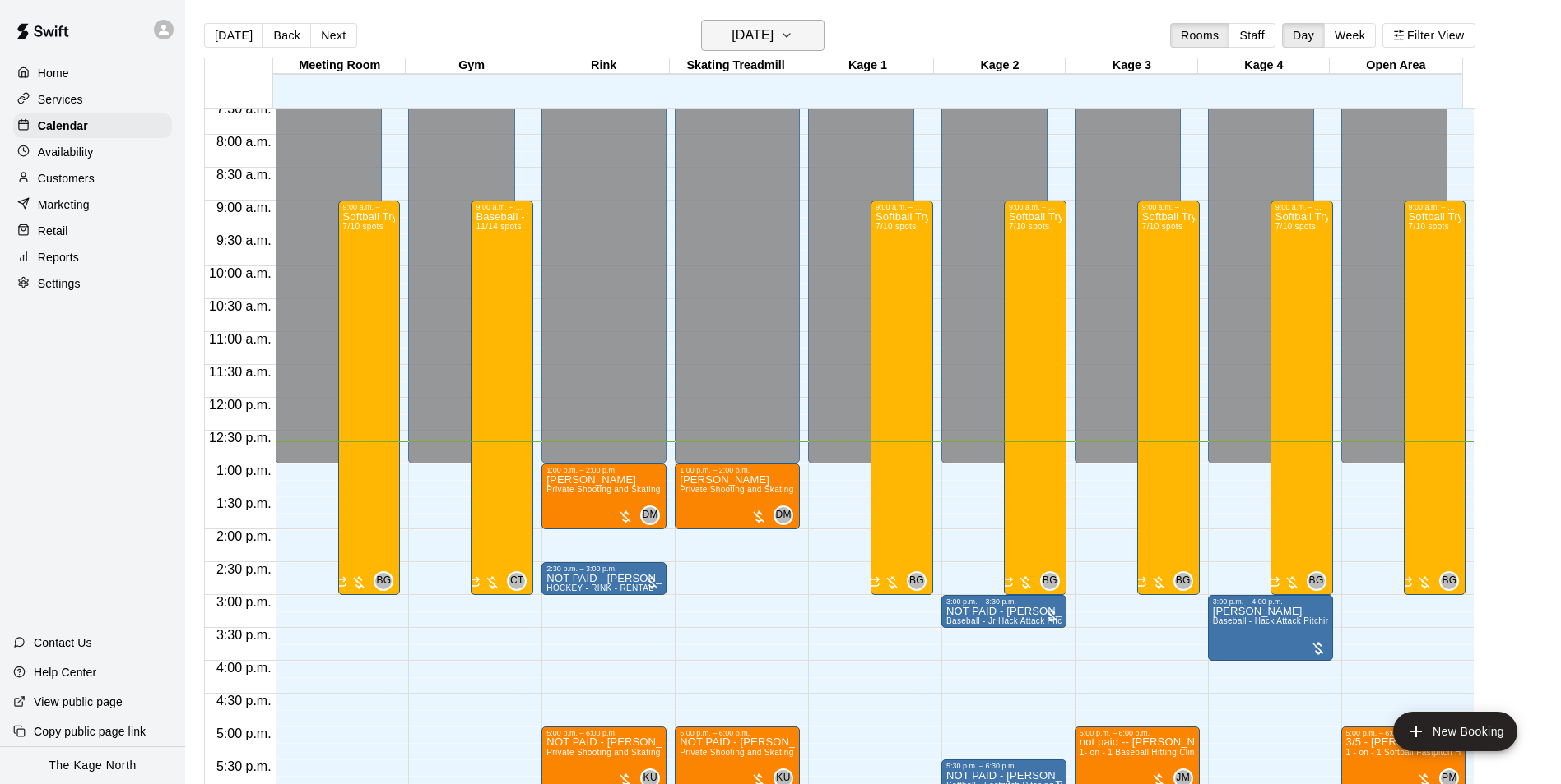
click at [774, 42] on h6 "[DATE]" at bounding box center [751, 36] width 42 height 23
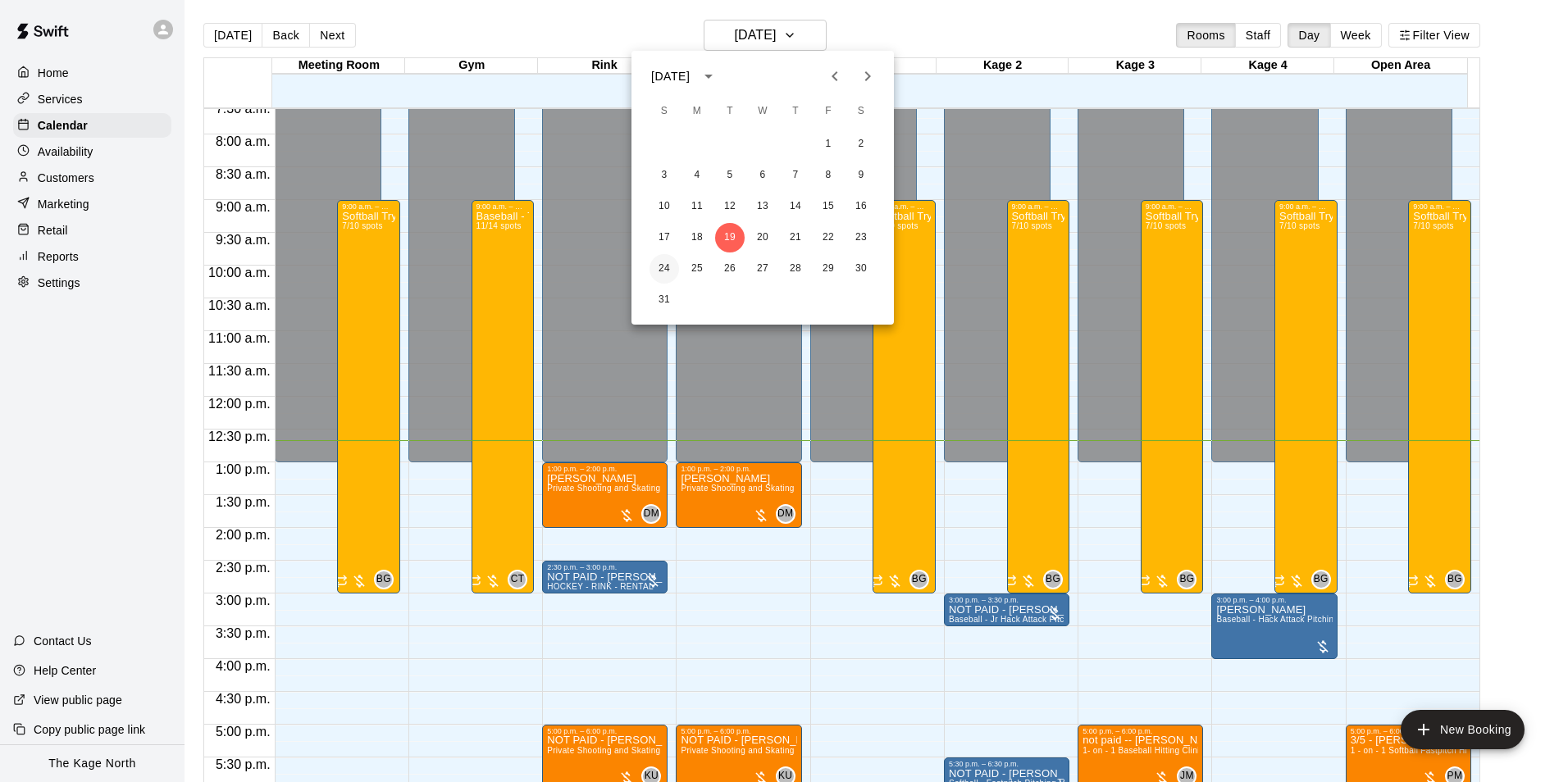
click at [663, 268] on button "24" at bounding box center [664, 269] width 30 height 30
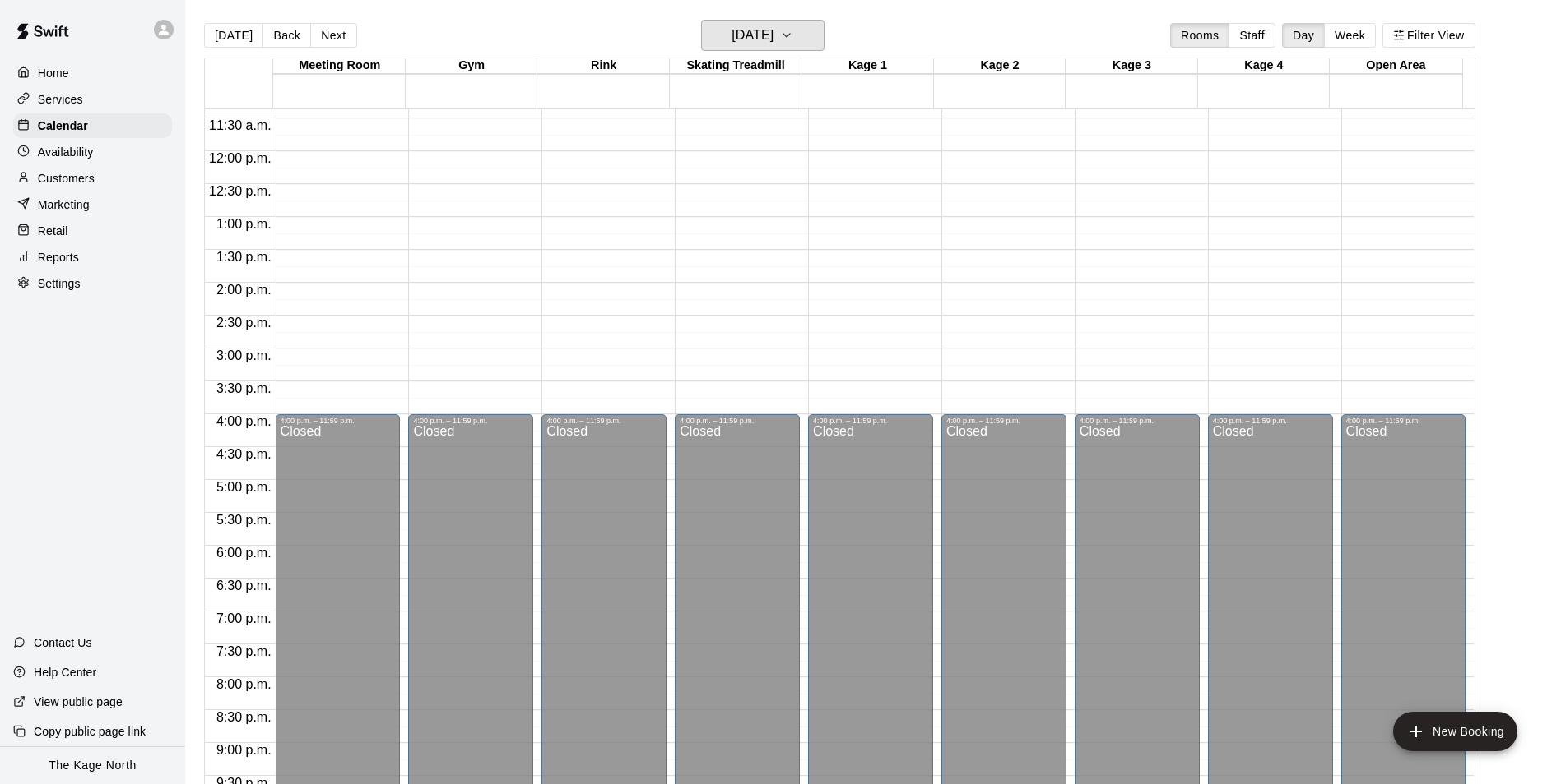
scroll to position [583, 0]
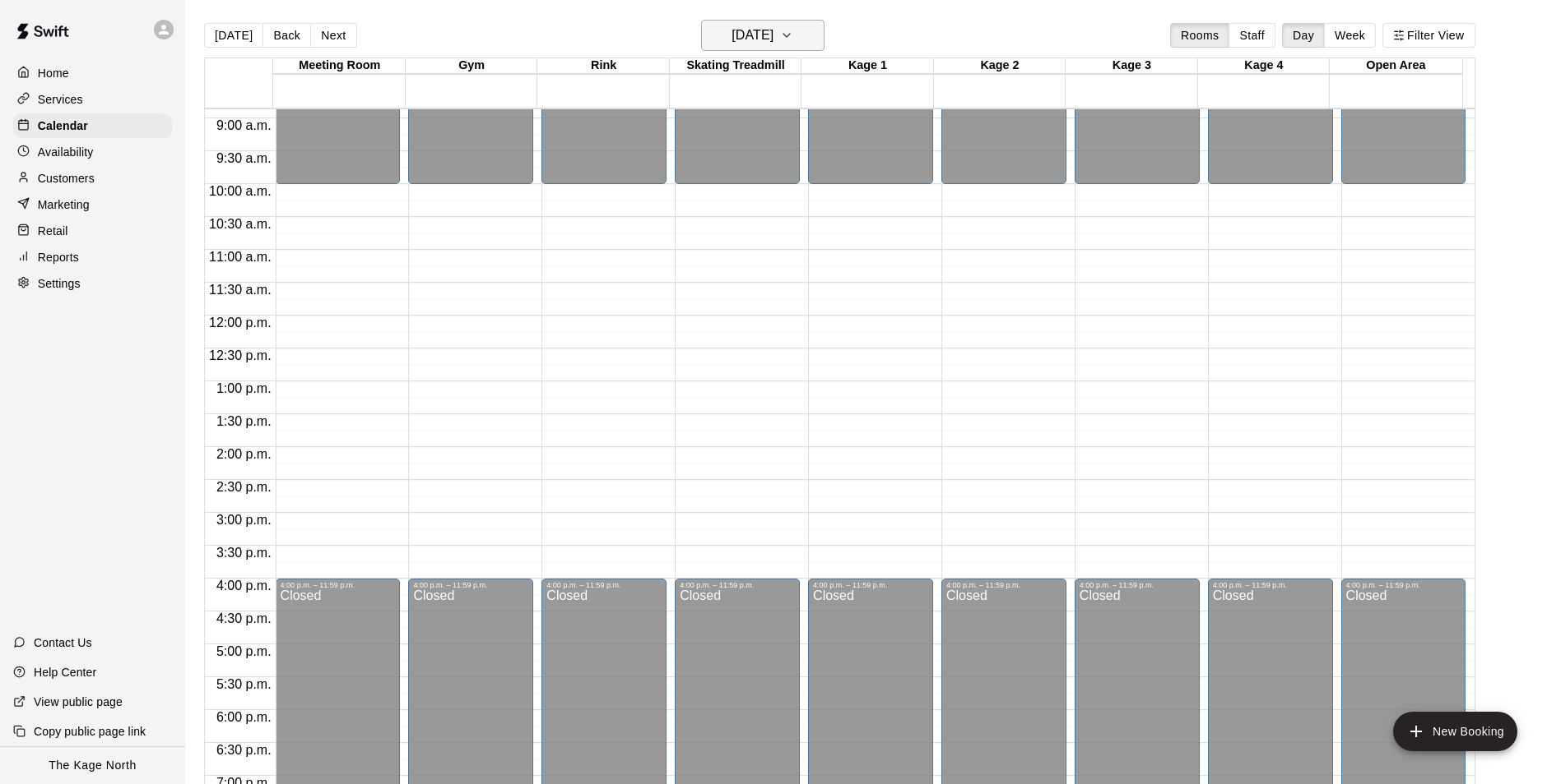
click at [774, 34] on h6 "[DATE]" at bounding box center [751, 36] width 42 height 23
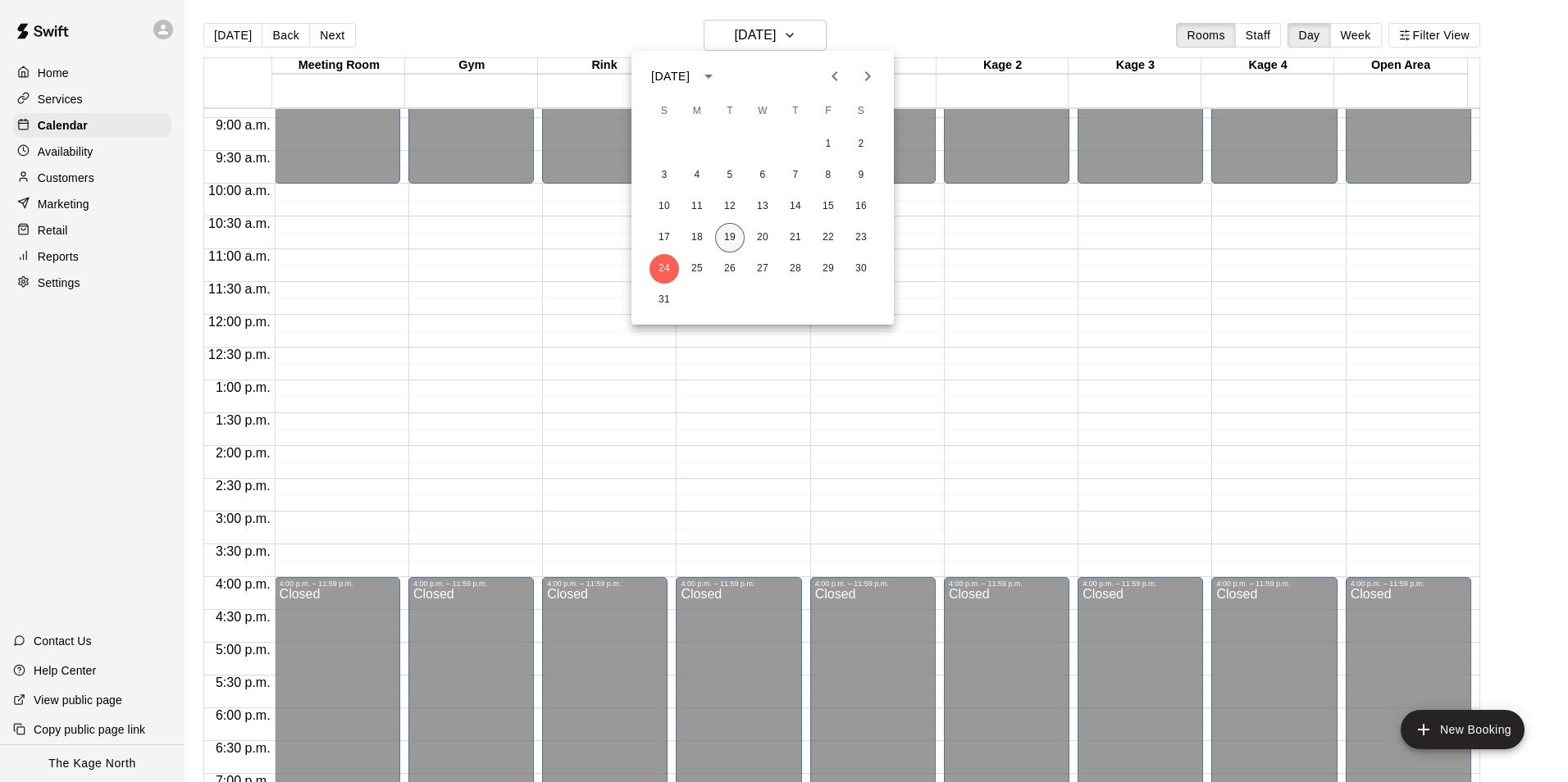
click at [728, 236] on button "19" at bounding box center [730, 238] width 30 height 30
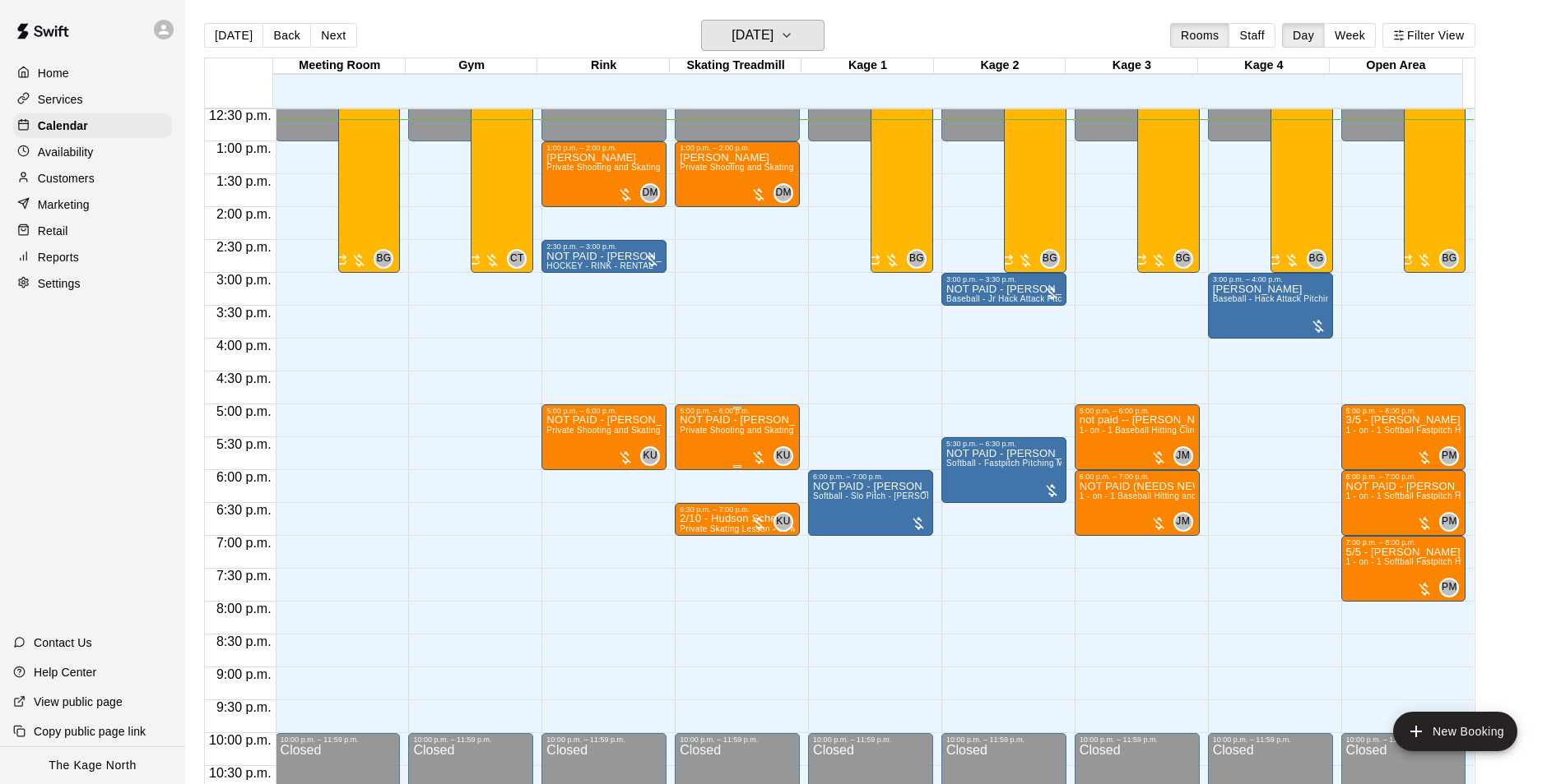
scroll to position [830, 0]
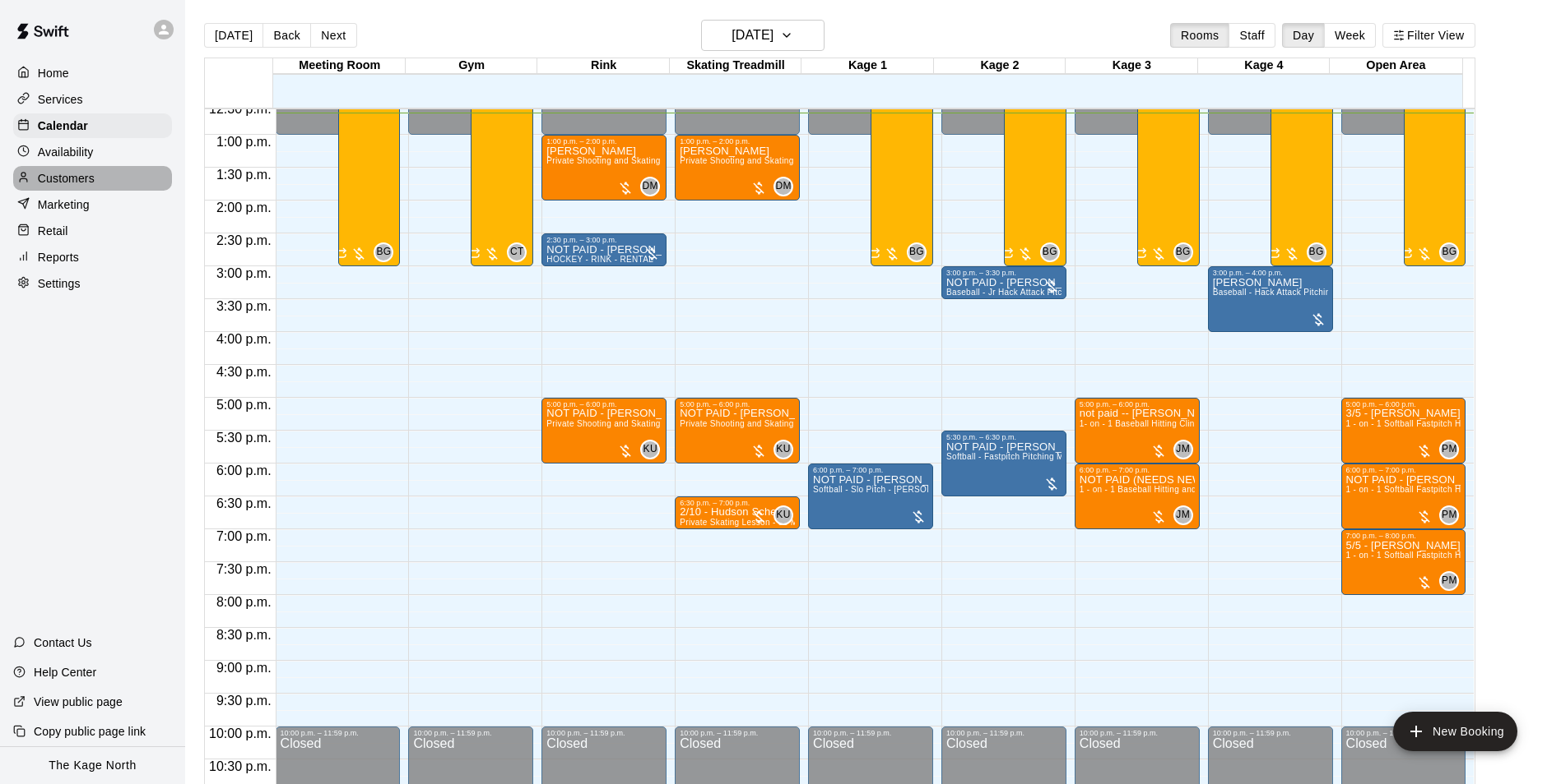
click at [93, 176] on p "Customers" at bounding box center [66, 178] width 57 height 16
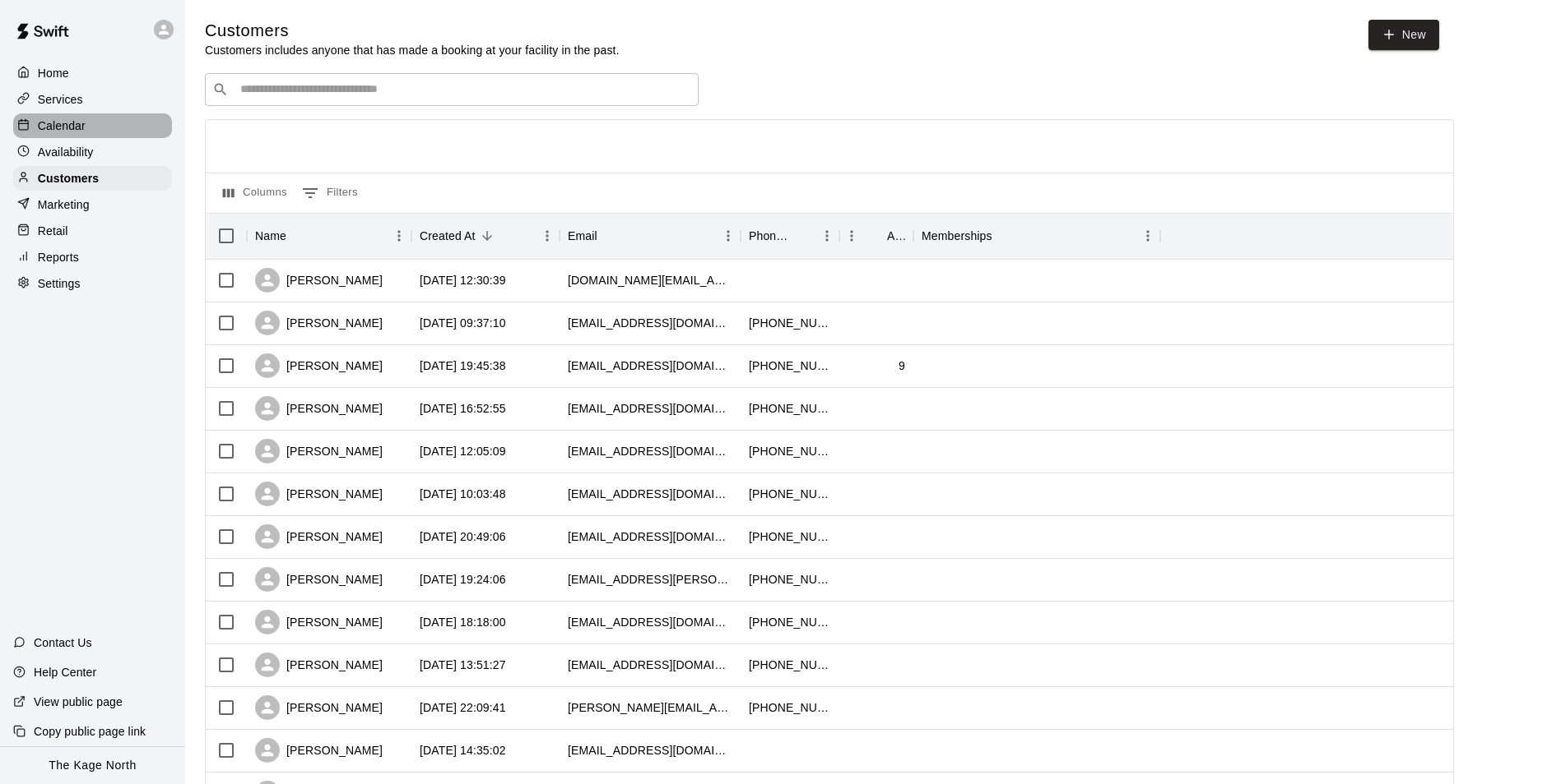
click at [60, 123] on p "Calendar" at bounding box center [61, 125] width 48 height 16
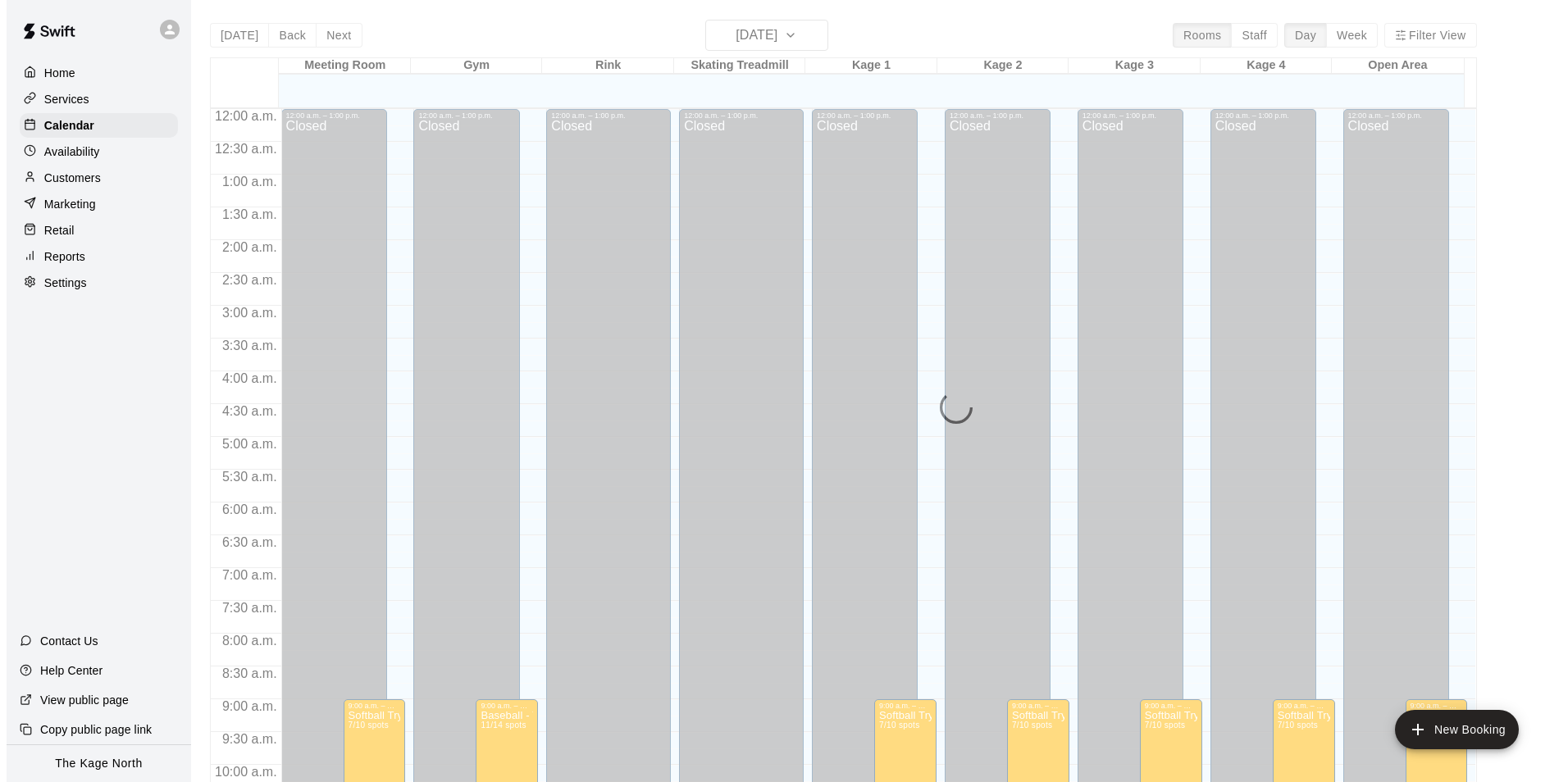
scroll to position [831, 0]
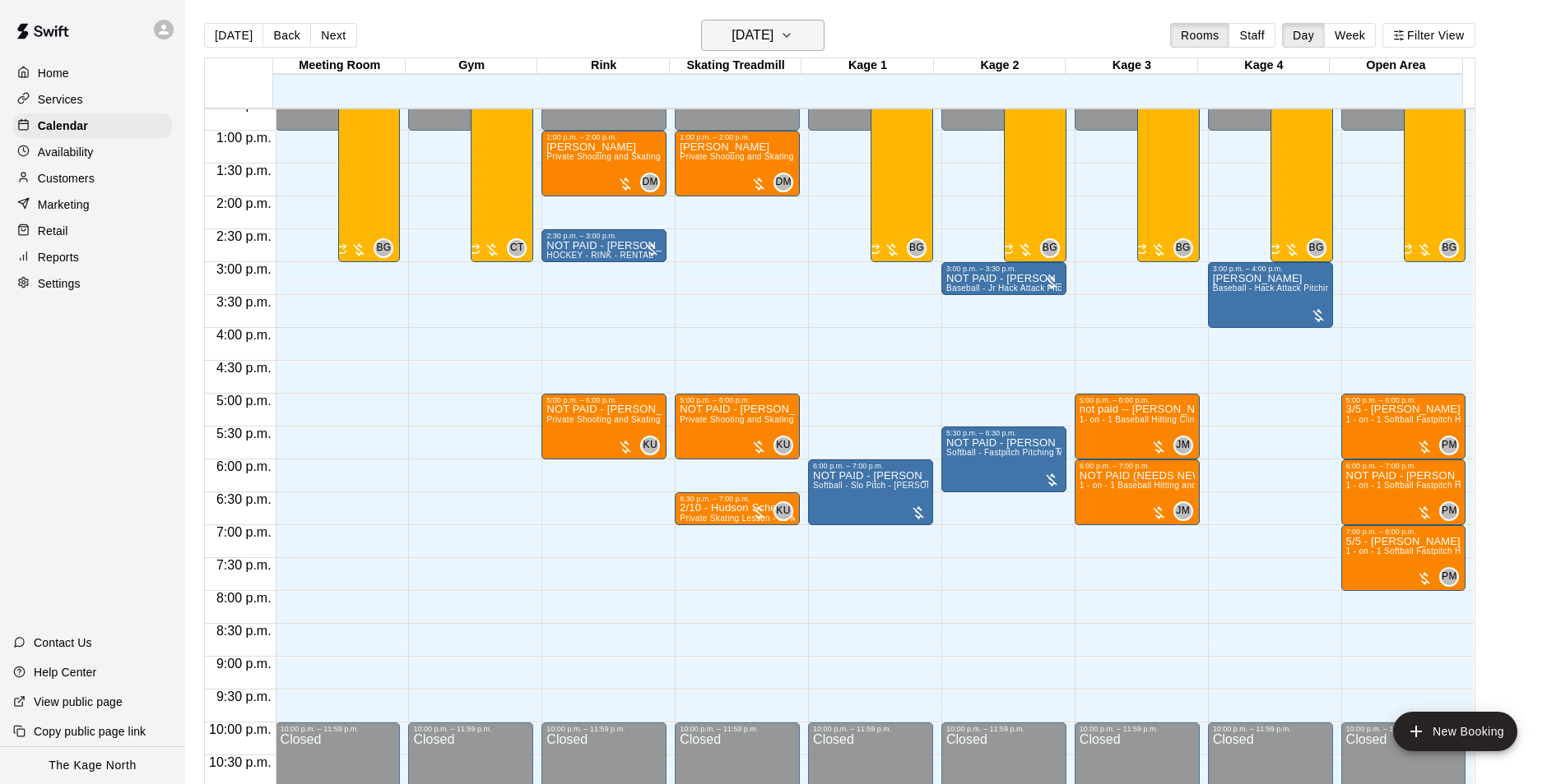
click at [758, 35] on h6 "[DATE]" at bounding box center [751, 36] width 42 height 23
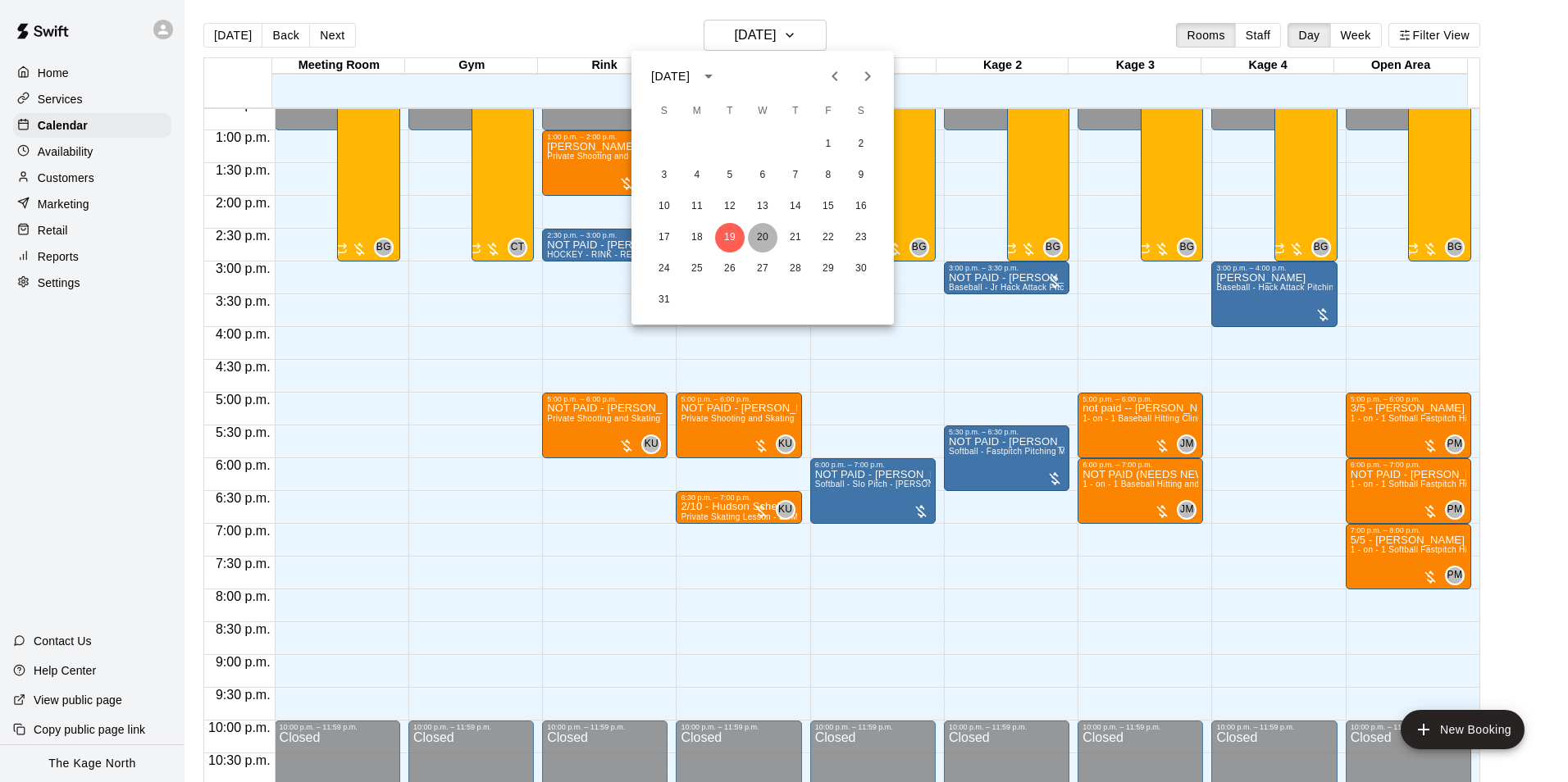
click at [768, 235] on button "20" at bounding box center [763, 238] width 30 height 30
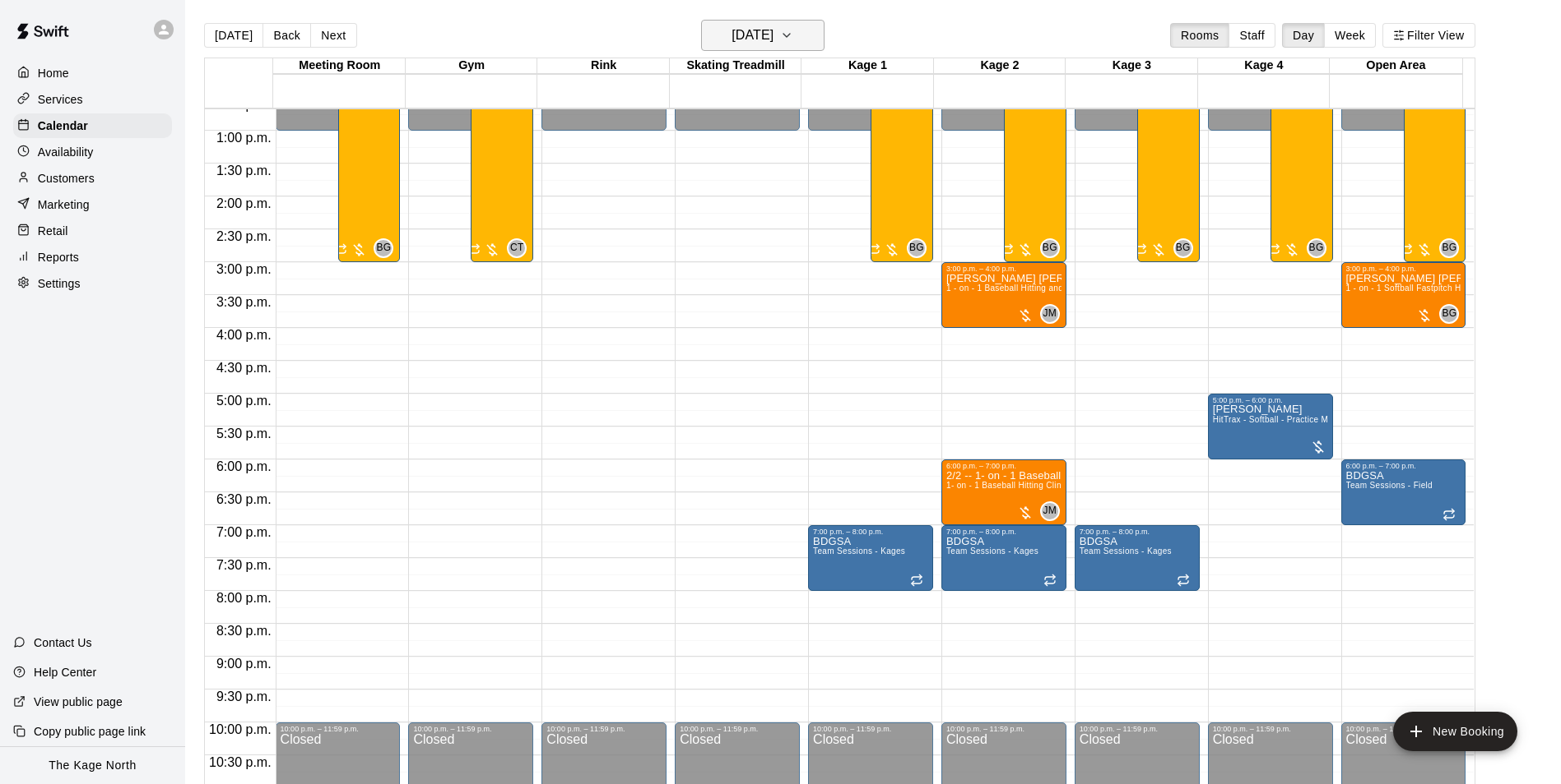
click at [774, 24] on h6 "[DATE]" at bounding box center [751, 36] width 42 height 23
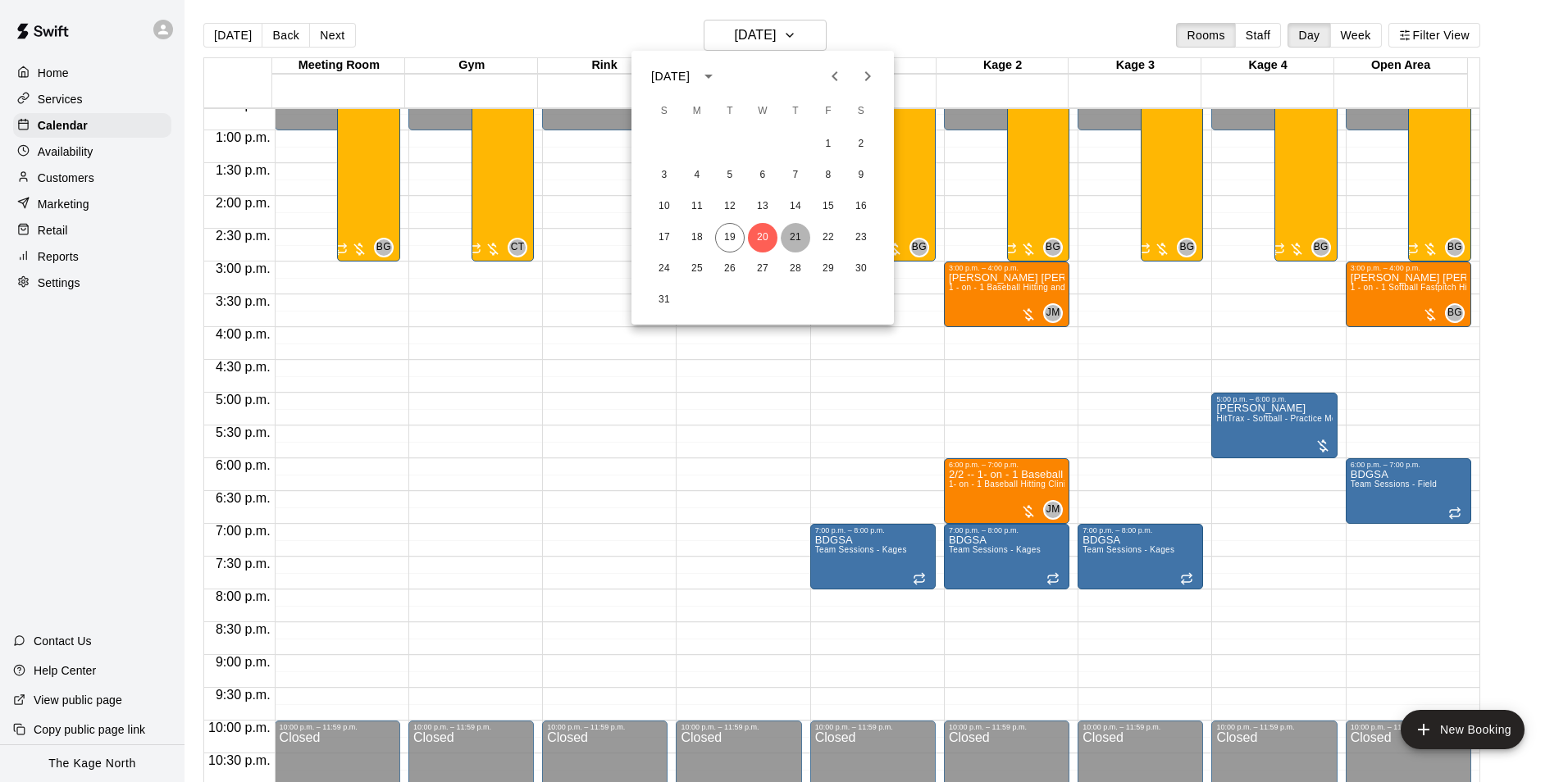
click at [792, 237] on button "21" at bounding box center [796, 238] width 30 height 30
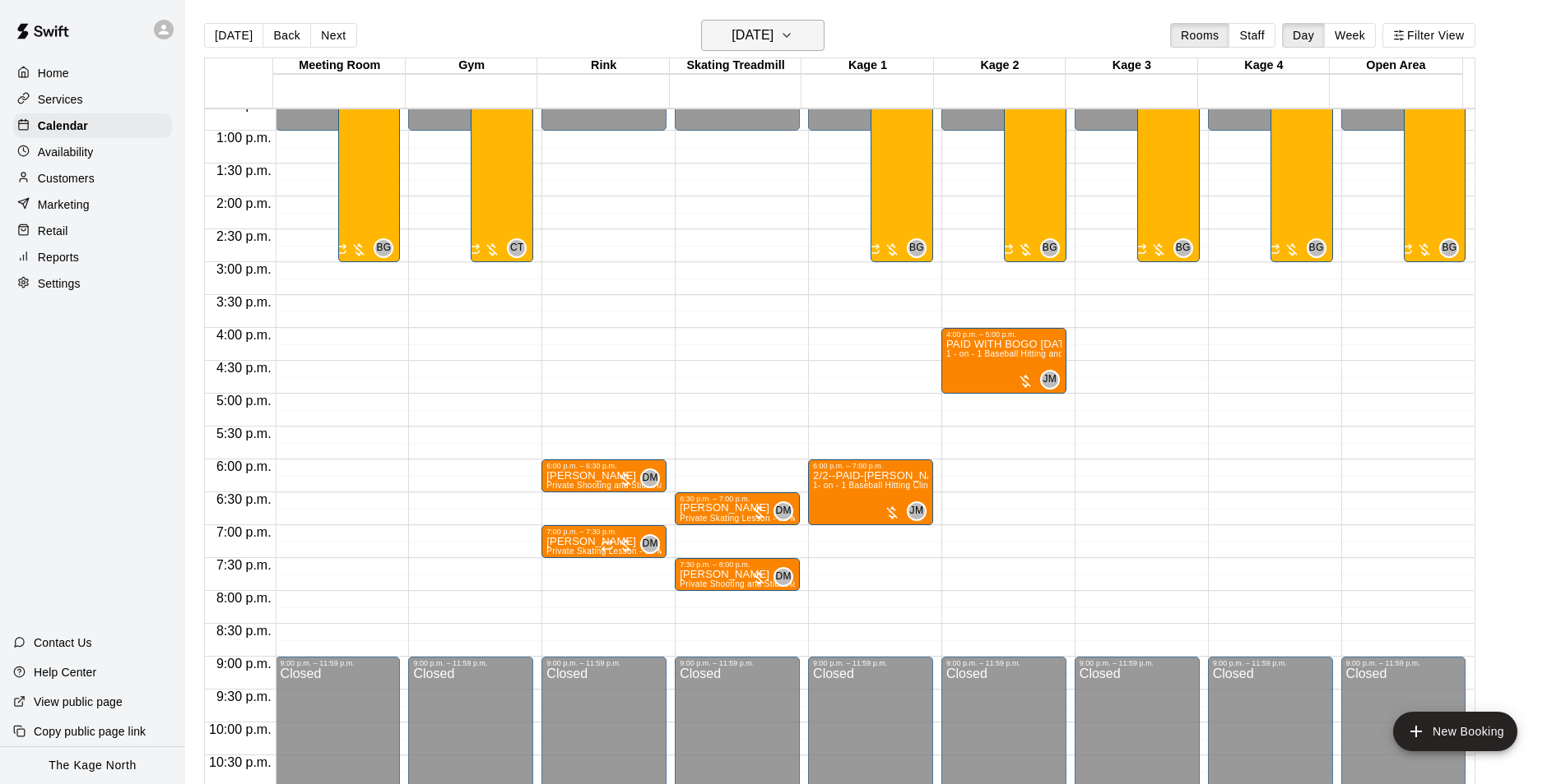
click at [774, 32] on h6 "[DATE]" at bounding box center [751, 36] width 42 height 23
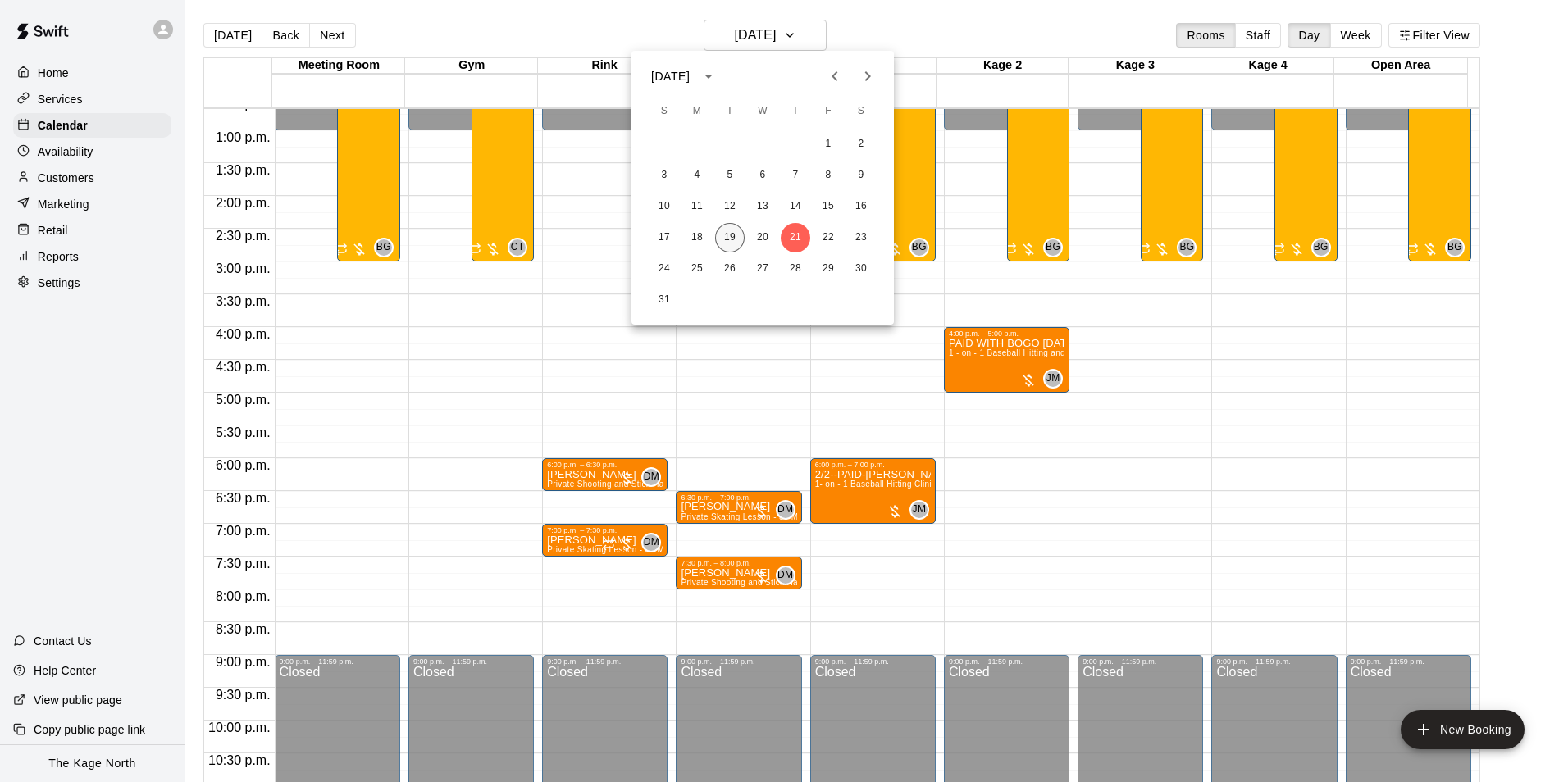
click at [728, 236] on button "19" at bounding box center [730, 238] width 30 height 30
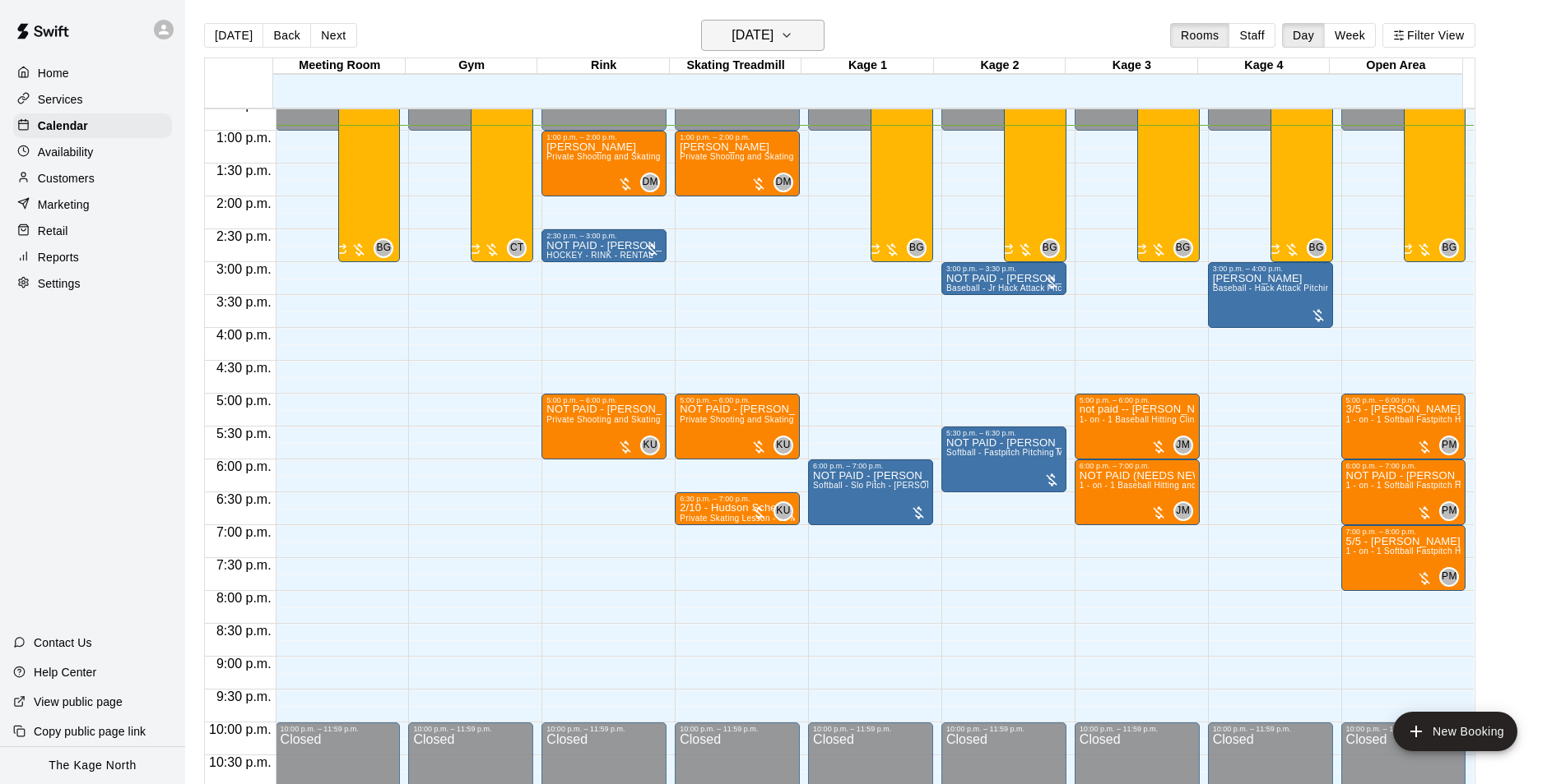
click at [774, 37] on h6 "[DATE]" at bounding box center [751, 36] width 42 height 23
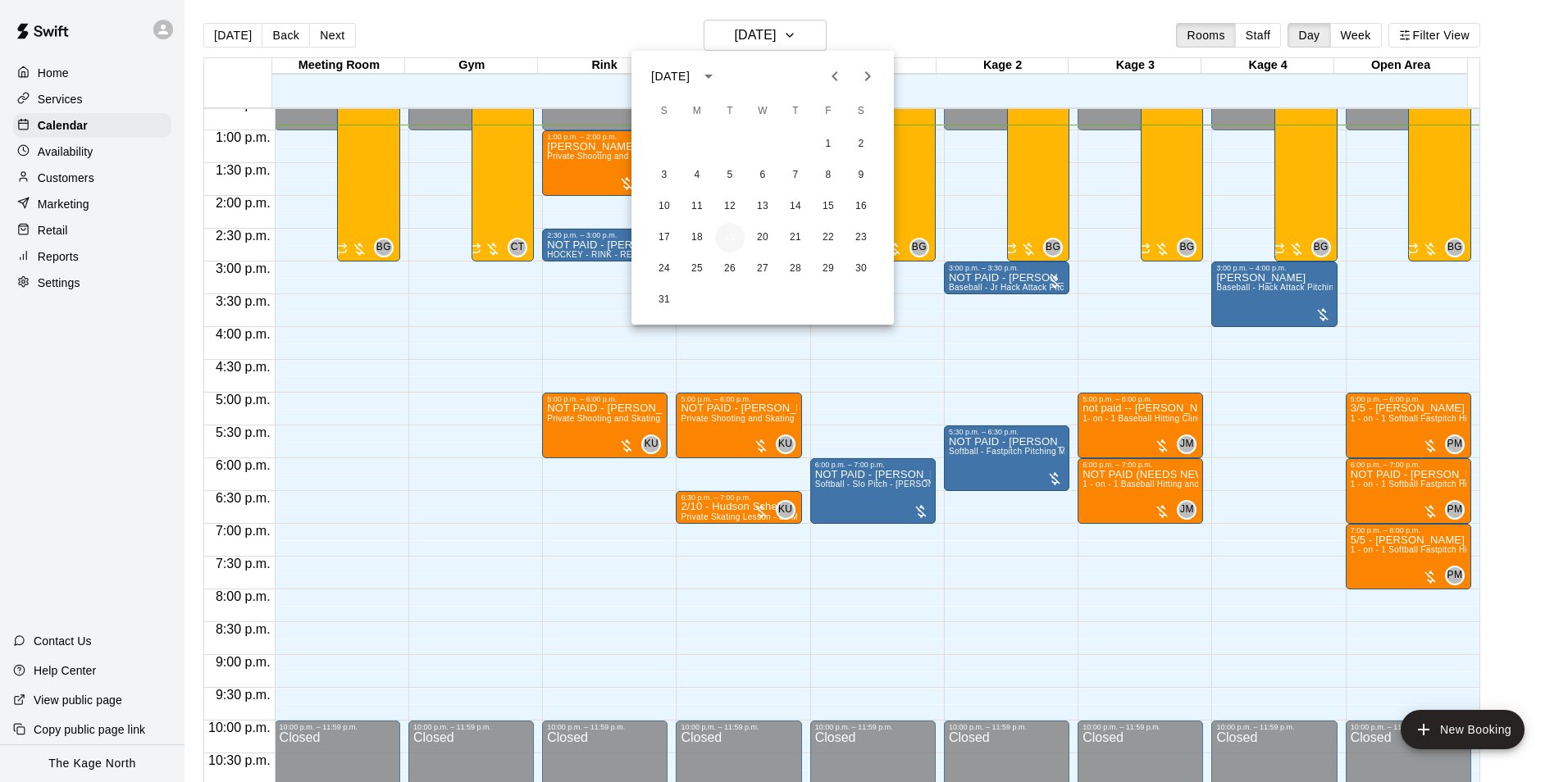
click at [736, 238] on button "19" at bounding box center [730, 238] width 30 height 30
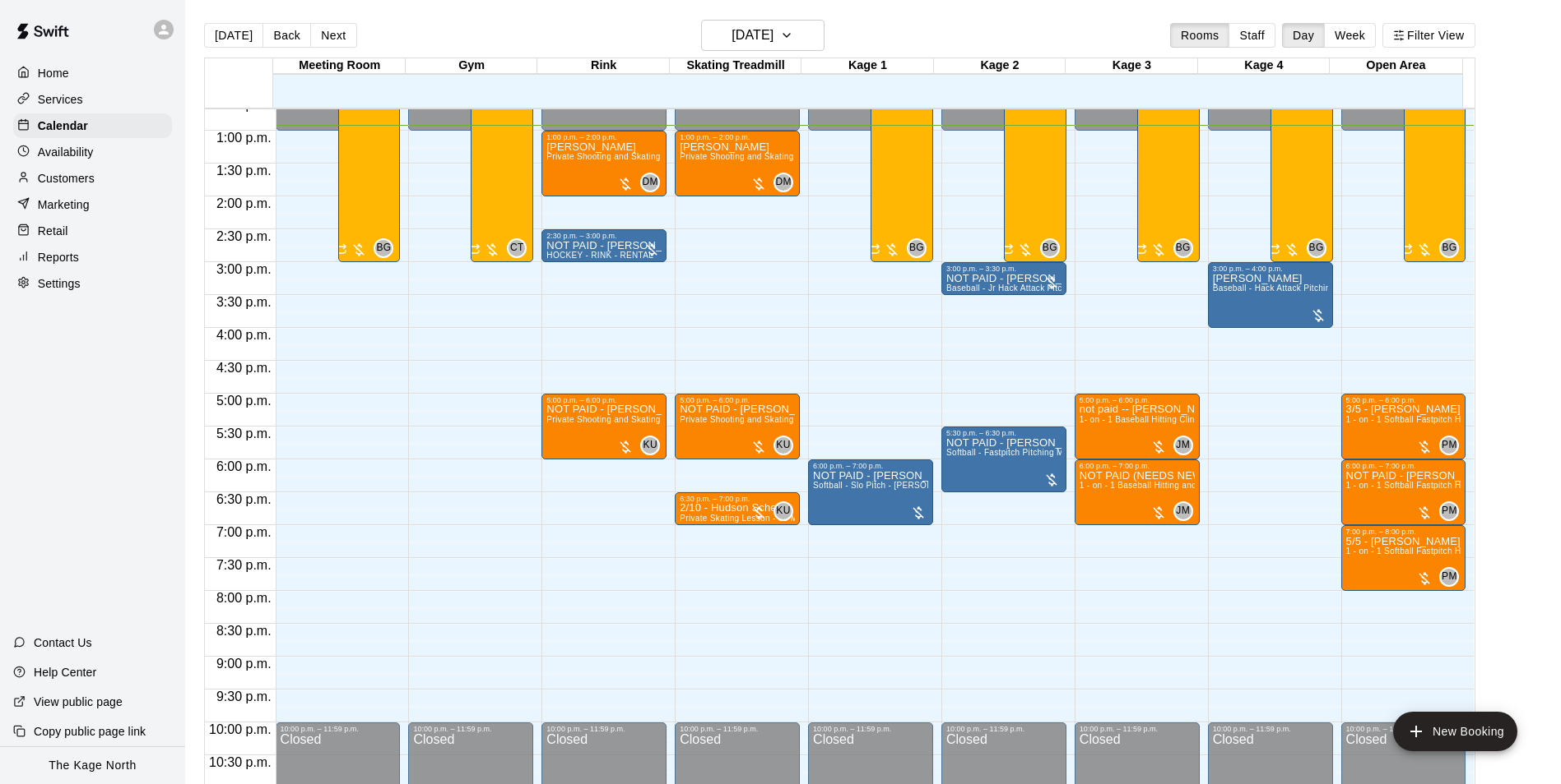
click at [576, 24] on div "[DATE] Back [DATE][DATE] Rooms Staff Day Week Filter View" at bounding box center [839, 38] width 1271 height 38
click at [899, 33] on div "[DATE] Back [DATE][DATE] Rooms Staff Day Week Filter View" at bounding box center [839, 38] width 1271 height 38
drag, startPoint x: 878, startPoint y: 531, endPoint x: 882, endPoint y: 590, distance: 59.1
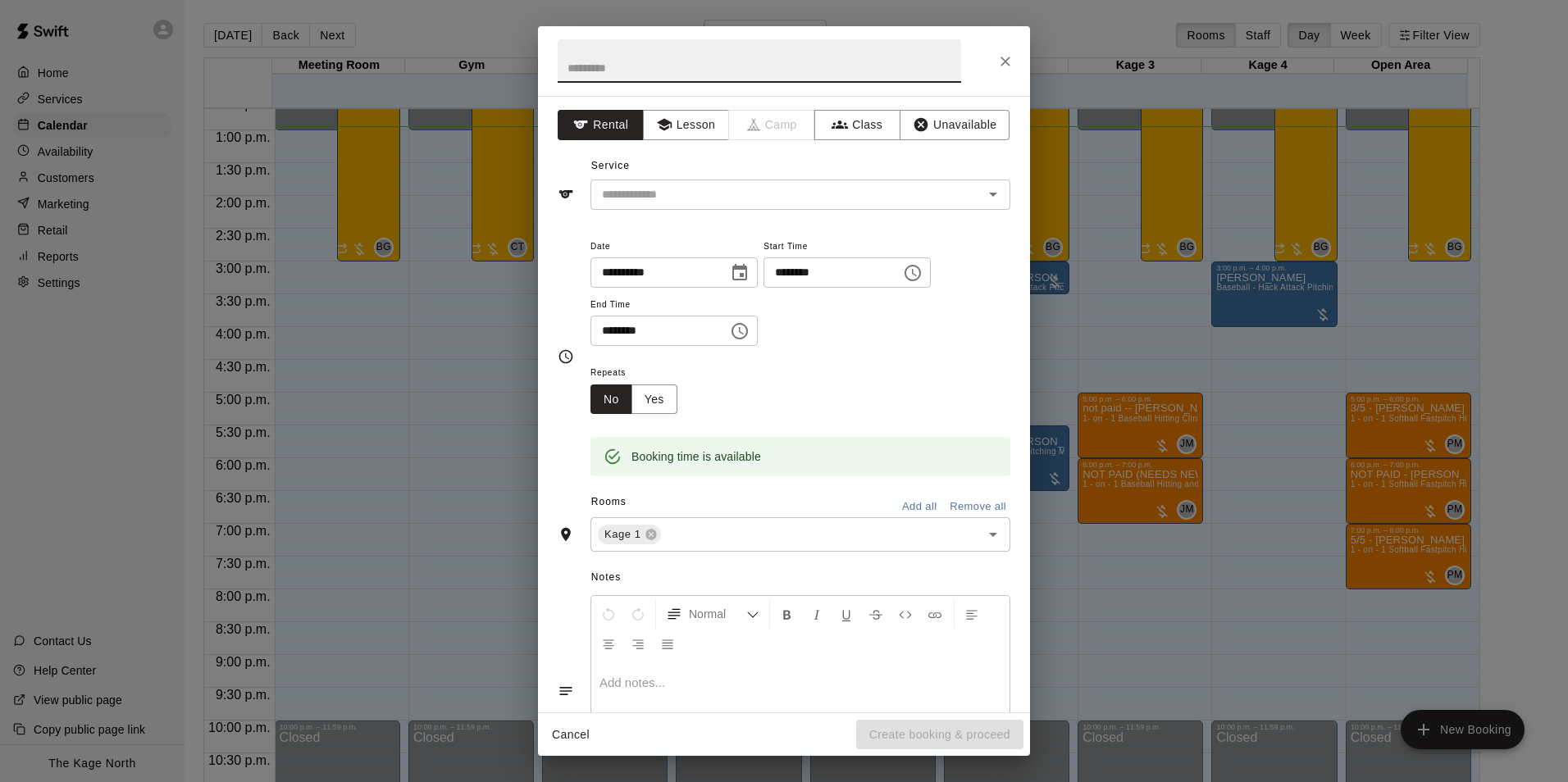
click at [1004, 62] on icon "Close" at bounding box center [1005, 61] width 16 height 16
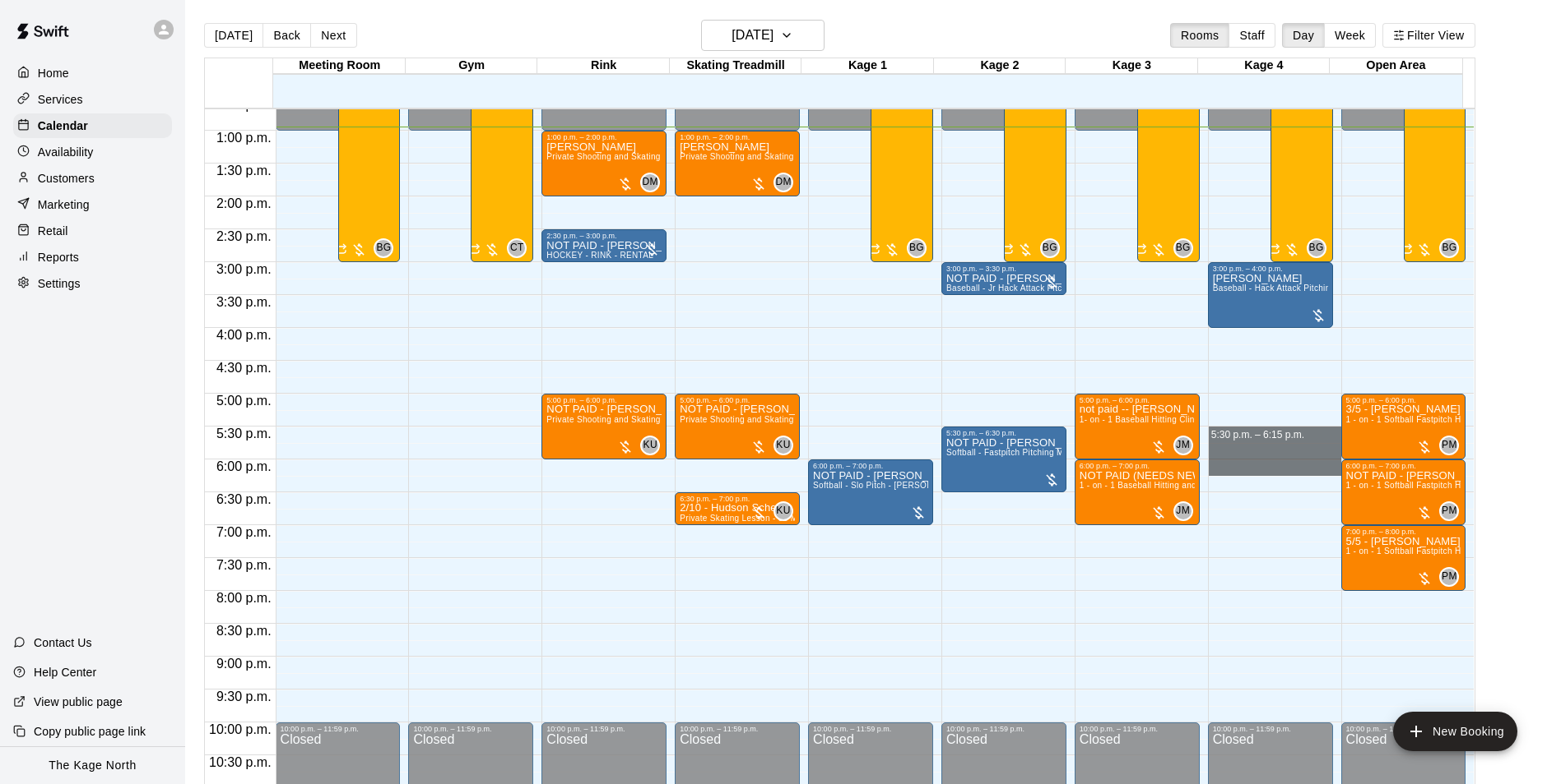
drag, startPoint x: 1256, startPoint y: 433, endPoint x: 1258, endPoint y: 464, distance: 31.1
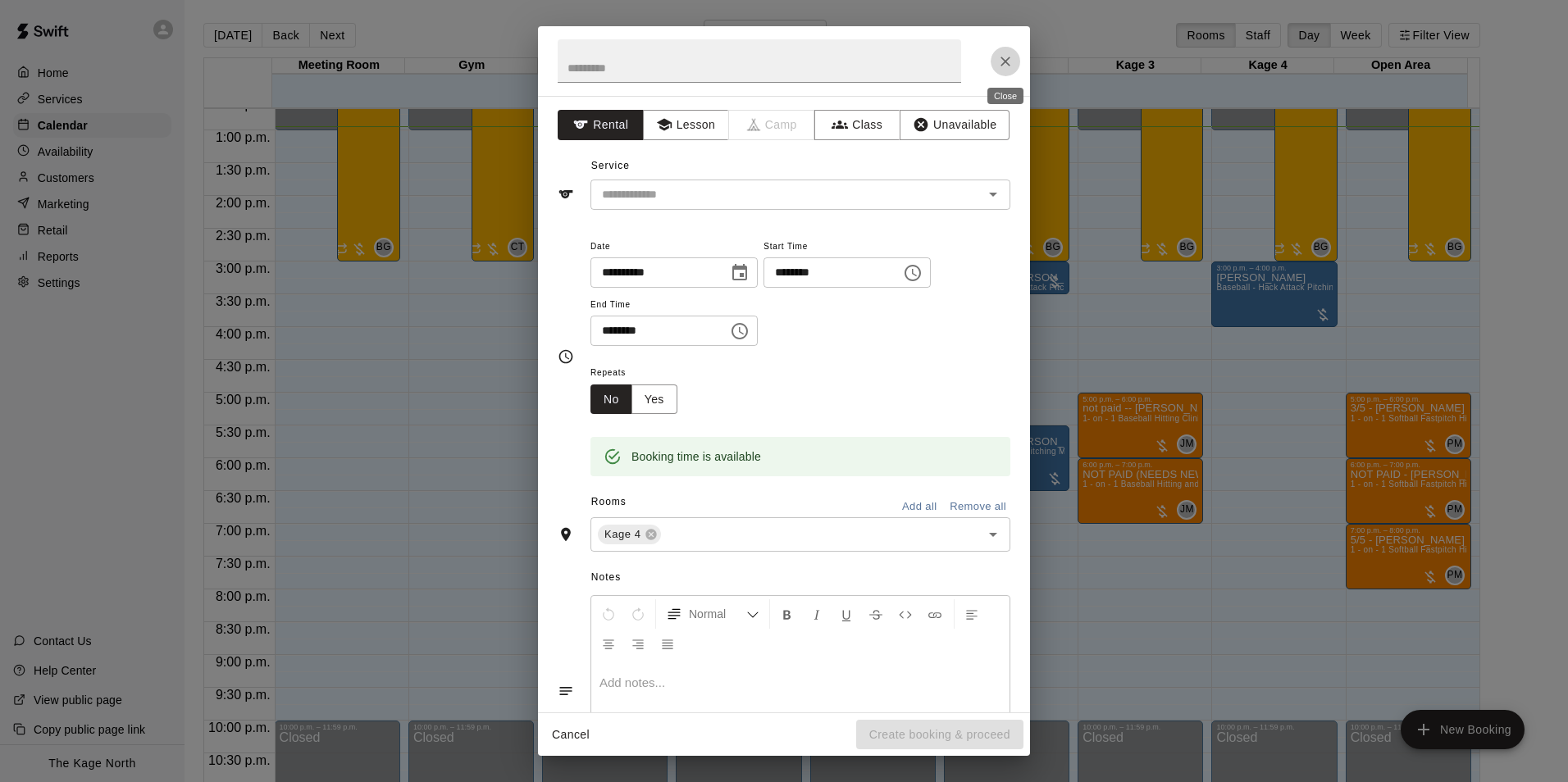
drag, startPoint x: 1006, startPoint y: 64, endPoint x: 1286, endPoint y: 292, distance: 361.1
click at [1006, 63] on icon "Close" at bounding box center [1005, 61] width 16 height 16
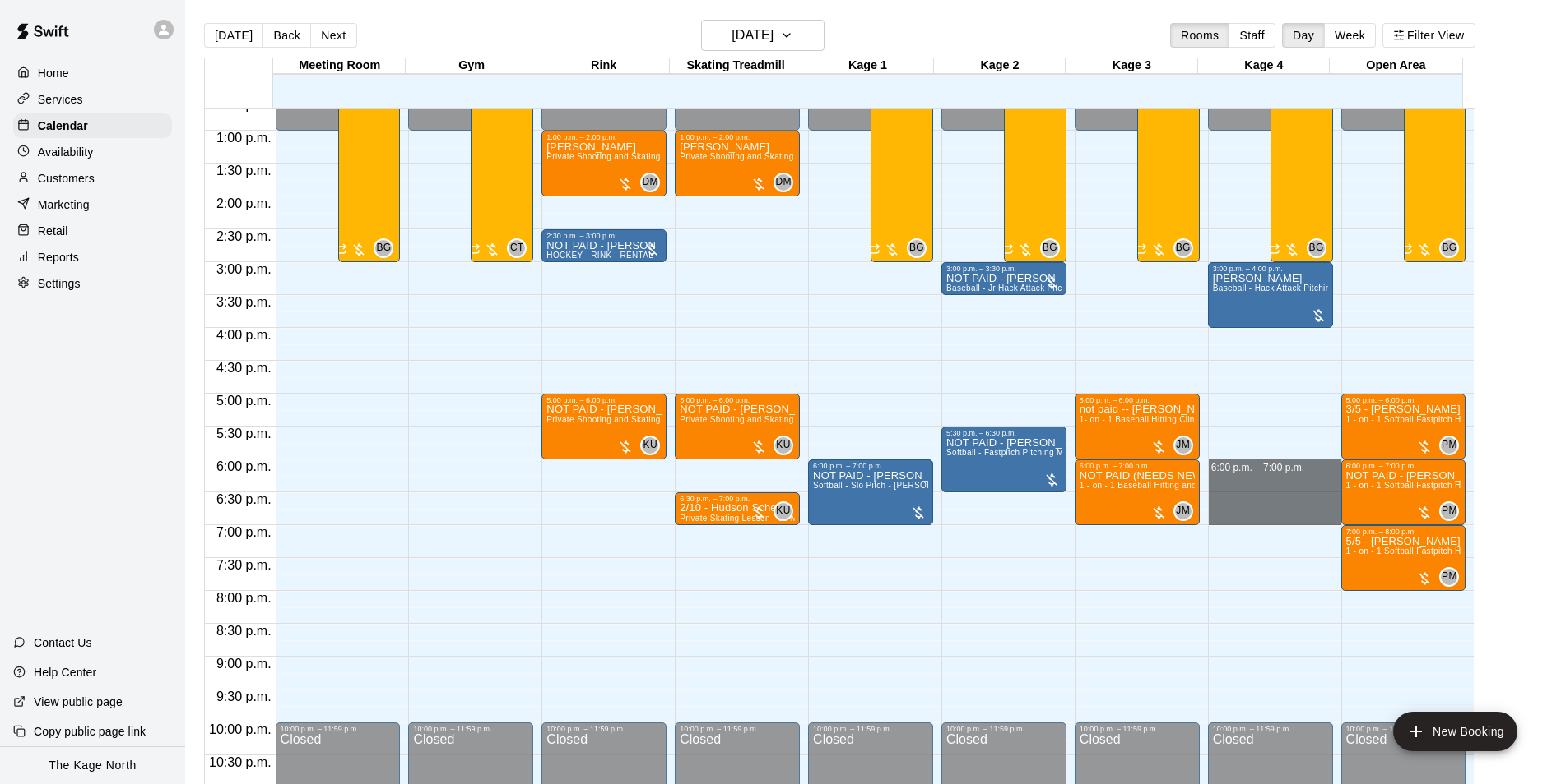
drag, startPoint x: 1258, startPoint y: 466, endPoint x: 1262, endPoint y: 519, distance: 53.2
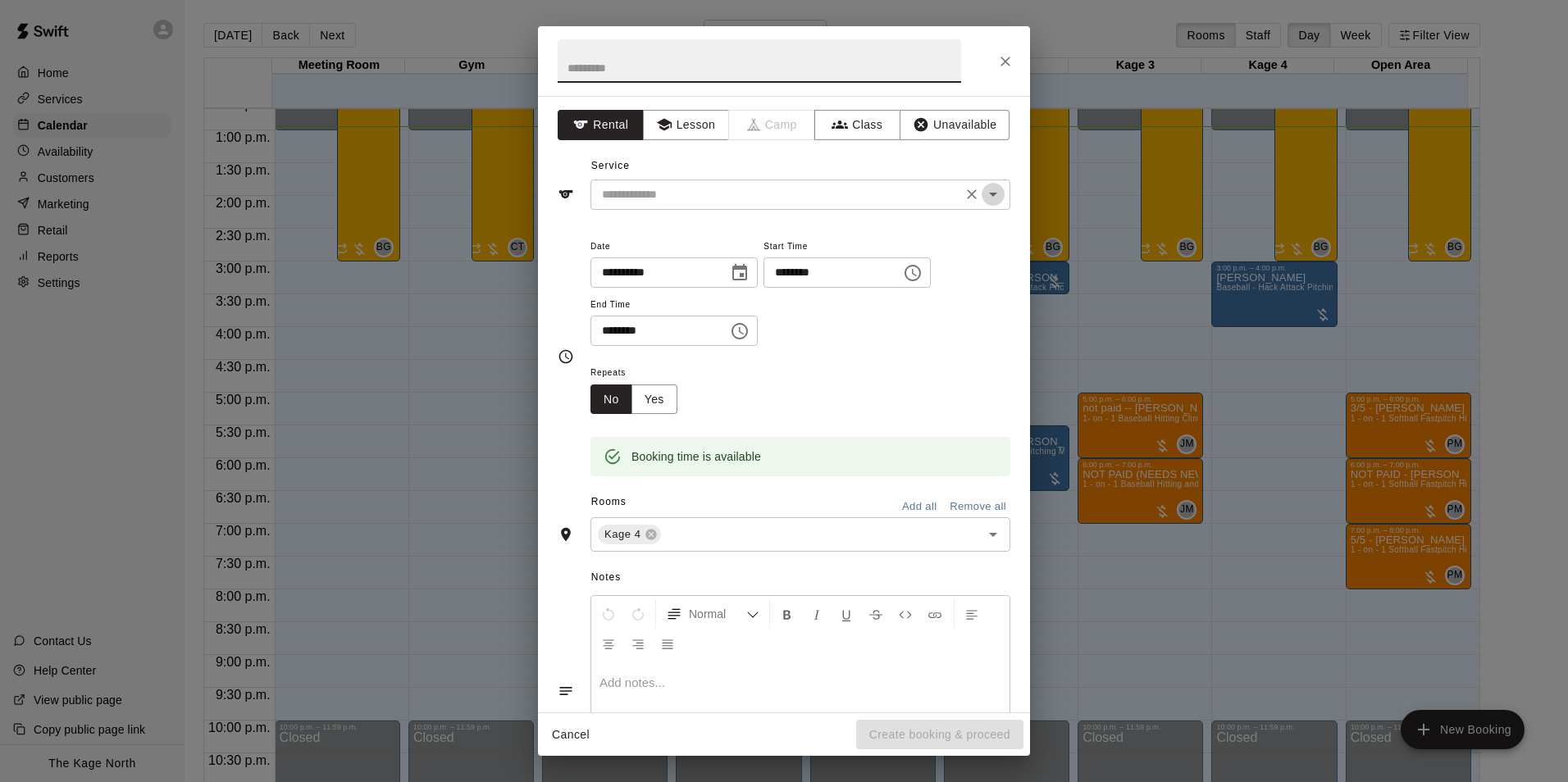
click at [983, 199] on icon "Open" at bounding box center [993, 194] width 19 height 19
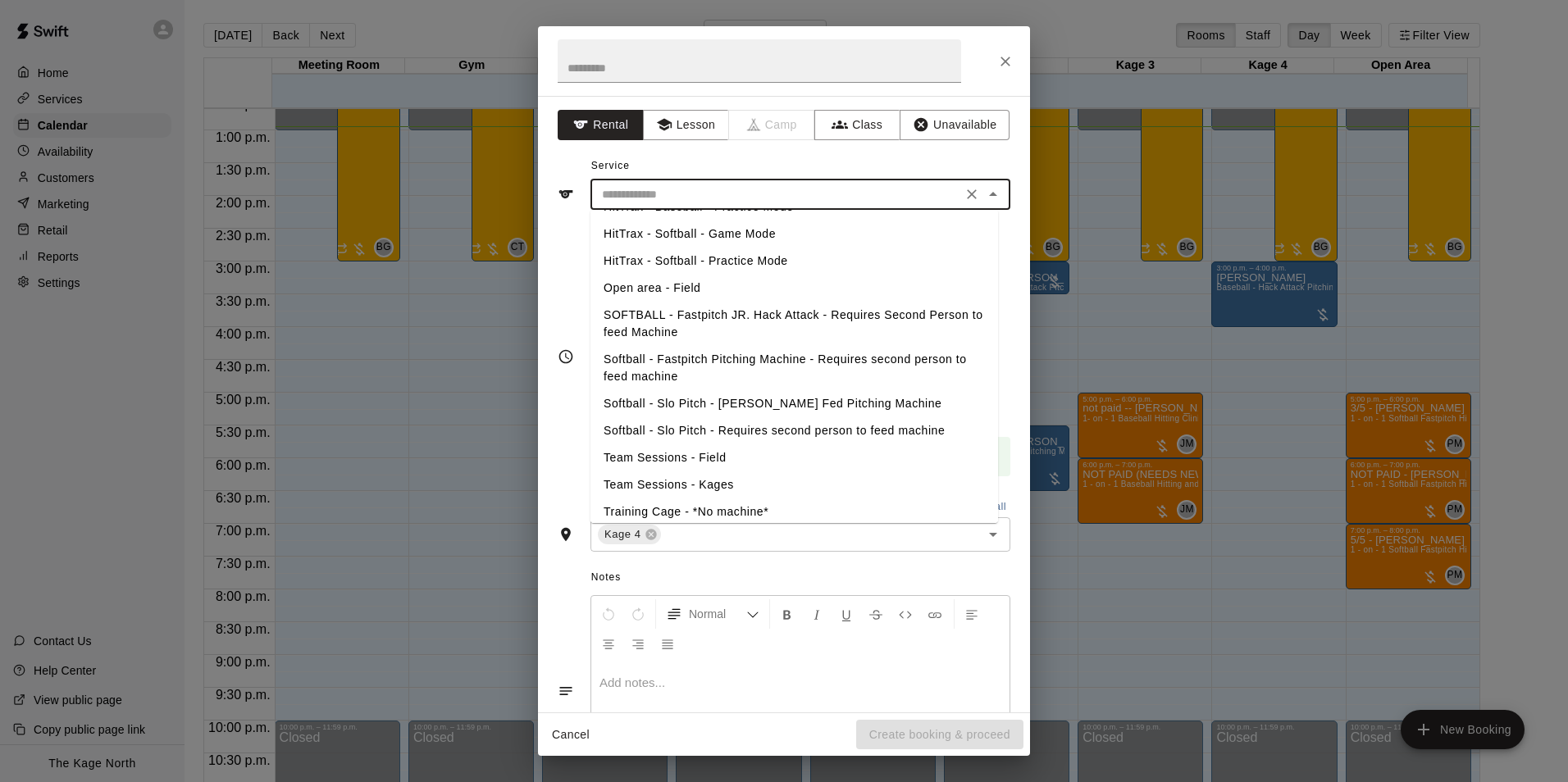
scroll to position [328, 0]
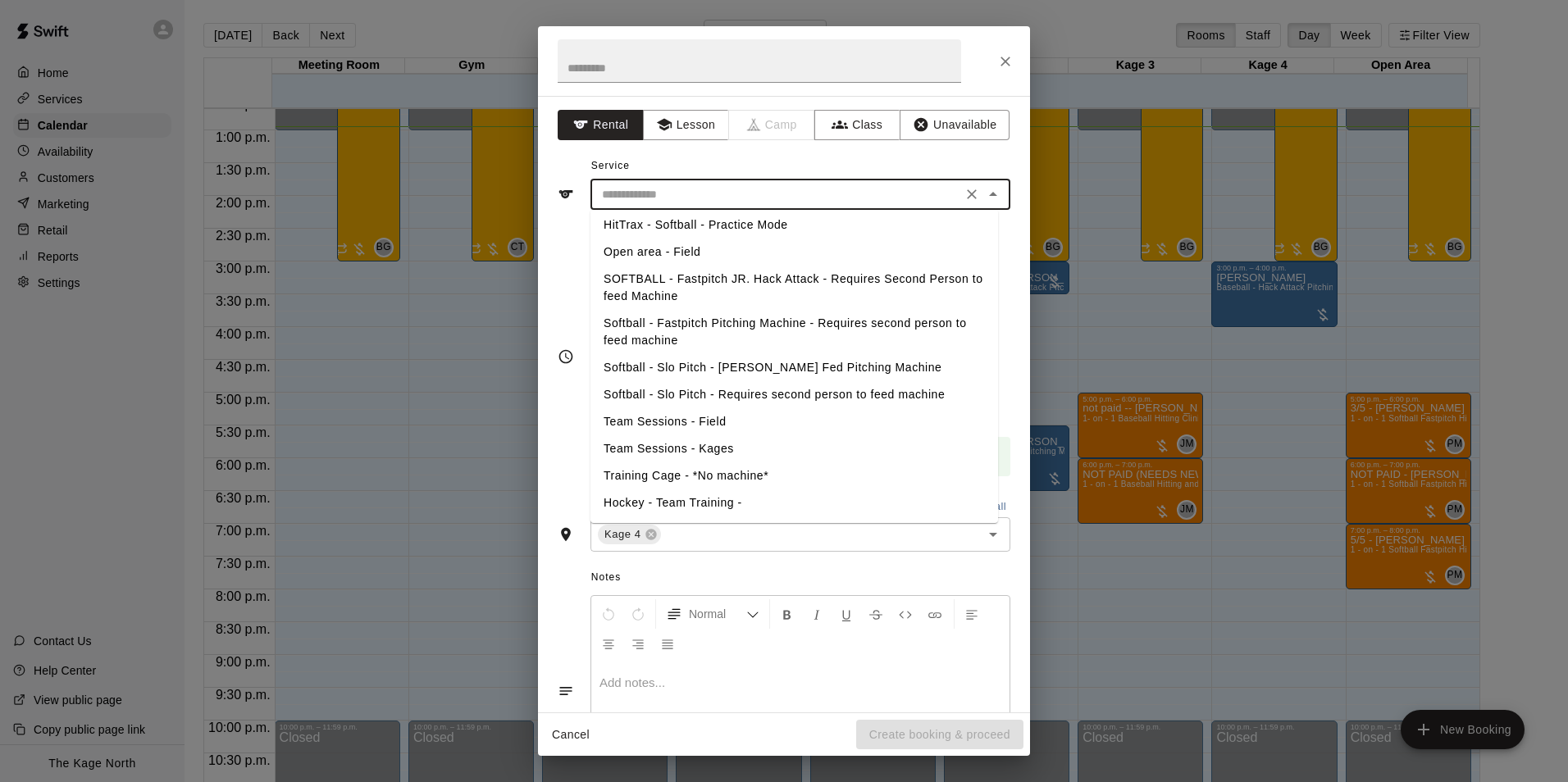
click at [766, 478] on li "Training Cage - *No machine*" at bounding box center [795, 477] width 408 height 27
type input "**********"
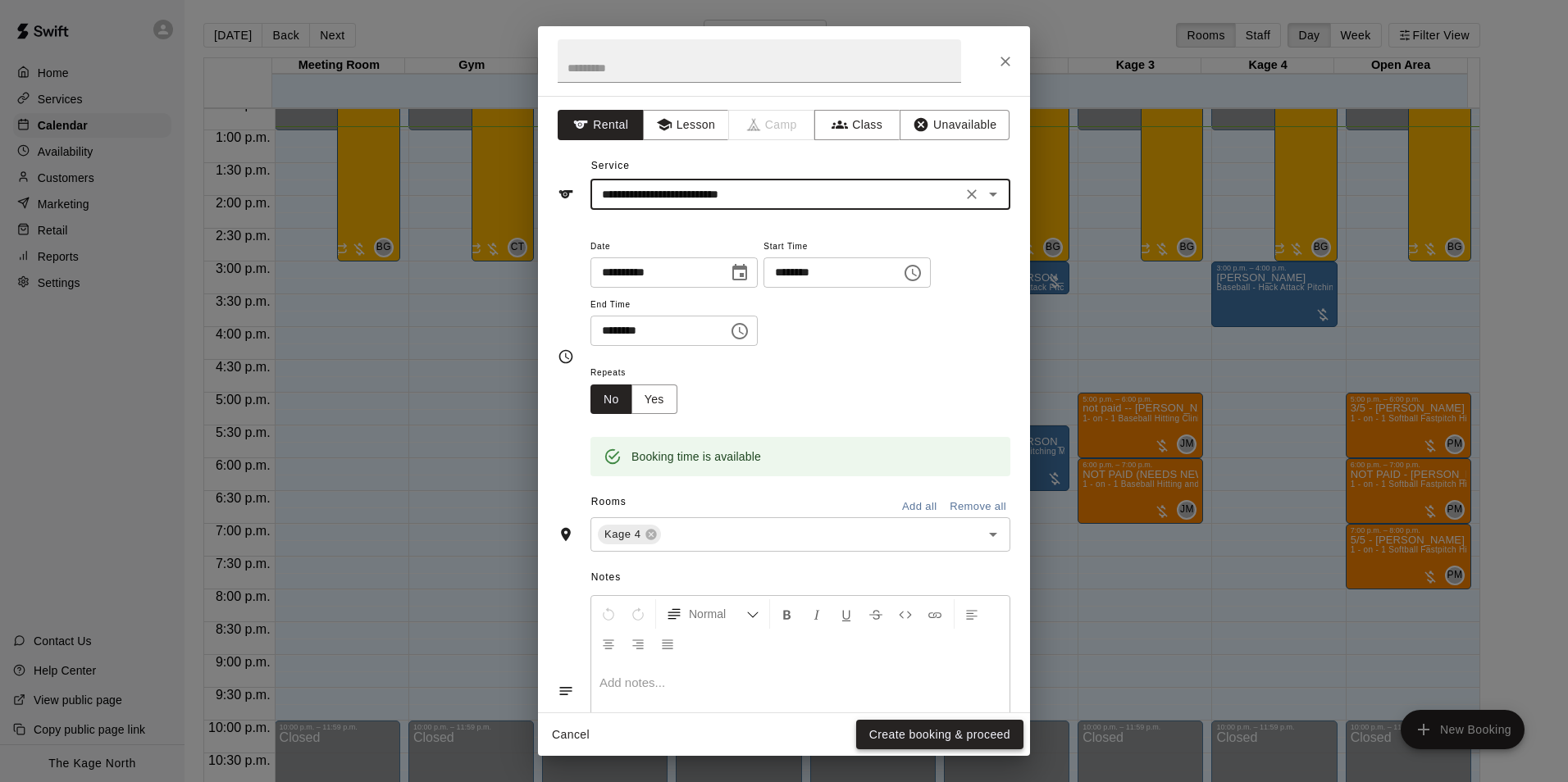
click at [964, 736] on button "Create booking & proceed" at bounding box center [940, 735] width 167 height 30
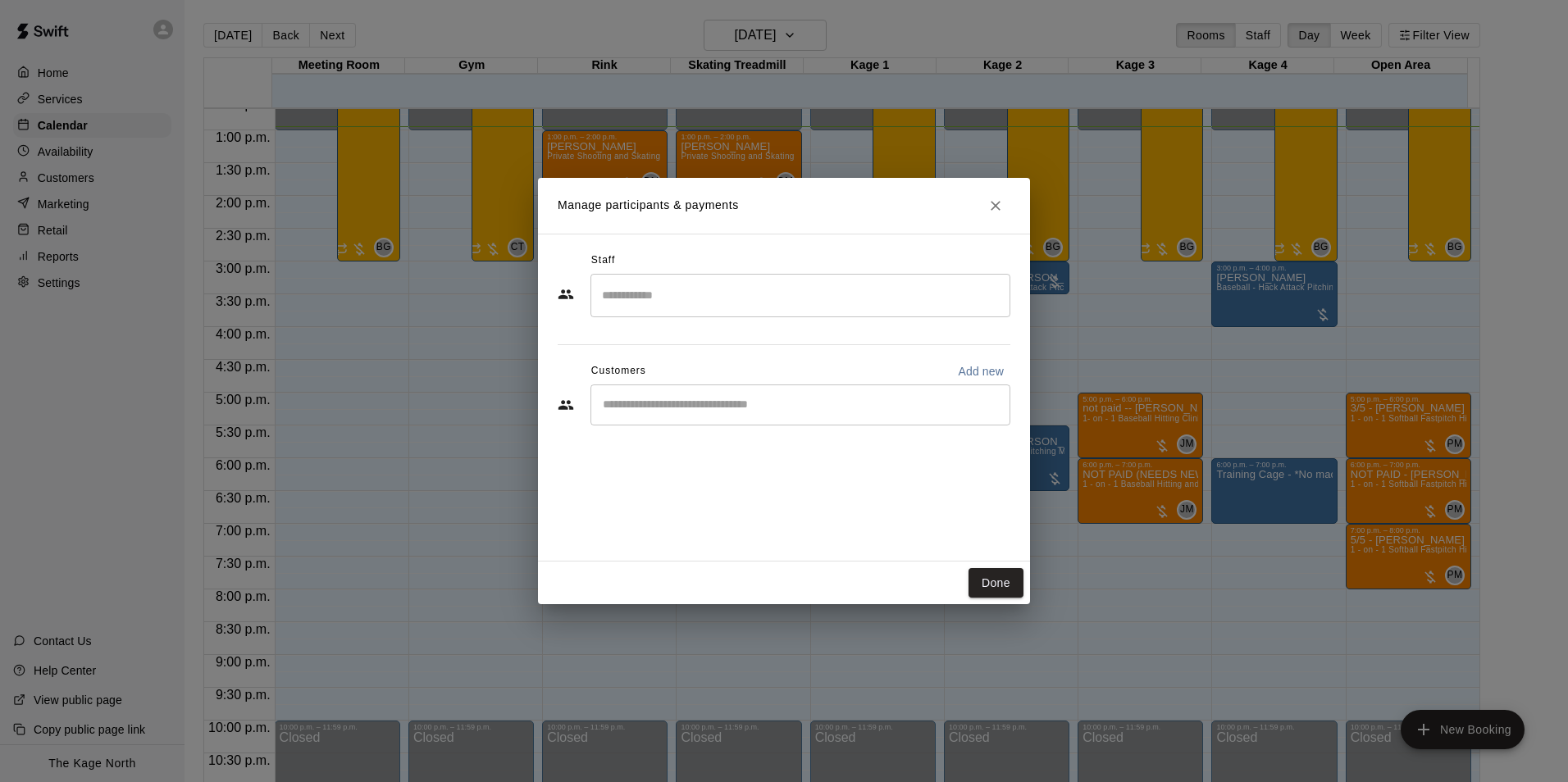
click at [678, 399] on input "Start typing to search customers..." at bounding box center [800, 405] width 405 height 16
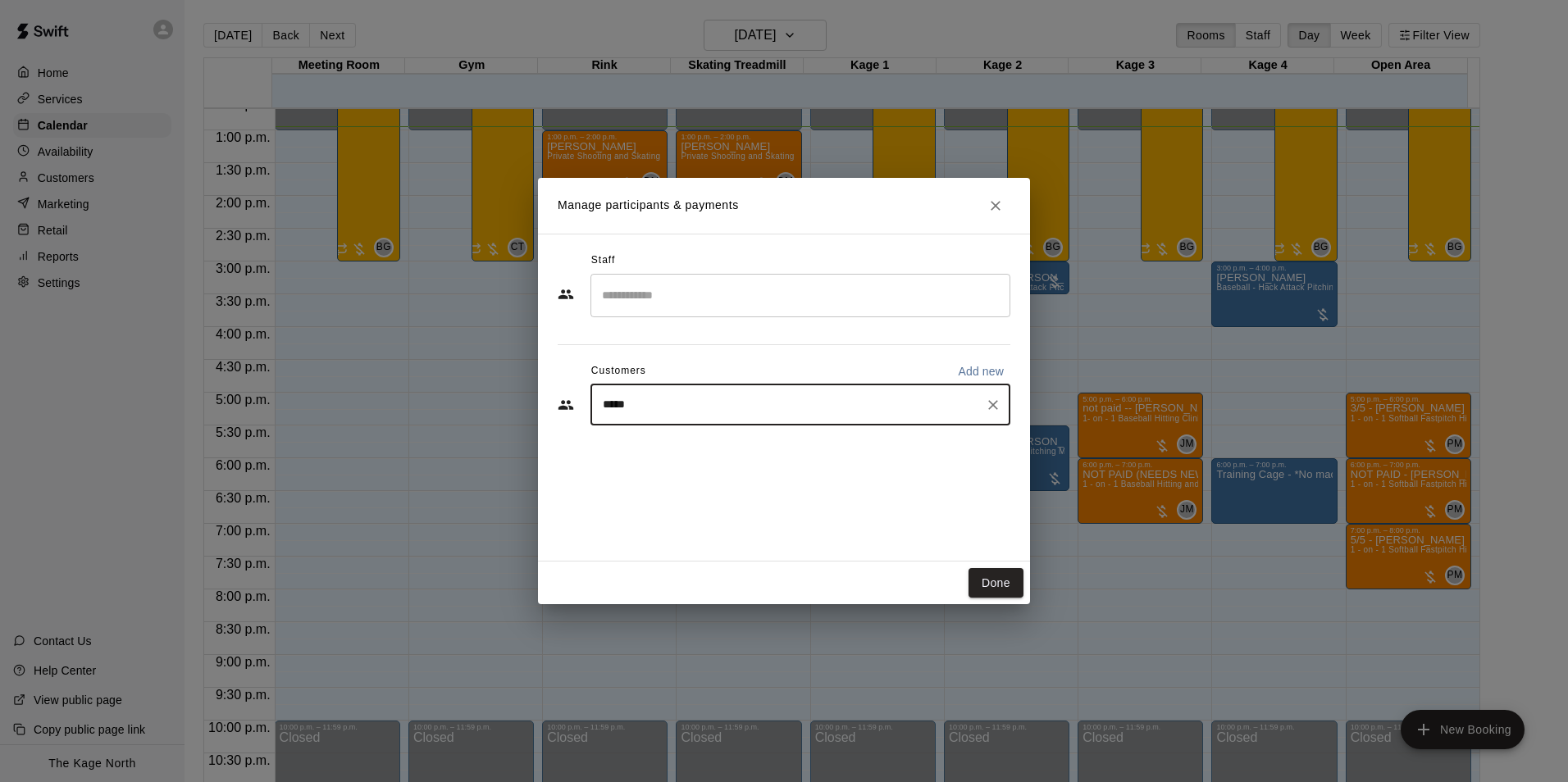
type input "******"
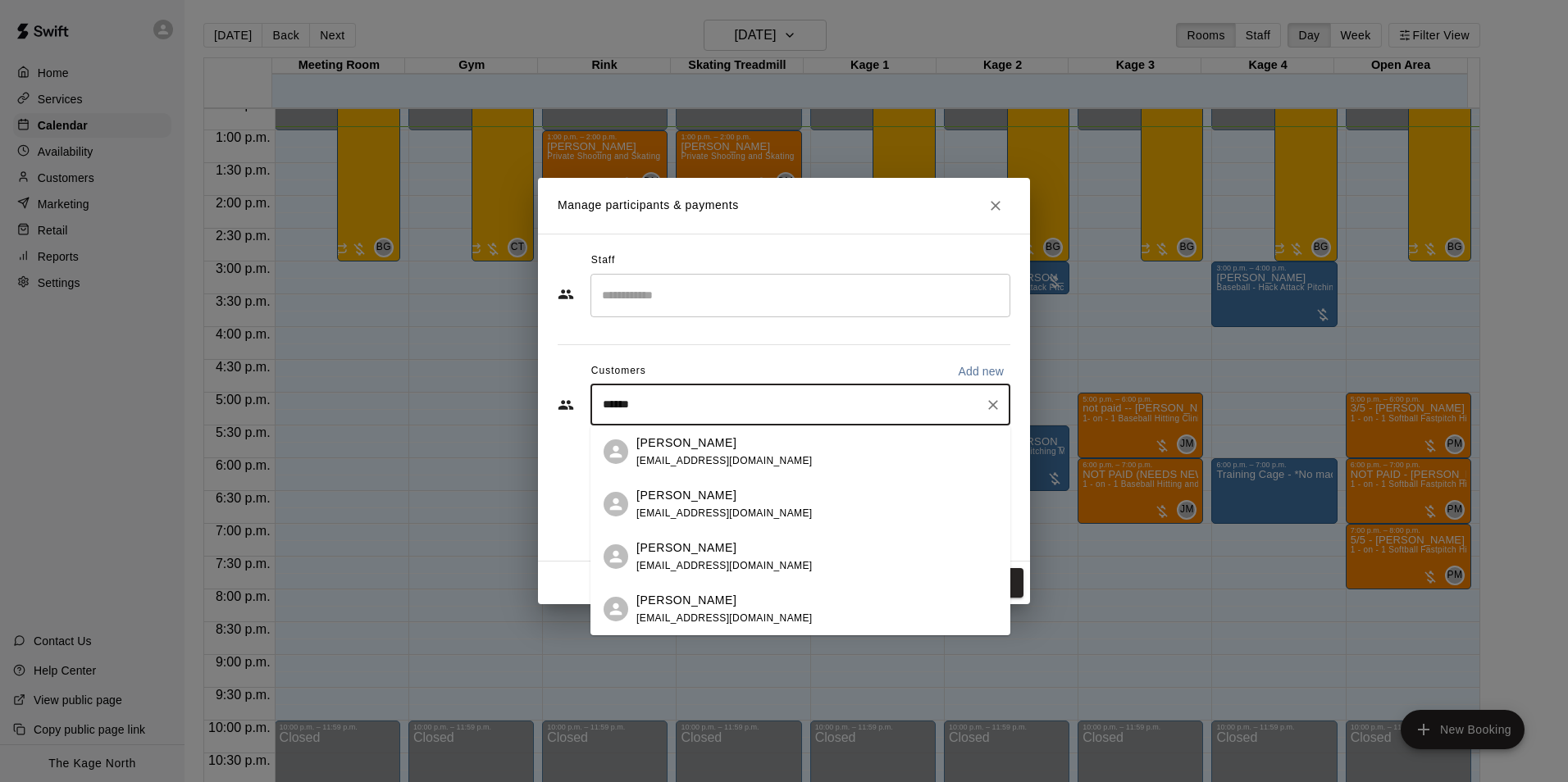
click at [723, 516] on span "[EMAIL_ADDRESS][DOMAIN_NAME]" at bounding box center [724, 513] width 176 height 12
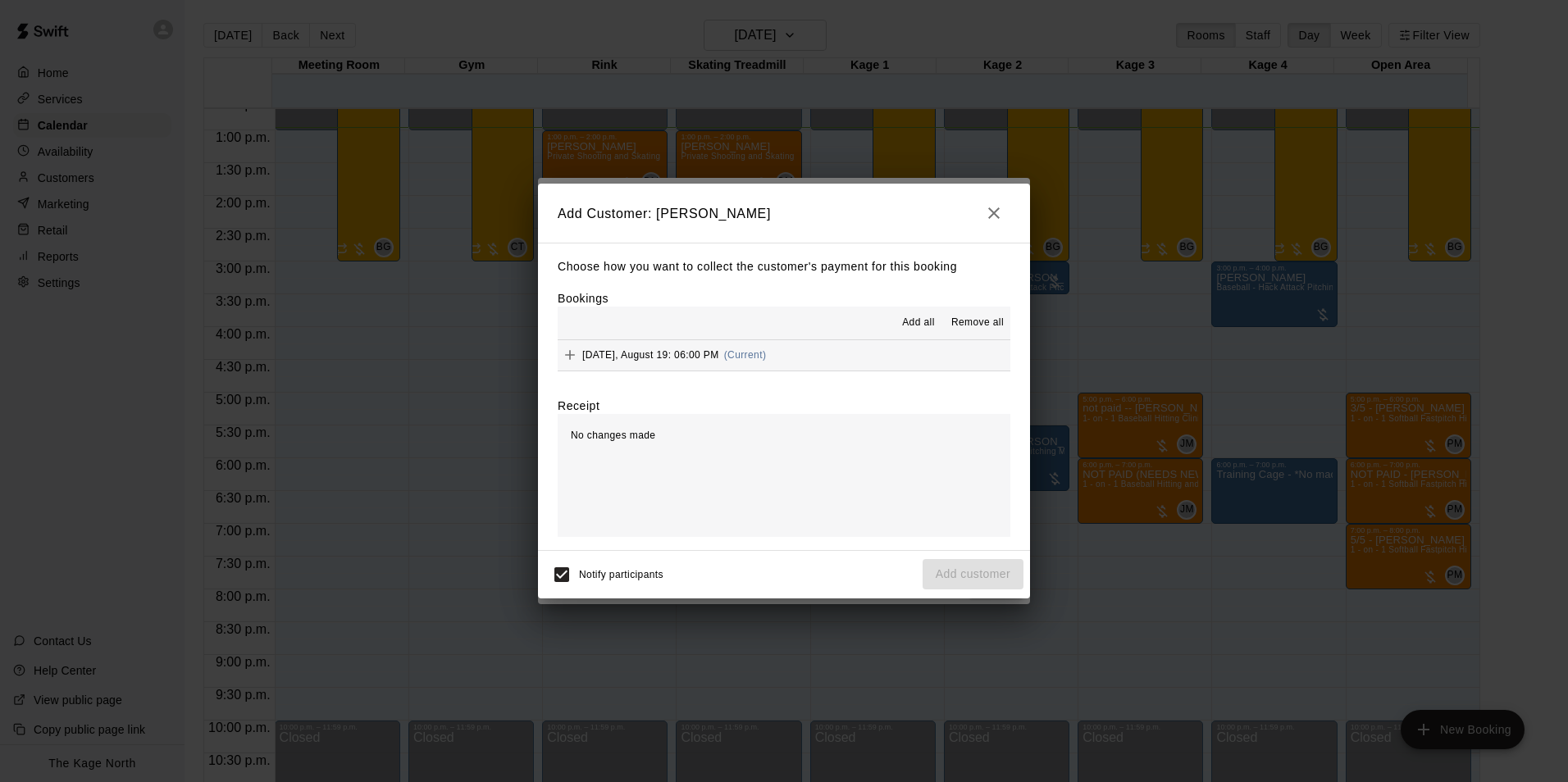
click at [926, 321] on span "Add all" at bounding box center [918, 323] width 33 height 16
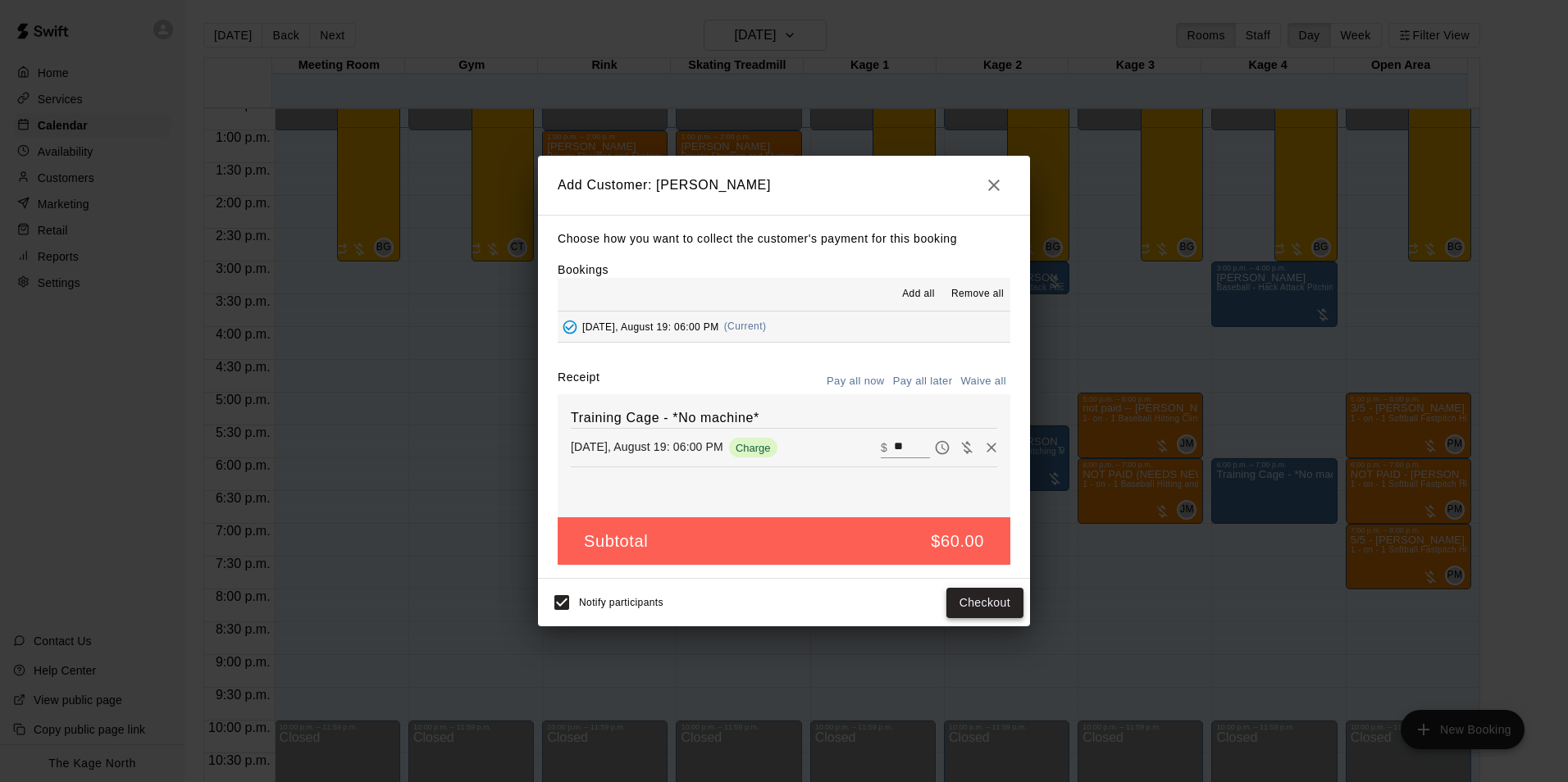
click at [988, 606] on button "Checkout" at bounding box center [985, 602] width 77 height 30
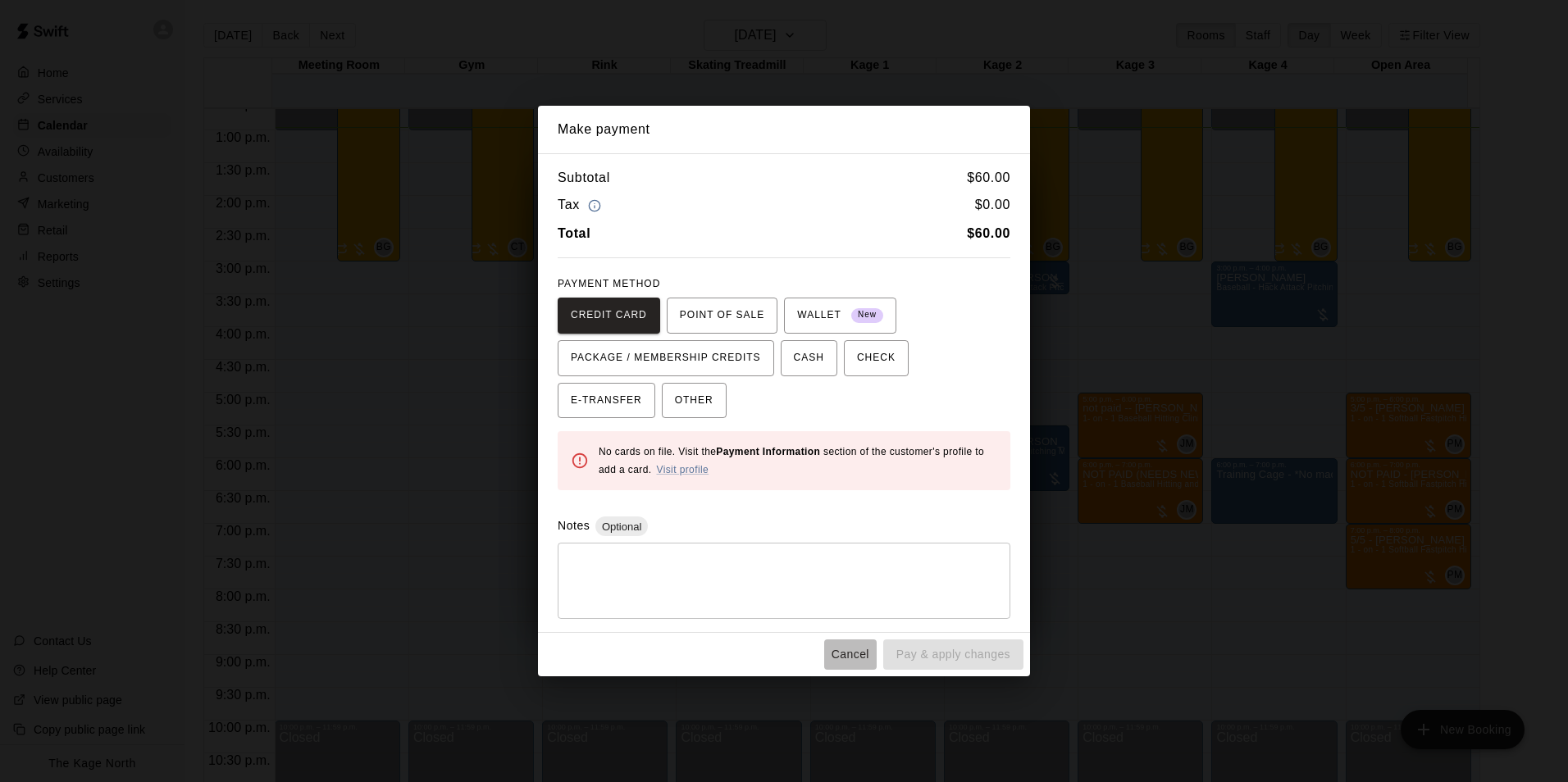
click at [858, 647] on button "Cancel" at bounding box center [851, 654] width 52 height 30
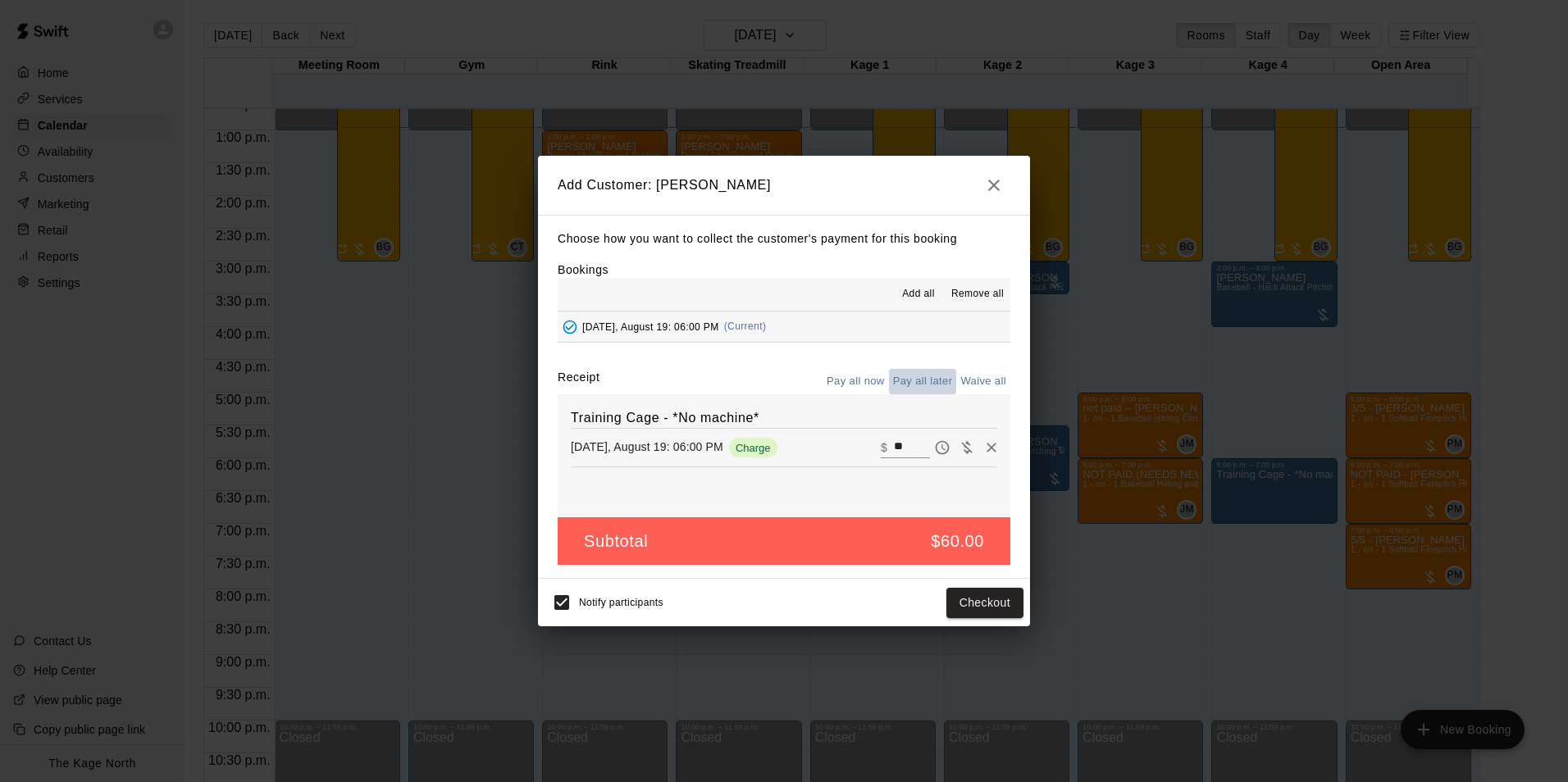
click at [912, 382] on button "Pay all later" at bounding box center [923, 382] width 68 height 25
click at [983, 608] on button "Add customer" at bounding box center [973, 602] width 101 height 30
